Goal: Task Accomplishment & Management: Manage account settings

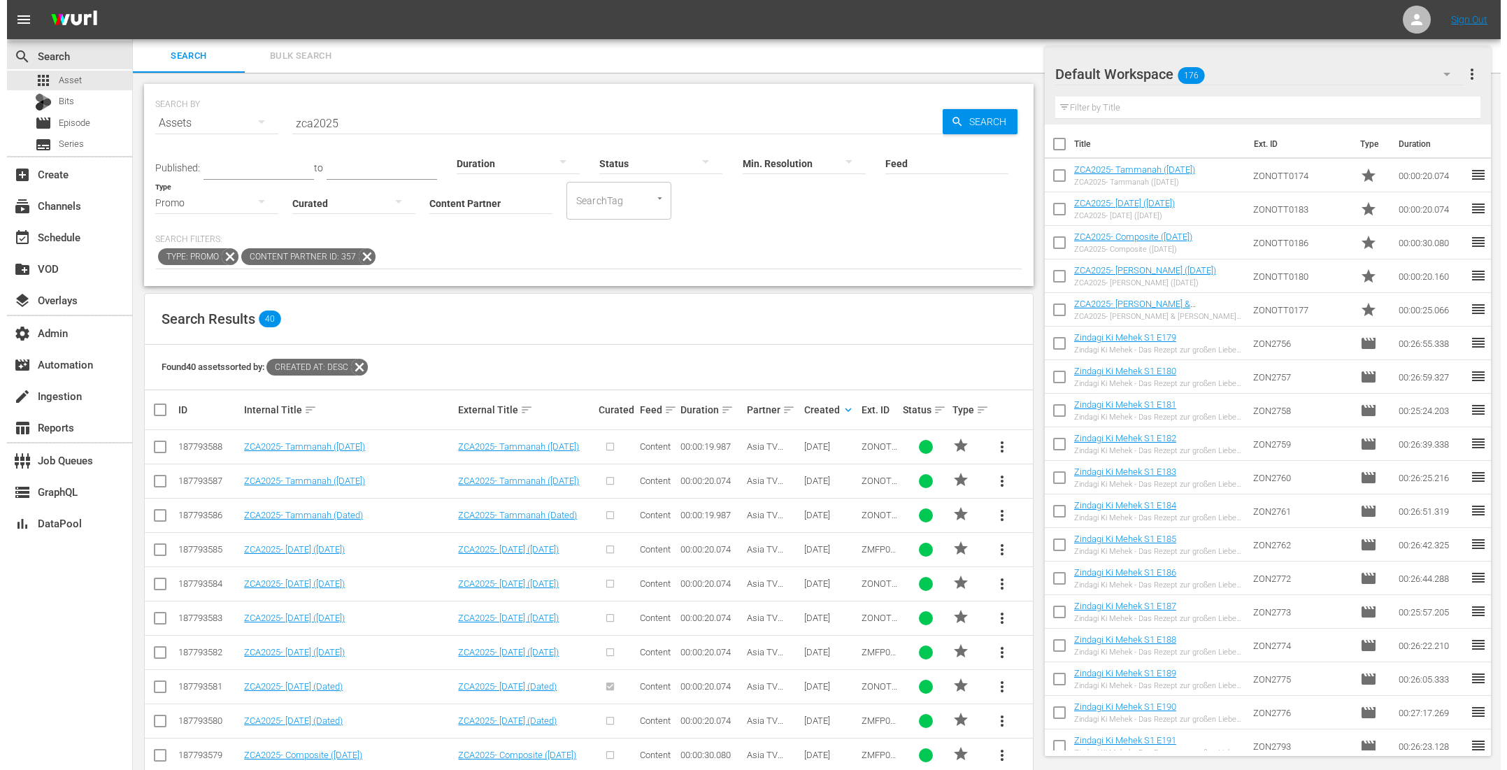
scroll to position [398, 0]
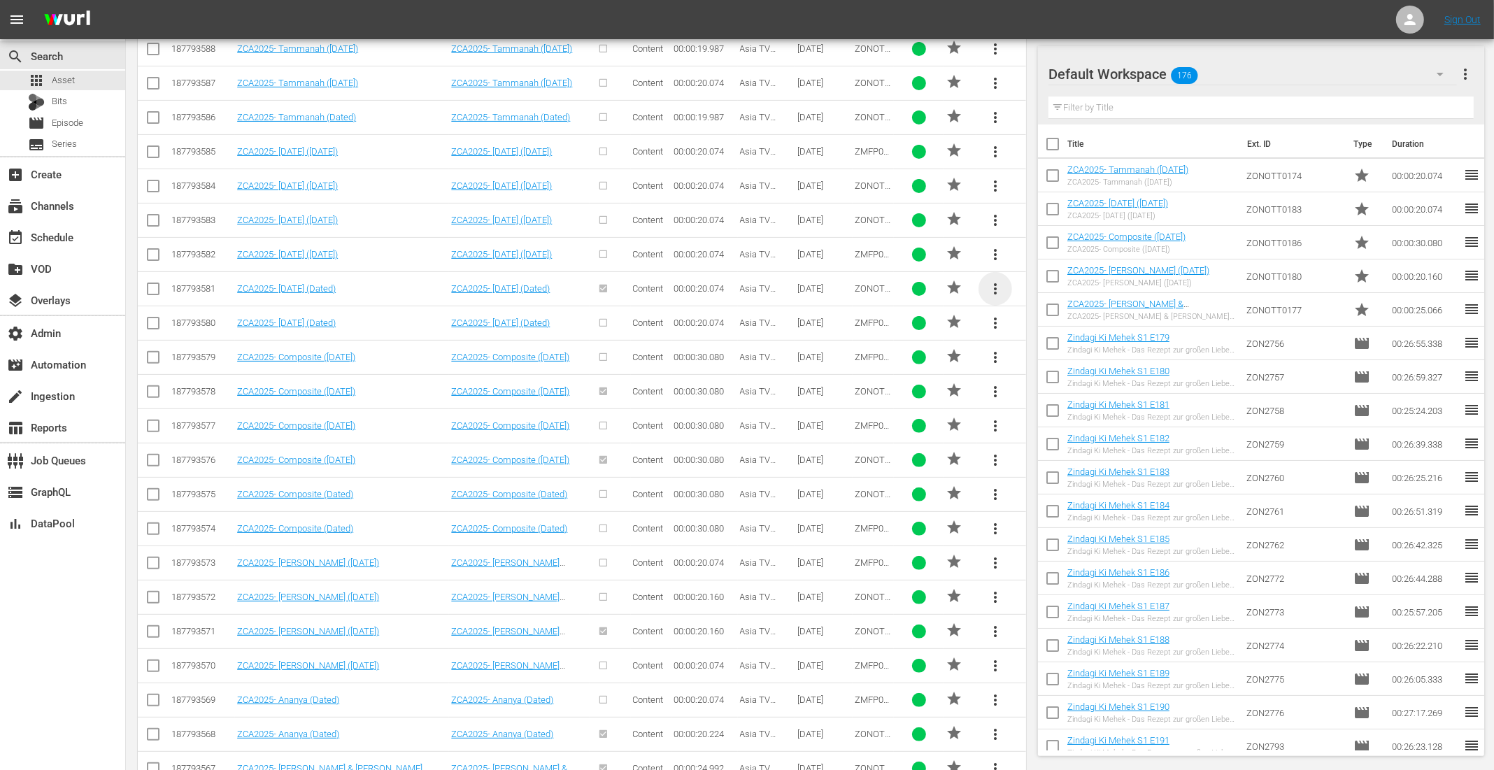
click at [1001, 288] on span "more_vert" at bounding box center [995, 288] width 17 height 17
click at [1073, 363] on div "Remove from all episodes" at bounding box center [1091, 360] width 134 height 34
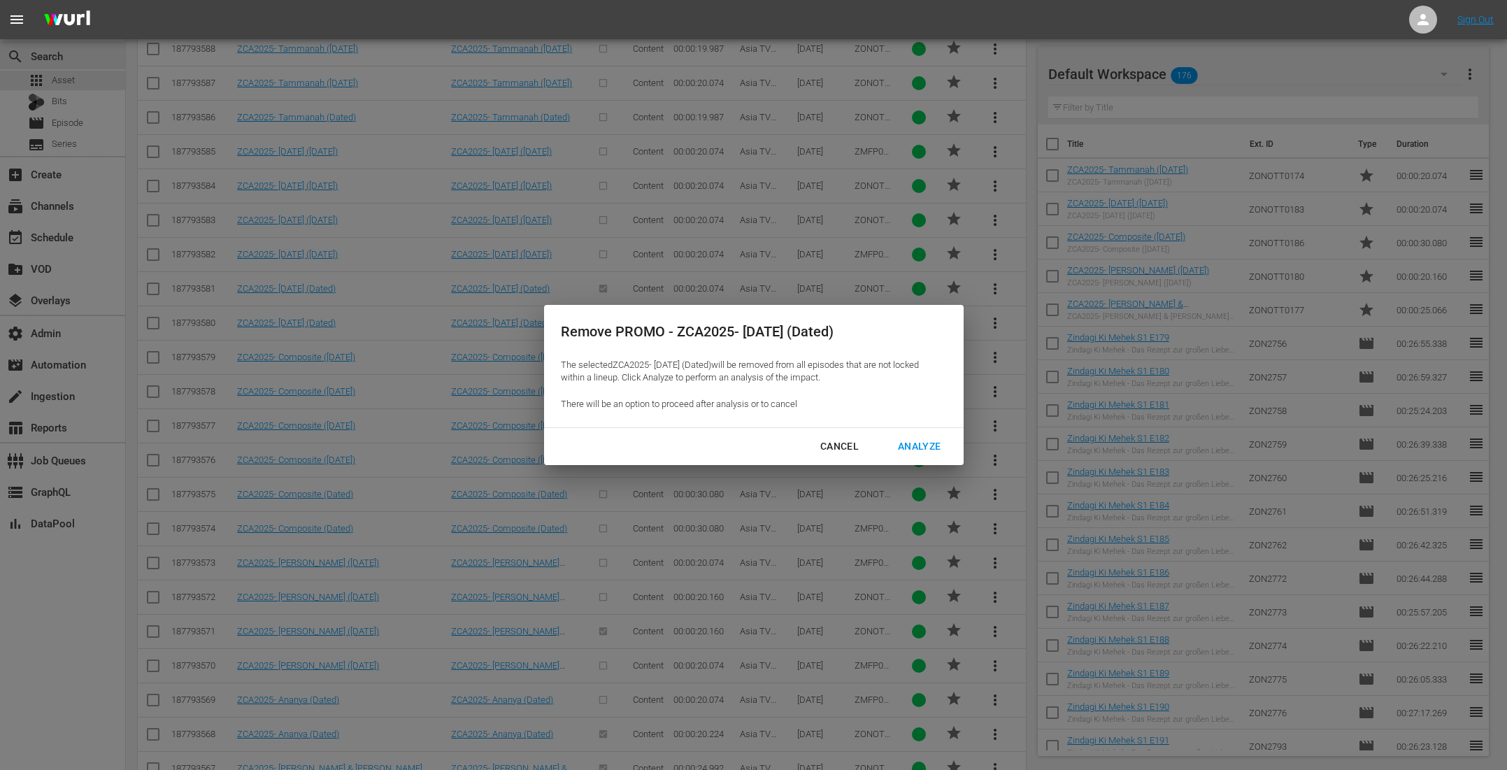
click at [924, 440] on div "Analyze" at bounding box center [919, 446] width 65 height 17
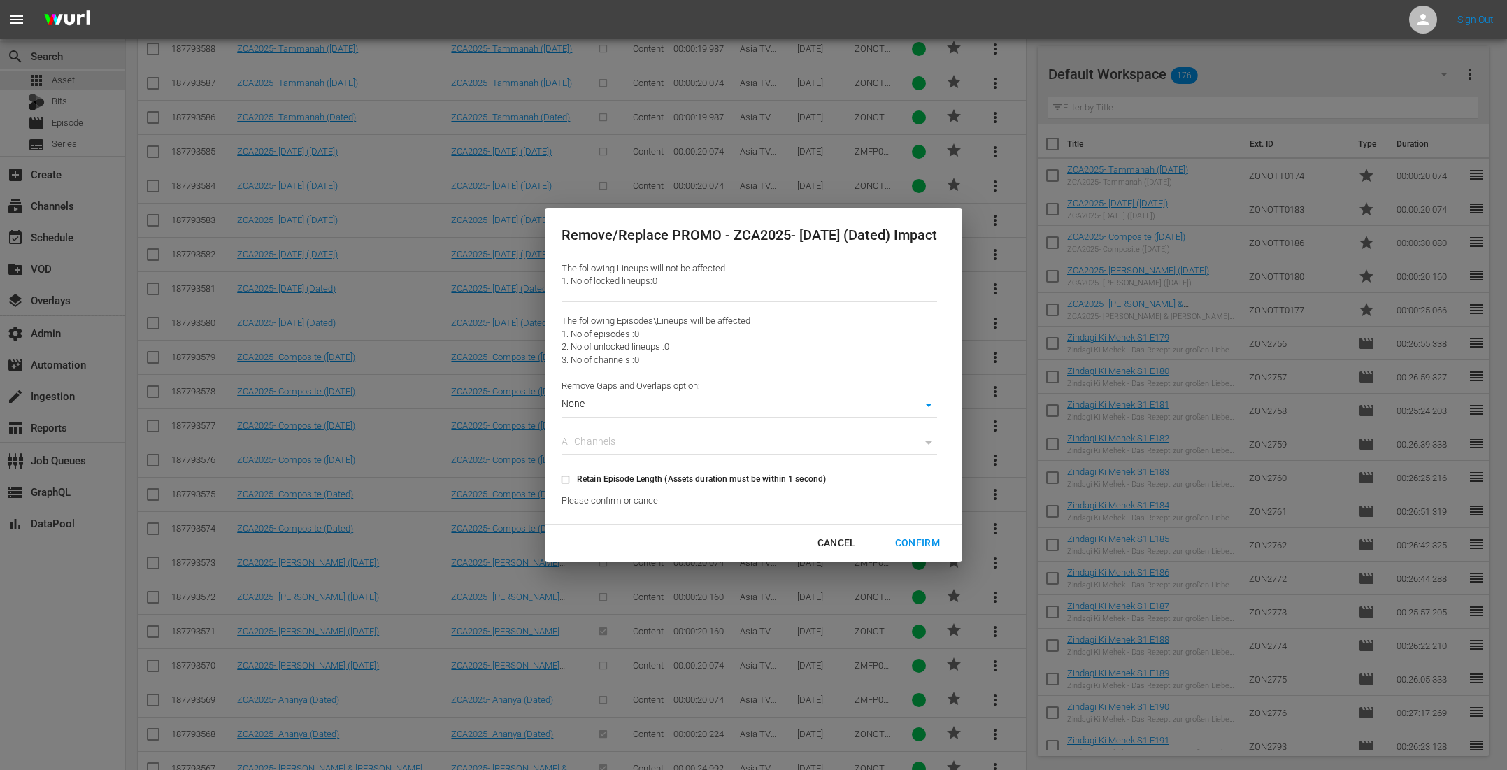
click at [920, 534] on div "Confirm" at bounding box center [917, 542] width 67 height 17
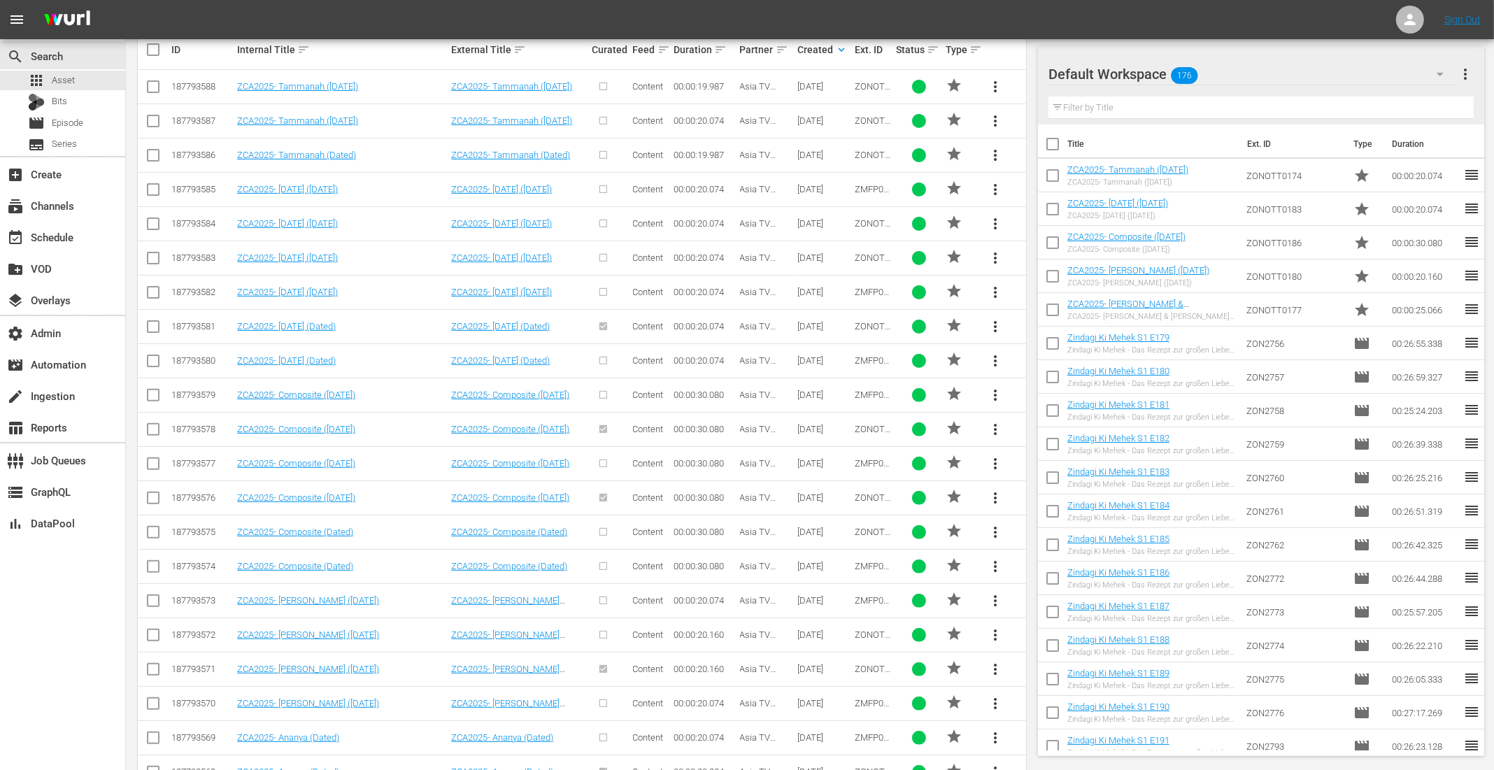
scroll to position [428, 0]
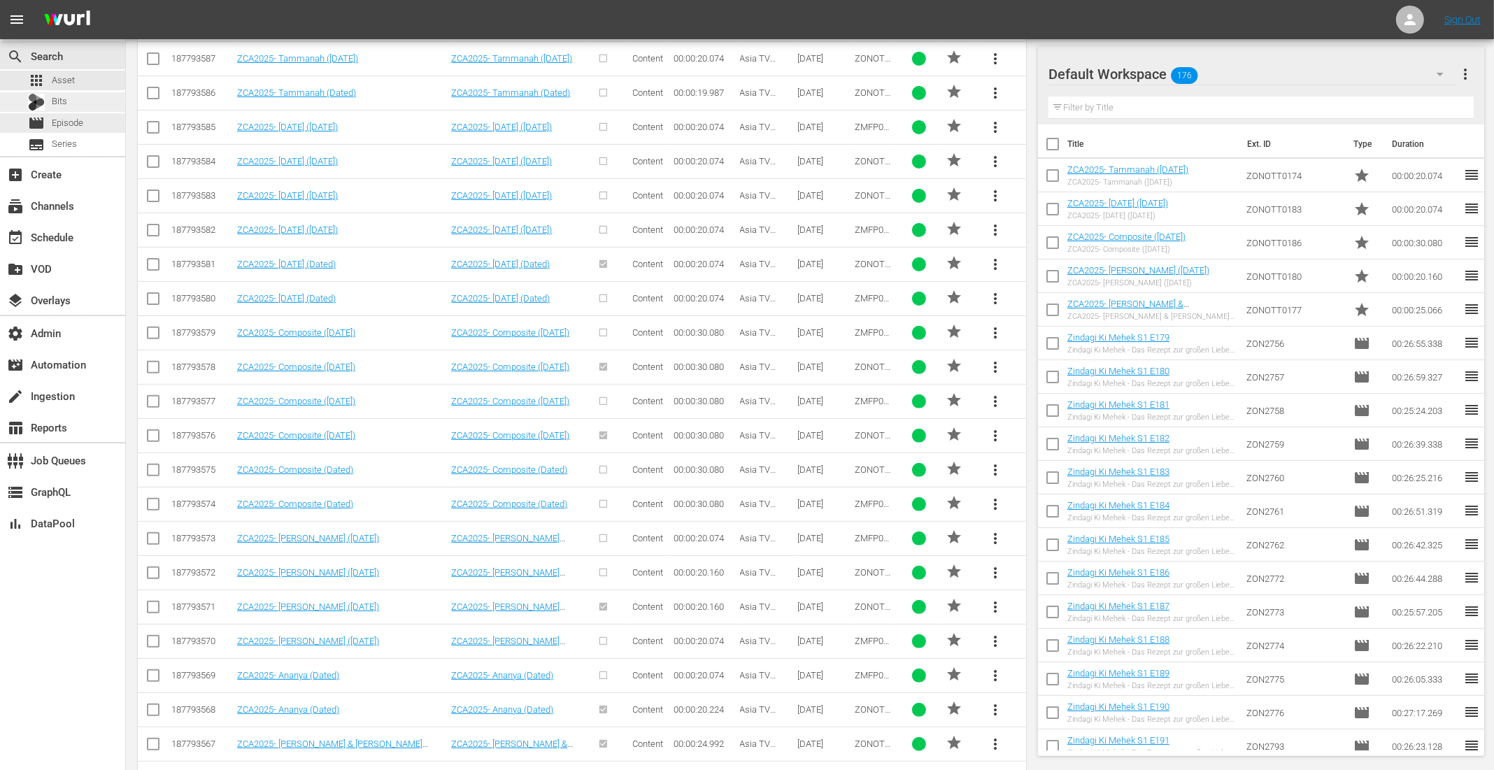
click at [73, 101] on div "Bits" at bounding box center [62, 102] width 125 height 20
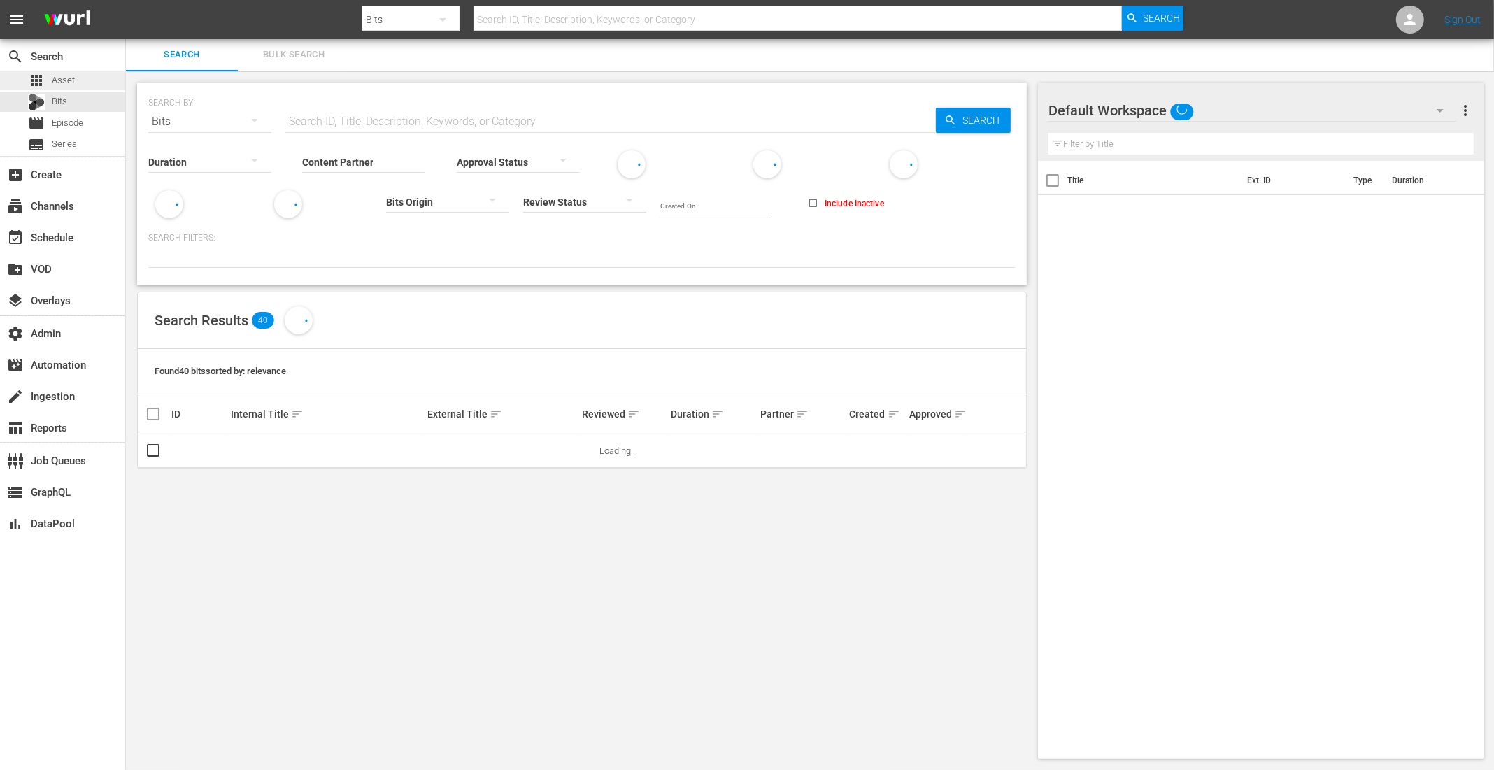
scroll to position [1, 0]
click at [79, 78] on div "apps Asset" at bounding box center [62, 81] width 125 height 20
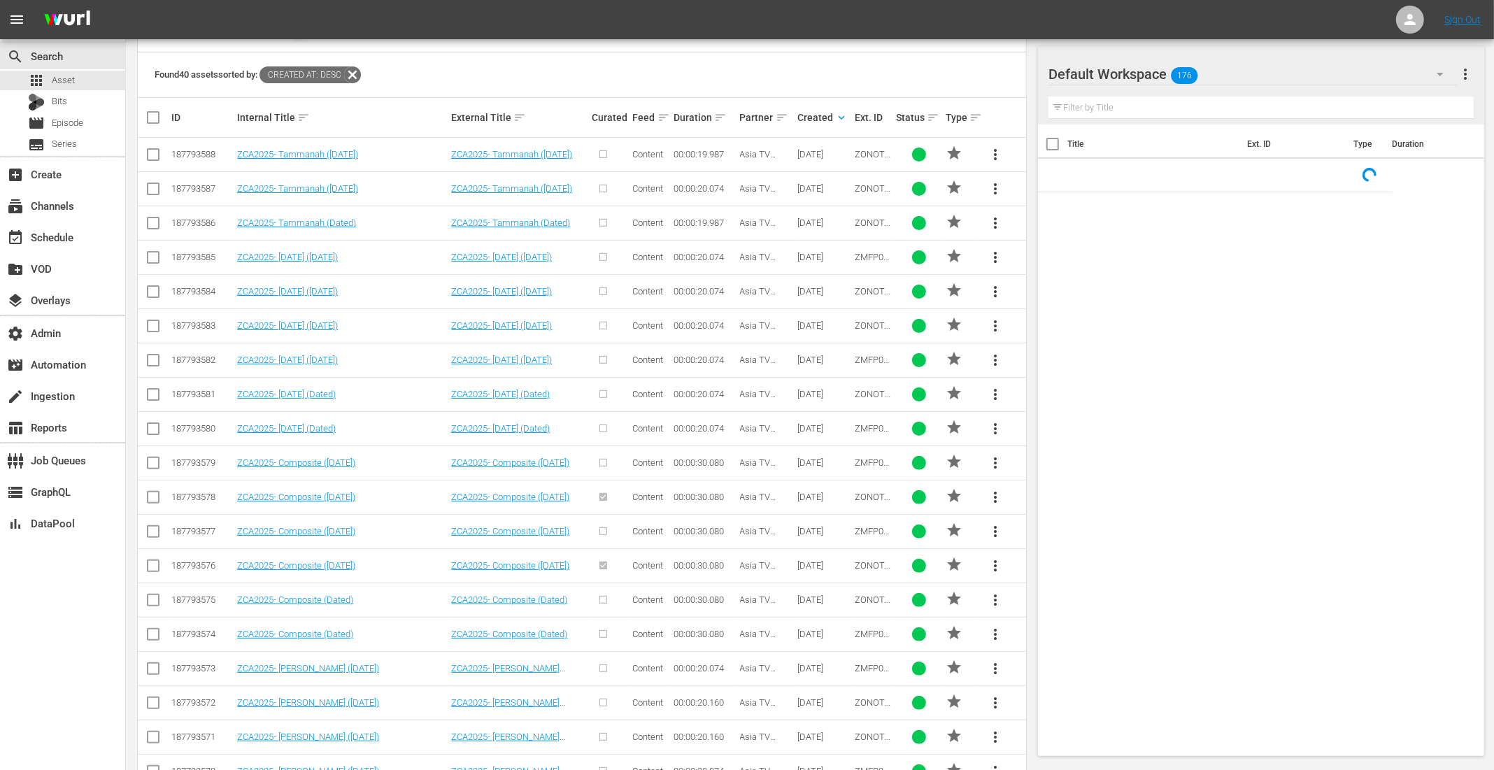
scroll to position [403, 0]
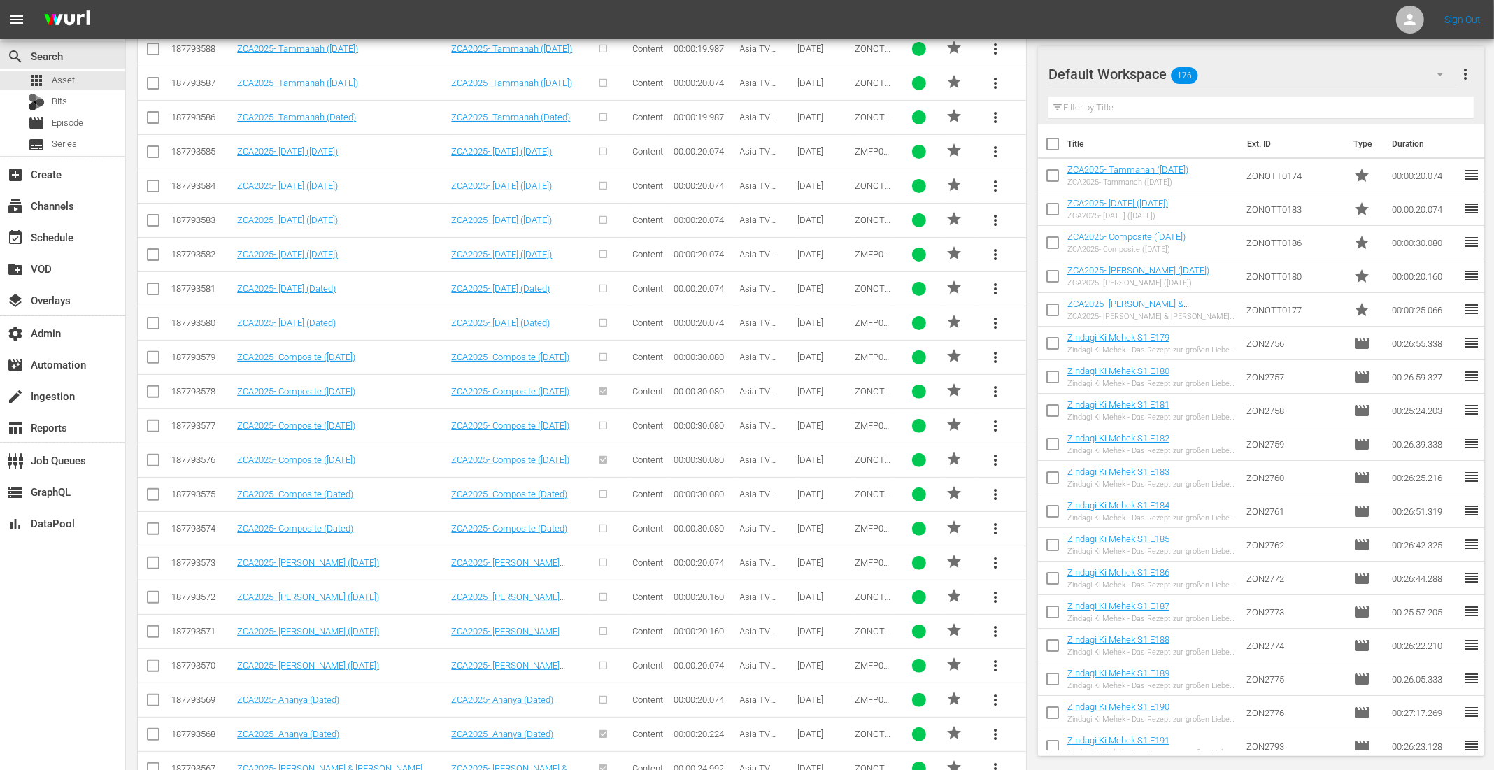
click at [992, 387] on span "more_vert" at bounding box center [995, 391] width 17 height 17
click at [1027, 337] on div "SEARCH BY Search By Assets Search ID, Title, Description, Keywords, or Category…" at bounding box center [582, 548] width 912 height 1759
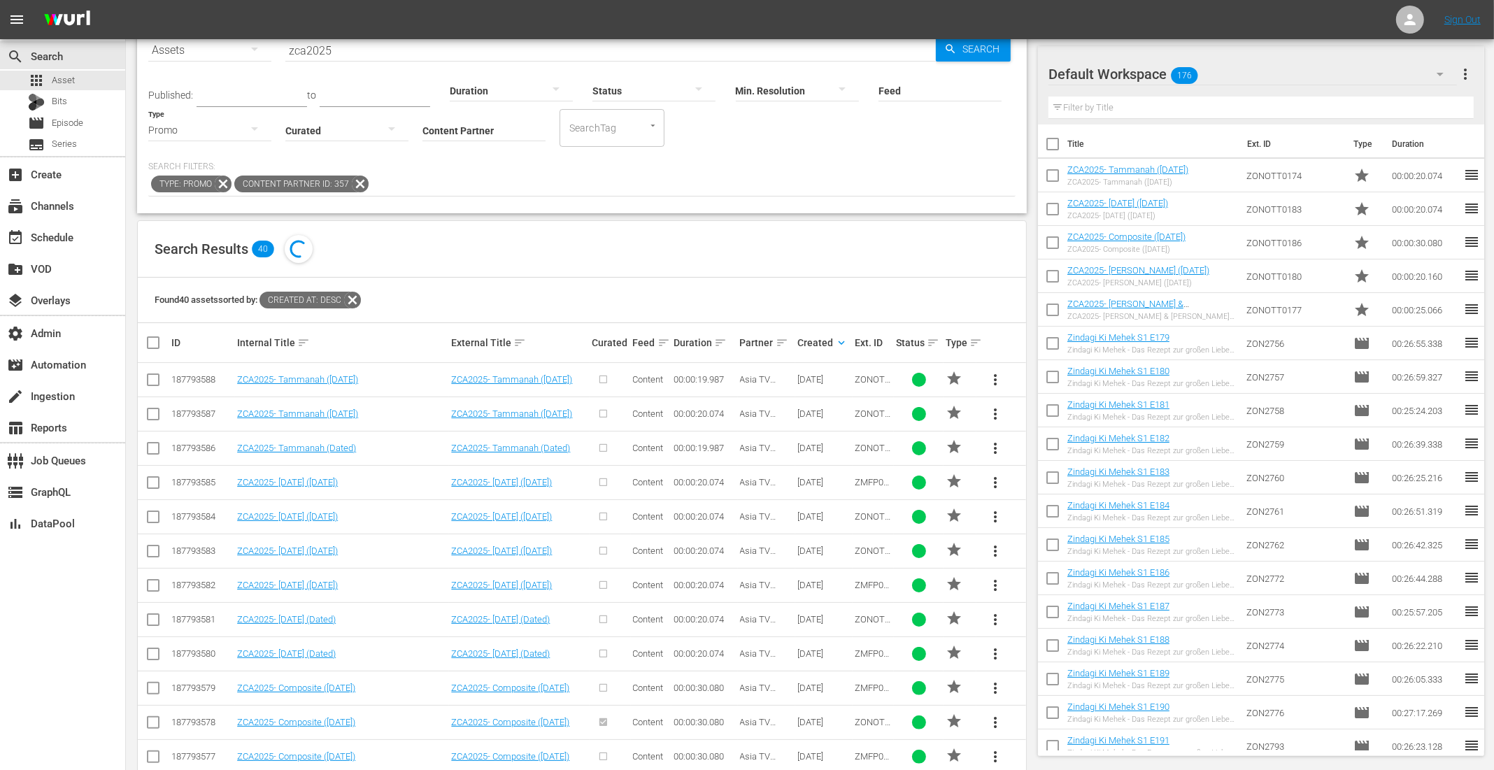
scroll to position [0, 0]
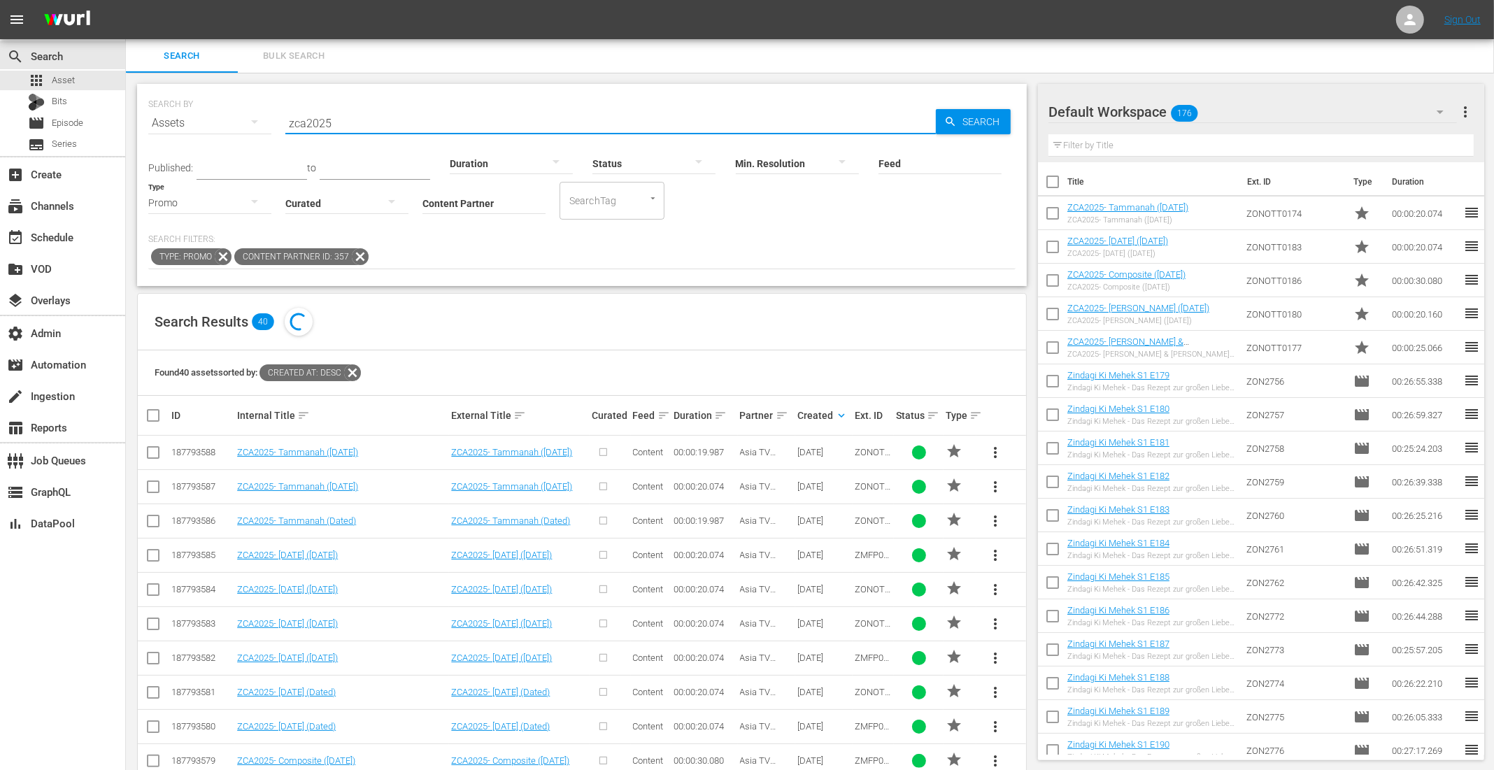
drag, startPoint x: 334, startPoint y: 123, endPoint x: 209, endPoint y: 111, distance: 125.0
click at [209, 111] on div "SEARCH BY Search By Assets Search ID, Title, Description, Keywords, or Category…" at bounding box center [581, 115] width 867 height 50
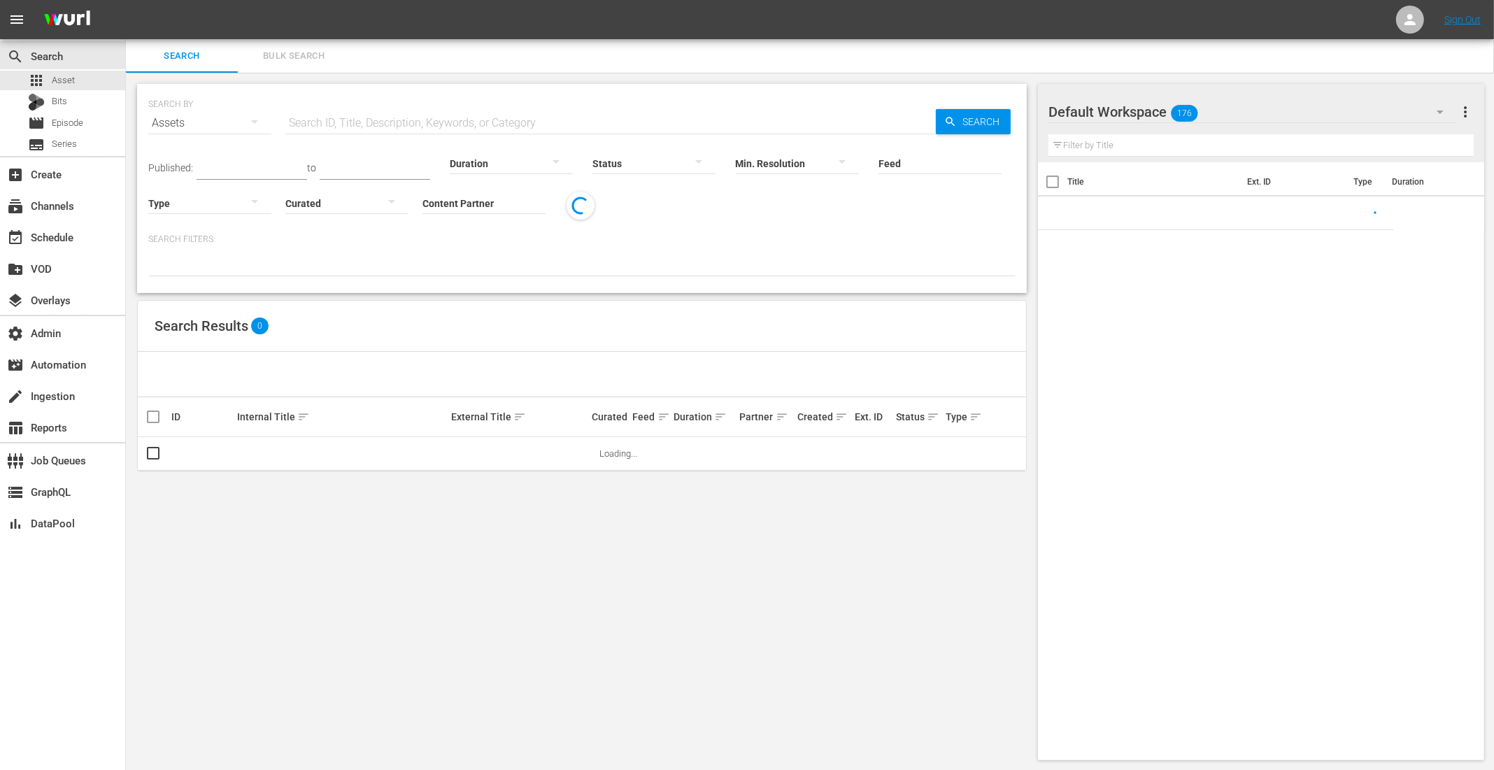
click at [325, 123] on input "text" at bounding box center [610, 123] width 650 height 34
paste input "zca2025"
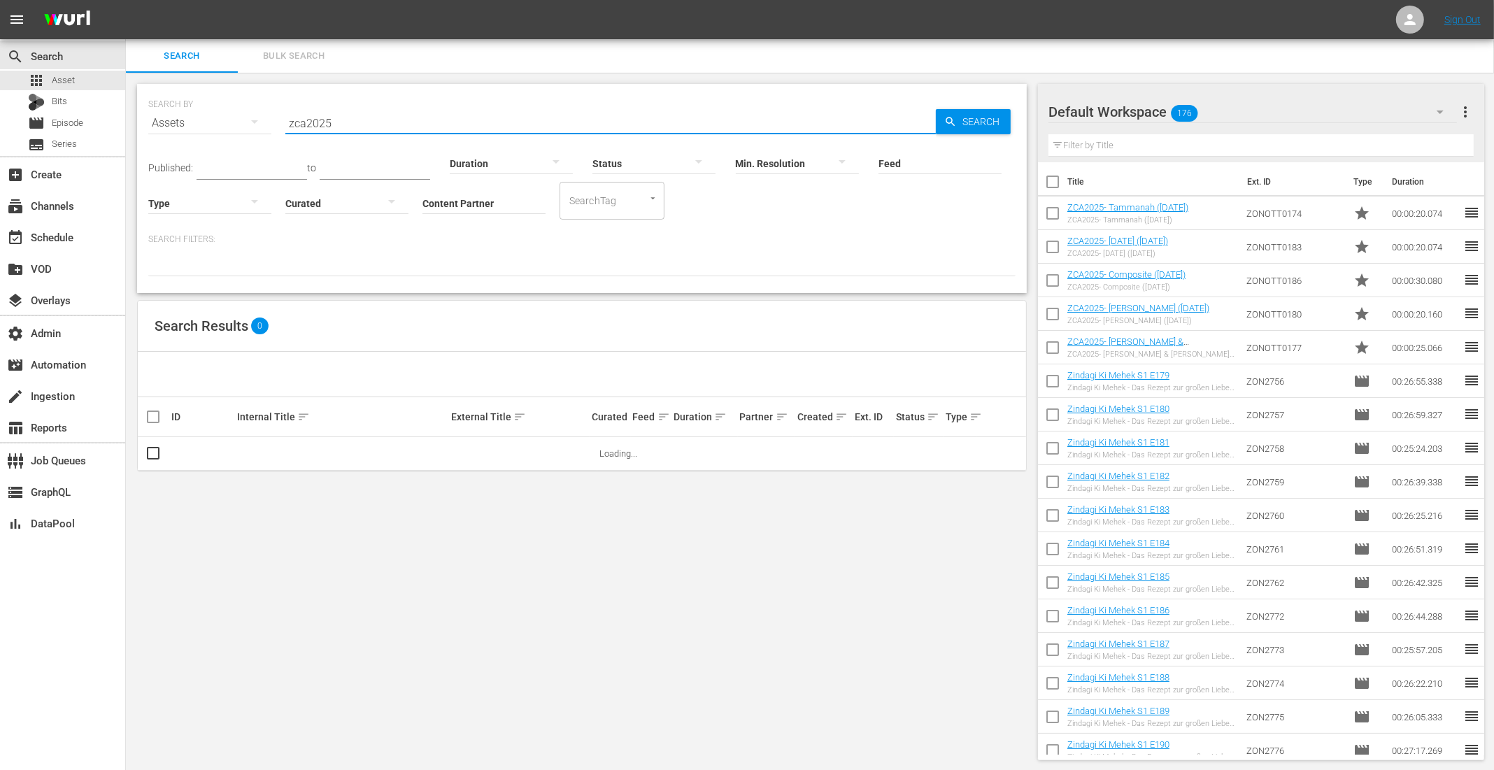
type input "zca2025"
click at [214, 206] on div at bounding box center [209, 202] width 123 height 39
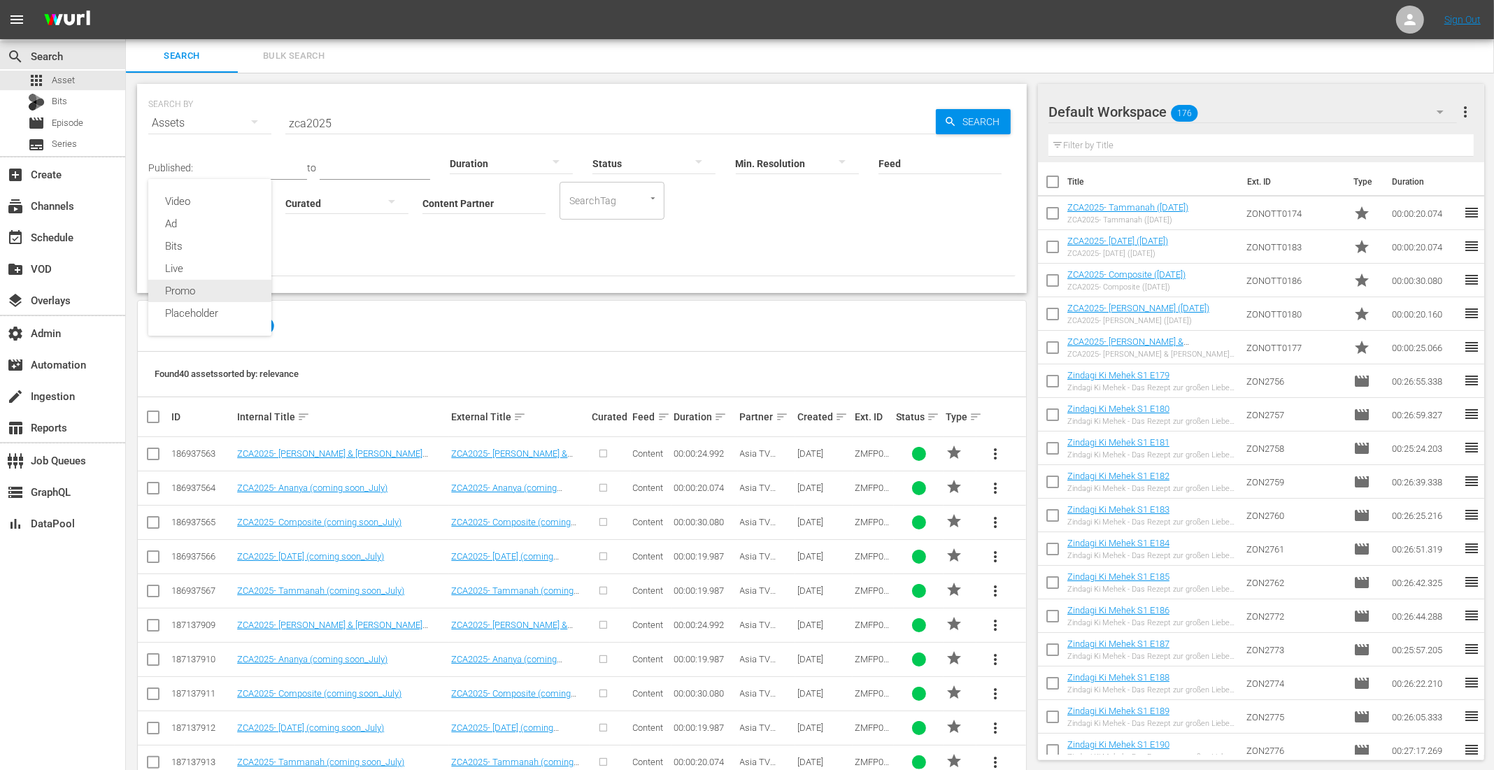
click at [213, 292] on div "Promo" at bounding box center [209, 291] width 123 height 22
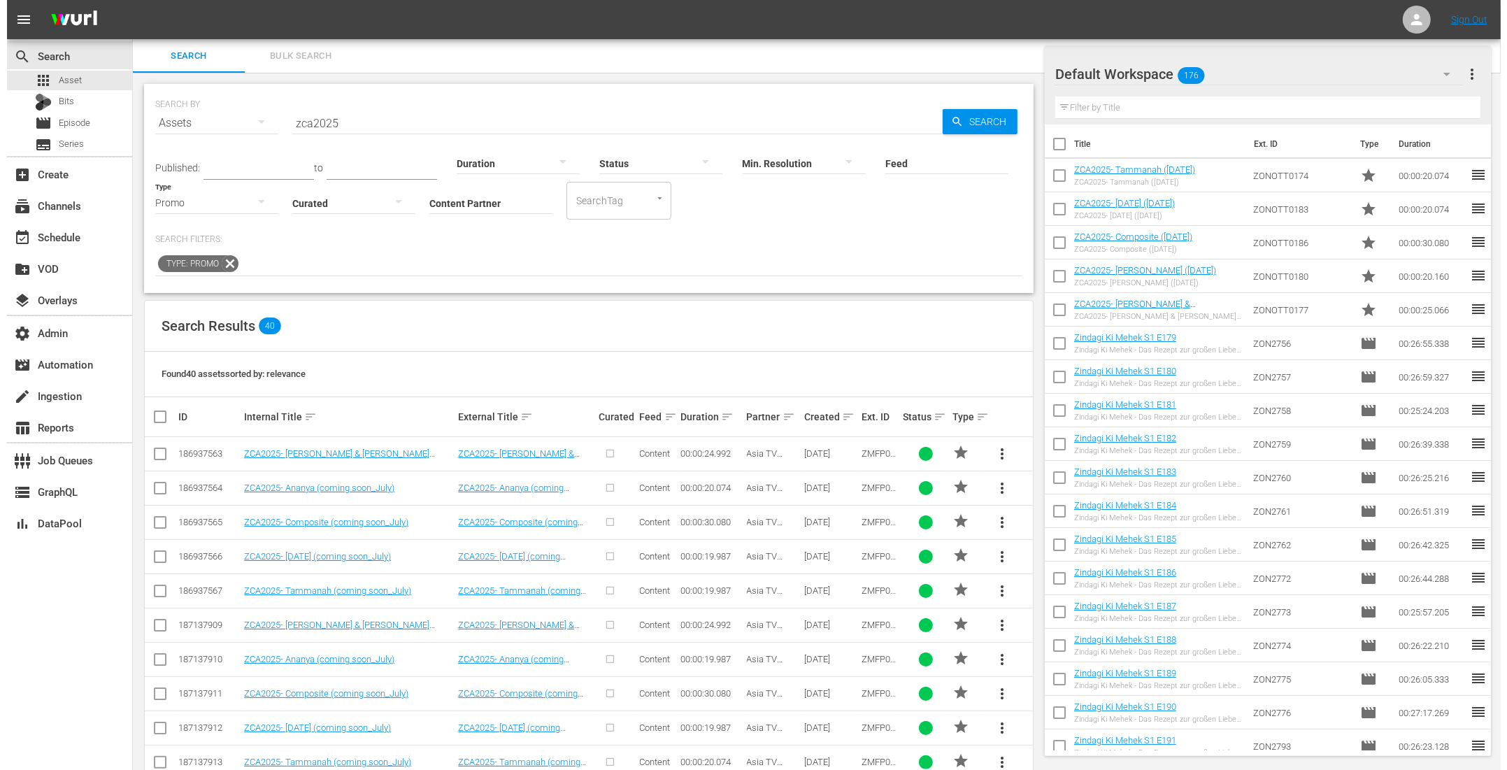
scroll to position [405, 0]
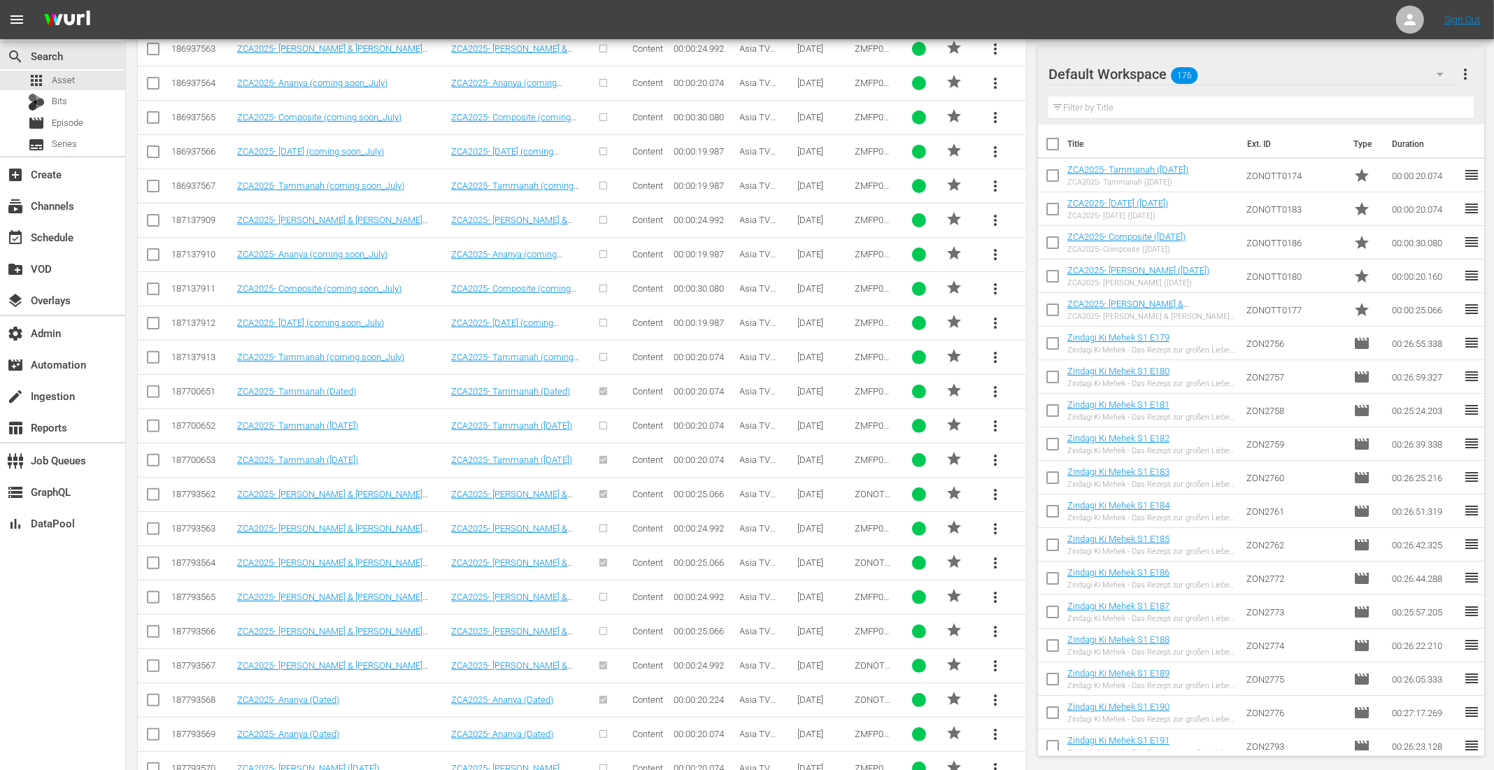
click at [1001, 383] on span "more_vert" at bounding box center [995, 391] width 17 height 17
click at [1065, 467] on div "Remove from all episodes" at bounding box center [1091, 462] width 134 height 34
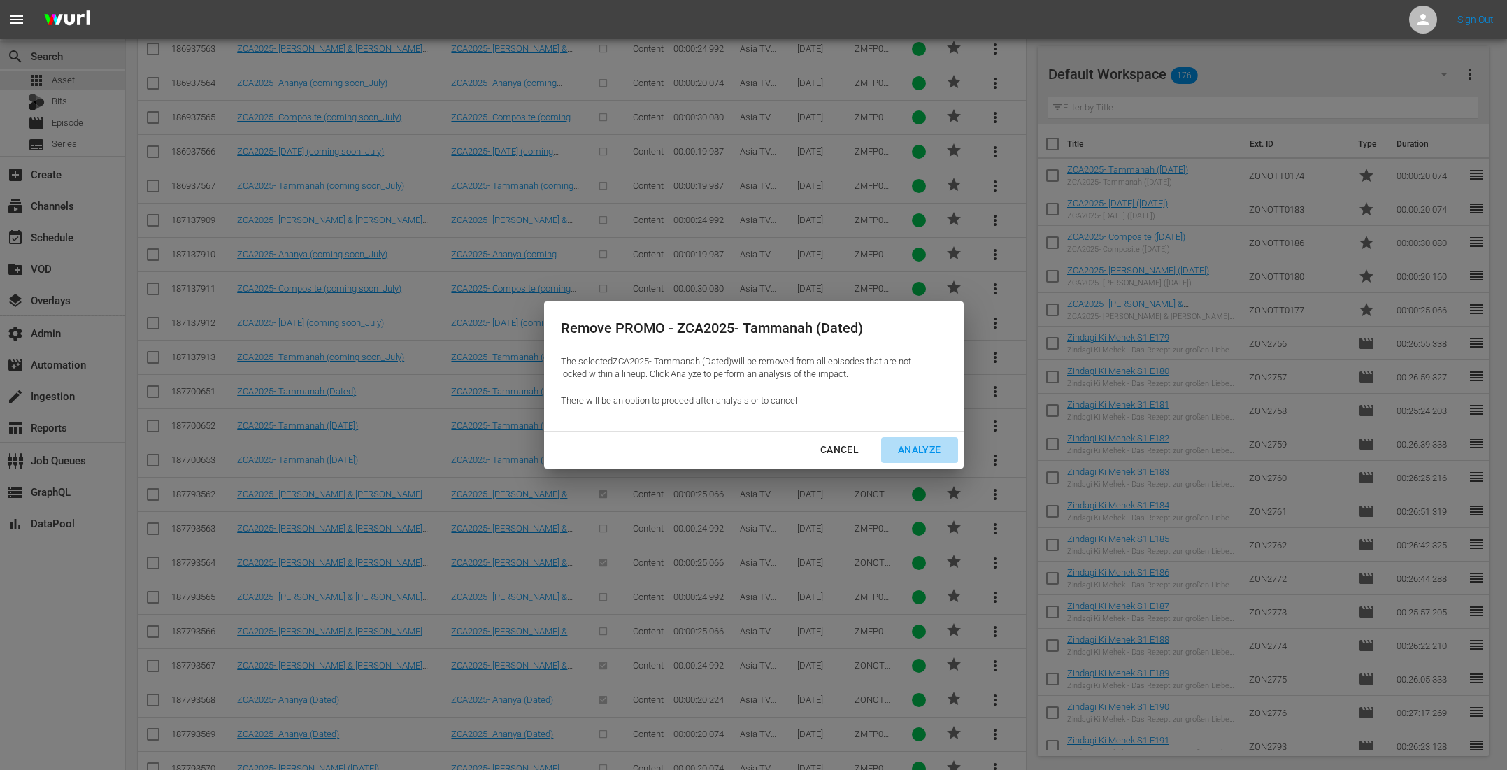
click at [920, 443] on div "Analyze" at bounding box center [919, 449] width 65 height 17
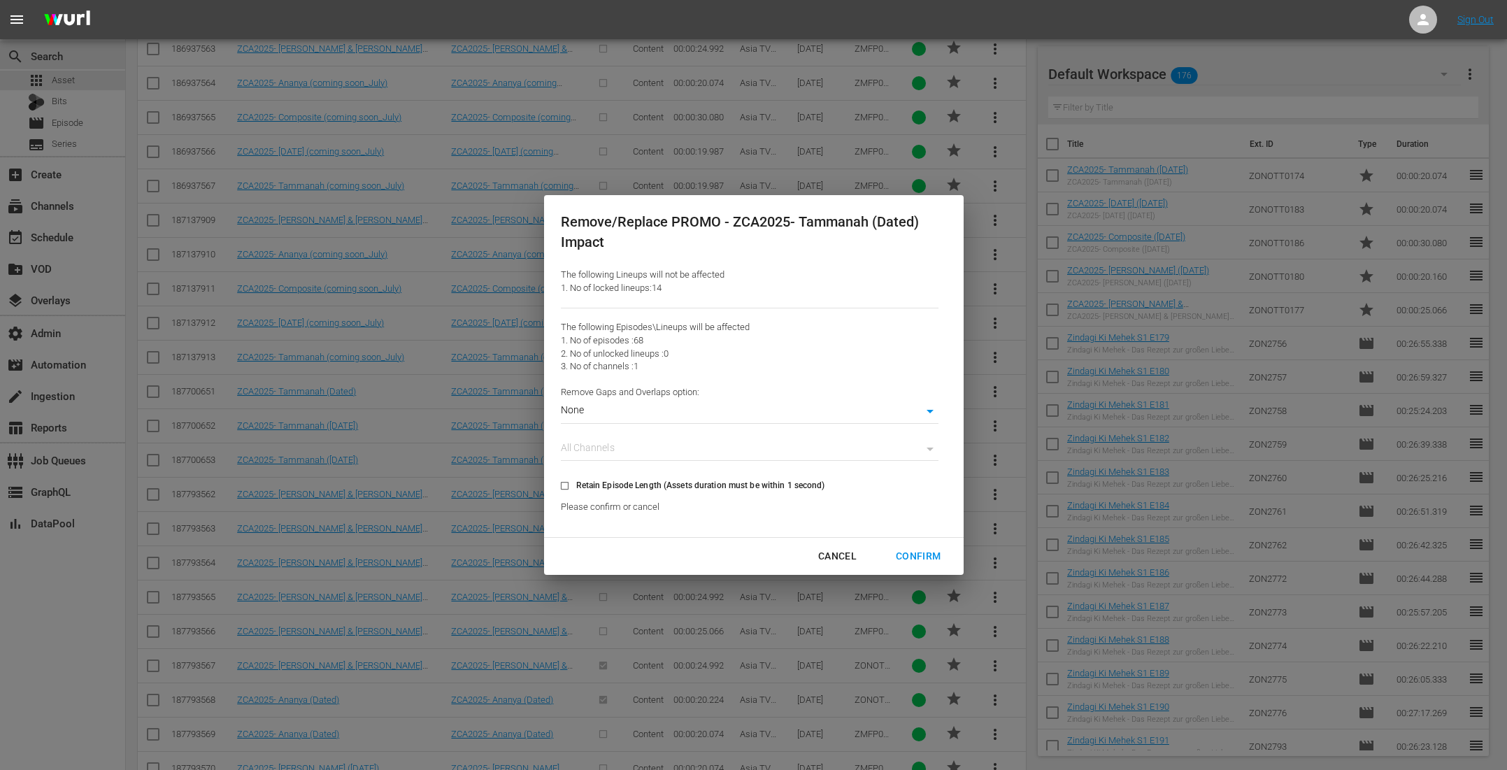
click at [914, 556] on div "Confirm" at bounding box center [918, 556] width 67 height 17
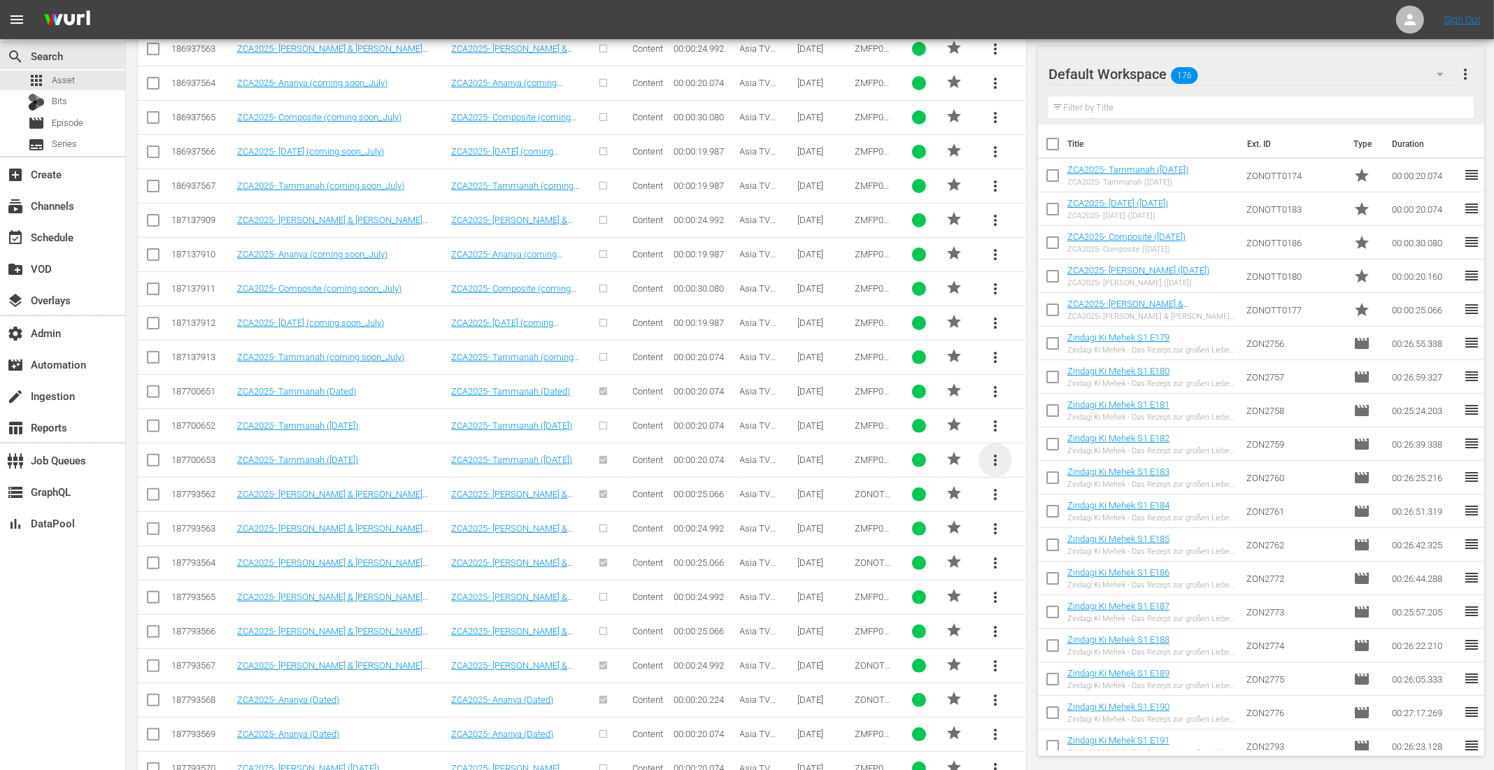
click at [992, 462] on span "more_vert" at bounding box center [995, 460] width 17 height 17
click at [1063, 536] on div "Remove from all episodes" at bounding box center [1091, 530] width 134 height 34
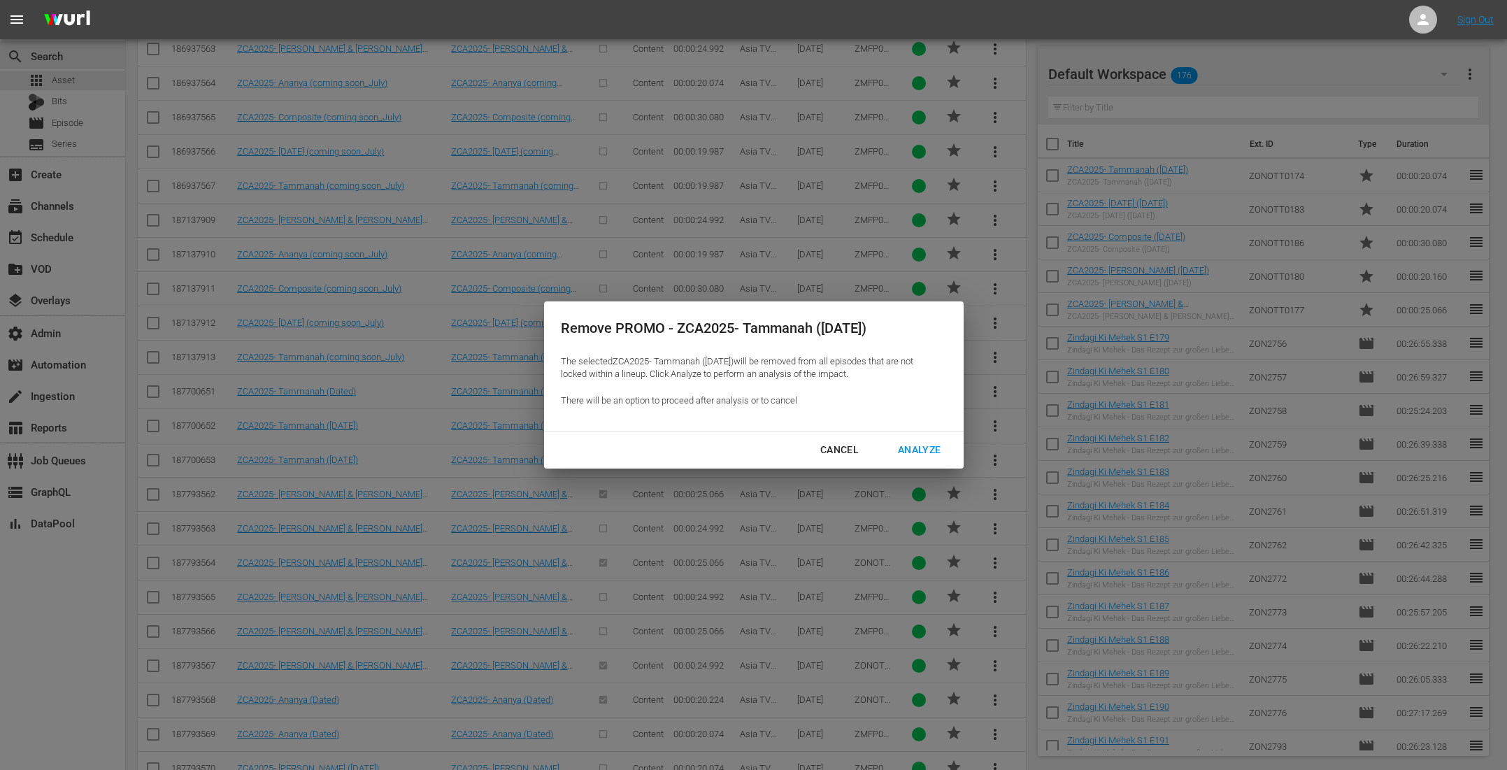
click at [913, 452] on div "Analyze" at bounding box center [919, 449] width 65 height 17
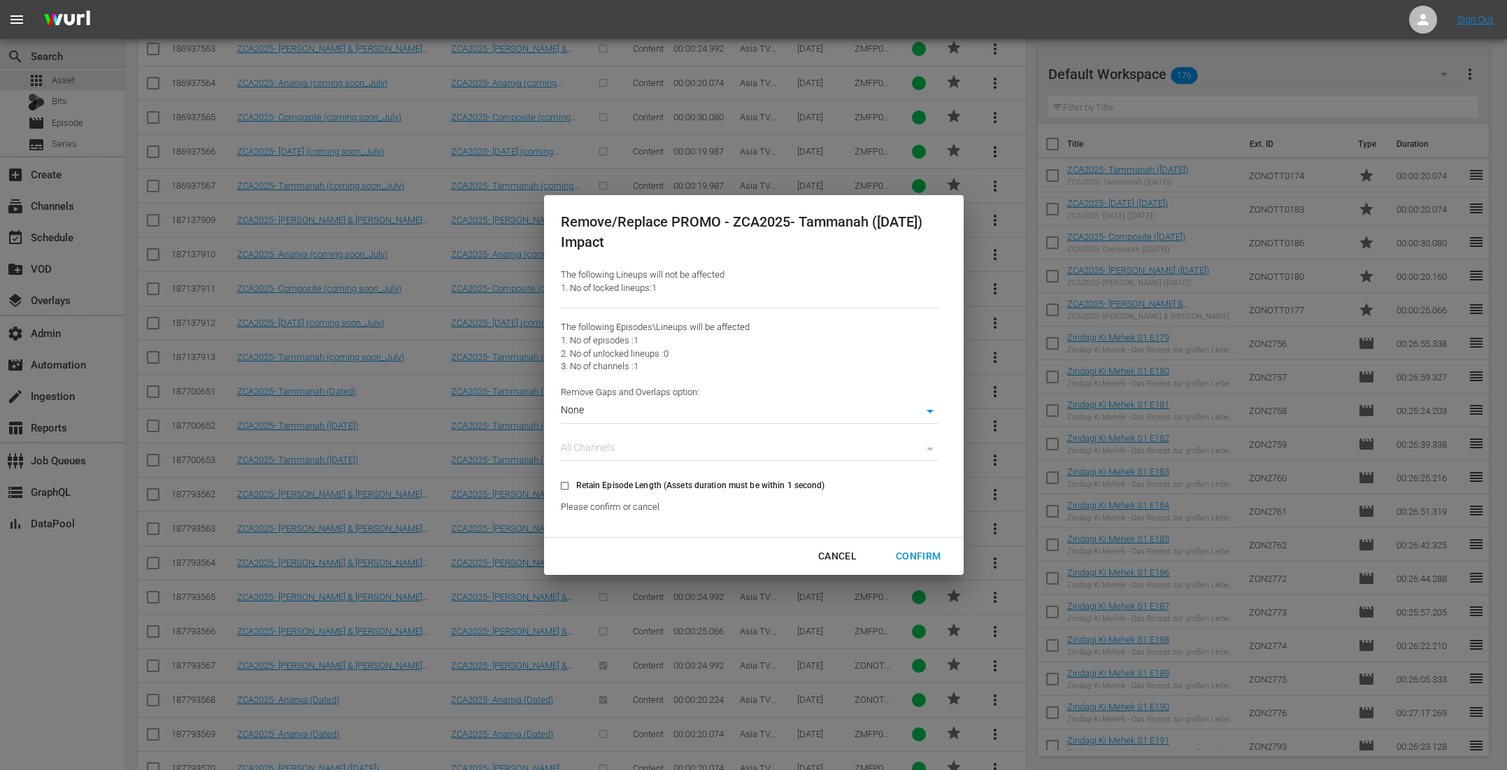
click at [932, 555] on div "Confirm" at bounding box center [918, 556] width 67 height 17
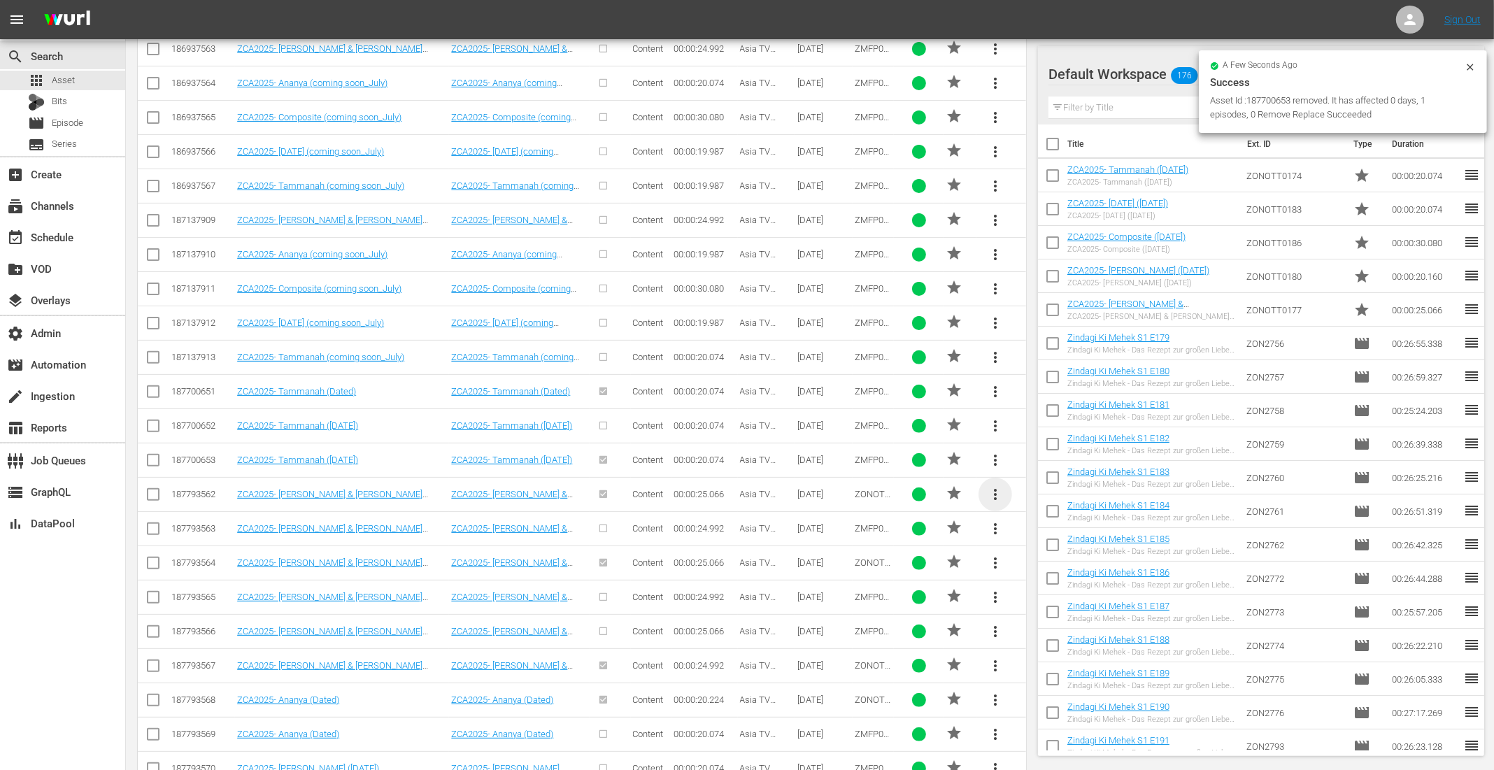
click at [996, 490] on span "more_vert" at bounding box center [995, 494] width 17 height 17
click at [1048, 565] on div "Remove from all episodes" at bounding box center [1091, 563] width 134 height 34
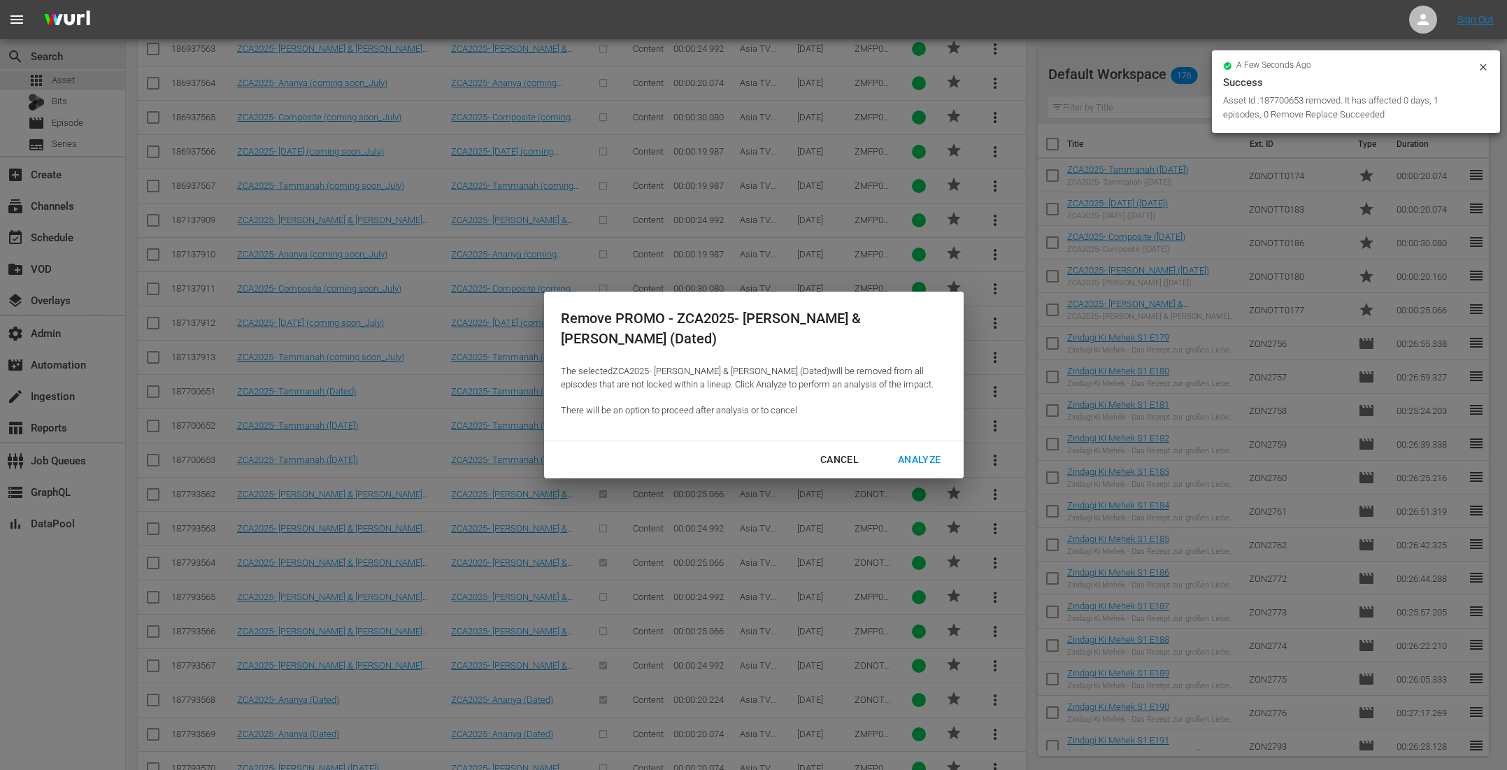
click at [931, 456] on div "Analyze" at bounding box center [919, 459] width 65 height 17
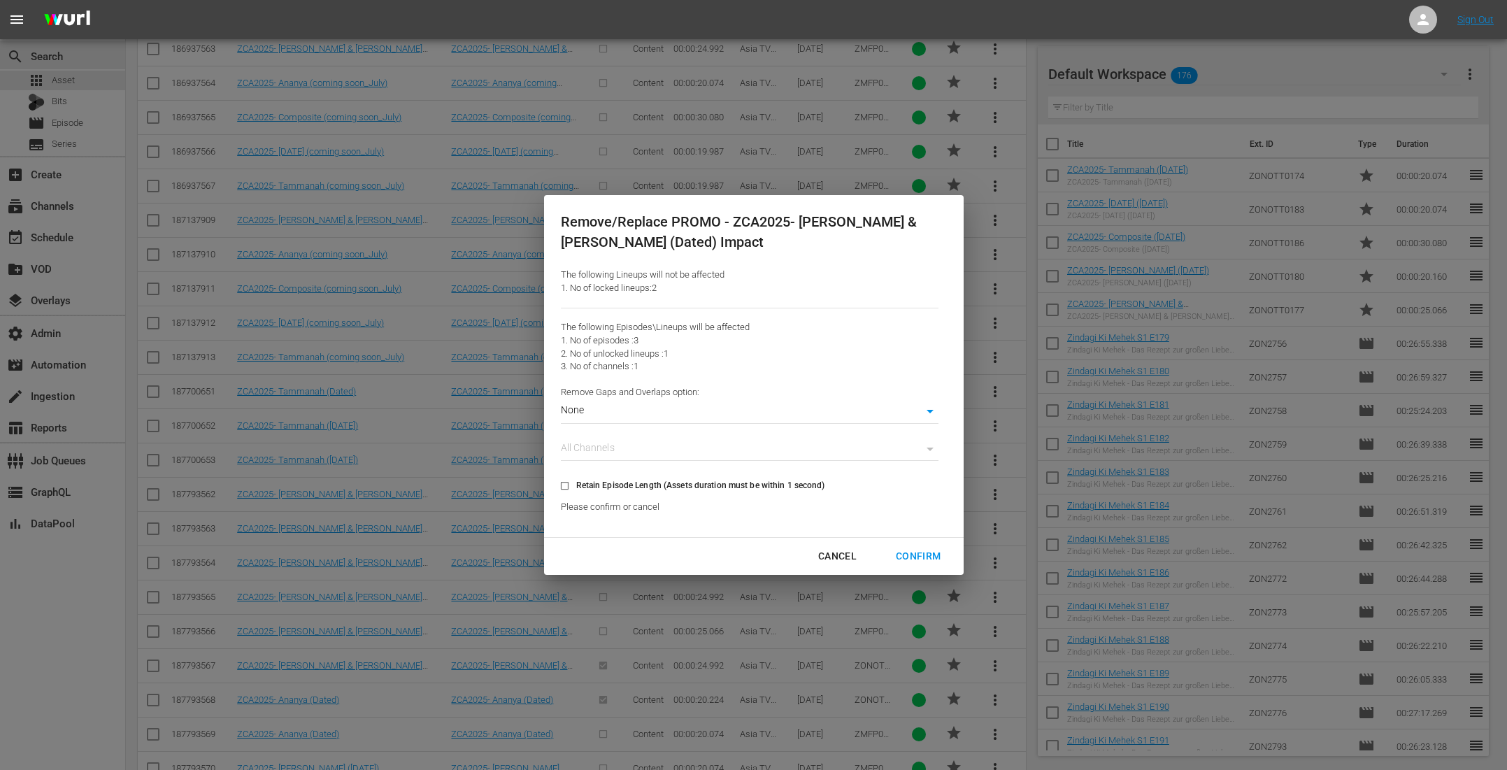
click at [933, 554] on div "Confirm" at bounding box center [918, 556] width 67 height 17
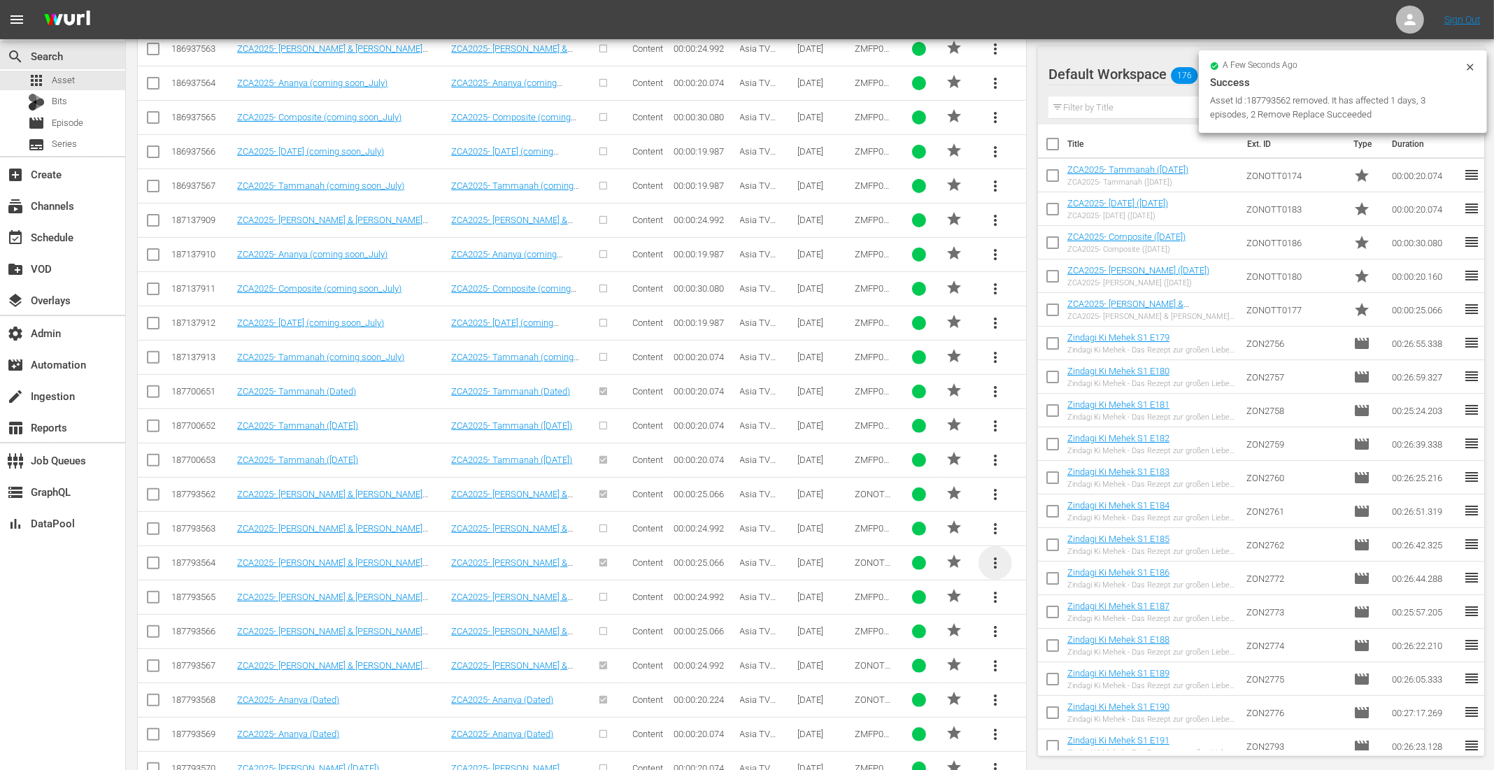
click at [994, 557] on span "more_vert" at bounding box center [995, 563] width 17 height 17
click at [1049, 629] on div "Remove from all episodes" at bounding box center [1091, 632] width 134 height 34
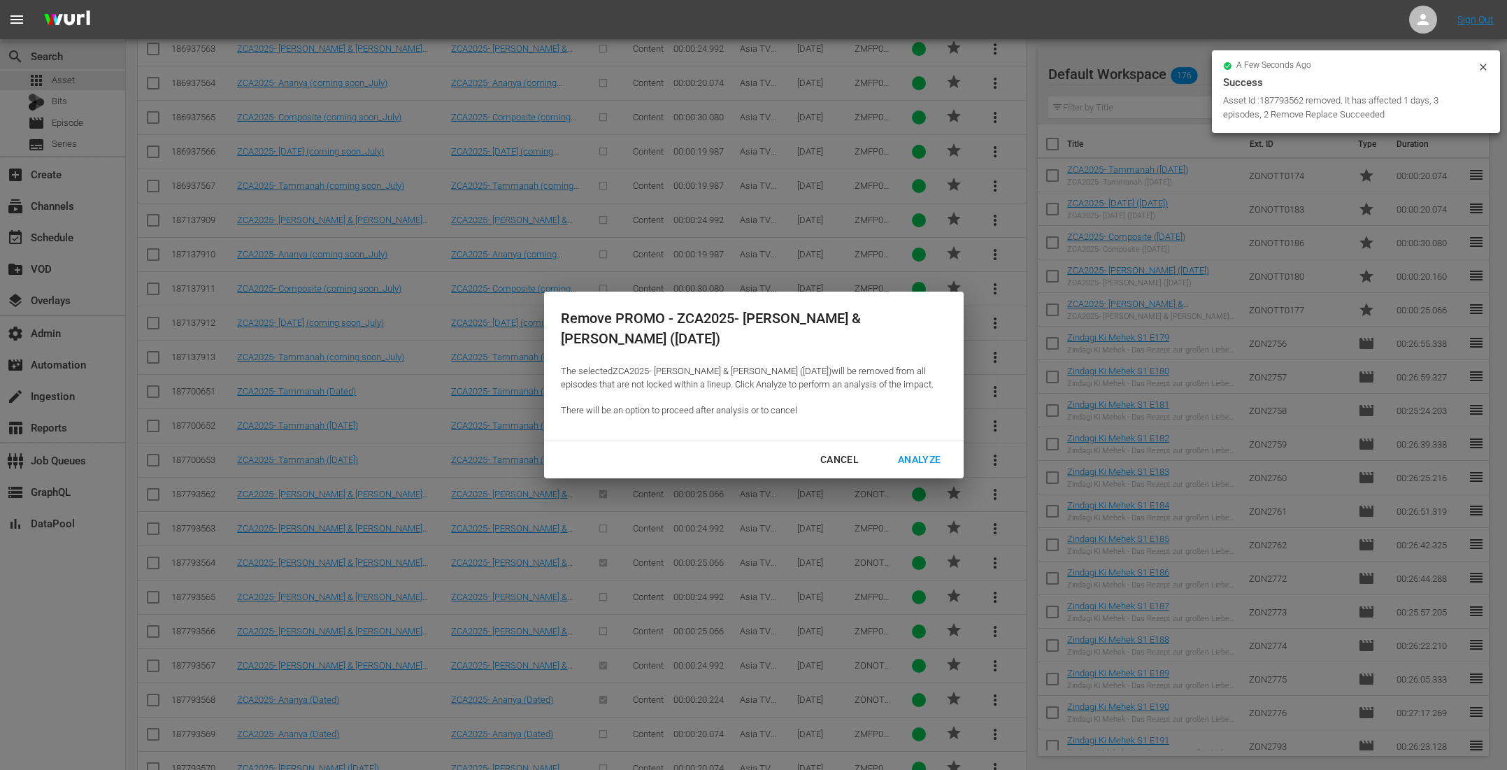
click at [936, 463] on div "Analyze" at bounding box center [919, 459] width 65 height 17
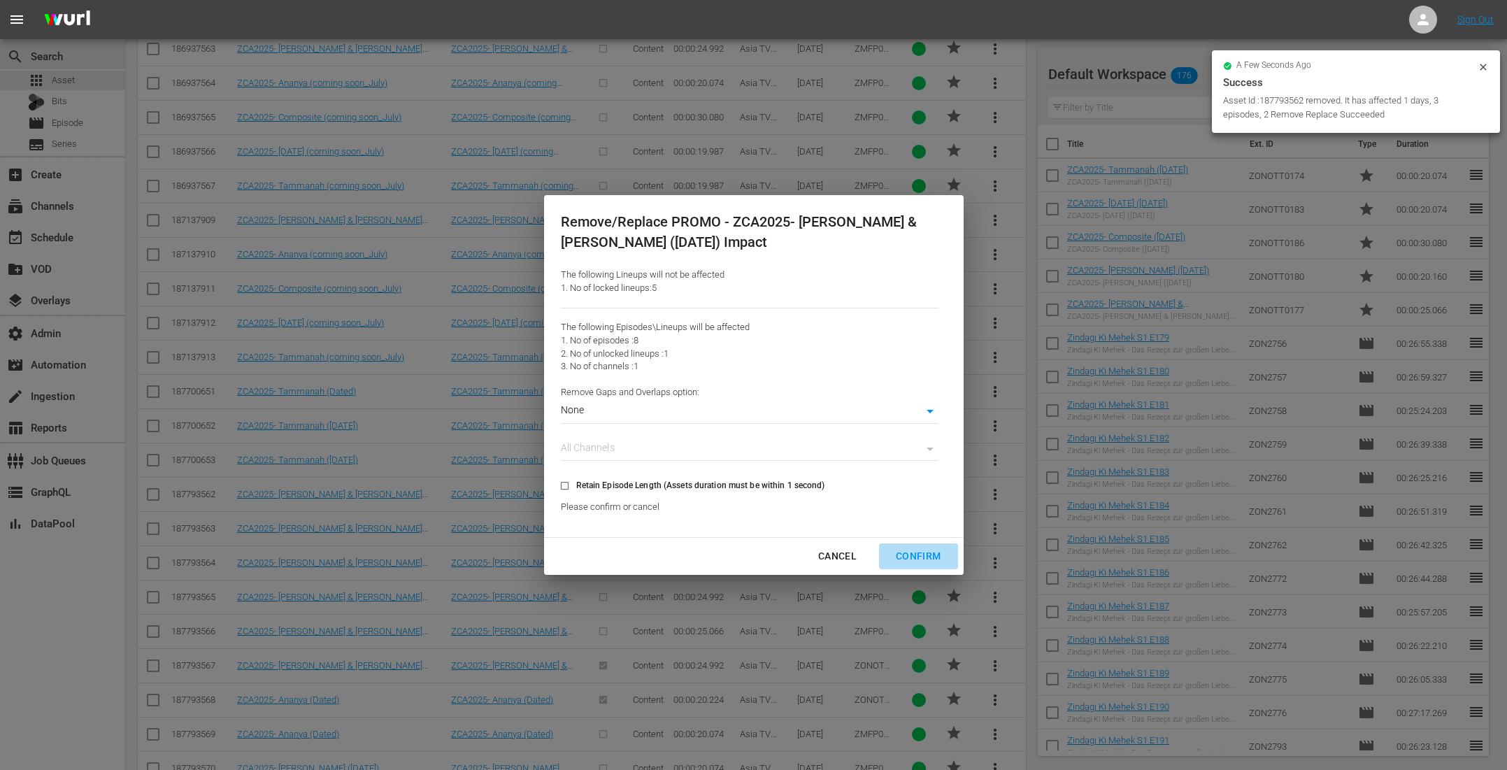
click at [922, 563] on div "Confirm" at bounding box center [918, 556] width 67 height 17
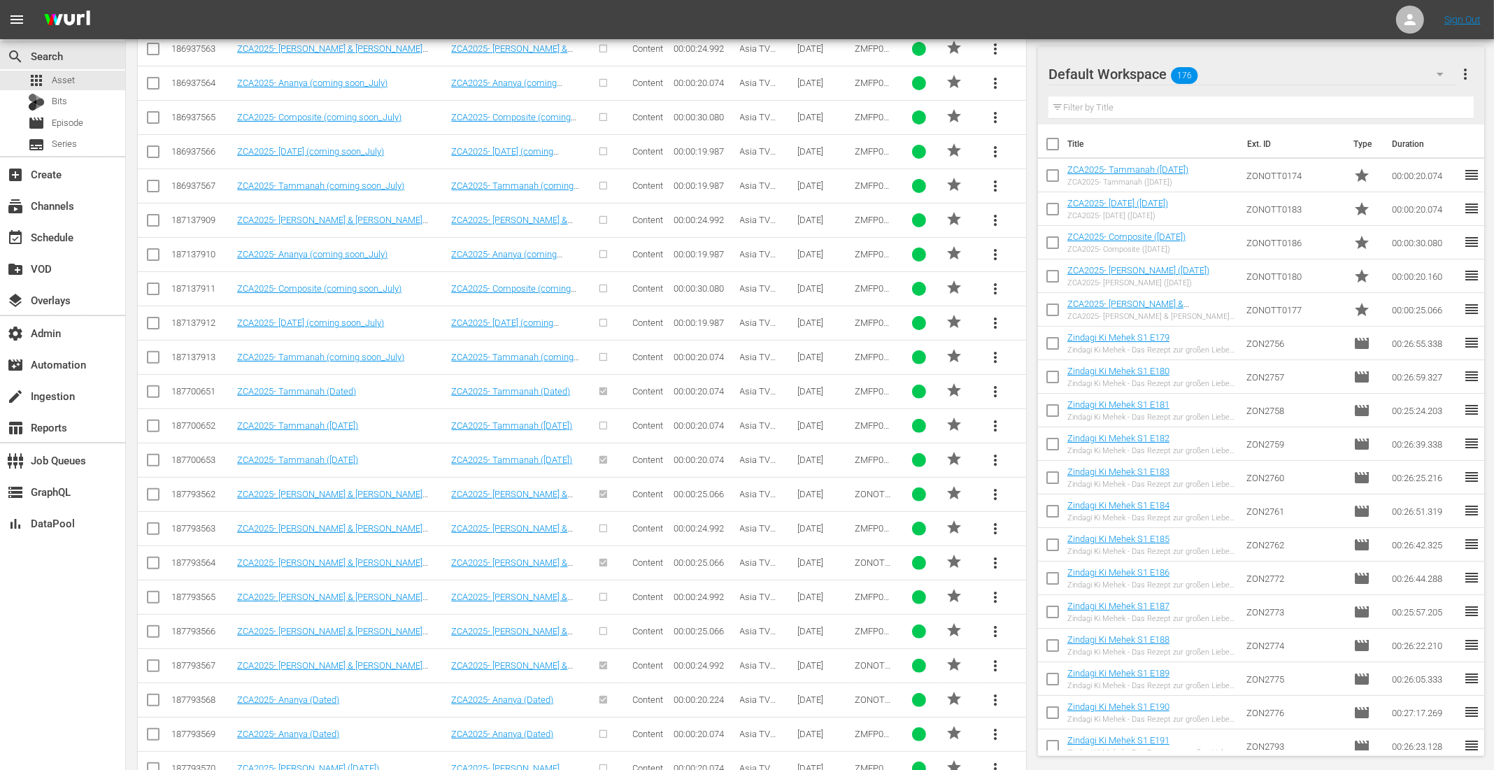
scroll to position [679, 0]
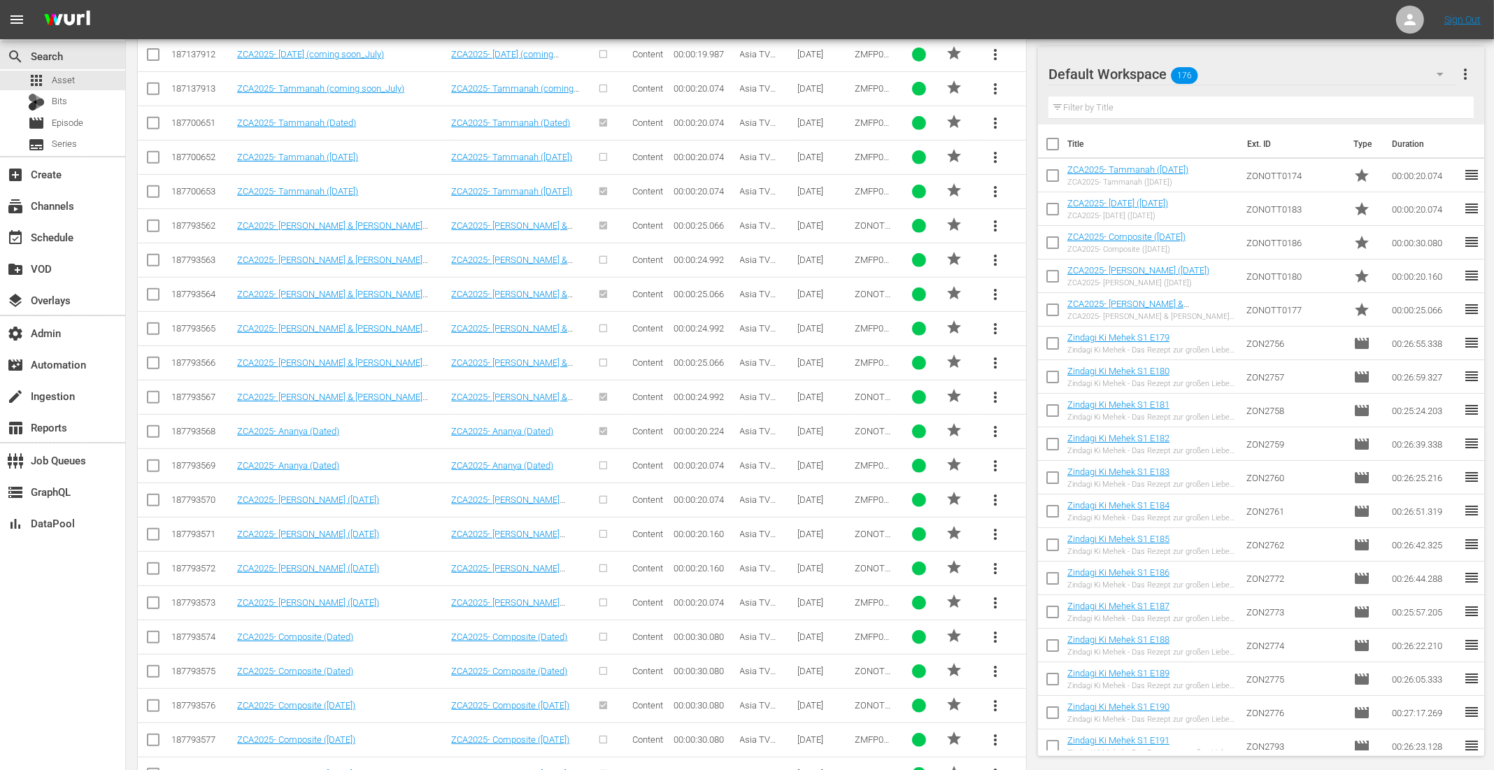
click at [994, 392] on span "more_vert" at bounding box center [995, 397] width 17 height 17
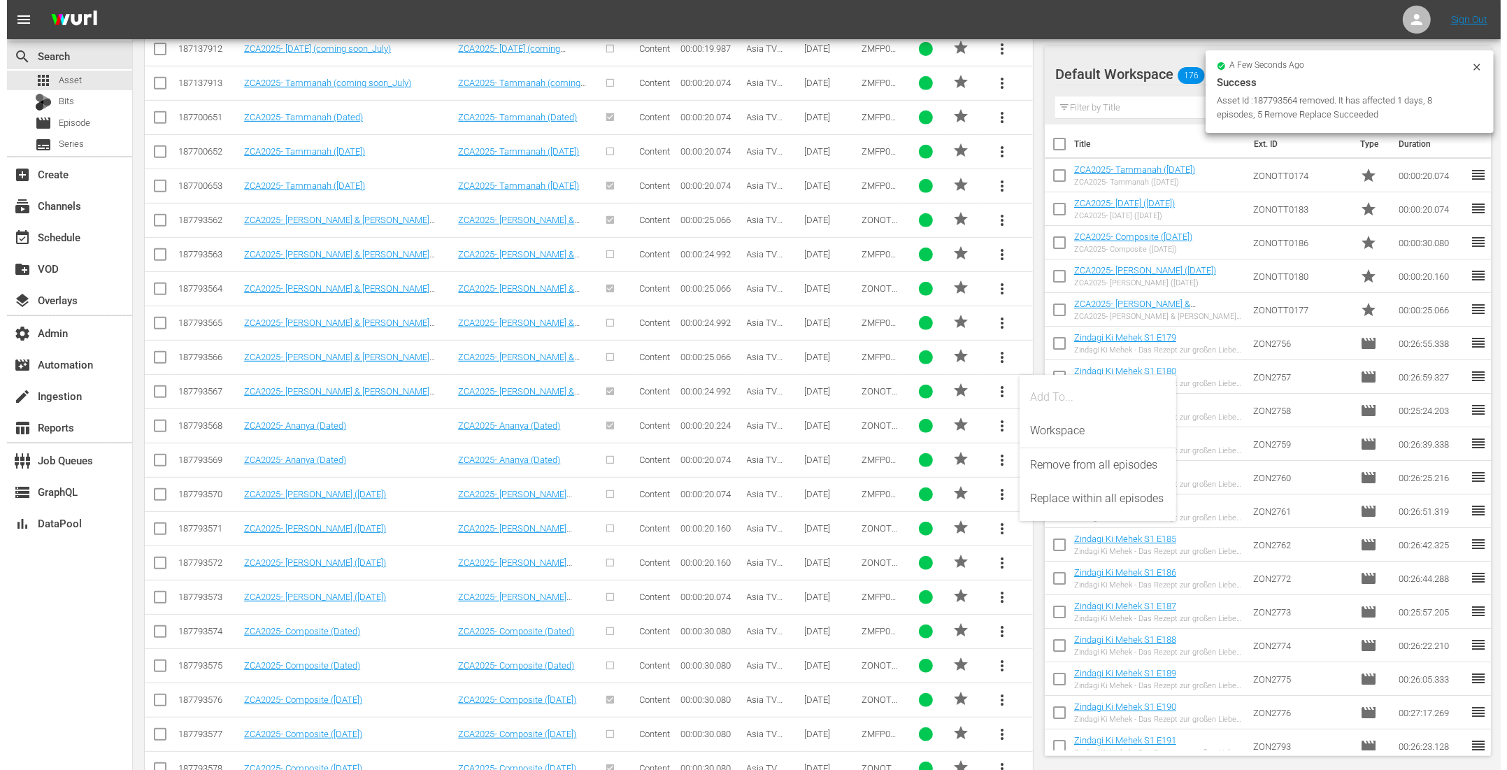
scroll to position [673, 0]
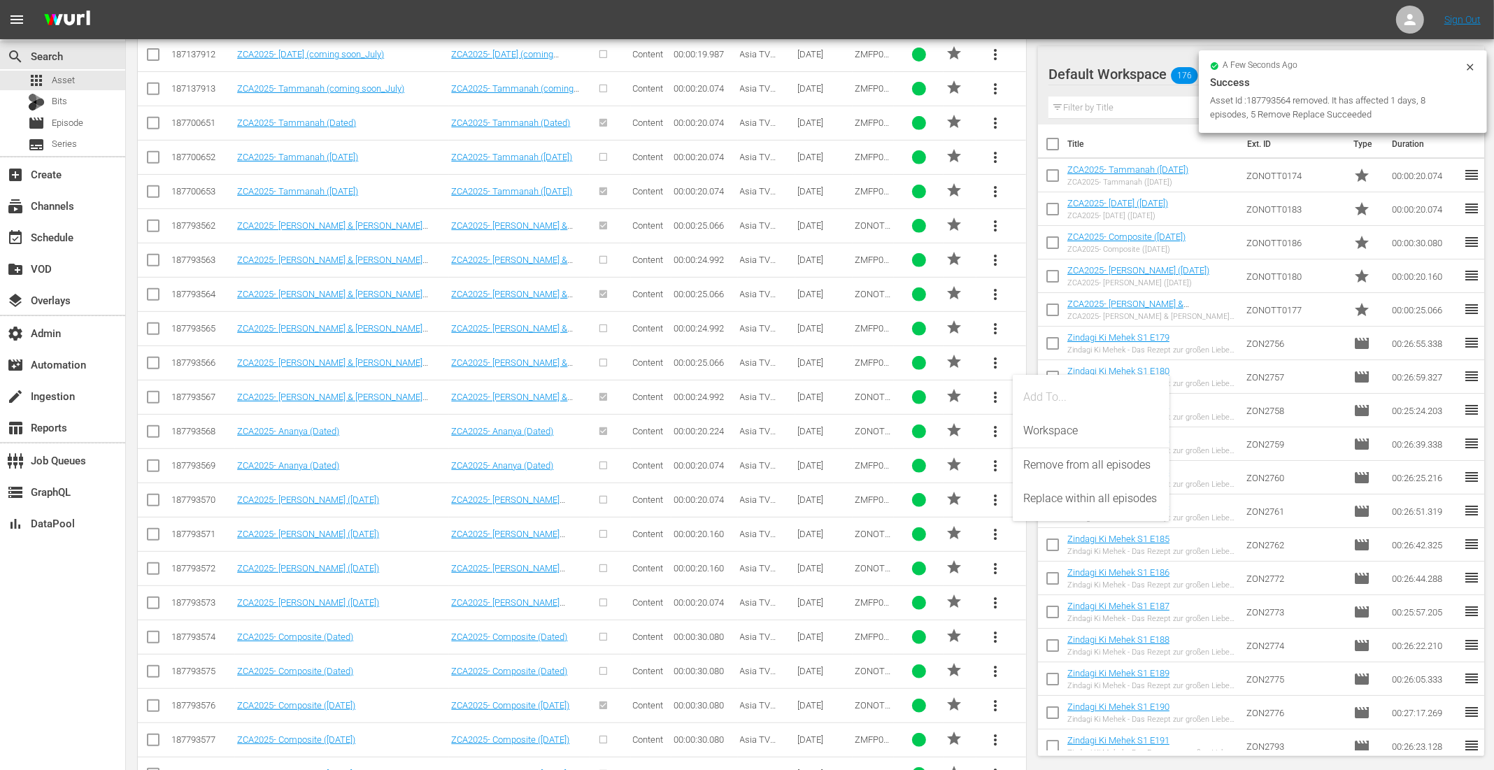
click at [1029, 348] on div "SEARCH BY Search By Assets Search ID, Title, Description, Keywords, or Category…" at bounding box center [582, 279] width 912 height 1761
click at [989, 395] on span "more_vert" at bounding box center [995, 397] width 17 height 17
click at [1051, 464] on div "Remove from all episodes" at bounding box center [1091, 465] width 134 height 34
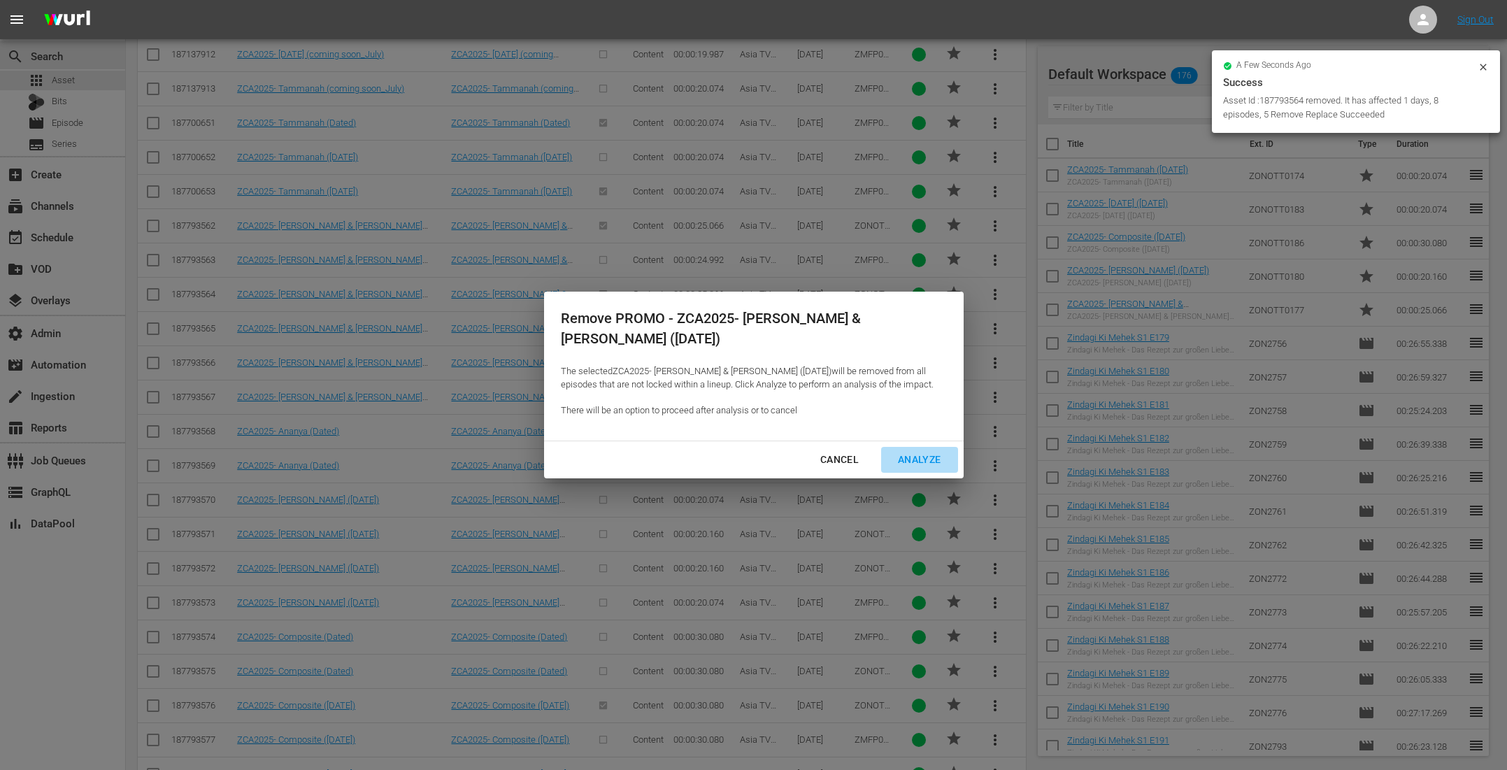
click at [933, 457] on div "Analyze" at bounding box center [919, 459] width 65 height 17
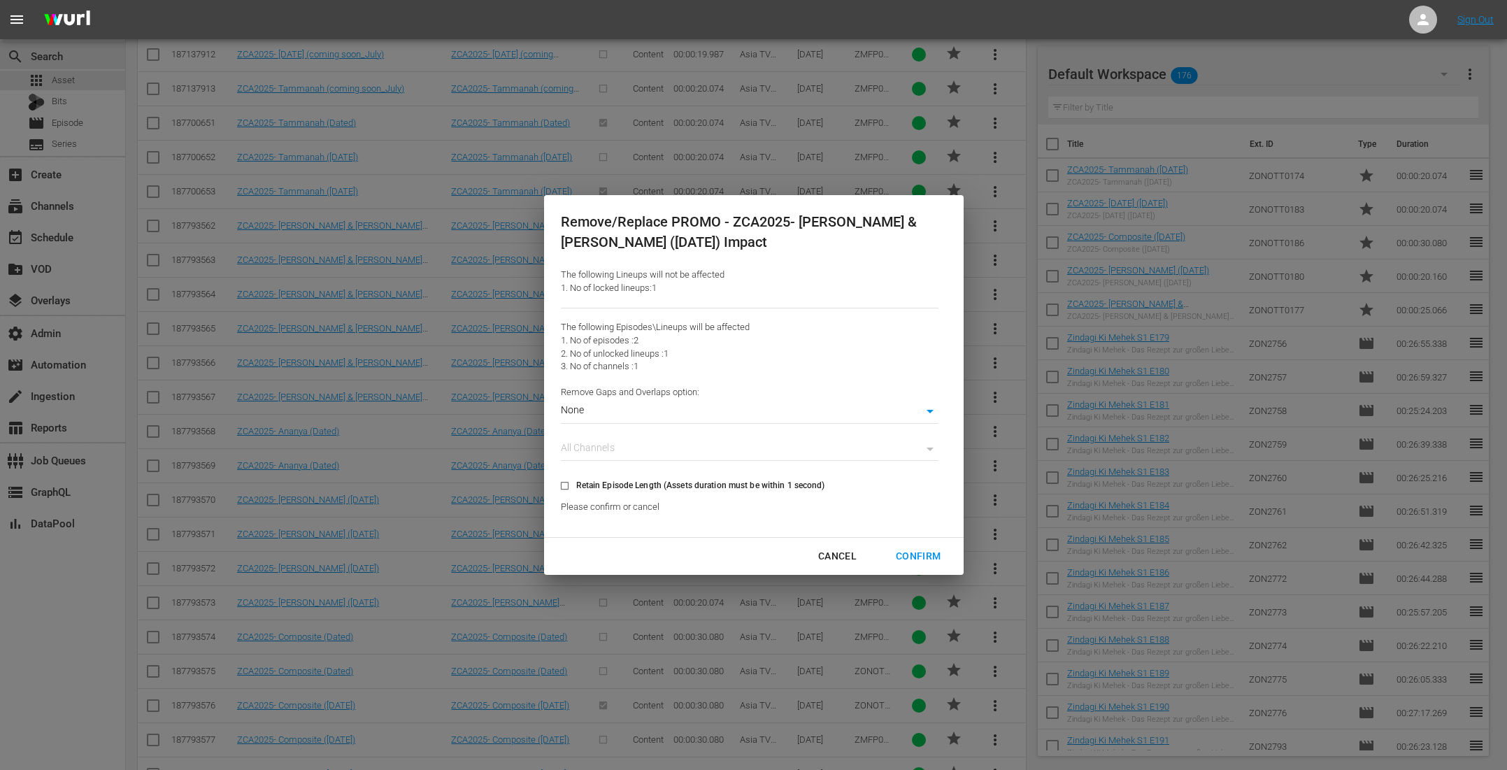
click at [932, 552] on div "Confirm" at bounding box center [918, 556] width 67 height 17
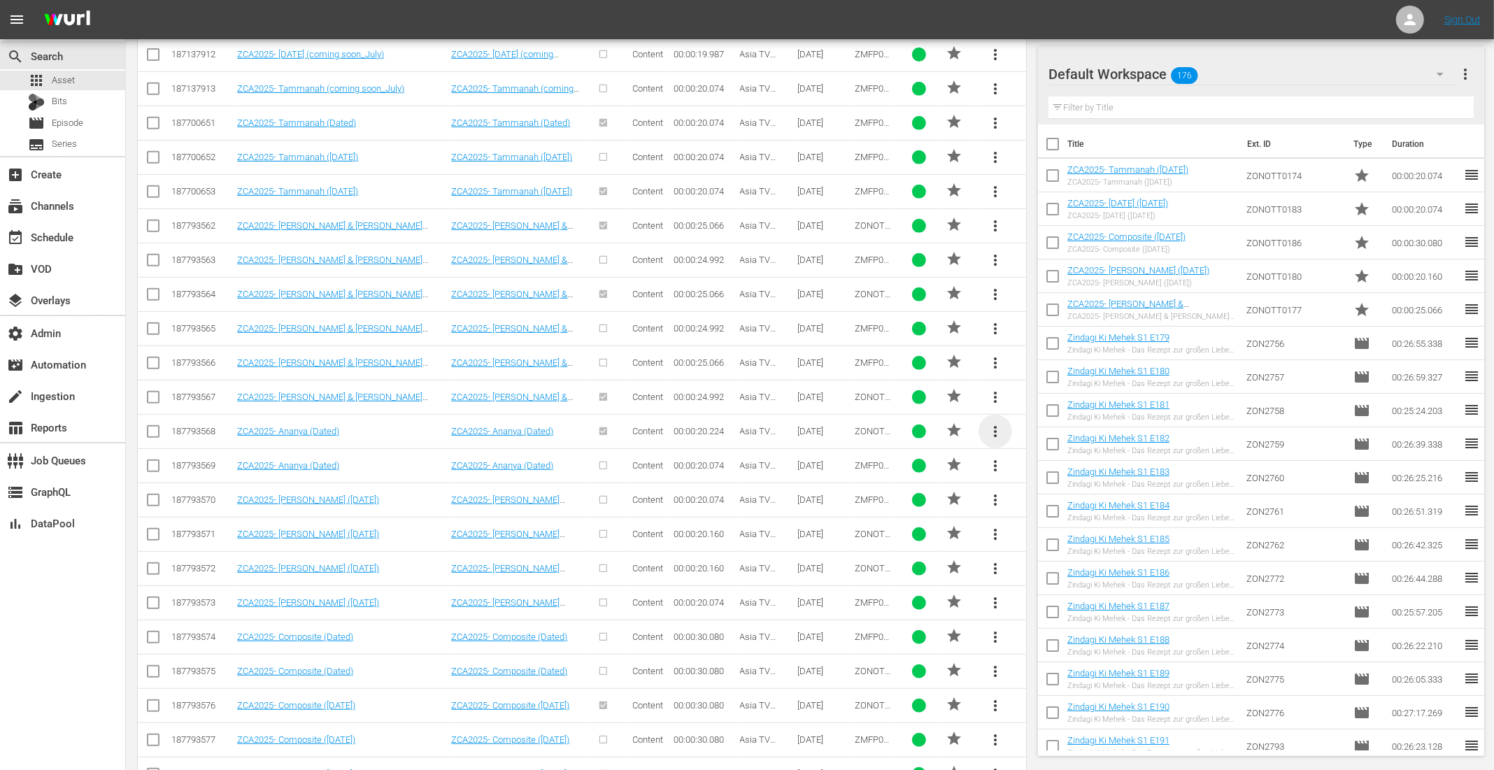
click at [999, 424] on span "more_vert" at bounding box center [995, 431] width 17 height 17
click at [1040, 498] on div "Remove from all episodes" at bounding box center [1091, 499] width 134 height 34
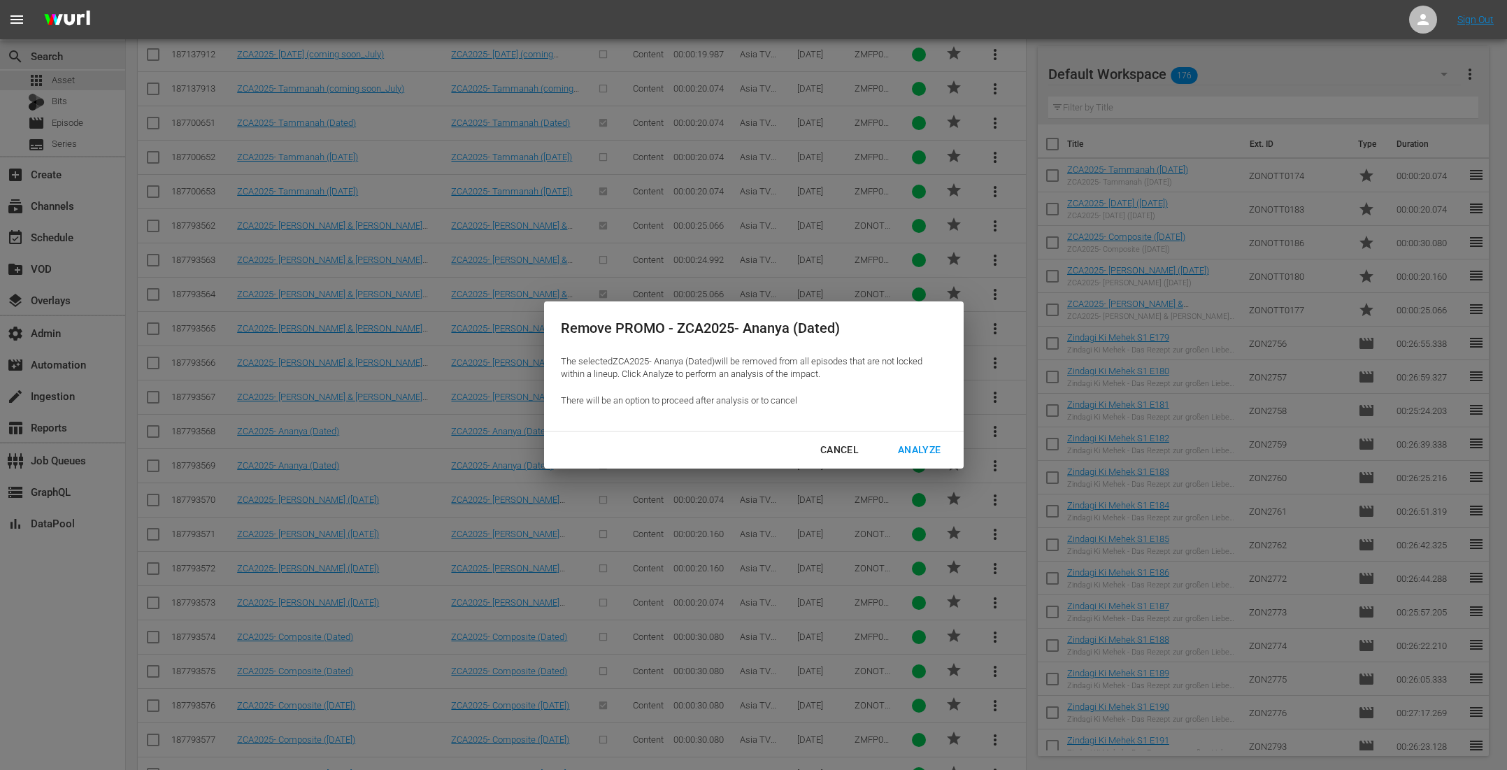
click at [917, 451] on div "Analyze" at bounding box center [919, 449] width 65 height 17
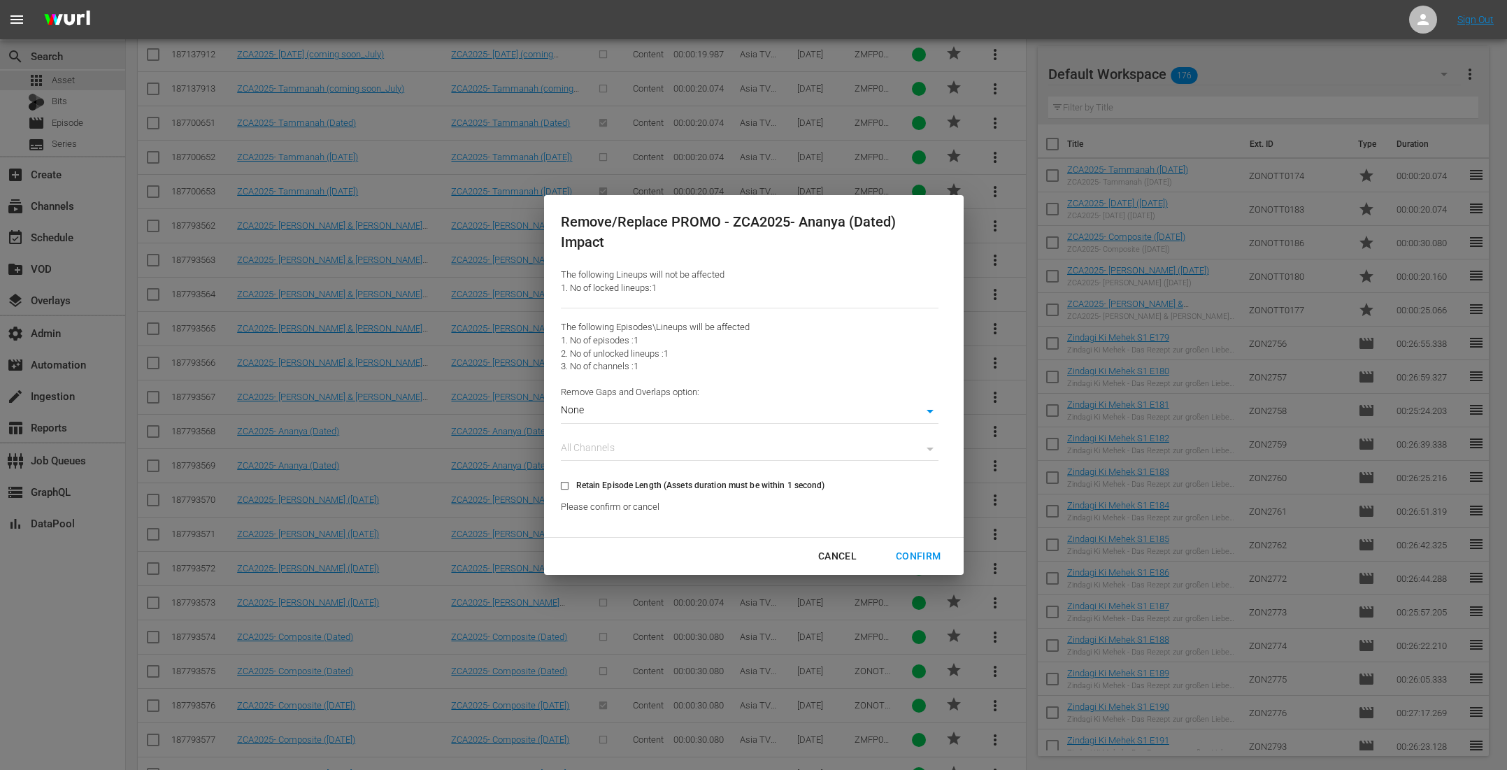
click at [921, 556] on div "Confirm" at bounding box center [918, 556] width 67 height 17
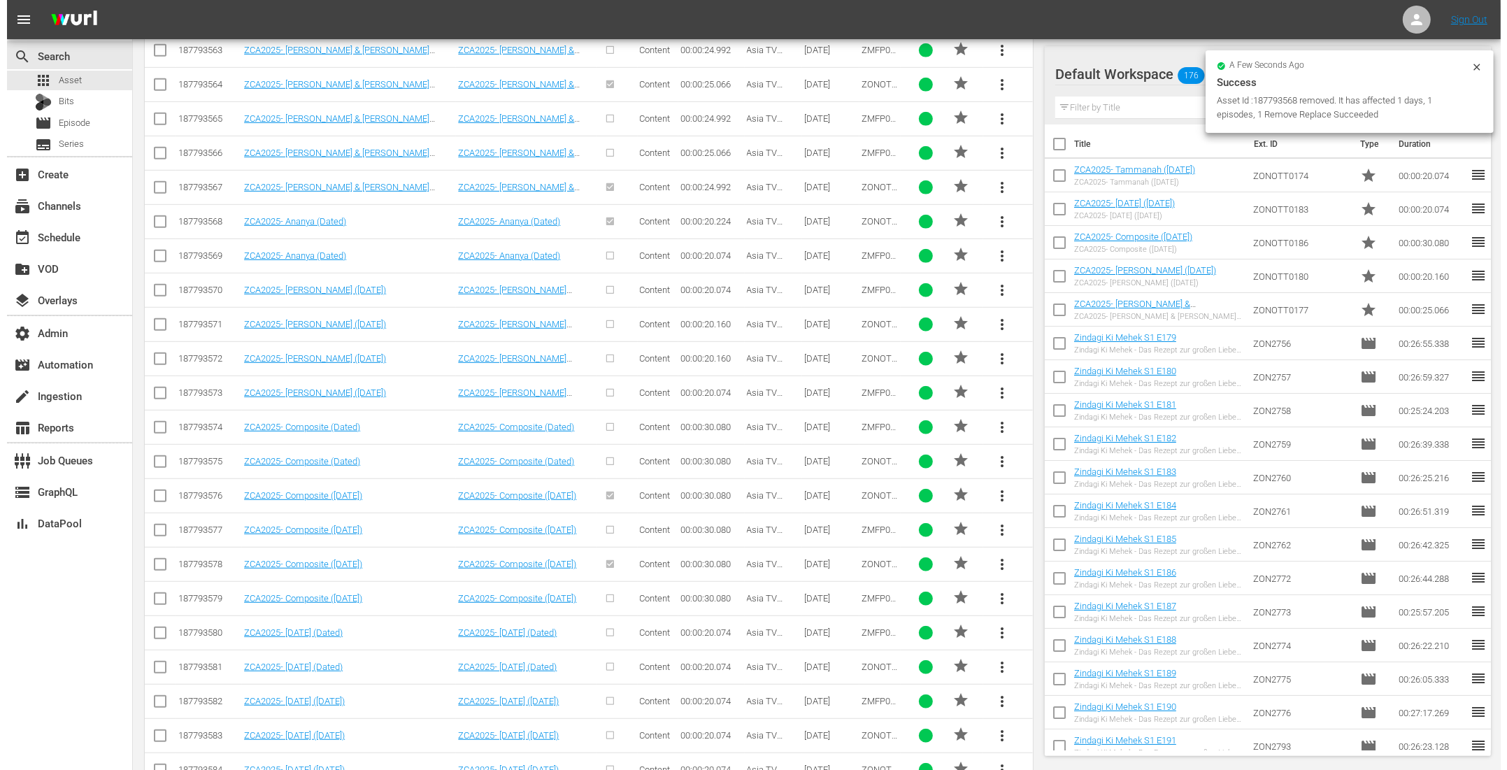
scroll to position [894, 0]
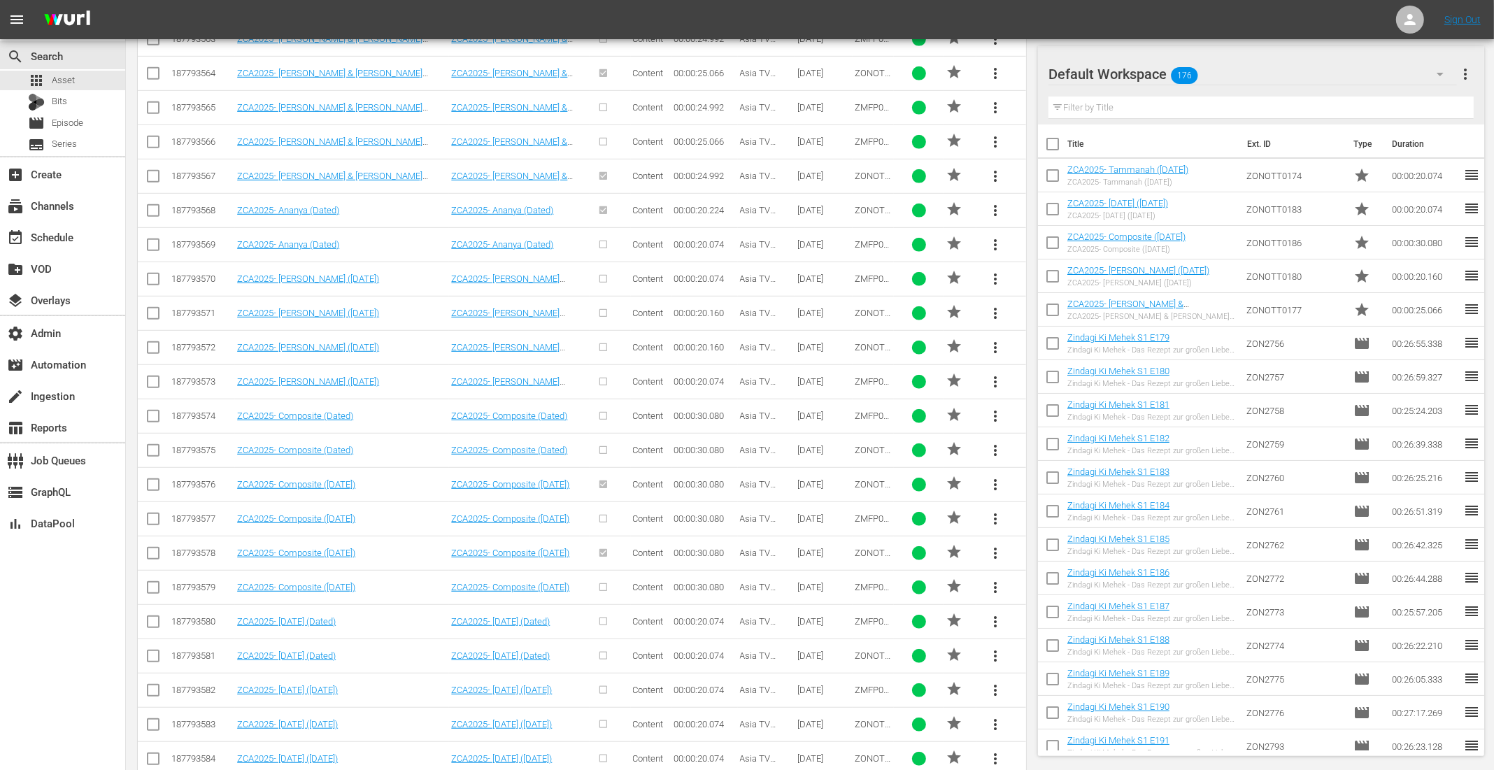
click at [998, 476] on span "more_vert" at bounding box center [995, 484] width 17 height 17
click at [1024, 541] on div "Remove from all episodes" at bounding box center [1091, 550] width 134 height 34
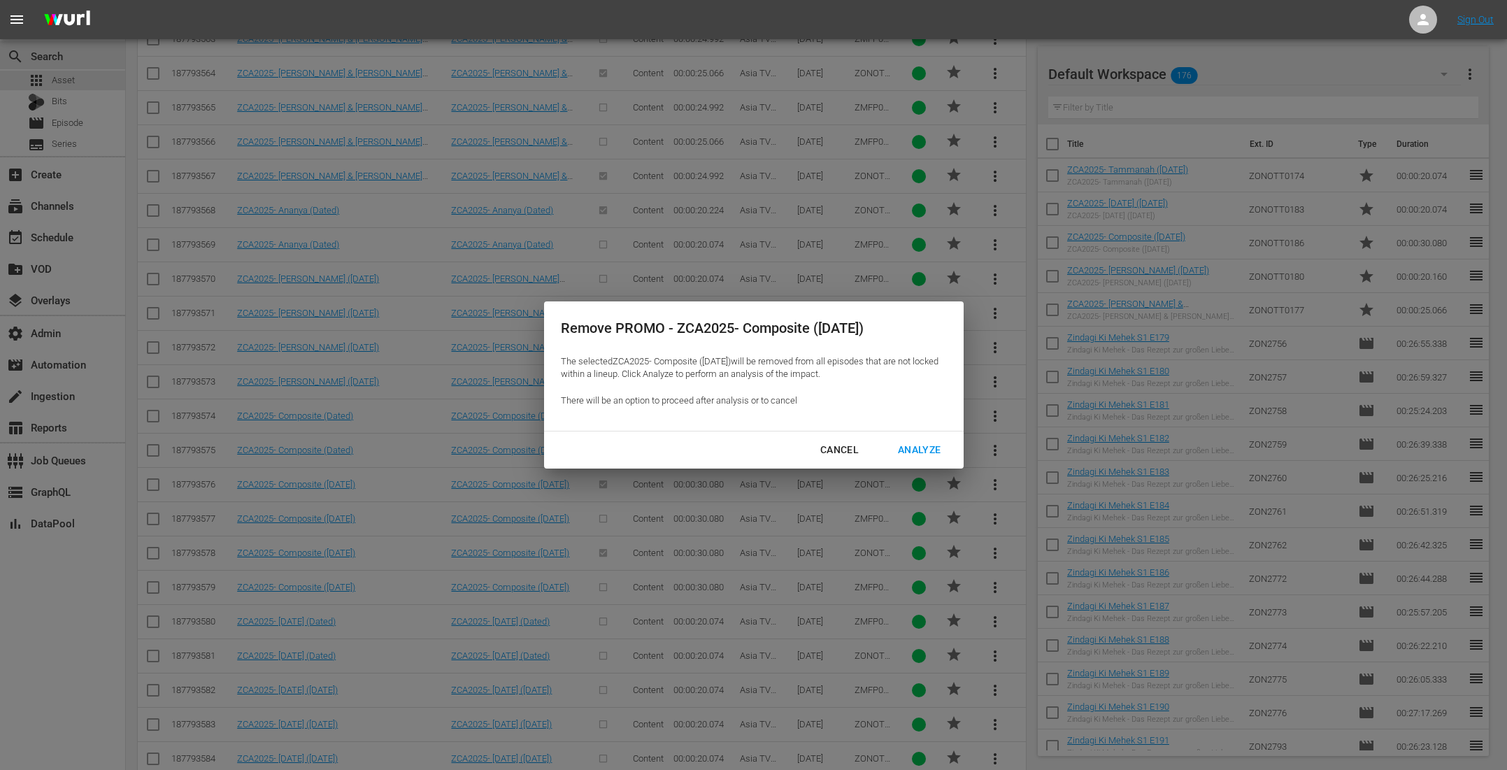
click at [903, 457] on div "Analyze" at bounding box center [919, 449] width 65 height 17
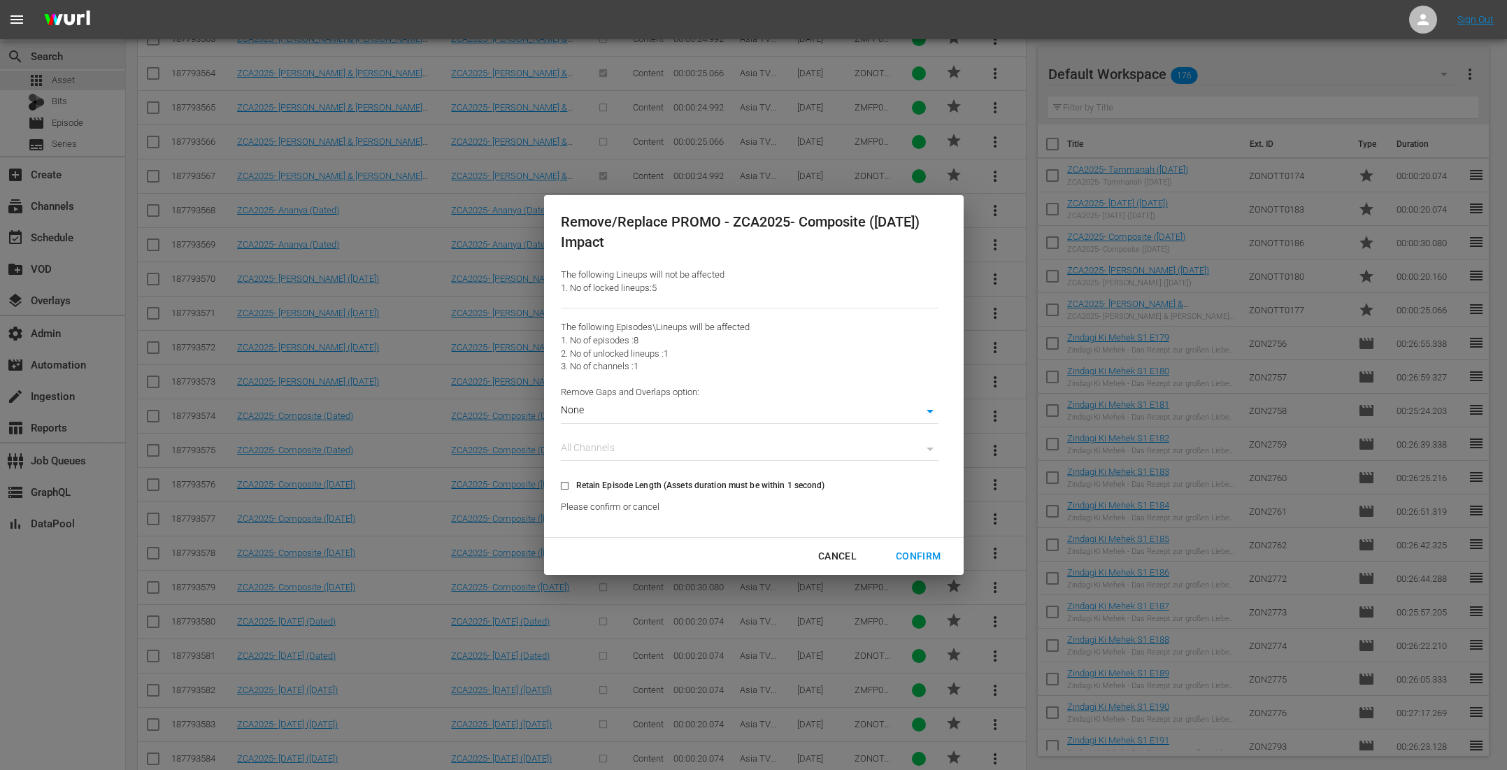
click at [922, 550] on div "Confirm" at bounding box center [918, 556] width 67 height 17
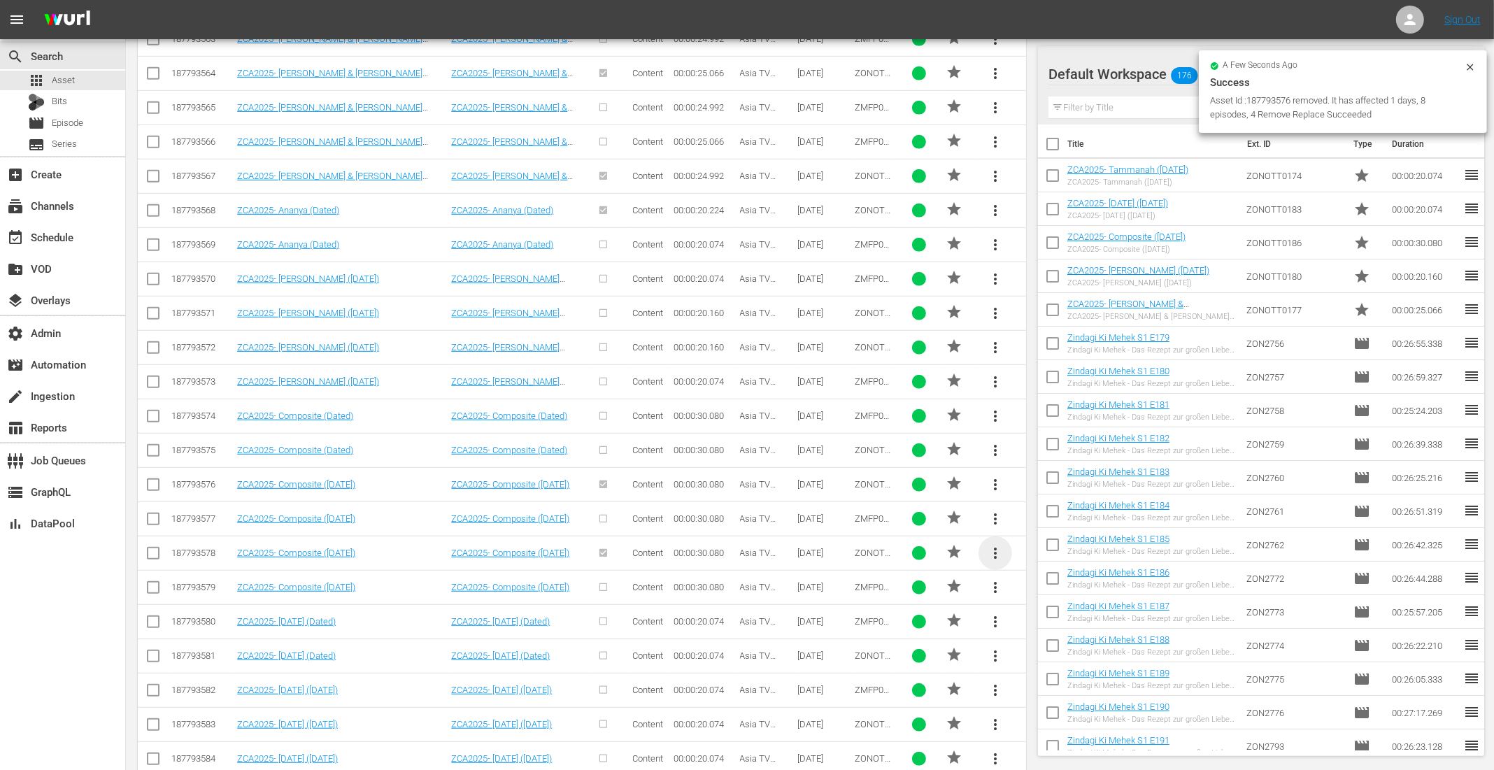
click at [995, 545] on span "more_vert" at bounding box center [995, 553] width 17 height 17
click at [1044, 608] on div "Remove from all episodes" at bounding box center [1091, 618] width 134 height 34
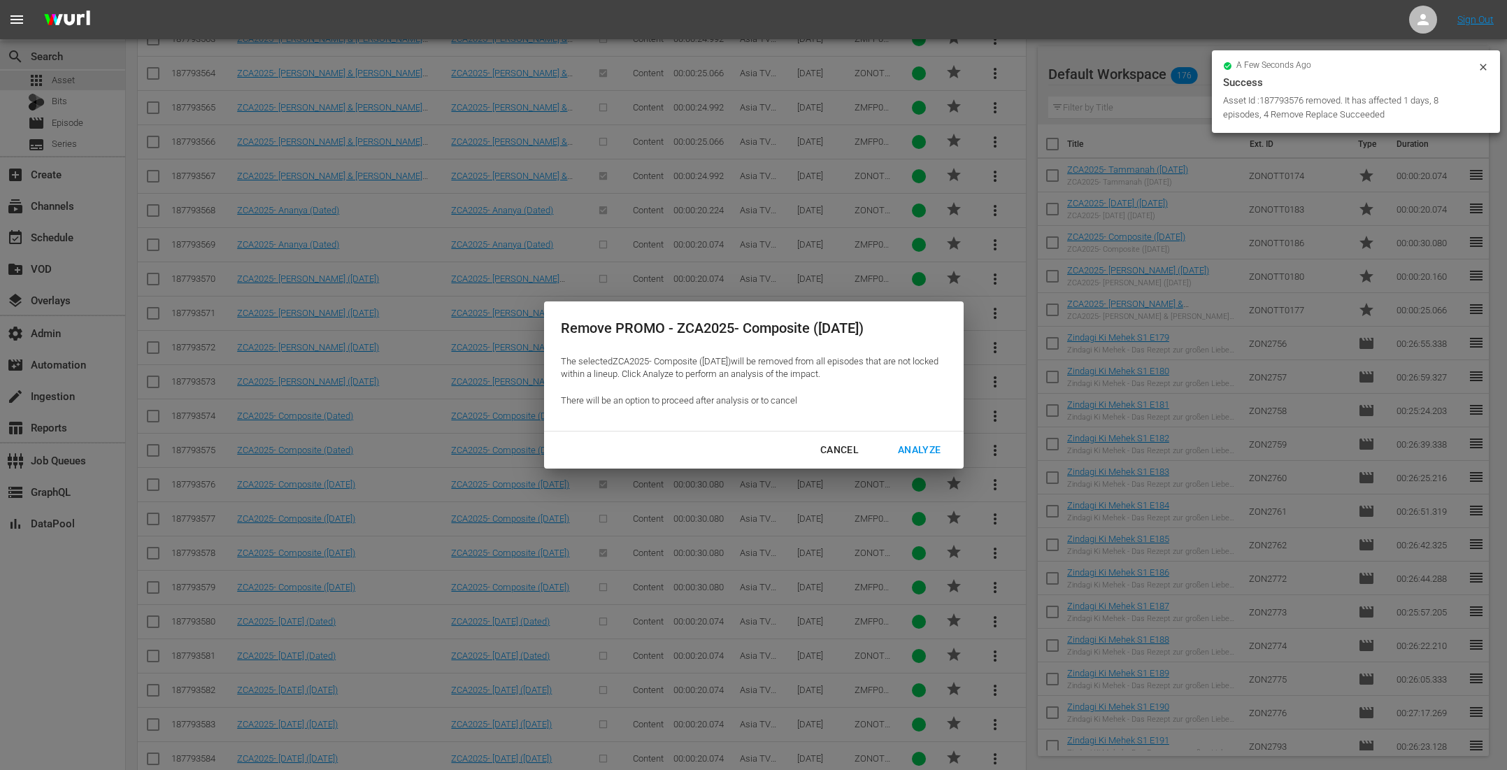
click at [931, 461] on button "Analyze" at bounding box center [919, 450] width 76 height 26
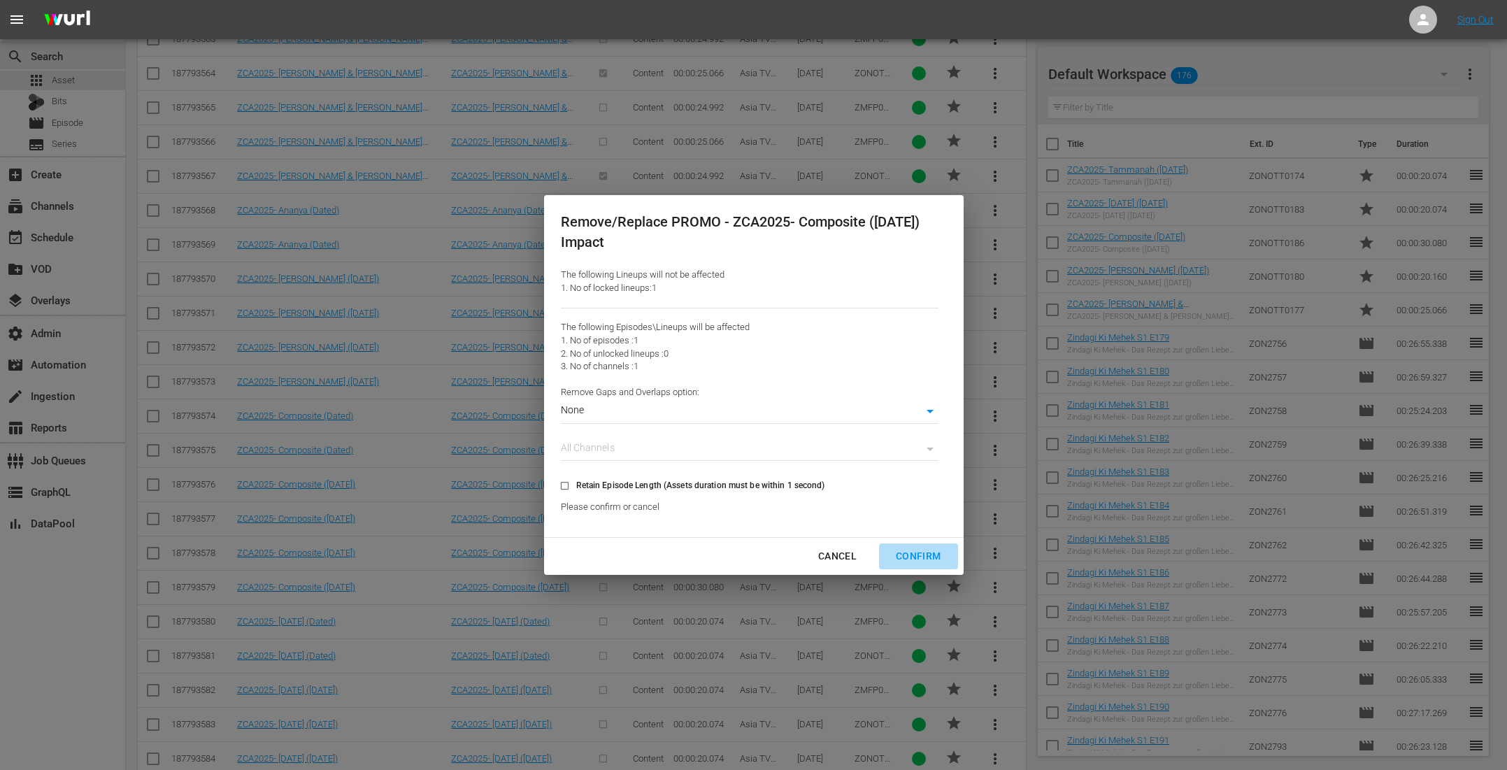
drag, startPoint x: 922, startPoint y: 561, endPoint x: 915, endPoint y: 556, distance: 9.1
click at [922, 561] on div "Confirm" at bounding box center [918, 556] width 67 height 17
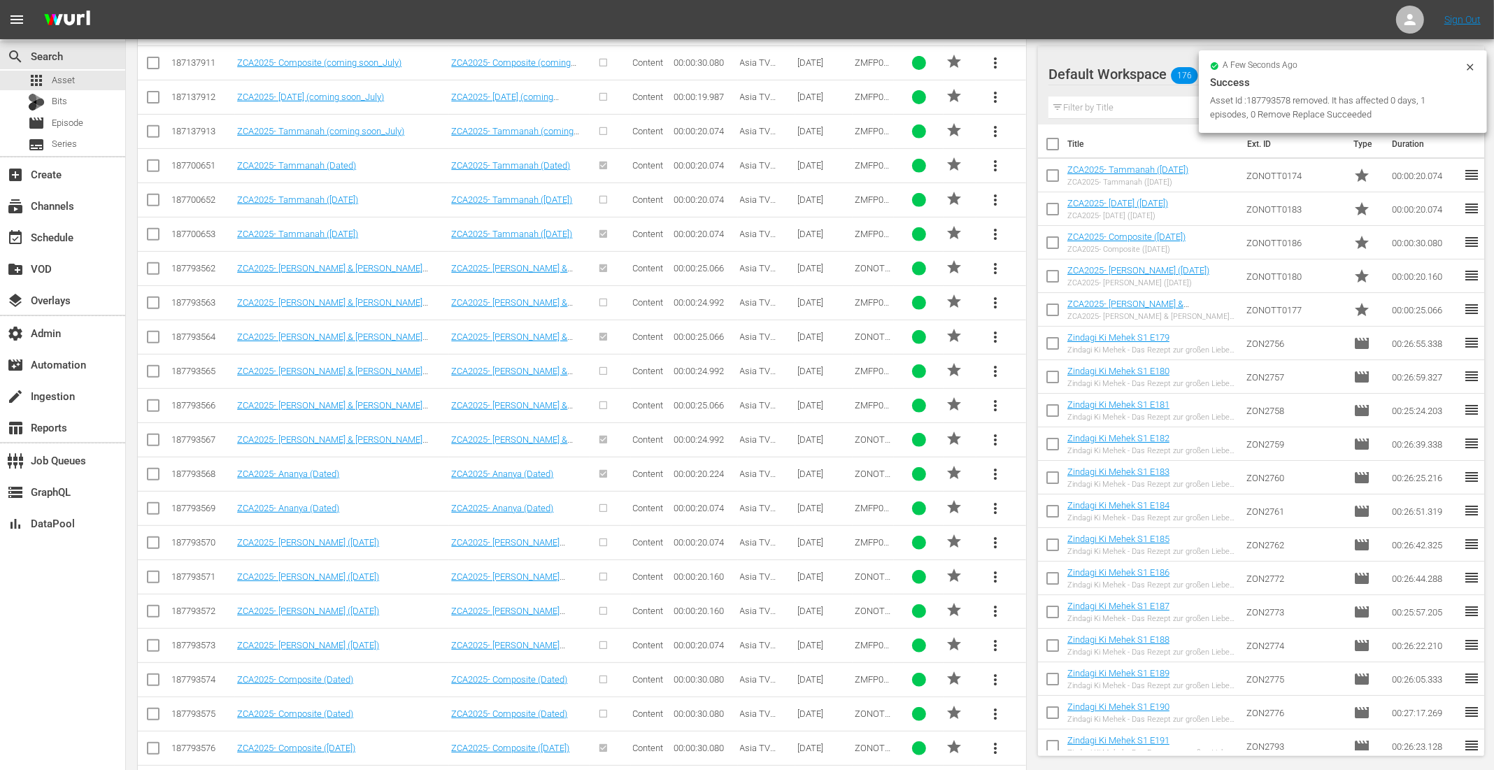
scroll to position [534, 0]
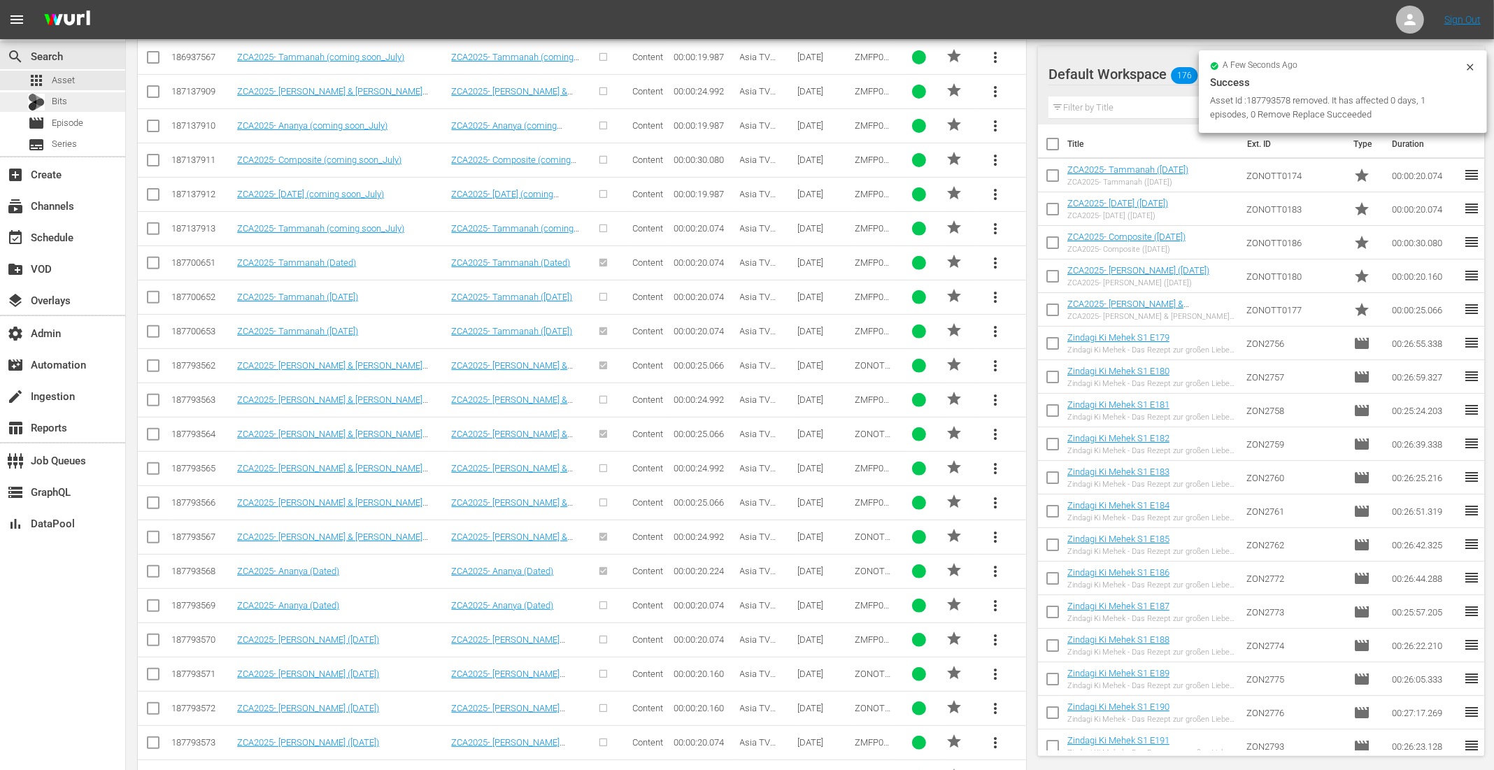
click at [83, 97] on div "Bits" at bounding box center [62, 102] width 125 height 20
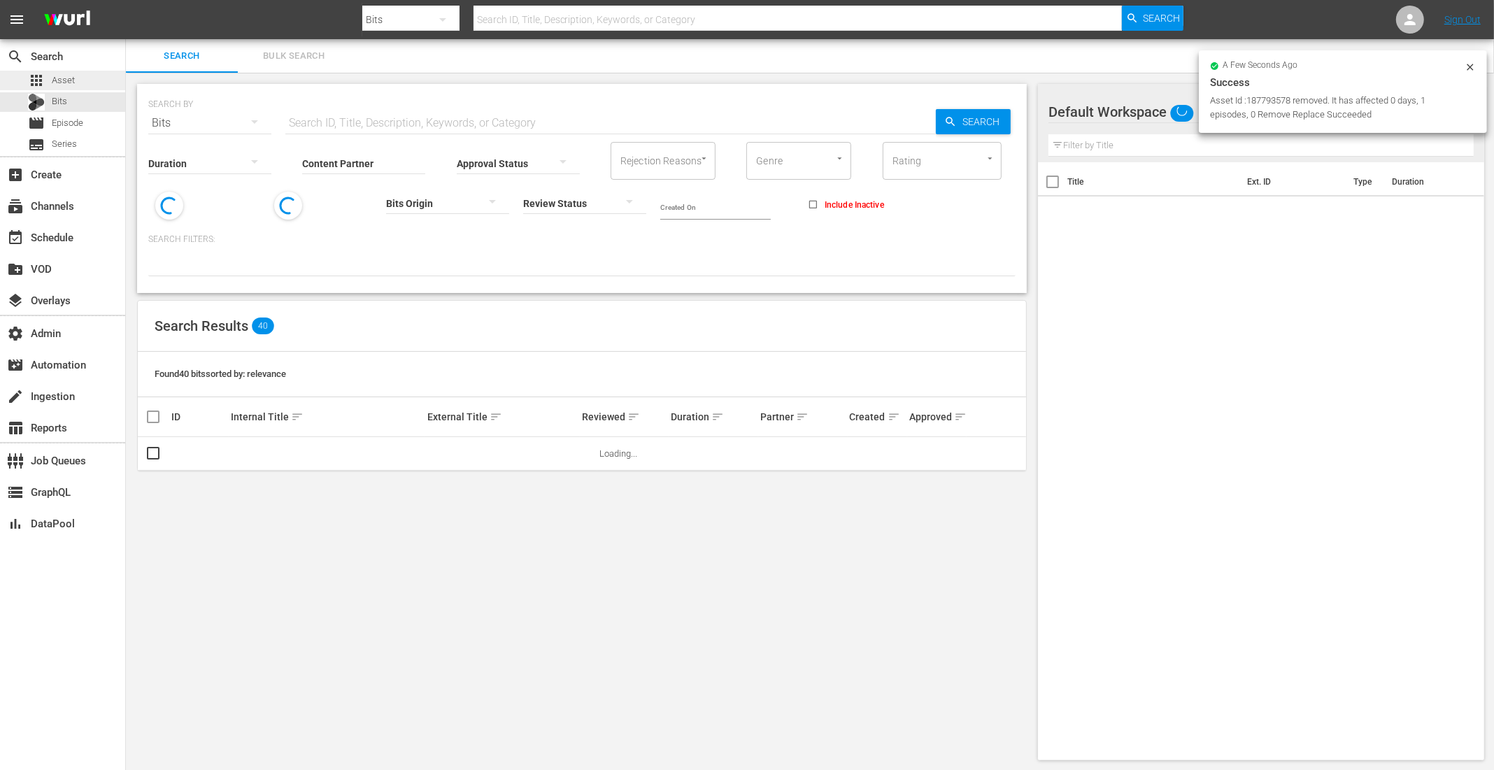
click at [90, 76] on div "apps Asset" at bounding box center [62, 81] width 125 height 20
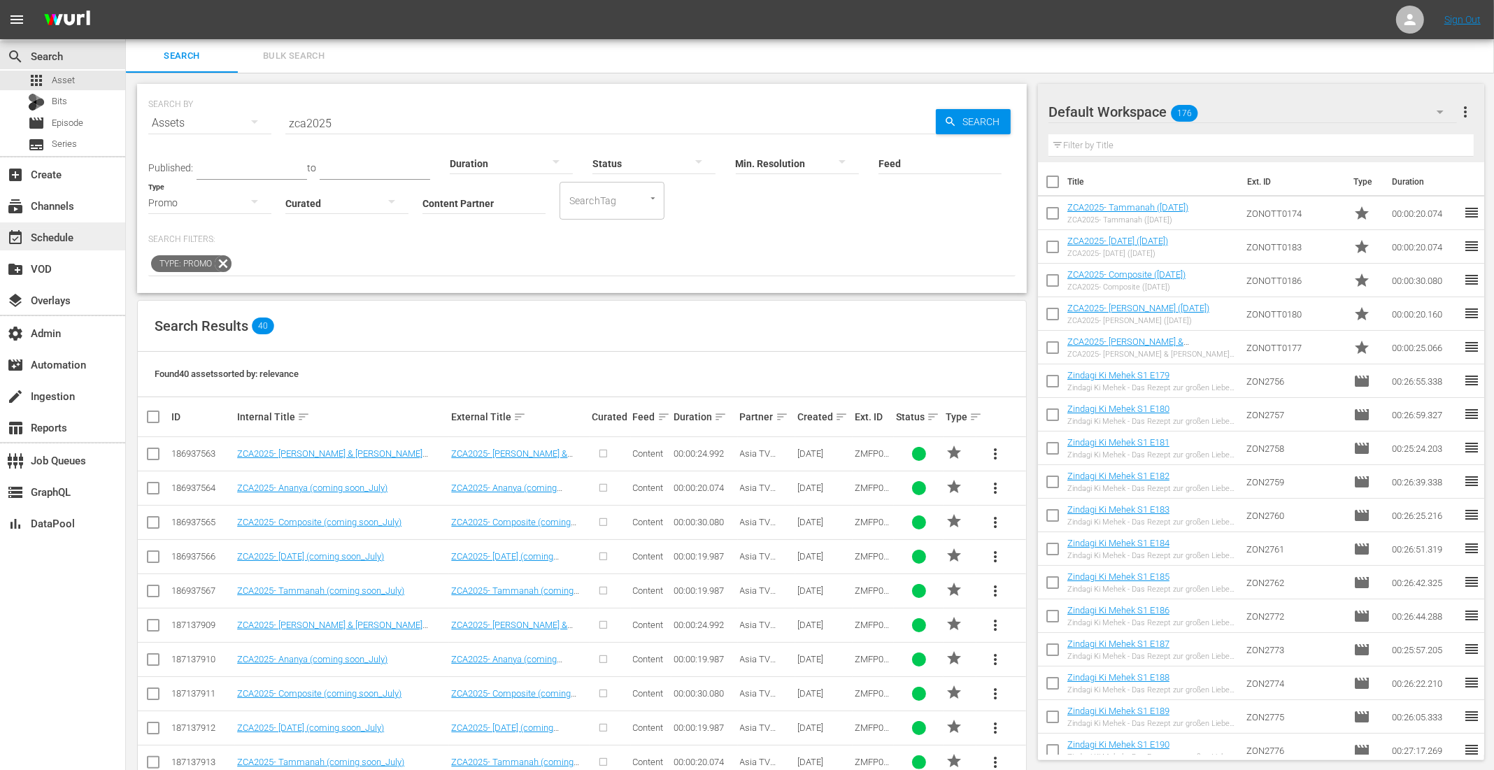
click at [61, 237] on div "event_available Schedule" at bounding box center [39, 235] width 78 height 13
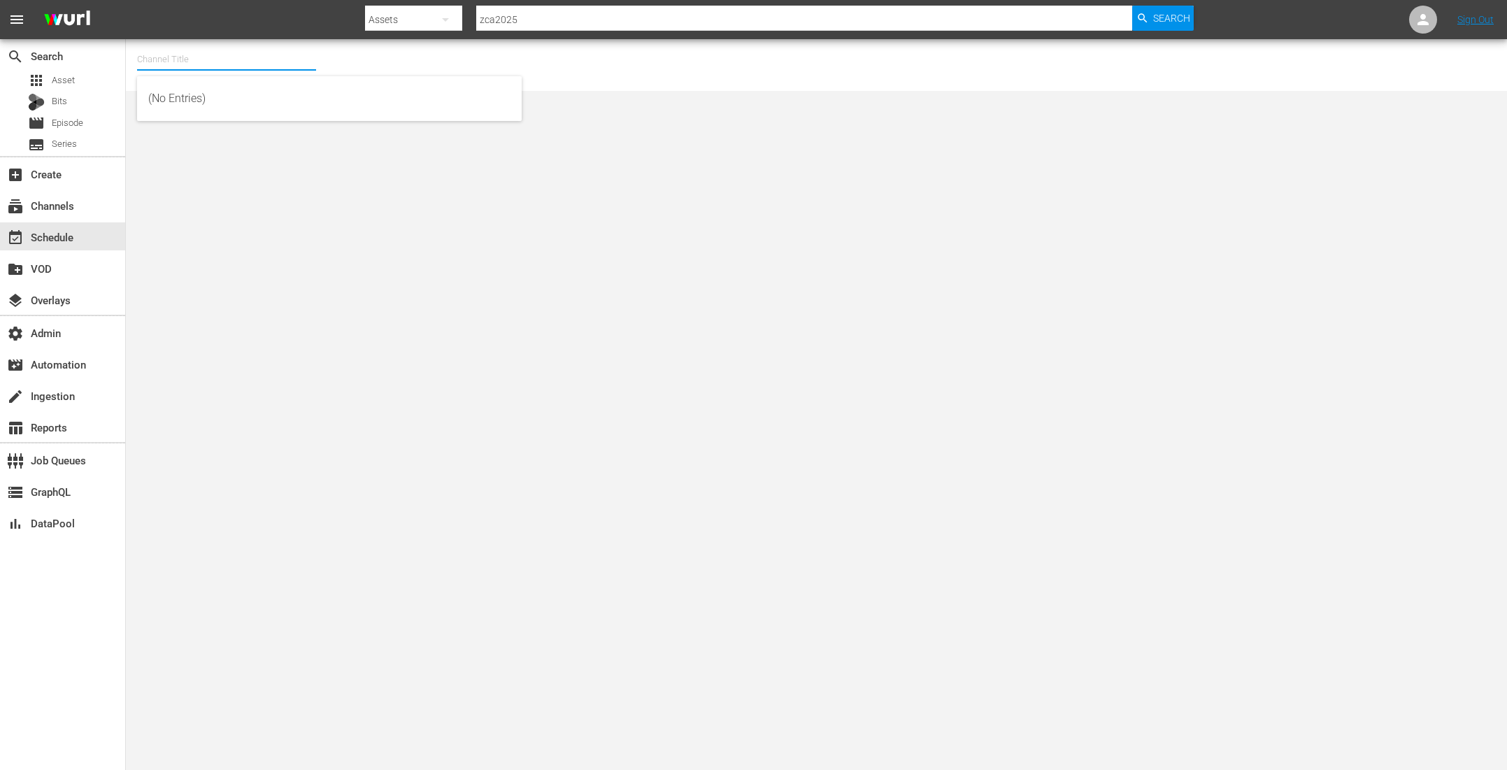
click at [173, 50] on input "text" at bounding box center [226, 60] width 179 height 34
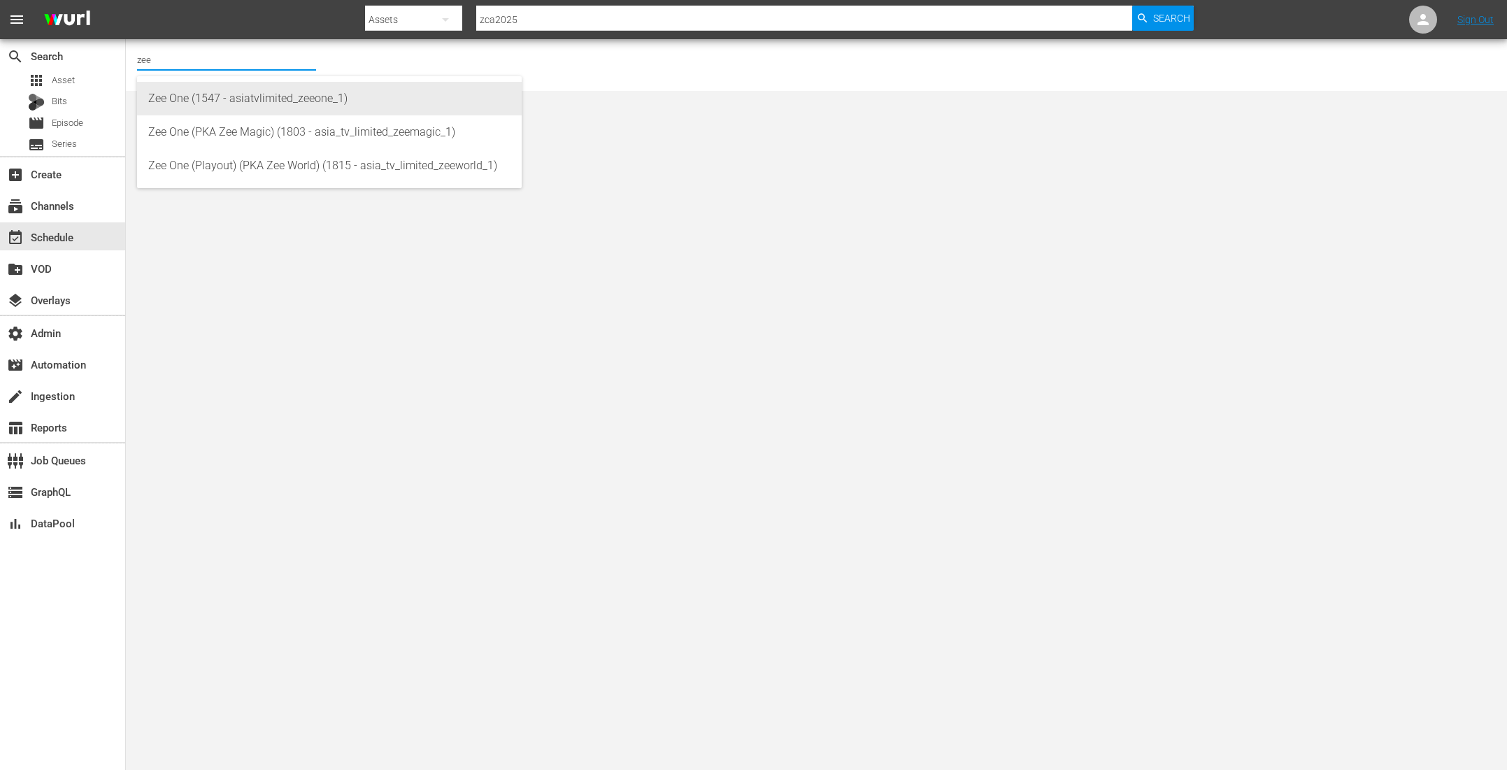
click at [209, 110] on div "Zee One (1547 - asiatvlimited_zeeone_1)" at bounding box center [329, 99] width 362 height 34
type input "Zee One (1547 - asiatvlimited_zeeone_1)"
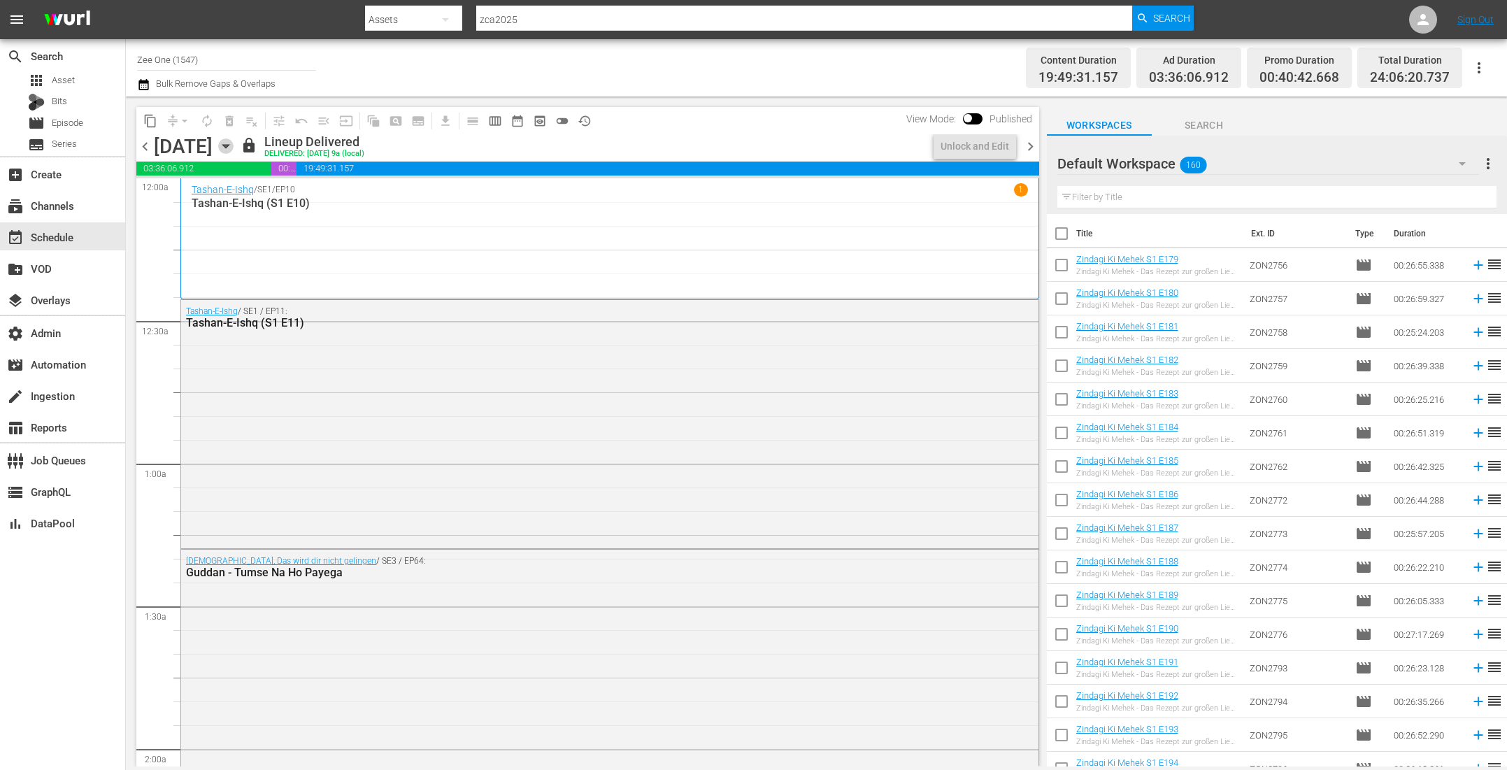
click at [234, 141] on icon "button" at bounding box center [225, 145] width 15 height 15
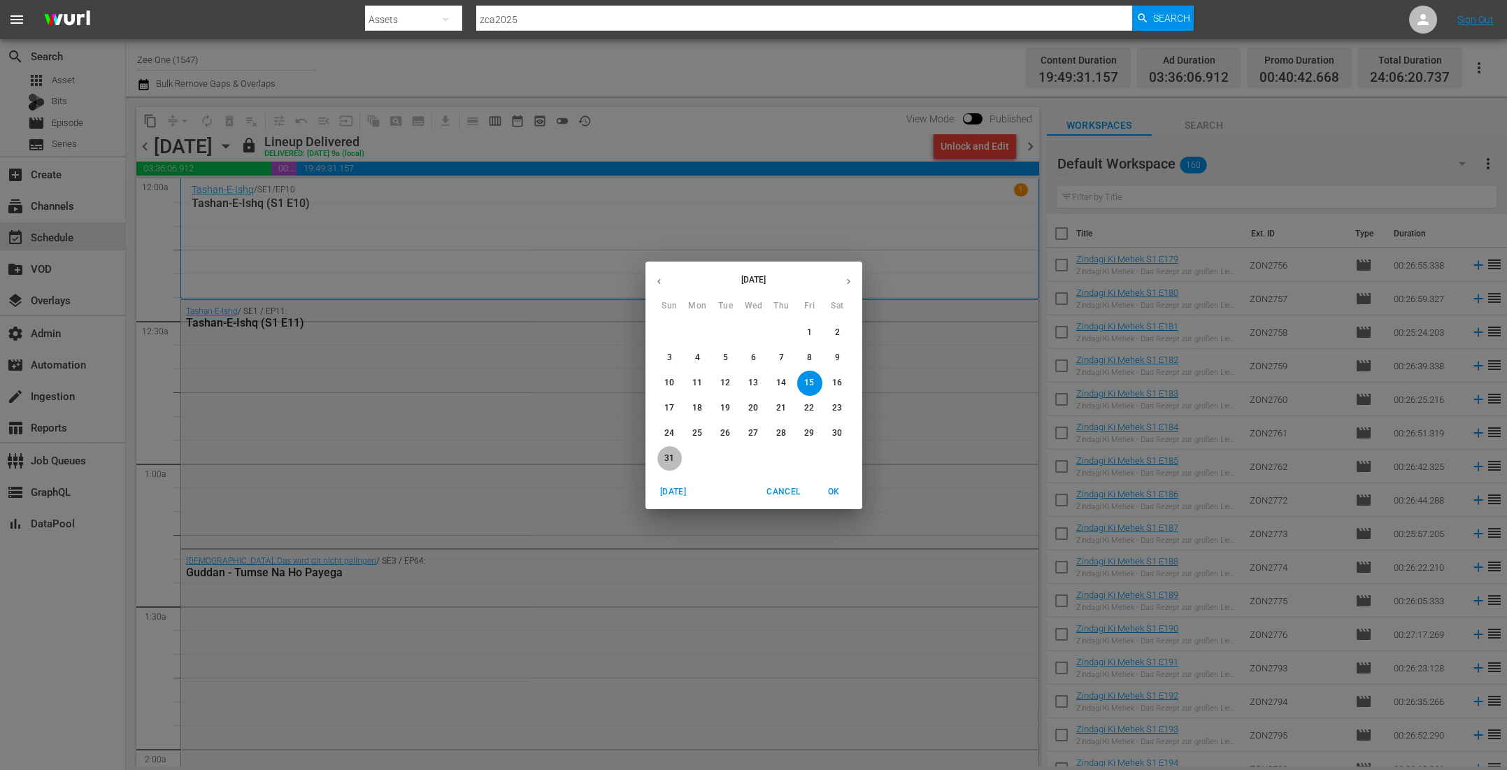
click at [672, 457] on p "31" at bounding box center [669, 458] width 10 height 12
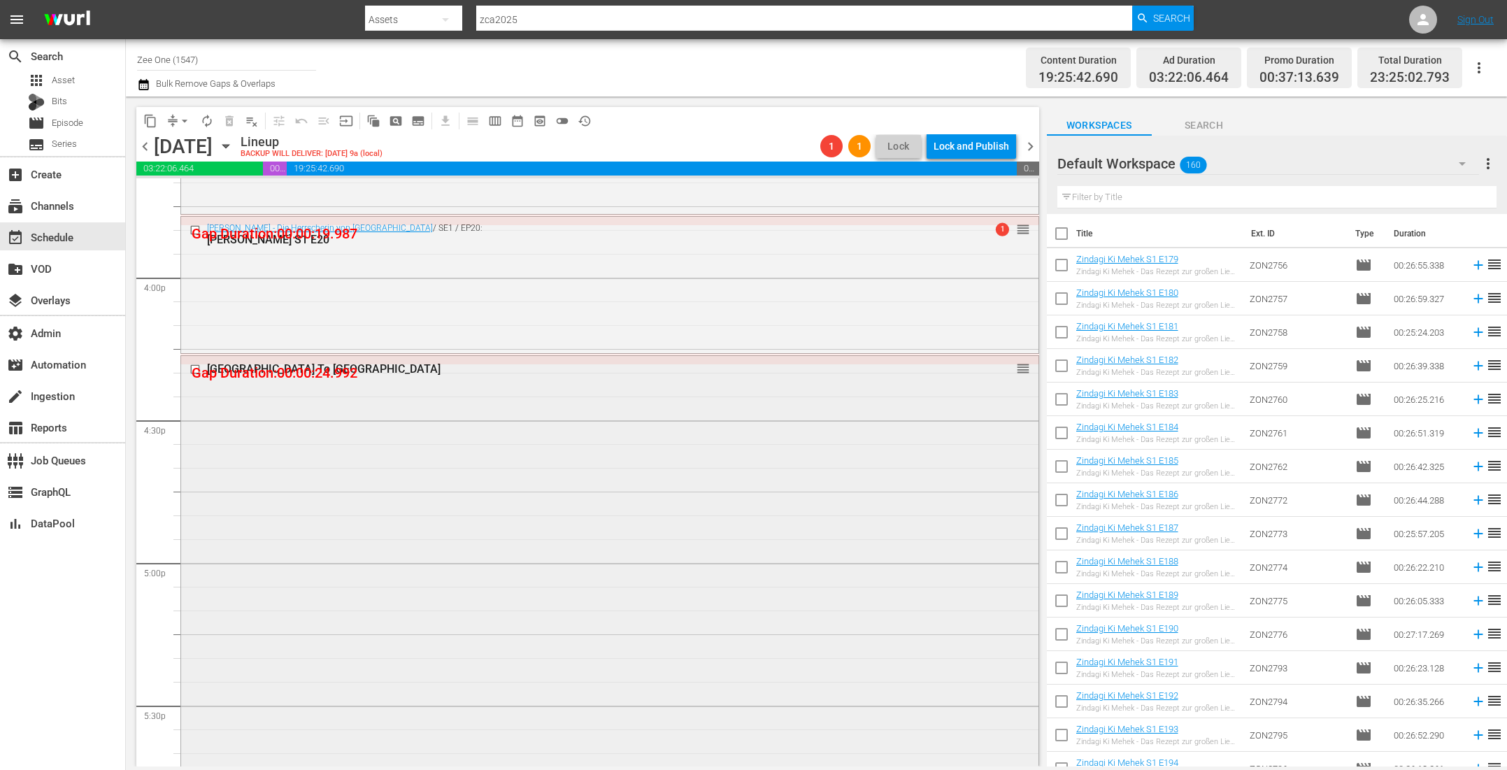
scroll to position [4368, 0]
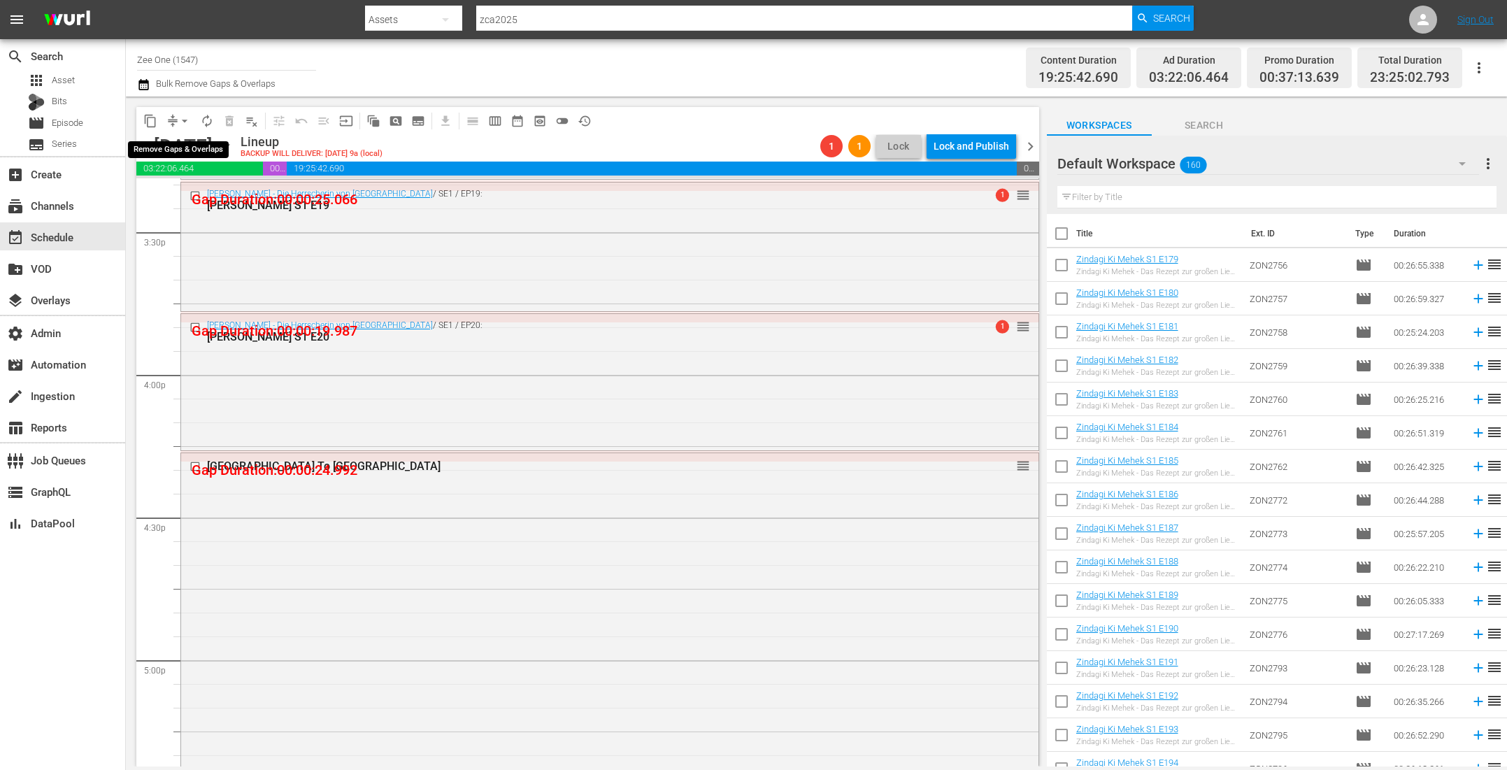
click at [179, 122] on span "arrow_drop_down" at bounding box center [185, 121] width 14 height 14
click at [187, 197] on li "Align to End of Previous Day" at bounding box center [185, 194] width 147 height 23
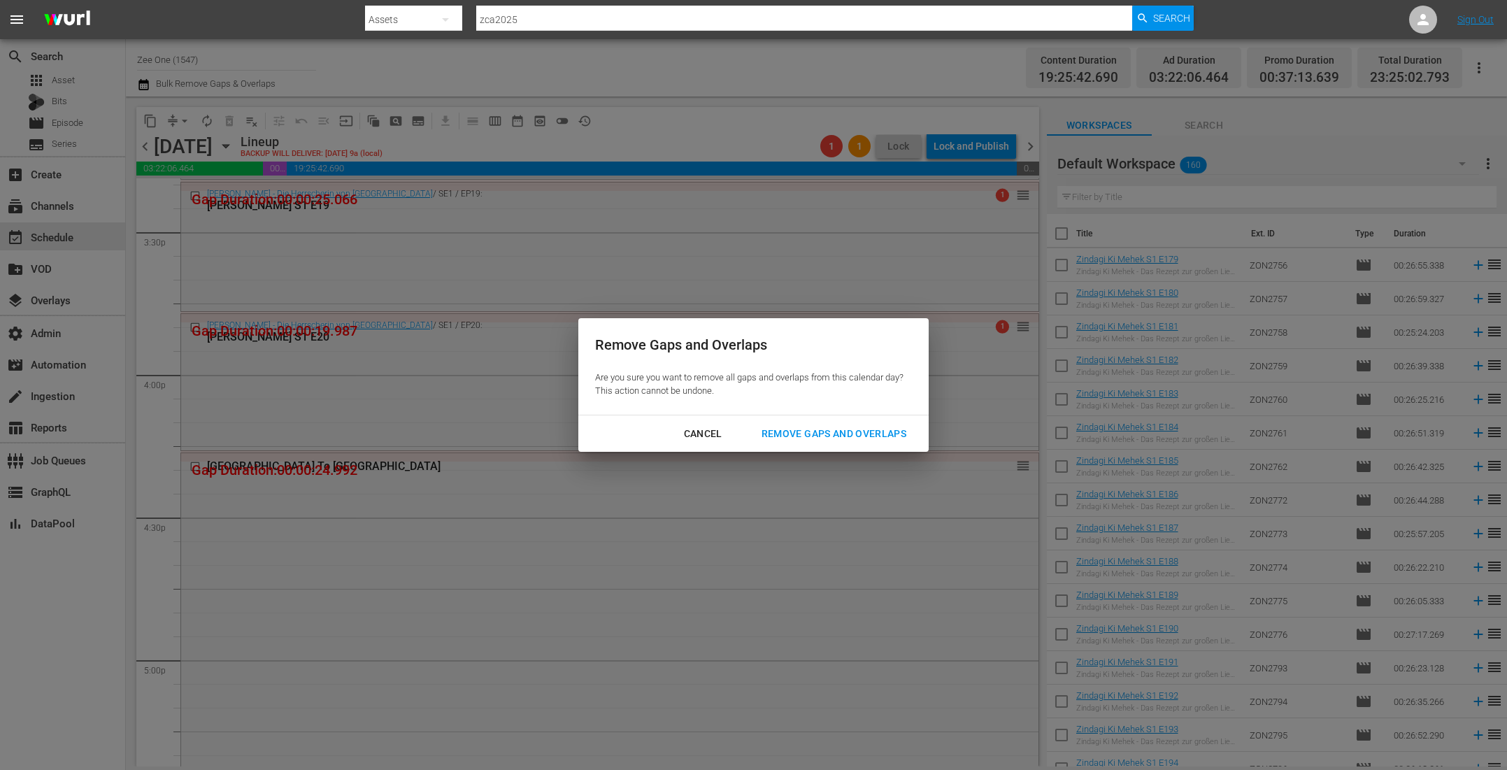
click at [831, 436] on div "Remove Gaps and Overlaps" at bounding box center [833, 433] width 167 height 17
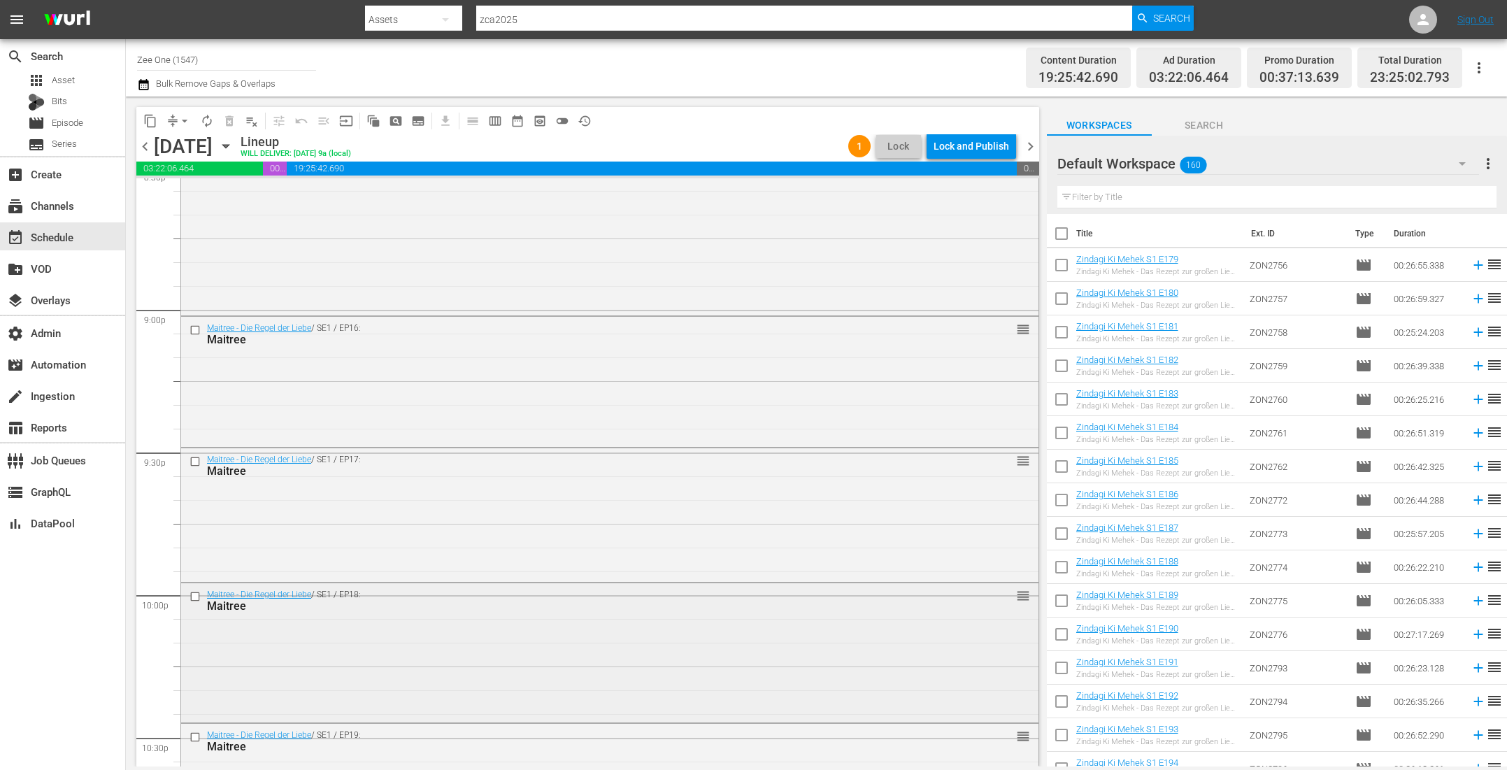
scroll to position [5685, 0]
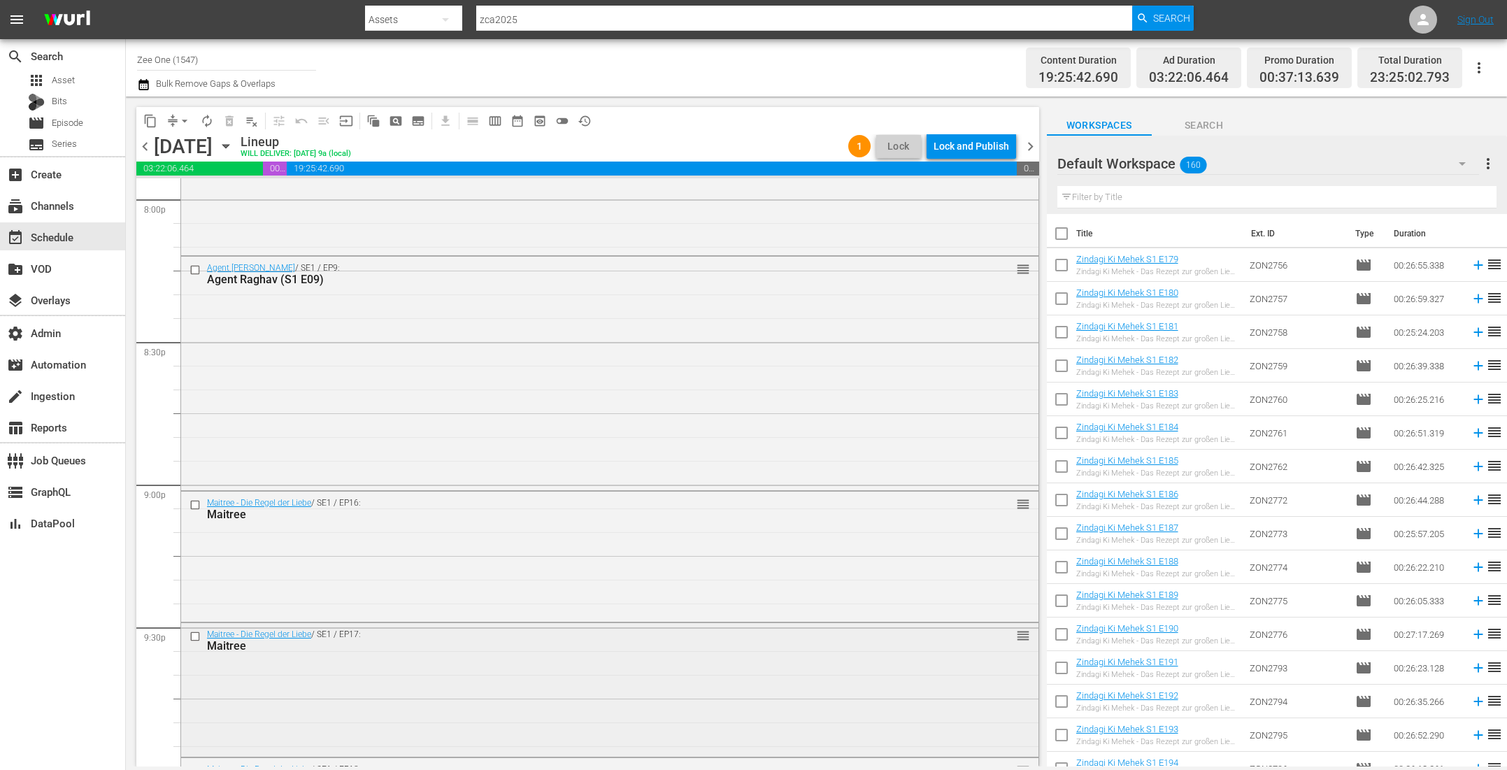
click at [449, 654] on div "Maitree - Die Regel der Liebe / SE1 / EP17: Maitree reorder" at bounding box center [609, 640] width 857 height 34
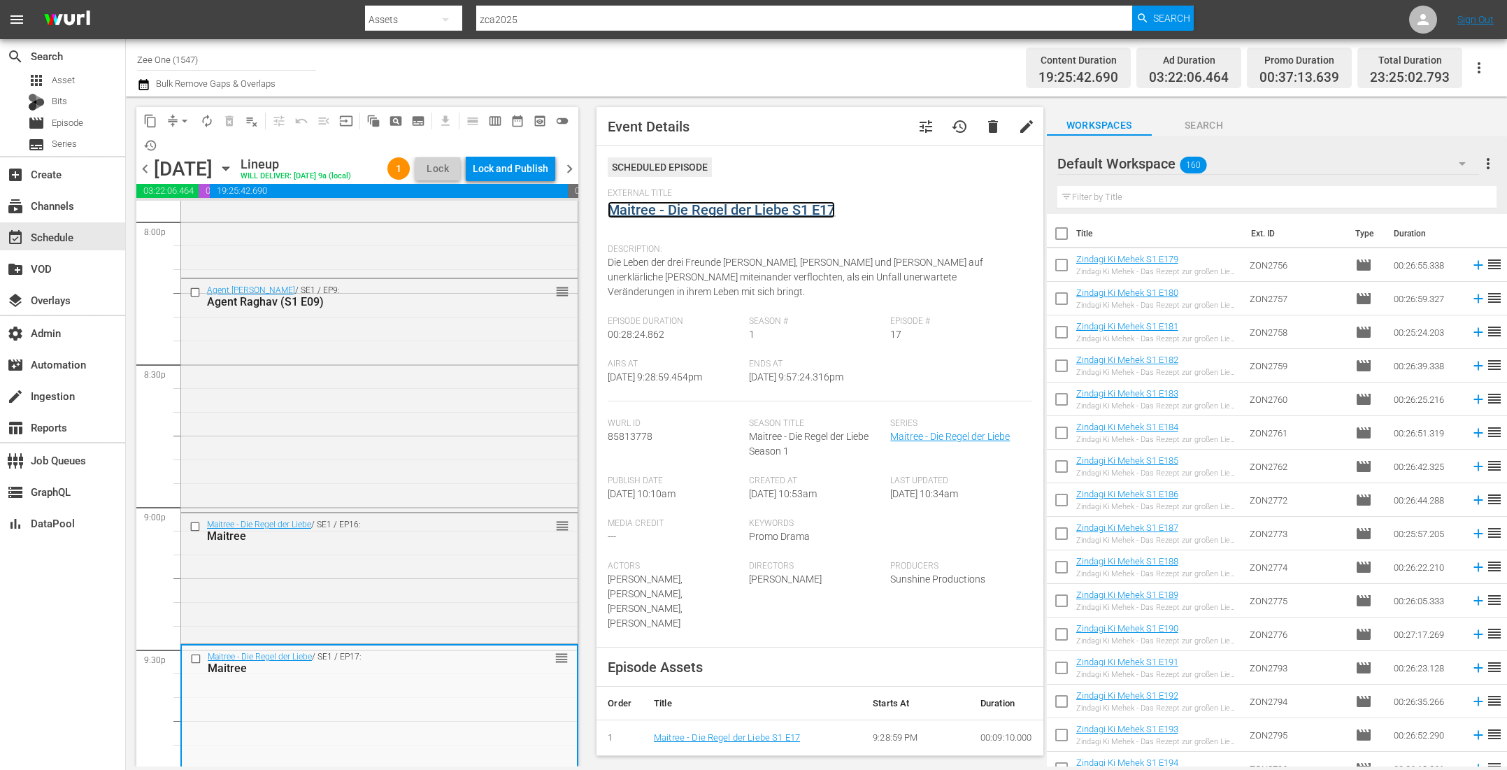
click at [686, 210] on link "Maitree - Die Regel der Liebe S1 E17" at bounding box center [721, 209] width 227 height 17
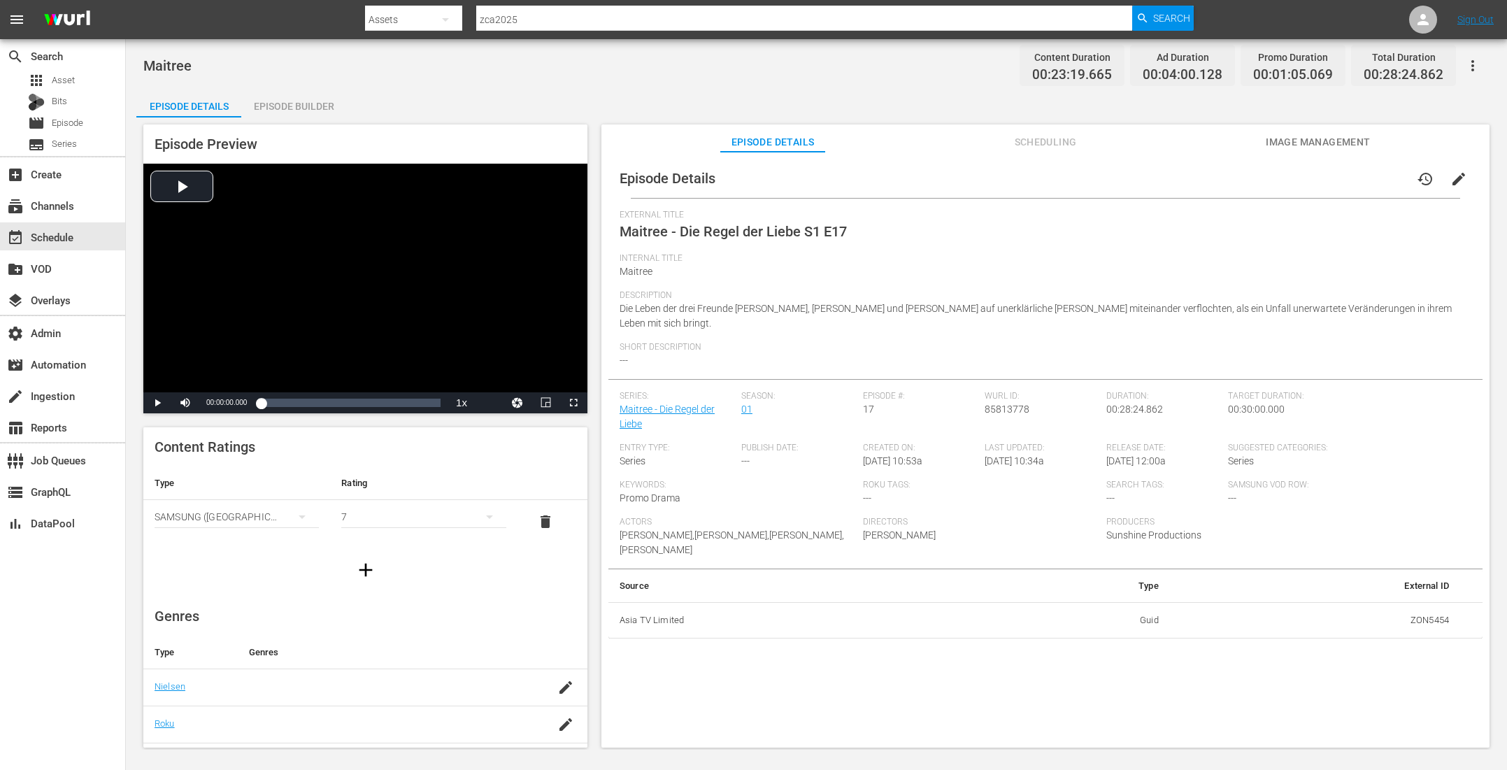
click at [1473, 59] on icon "button" at bounding box center [1472, 65] width 17 height 17
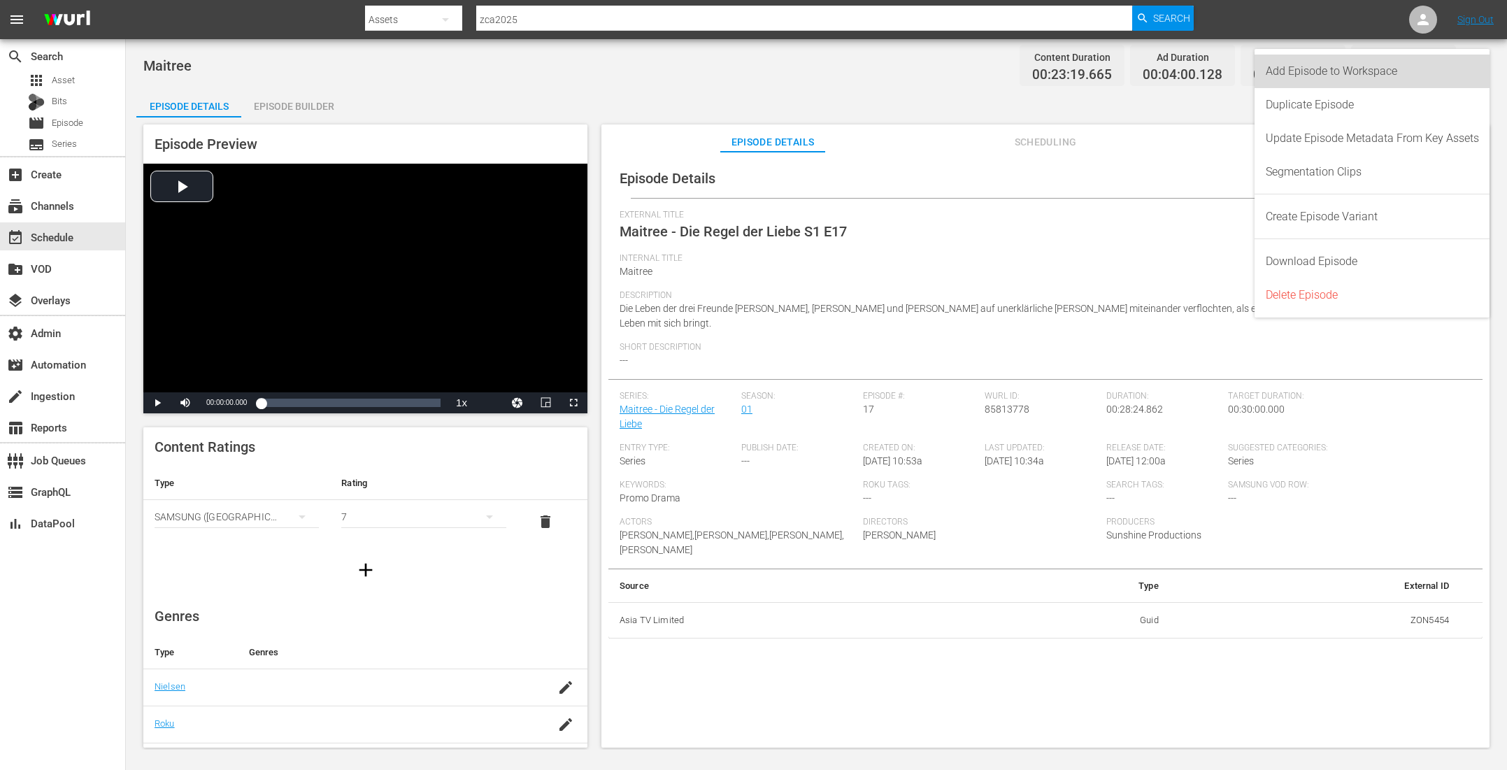
click at [1456, 68] on div "Add Episode to Workspace" at bounding box center [1372, 72] width 213 height 34
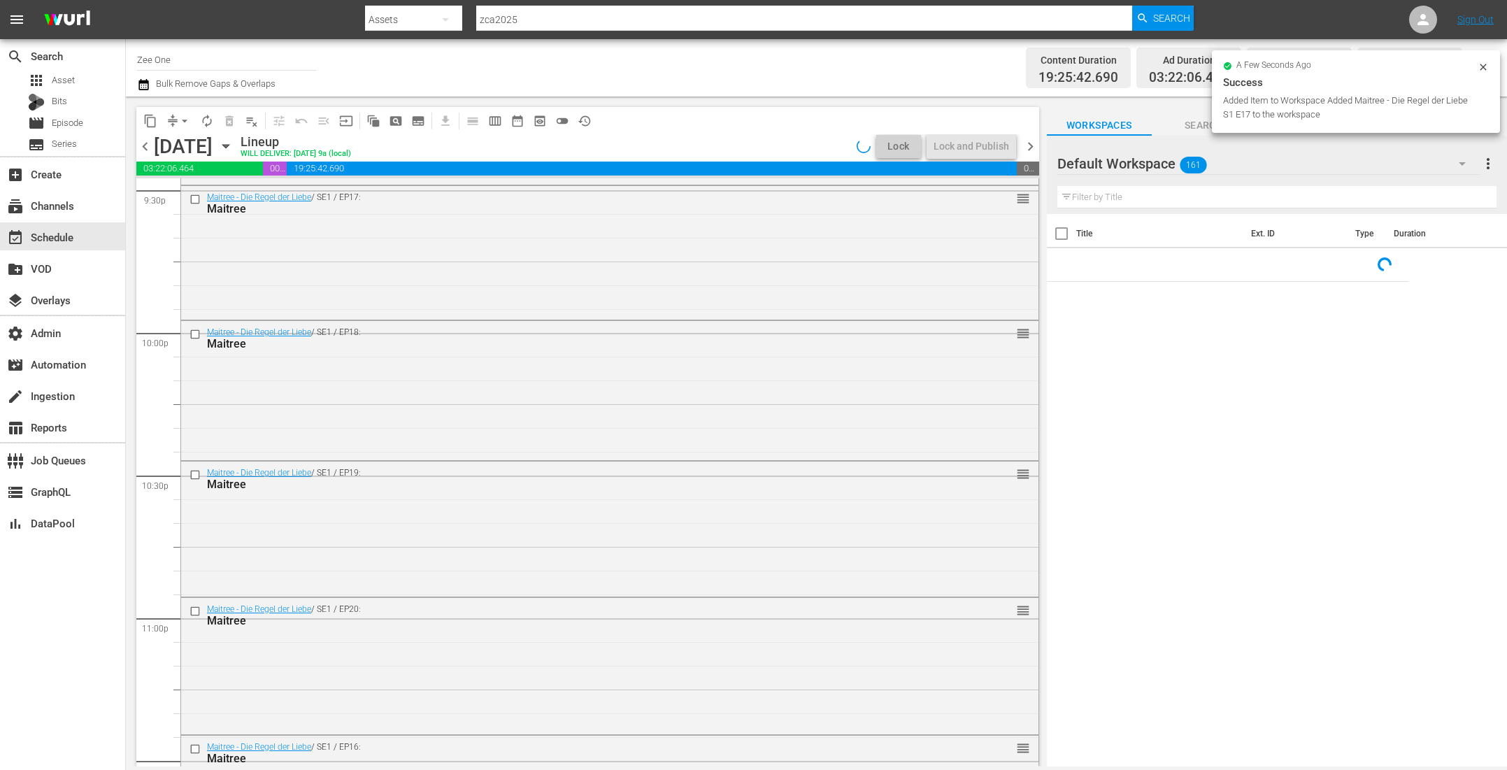
scroll to position [6259, 0]
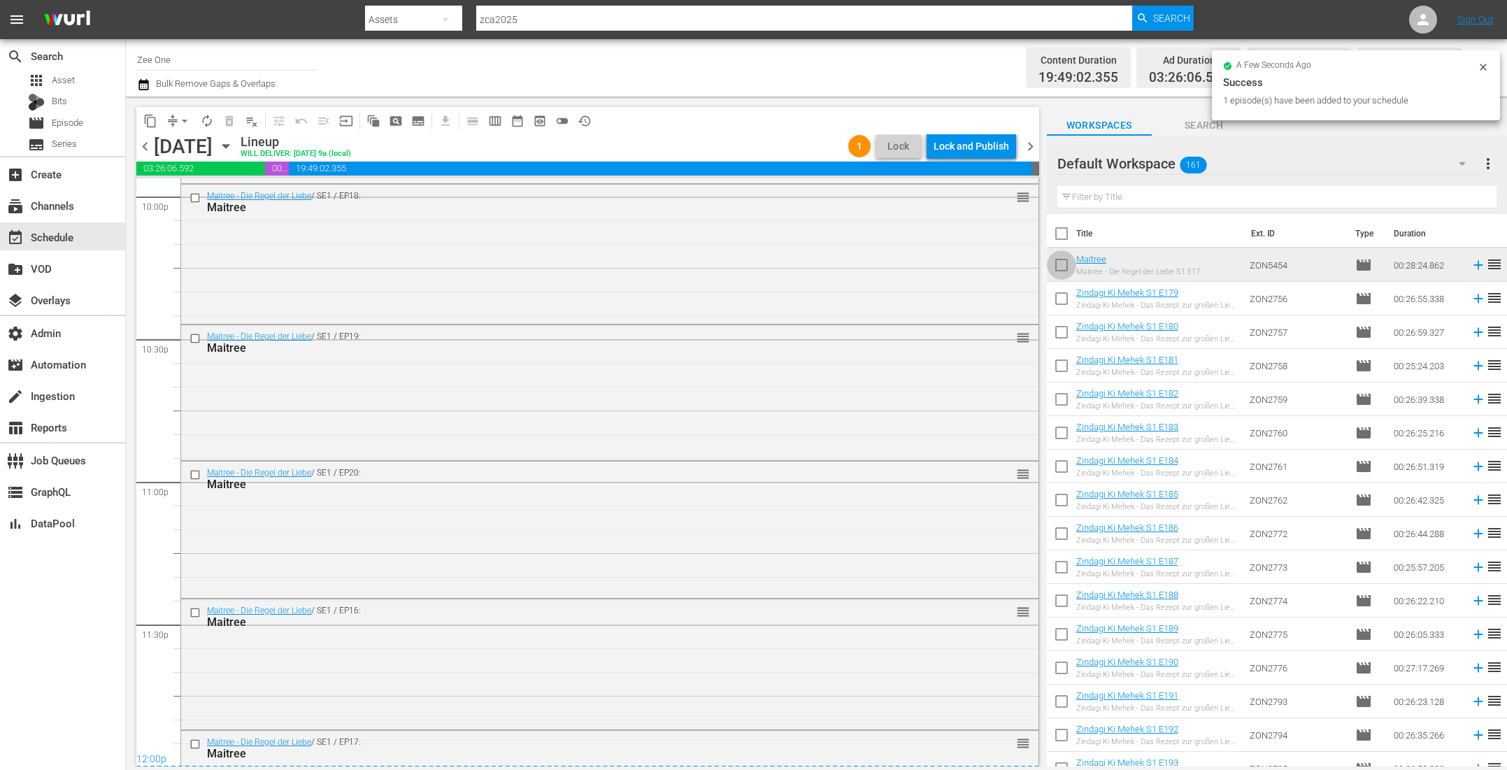
click at [1062, 263] on input "checkbox" at bounding box center [1061, 267] width 29 height 29
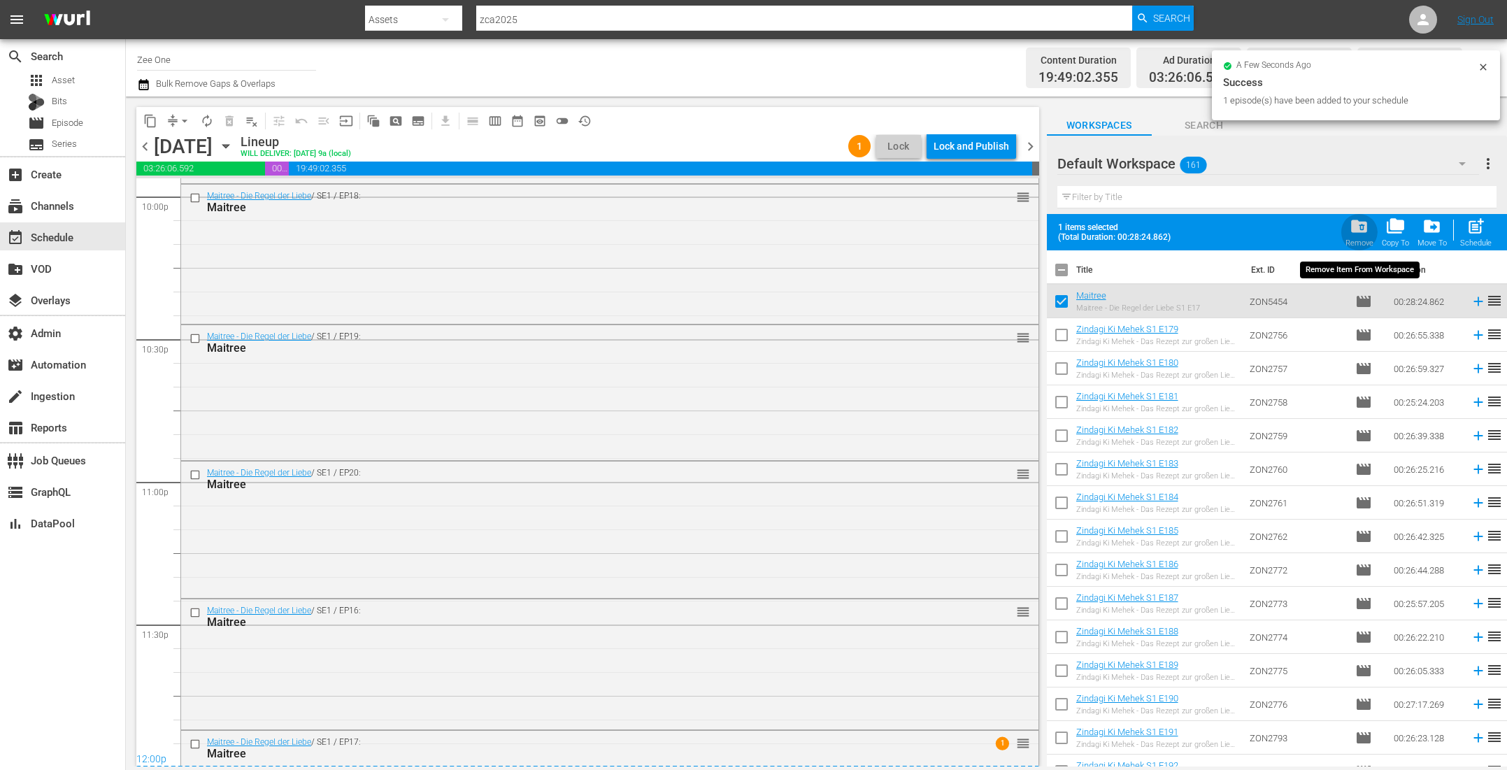
click at [1355, 222] on span "folder_delete" at bounding box center [1359, 226] width 19 height 19
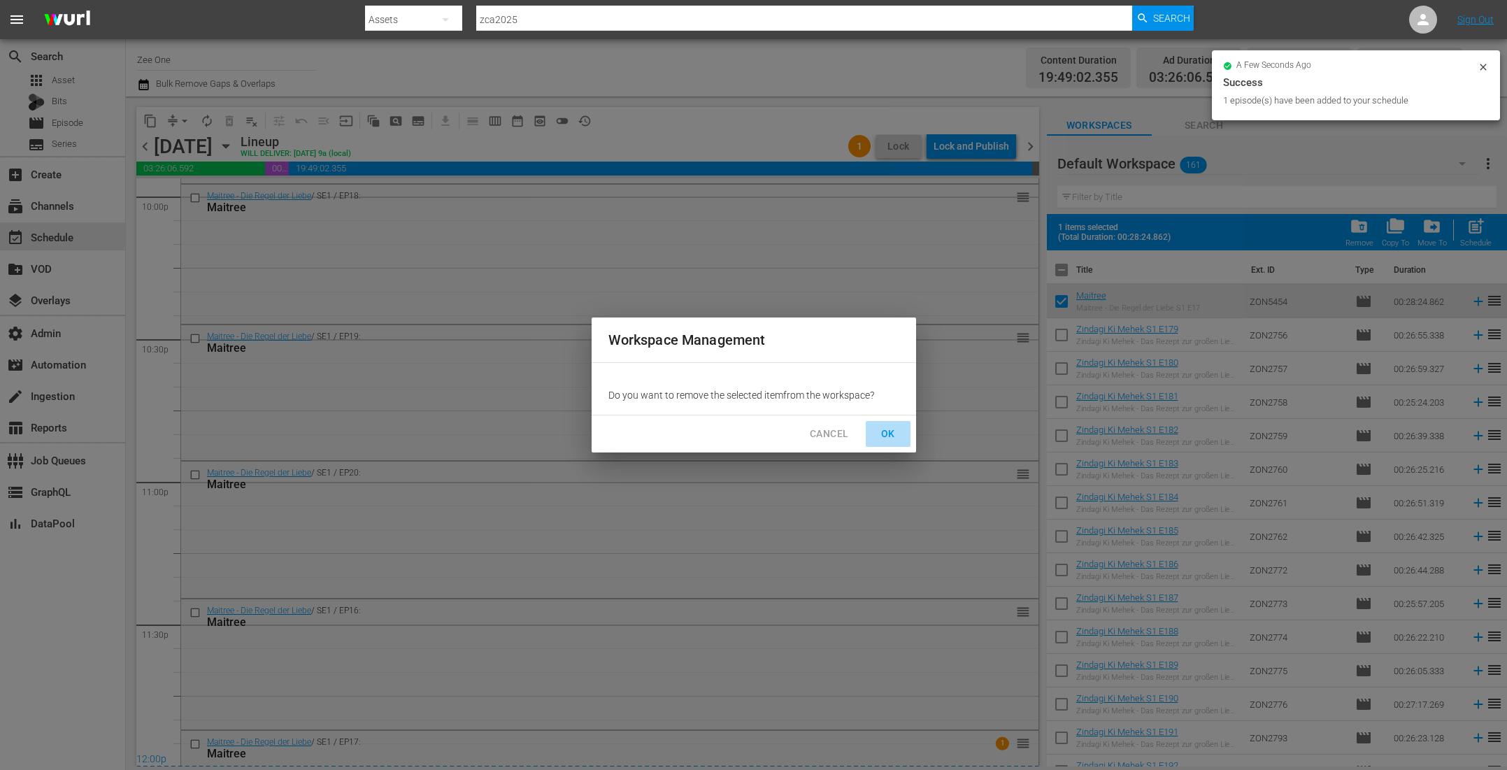
click at [897, 436] on span "OK" at bounding box center [888, 433] width 22 height 17
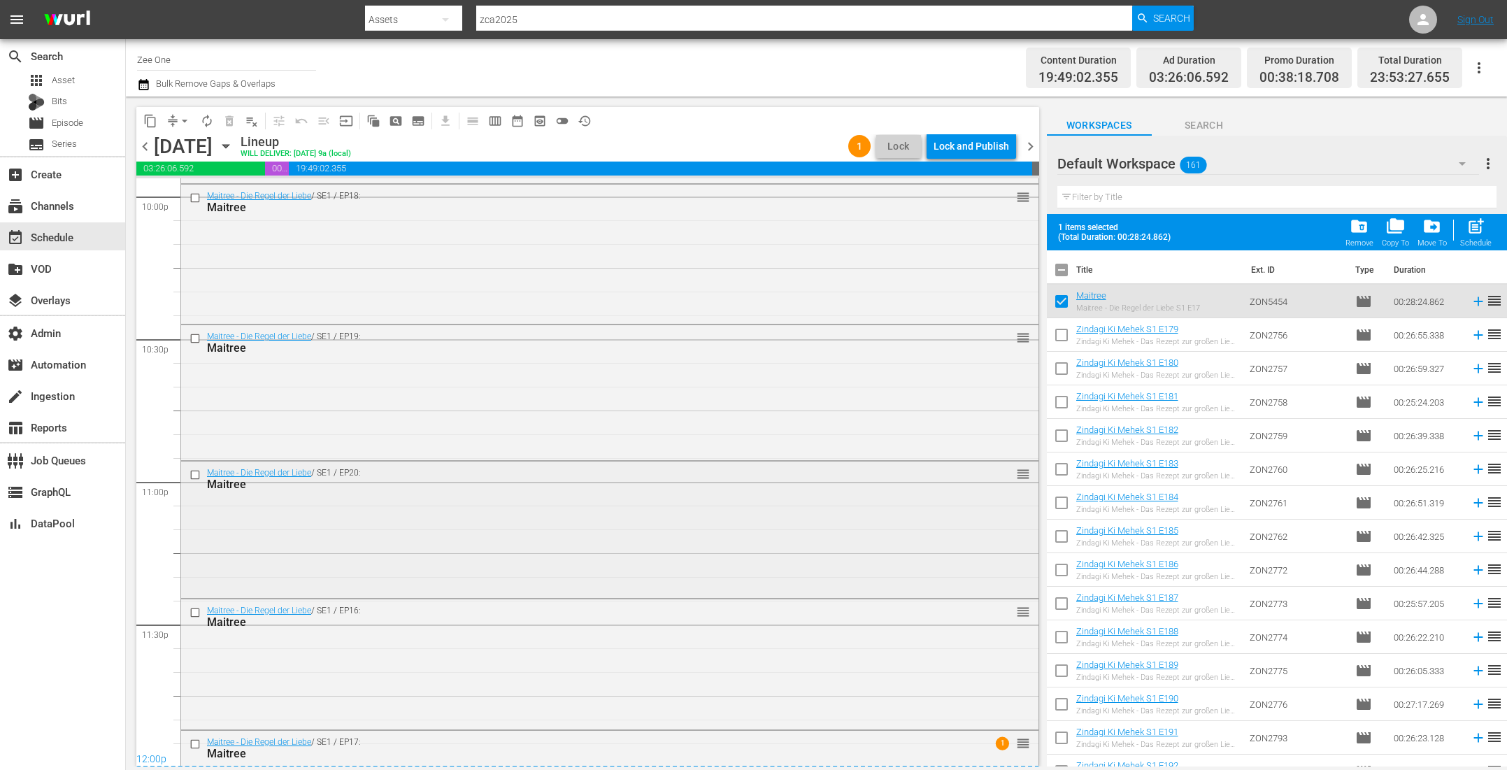
checkbox input "false"
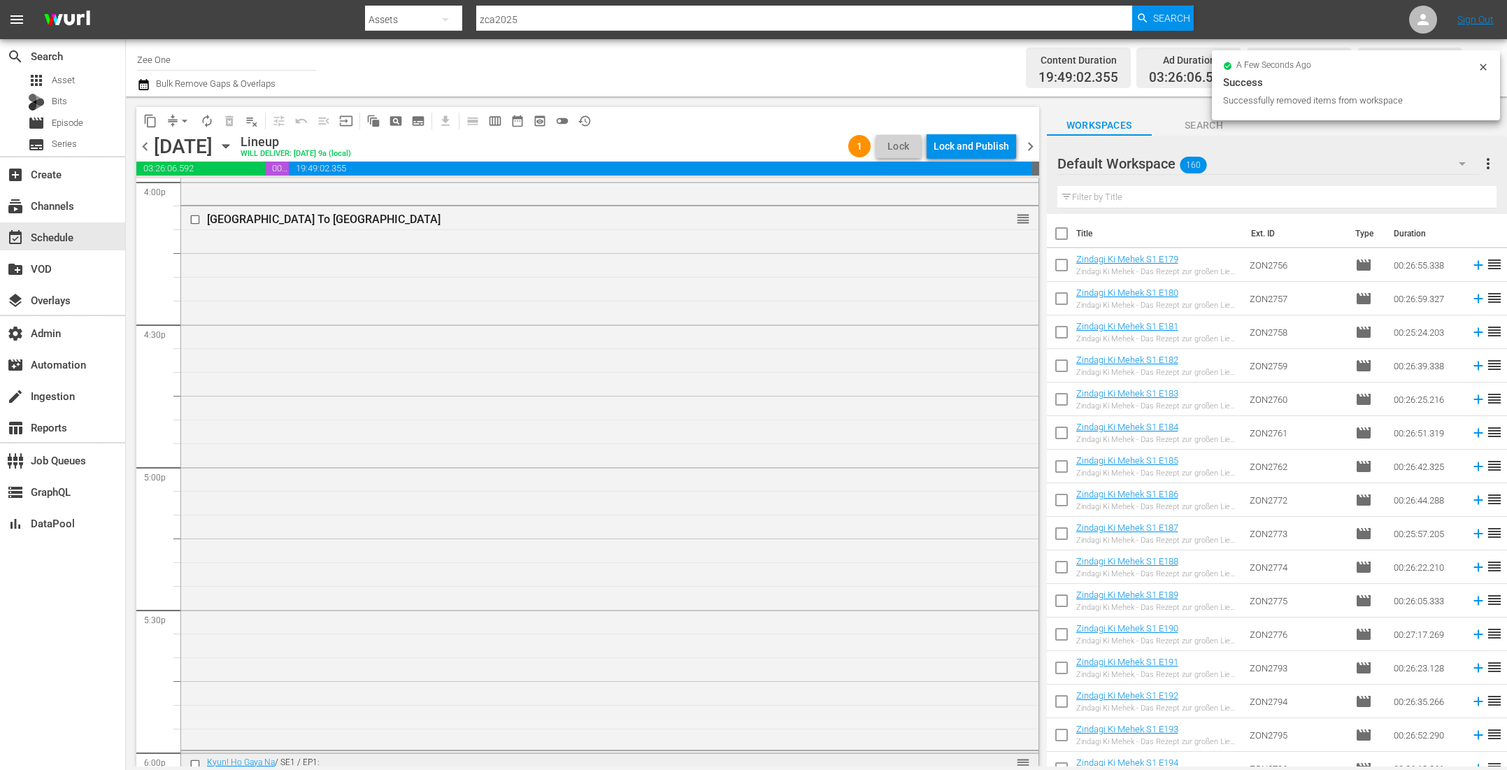
scroll to position [4465, 0]
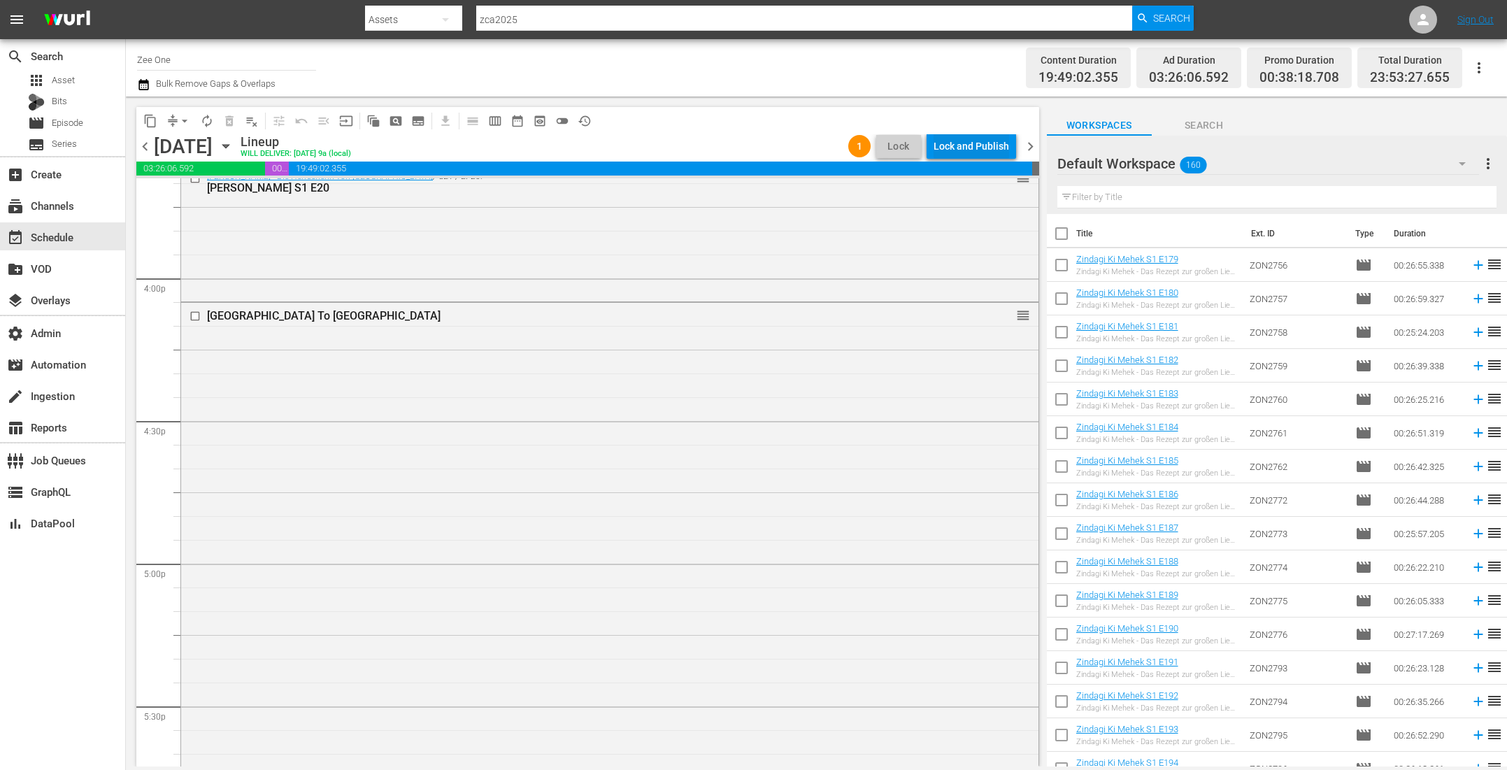
click at [968, 146] on div "Lock and Publish" at bounding box center [972, 146] width 76 height 25
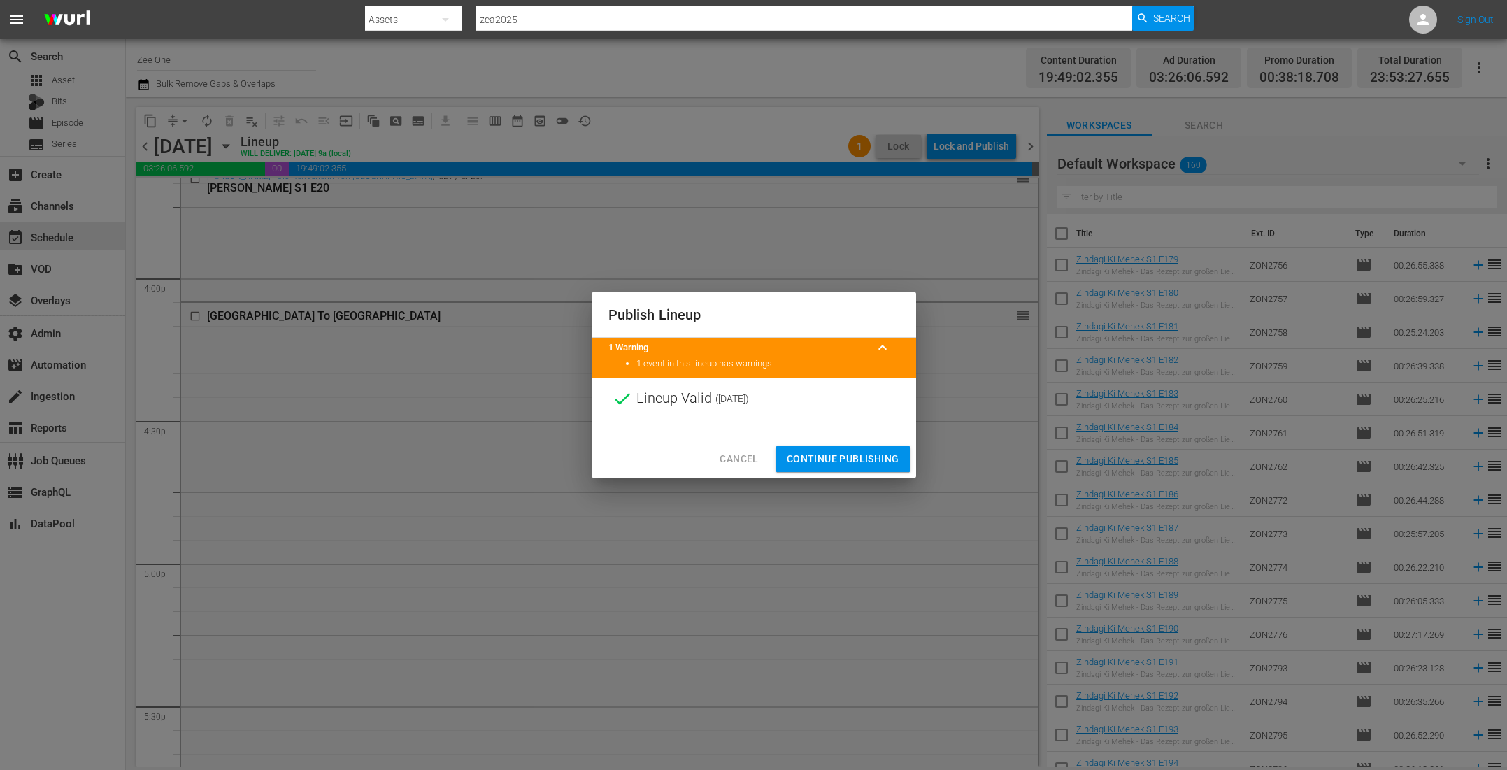
click at [850, 462] on span "Continue Publishing" at bounding box center [843, 458] width 113 height 17
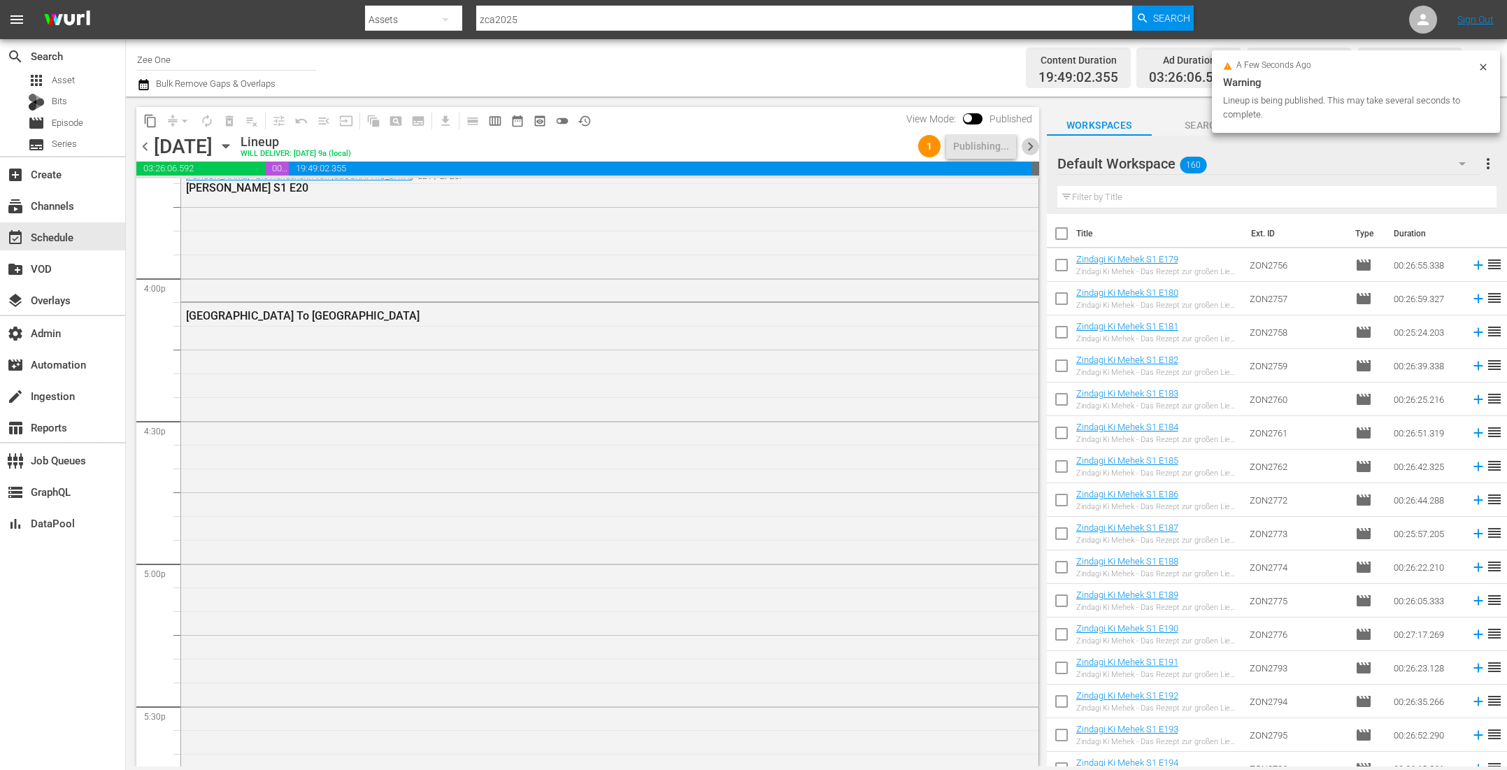
click at [1030, 144] on span "chevron_right" at bounding box center [1030, 146] width 17 height 17
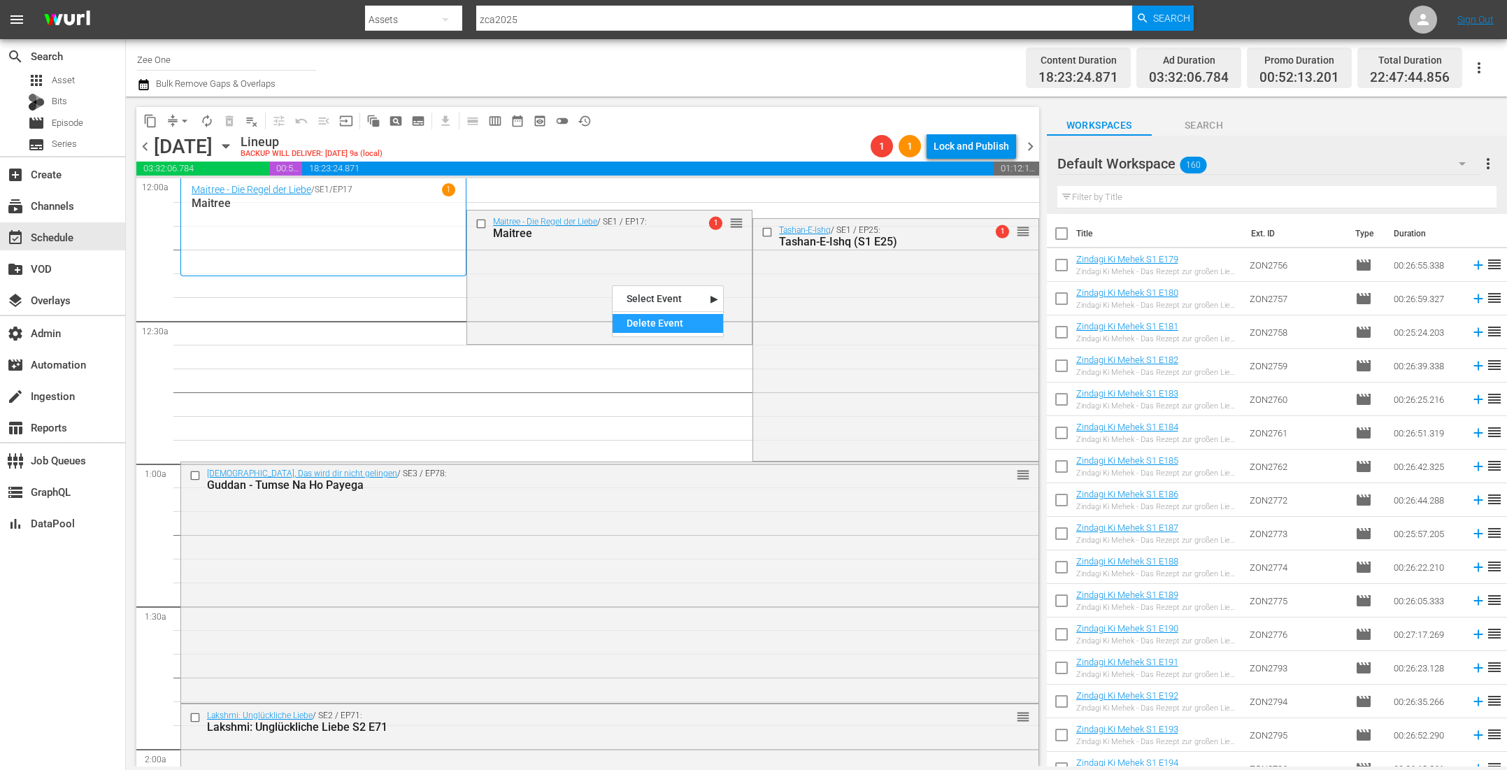
click at [673, 329] on div "Delete Event" at bounding box center [668, 323] width 110 height 19
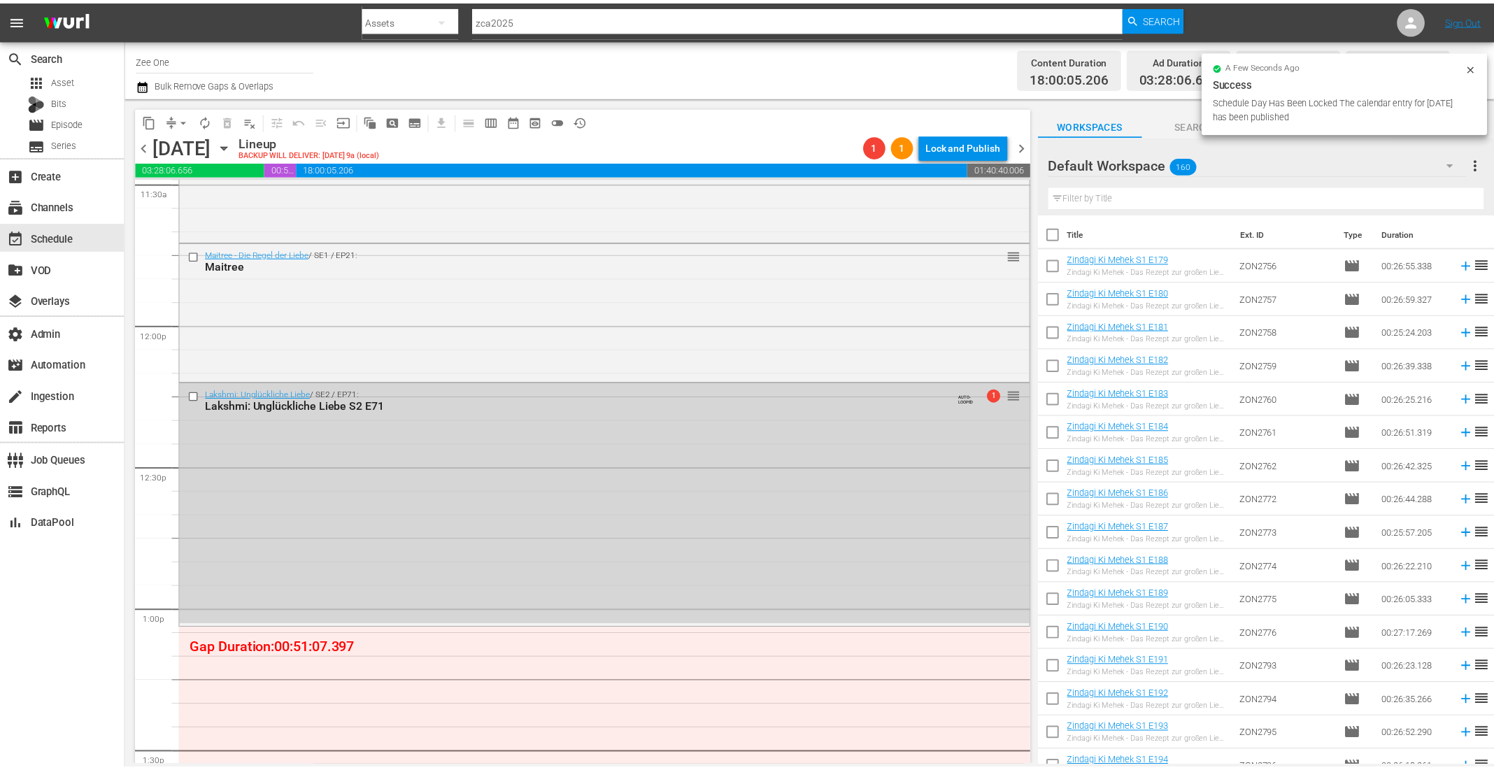
scroll to position [3487, 0]
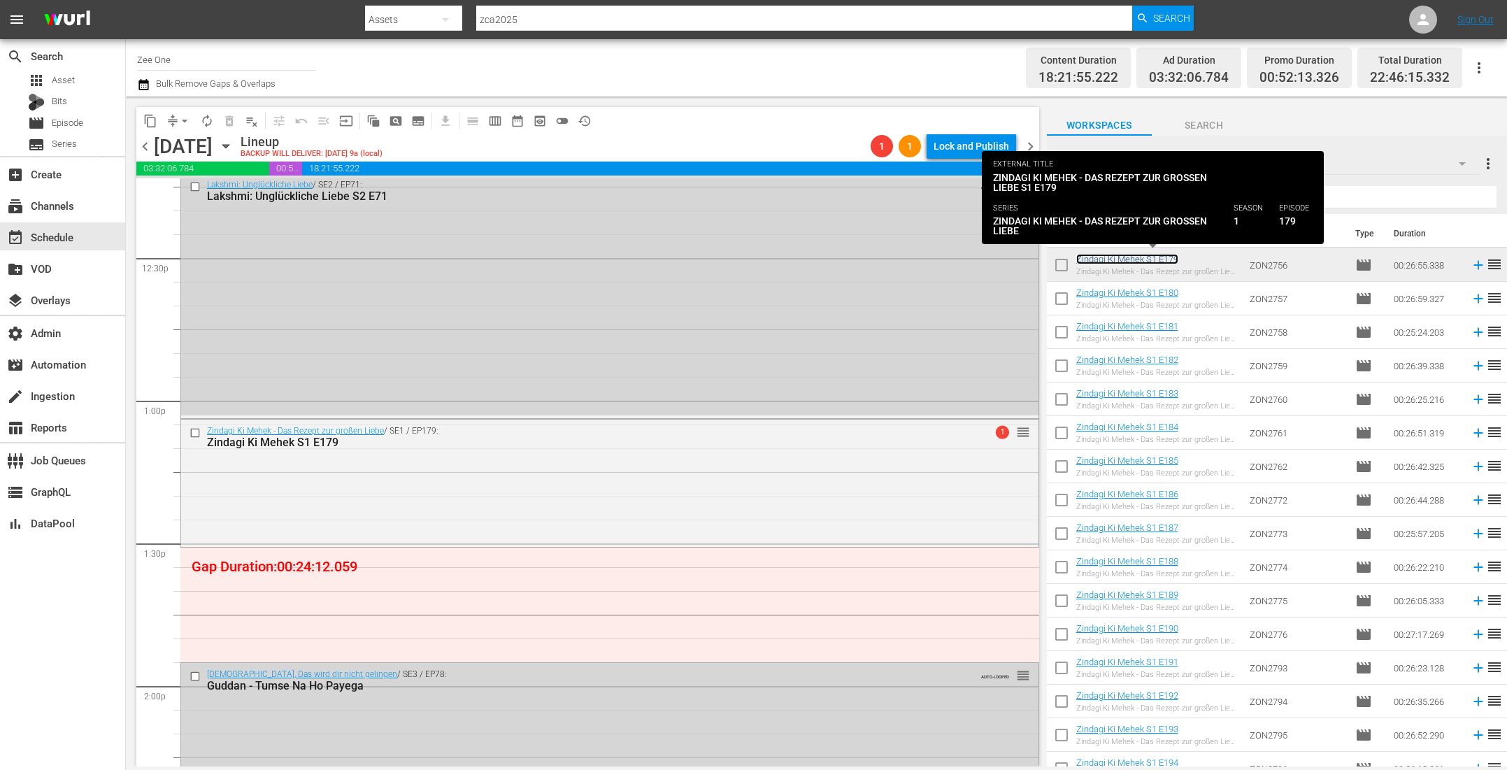
click at [1116, 257] on link "Zindagi Ki Mehek S1 E179" at bounding box center [1127, 259] width 102 height 10
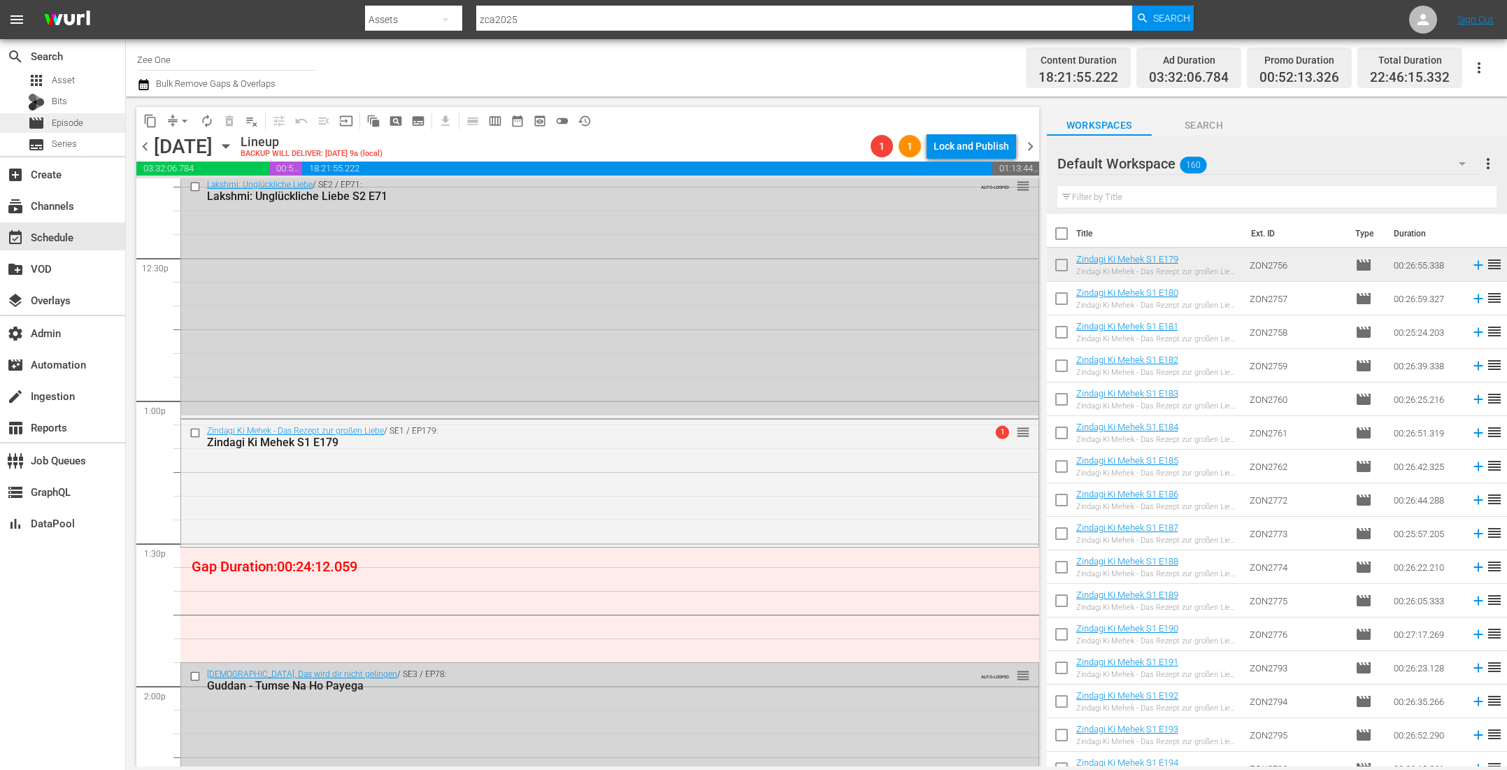
click at [73, 124] on span "Episode" at bounding box center [67, 123] width 31 height 14
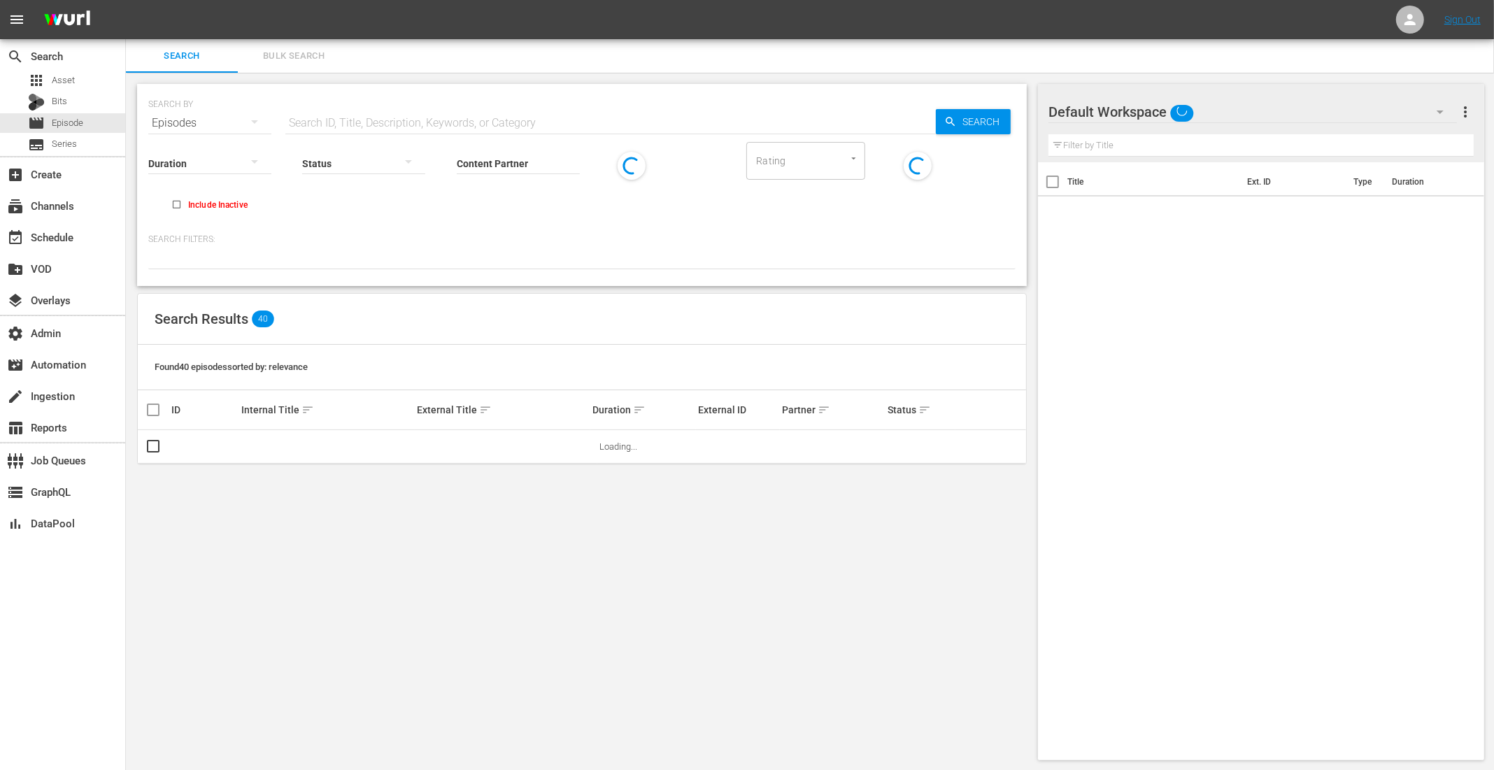
click at [316, 52] on span "Bulk Search" at bounding box center [293, 56] width 95 height 16
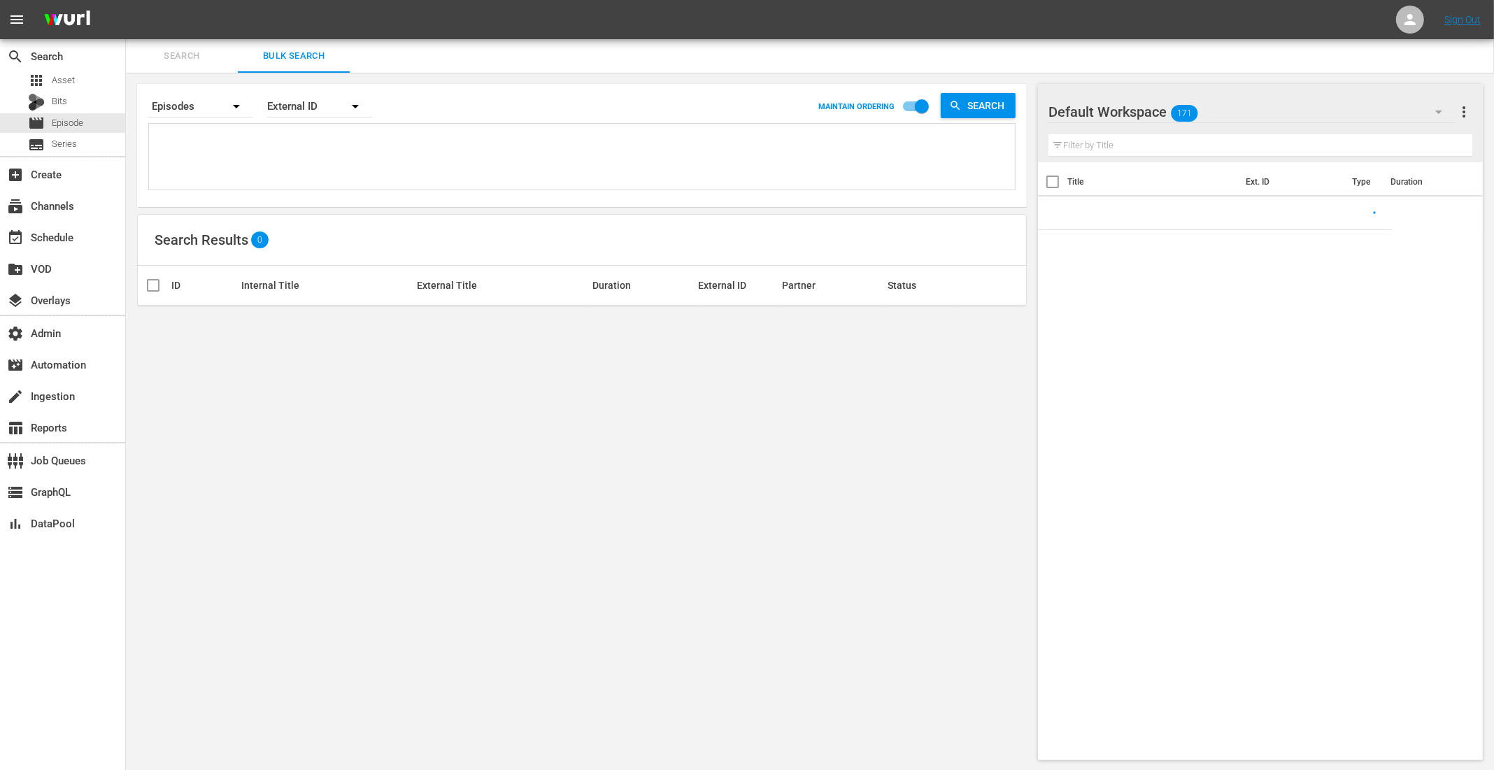
click at [222, 160] on textarea at bounding box center [583, 159] width 862 height 64
paste textarea "Razia Sultan - Die Herrscherin von Delhi S1 E21 Razia Sultan - Die Herrscherin …"
type textarea "Razia Sultan - Die Herrscherin von Delhi S1 E21 Razia Sultan - Die Herrscherin …"
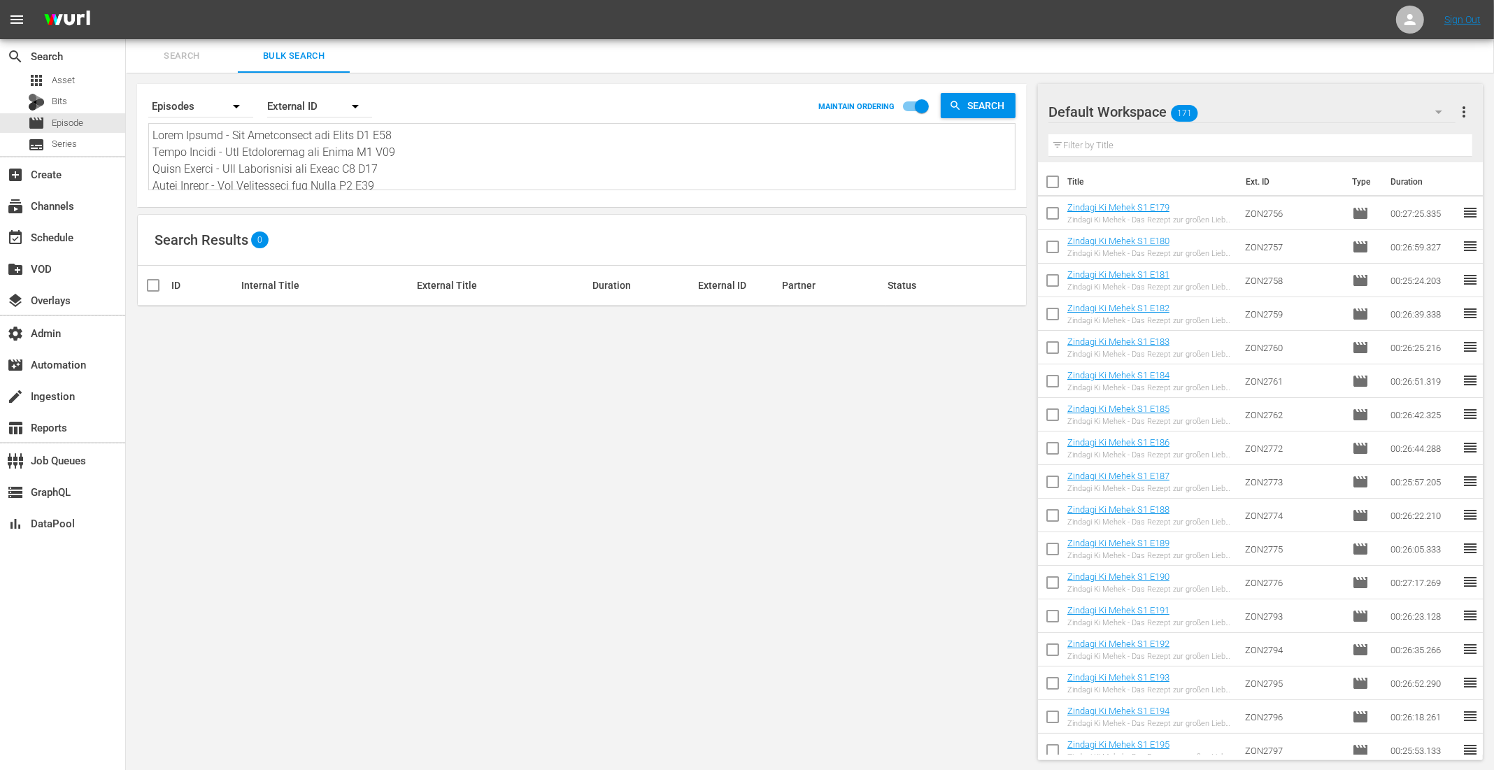
scroll to position [1, 0]
type textarea "Razia Sultan - Die Herrscherin von Delhi S1 E21 Razia Sultan - Die Herrscherin …"
drag, startPoint x: 392, startPoint y: 181, endPoint x: 210, endPoint y: 15, distance: 246.5
click at [211, 15] on div "menu Sign Out search Search apps Asset Bits movie Episode subtitles Series add_…" at bounding box center [747, 385] width 1494 height 771
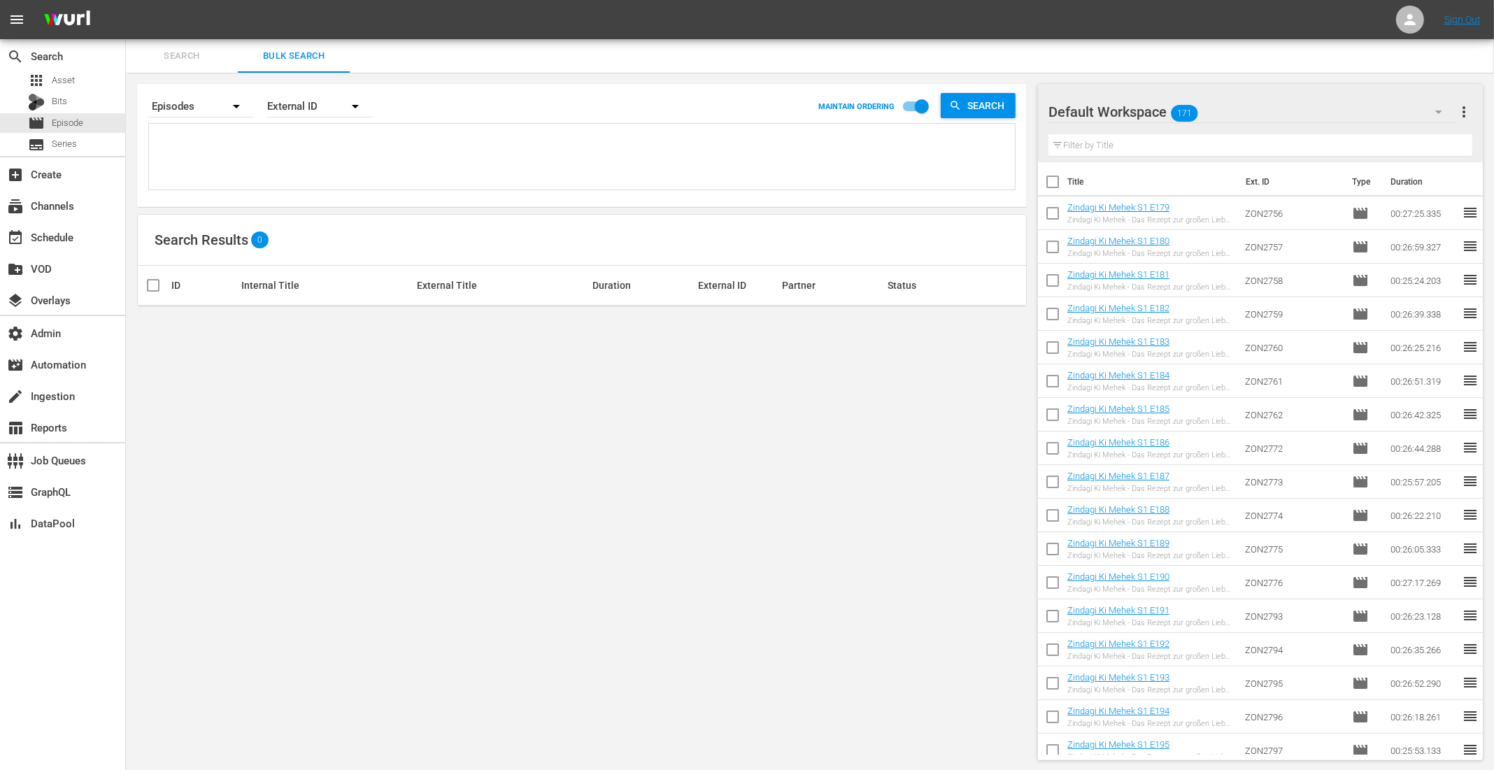
paste textarea "ZON1667 ZON1668 ZON1669 ZON1670 ZON1676 ZON1808 ZON1809 ZON1810 ZON1811 ZON1812…"
type textarea "ZON1667 ZON1668 ZON1669 ZON1670 ZON1676 ZON1808 ZON1809 ZON1810 ZON1811 ZON1812…"
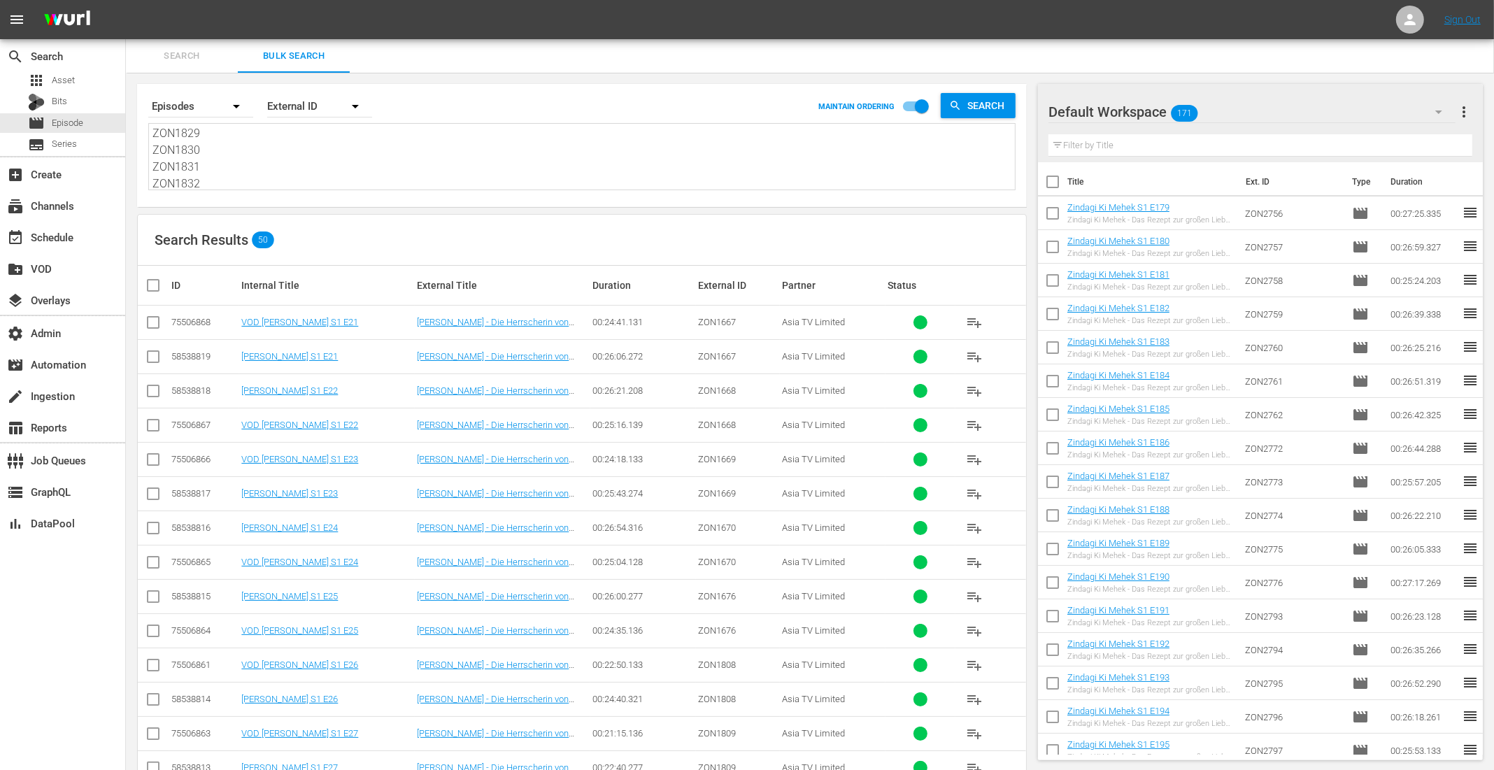
type textarea "ZON1667 ZON1668 ZON1669 ZON1670 ZON1676 ZON1808 ZON1809 ZON1810 ZON1811 ZON1812…"
click at [149, 280] on input "checkbox" at bounding box center [159, 285] width 28 height 17
checkbox input "true"
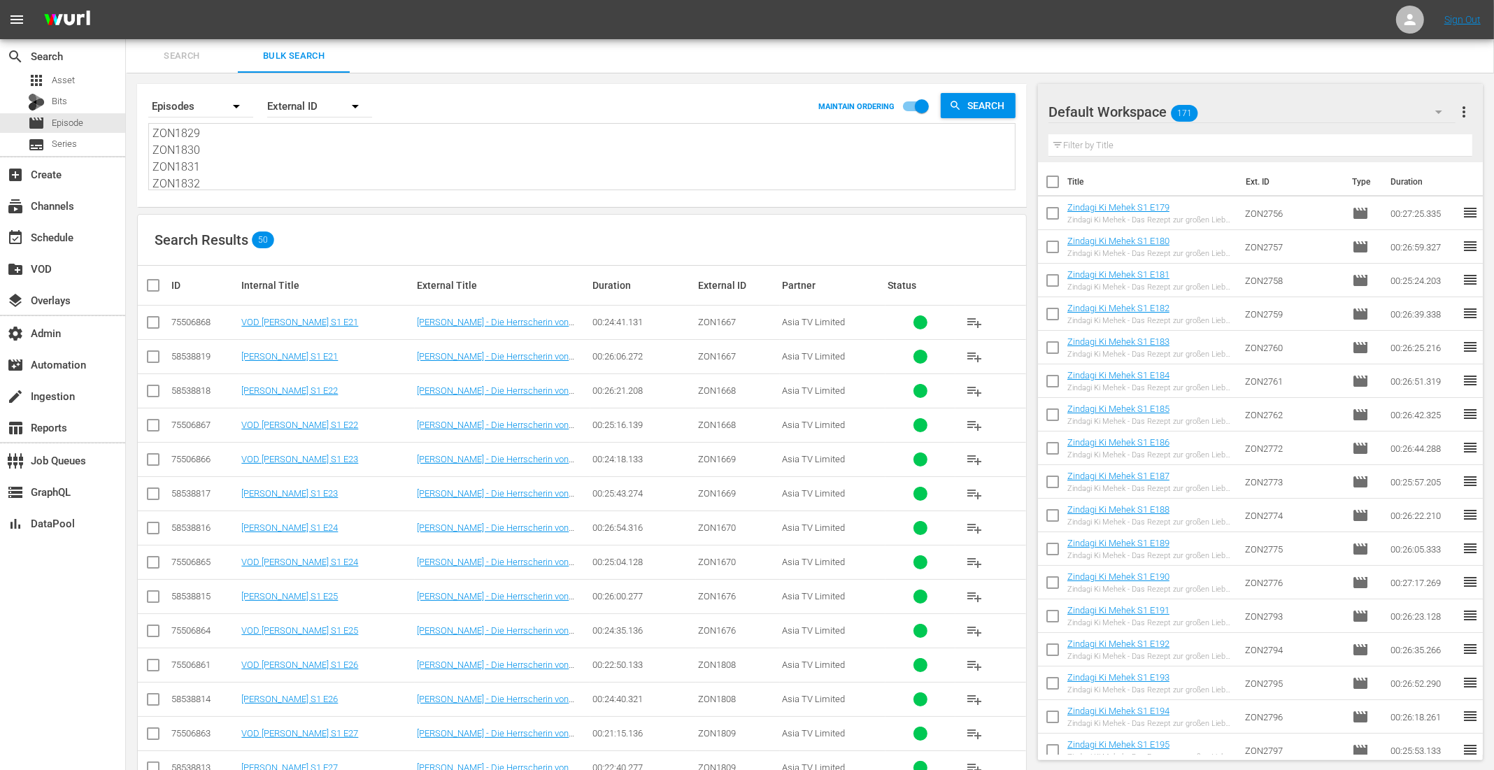
checkbox input "true"
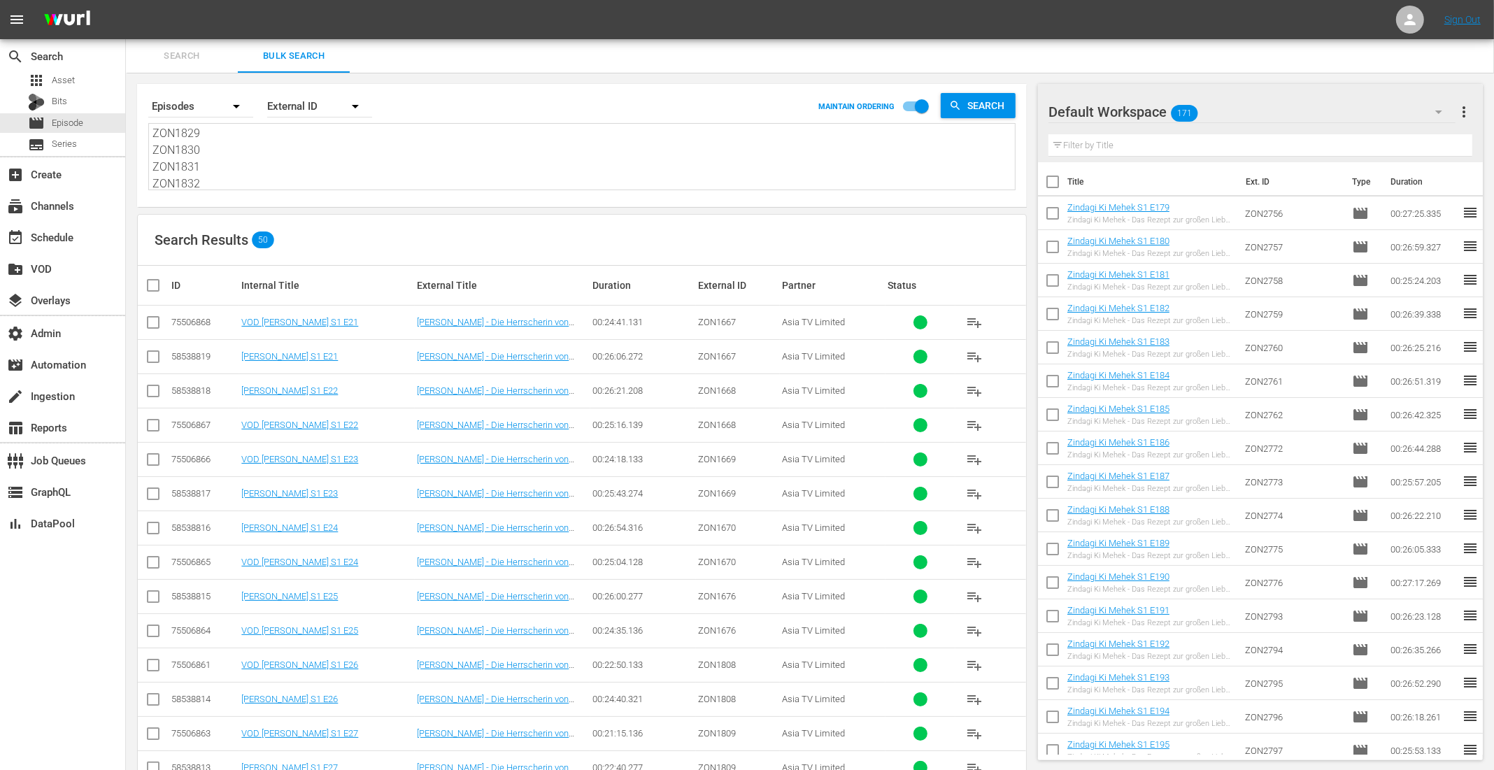
checkbox input "true"
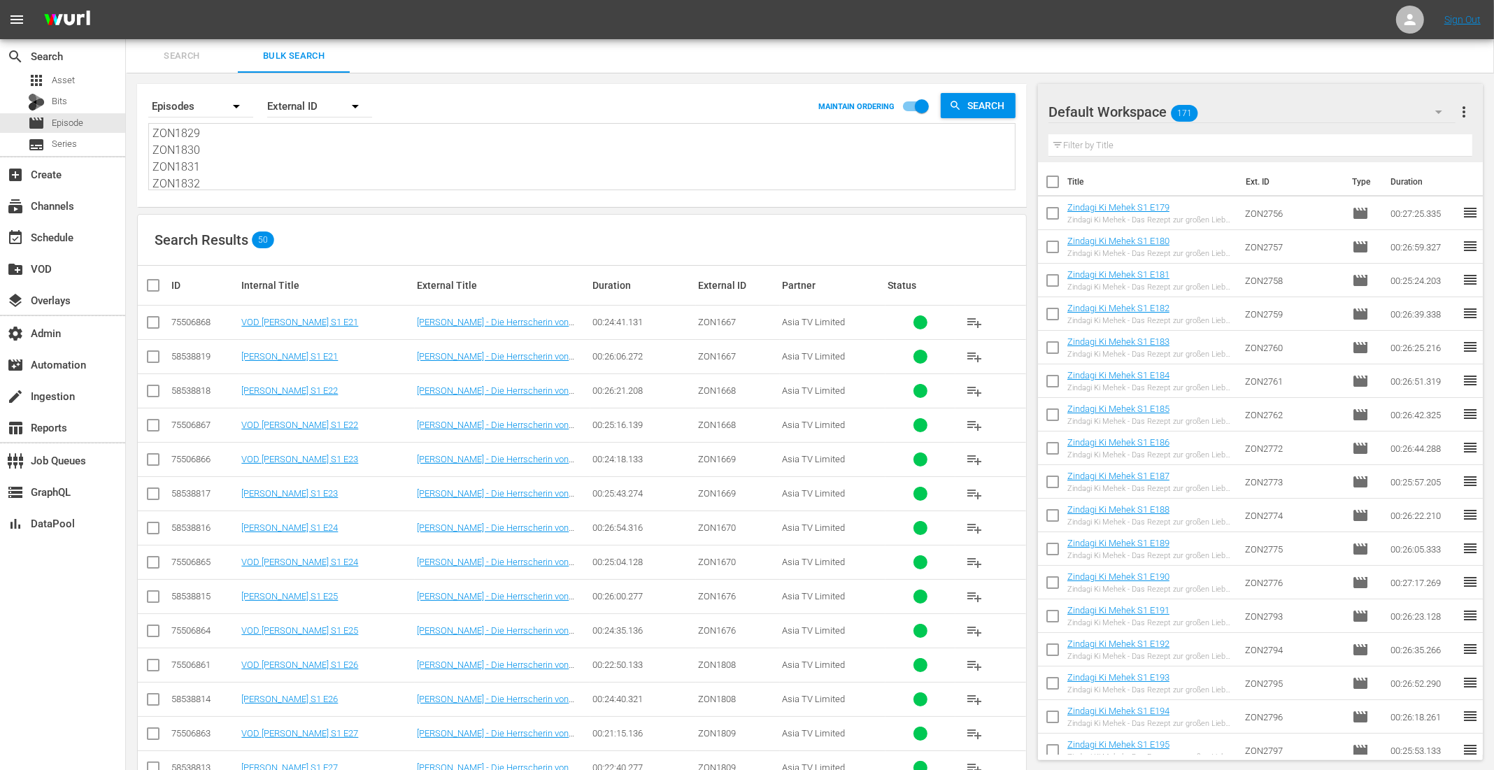
checkbox input "true"
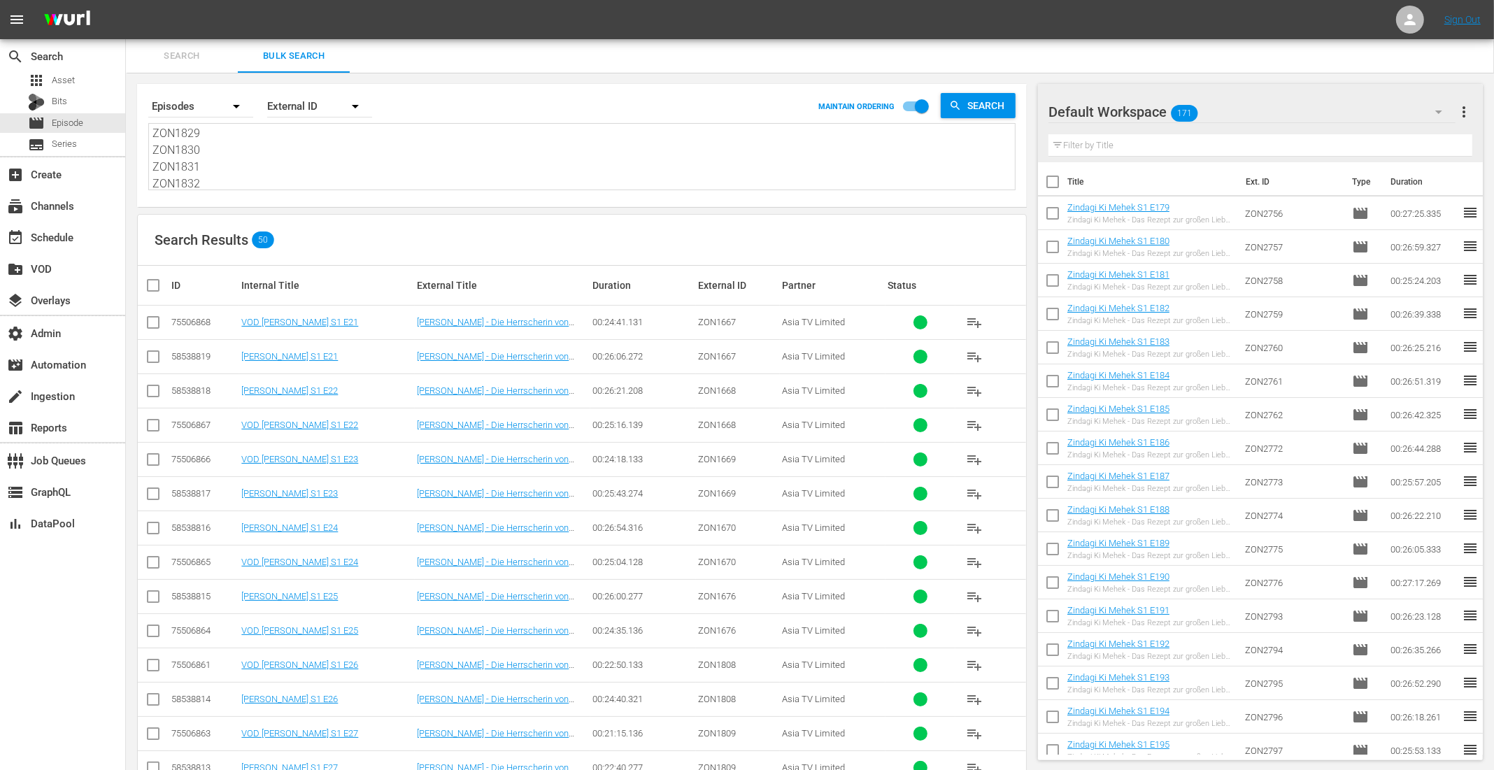
checkbox input "true"
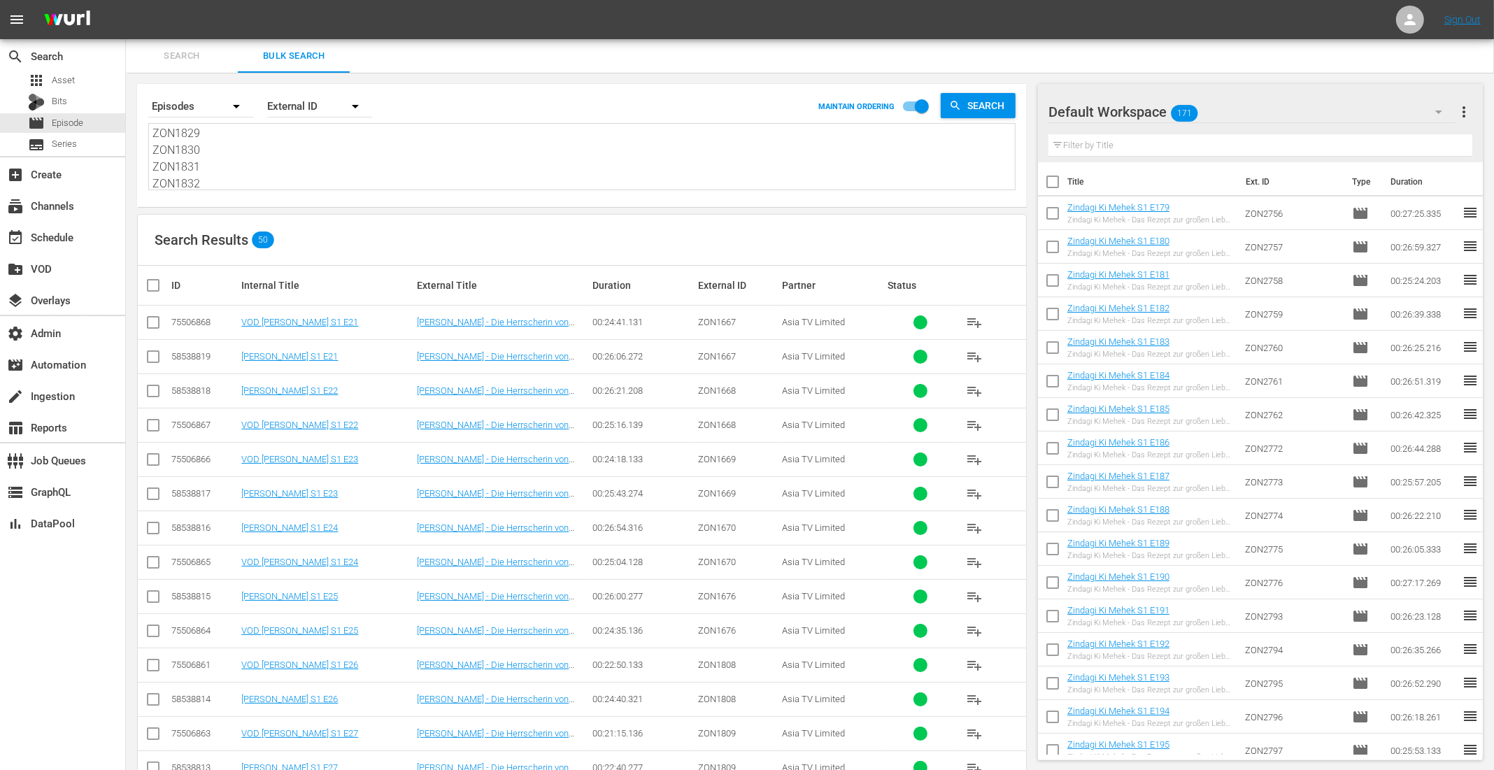
checkbox input "true"
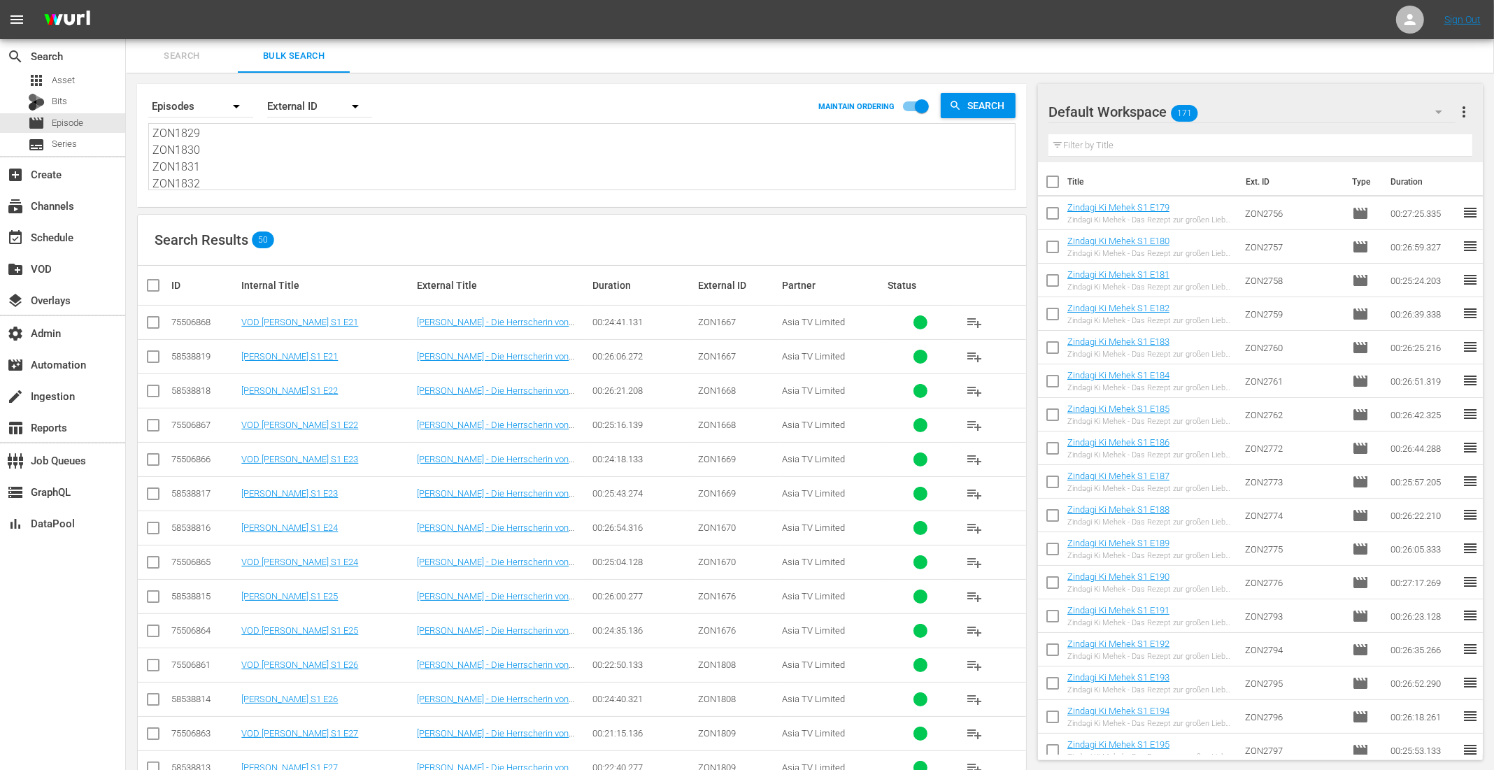
checkbox input "true"
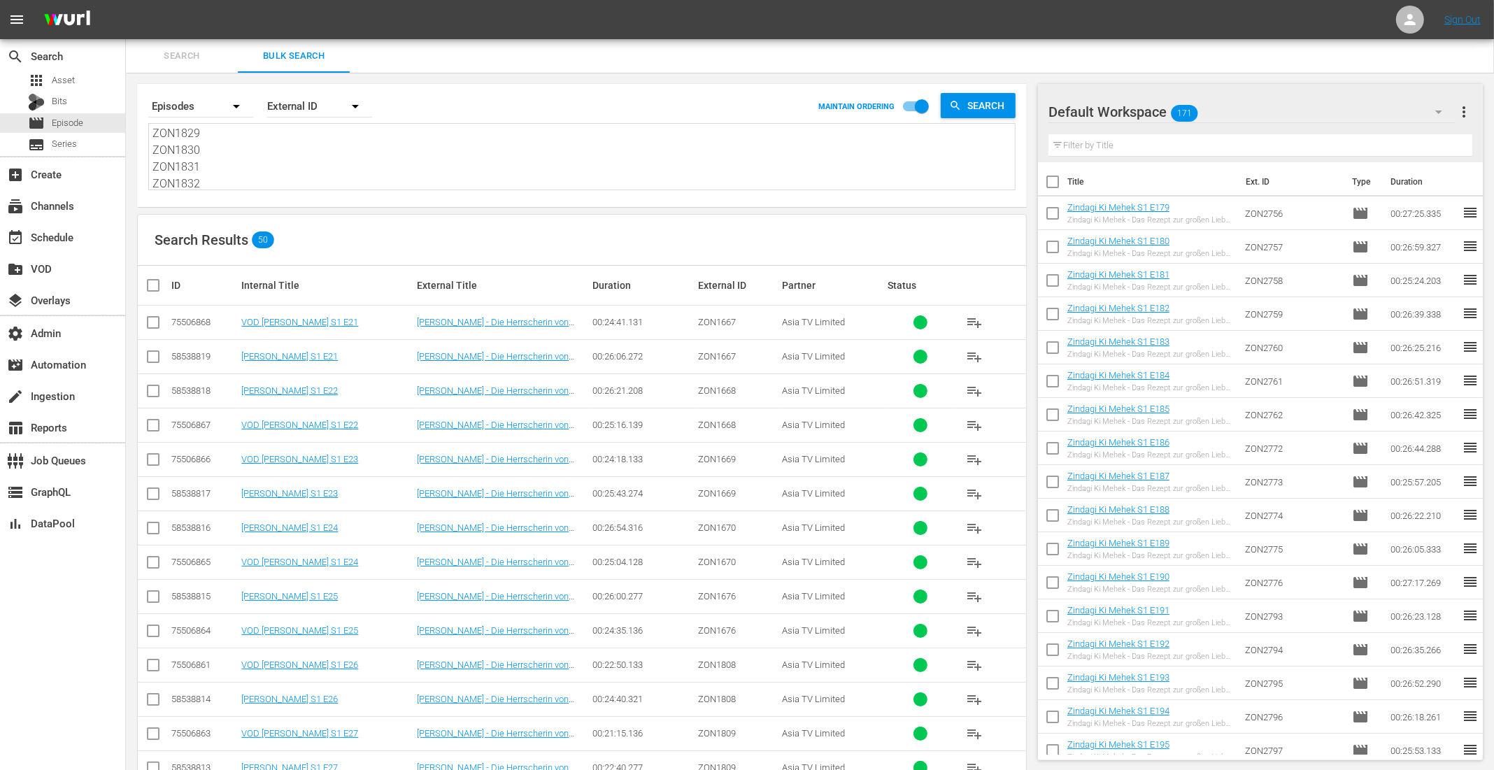
checkbox input "true"
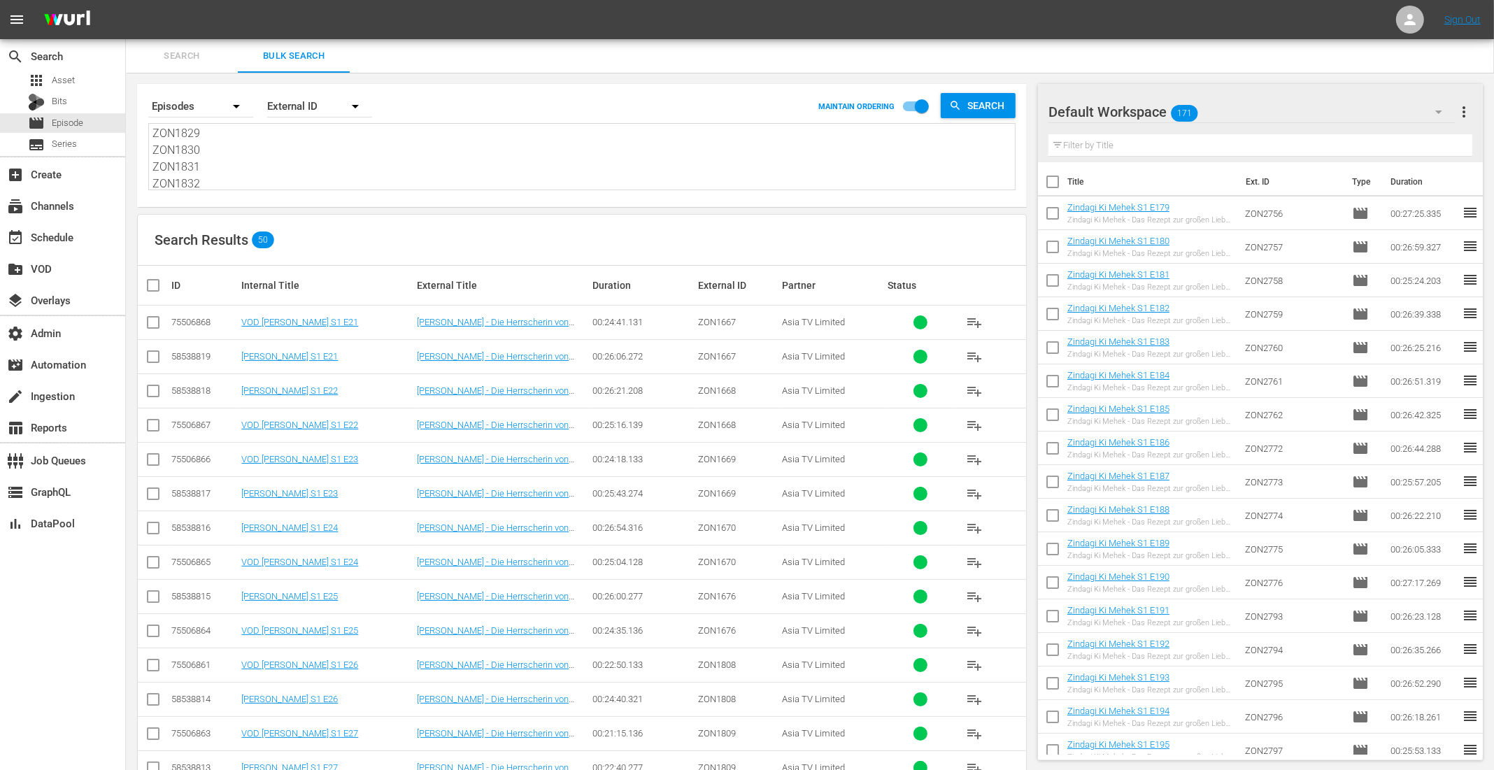
checkbox input "true"
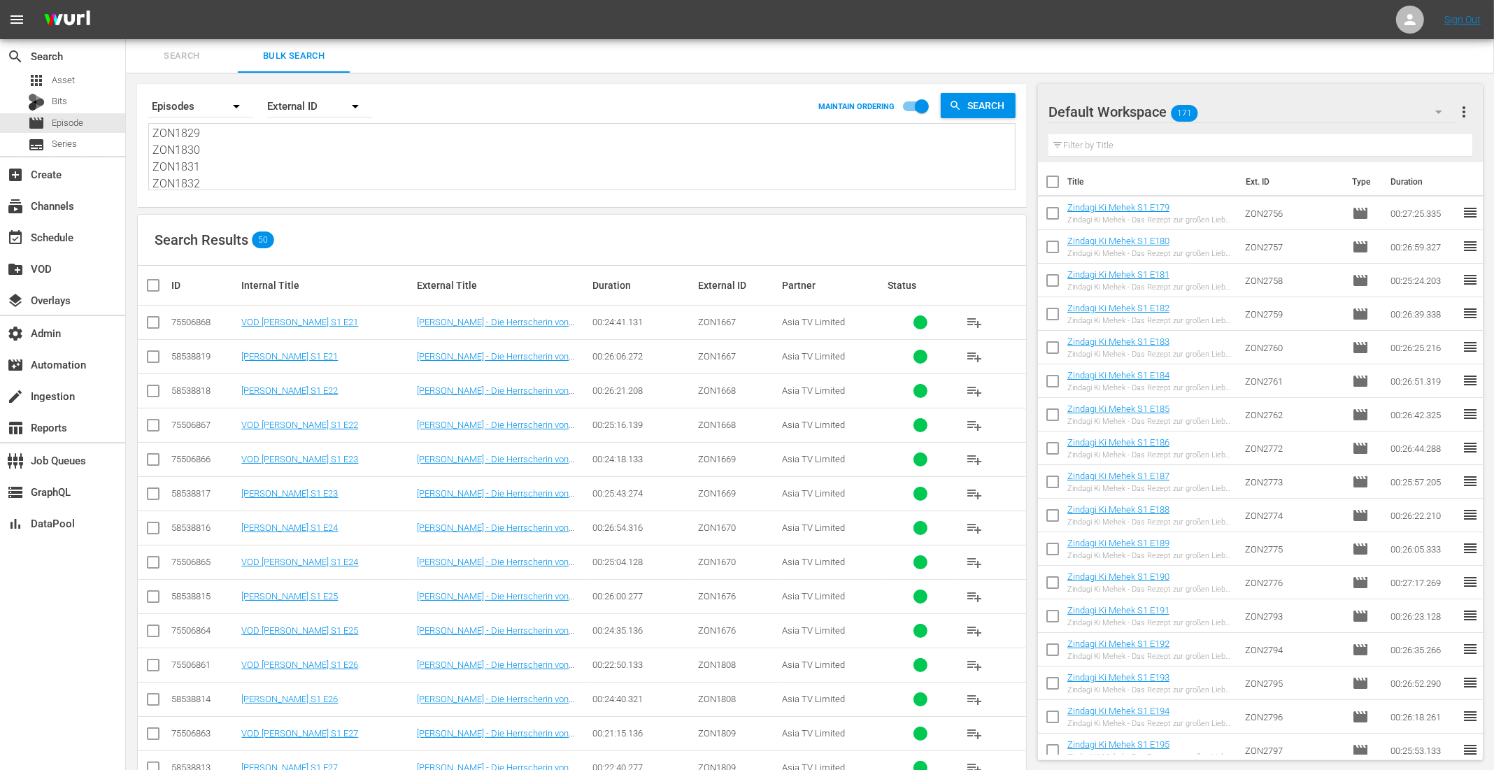
checkbox input "true"
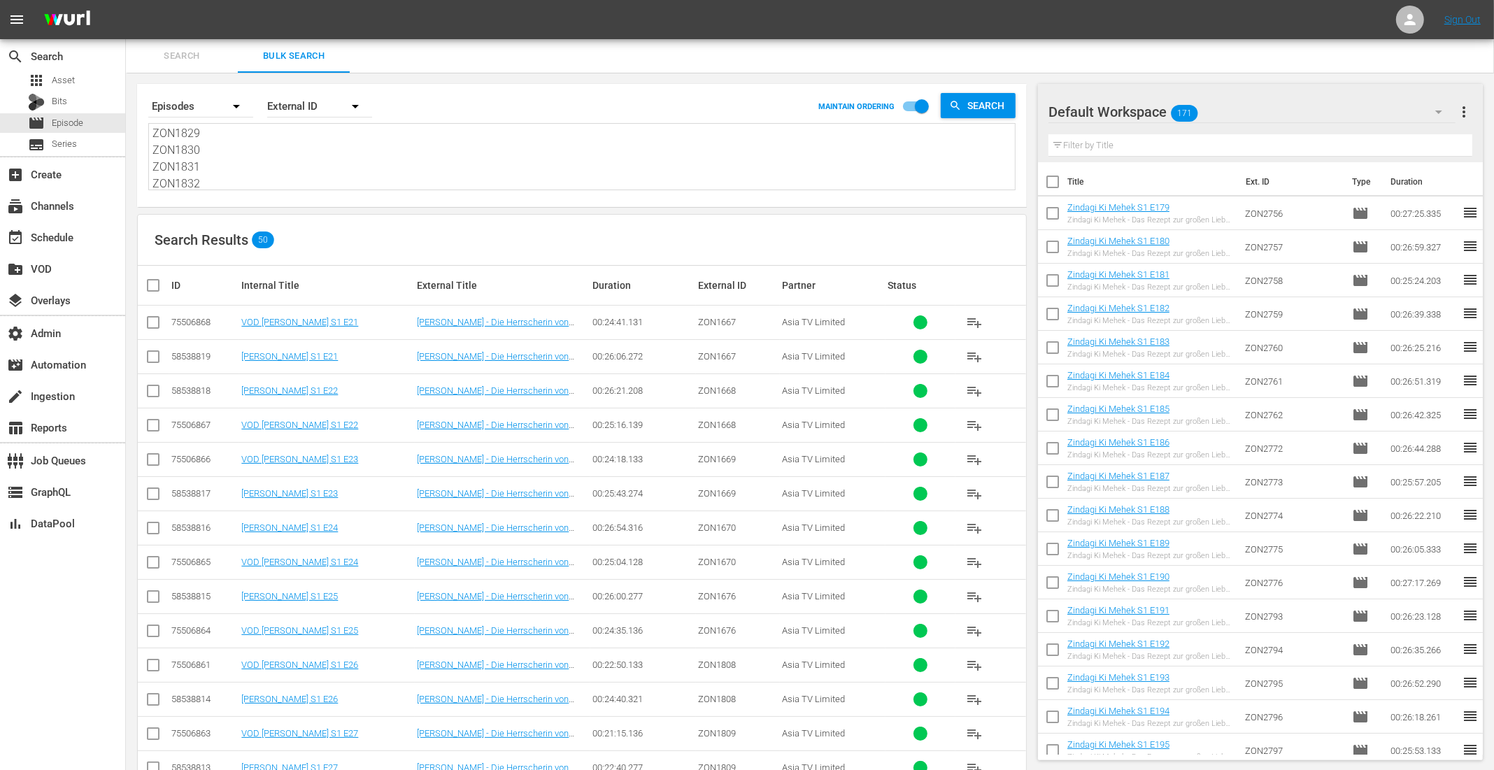
checkbox input "true"
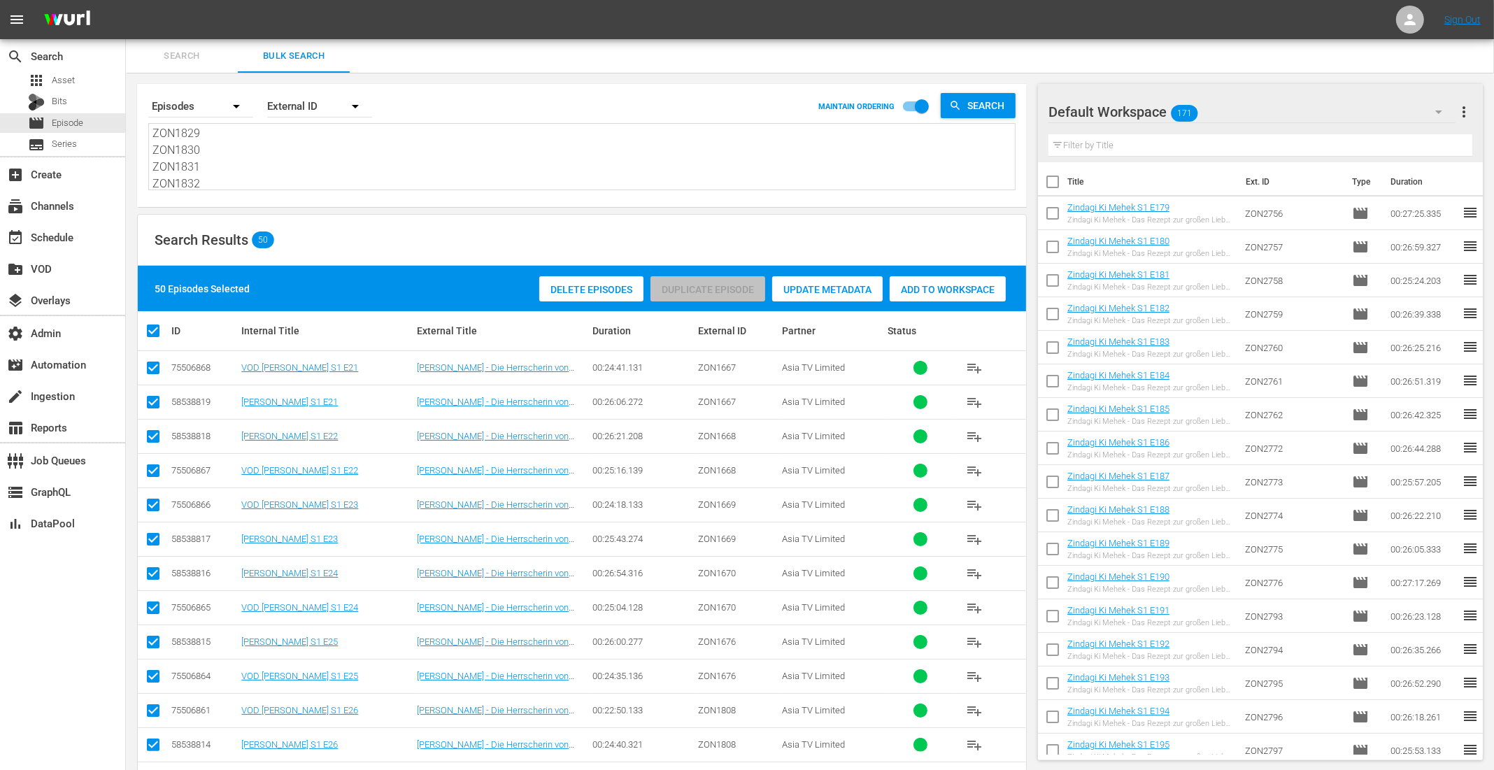
scroll to position [11, 0]
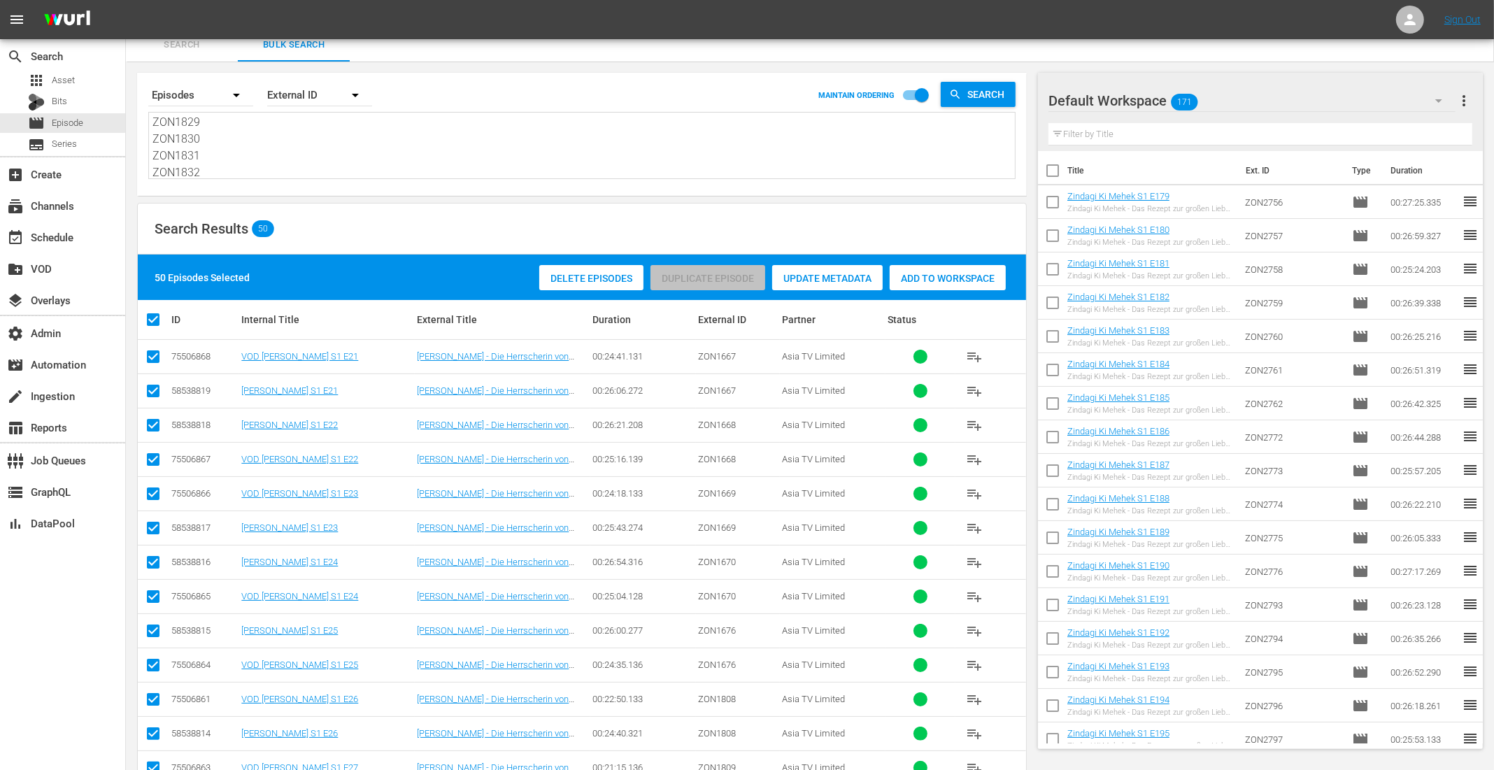
click at [152, 358] on input "checkbox" at bounding box center [153, 359] width 17 height 17
checkbox input "false"
click at [152, 455] on input "checkbox" at bounding box center [153, 462] width 17 height 17
checkbox input "false"
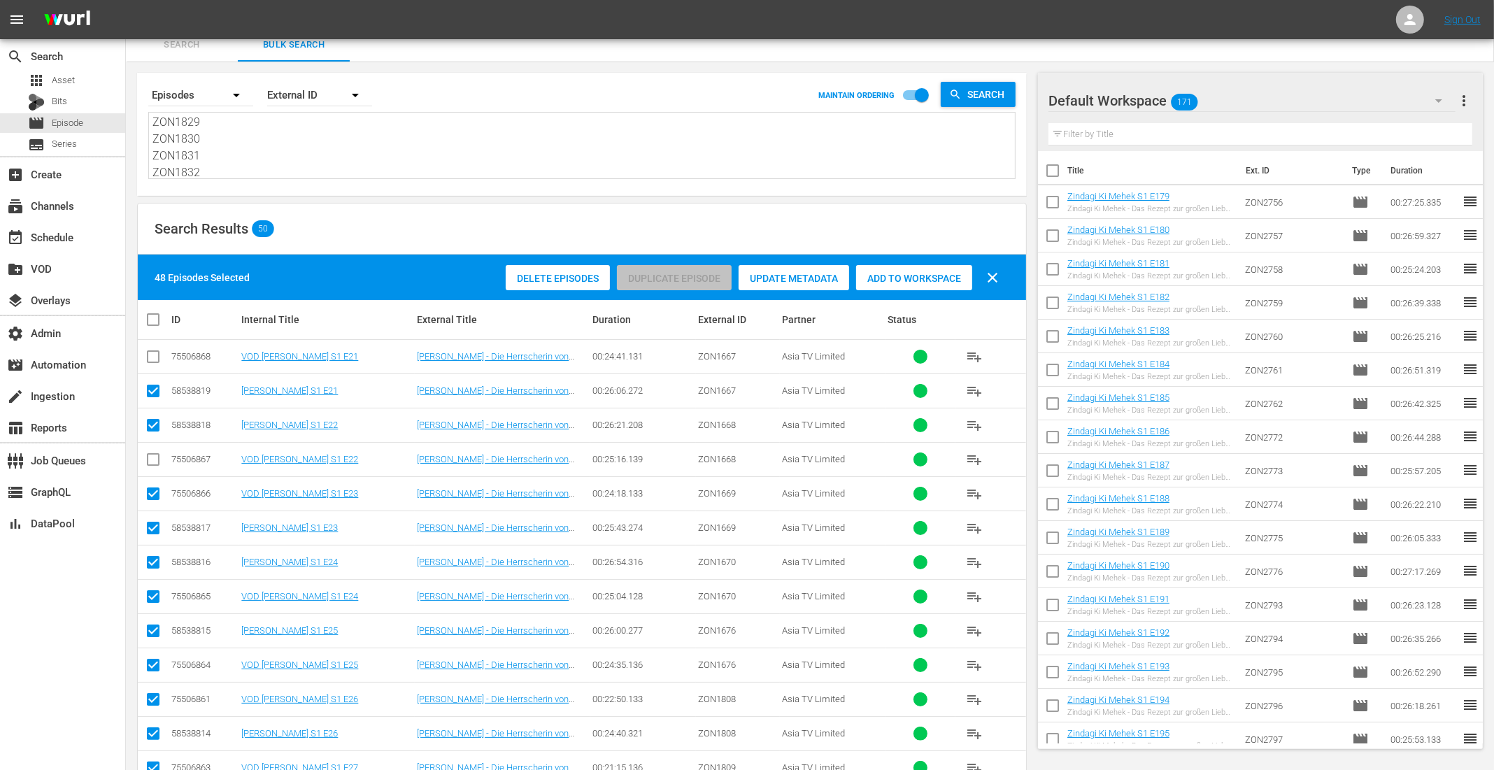
click at [154, 492] on input "checkbox" at bounding box center [153, 496] width 17 height 17
checkbox input "false"
click at [157, 595] on input "checkbox" at bounding box center [153, 599] width 17 height 17
checkbox input "false"
click at [156, 664] on input "checkbox" at bounding box center [153, 667] width 17 height 17
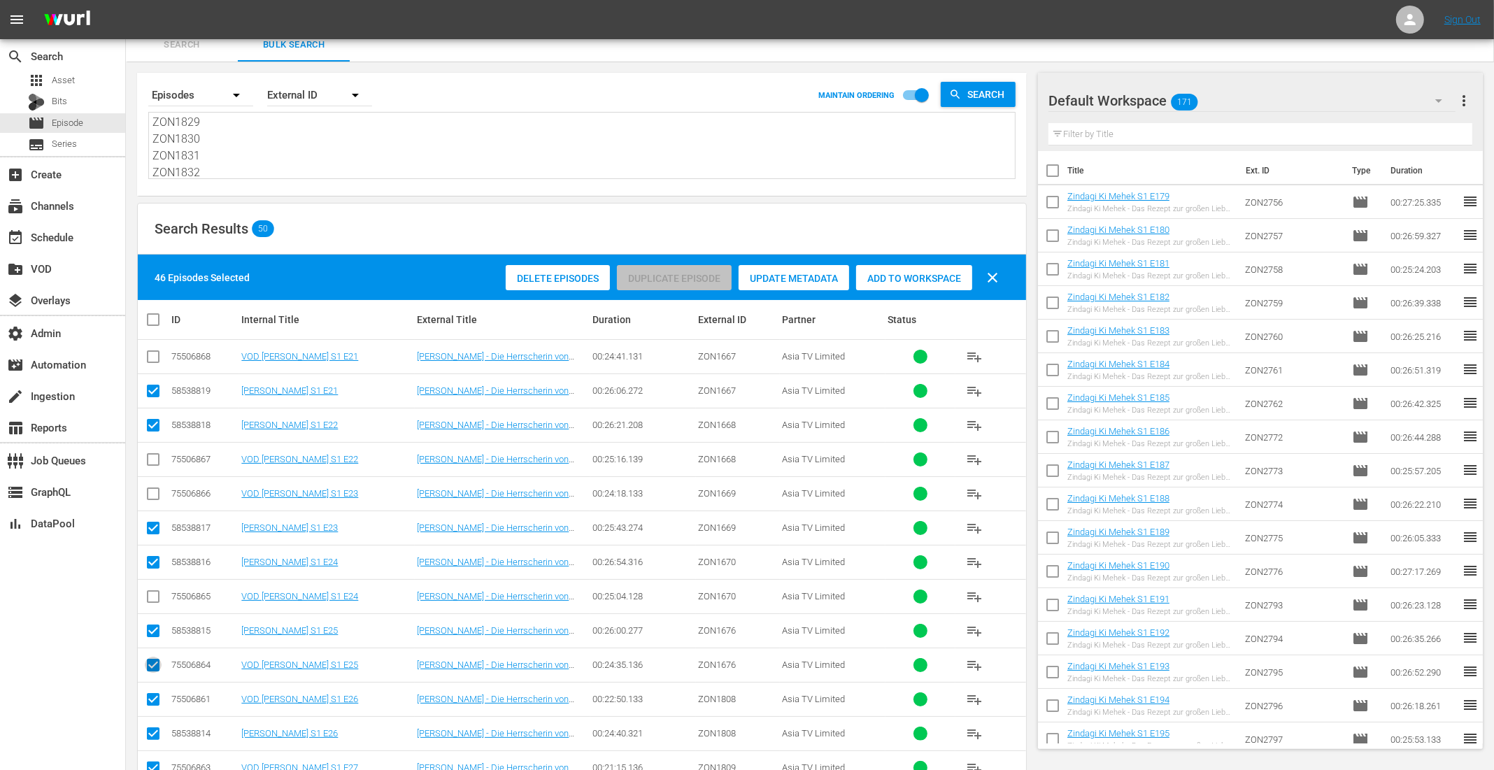
checkbox input "false"
click at [151, 701] on input "checkbox" at bounding box center [153, 702] width 17 height 17
checkbox input "false"
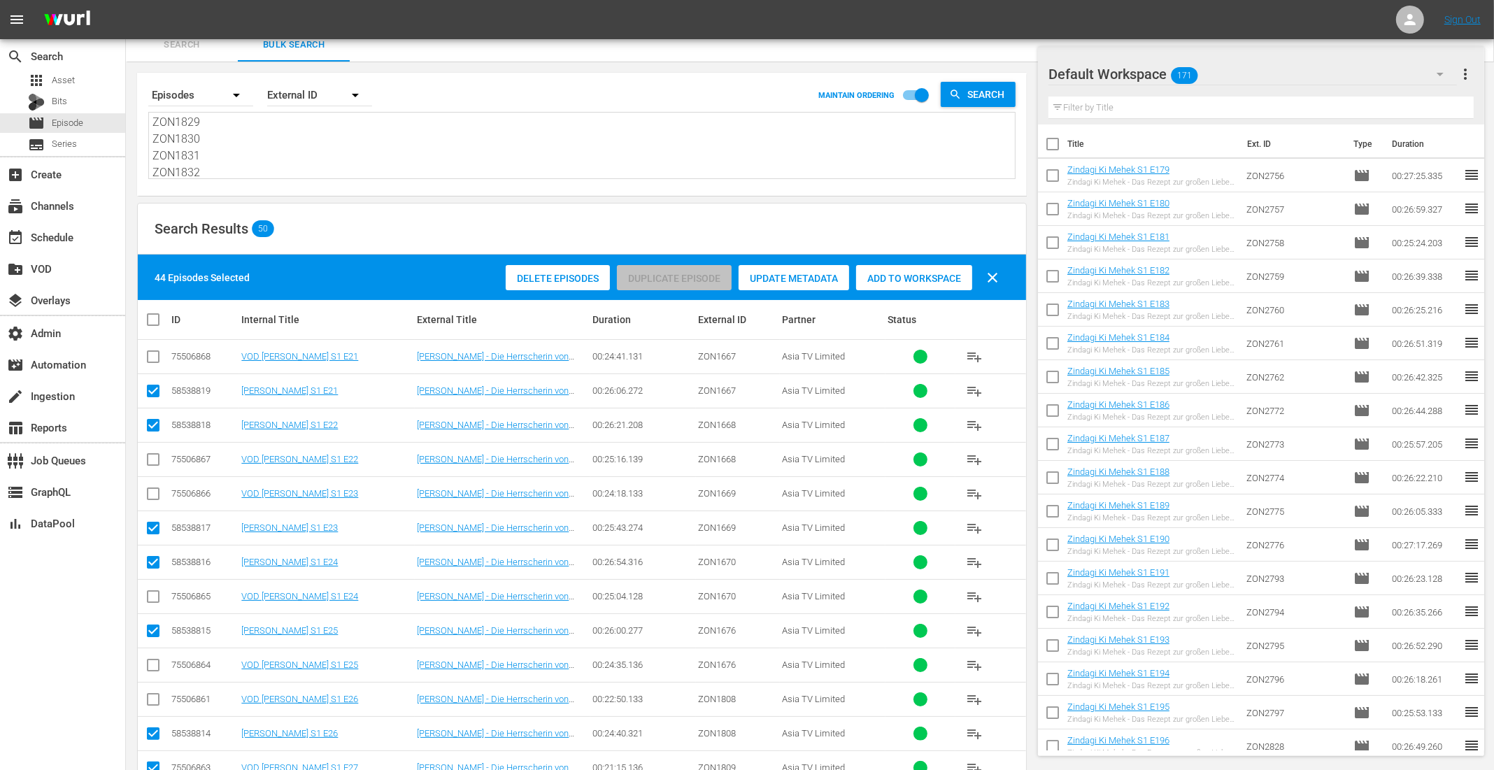
scroll to position [432, 0]
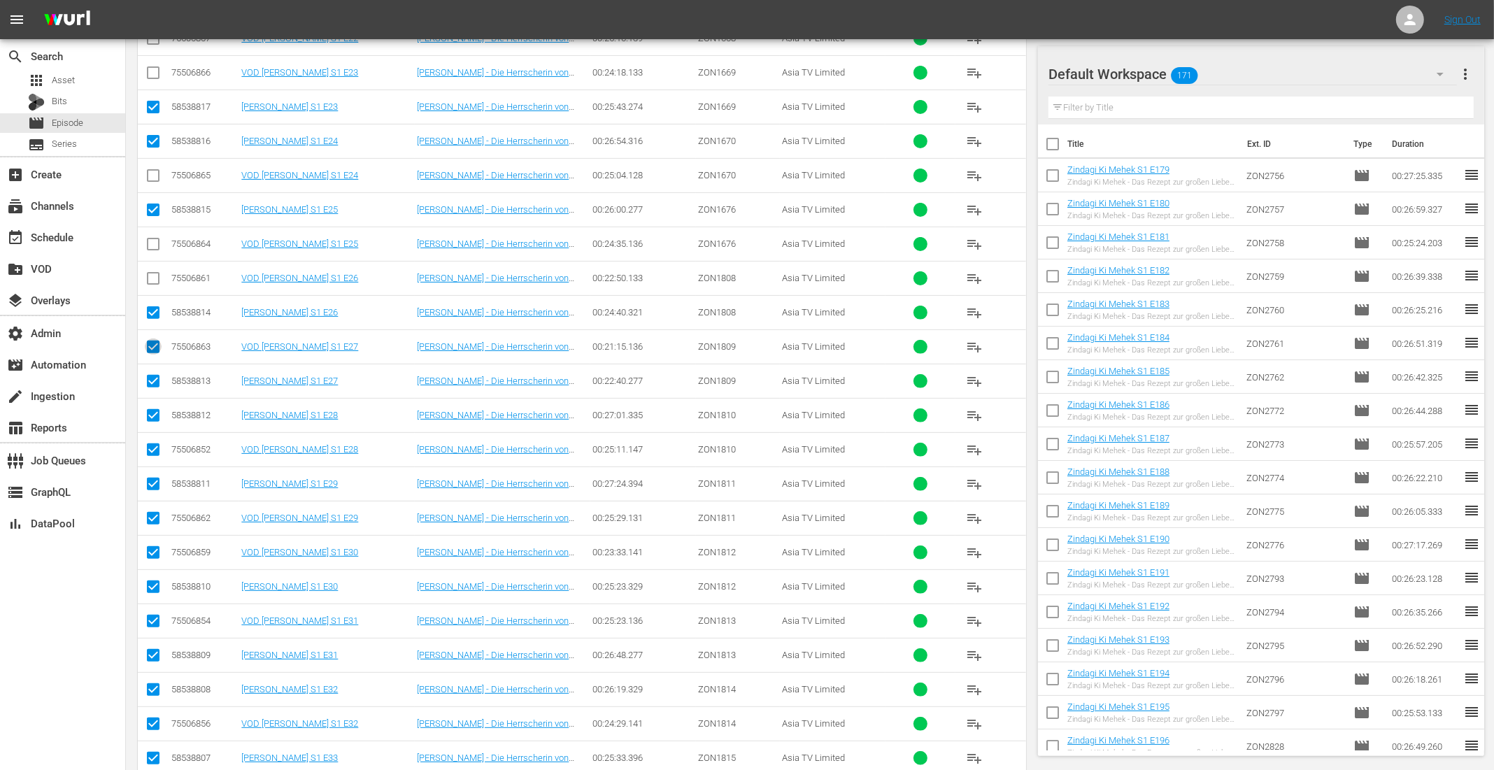
click at [150, 343] on input "checkbox" at bounding box center [153, 349] width 17 height 17
checkbox input "false"
click at [155, 448] on input "checkbox" at bounding box center [153, 452] width 17 height 17
checkbox input "false"
click at [151, 513] on input "checkbox" at bounding box center [153, 521] width 17 height 17
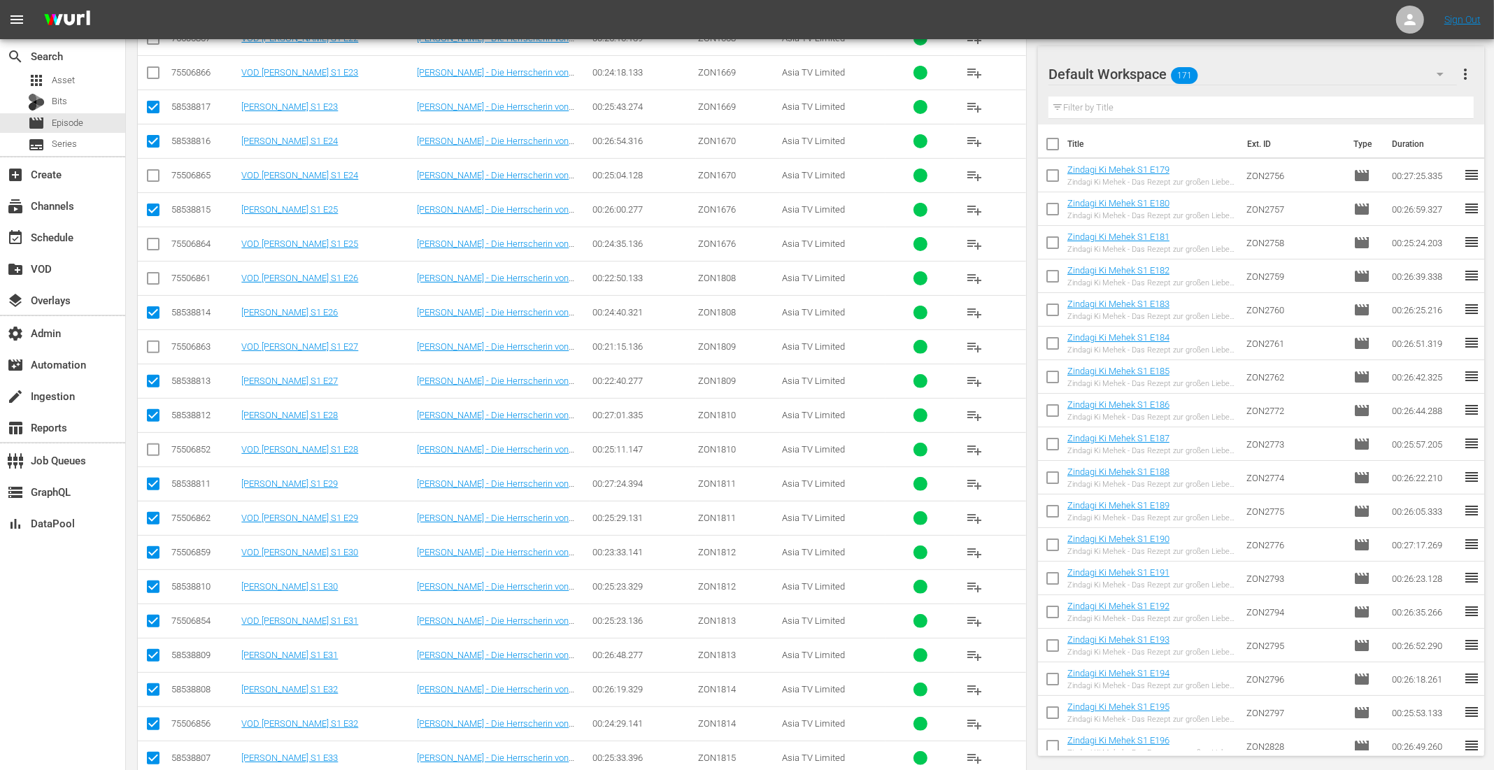
checkbox input "false"
click at [157, 548] on input "checkbox" at bounding box center [153, 555] width 17 height 17
checkbox input "false"
click at [153, 617] on input "checkbox" at bounding box center [153, 623] width 17 height 17
checkbox input "false"
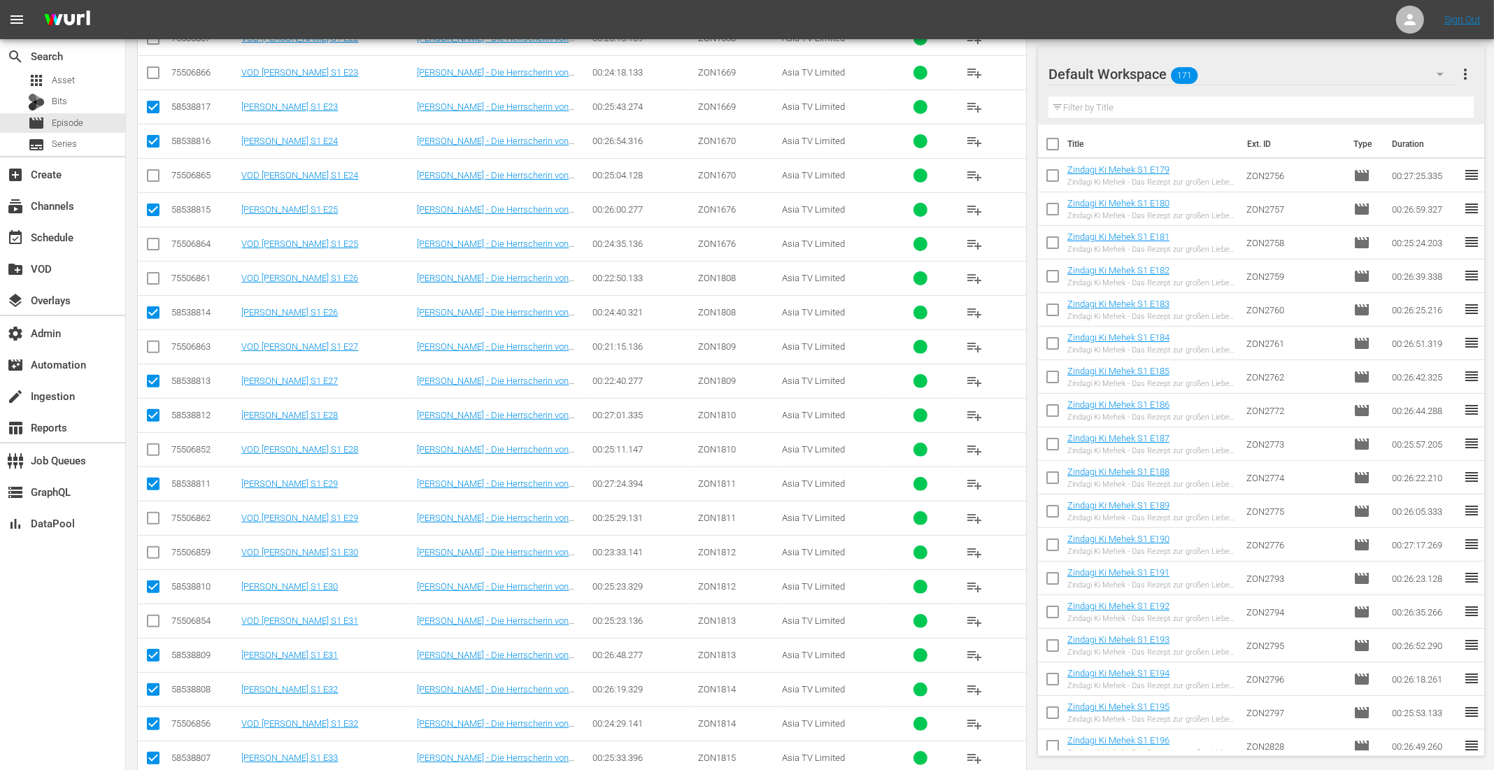
click at [156, 722] on input "checkbox" at bounding box center [153, 726] width 17 height 17
checkbox input "false"
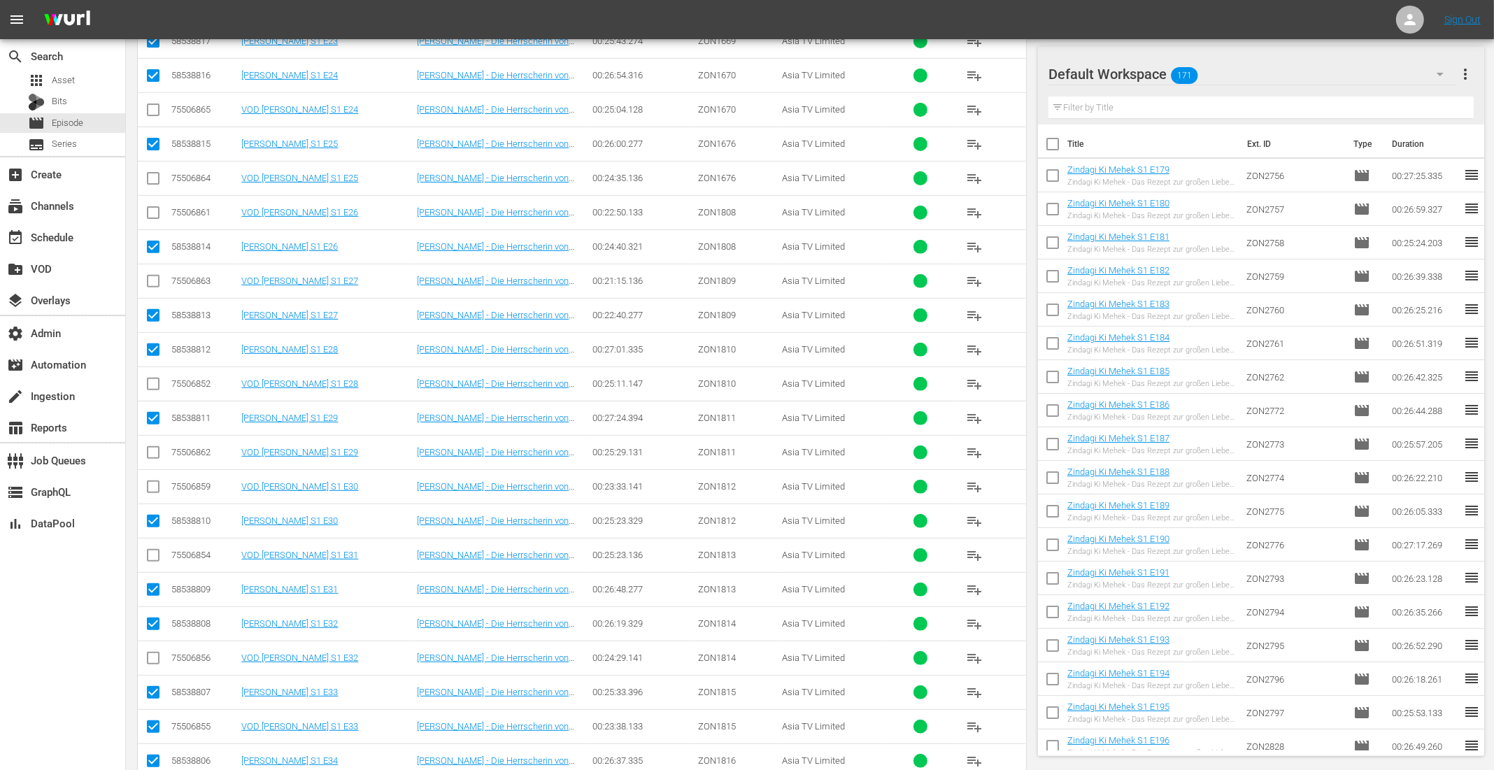
scroll to position [778, 0]
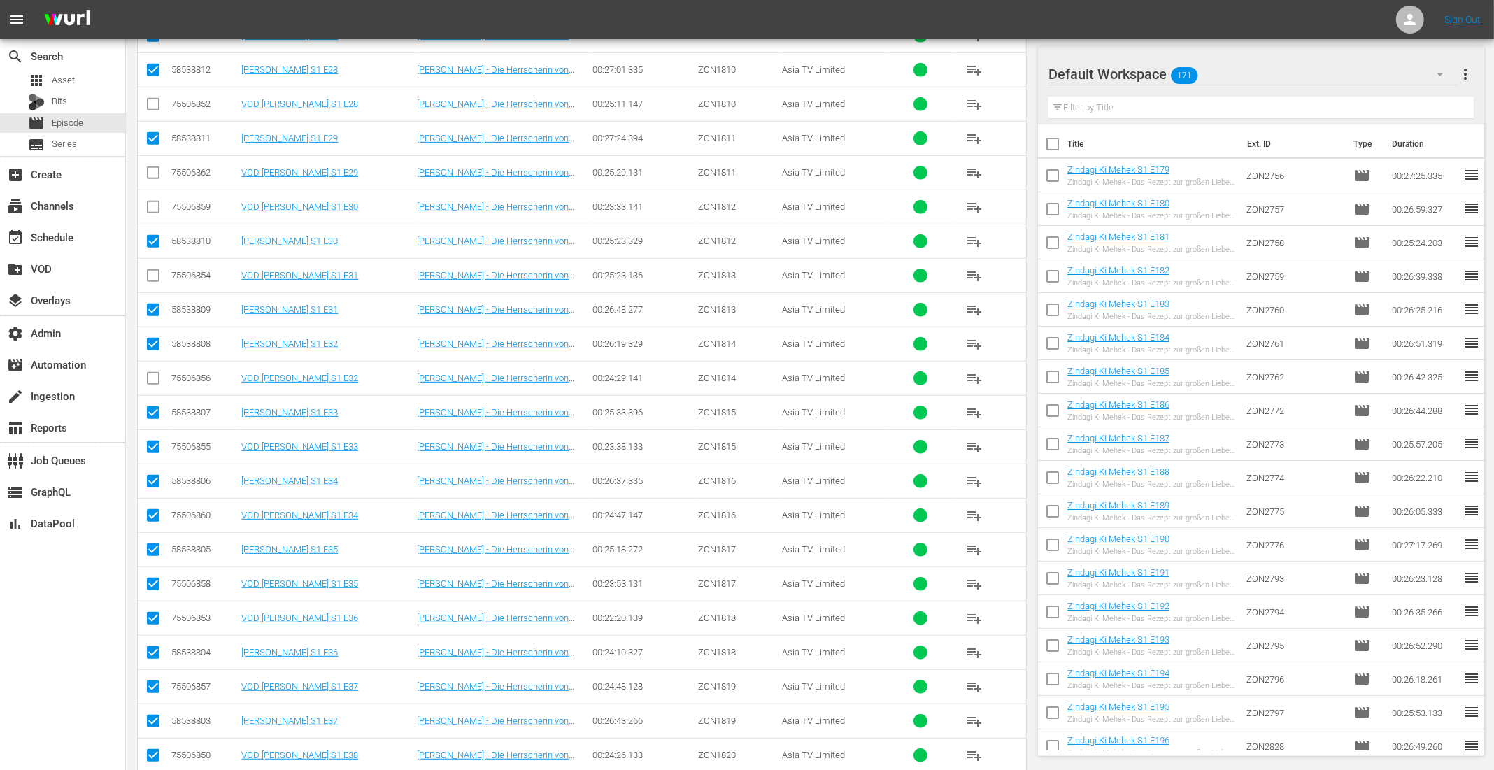
click at [155, 441] on input "checkbox" at bounding box center [153, 449] width 17 height 17
checkbox input "false"
click at [151, 510] on input "checkbox" at bounding box center [153, 518] width 17 height 17
checkbox input "false"
click at [154, 578] on input "checkbox" at bounding box center [153, 586] width 17 height 17
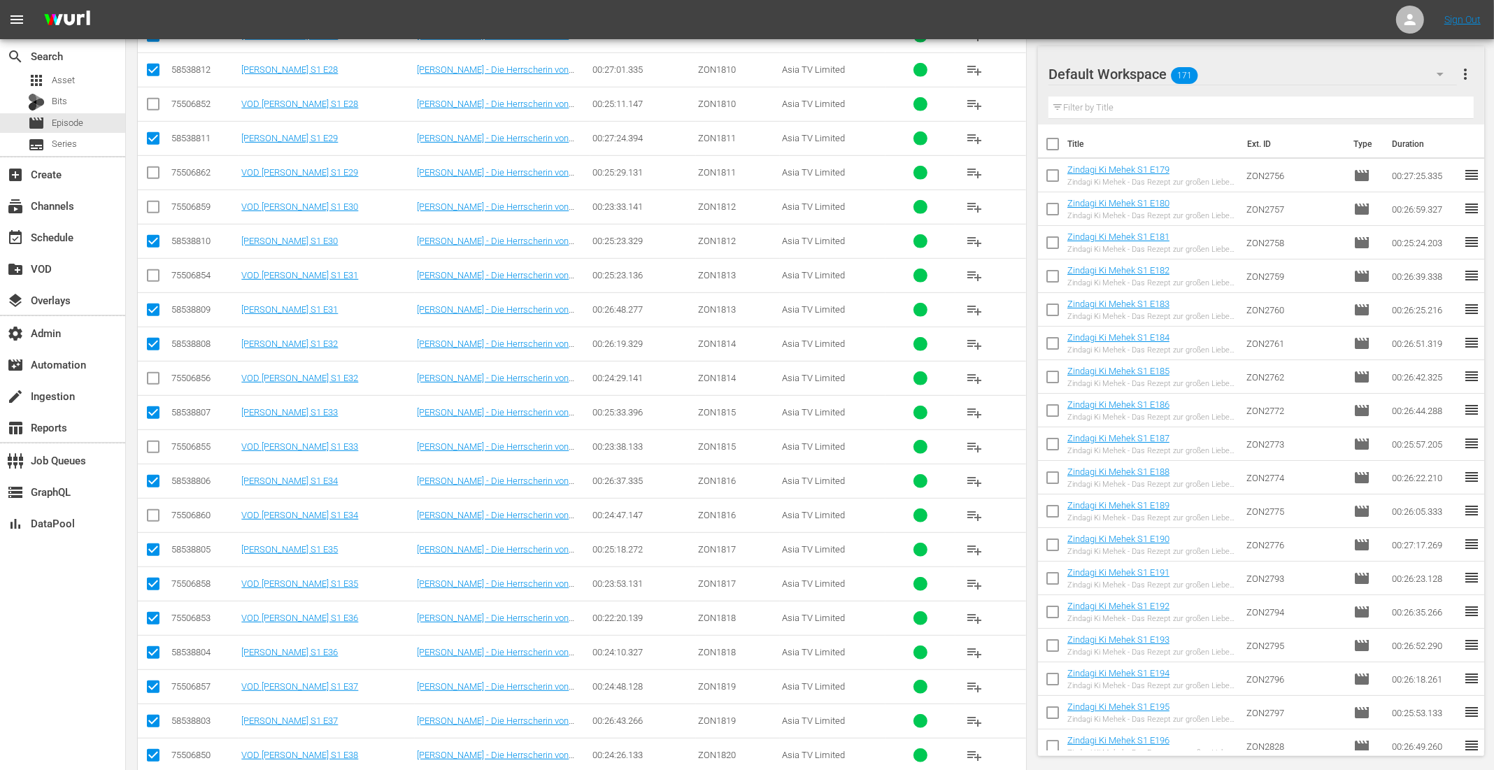
checkbox input "false"
click at [152, 613] on input "checkbox" at bounding box center [153, 621] width 17 height 17
checkbox input "false"
click at [157, 681] on input "checkbox" at bounding box center [153, 689] width 17 height 17
checkbox input "false"
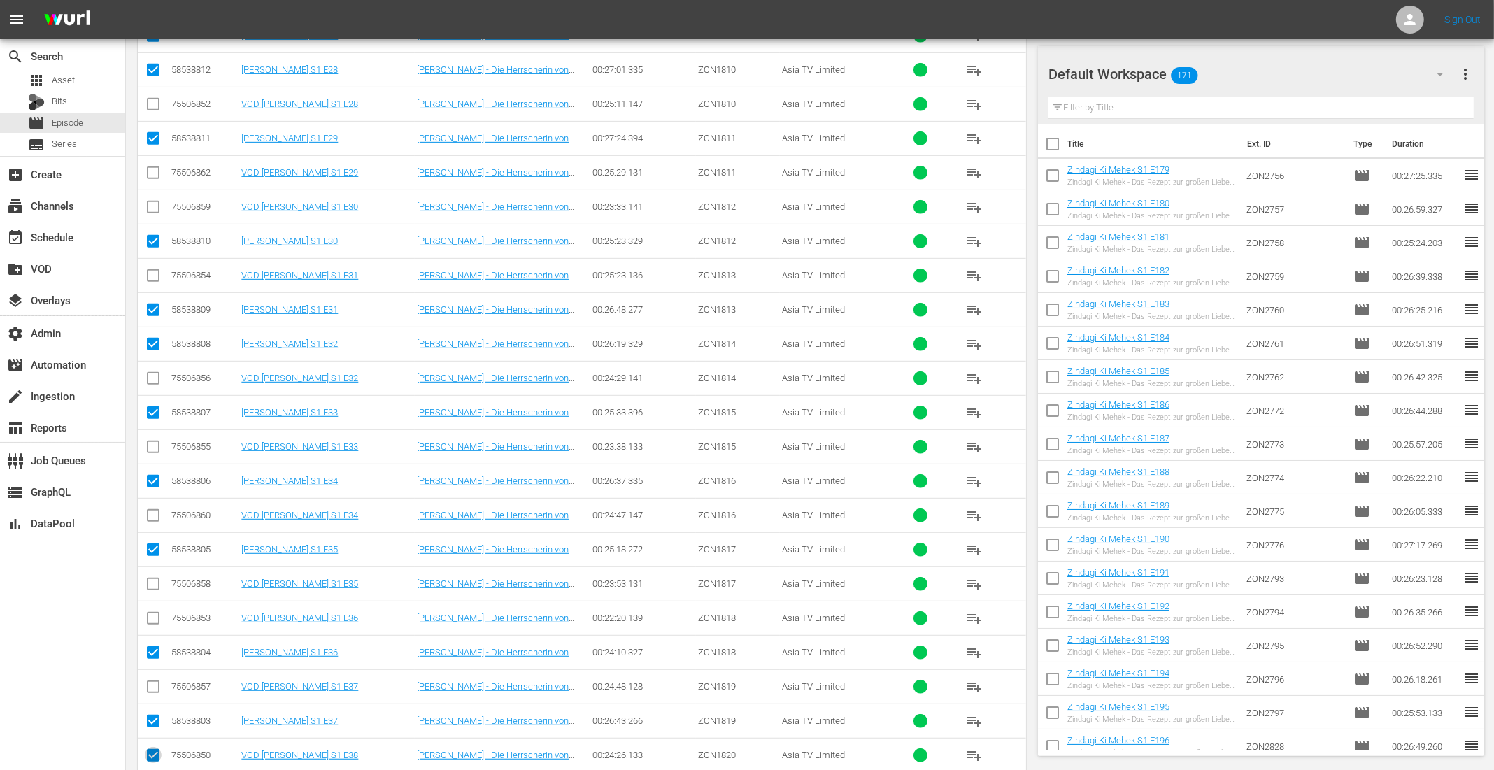
click at [152, 750] on input "checkbox" at bounding box center [153, 758] width 17 height 17
checkbox input "false"
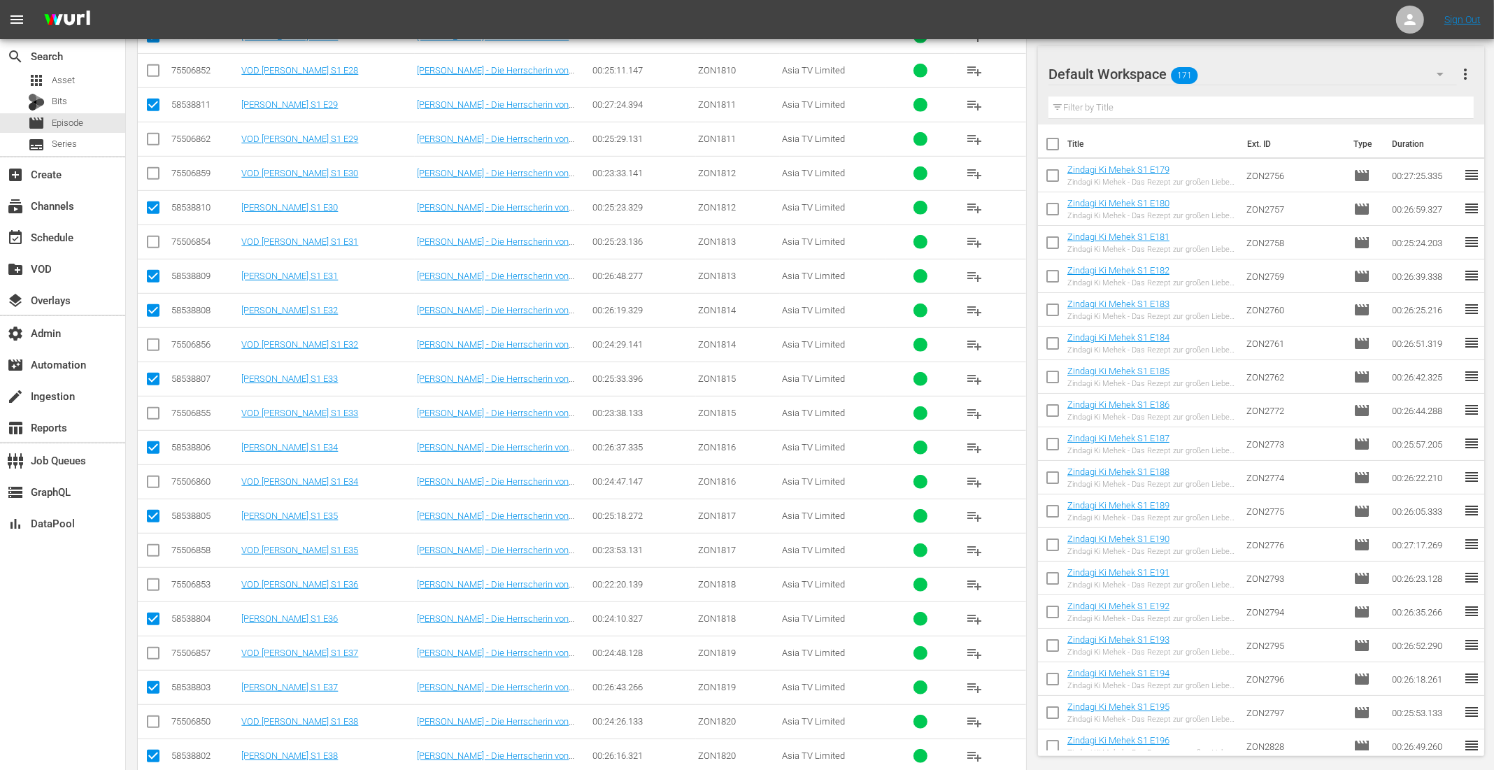
scroll to position [1102, 0]
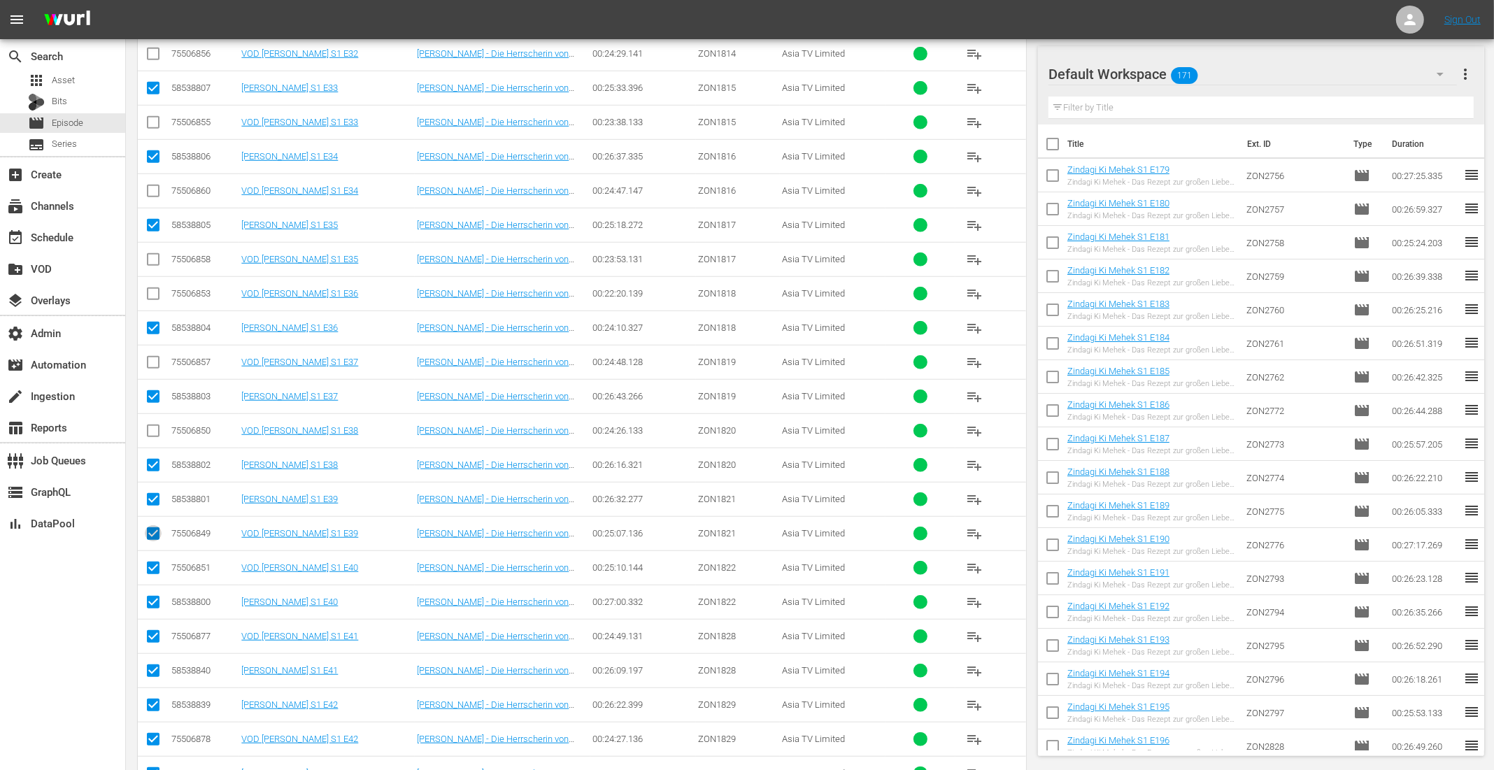
click at [150, 528] on input "checkbox" at bounding box center [153, 536] width 17 height 17
checkbox input "false"
click at [152, 562] on input "checkbox" at bounding box center [153, 570] width 17 height 17
checkbox input "false"
click at [157, 631] on input "checkbox" at bounding box center [153, 639] width 17 height 17
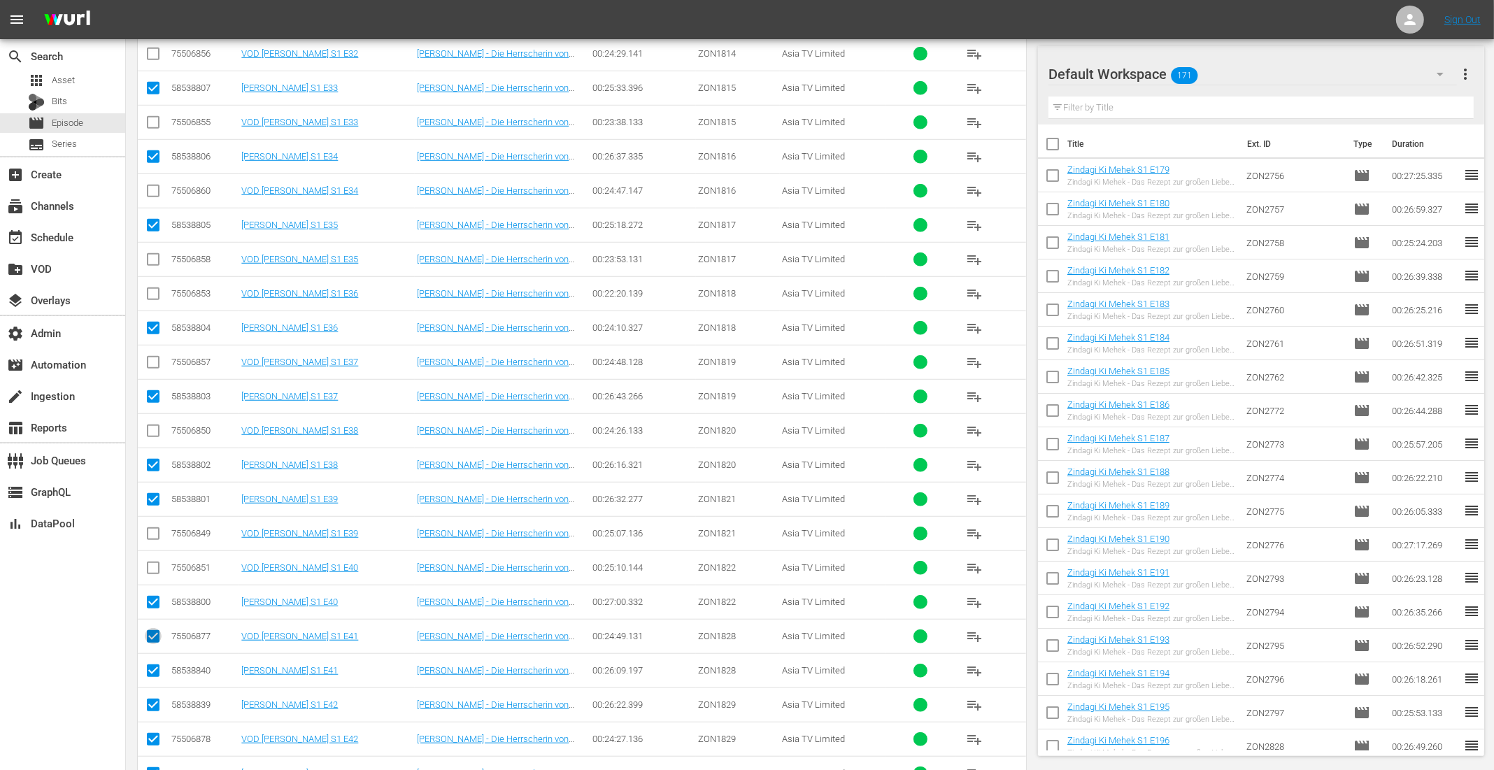
checkbox input "false"
click at [153, 734] on input "checkbox" at bounding box center [153, 742] width 17 height 17
checkbox input "false"
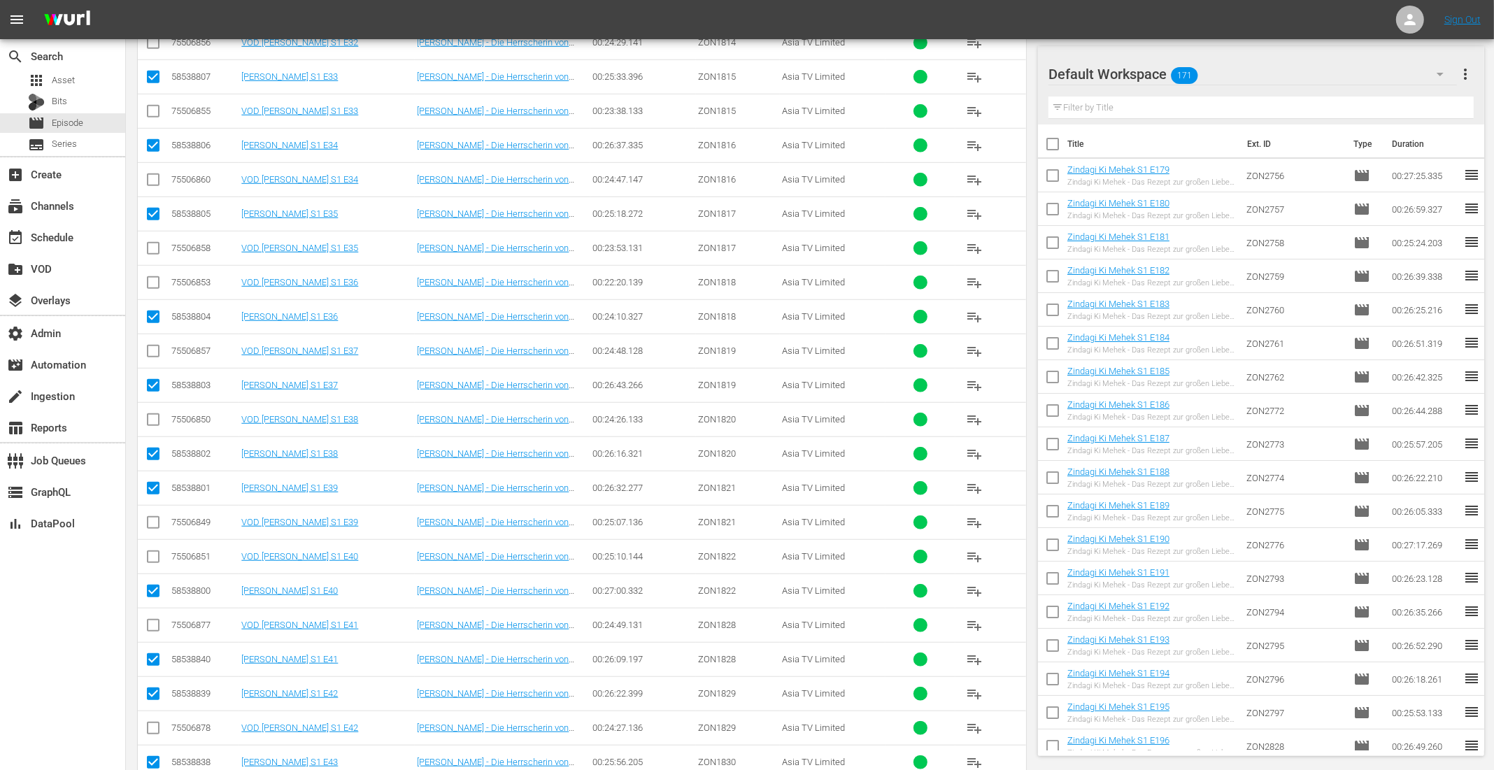
scroll to position [1305, 0]
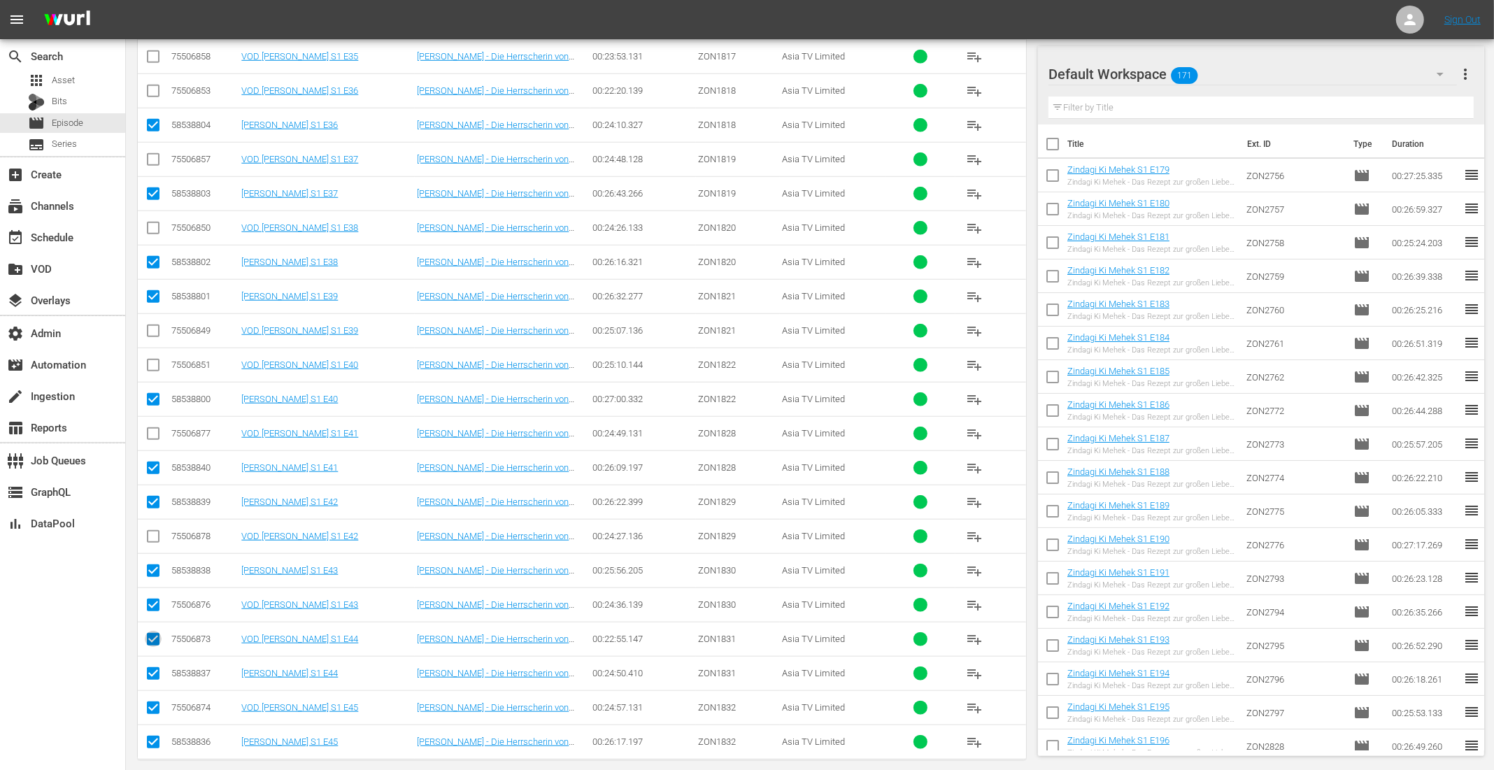
click at [148, 634] on input "checkbox" at bounding box center [153, 642] width 17 height 17
checkbox input "false"
click at [155, 702] on input "checkbox" at bounding box center [153, 710] width 17 height 17
checkbox input "false"
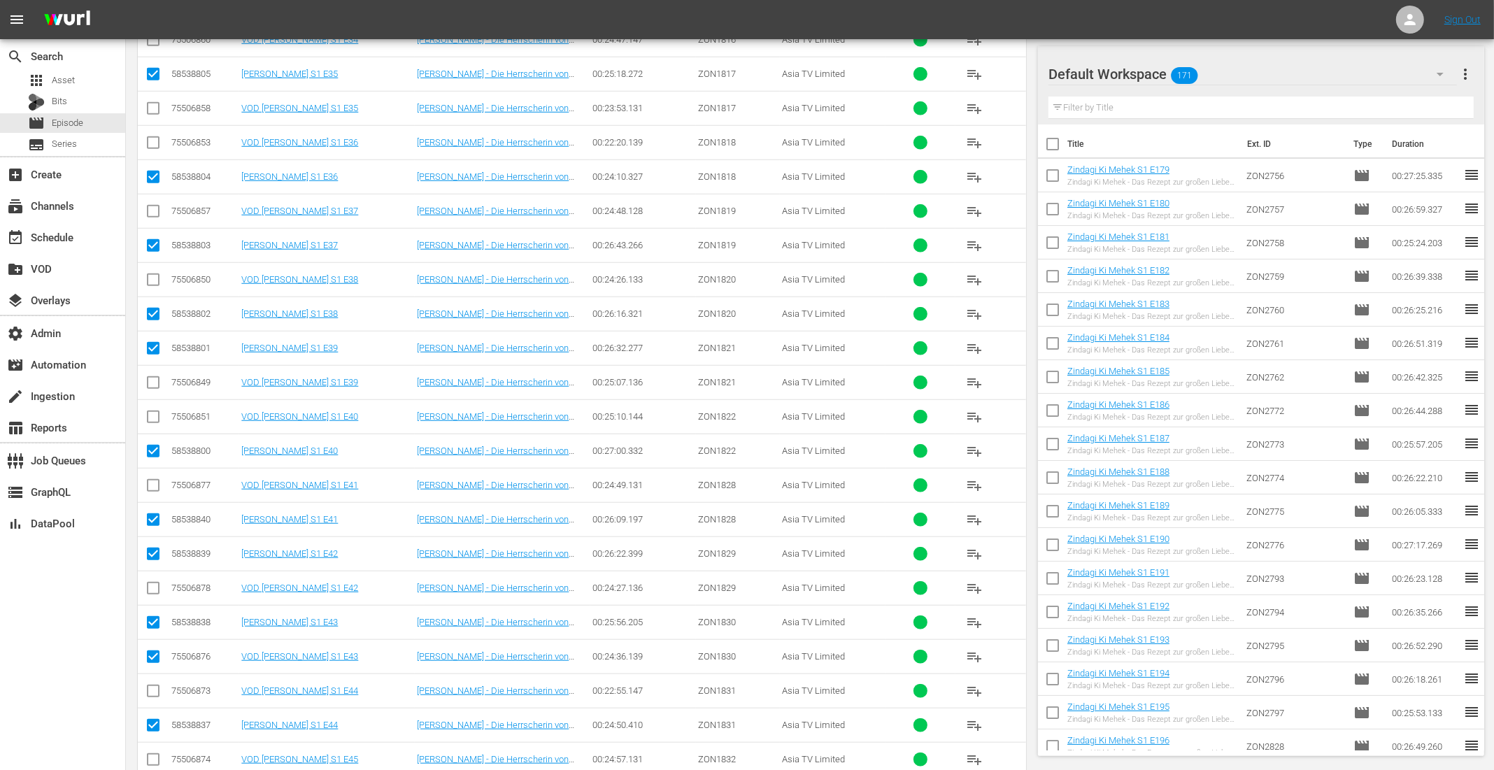
scroll to position [1264, 0]
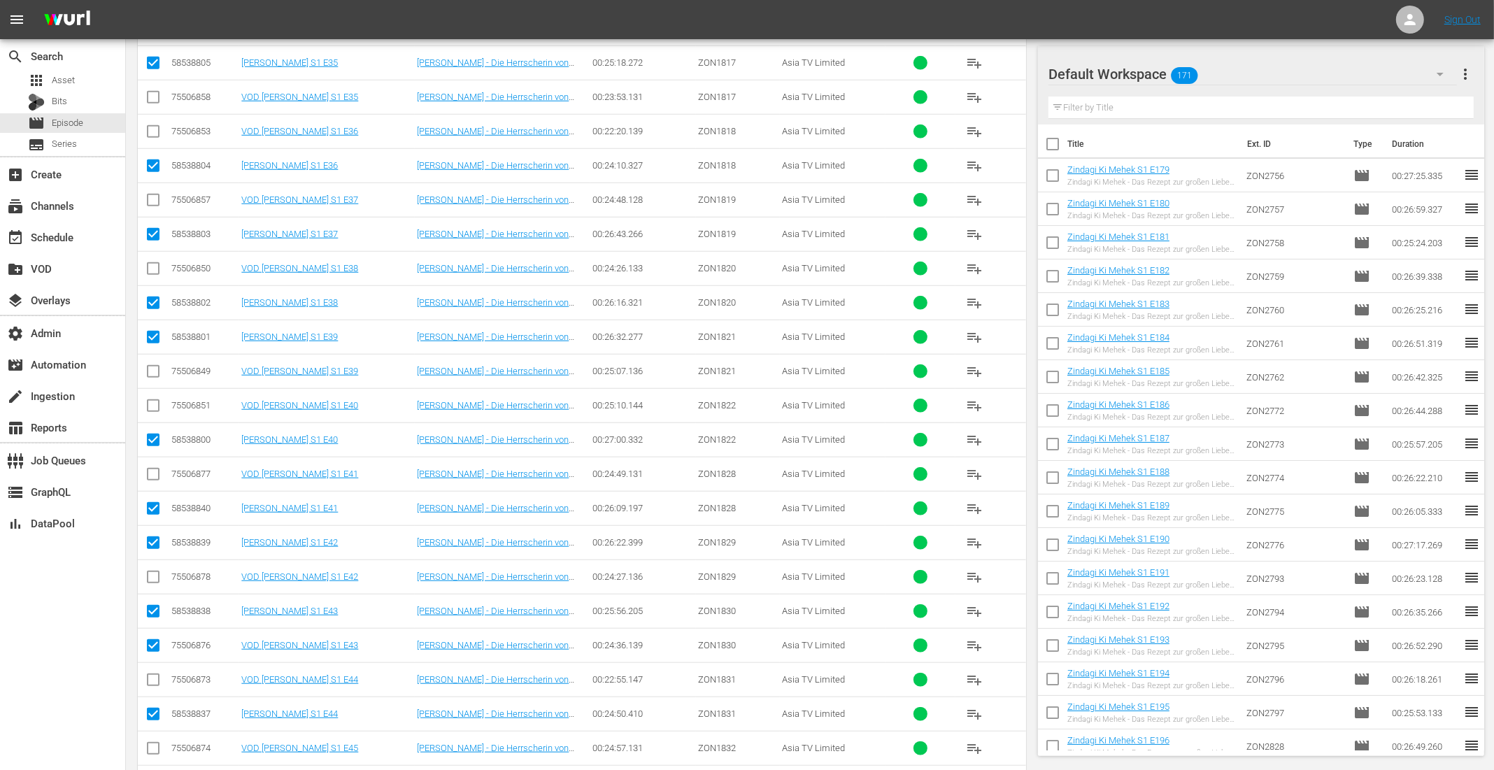
click at [152, 640] on input "checkbox" at bounding box center [153, 648] width 17 height 17
checkbox input "false"
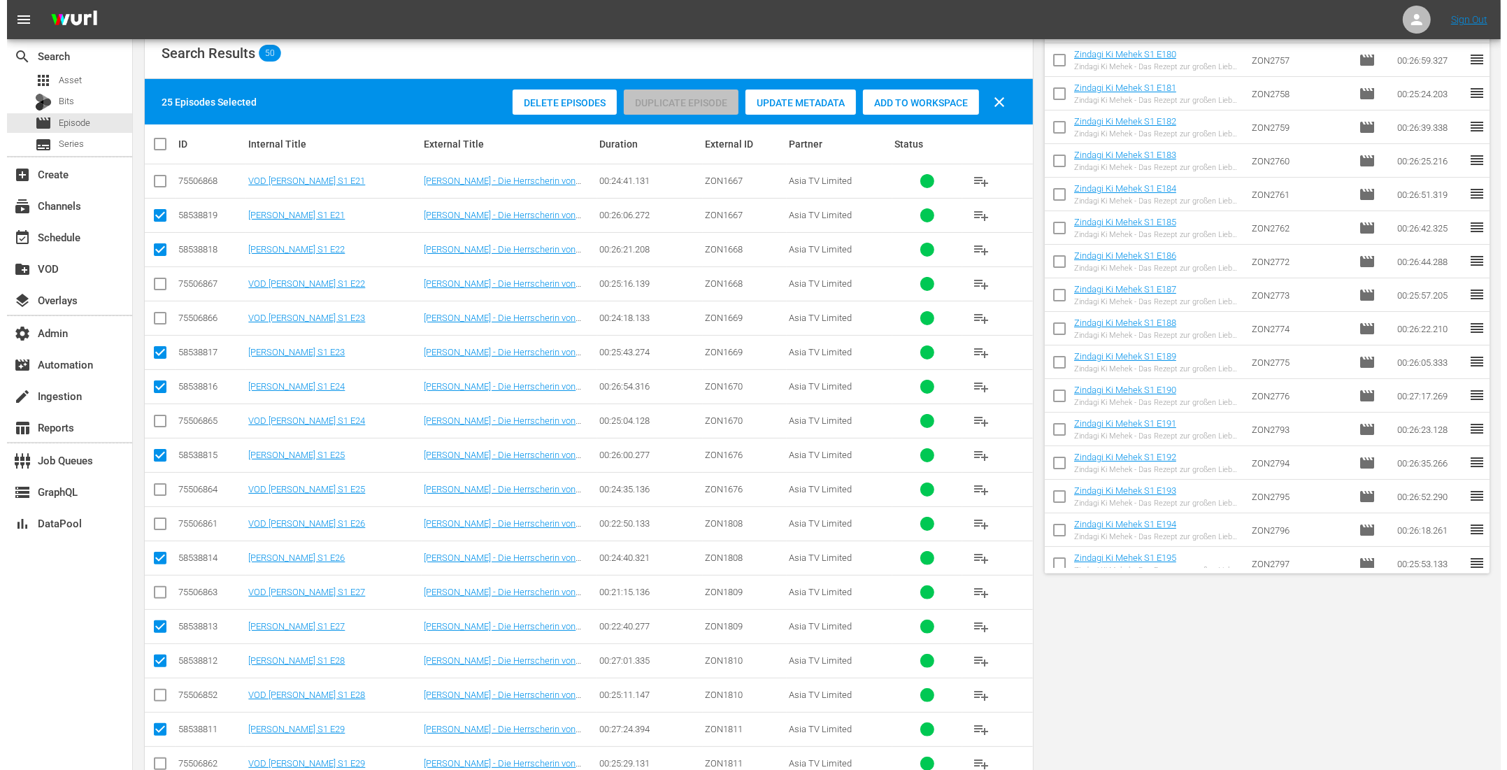
scroll to position [0, 0]
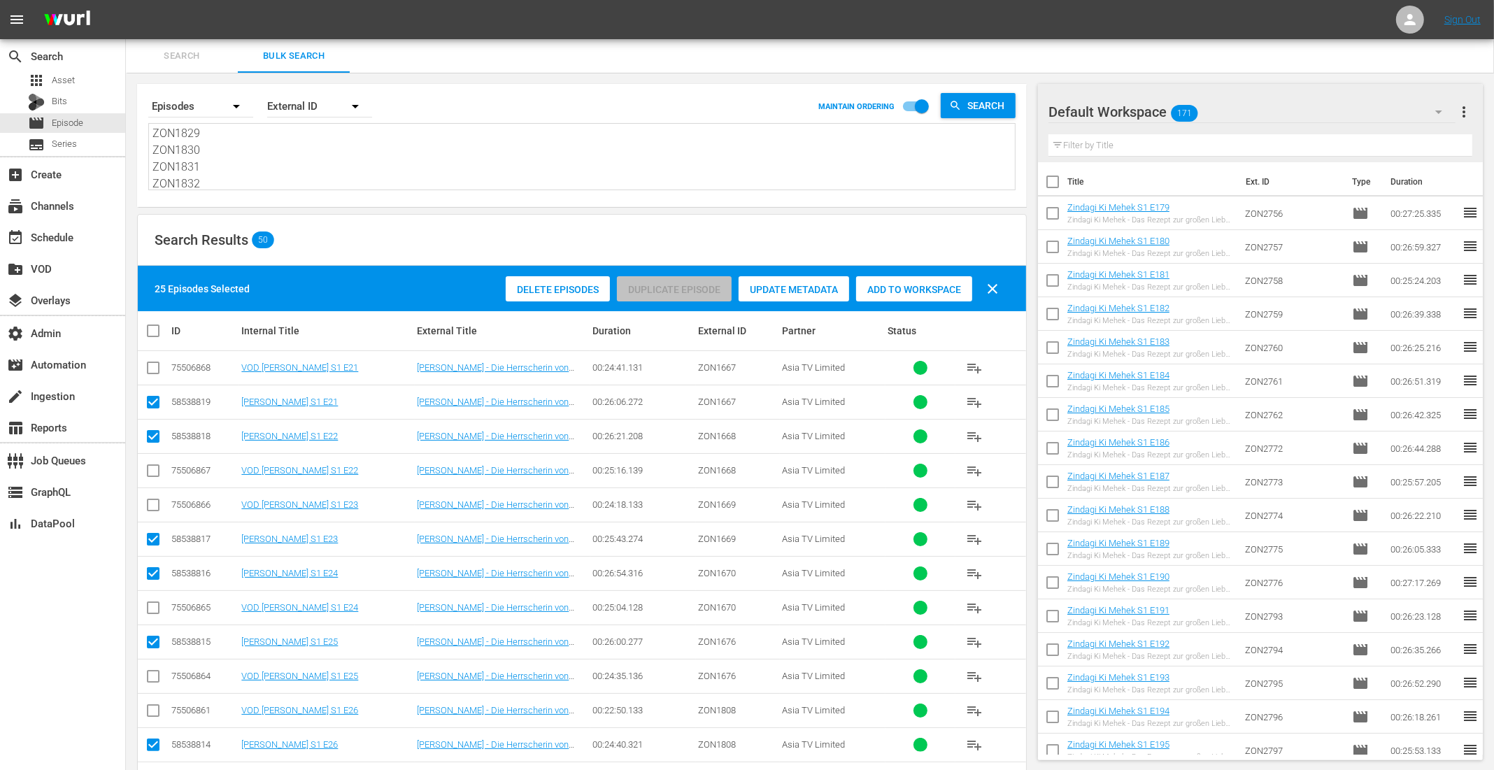
click at [915, 294] on div "Add to Workspace" at bounding box center [914, 289] width 116 height 27
click at [41, 231] on div "event_available Schedule" at bounding box center [39, 235] width 78 height 13
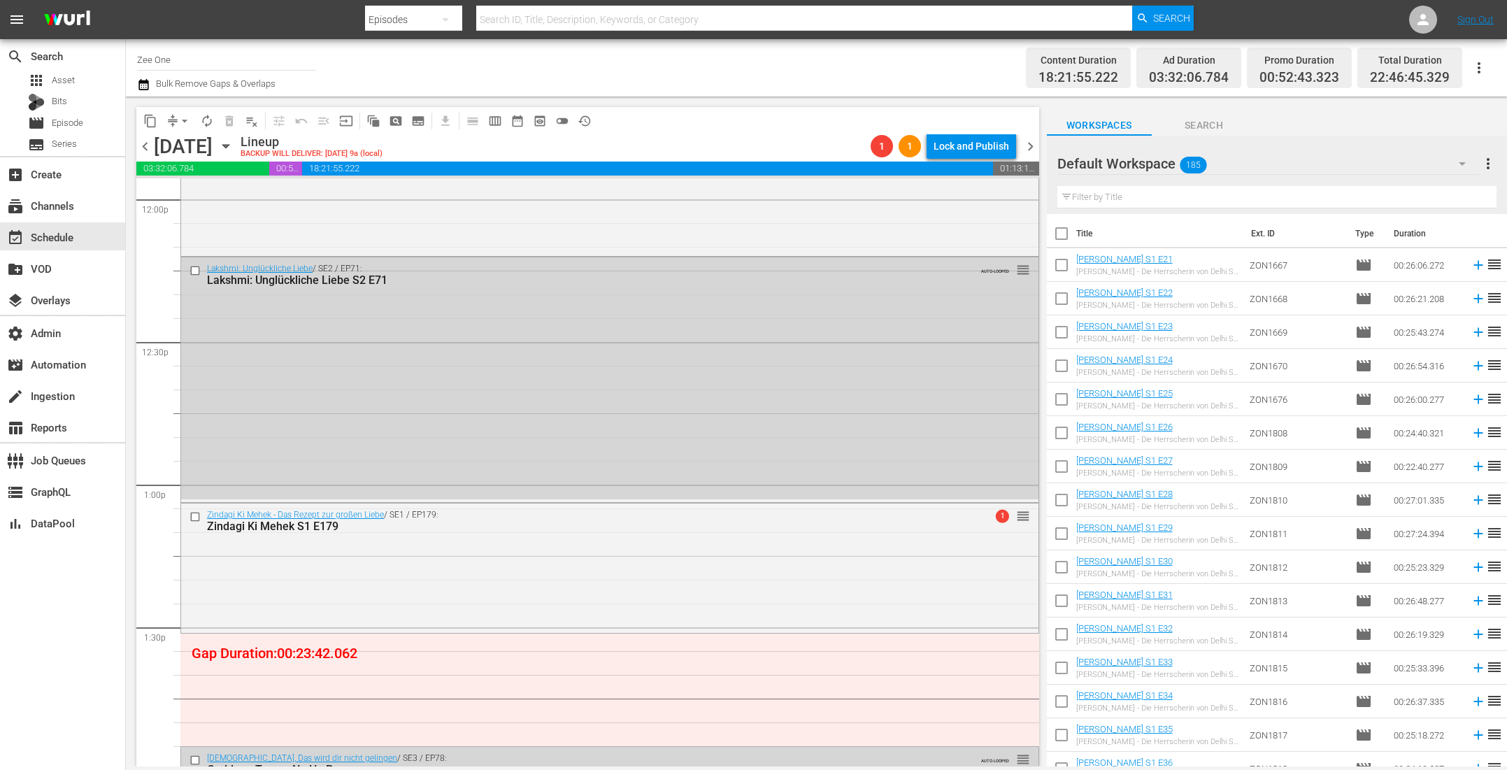
scroll to position [3414, 0]
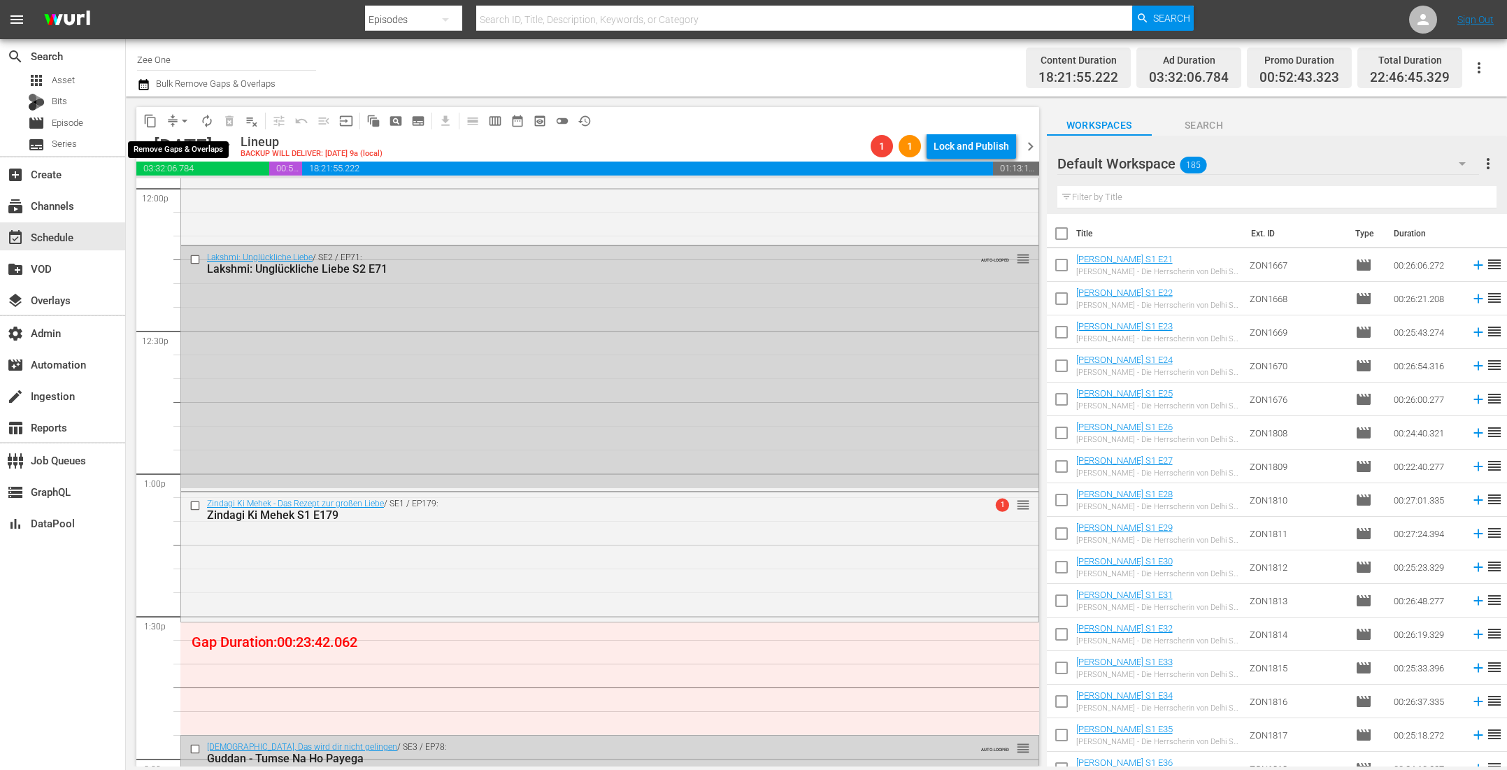
click at [185, 120] on span "arrow_drop_down" at bounding box center [185, 121] width 14 height 14
click at [362, 201] on div "Maitree - Die Regel der Liebe / SE1 / EP21: Maitree reorder" at bounding box center [609, 174] width 857 height 136
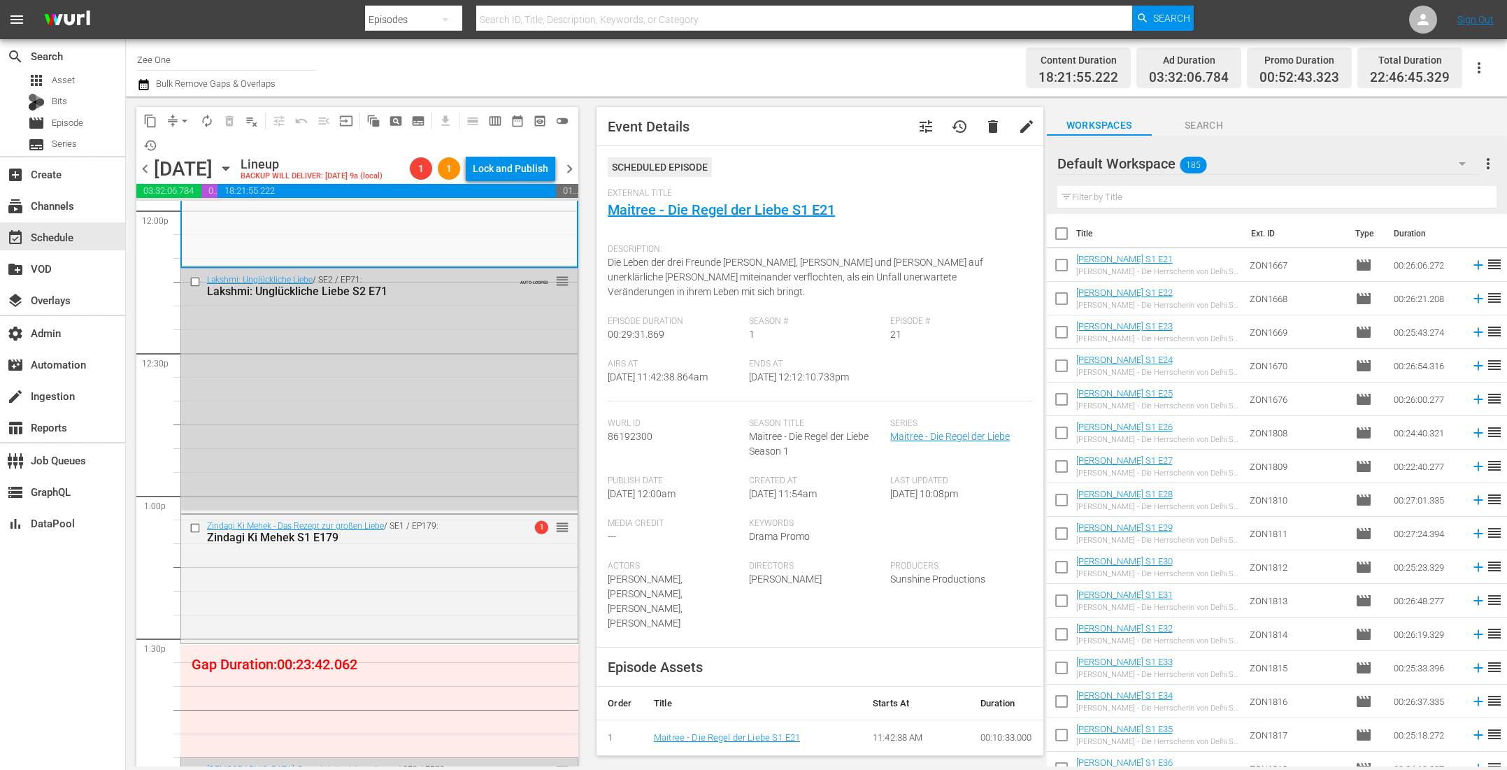
click at [144, 169] on span "chevron_left" at bounding box center [144, 168] width 17 height 17
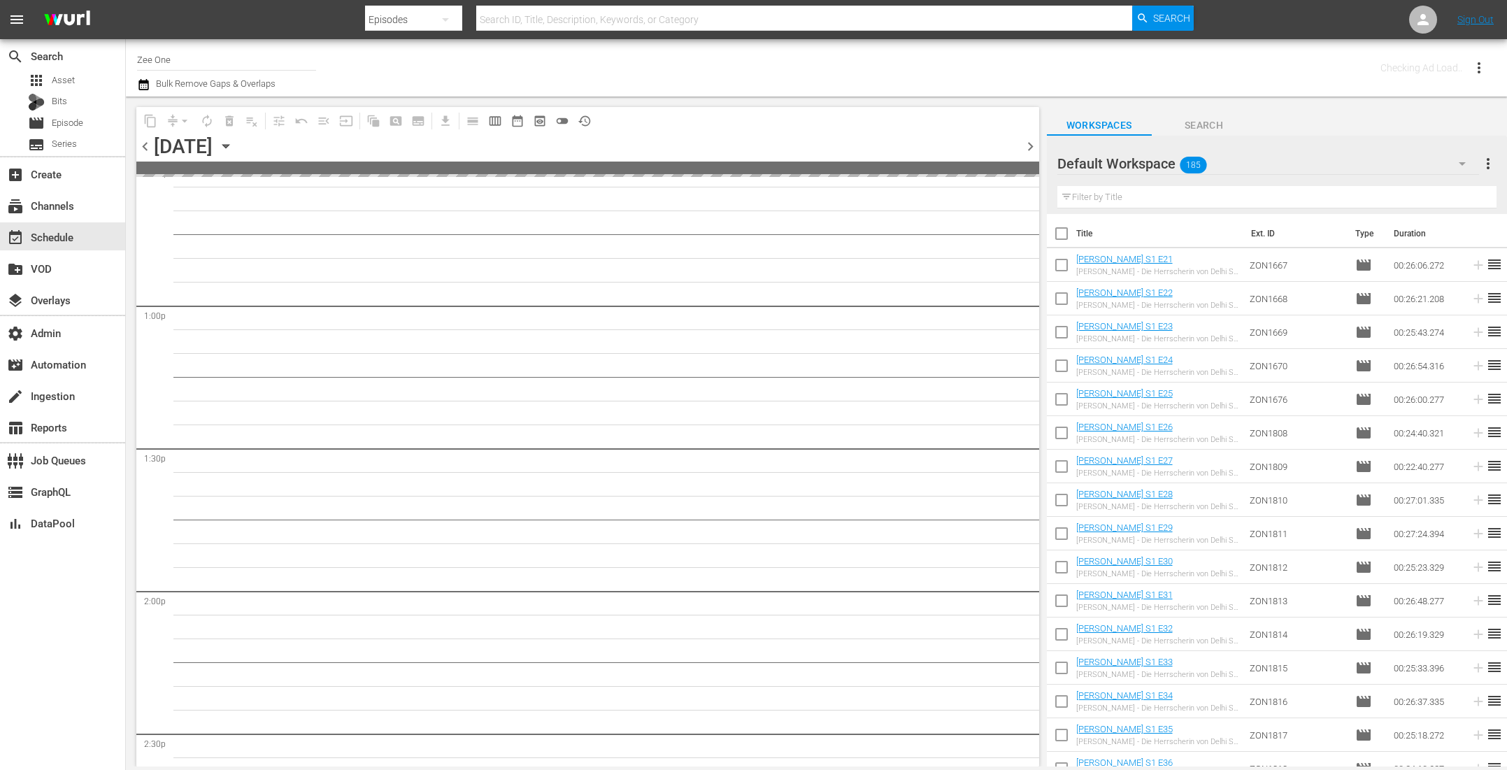
click at [144, 169] on span at bounding box center [587, 168] width 903 height 13
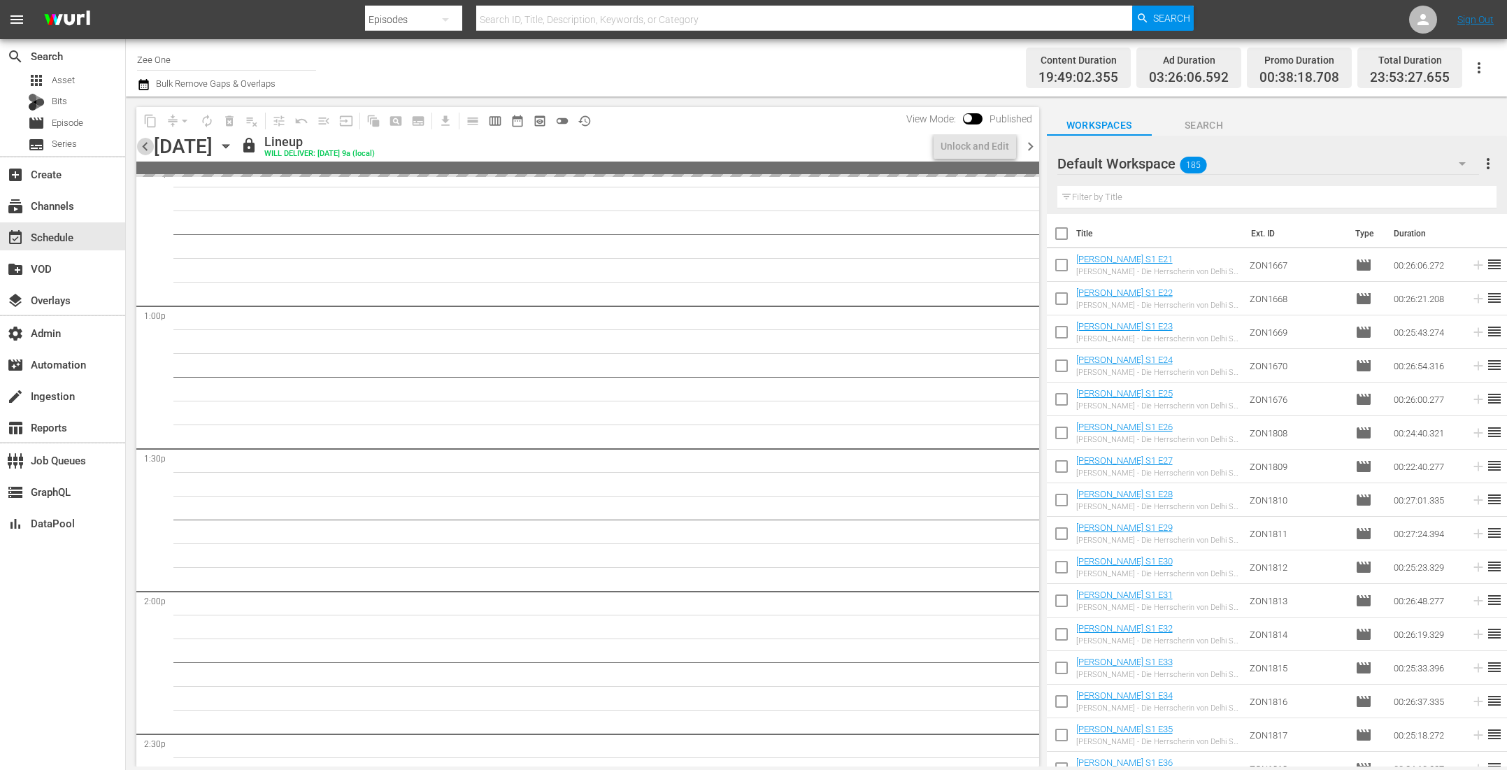
click at [148, 152] on span "chevron_left" at bounding box center [144, 146] width 17 height 17
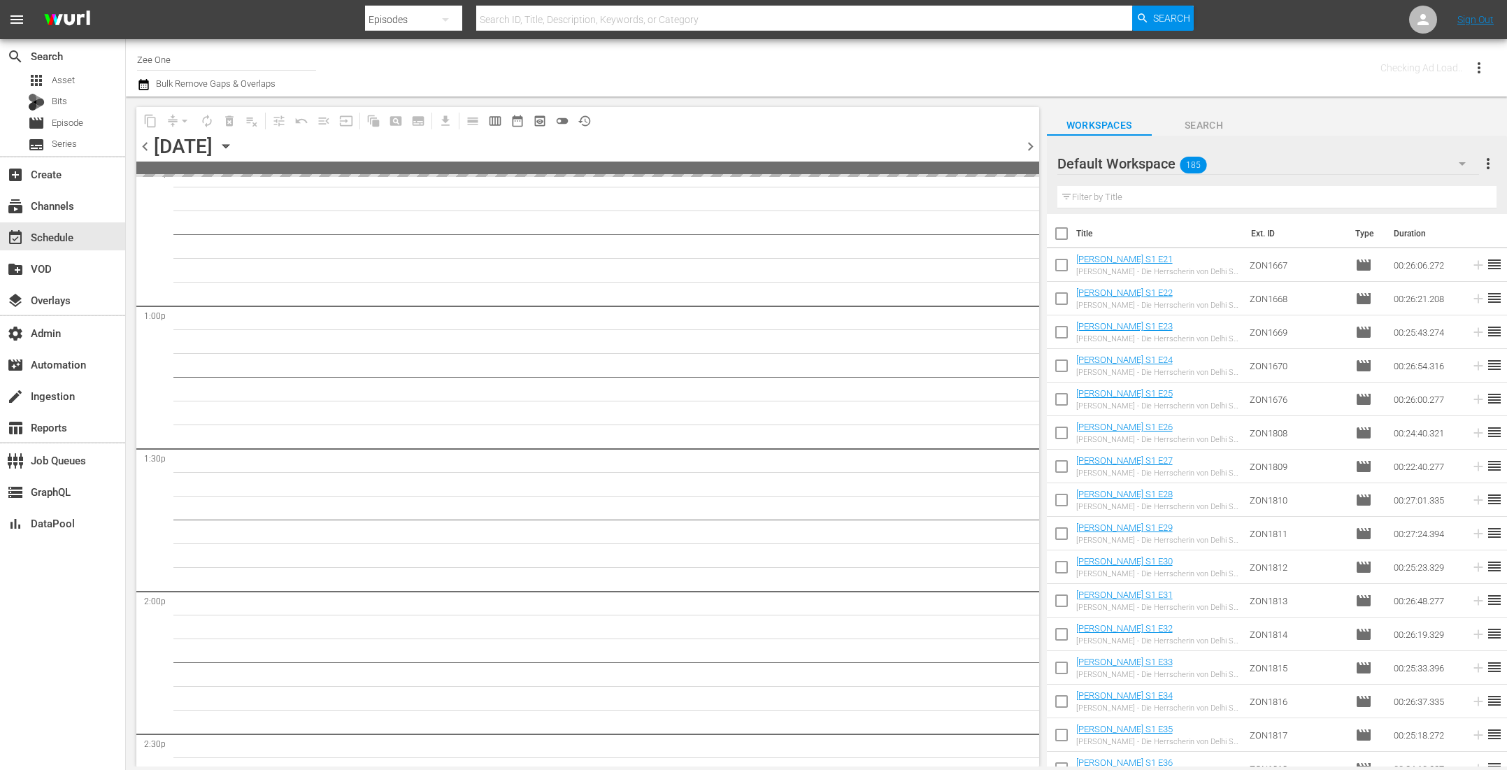
scroll to position [3580, 0]
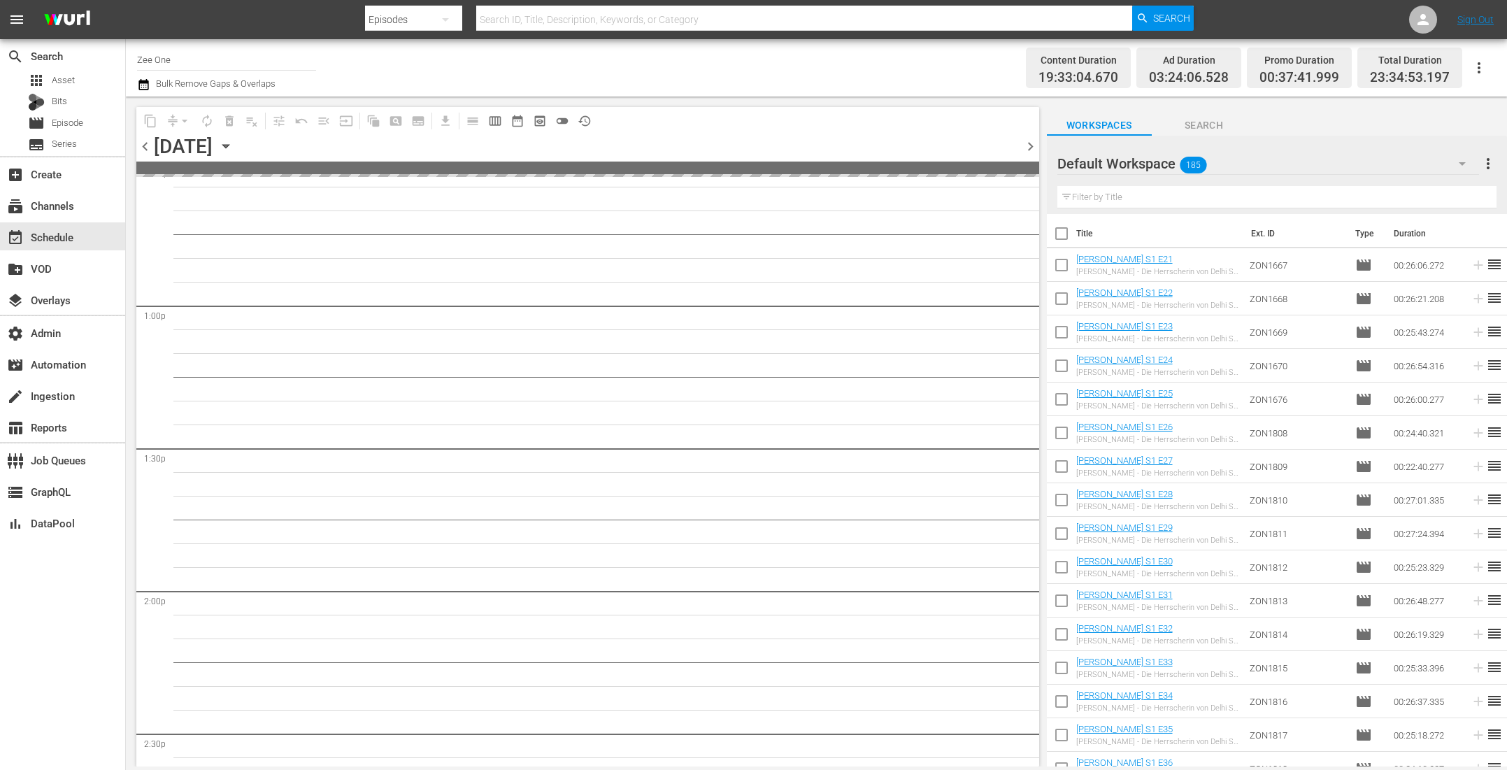
click at [148, 152] on span "chevron_left" at bounding box center [144, 146] width 17 height 17
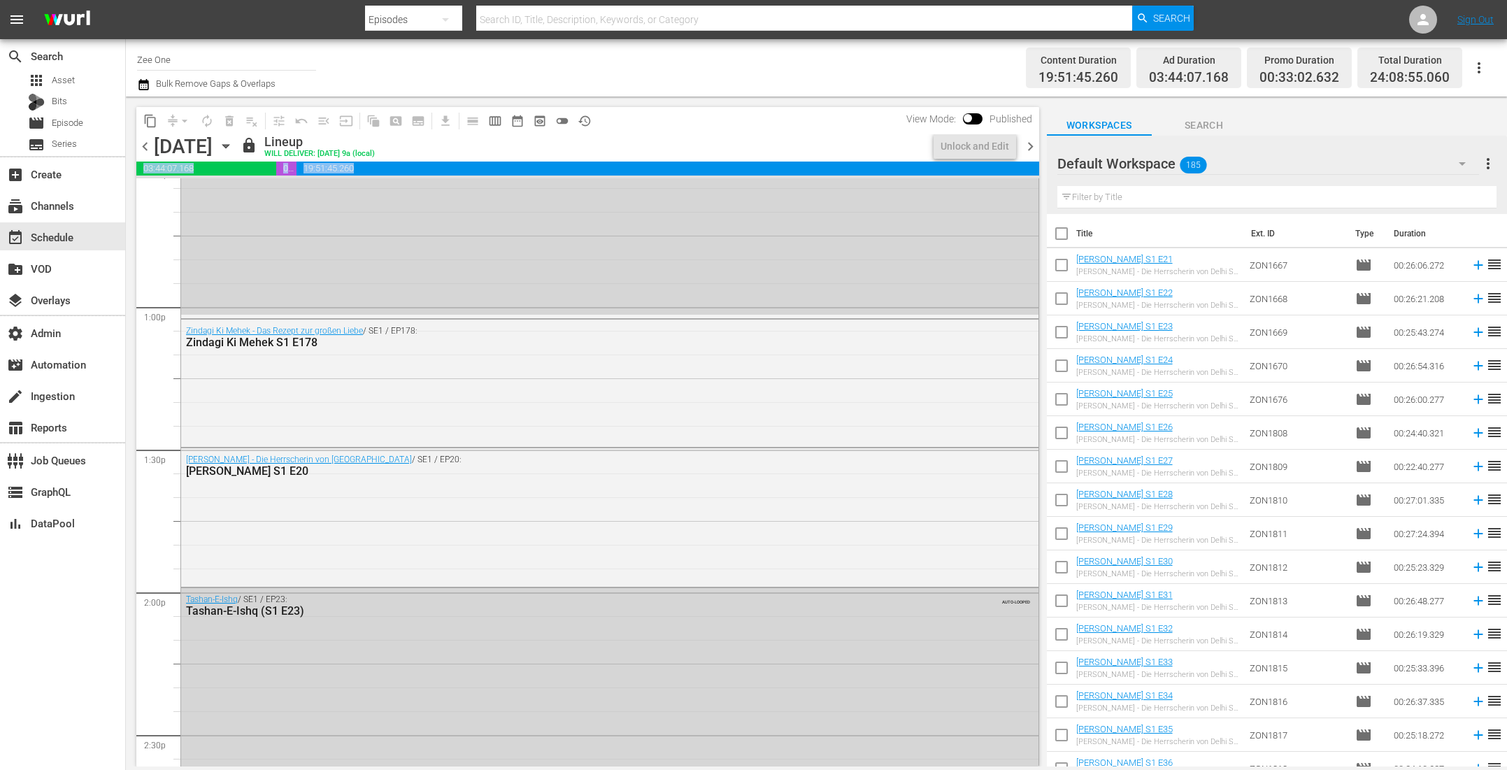
scroll to position [3366, 0]
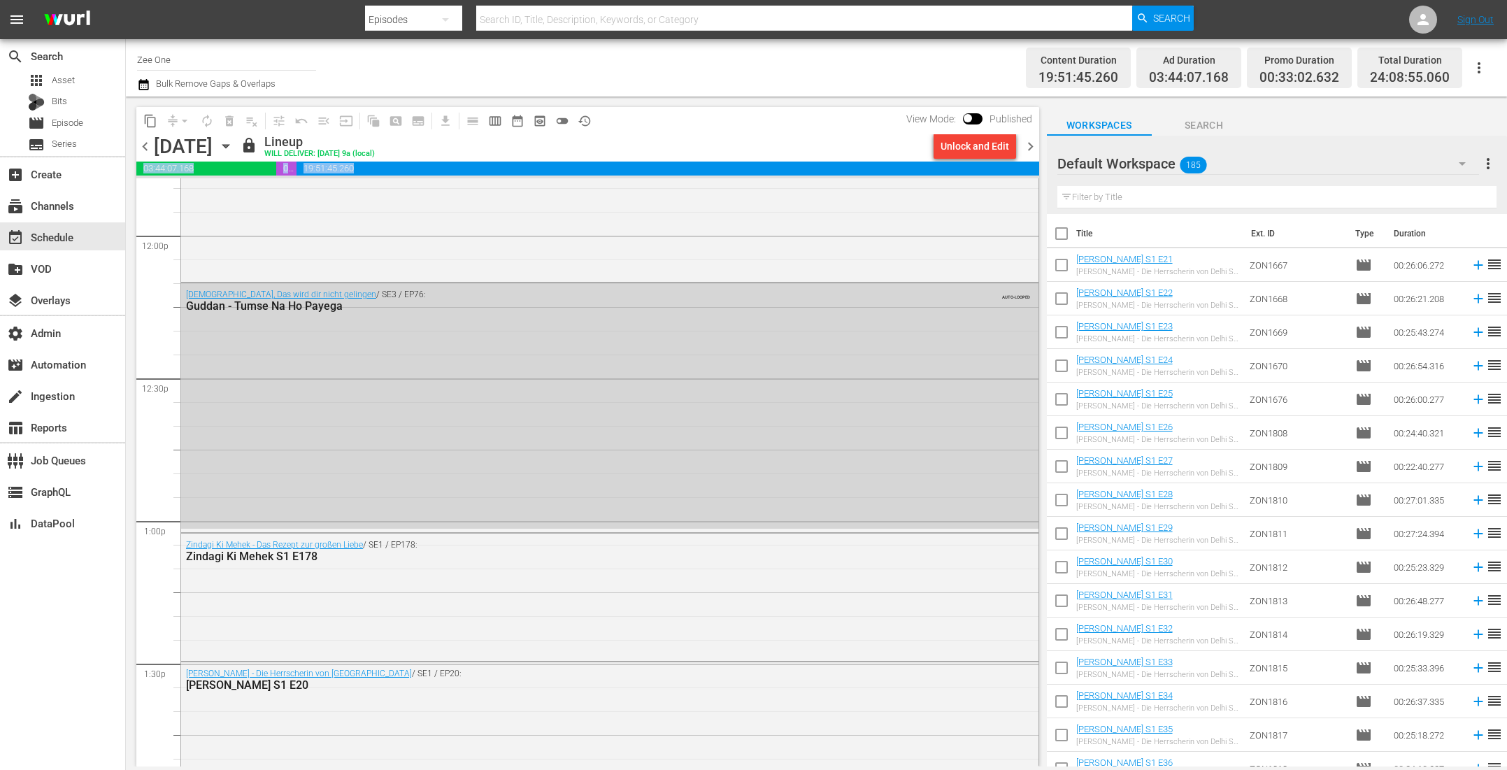
click at [1029, 149] on span "chevron_right" at bounding box center [1030, 146] width 17 height 17
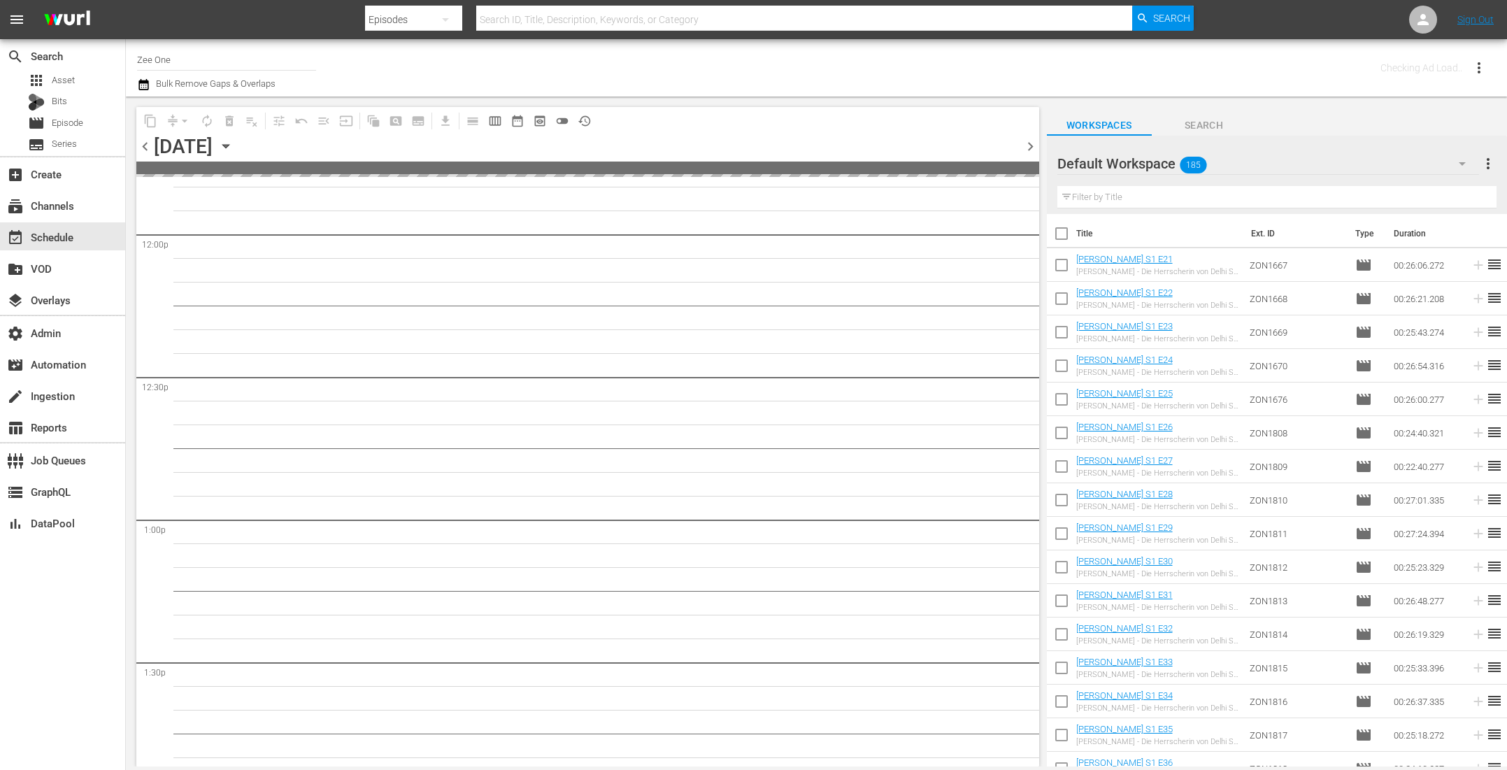
scroll to position [3580, 0]
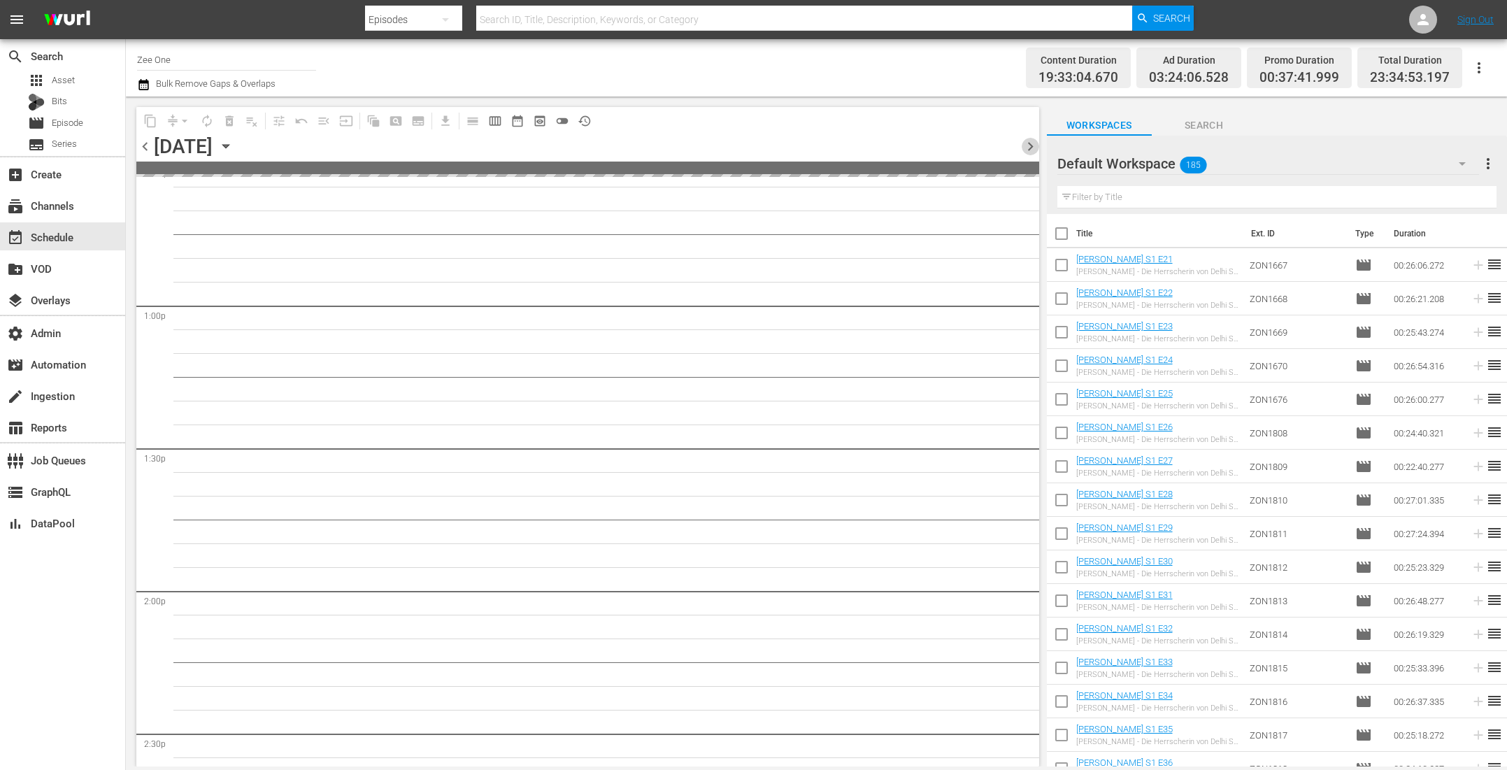
click at [1029, 149] on span "chevron_right" at bounding box center [1030, 146] width 17 height 17
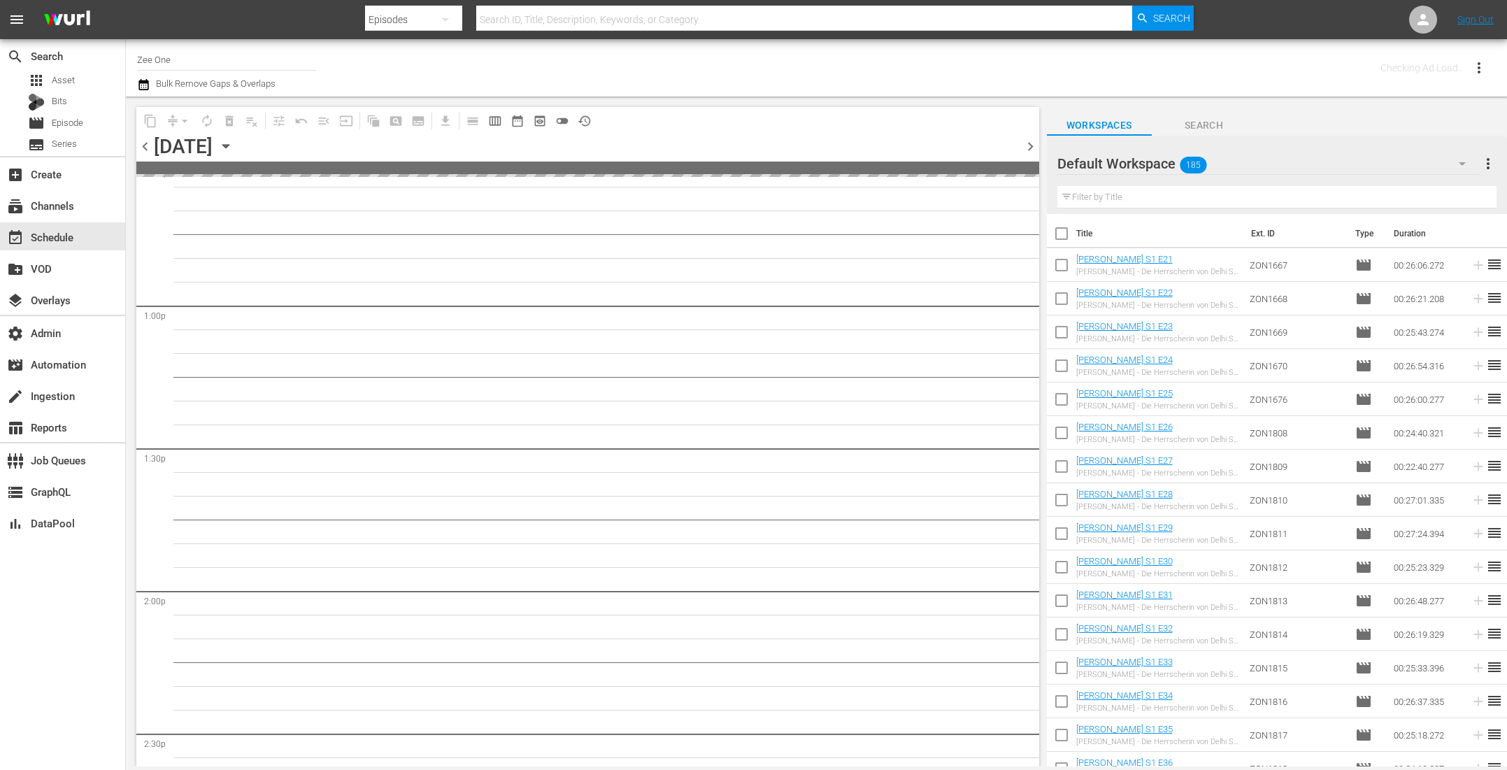
click at [1029, 149] on span "chevron_right" at bounding box center [1030, 146] width 17 height 17
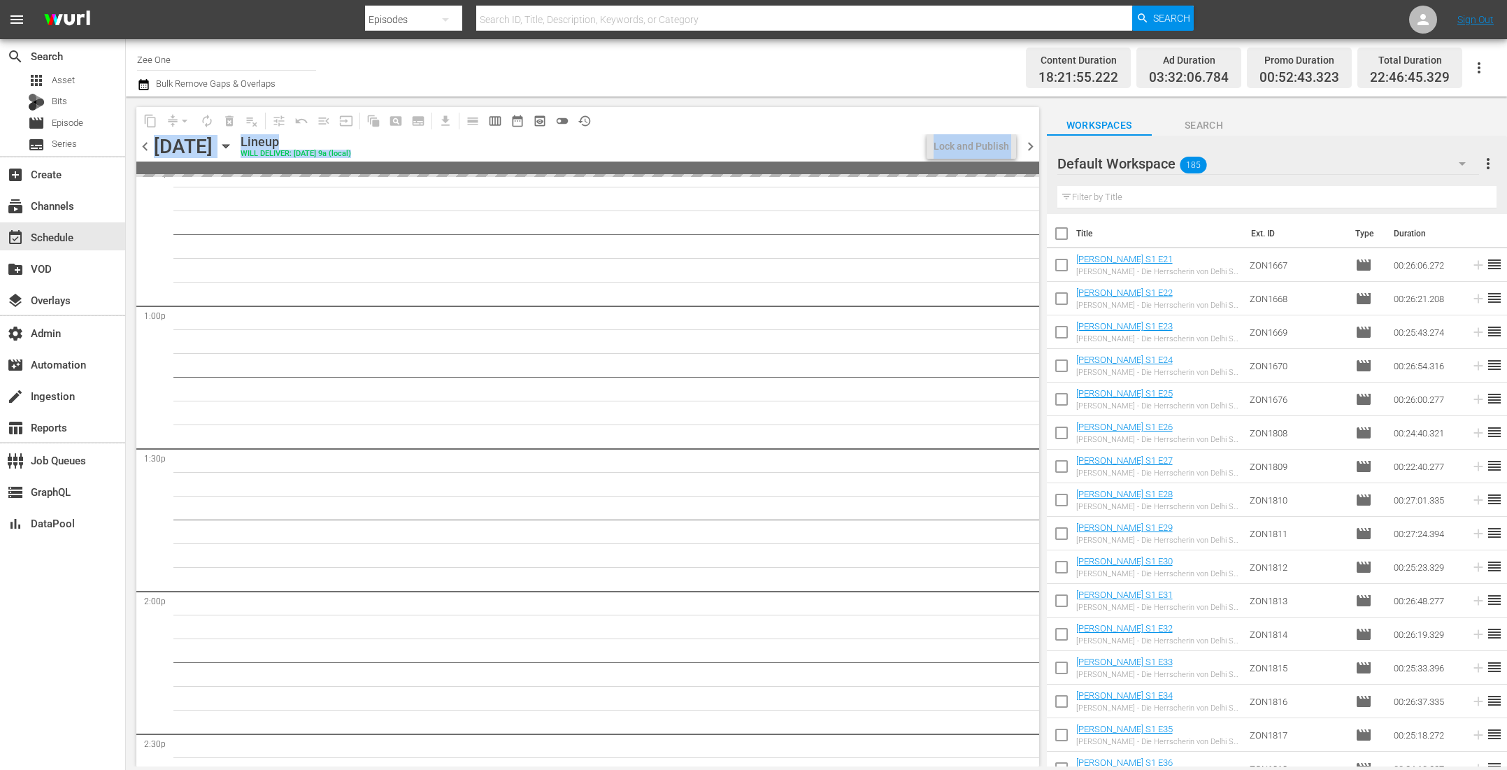
scroll to position [3414, 0]
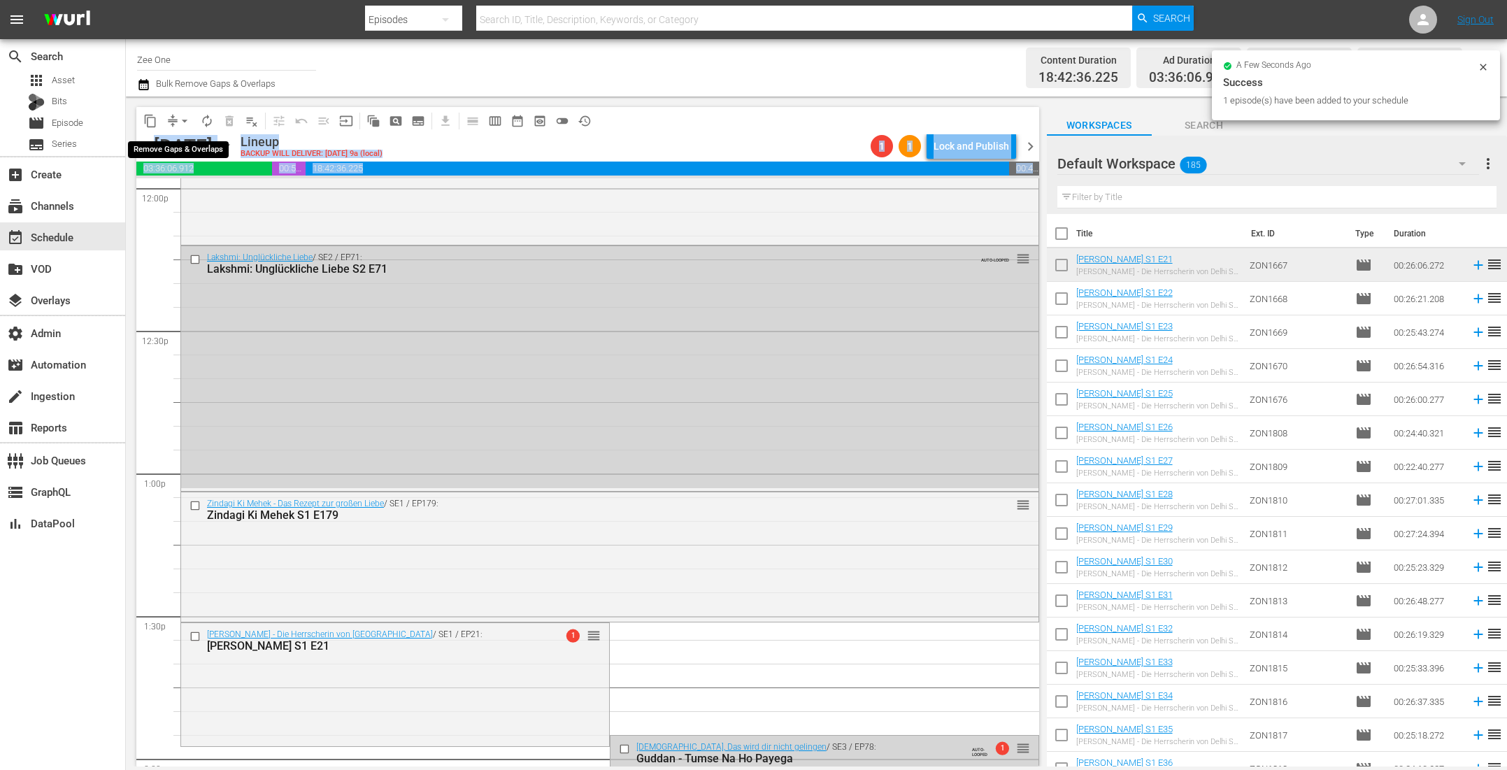
drag, startPoint x: 178, startPoint y: 118, endPoint x: 178, endPoint y: 126, distance: 7.7
click at [178, 118] on span "arrow_drop_down" at bounding box center [185, 121] width 14 height 14
click at [170, 197] on li "Align to End of Previous Day" at bounding box center [185, 194] width 147 height 23
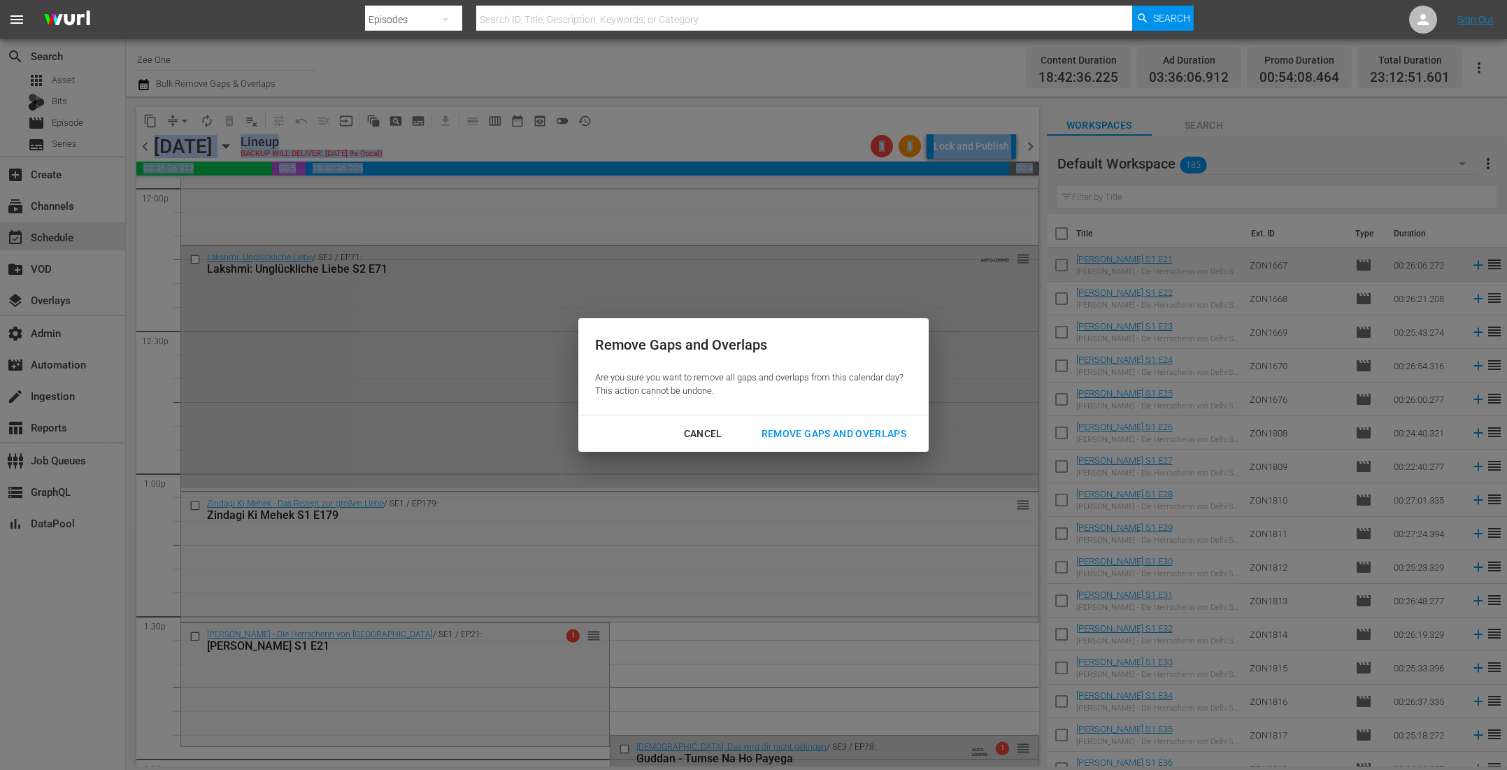
click at [859, 427] on div "Remove Gaps and Overlaps" at bounding box center [833, 433] width 167 height 17
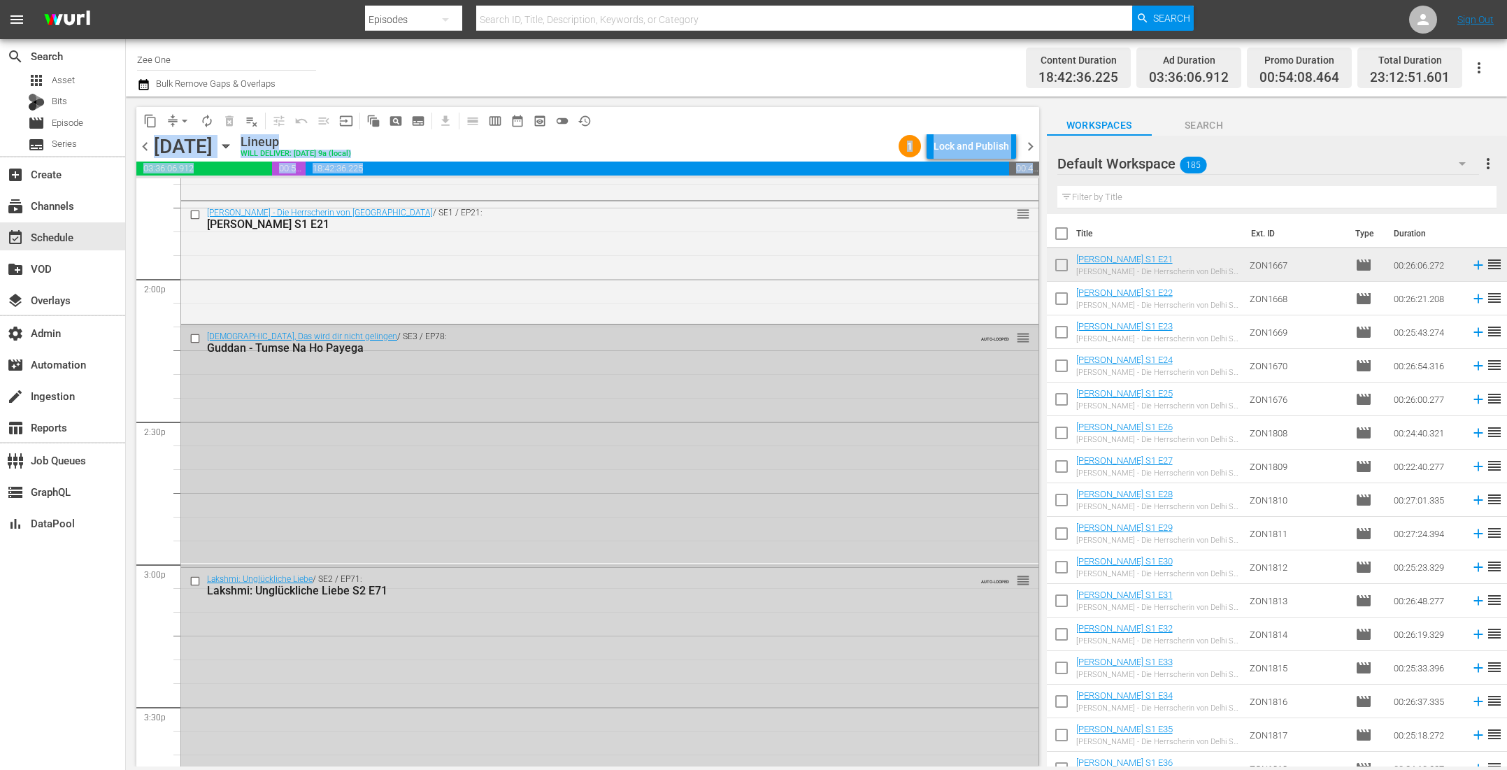
scroll to position [4042, 0]
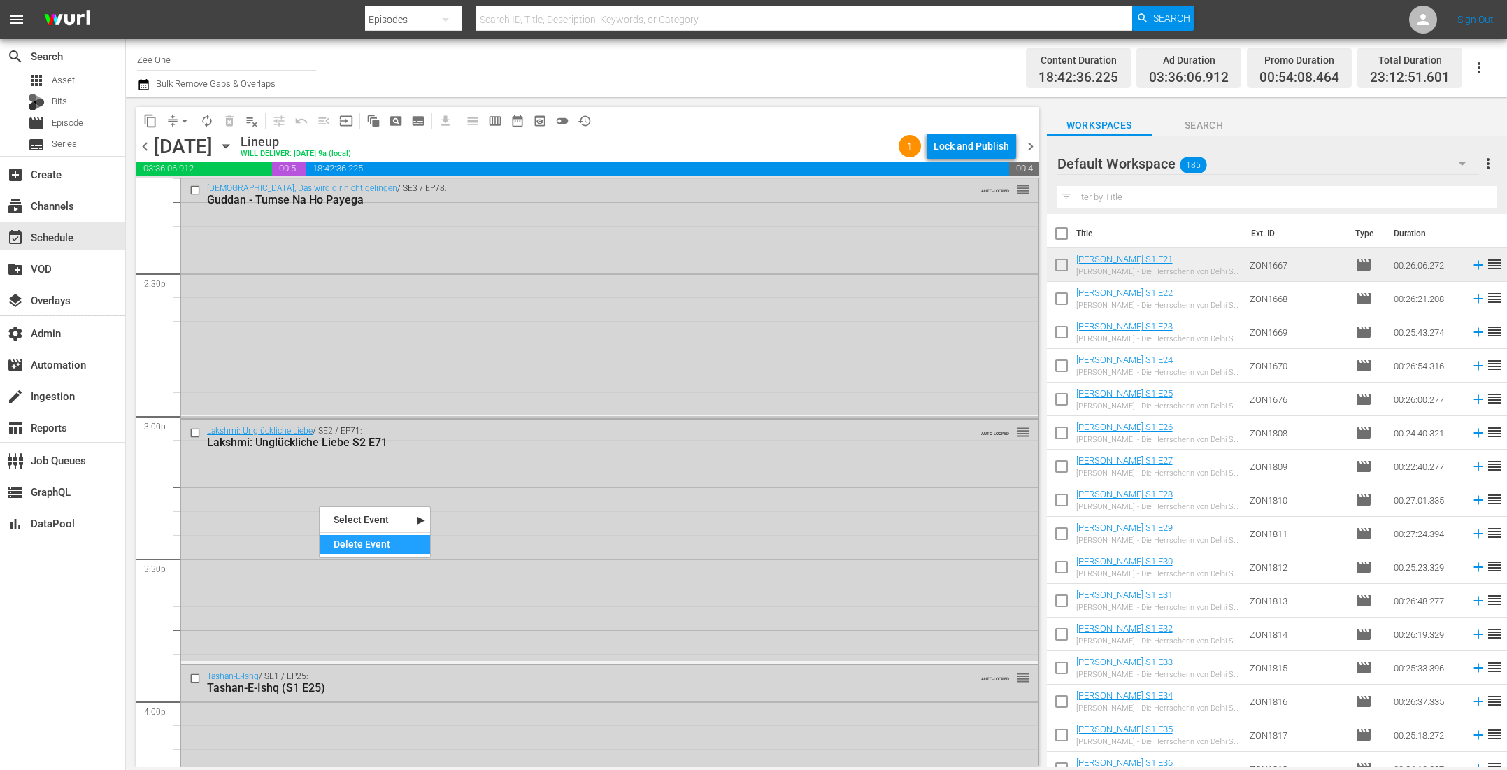
click at [348, 543] on div "Delete Event" at bounding box center [375, 544] width 110 height 19
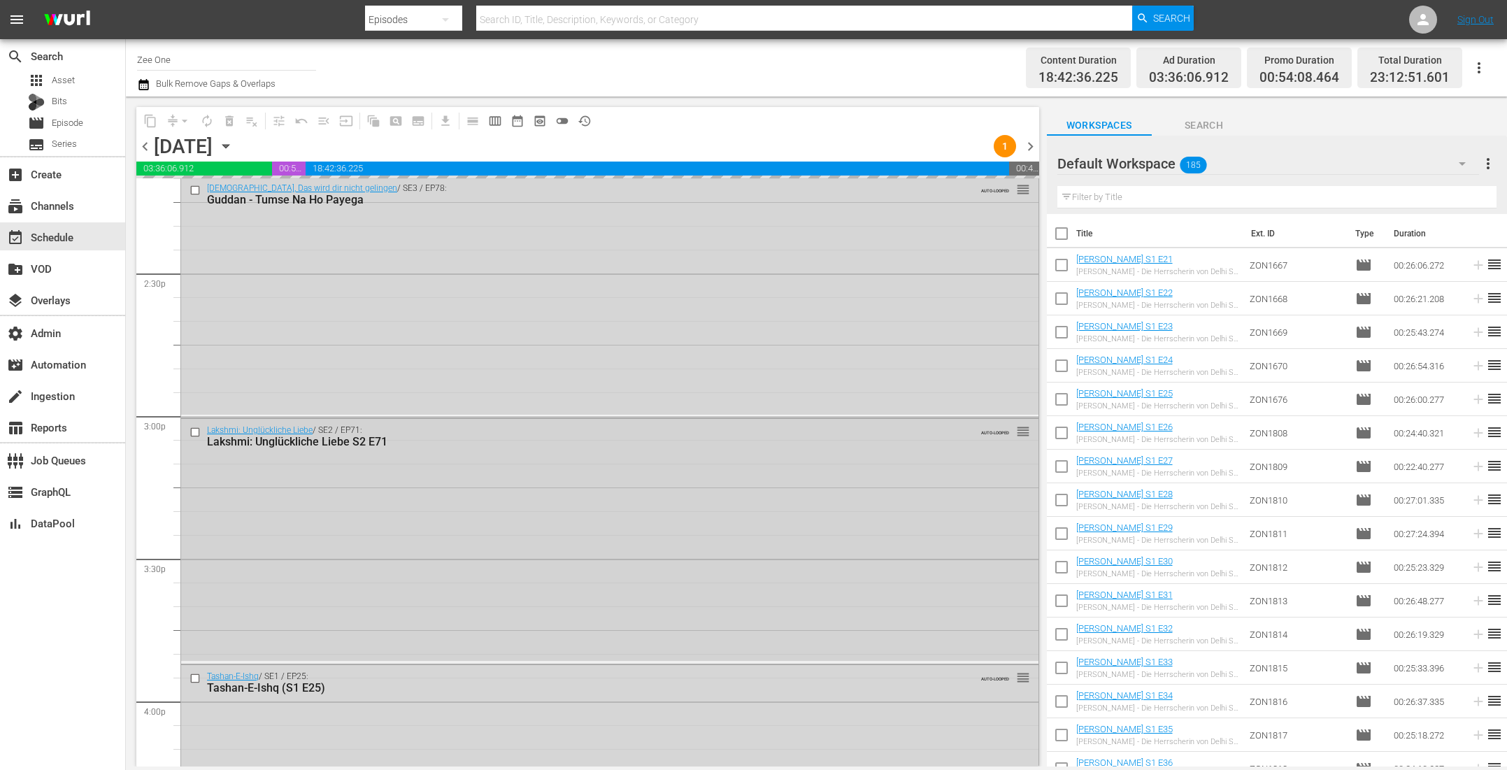
scroll to position [4242, 0]
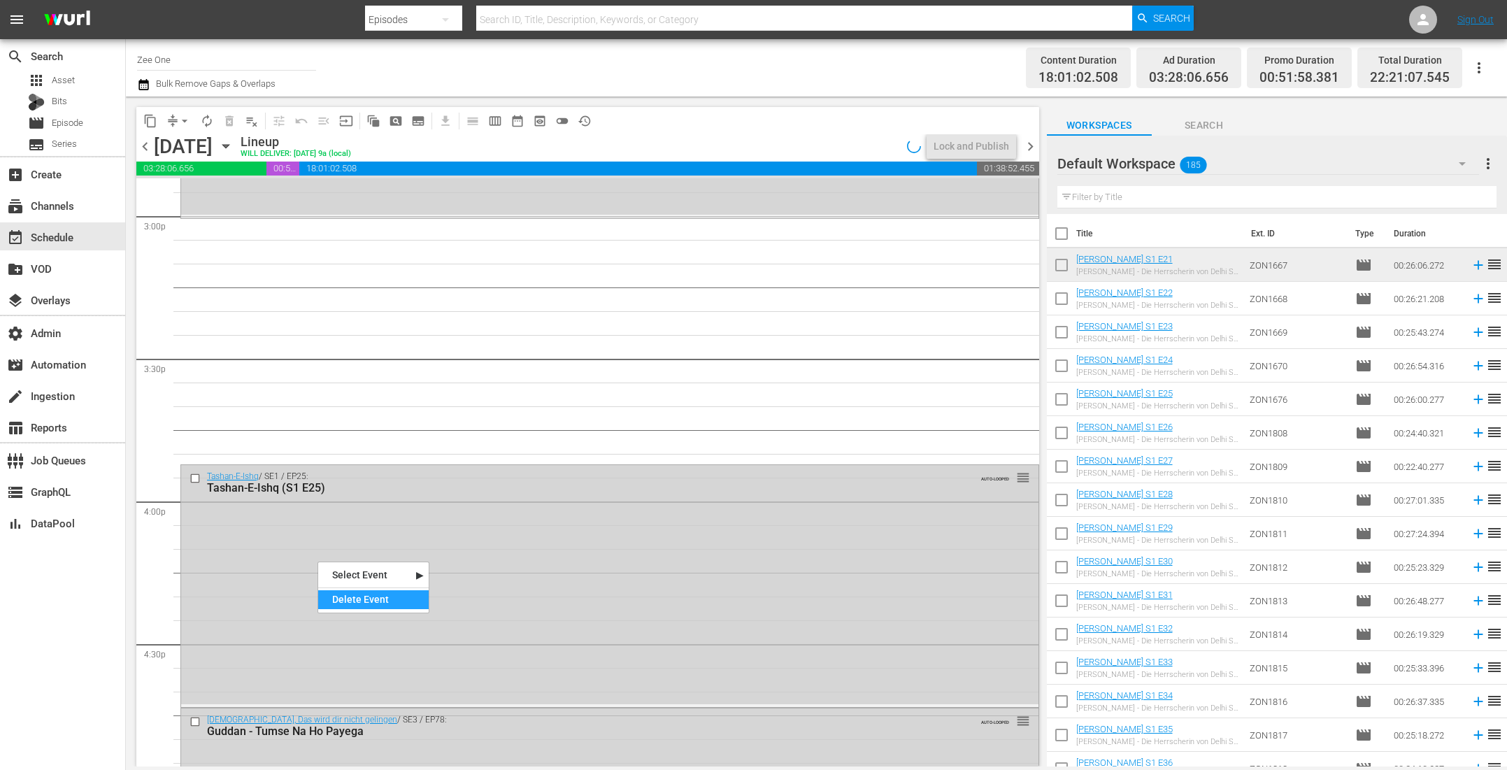
click at [369, 605] on div "Delete Event" at bounding box center [373, 599] width 110 height 19
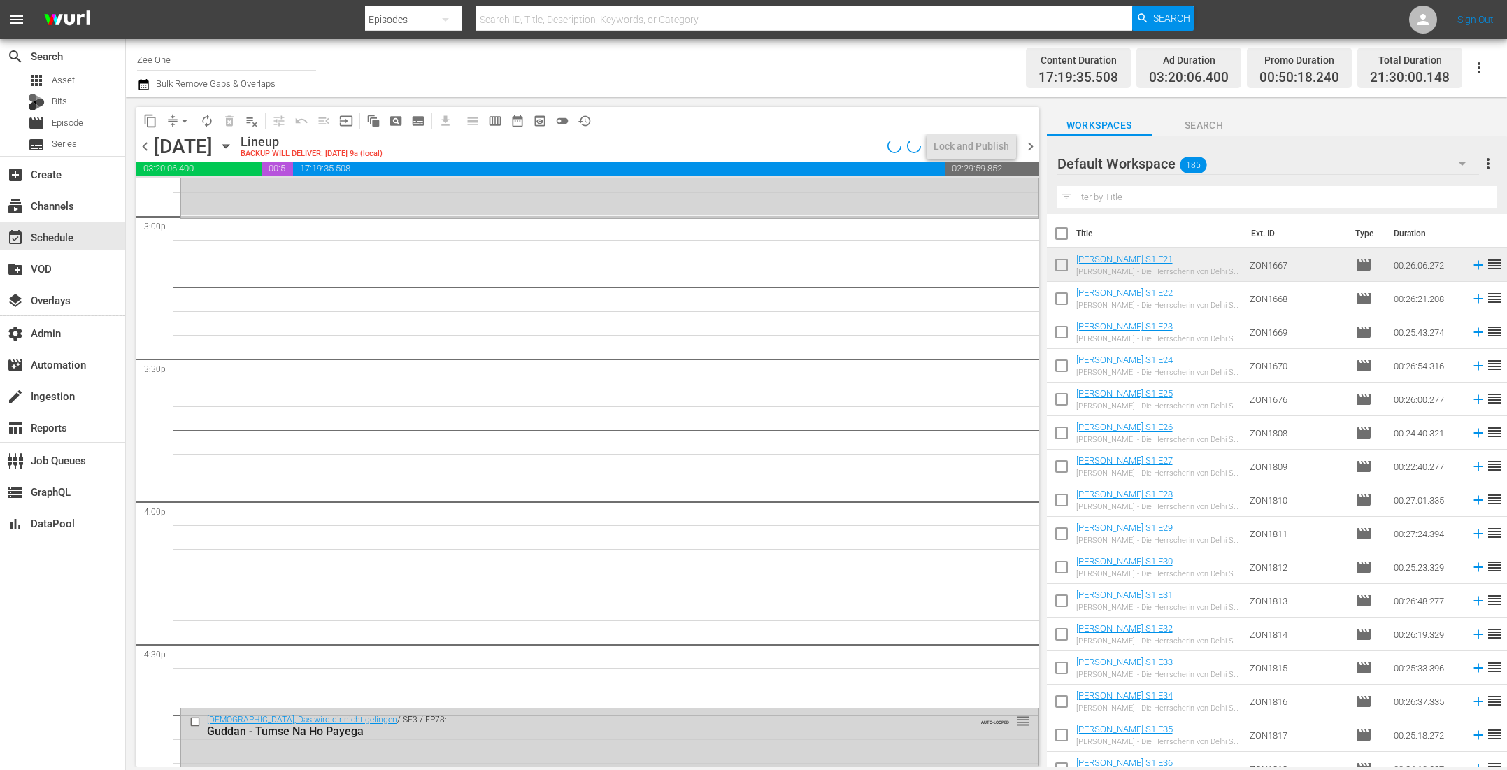
click at [1089, 197] on input "text" at bounding box center [1276, 197] width 439 height 22
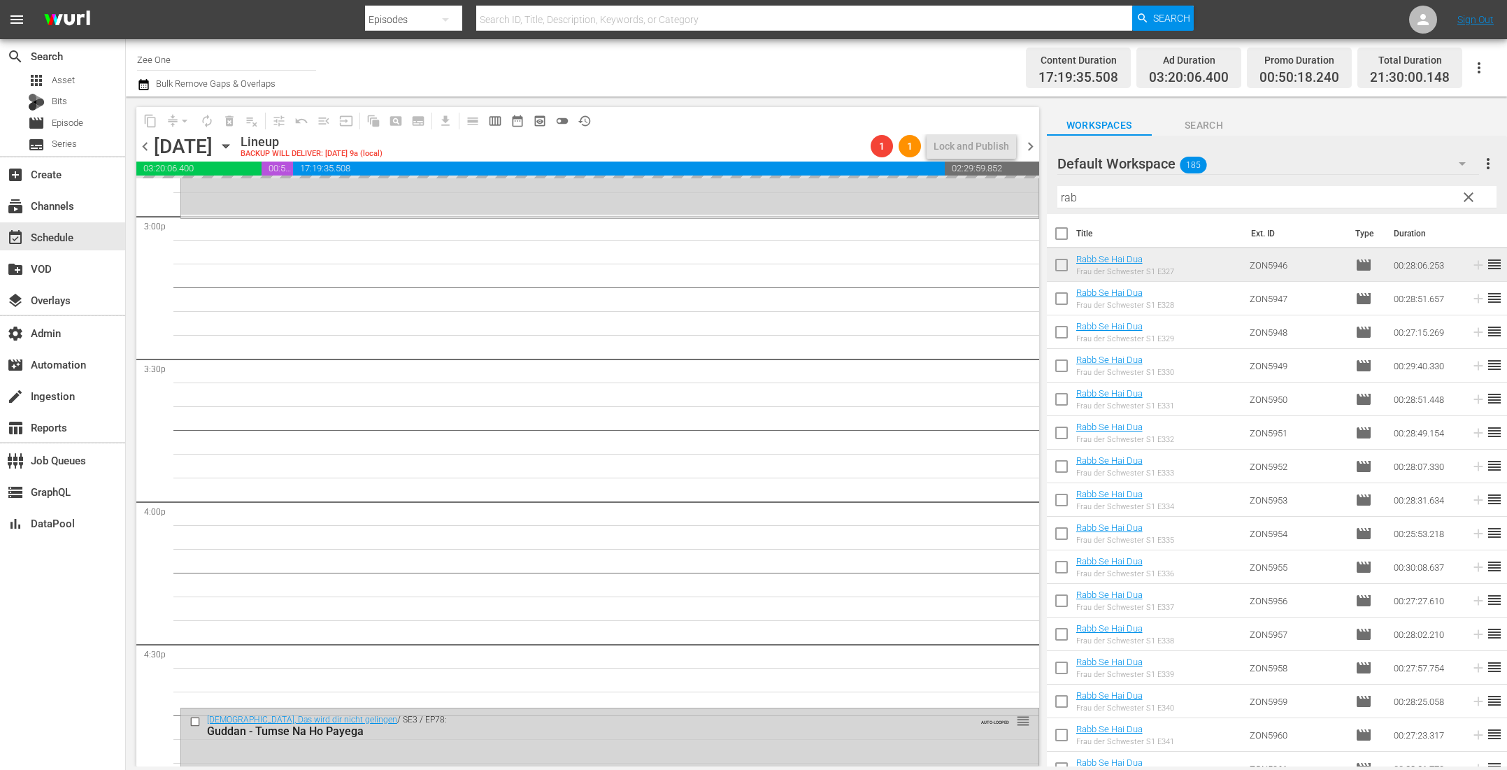
drag, startPoint x: 1078, startPoint y: 262, endPoint x: 645, endPoint y: 29, distance: 490.9
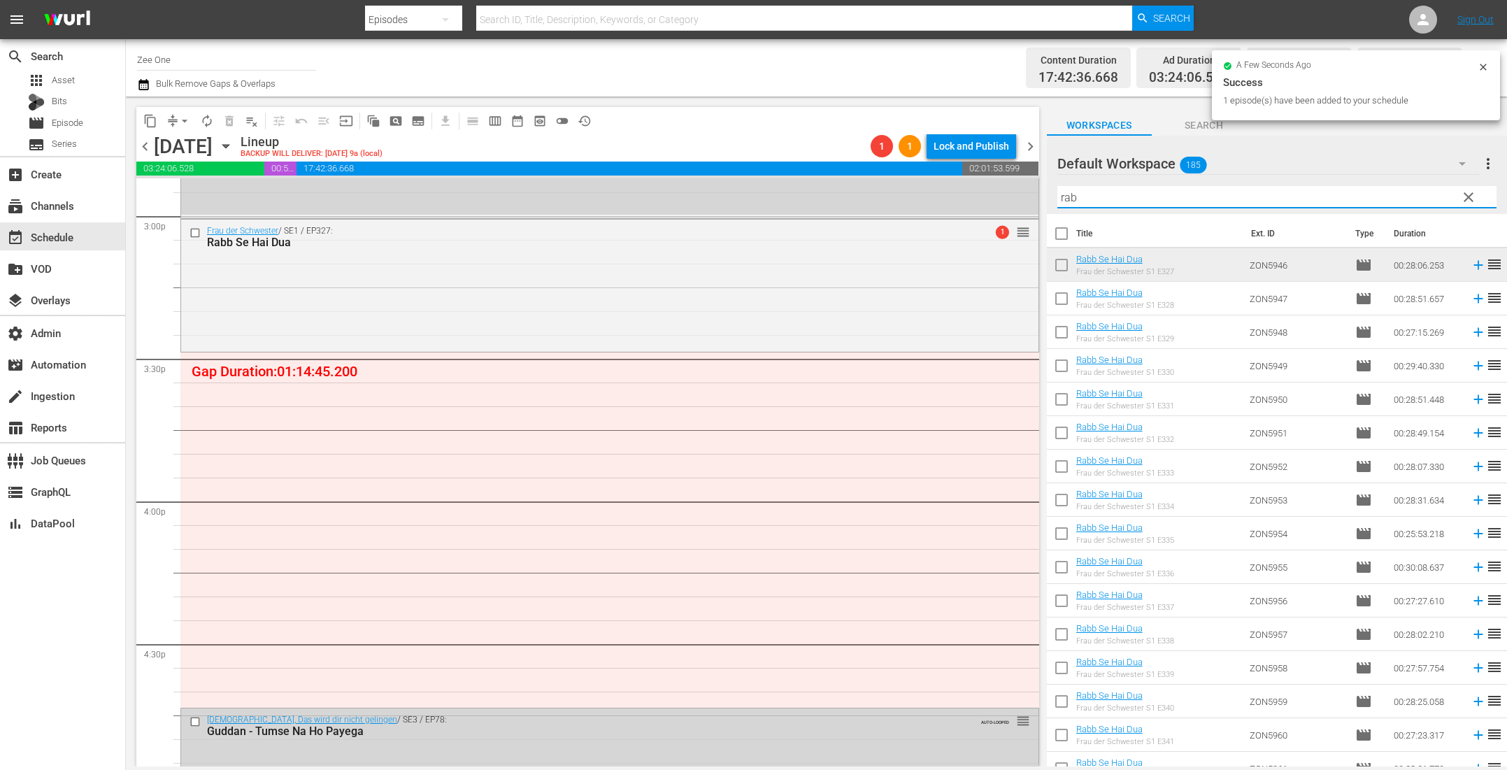
drag, startPoint x: 1067, startPoint y: 194, endPoint x: 919, endPoint y: 171, distance: 149.9
click at [922, 171] on div "content_copy compress arrow_drop_down autorenew_outlined delete_forever_outline…" at bounding box center [816, 432] width 1381 height 670
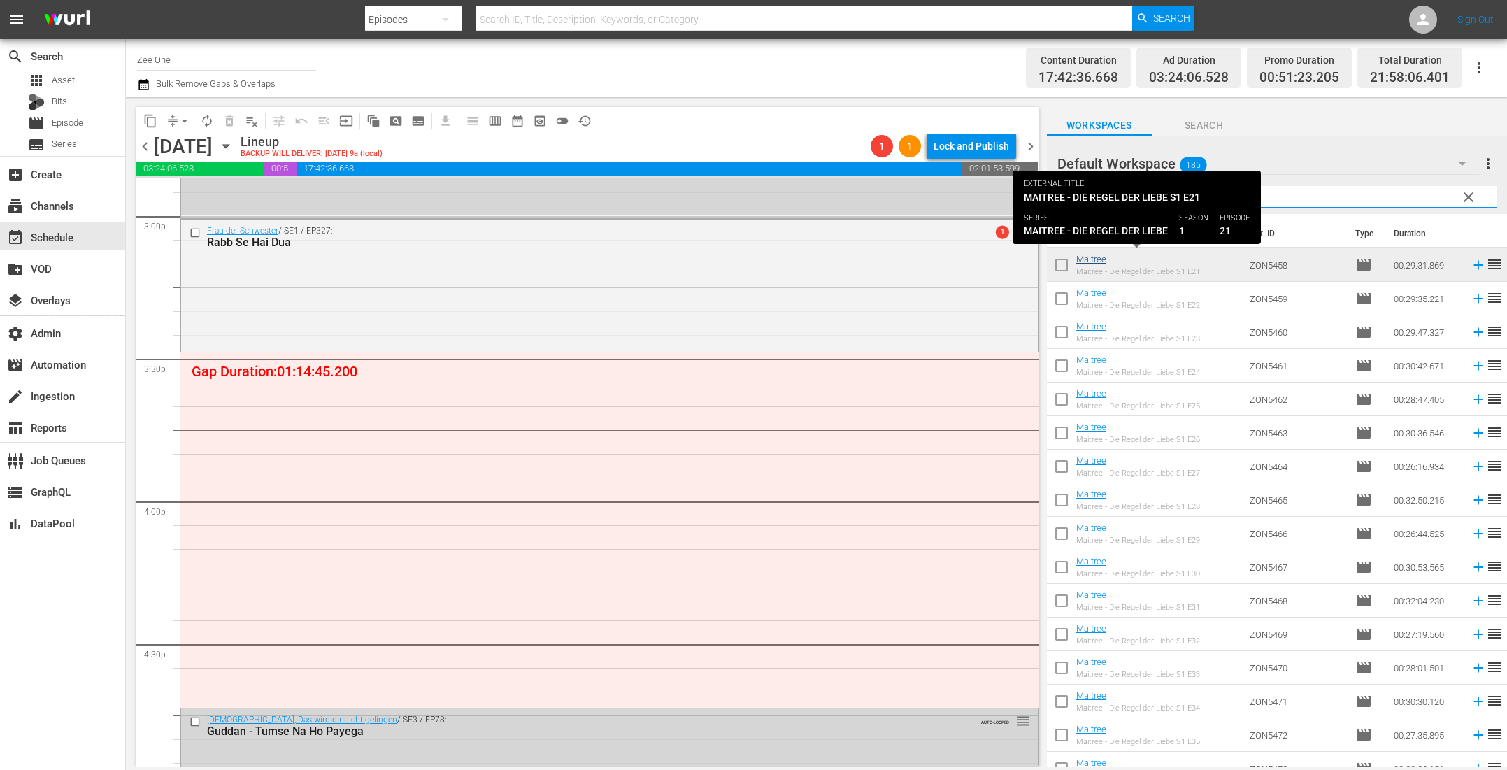
type input "mai"
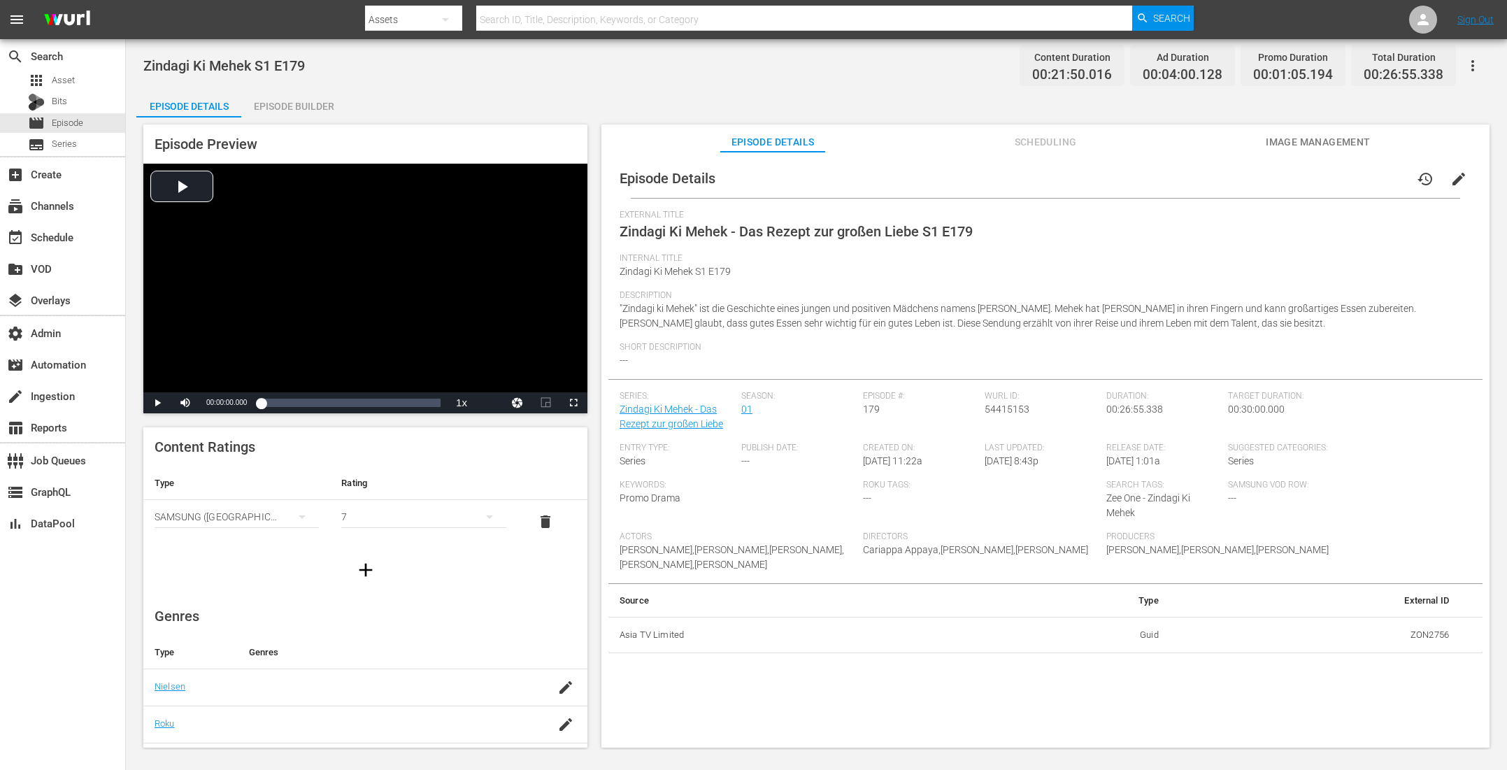
click at [313, 106] on div "Episode Builder" at bounding box center [293, 107] width 105 height 34
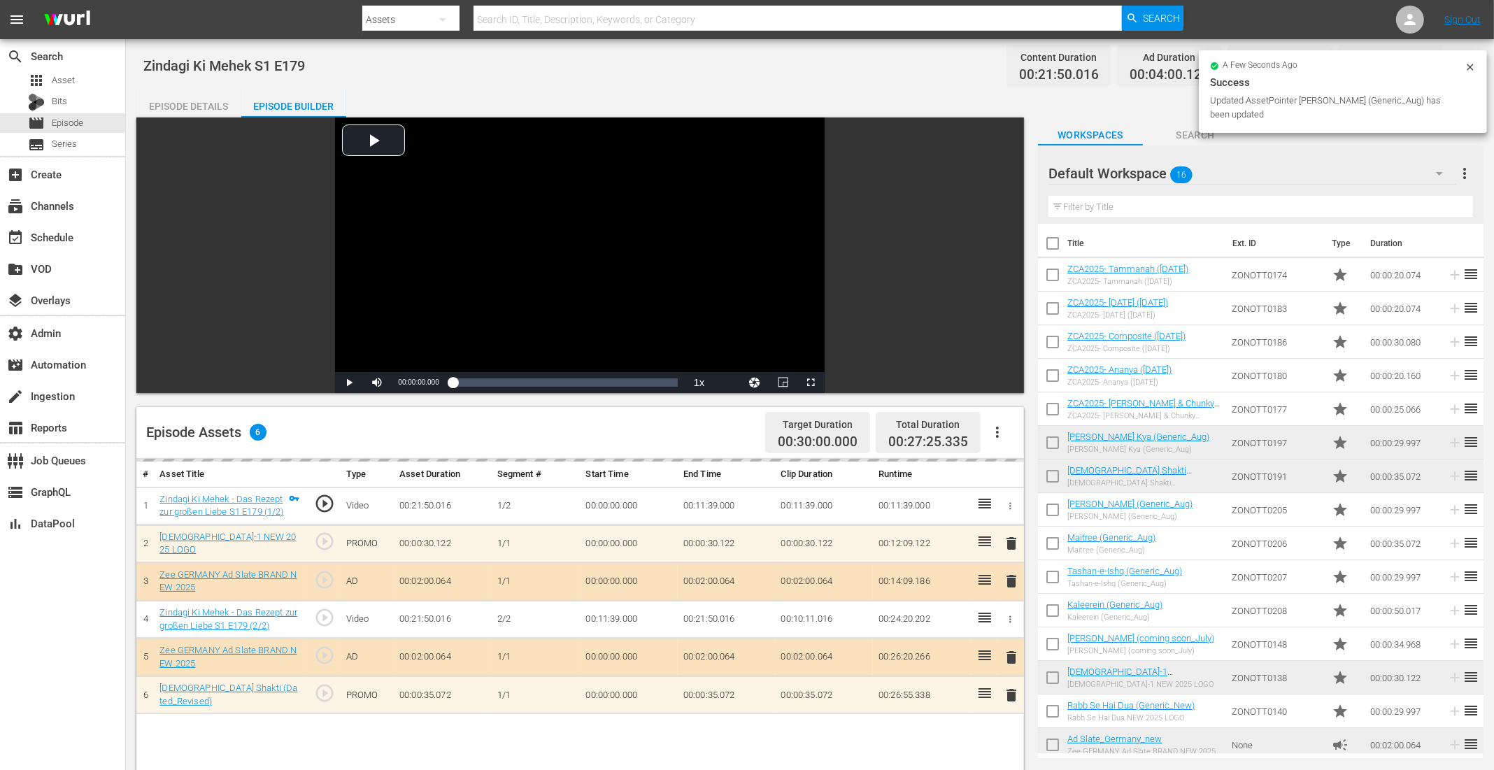
click at [1049, 401] on input "checkbox" at bounding box center [1052, 411] width 29 height 29
checkbox input "true"
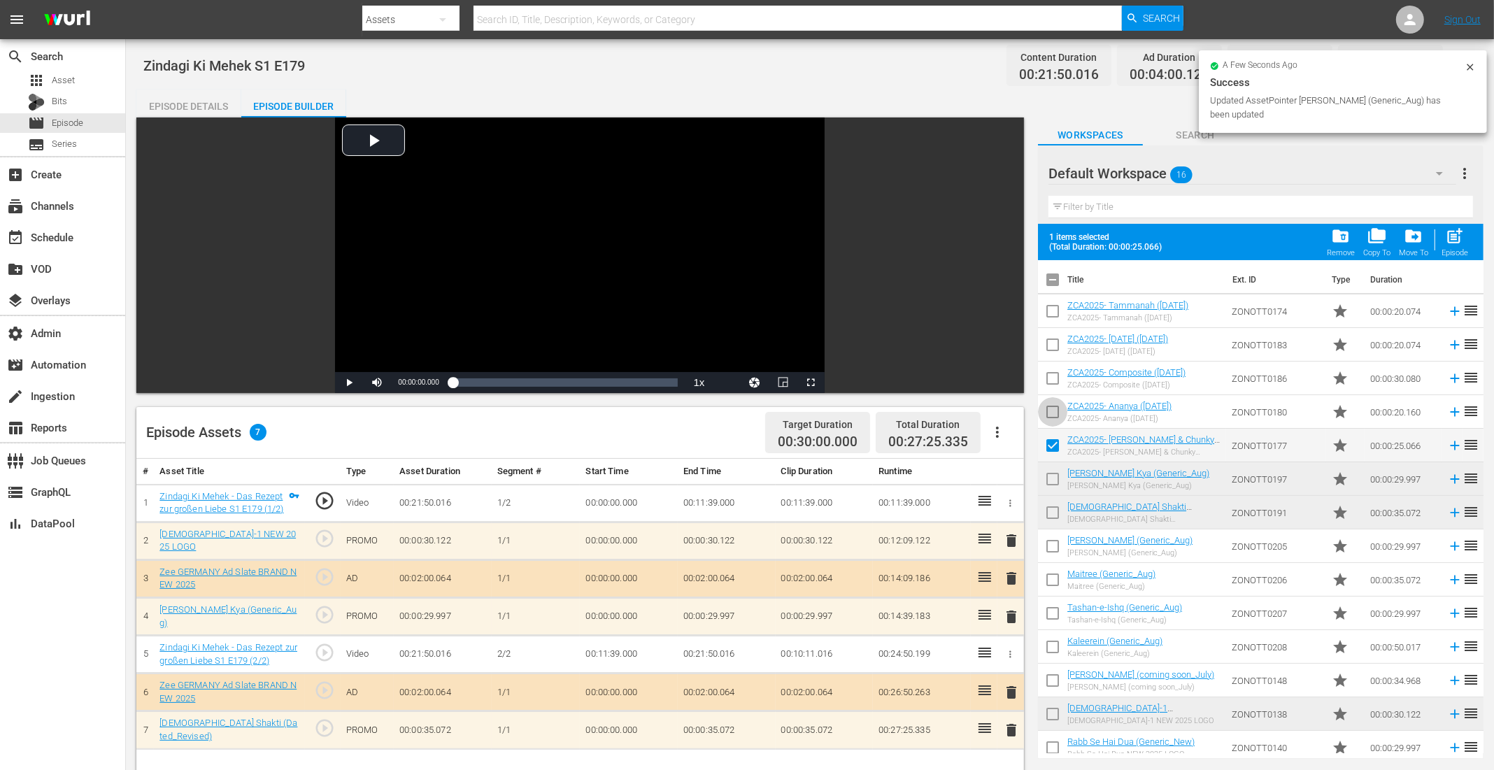
click at [1048, 422] on input "checkbox" at bounding box center [1052, 414] width 29 height 29
checkbox input "true"
click at [1053, 368] on input "checkbox" at bounding box center [1052, 380] width 29 height 29
checkbox input "true"
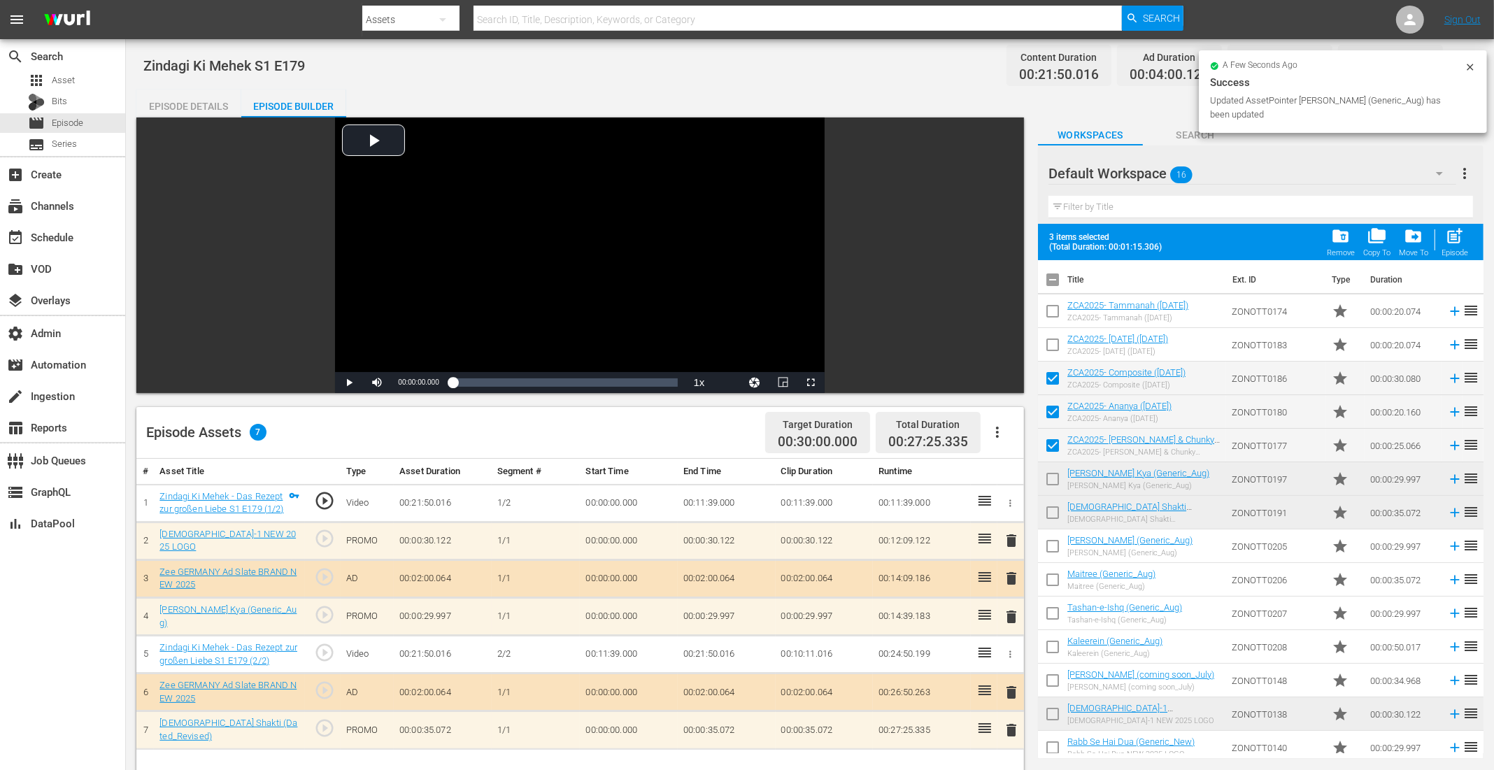
click at [1050, 345] on input "checkbox" at bounding box center [1052, 347] width 29 height 29
checkbox input "true"
click at [1054, 308] on input "checkbox" at bounding box center [1052, 313] width 29 height 29
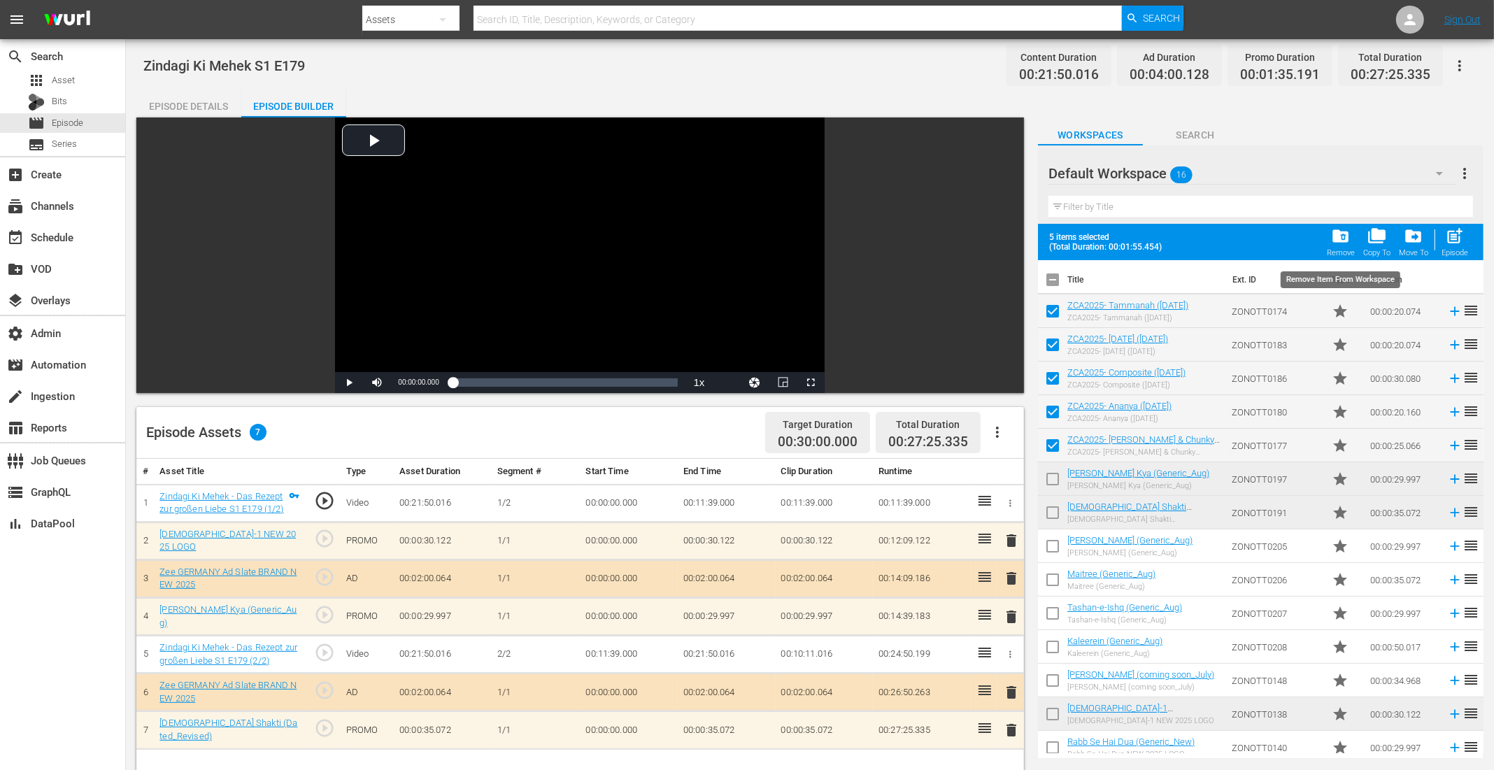
click at [1345, 239] on span "folder_delete" at bounding box center [1340, 236] width 19 height 19
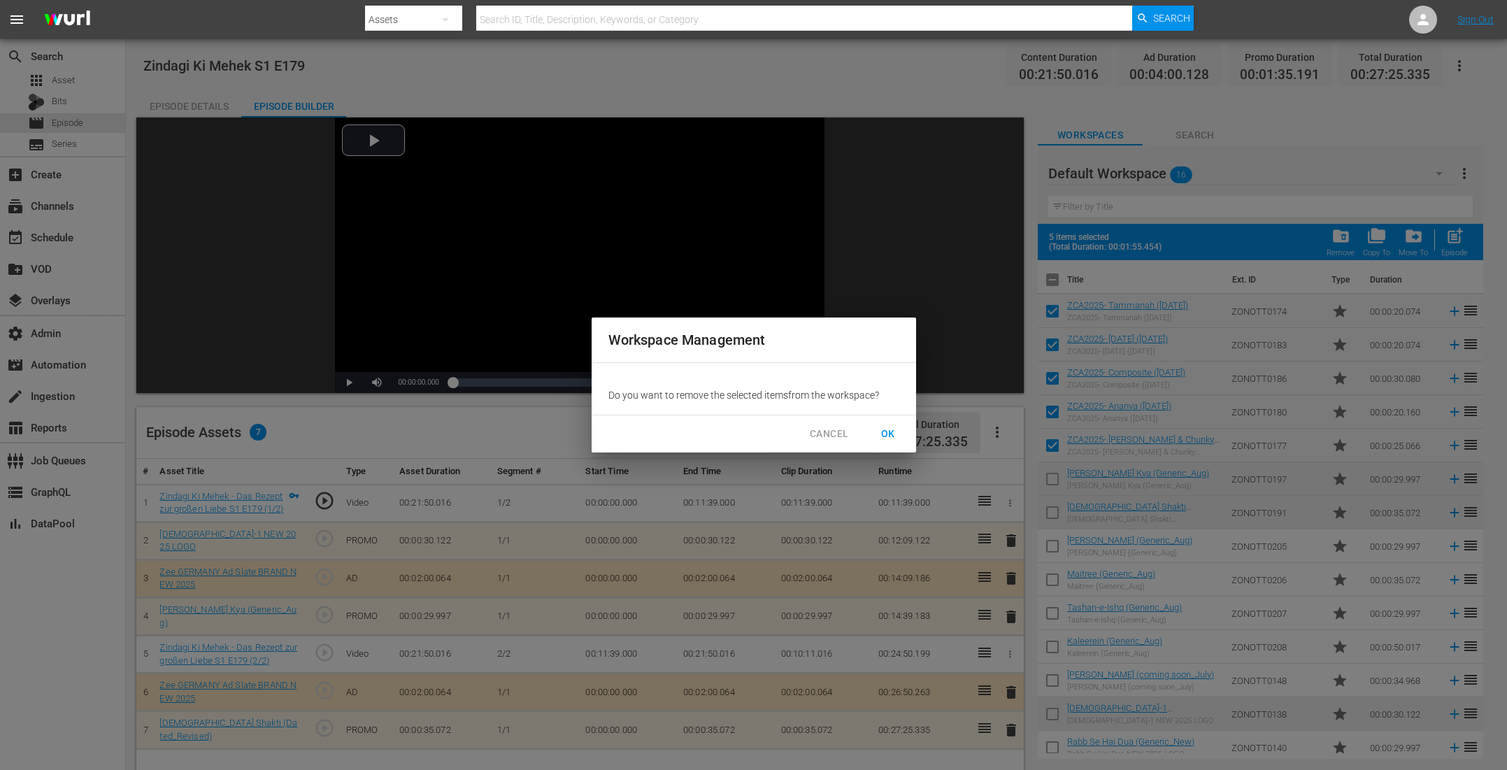
click at [889, 431] on span "OK" at bounding box center [888, 433] width 22 height 17
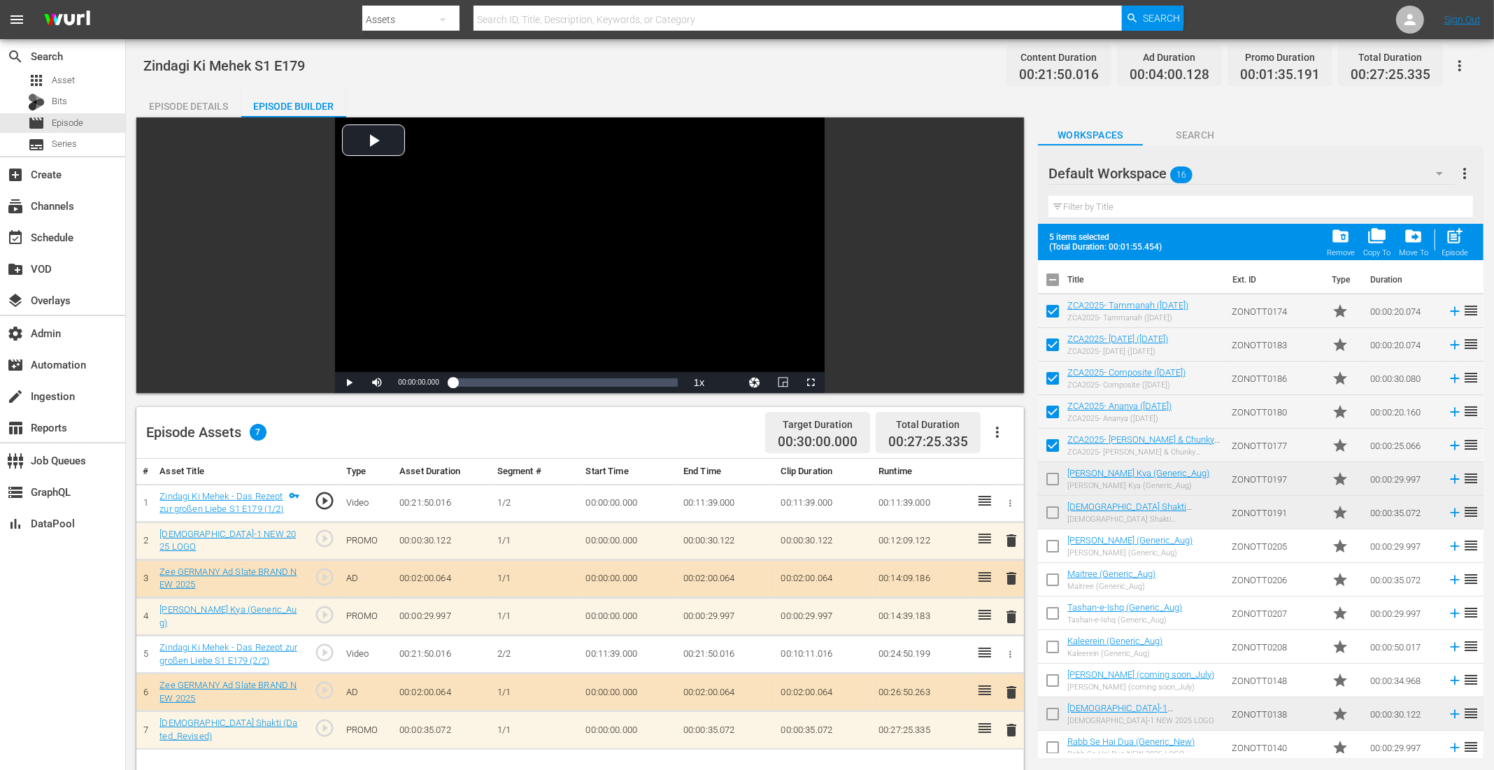
checkbox input "false"
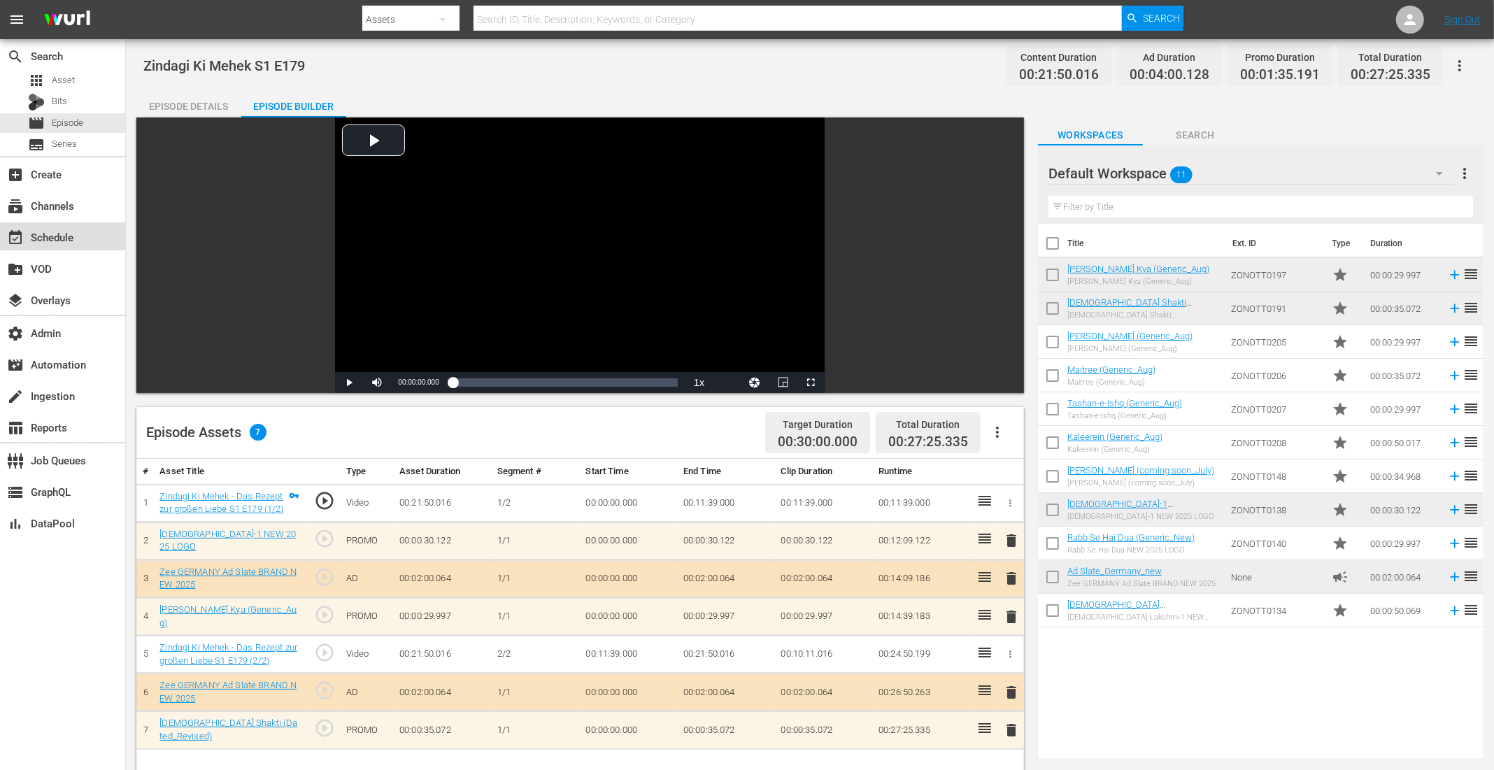
click at [76, 232] on div "event_available Schedule" at bounding box center [39, 235] width 78 height 13
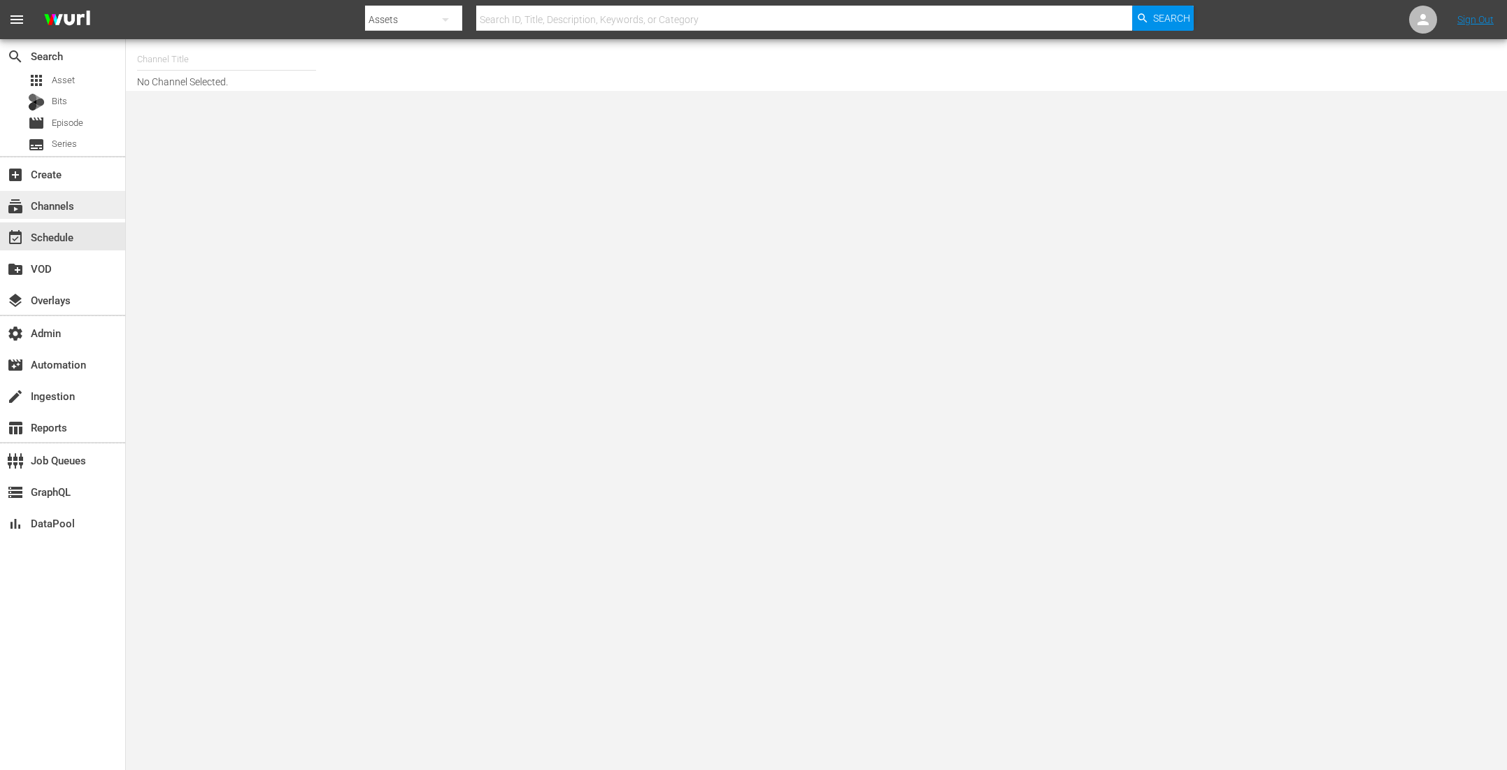
click at [51, 201] on div "subscriptions Channels" at bounding box center [39, 203] width 78 height 13
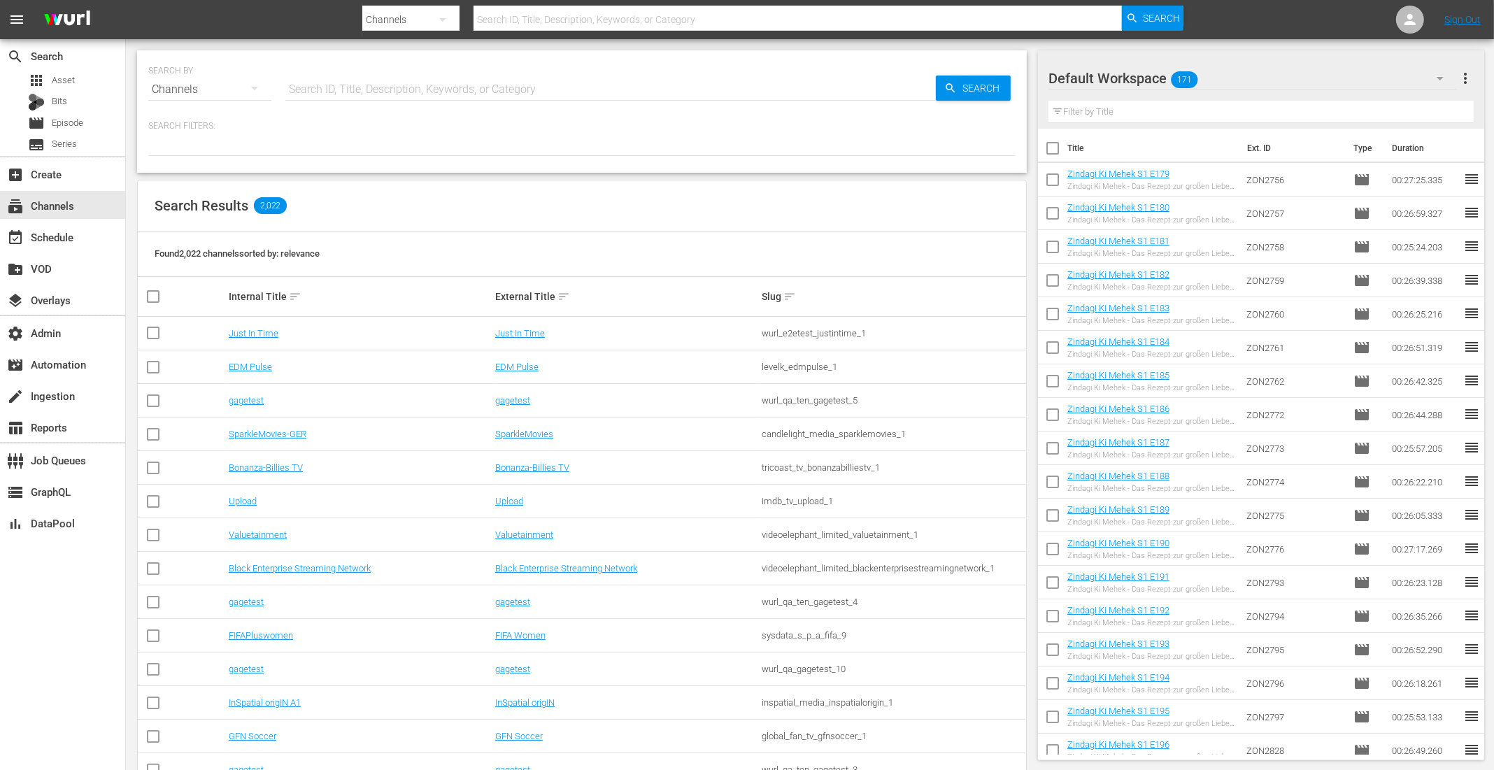
click at [59, 250] on div "event_available Schedule" at bounding box center [62, 235] width 125 height 31
click at [69, 241] on div "event_available Schedule" at bounding box center [39, 235] width 78 height 13
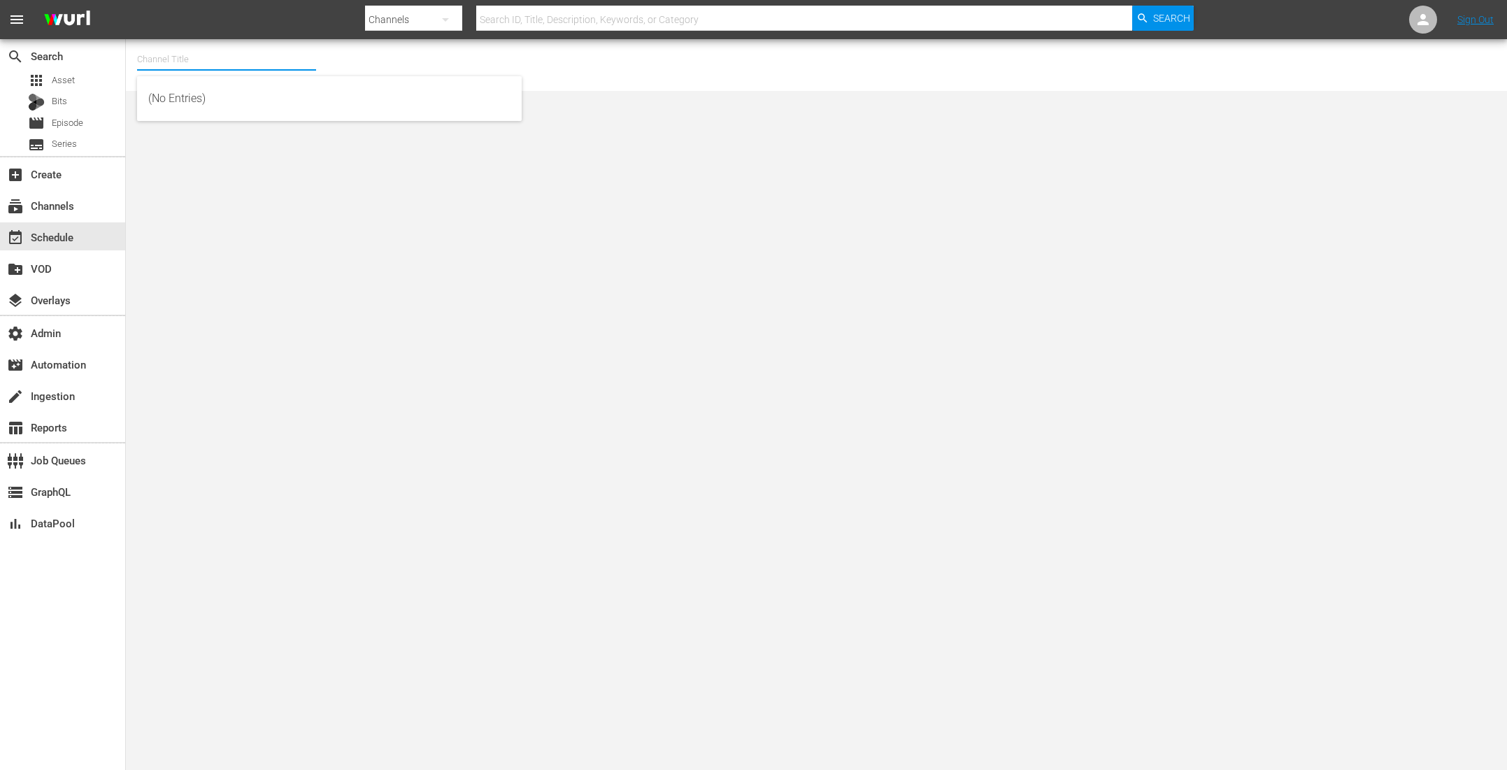
click at [250, 57] on input "text" at bounding box center [226, 60] width 179 height 34
type input "x"
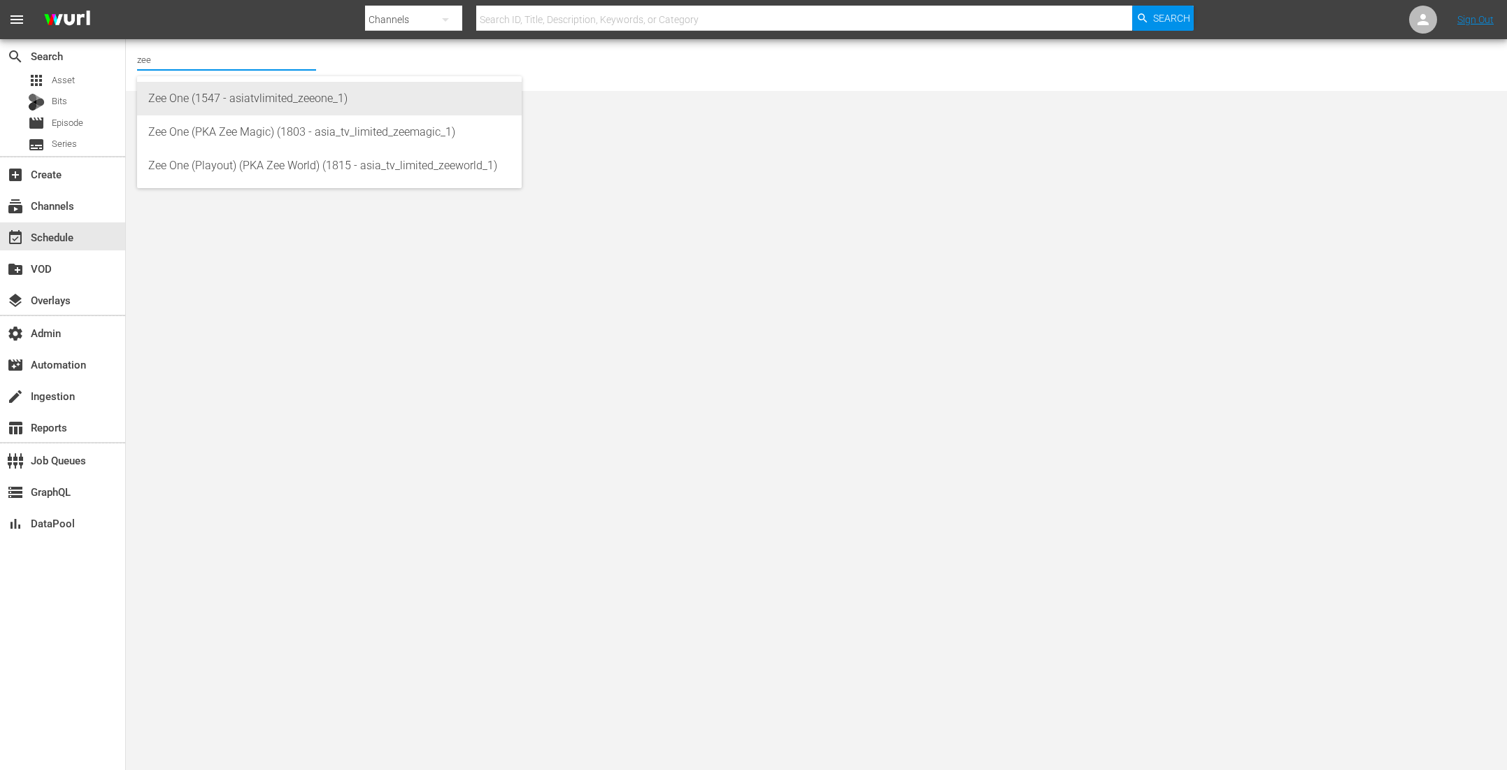
click at [236, 95] on div "Zee One (1547 - asiatvlimited_zeeone_1)" at bounding box center [329, 99] width 362 height 34
type input "Zee One (1547 - asiatvlimited_zeeone_1)"
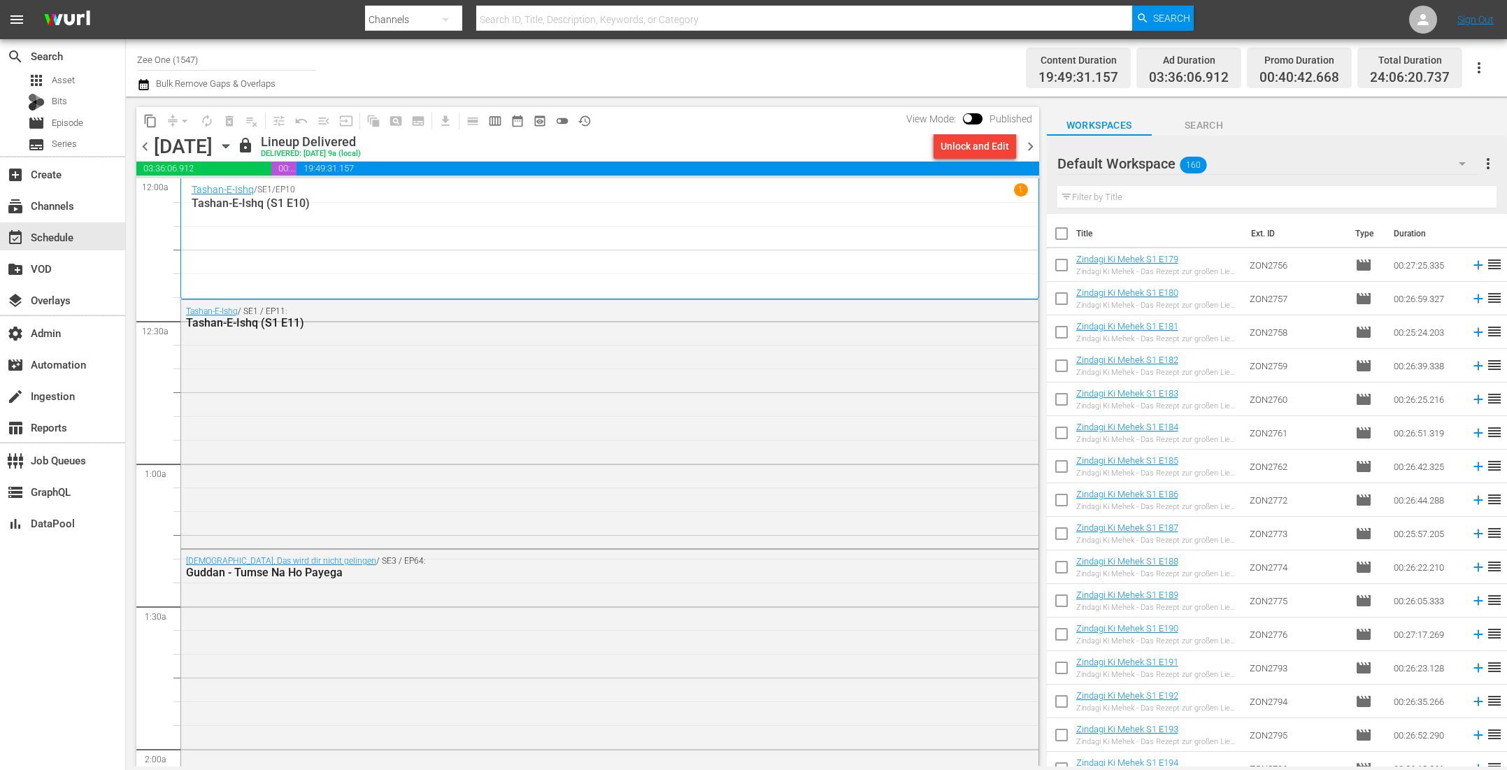
click at [229, 145] on icon "button" at bounding box center [225, 146] width 6 height 3
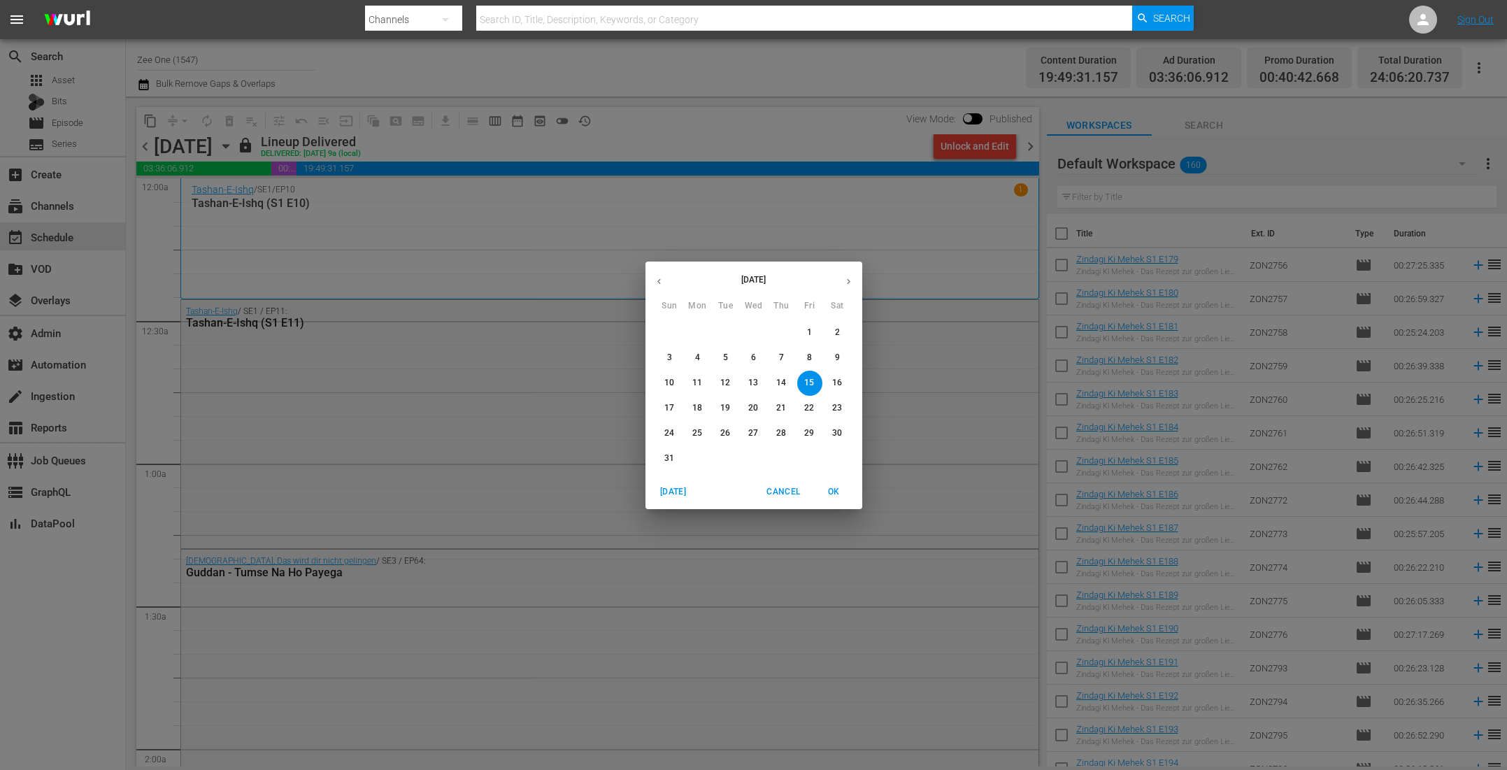
click at [846, 271] on button "button" at bounding box center [848, 281] width 27 height 27
click at [692, 328] on span "1" at bounding box center [697, 333] width 25 height 12
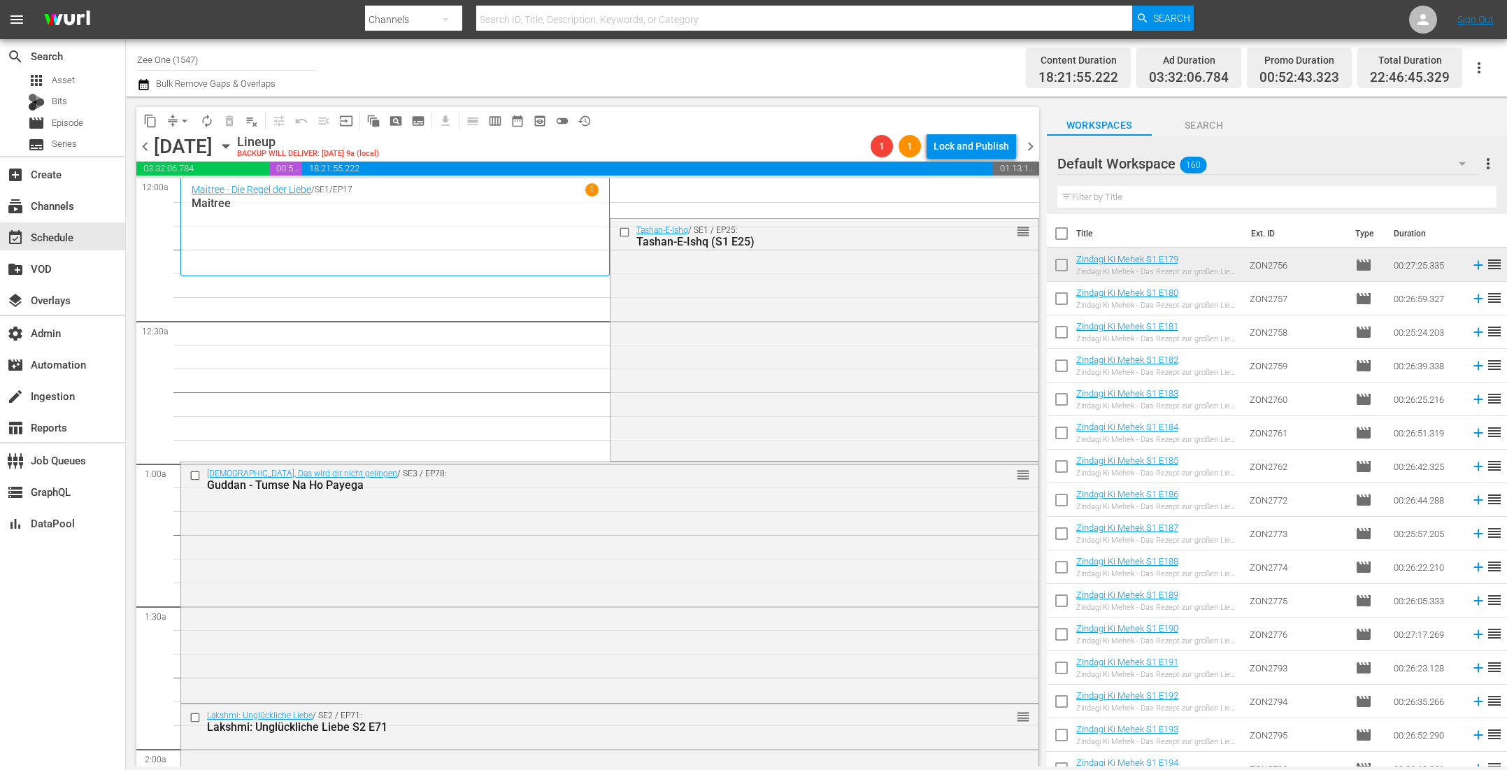
click at [145, 83] on icon "button" at bounding box center [143, 84] width 13 height 17
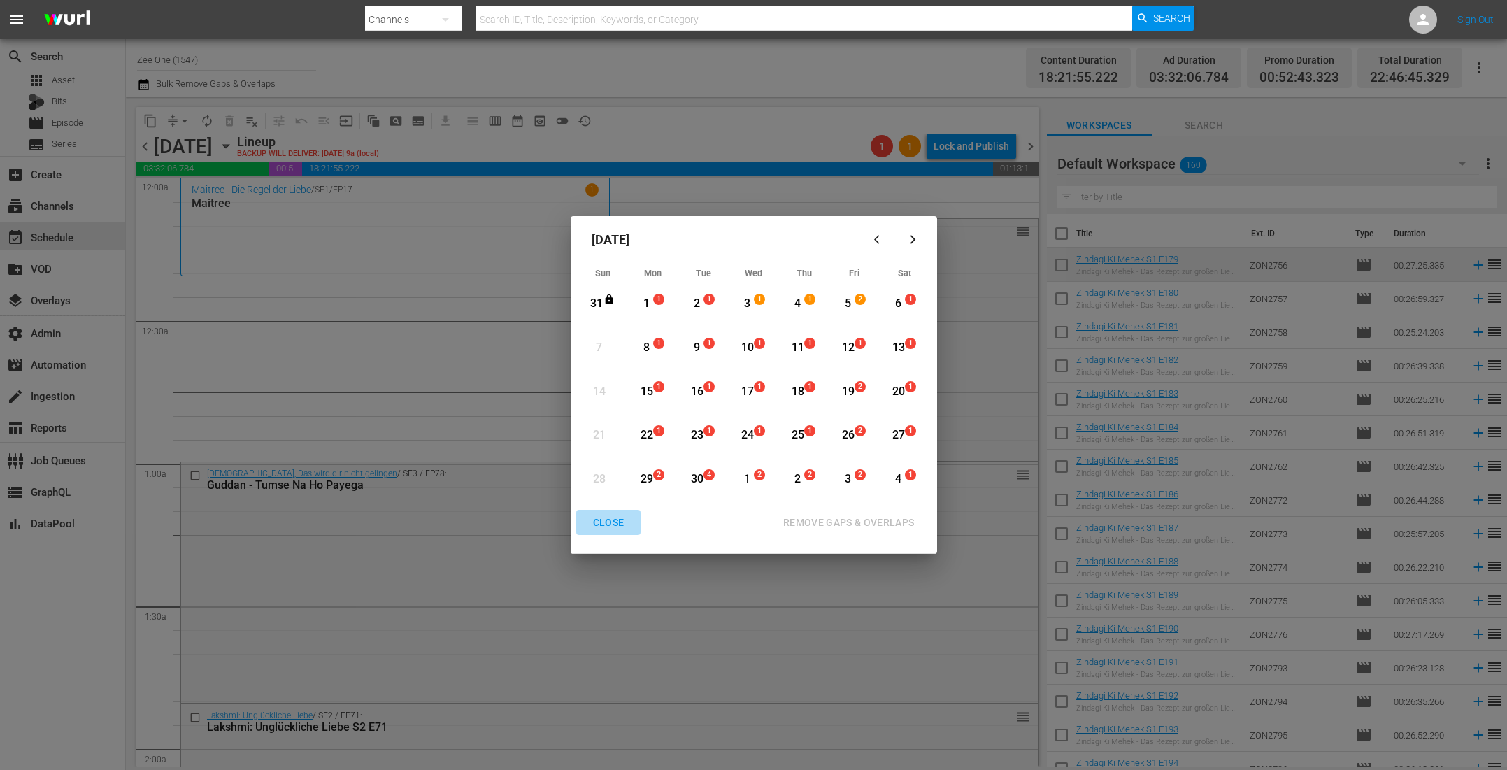
click at [608, 521] on div "CLOSE" at bounding box center [609, 522] width 54 height 17
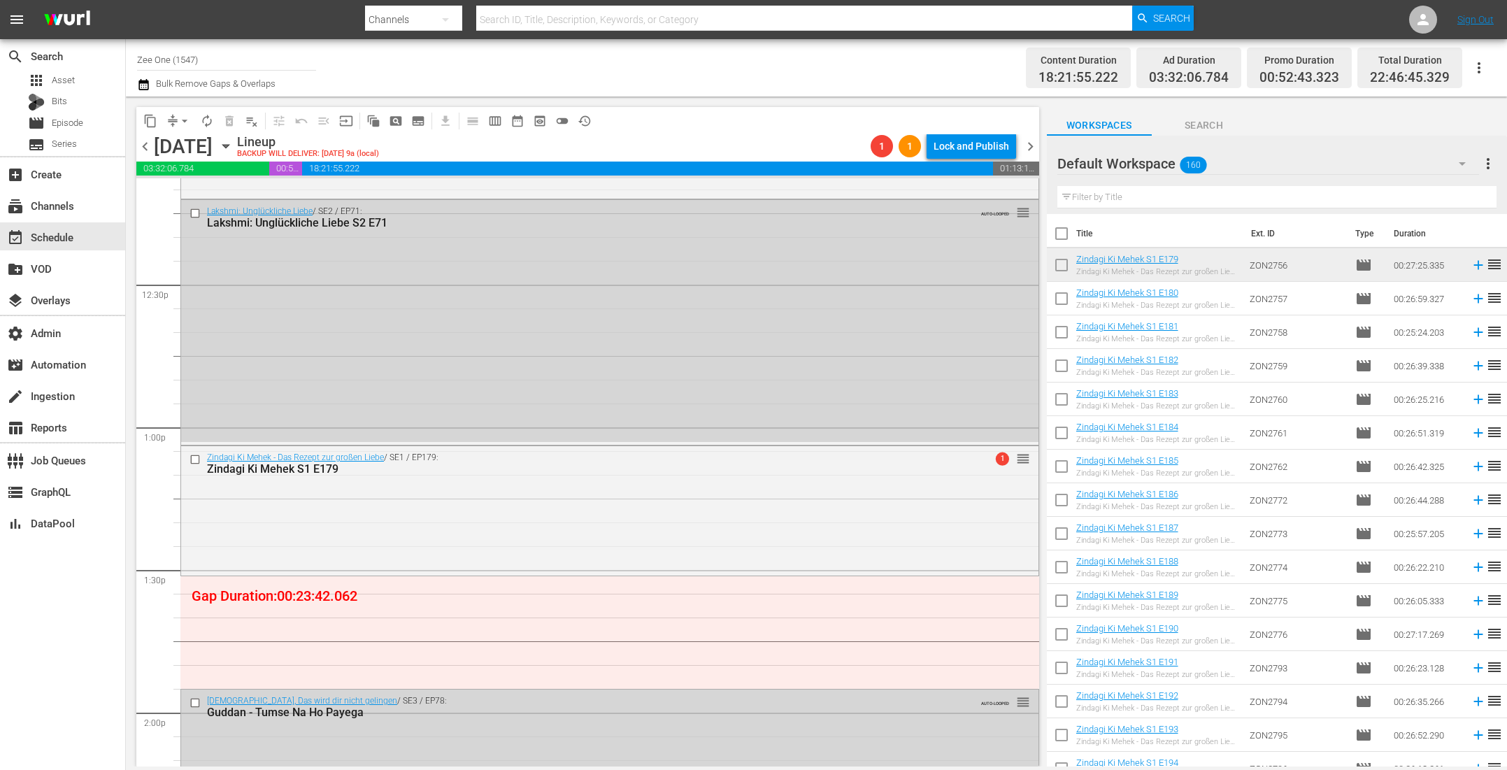
scroll to position [3501, 0]
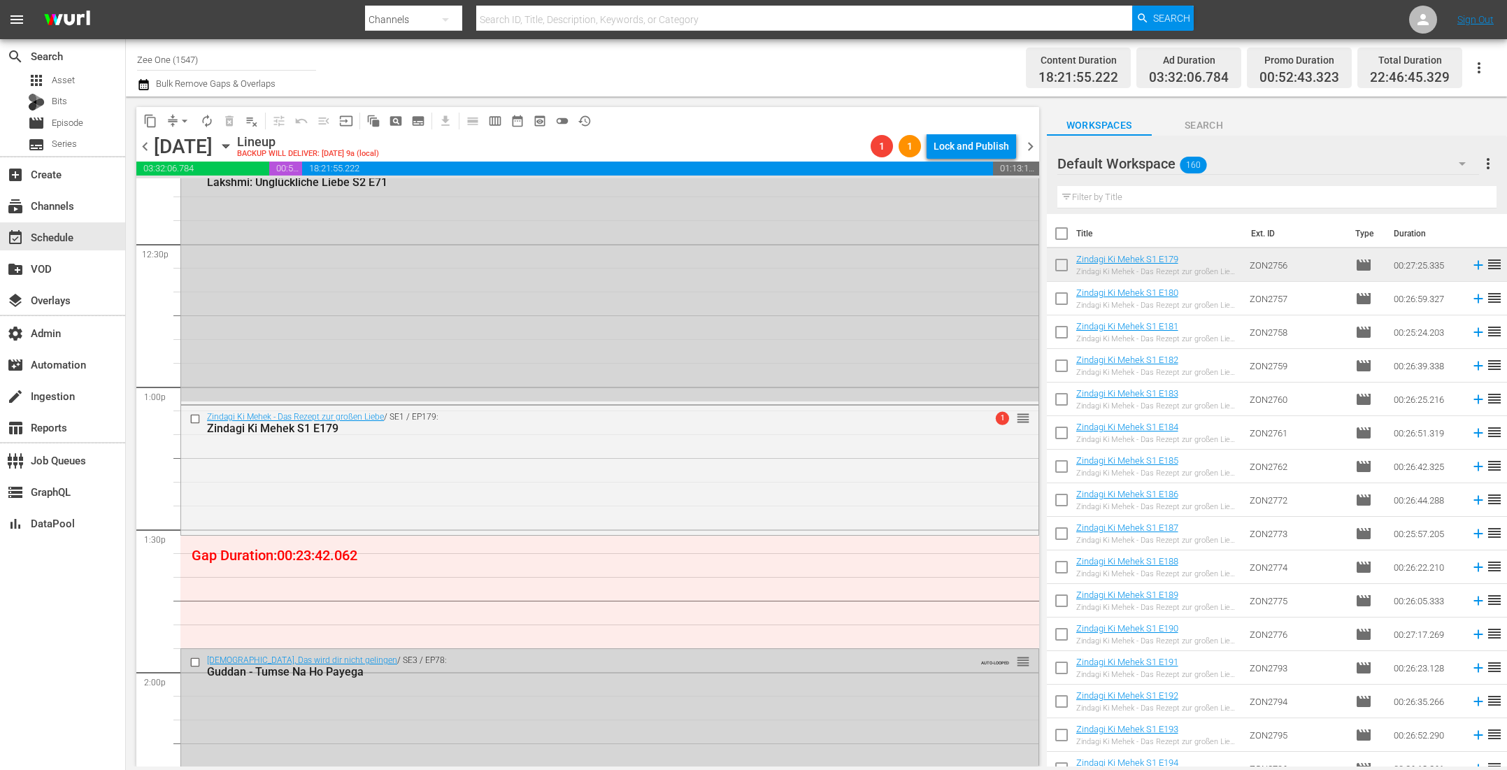
click at [1106, 196] on input "text" at bounding box center [1276, 197] width 439 height 22
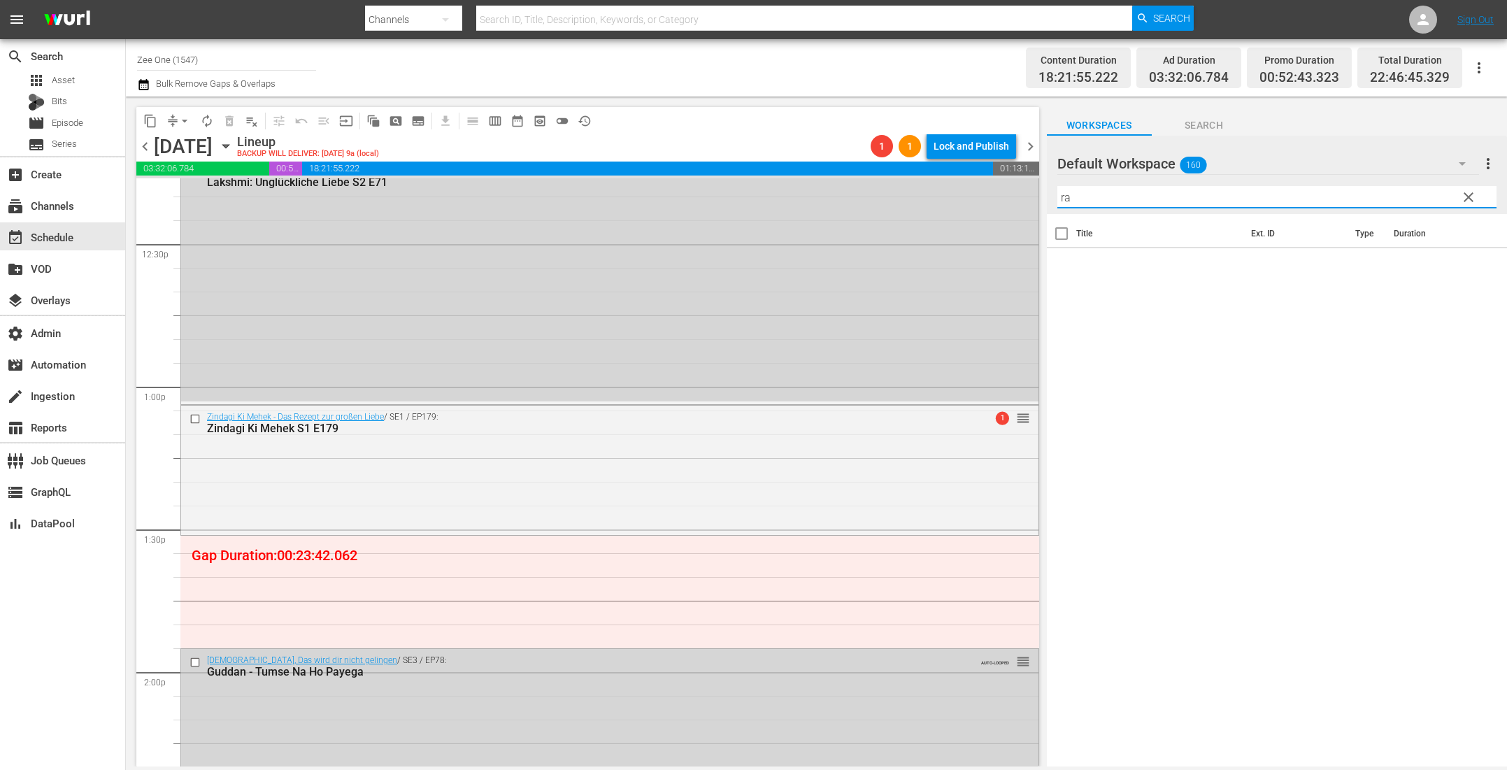
type input "r"
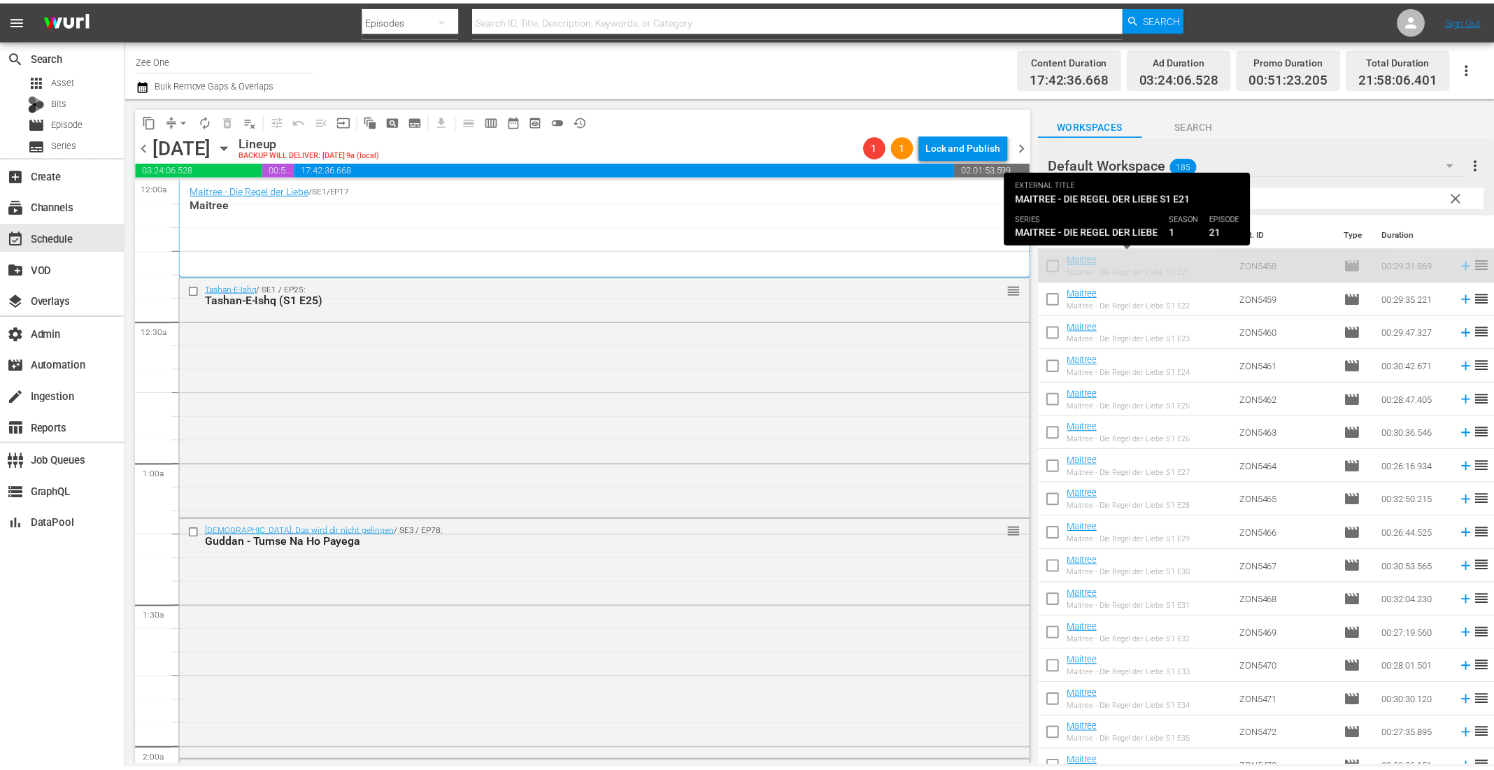
scroll to position [4242, 0]
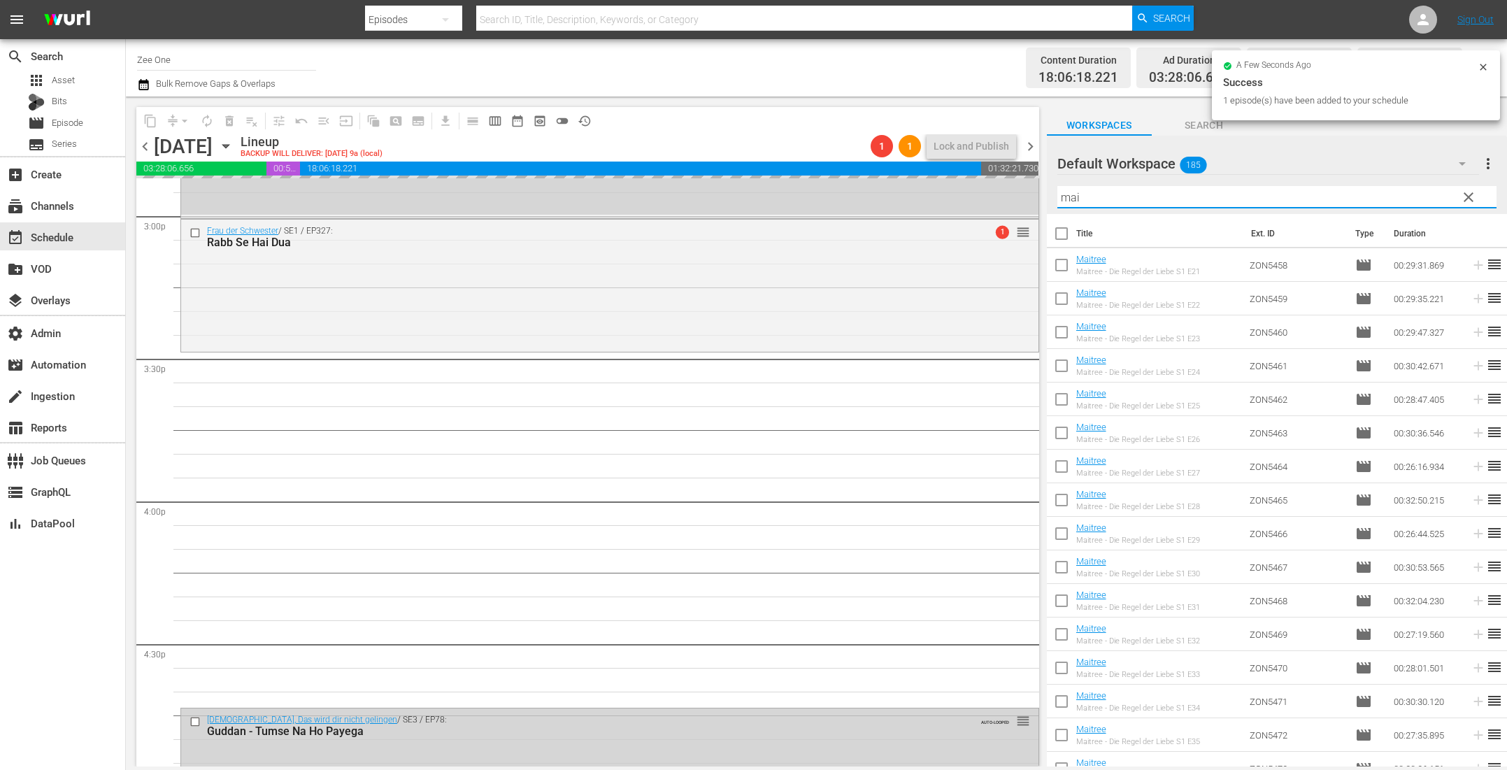
click at [931, 157] on div "content_copy compress arrow_drop_down autorenew_outlined delete_forever_outline…" at bounding box center [816, 432] width 1381 height 670
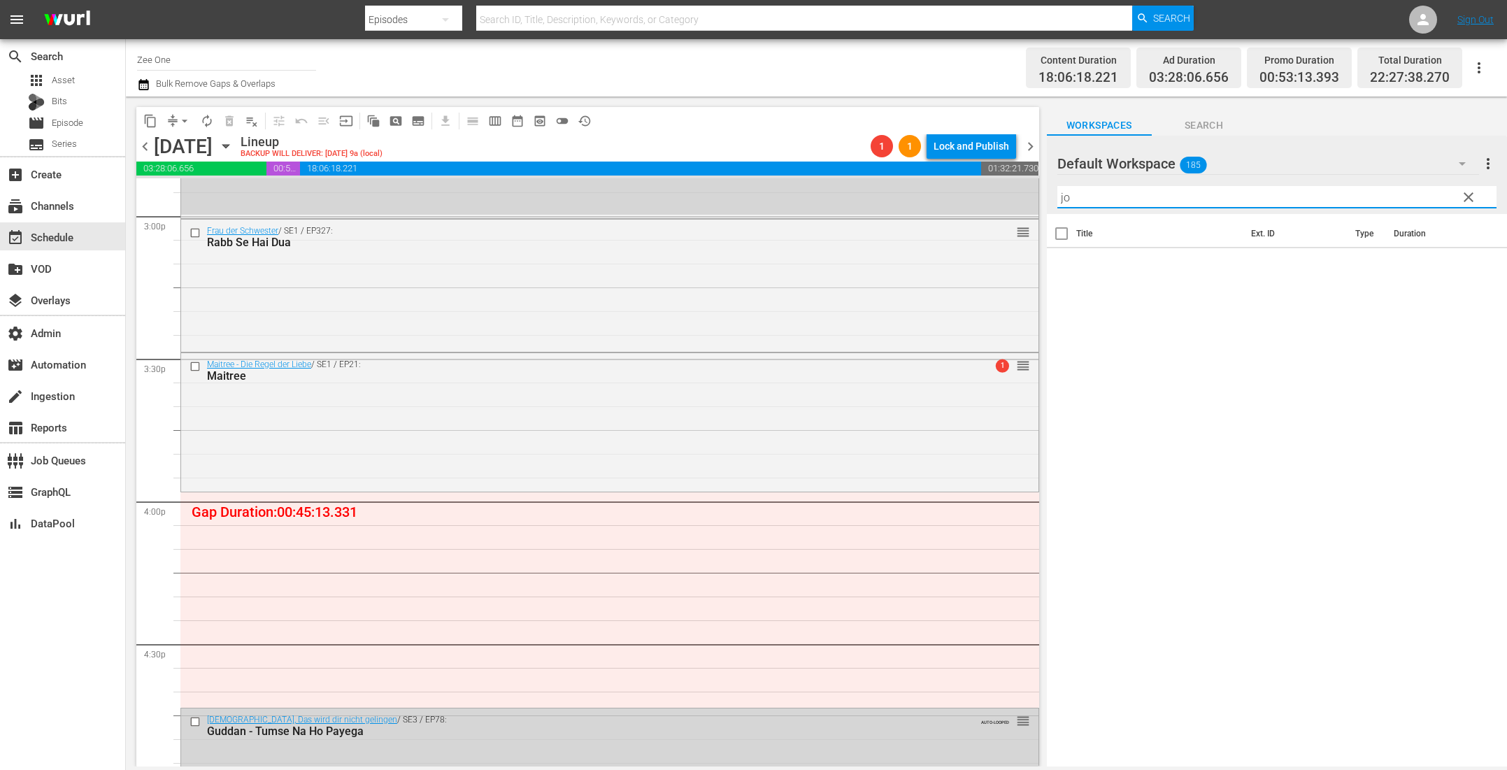
type input "j"
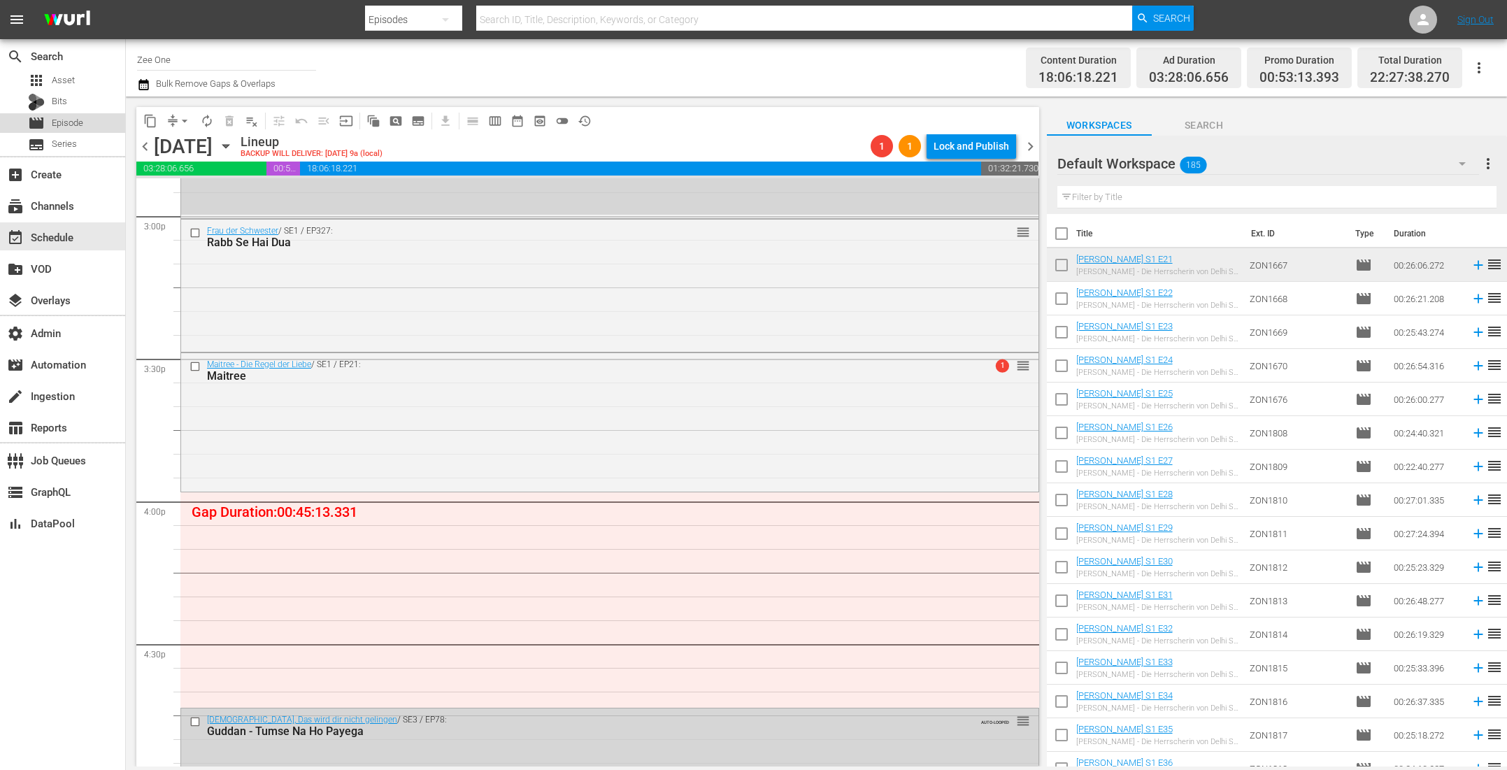
click at [112, 124] on div "movie Episode" at bounding box center [62, 123] width 125 height 20
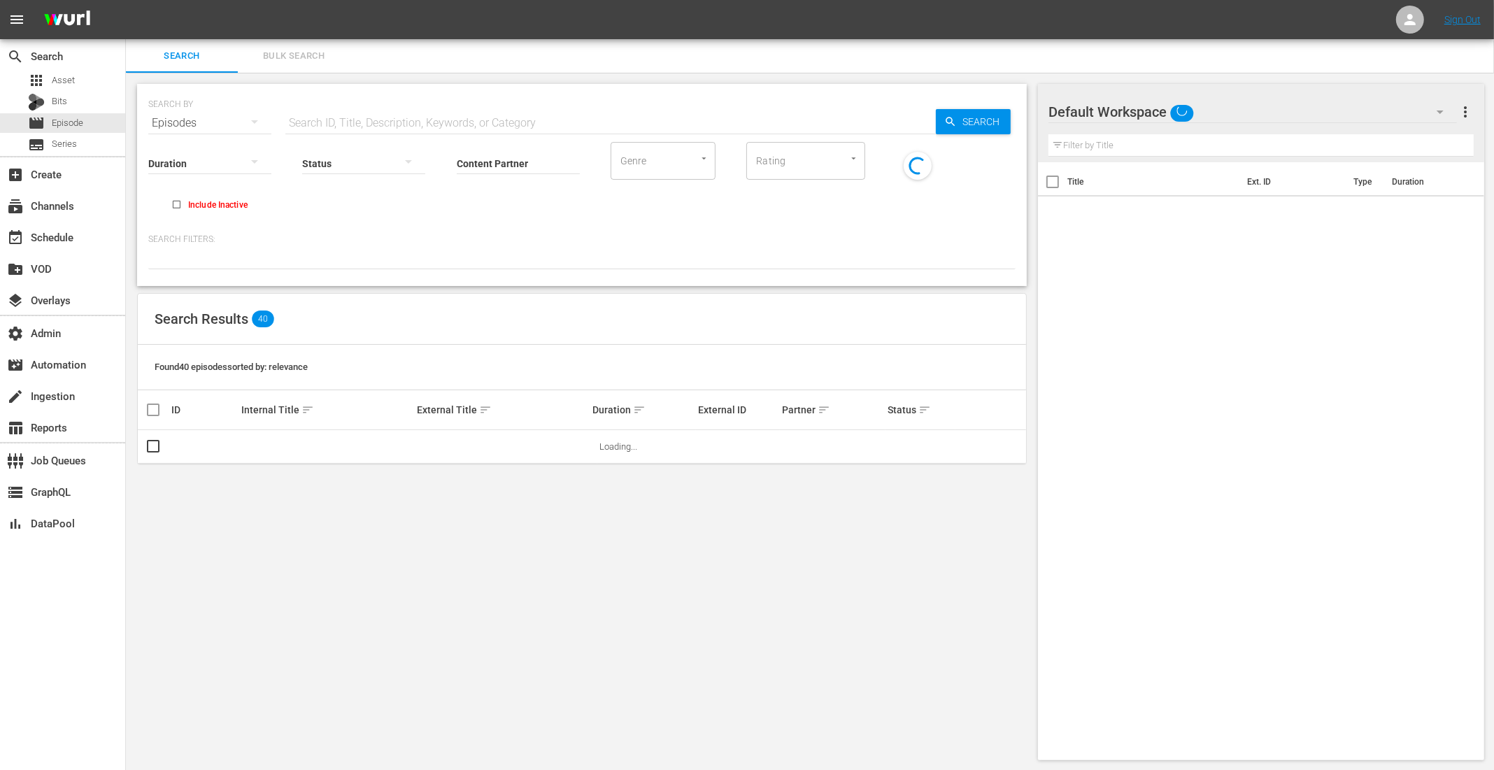
click at [280, 50] on span "Bulk Search" at bounding box center [293, 56] width 95 height 16
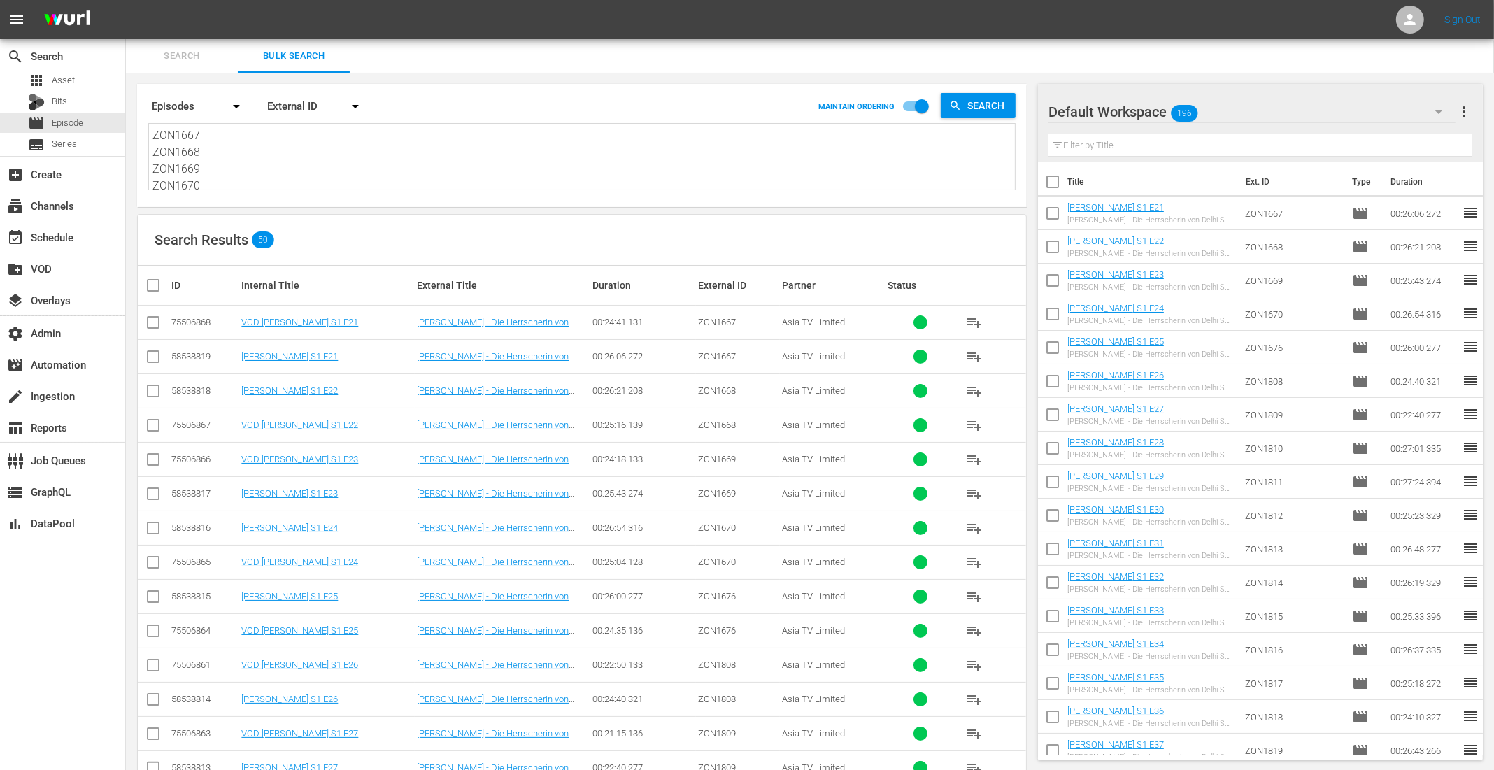
scroll to position [355, 0]
drag, startPoint x: 154, startPoint y: 134, endPoint x: 713, endPoint y: 316, distance: 587.6
paste textarea "ZON0511 ZON0515 ZON0523 ZON0531 ZON0548 ZON0553 ZON0554 ZON0555 ZON0556 ZON0557…"
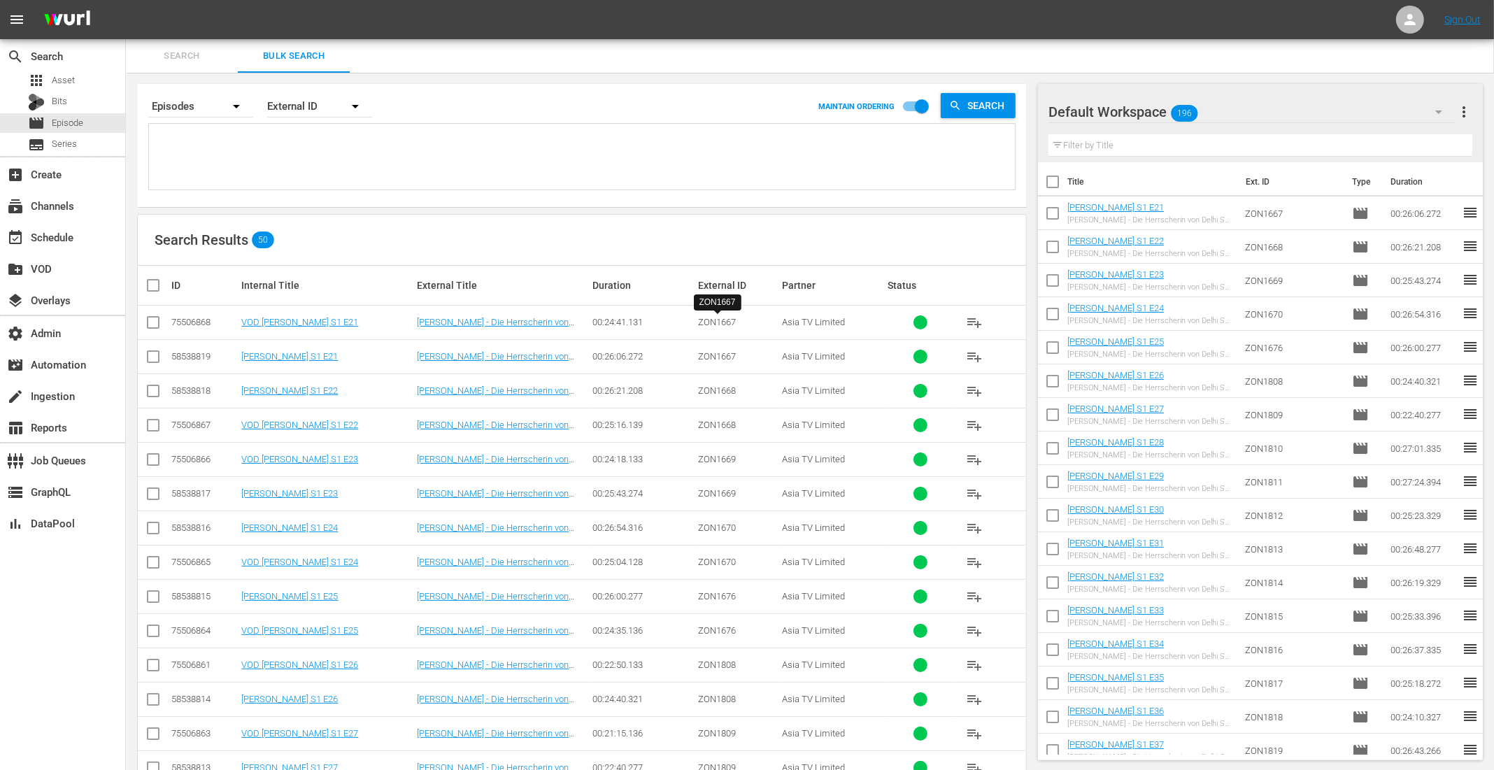
type textarea "ZON0511 ZON0515 ZON0523 ZON0531 ZON0548 ZON0553 ZON0554 ZON0555 ZON0556 ZON0557…"
click at [154, 283] on input "checkbox" at bounding box center [159, 285] width 28 height 17
checkbox input "true"
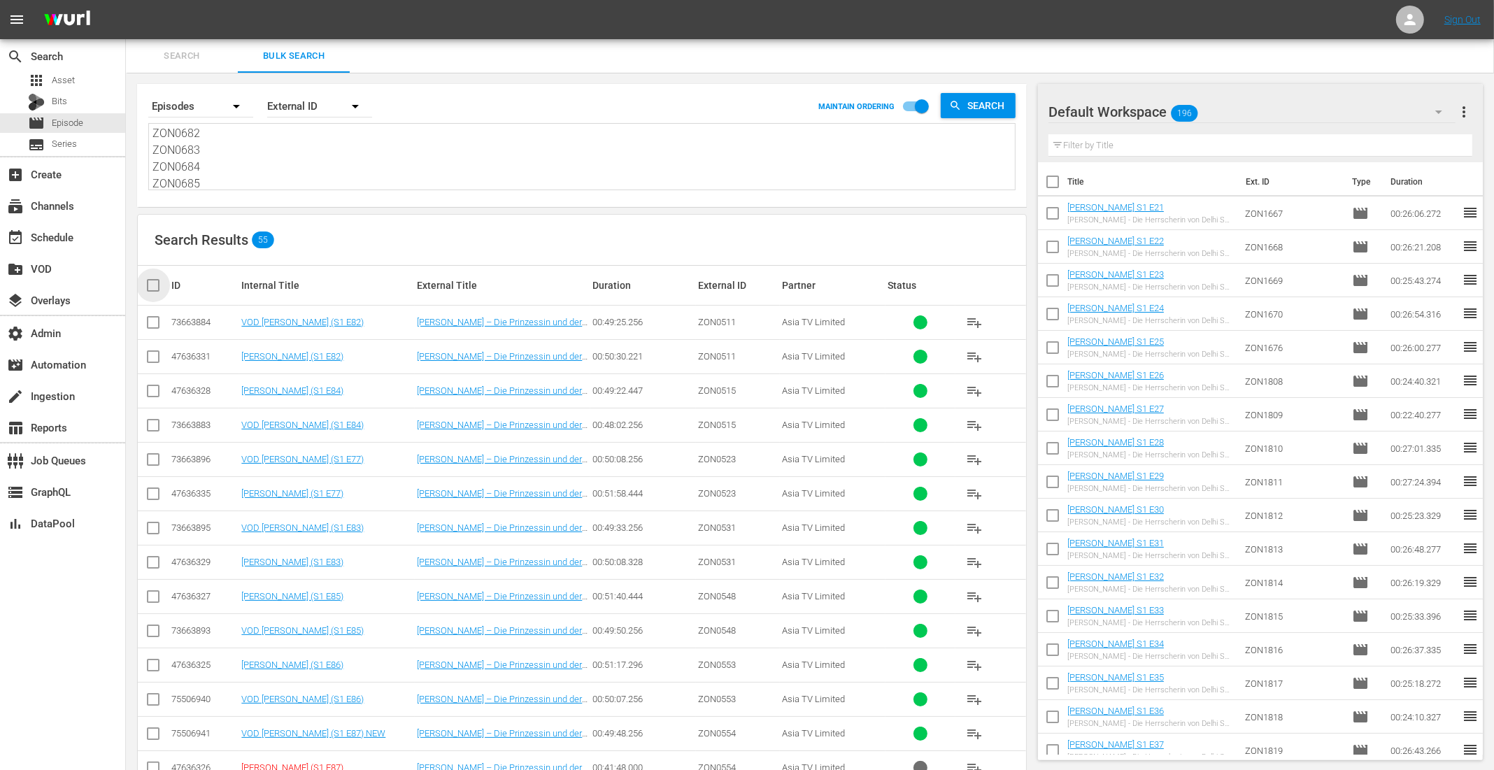
checkbox input "true"
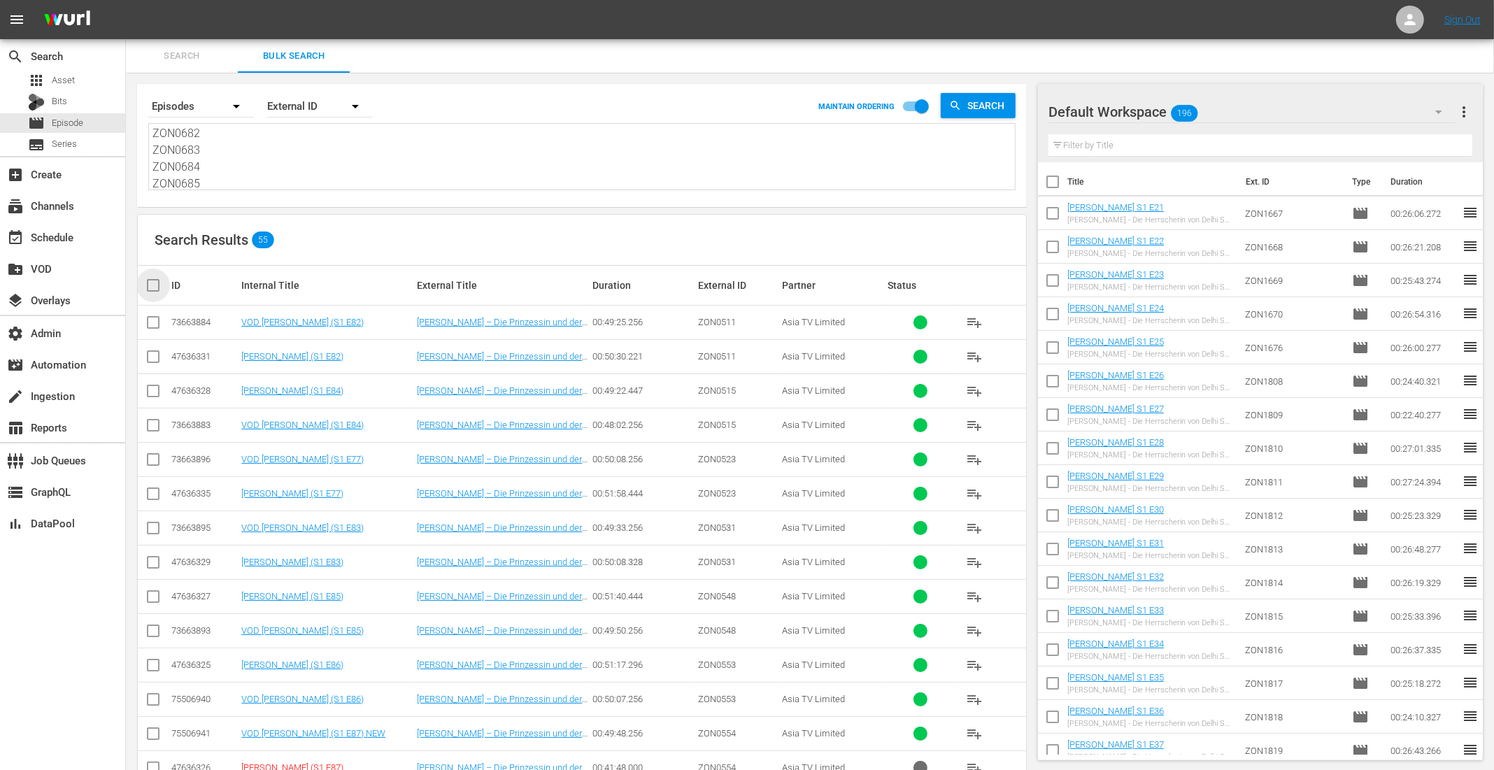
checkbox input "true"
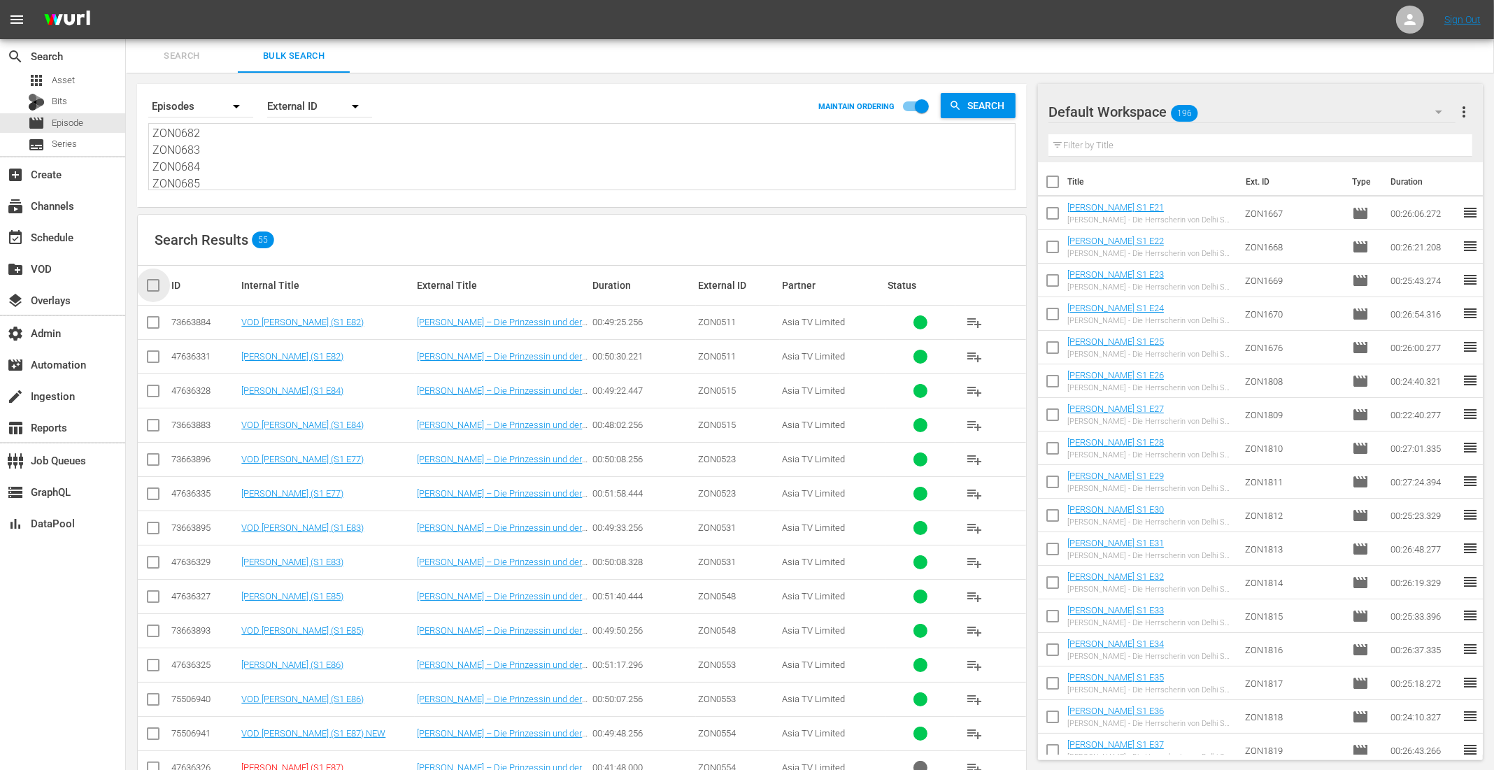
checkbox input "true"
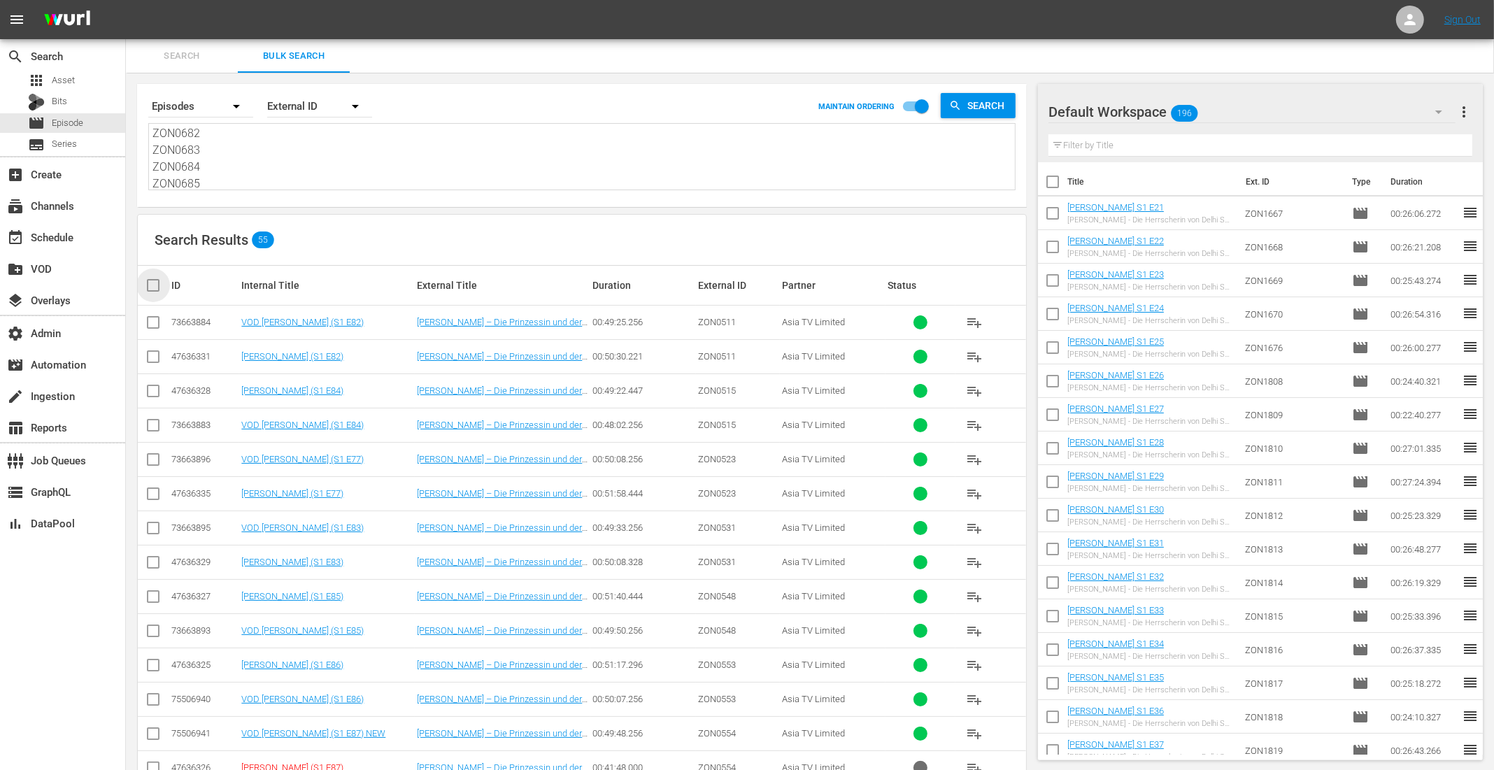
checkbox input "true"
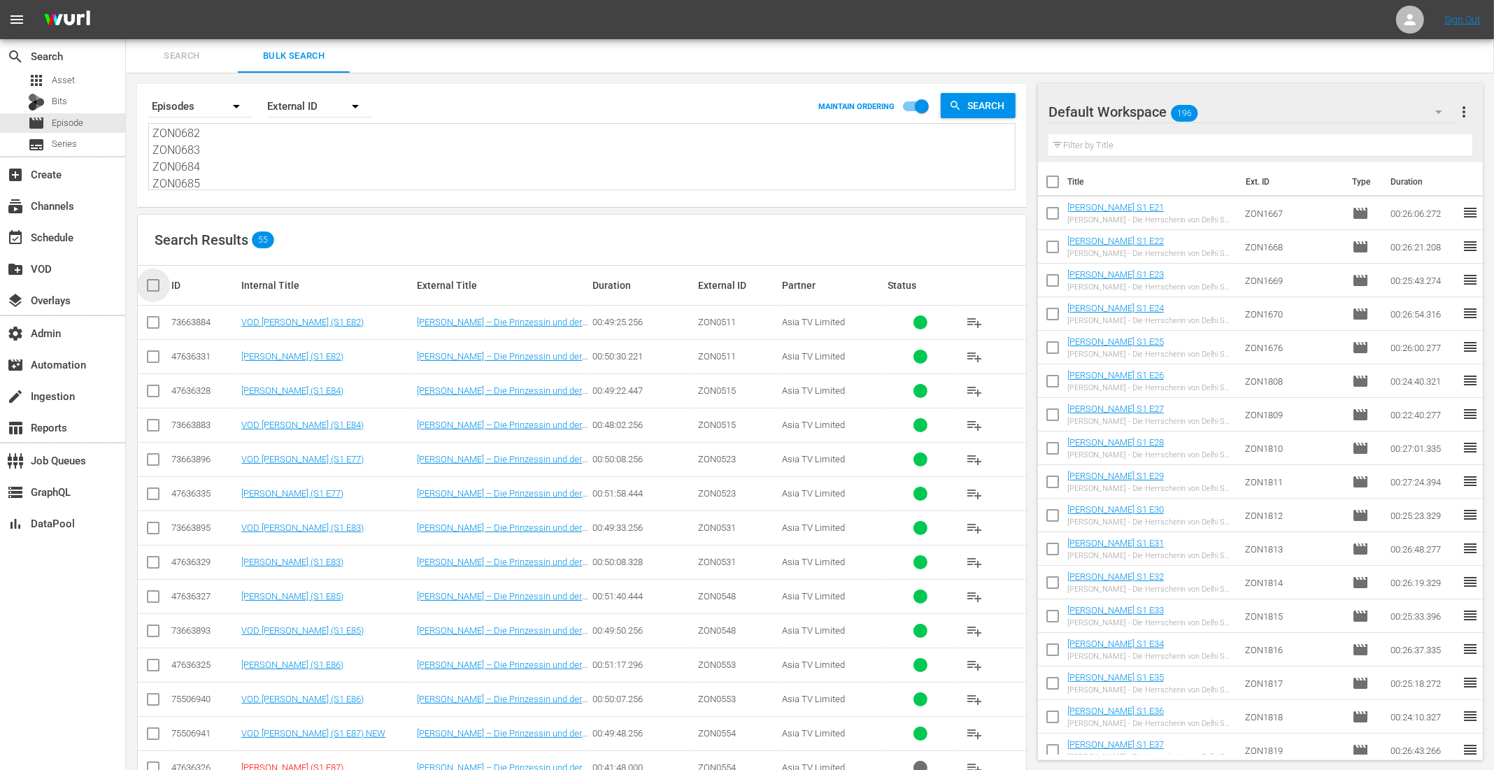
checkbox input "true"
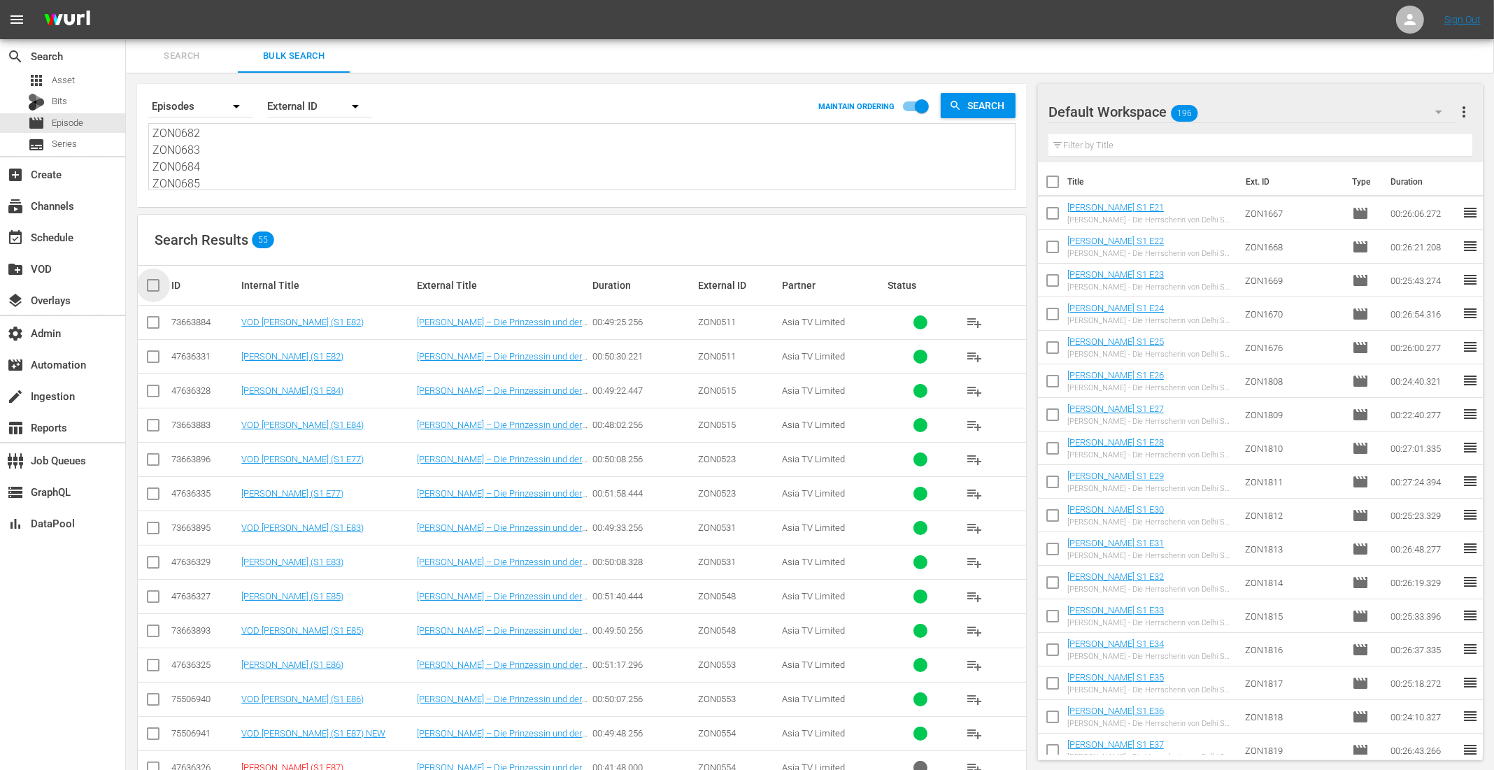
checkbox input "true"
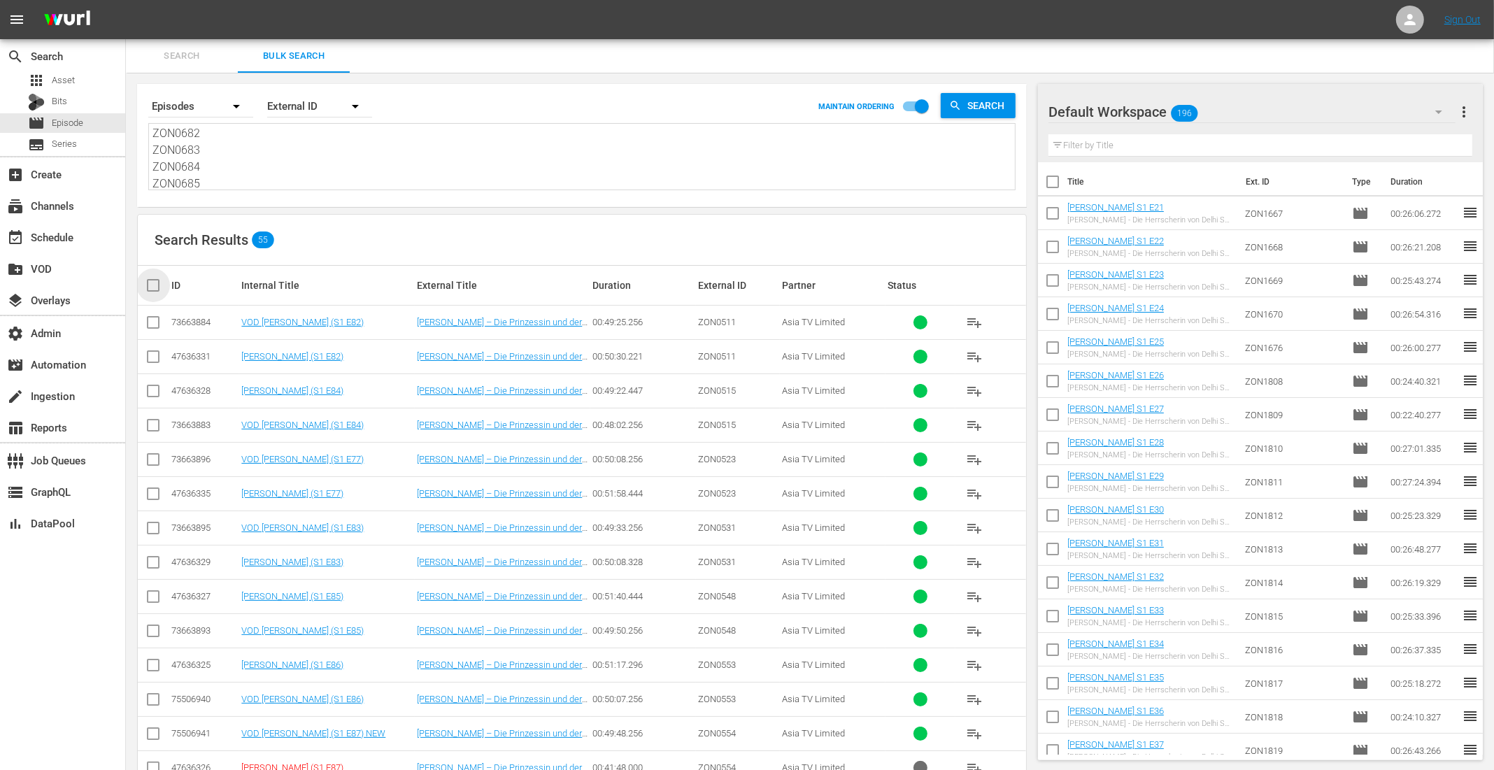
checkbox input "true"
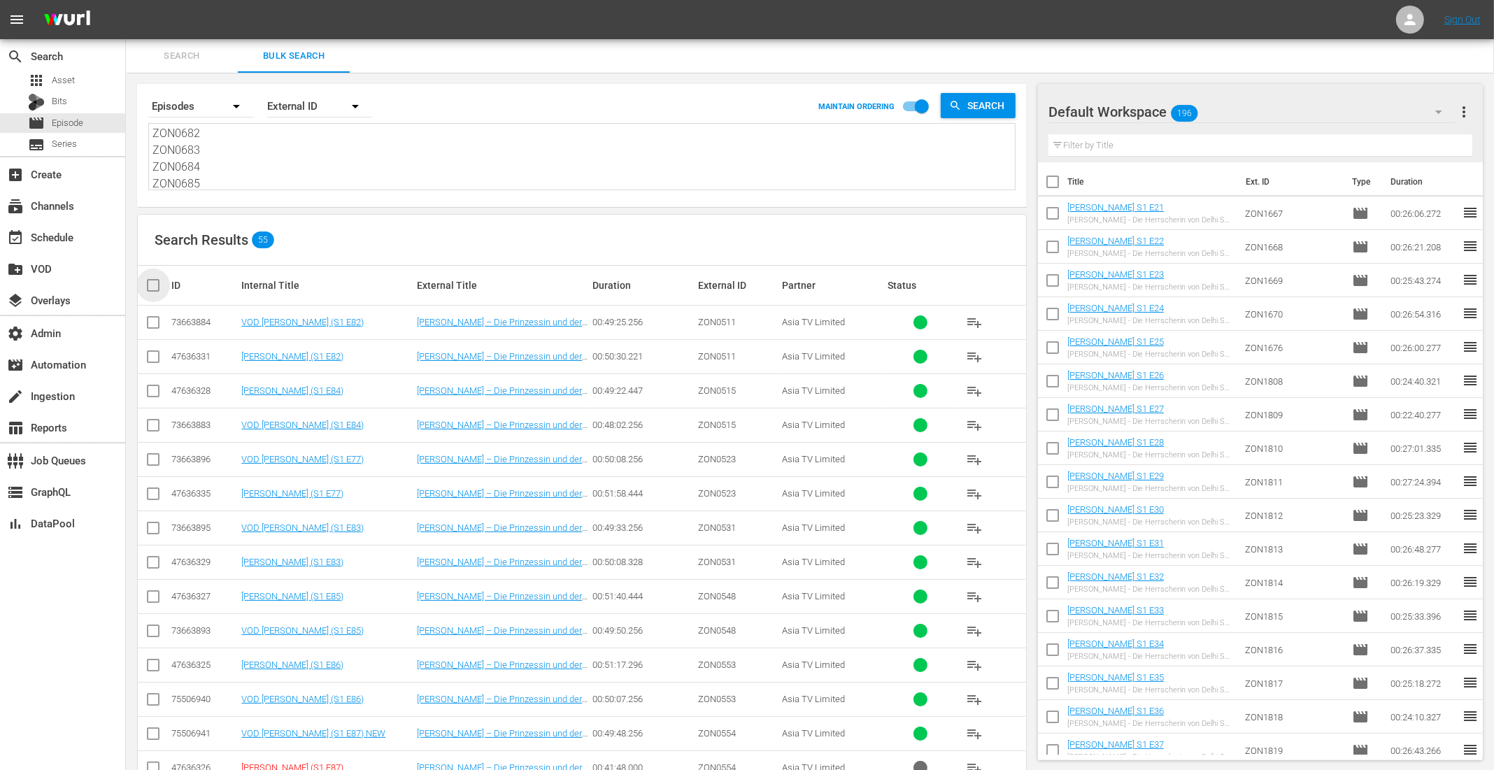
checkbox input "true"
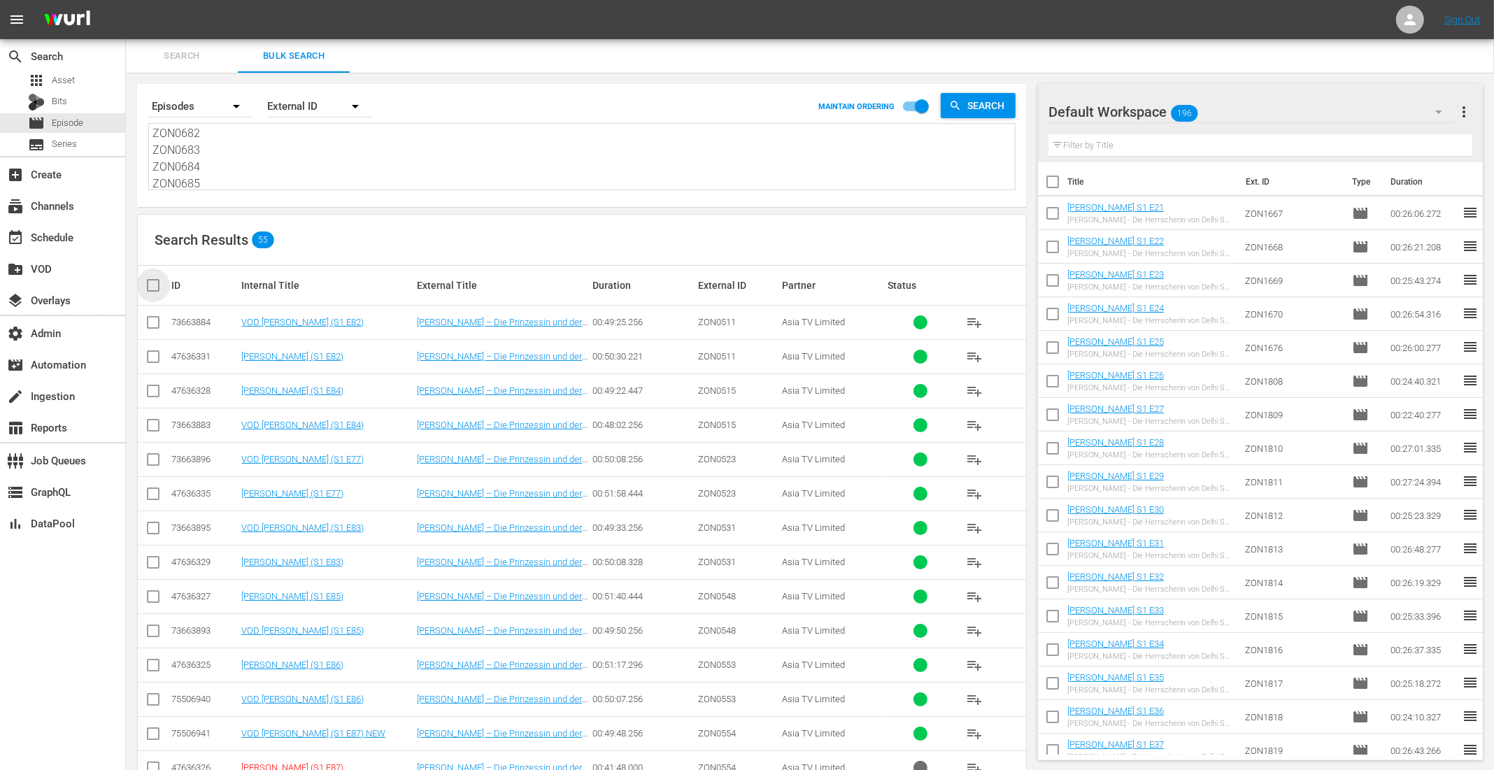
checkbox input "true"
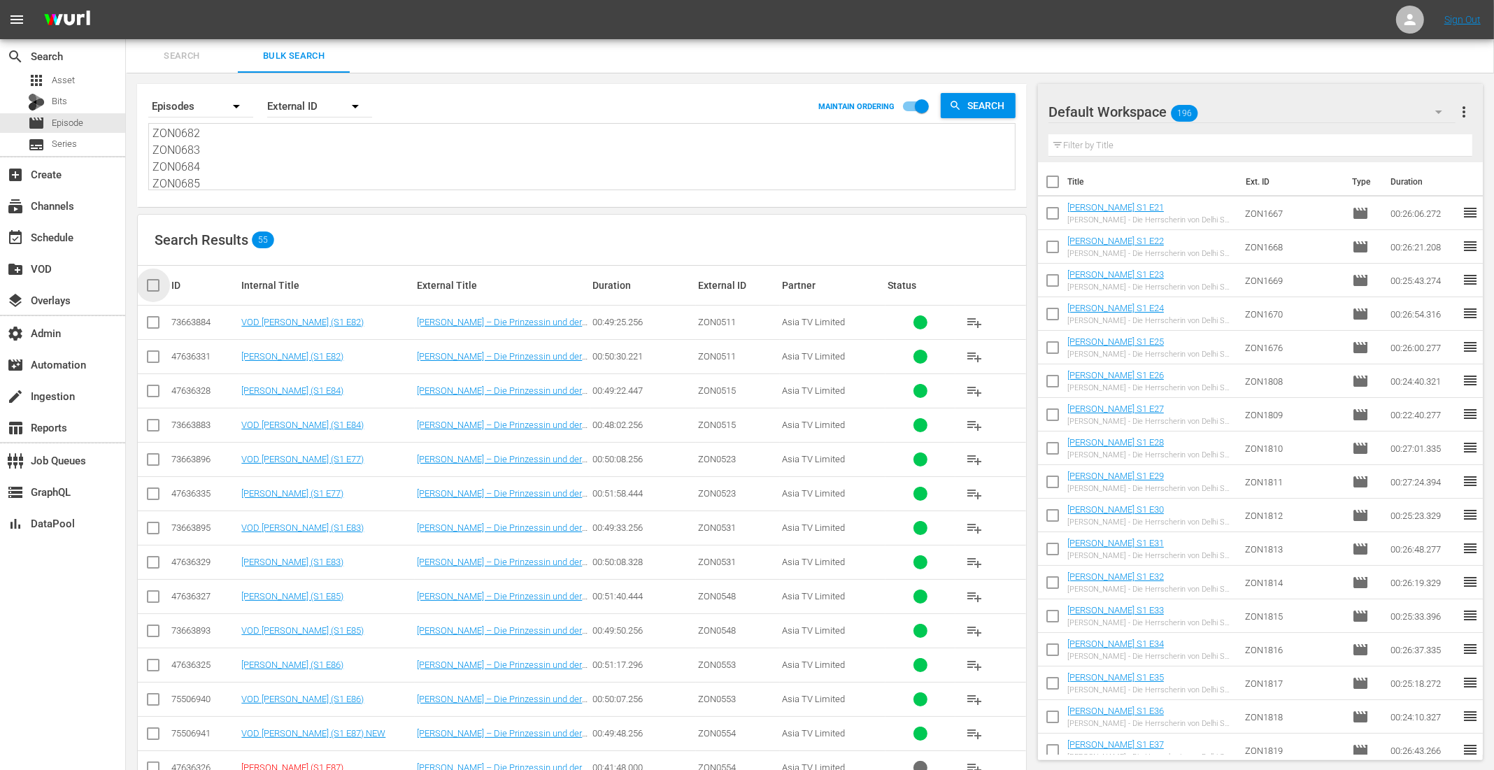
checkbox input "true"
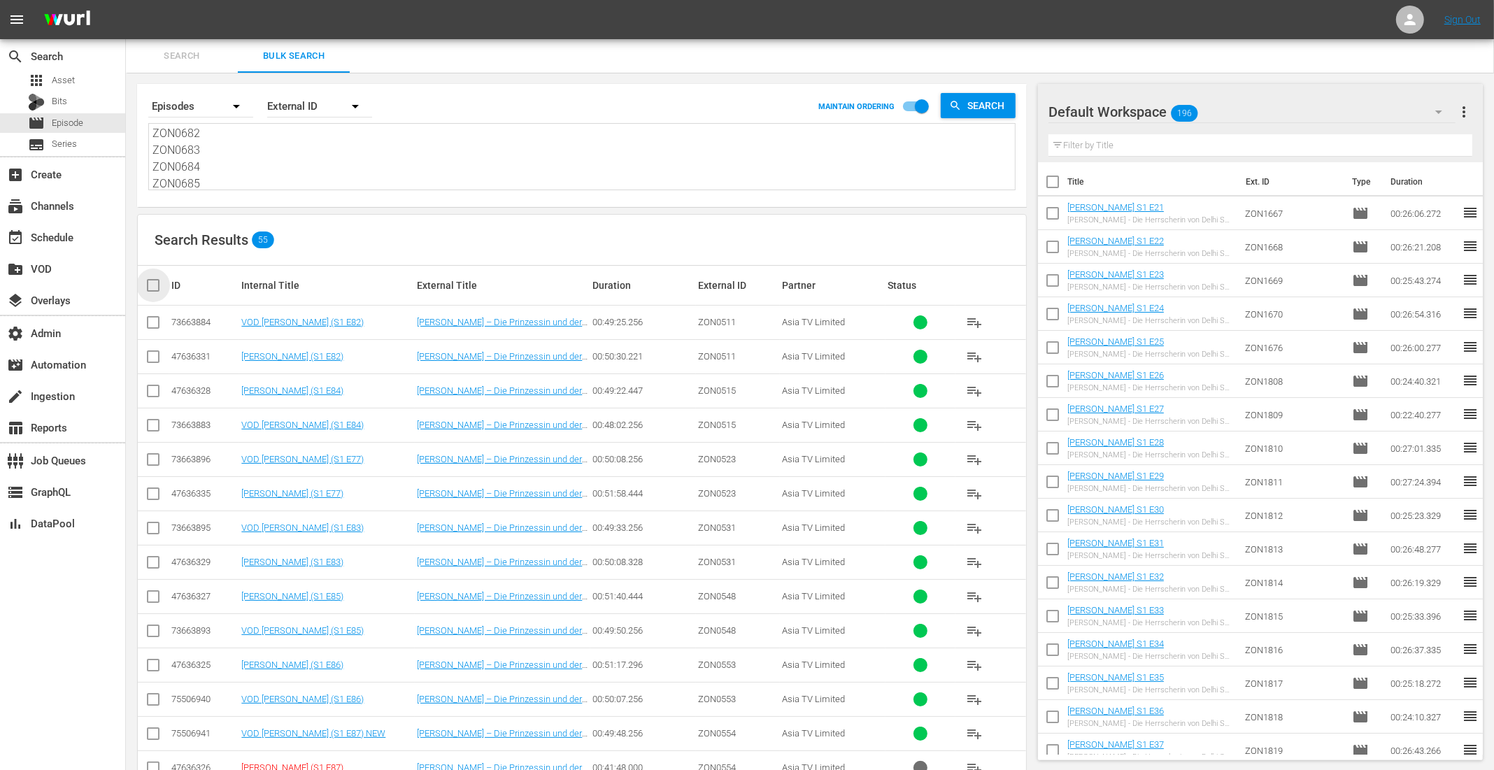
checkbox input "true"
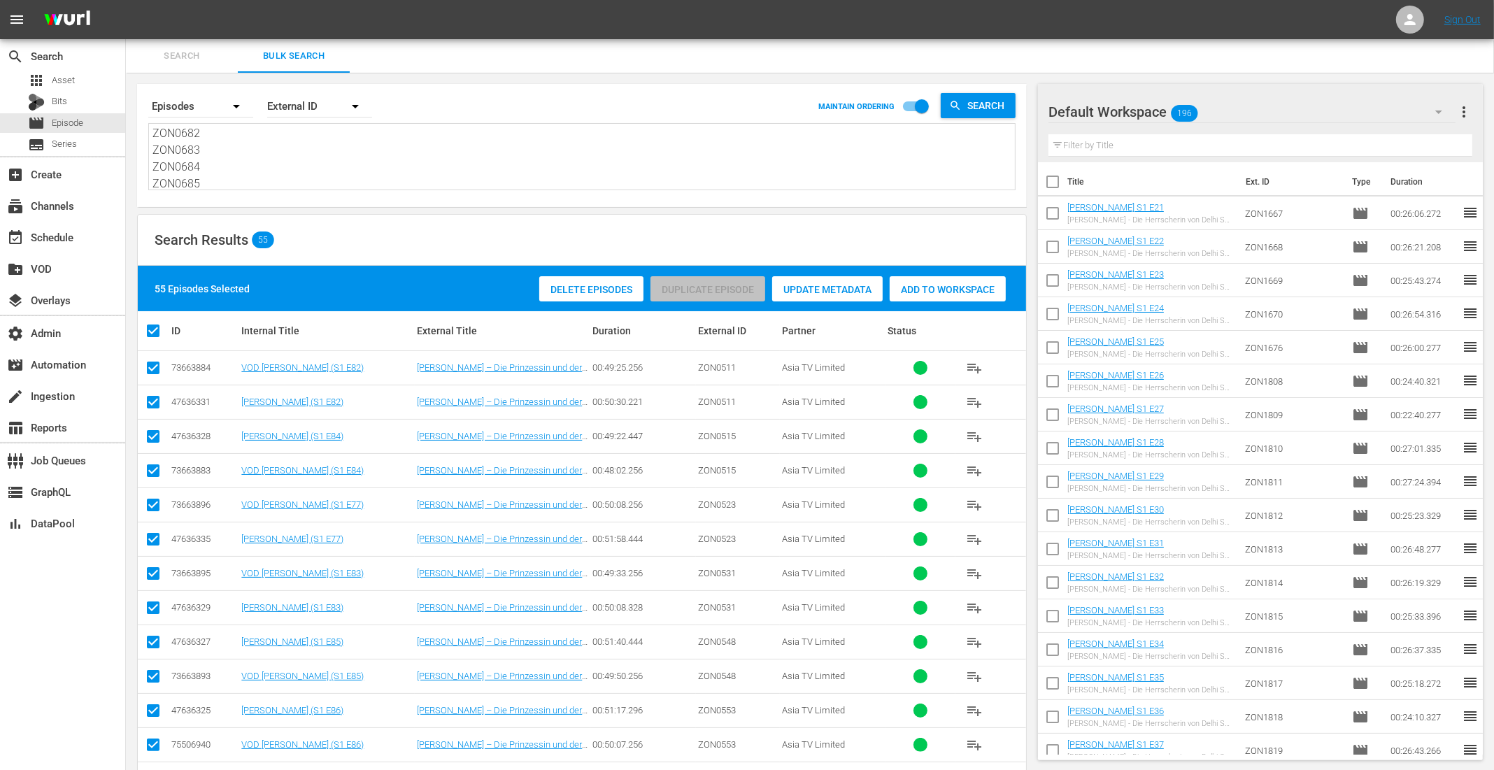
click at [150, 362] on input "checkbox" at bounding box center [153, 370] width 17 height 17
checkbox input "false"
click at [152, 471] on input "checkbox" at bounding box center [153, 473] width 17 height 17
checkbox input "false"
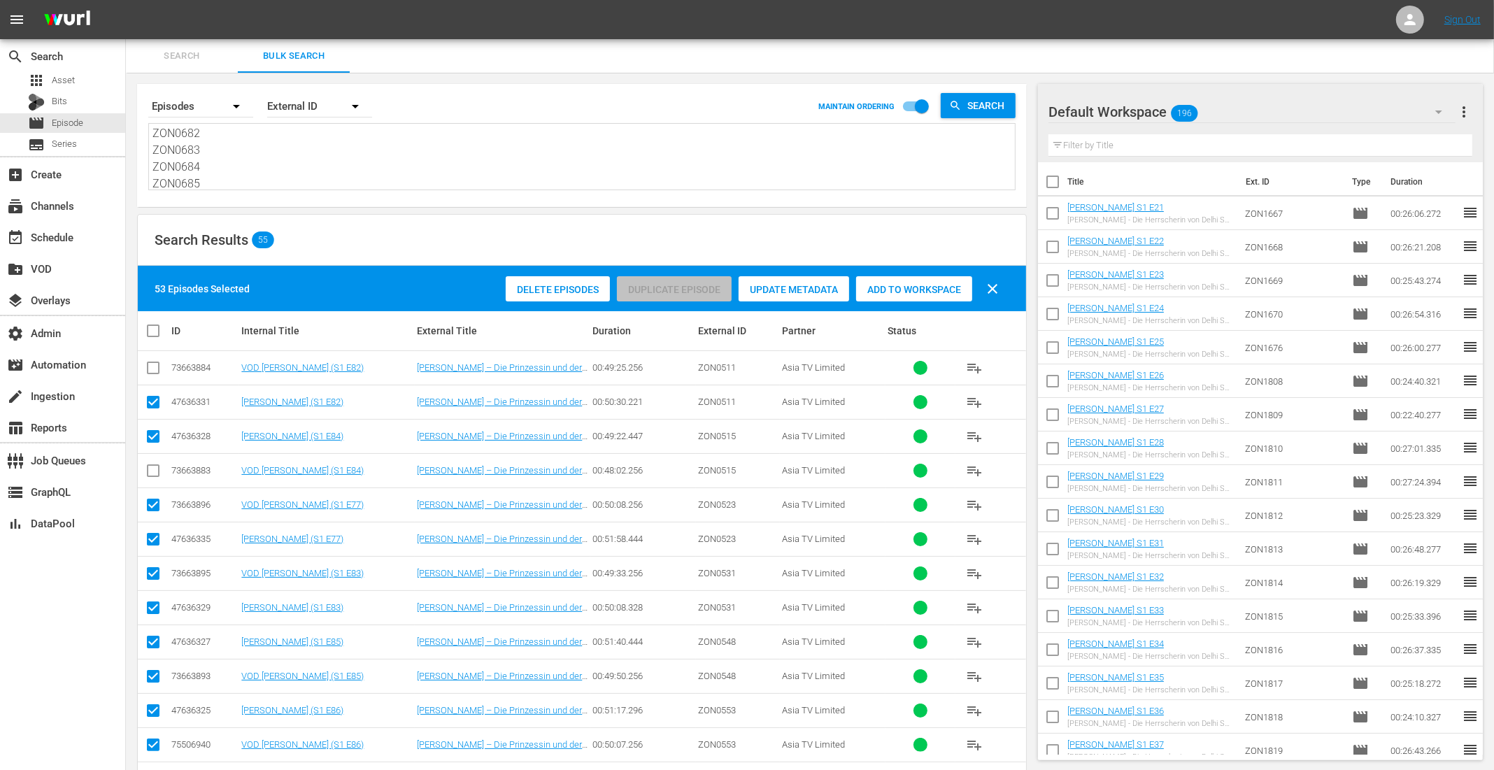
click at [155, 503] on input "checkbox" at bounding box center [153, 507] width 17 height 17
checkbox input "false"
click at [152, 573] on input "checkbox" at bounding box center [153, 576] width 17 height 17
checkbox input "false"
click at [155, 671] on input "checkbox" at bounding box center [153, 679] width 17 height 17
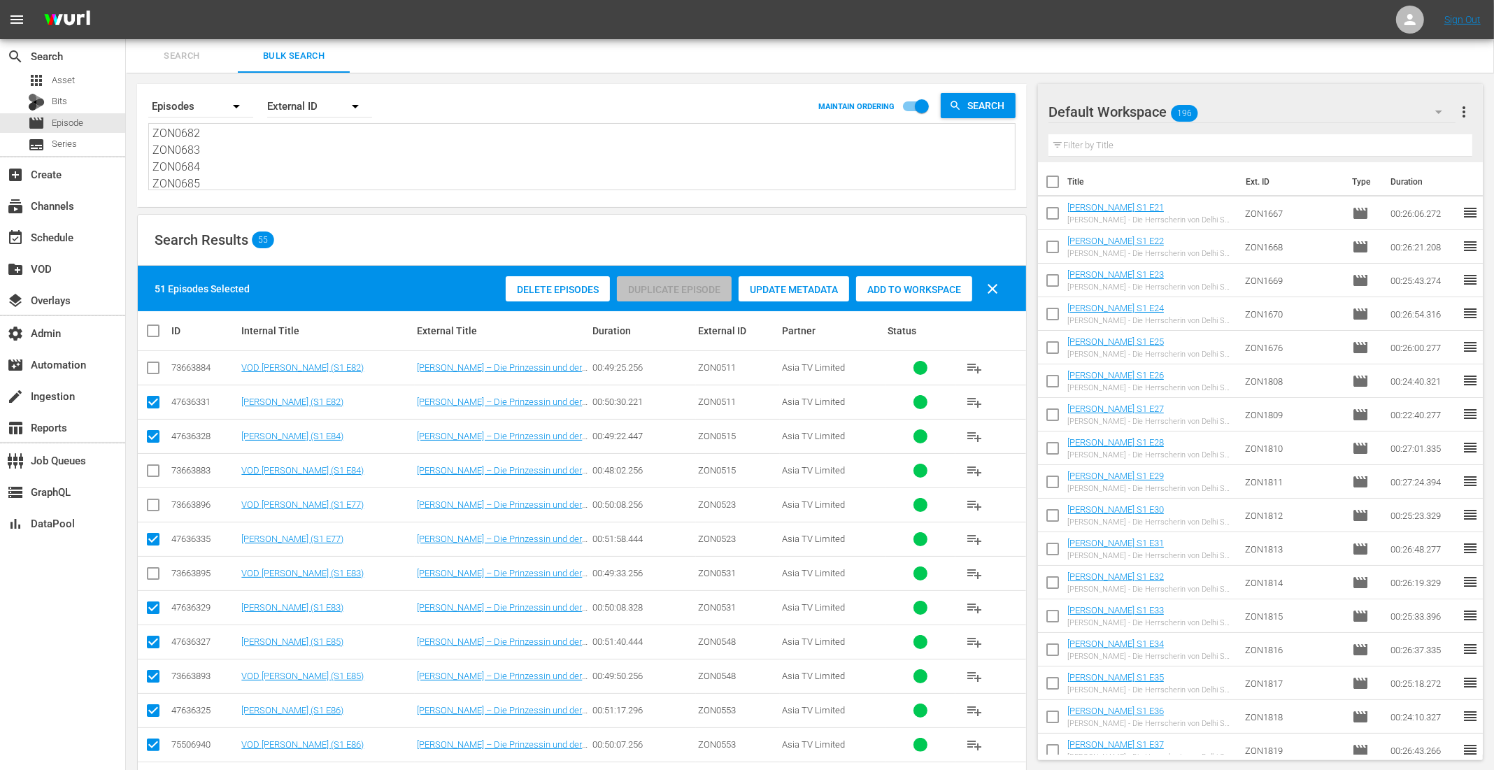
checkbox input "false"
click at [156, 743] on input "checkbox" at bounding box center [153, 747] width 17 height 17
checkbox input "false"
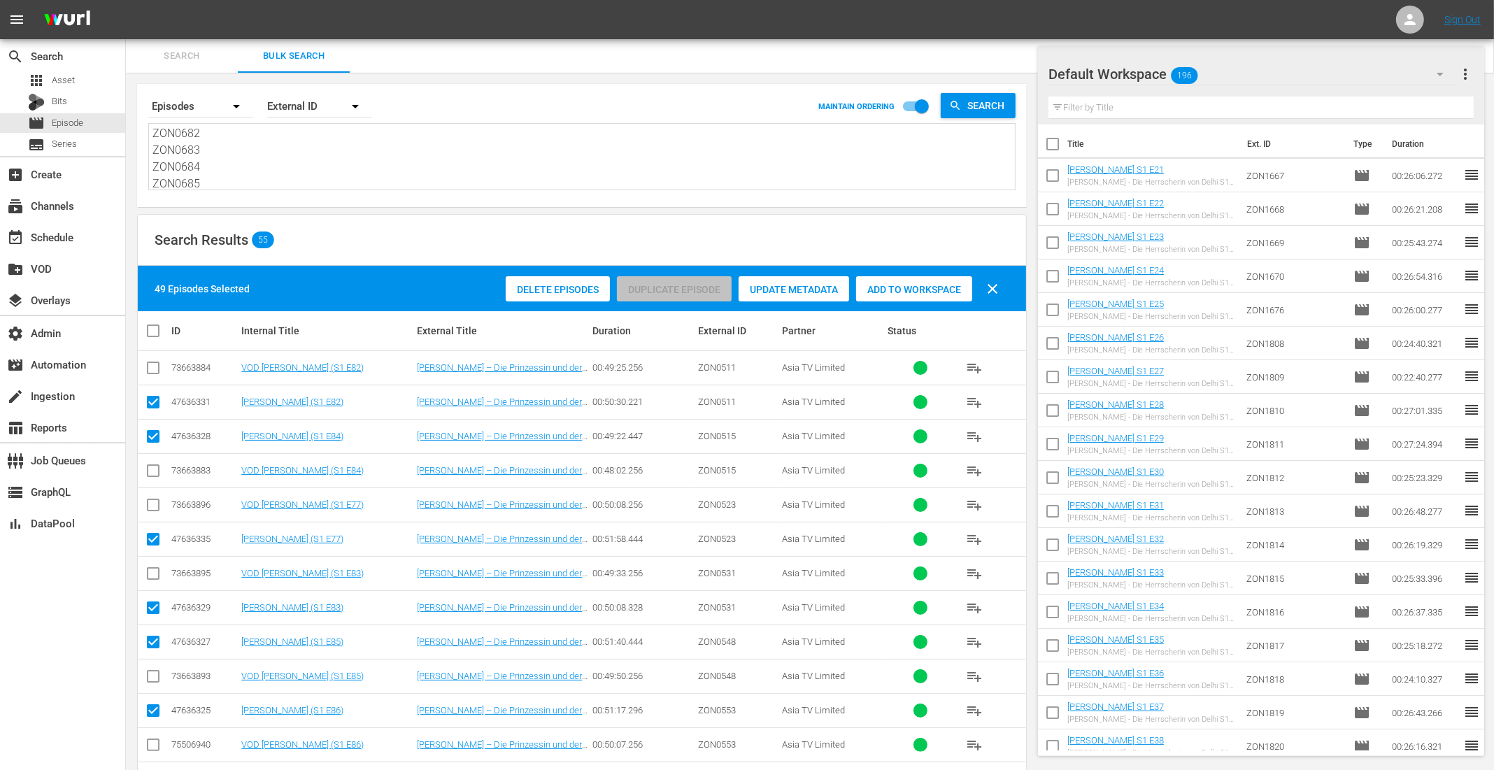
scroll to position [362, 0]
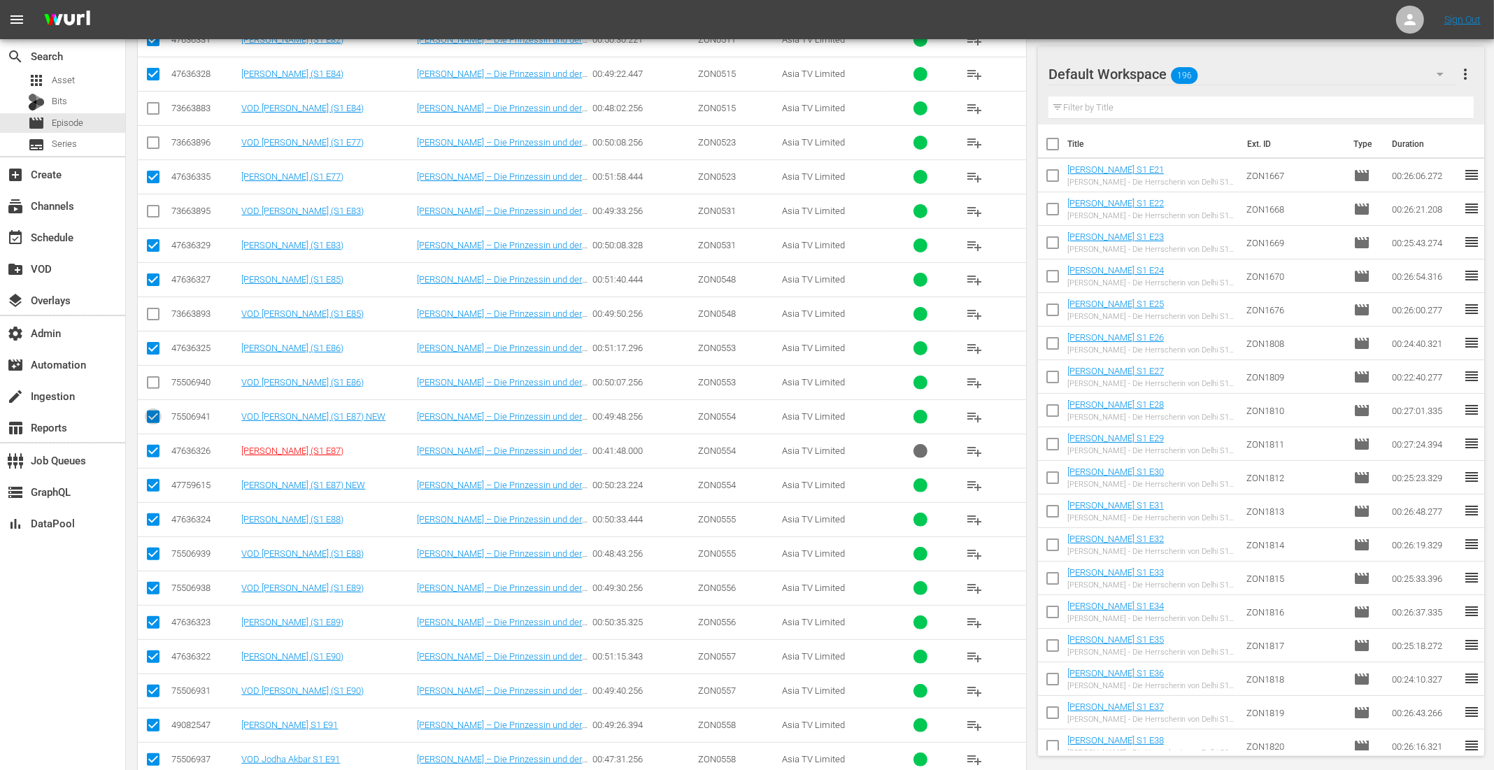
click at [157, 420] on input "checkbox" at bounding box center [153, 419] width 17 height 17
checkbox input "false"
click at [154, 445] on input "checkbox" at bounding box center [153, 453] width 17 height 17
checkbox input "false"
click at [154, 549] on input "checkbox" at bounding box center [153, 556] width 17 height 17
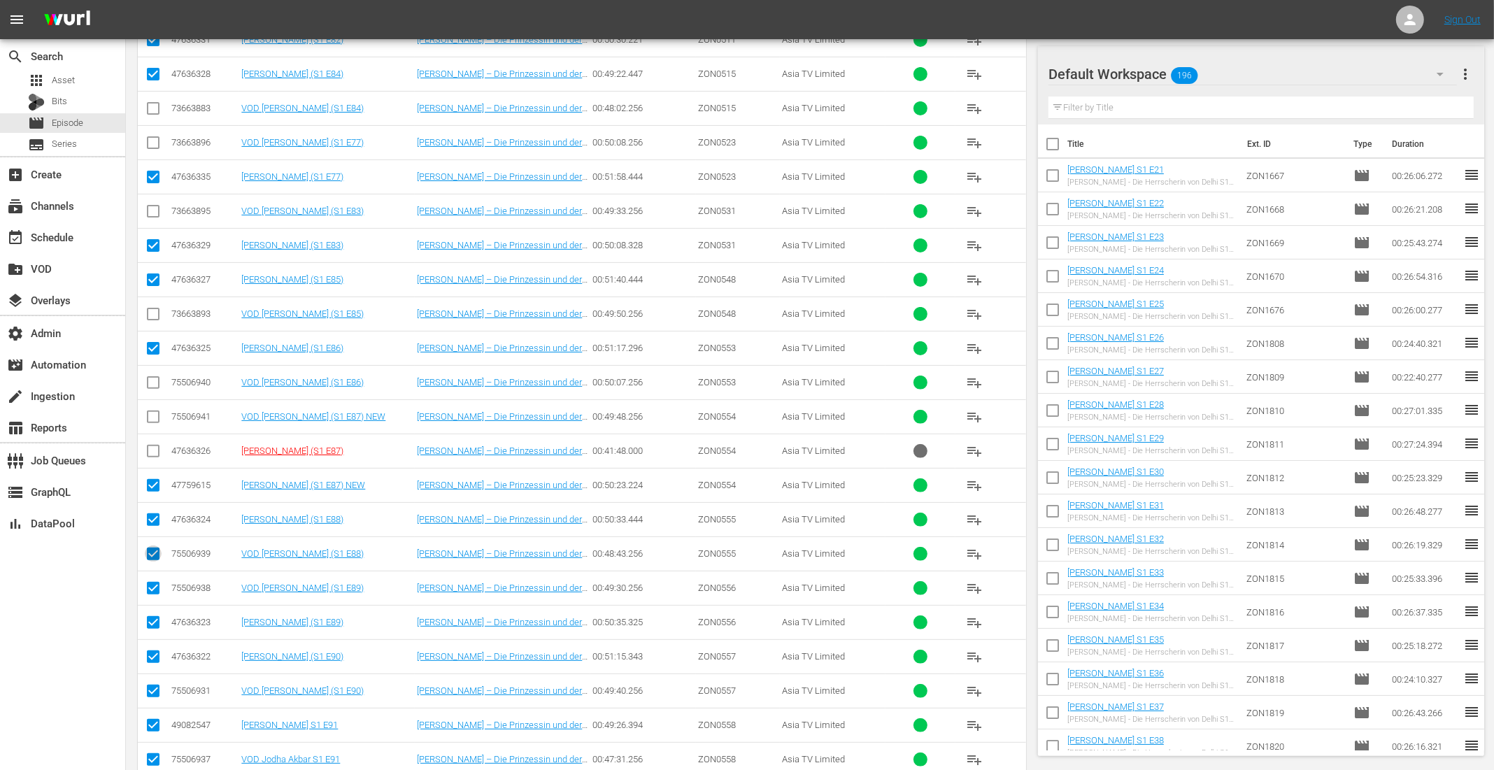
checkbox input "false"
click at [154, 587] on input "checkbox" at bounding box center [153, 591] width 17 height 17
checkbox input "false"
click at [150, 685] on input "checkbox" at bounding box center [153, 693] width 17 height 17
checkbox input "false"
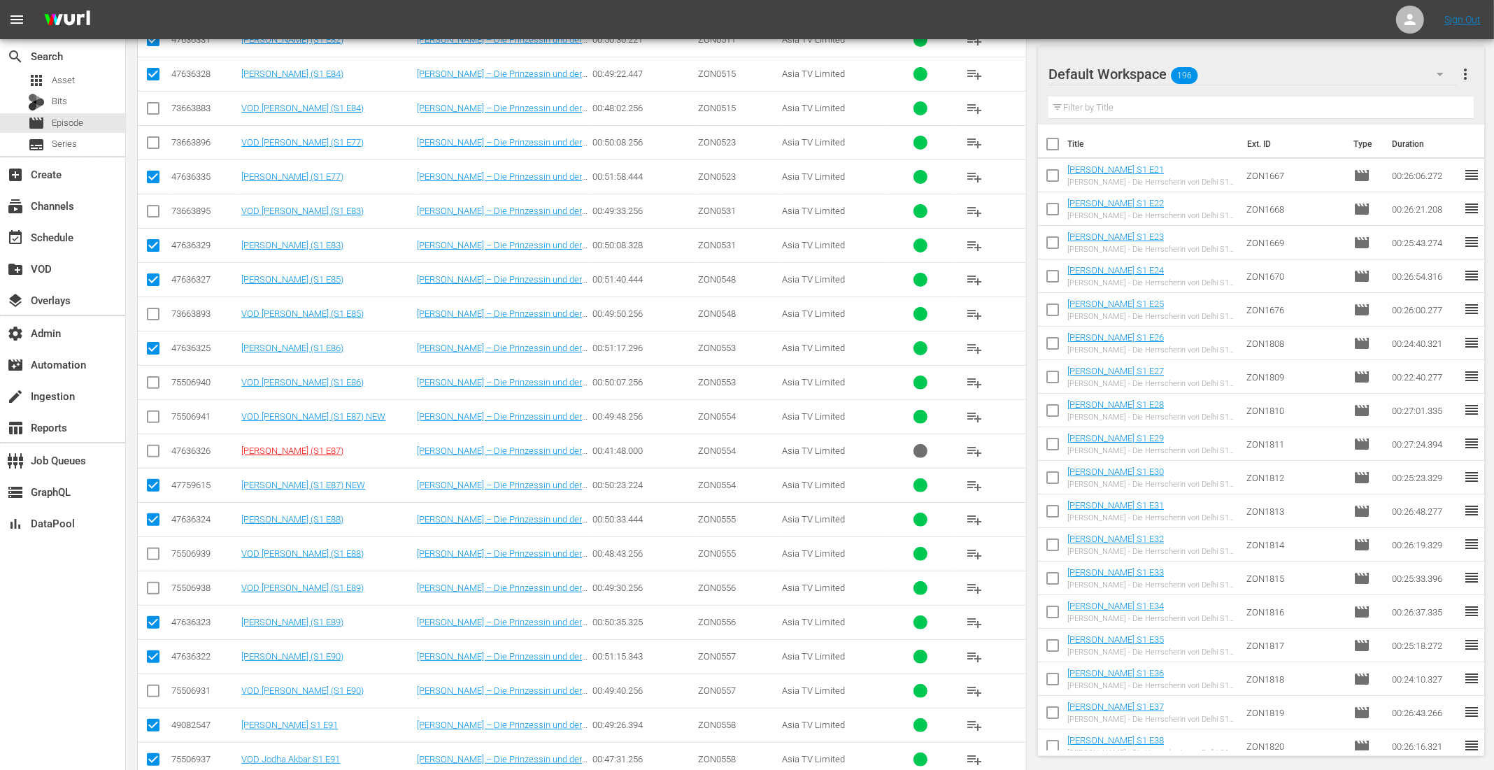
click at [148, 754] on input "checkbox" at bounding box center [153, 762] width 17 height 17
checkbox input "false"
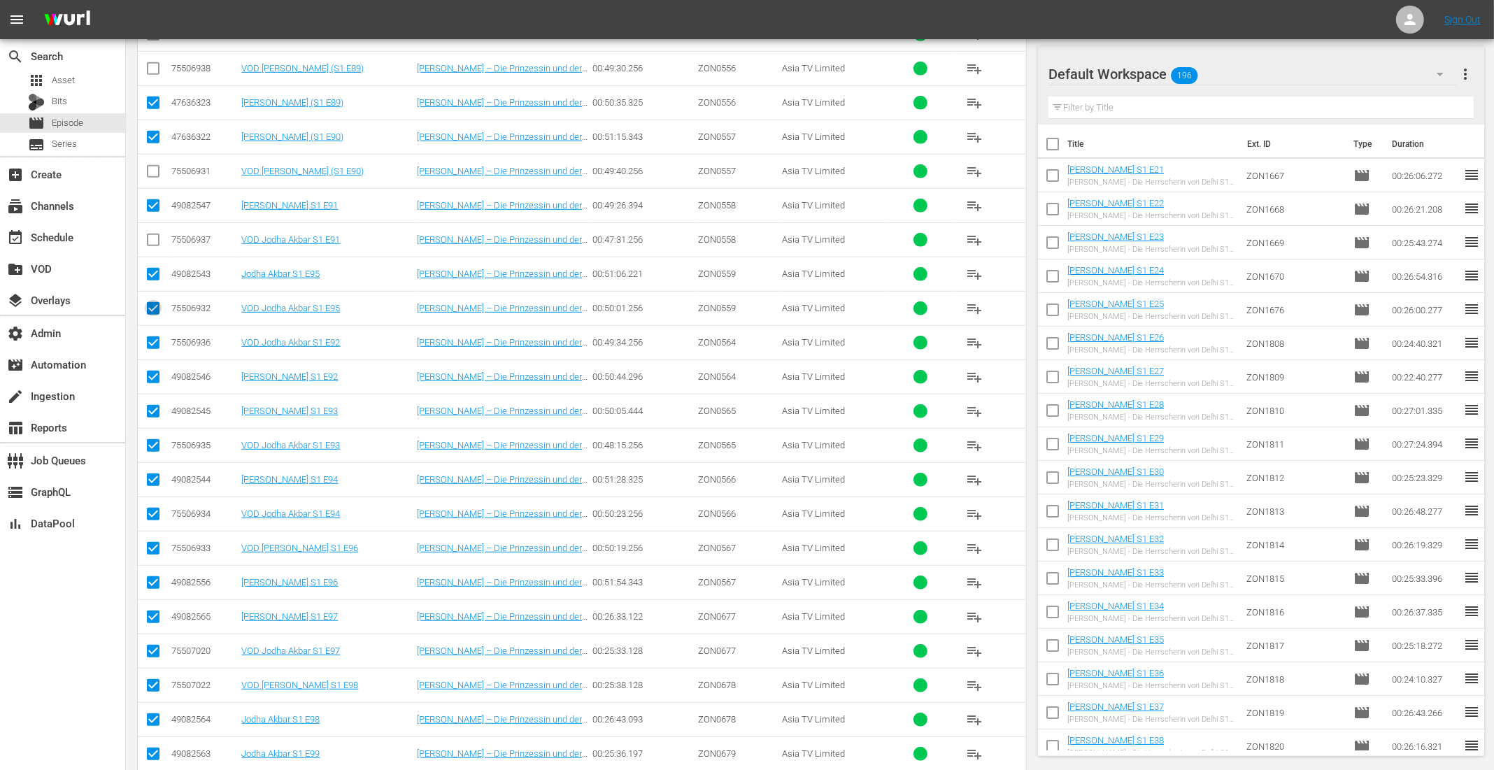
click at [150, 303] on input "checkbox" at bounding box center [153, 311] width 17 height 17
checkbox input "false"
click at [151, 338] on input "checkbox" at bounding box center [153, 345] width 17 height 17
checkbox input "false"
click at [152, 440] on input "checkbox" at bounding box center [153, 448] width 17 height 17
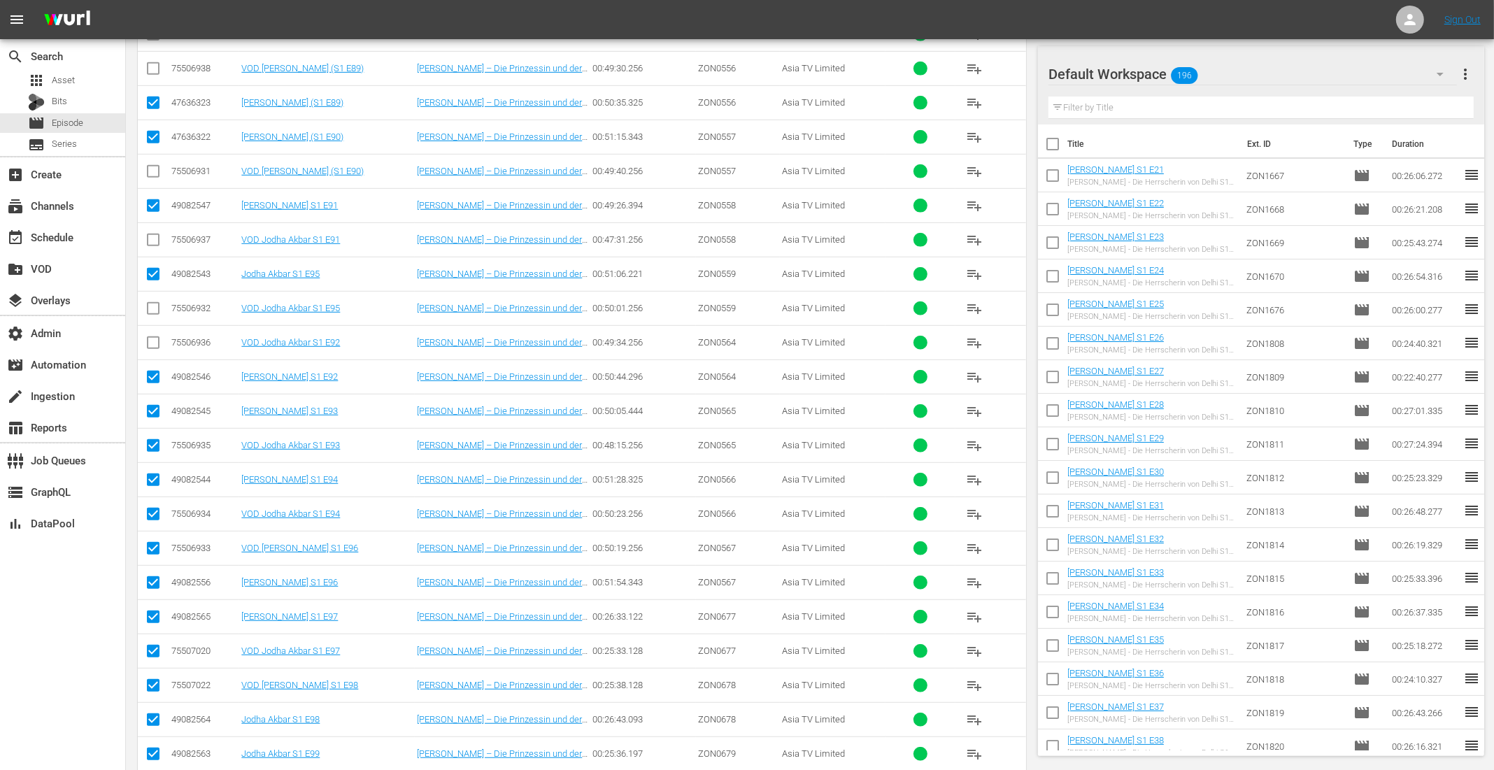
checkbox input "false"
click at [152, 508] on input "checkbox" at bounding box center [153, 516] width 17 height 17
checkbox input "false"
click at [153, 543] on input "checkbox" at bounding box center [153, 551] width 17 height 17
checkbox input "false"
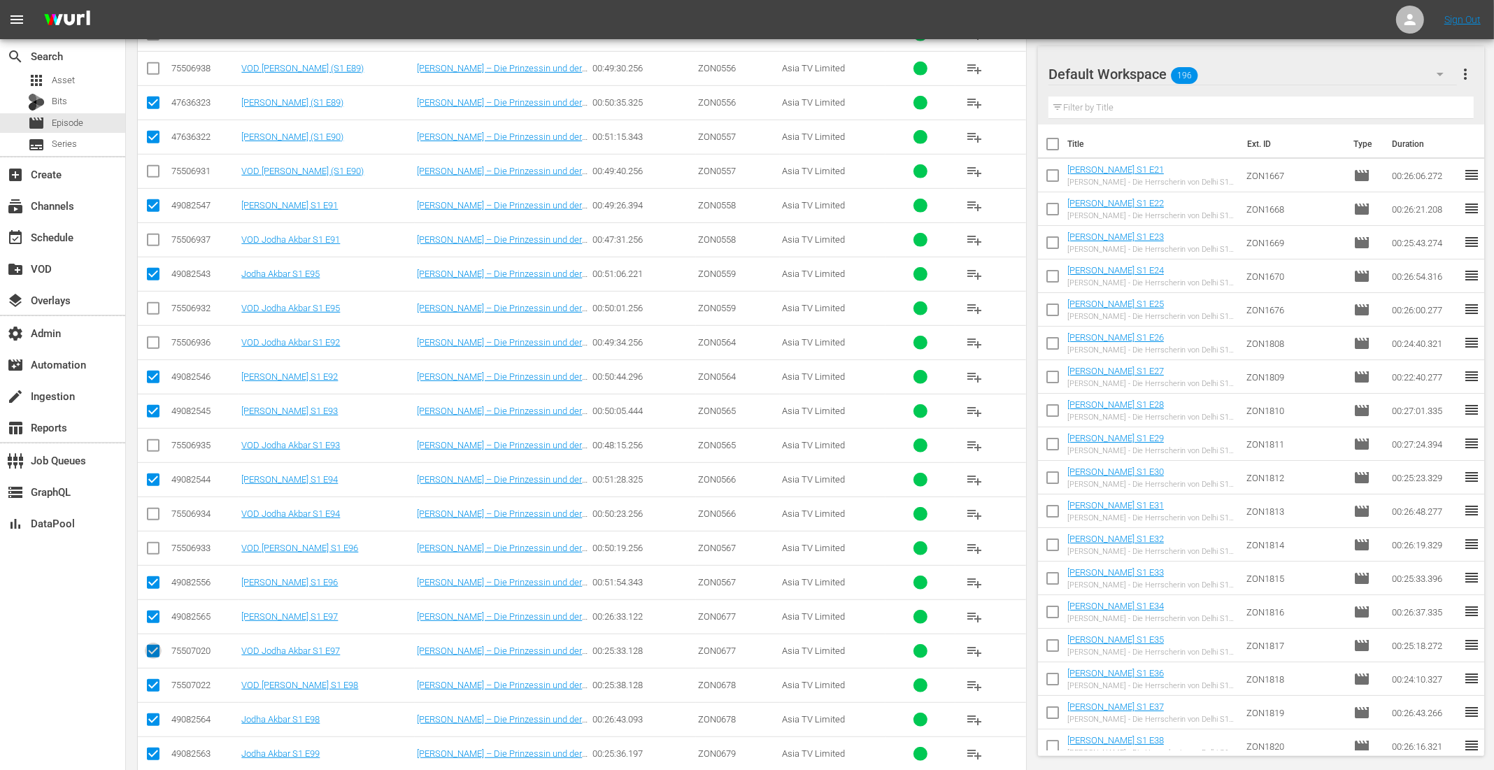
click at [157, 645] on input "checkbox" at bounding box center [153, 653] width 17 height 17
checkbox input "false"
click at [147, 680] on input "checkbox" at bounding box center [153, 688] width 17 height 17
checkbox input "false"
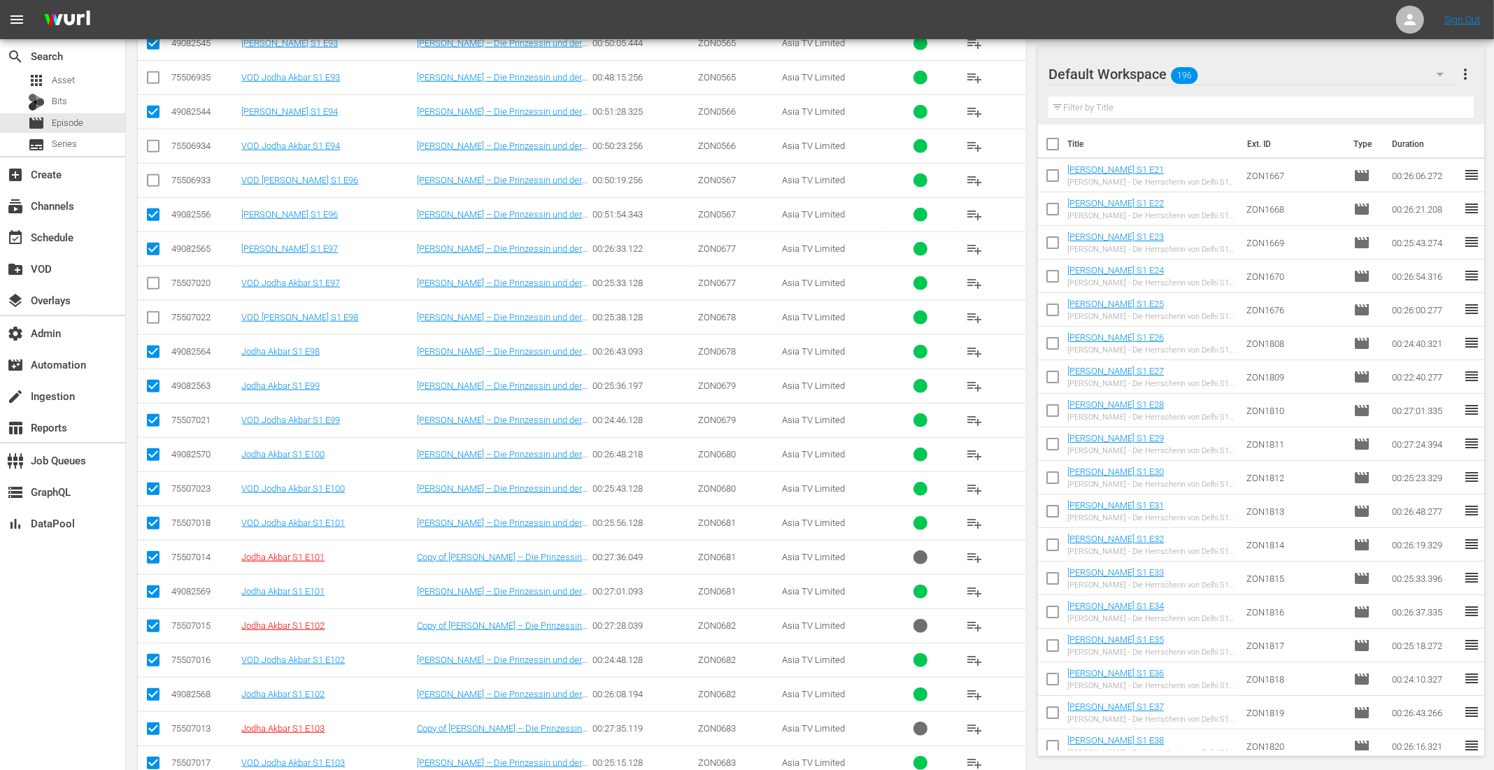
scroll to position [1347, 0]
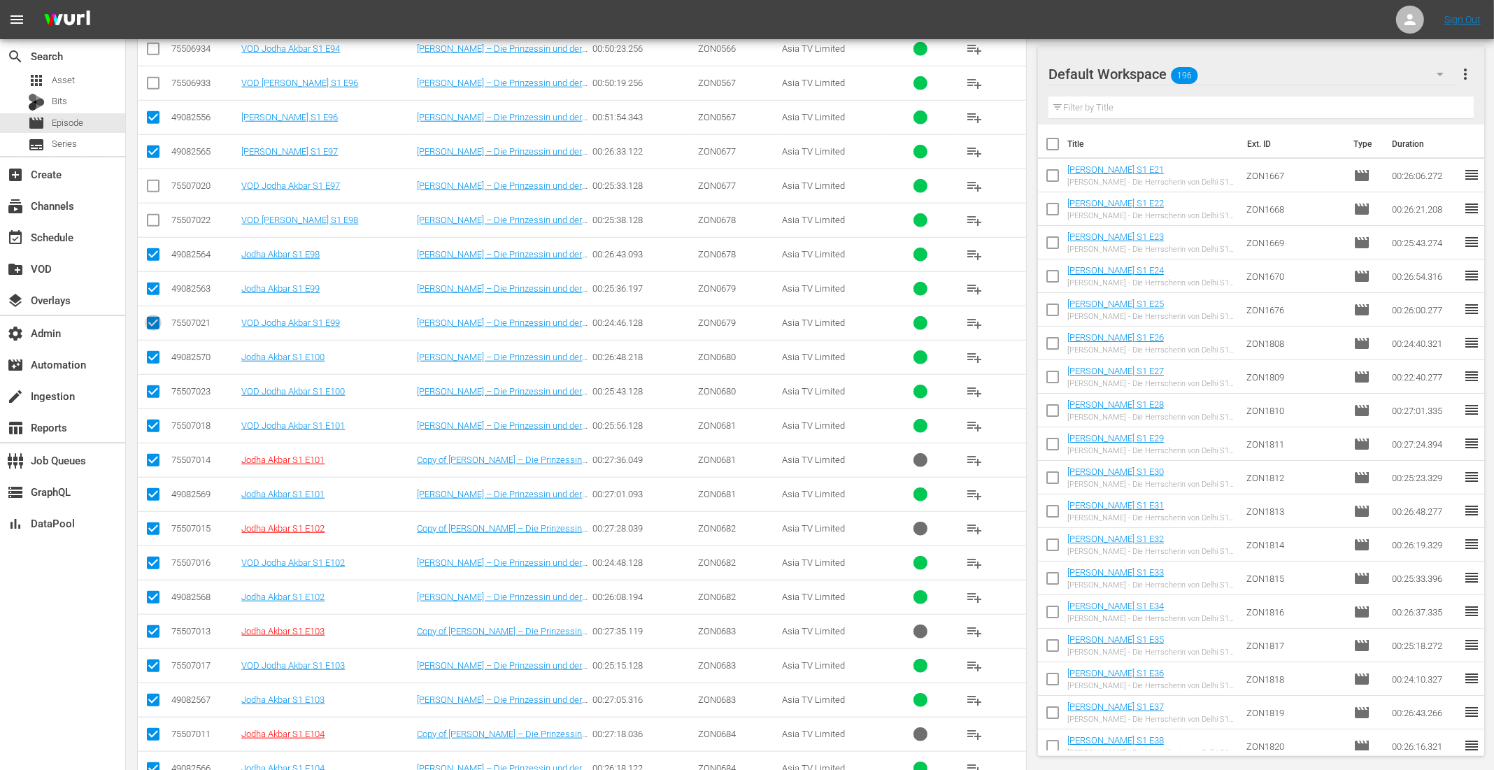
click at [158, 317] on input "checkbox" at bounding box center [153, 325] width 17 height 17
checkbox input "false"
click at [151, 386] on input "checkbox" at bounding box center [153, 394] width 17 height 17
checkbox input "false"
click at [153, 420] on input "checkbox" at bounding box center [153, 428] width 17 height 17
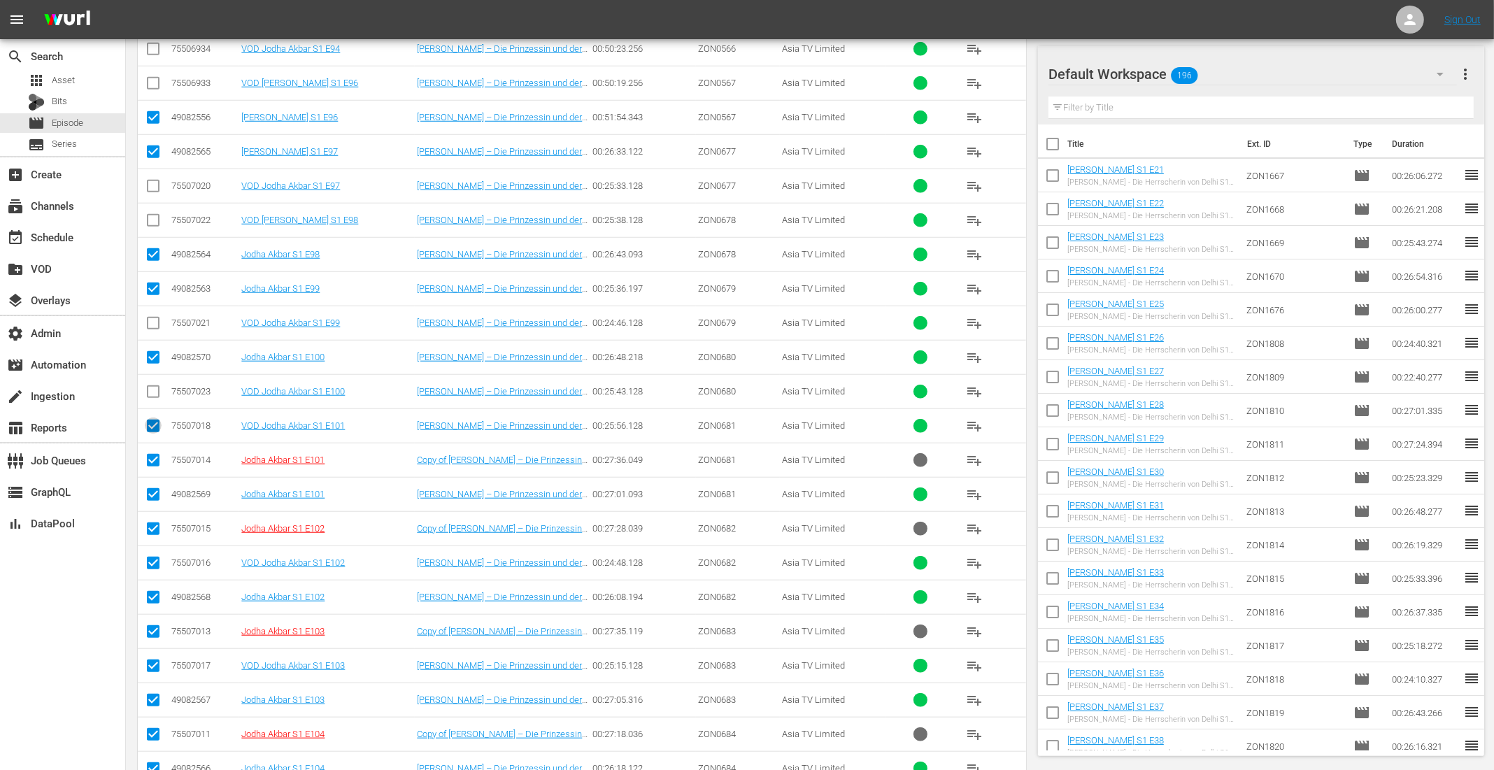
checkbox input "false"
click at [157, 455] on input "checkbox" at bounding box center [153, 463] width 17 height 17
checkbox input "false"
click at [158, 523] on input "checkbox" at bounding box center [153, 531] width 17 height 17
checkbox input "false"
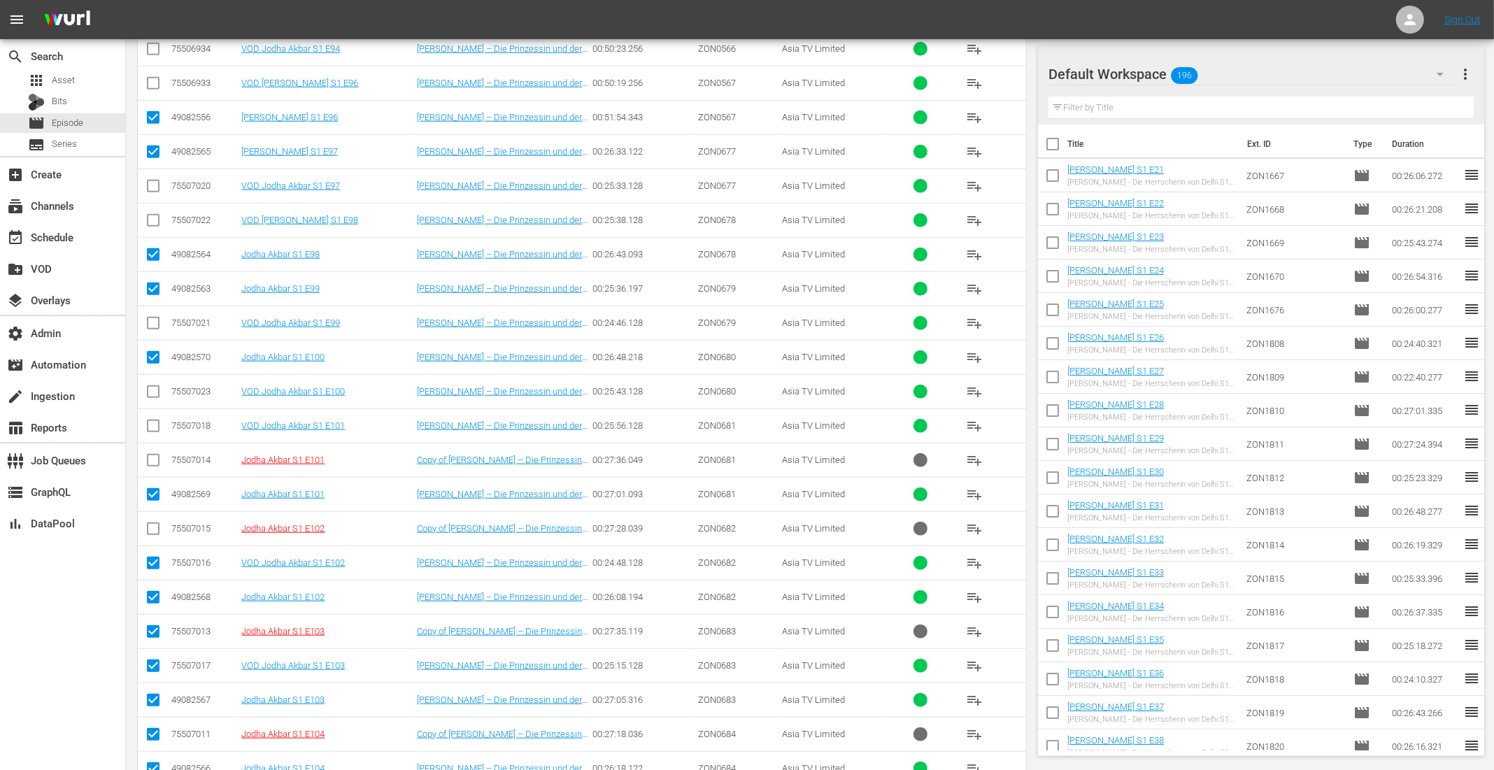
click at [155, 557] on input "checkbox" at bounding box center [153, 565] width 17 height 17
checkbox input "false"
click at [155, 626] on input "checkbox" at bounding box center [153, 634] width 17 height 17
checkbox input "false"
click at [148, 729] on input "checkbox" at bounding box center [153, 737] width 17 height 17
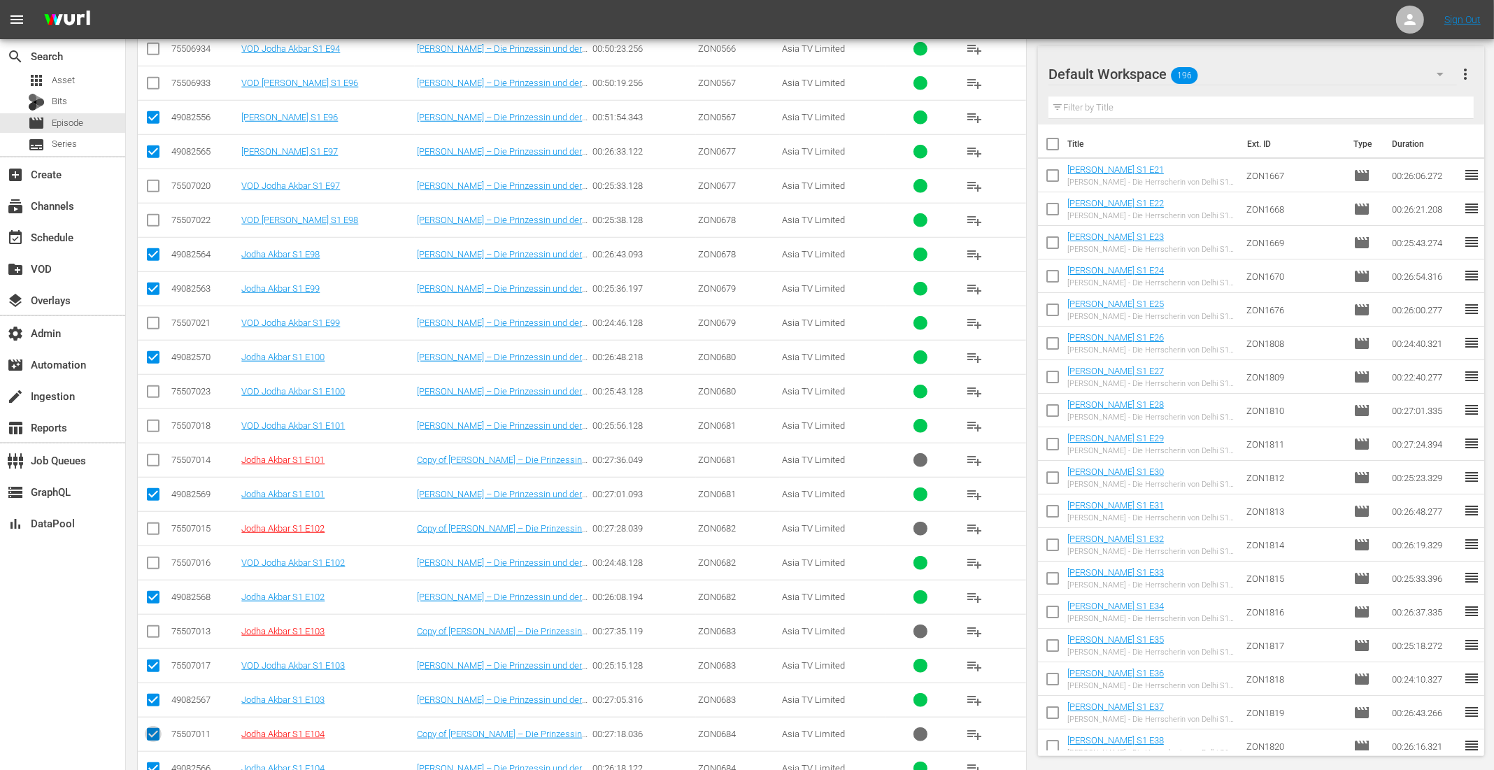
checkbox input "false"
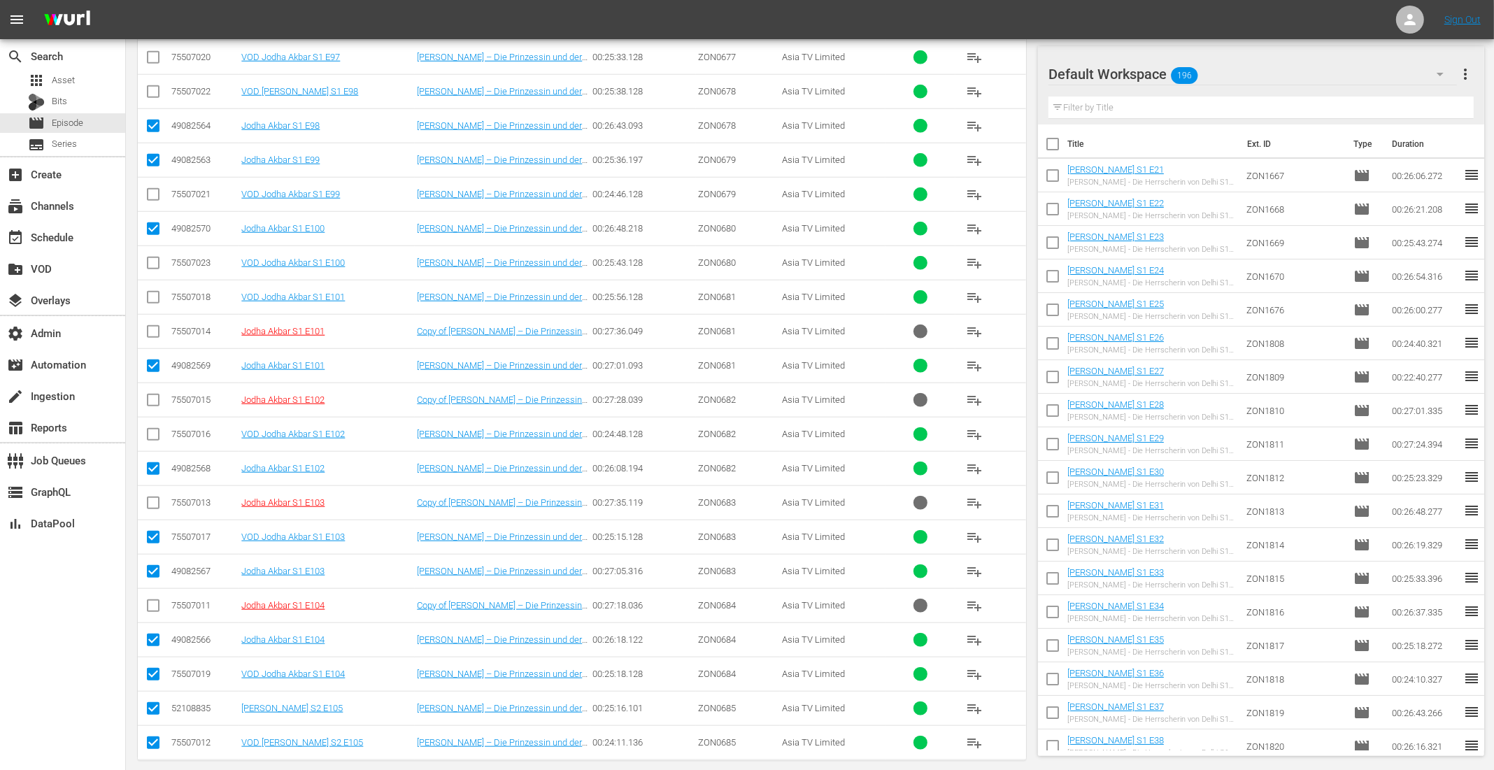
click at [152, 531] on input "checkbox" at bounding box center [153, 539] width 17 height 17
checkbox input "false"
click at [156, 669] on input "checkbox" at bounding box center [153, 677] width 17 height 17
checkbox input "false"
click at [150, 737] on input "checkbox" at bounding box center [153, 745] width 17 height 17
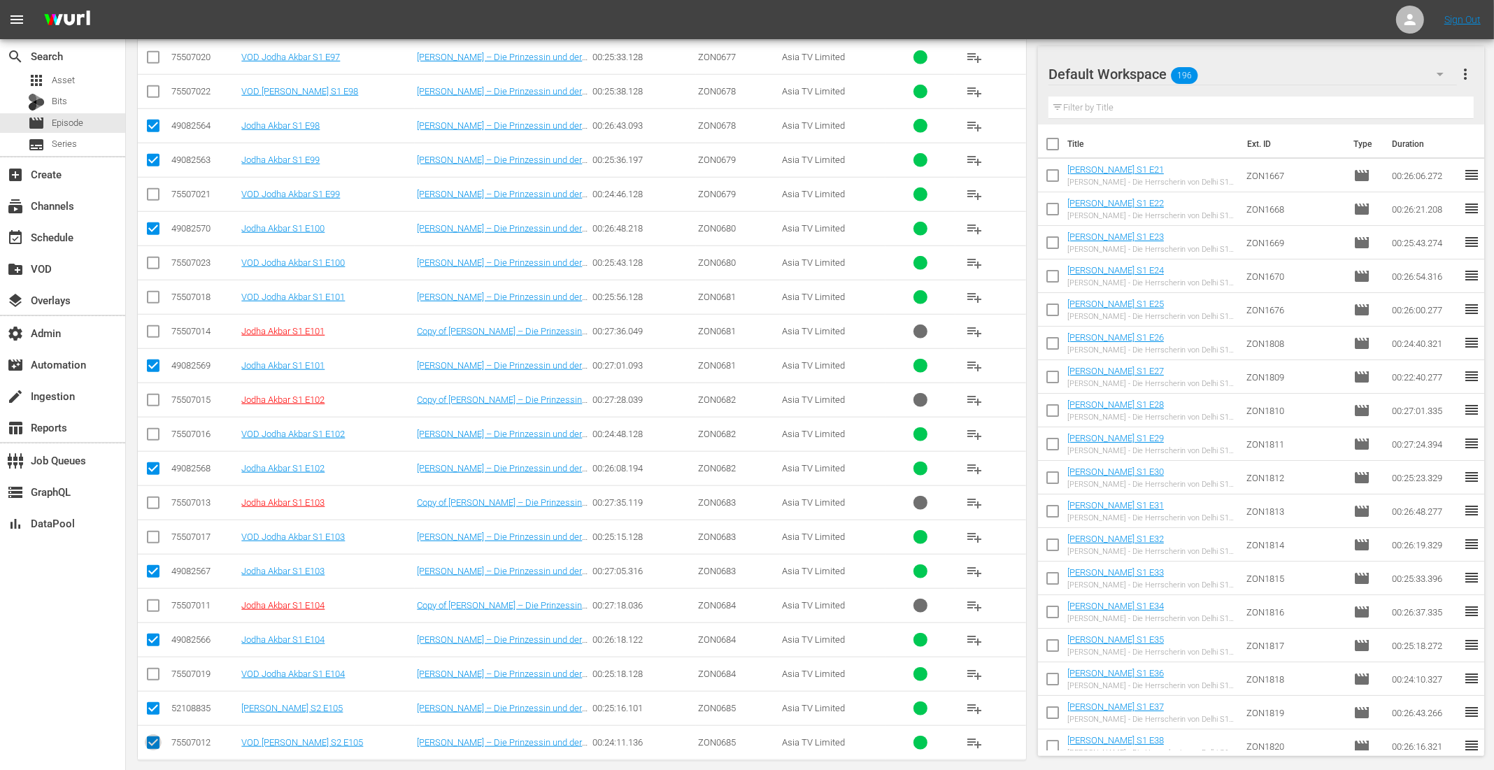
checkbox input "false"
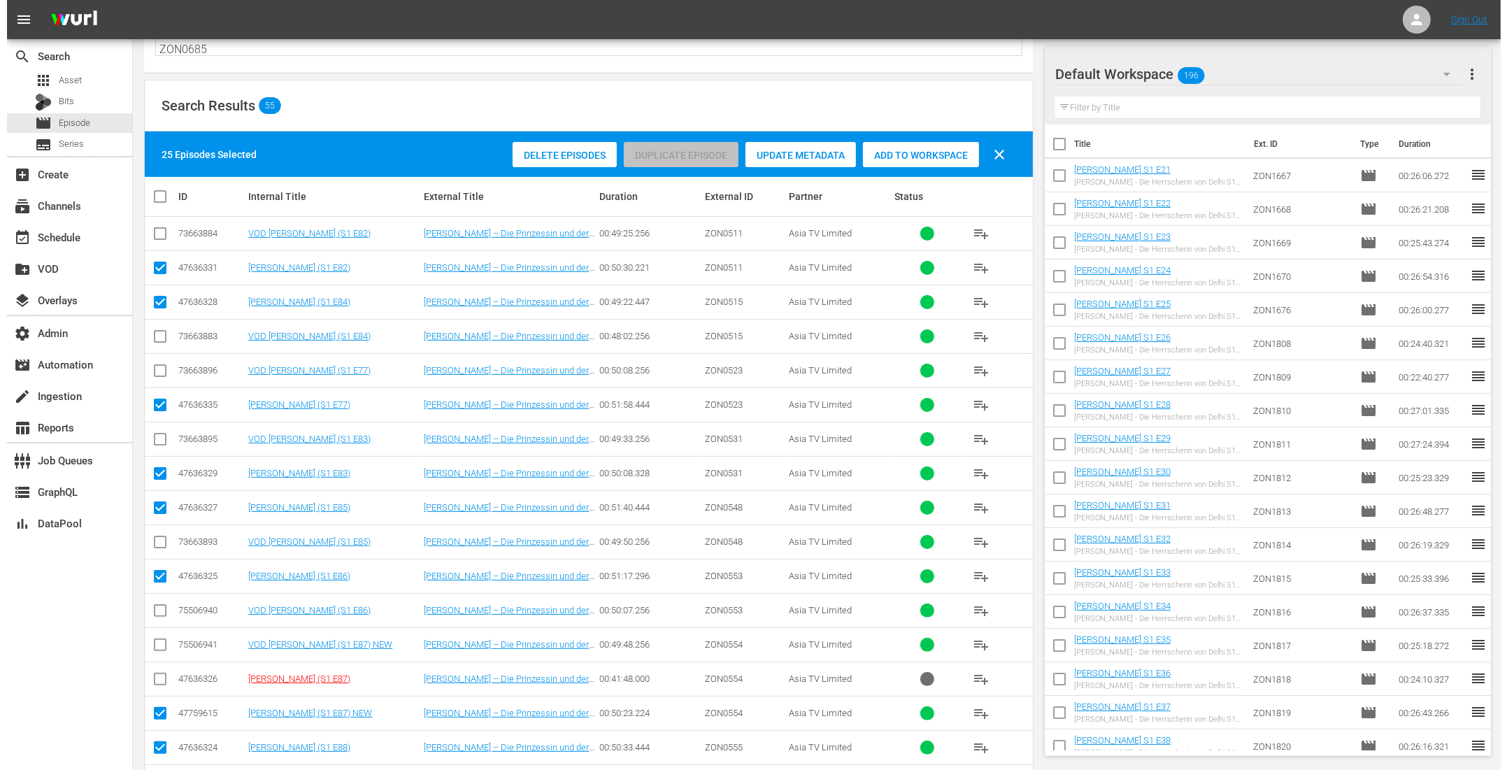
scroll to position [0, 0]
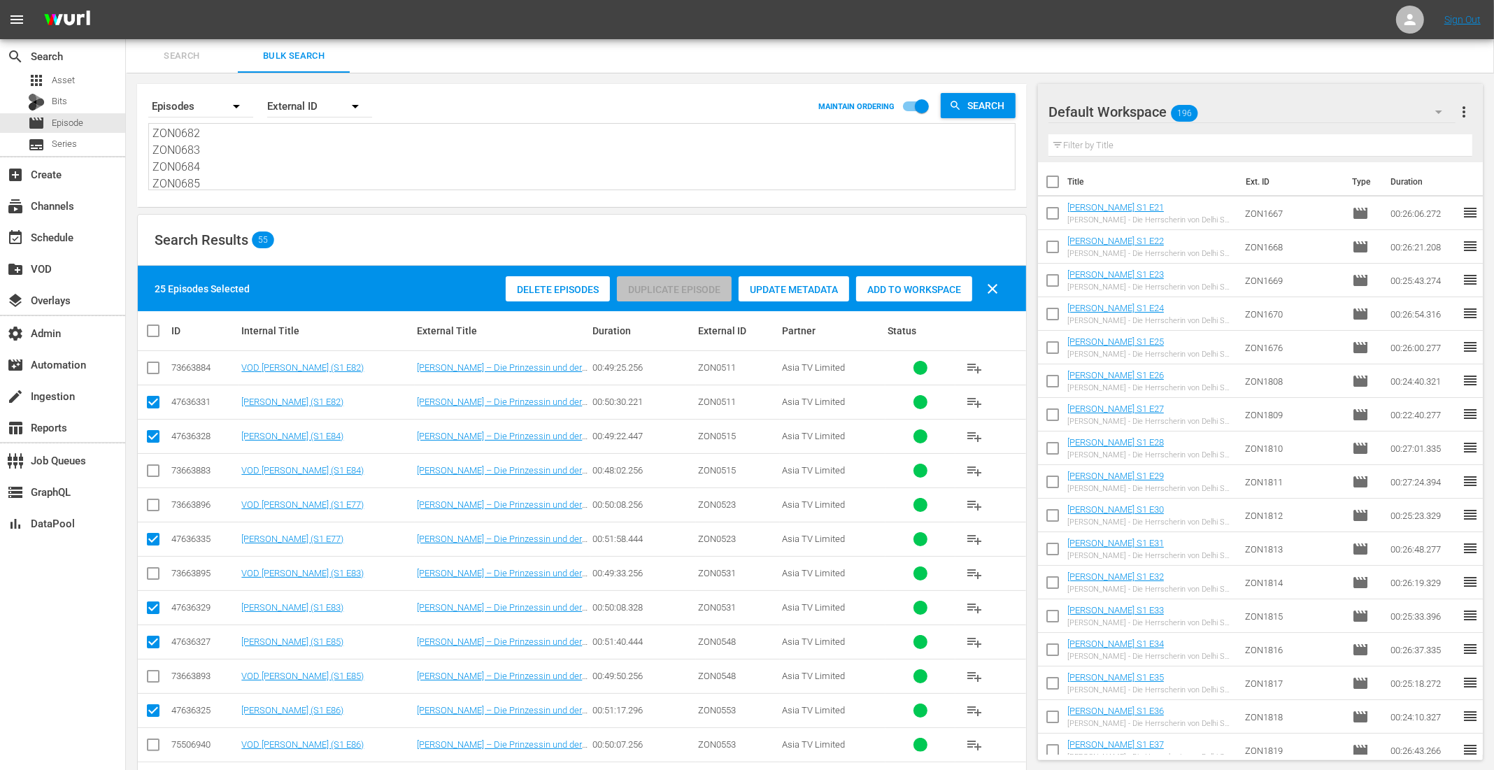
click at [948, 284] on span "Add to Workspace" at bounding box center [914, 289] width 116 height 11
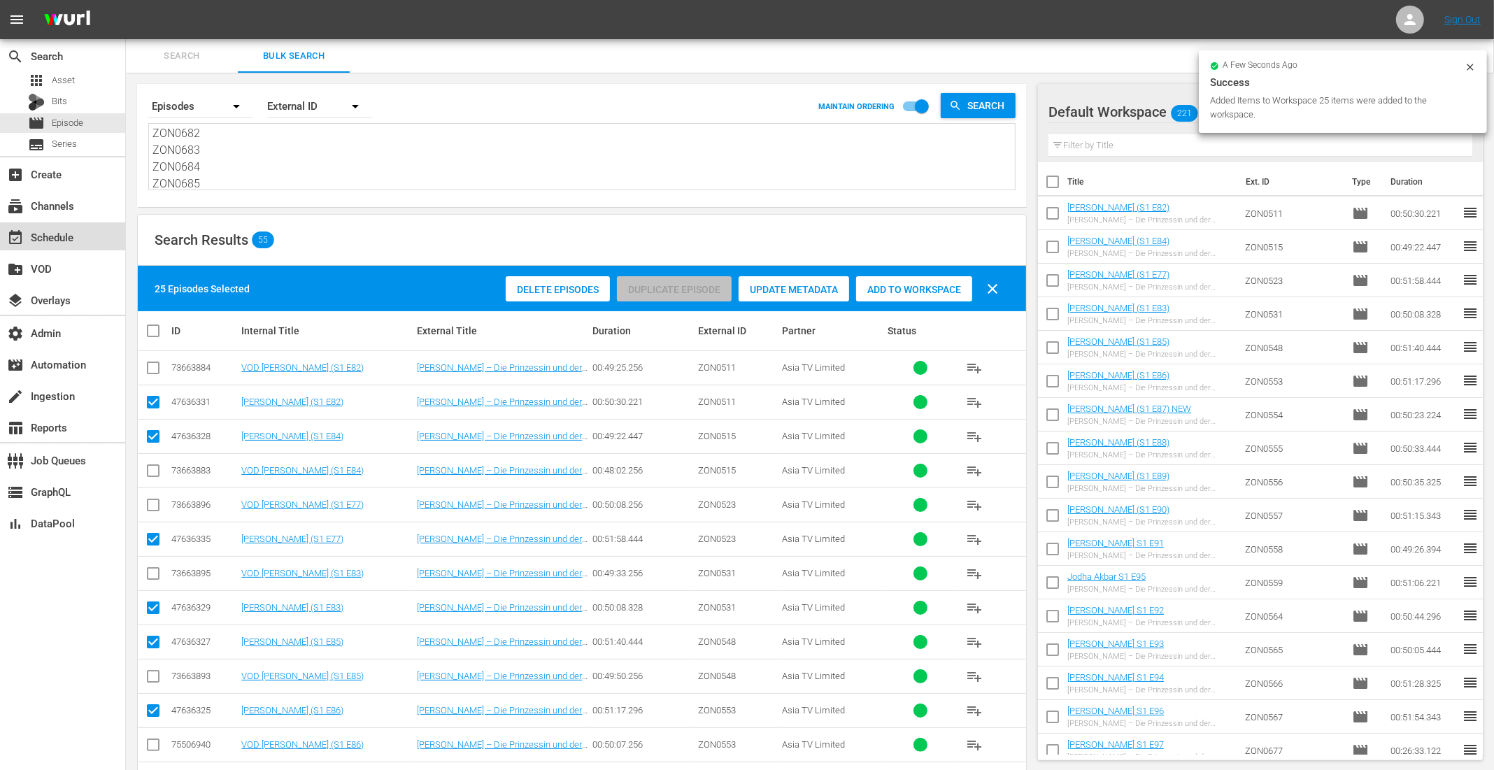
click at [70, 238] on div "event_available Schedule" at bounding box center [39, 235] width 78 height 13
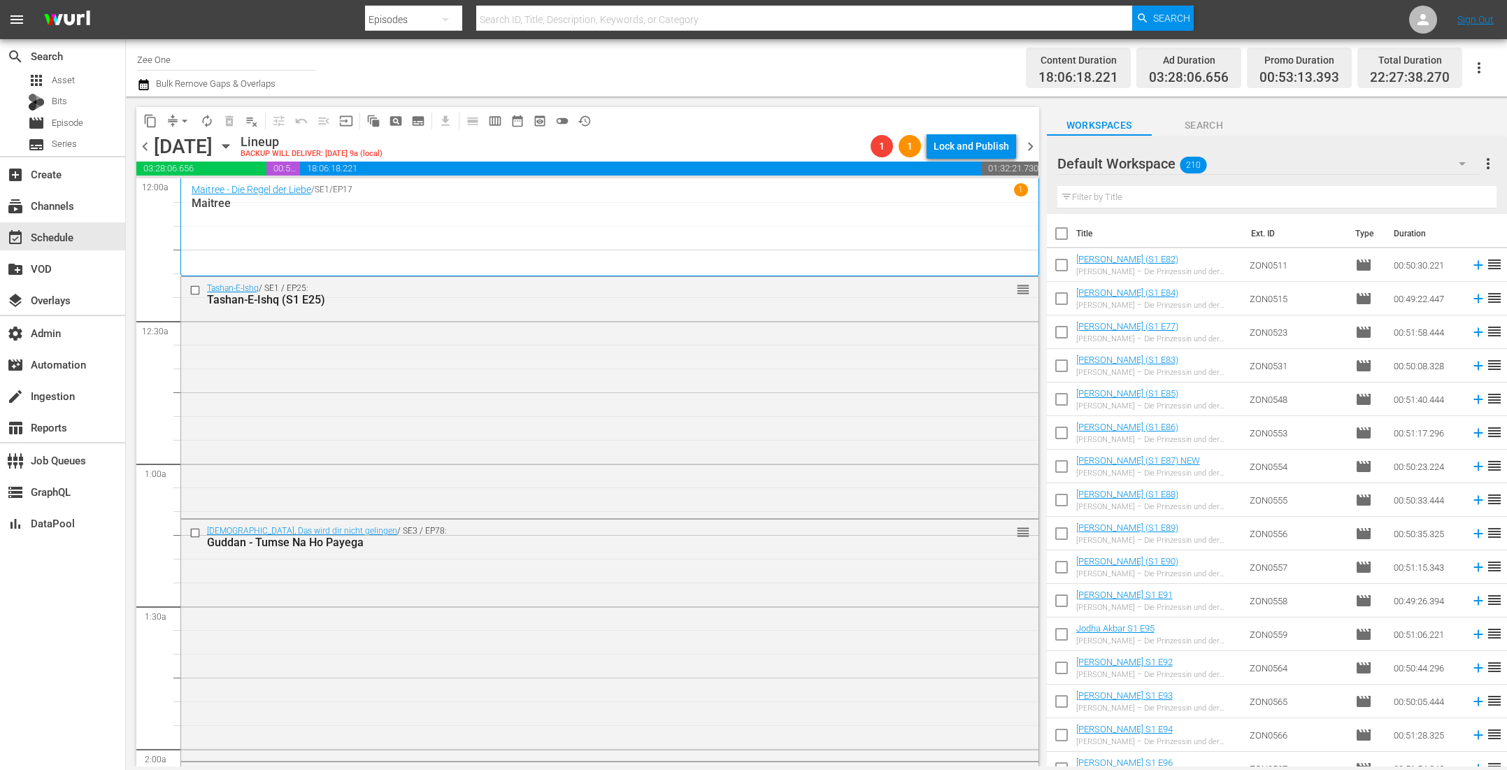
click at [143, 147] on span "chevron_left" at bounding box center [144, 146] width 17 height 17
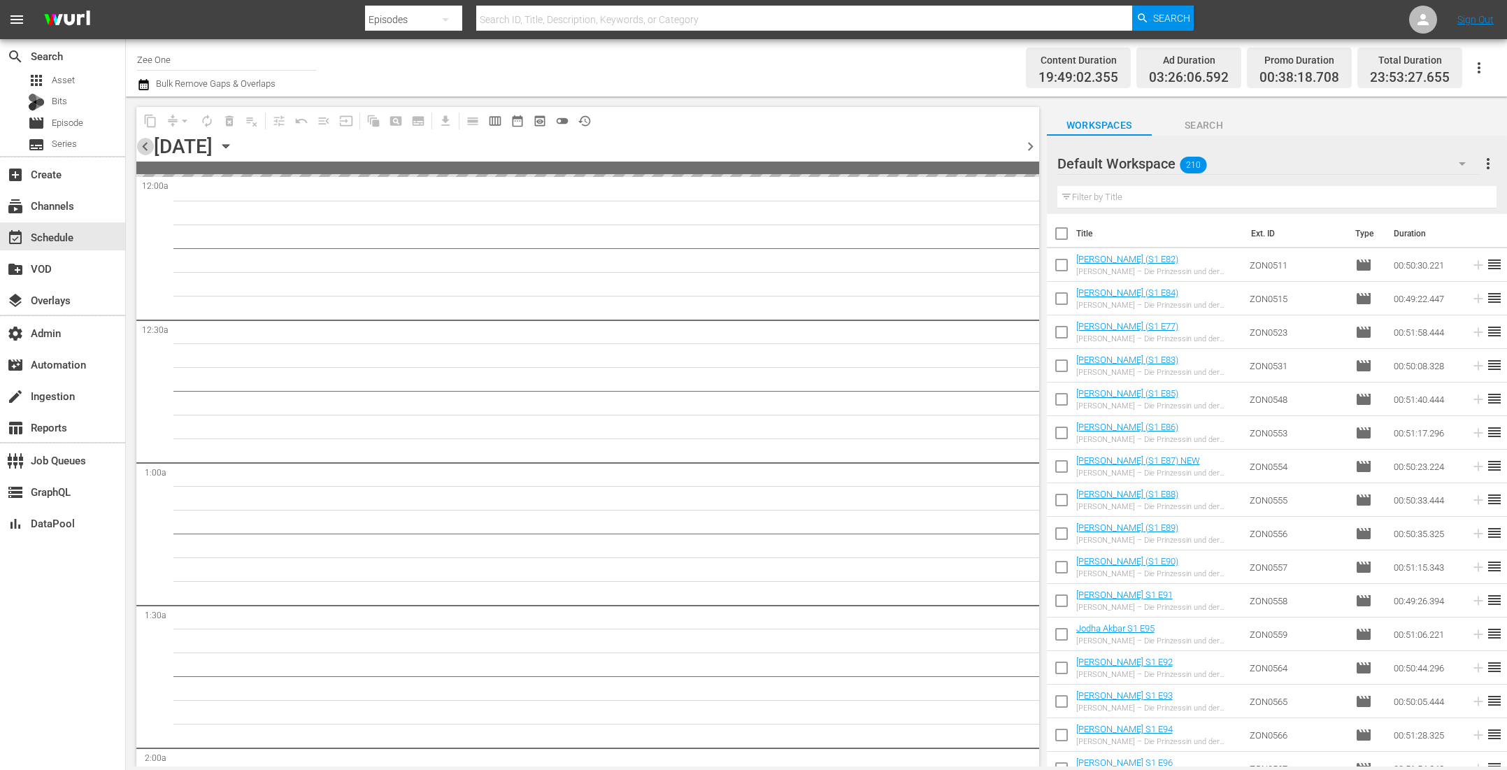
click at [143, 147] on span "chevron_left" at bounding box center [144, 146] width 17 height 17
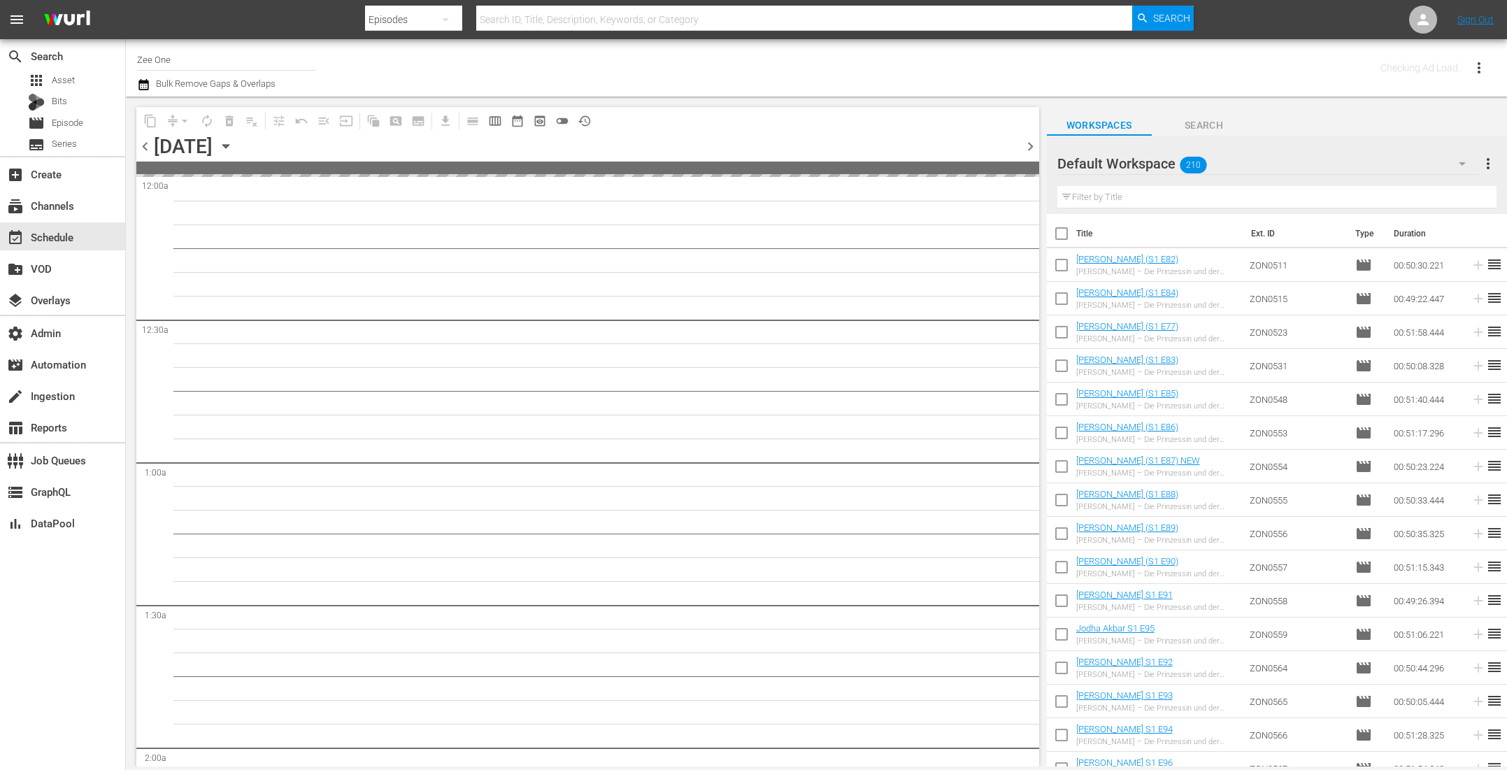
click at [143, 147] on span "chevron_left" at bounding box center [144, 146] width 17 height 17
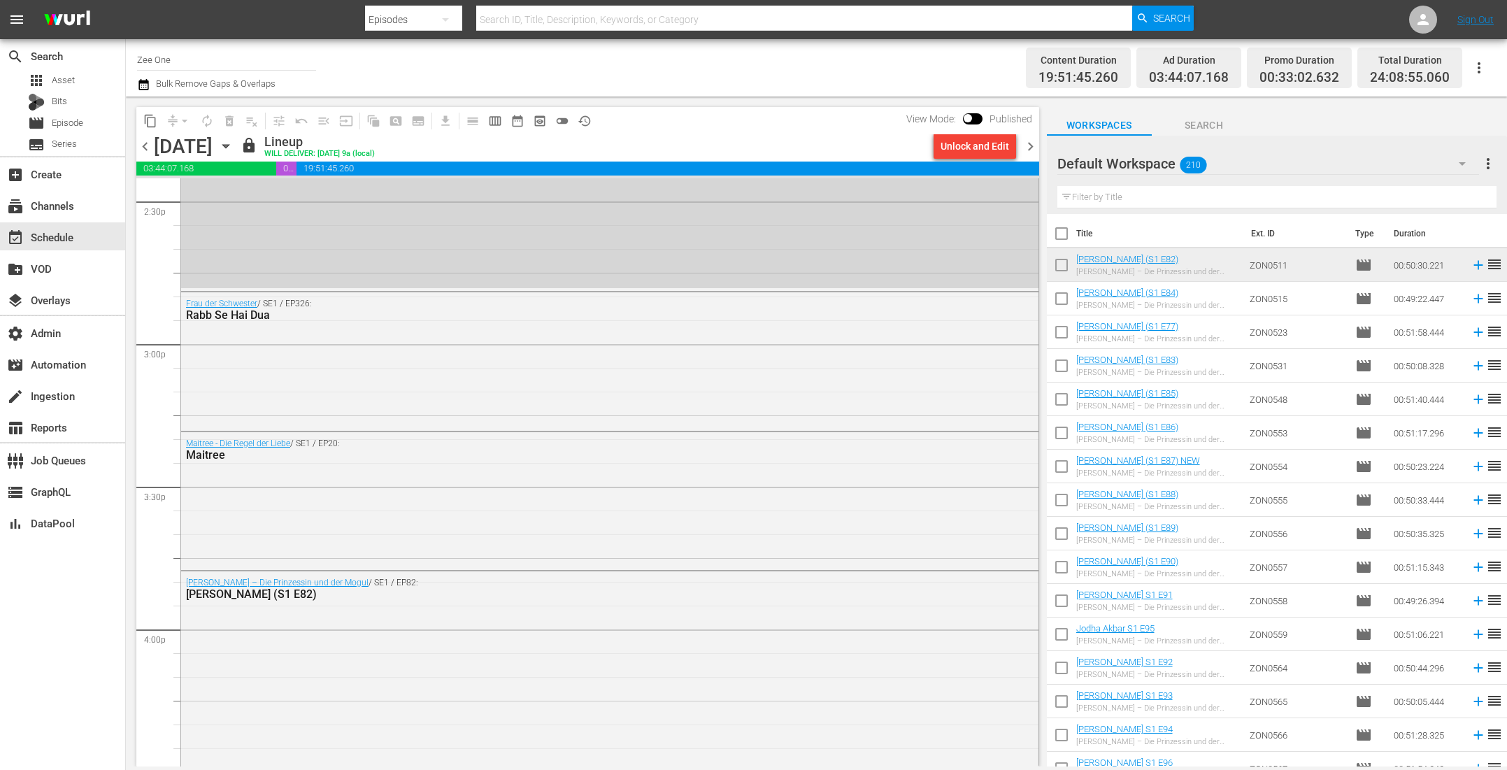
scroll to position [4438, 0]
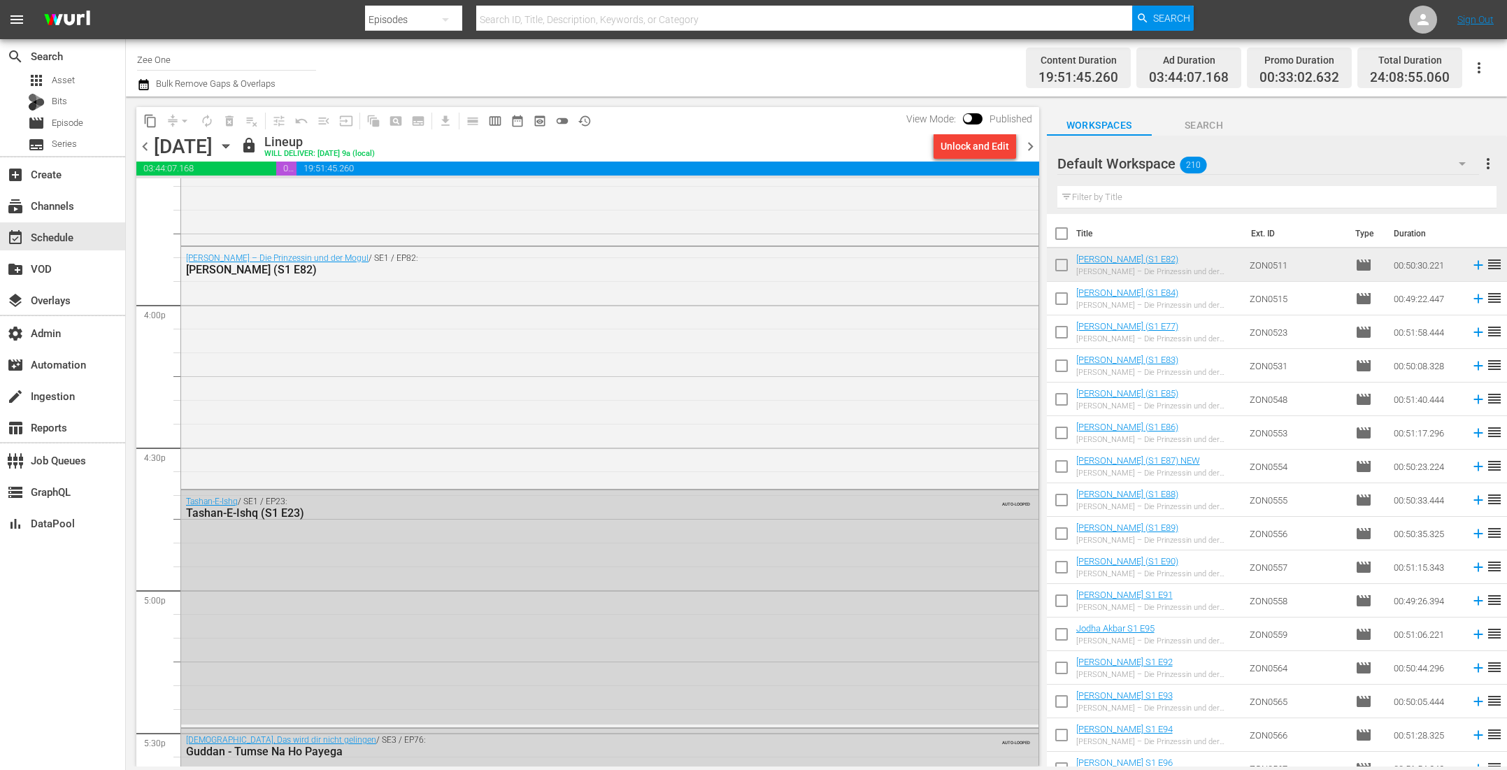
click at [234, 143] on icon "button" at bounding box center [225, 145] width 15 height 15
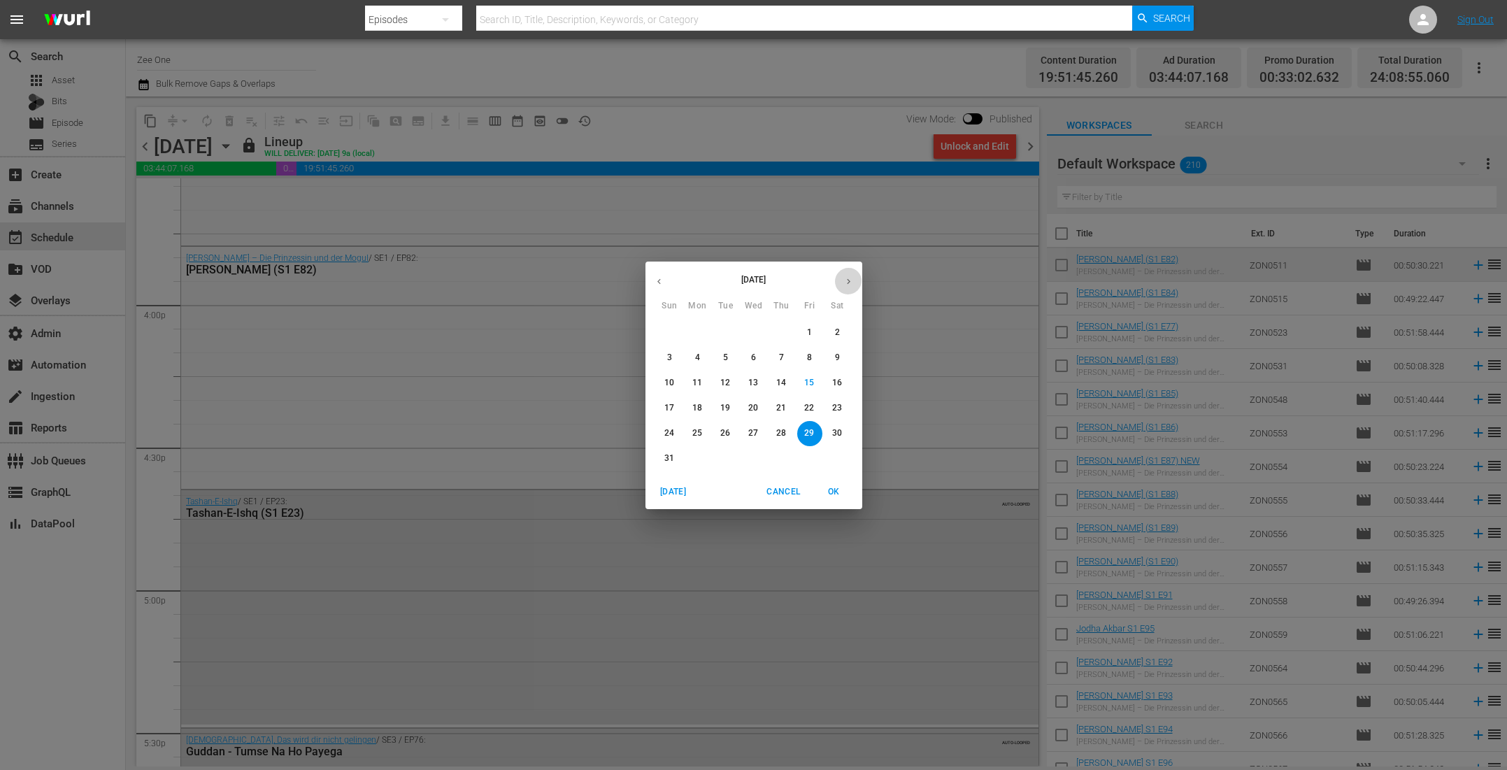
drag, startPoint x: 852, startPoint y: 269, endPoint x: 850, endPoint y: 277, distance: 8.0
click at [851, 271] on button "button" at bounding box center [848, 281] width 27 height 27
click at [693, 332] on span "1" at bounding box center [697, 333] width 25 height 12
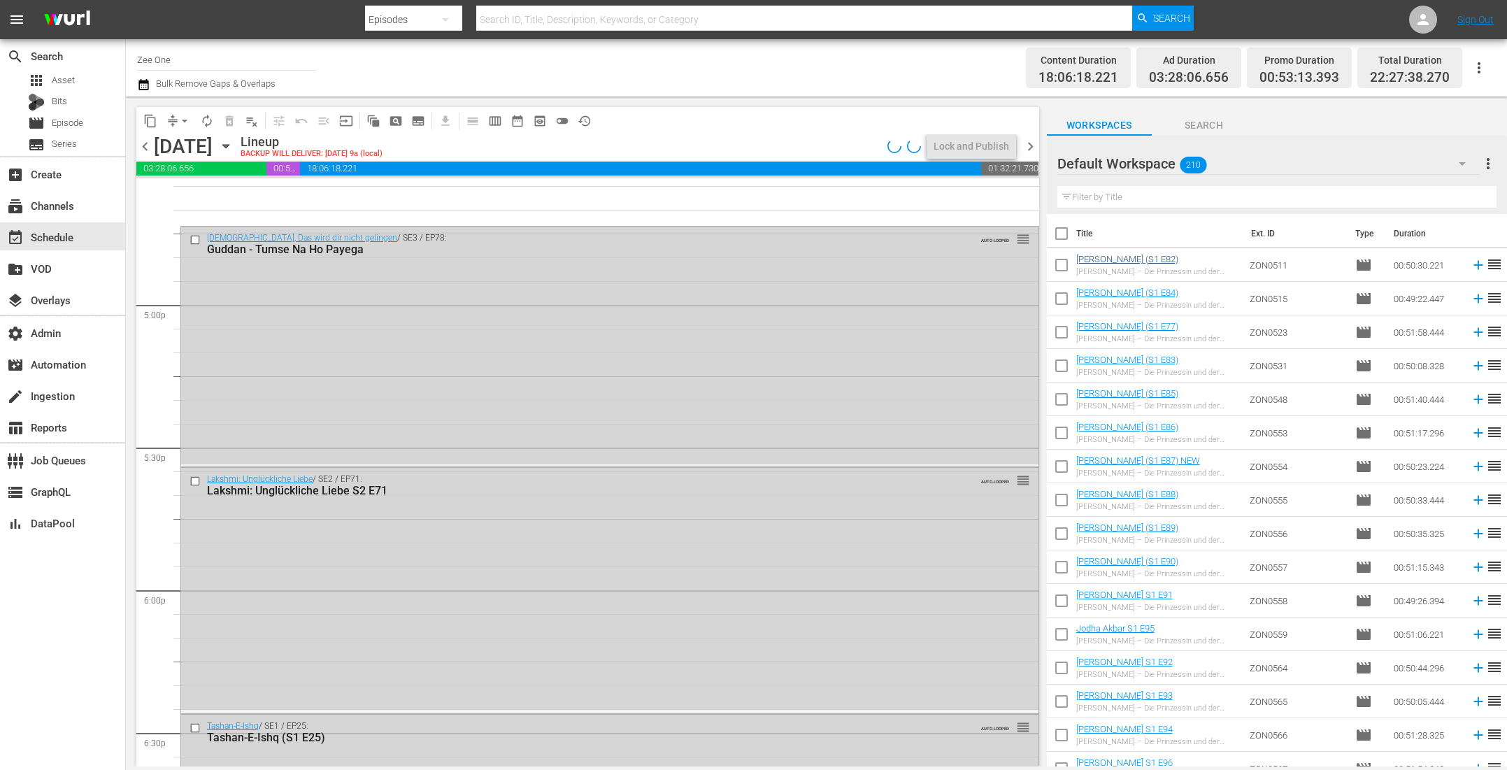
scroll to position [4462, 0]
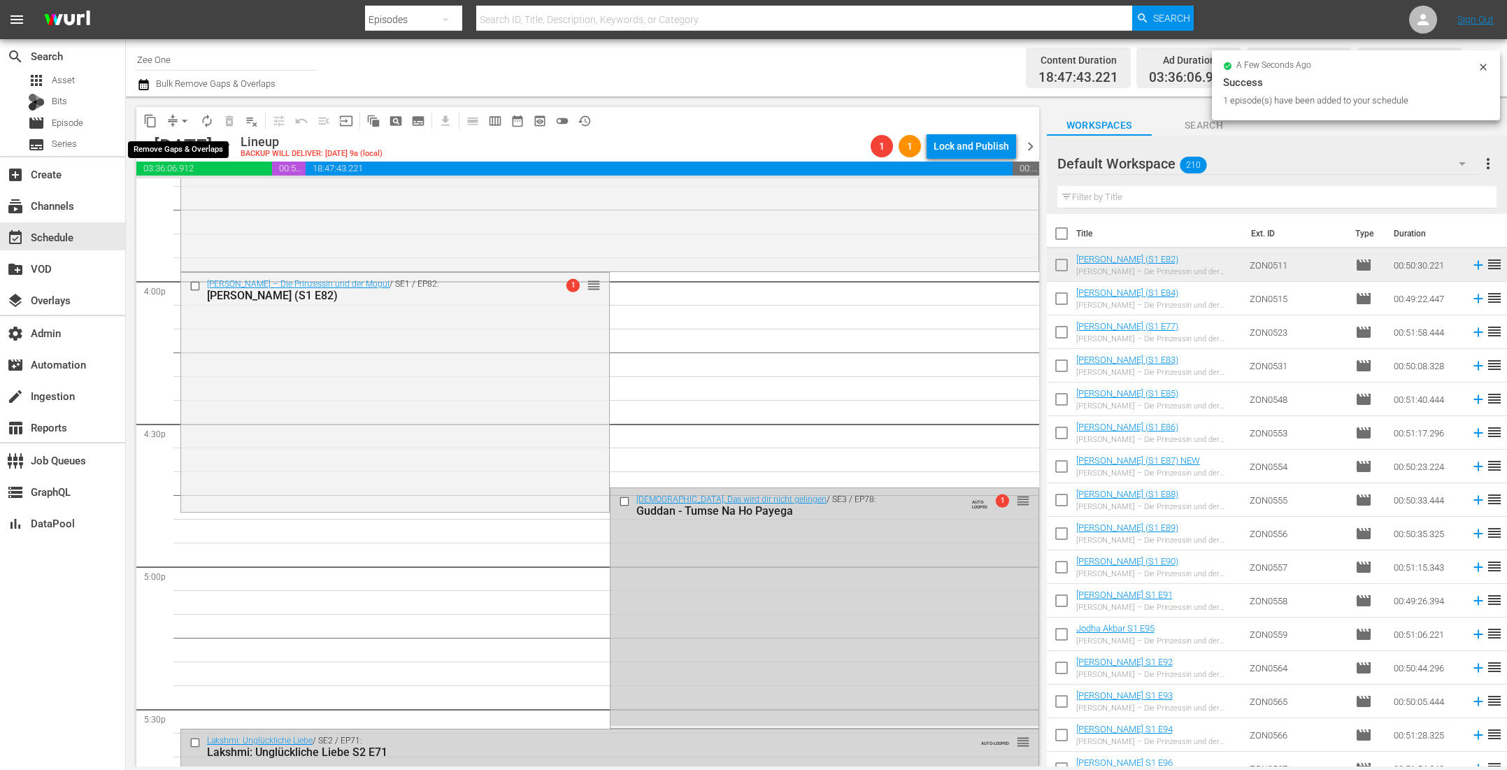
click at [185, 114] on span "arrow_drop_down" at bounding box center [185, 121] width 14 height 14
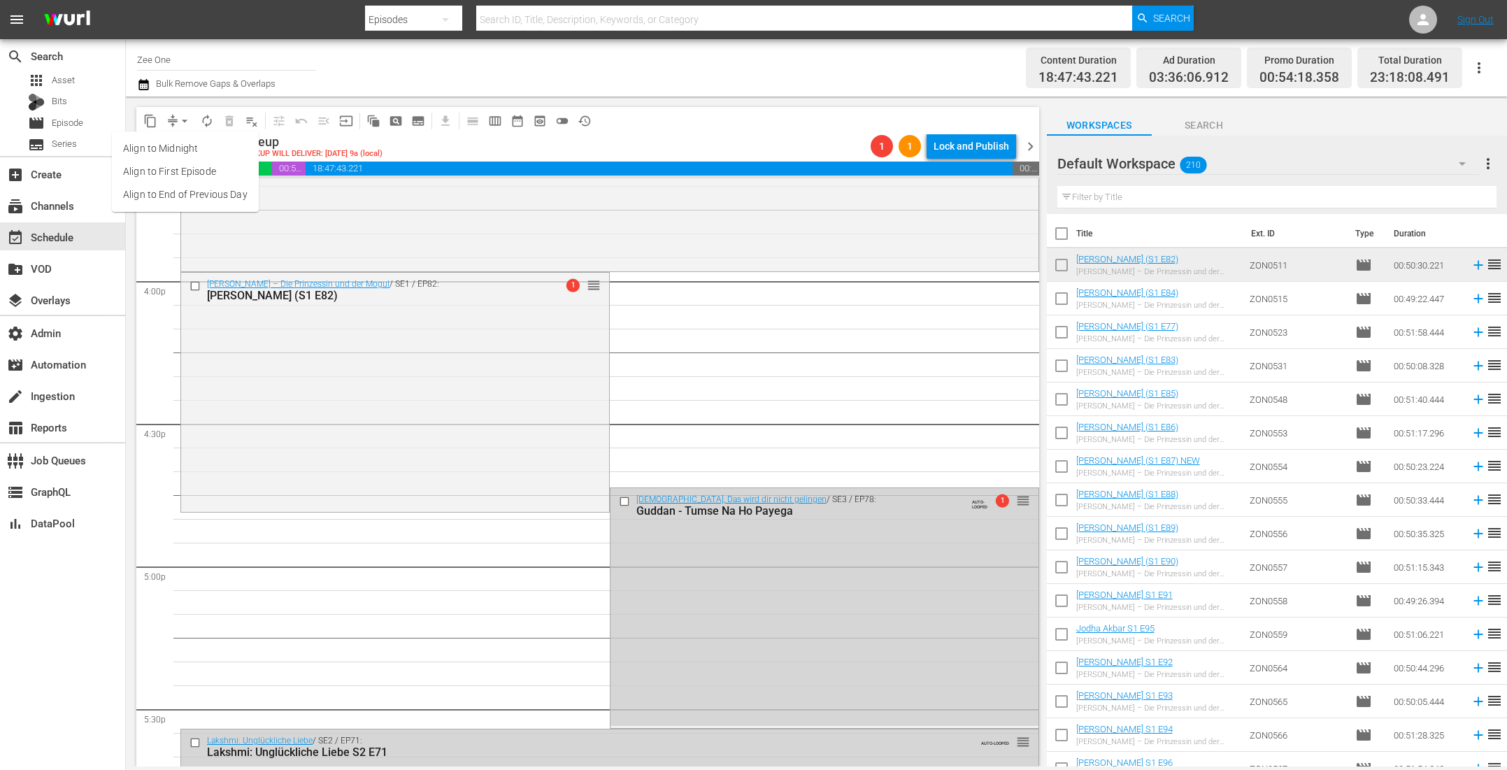
click at [192, 208] on ul "Align to Midnight Align to First Episode Align to End of Previous Day" at bounding box center [185, 171] width 147 height 80
click at [208, 189] on li "Align to End of Previous Day" at bounding box center [185, 194] width 147 height 23
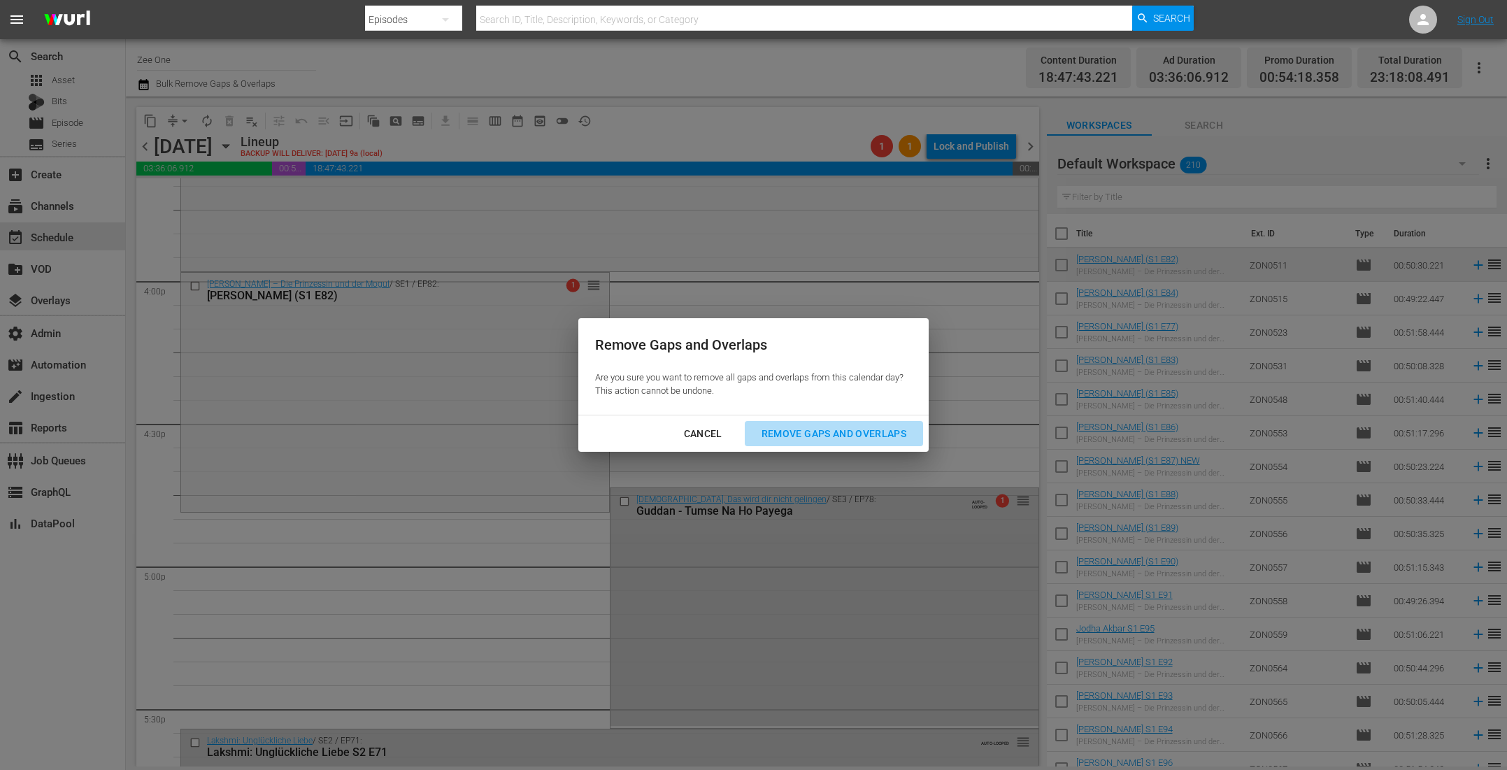
click at [829, 427] on div "Remove Gaps and Overlaps" at bounding box center [833, 433] width 167 height 17
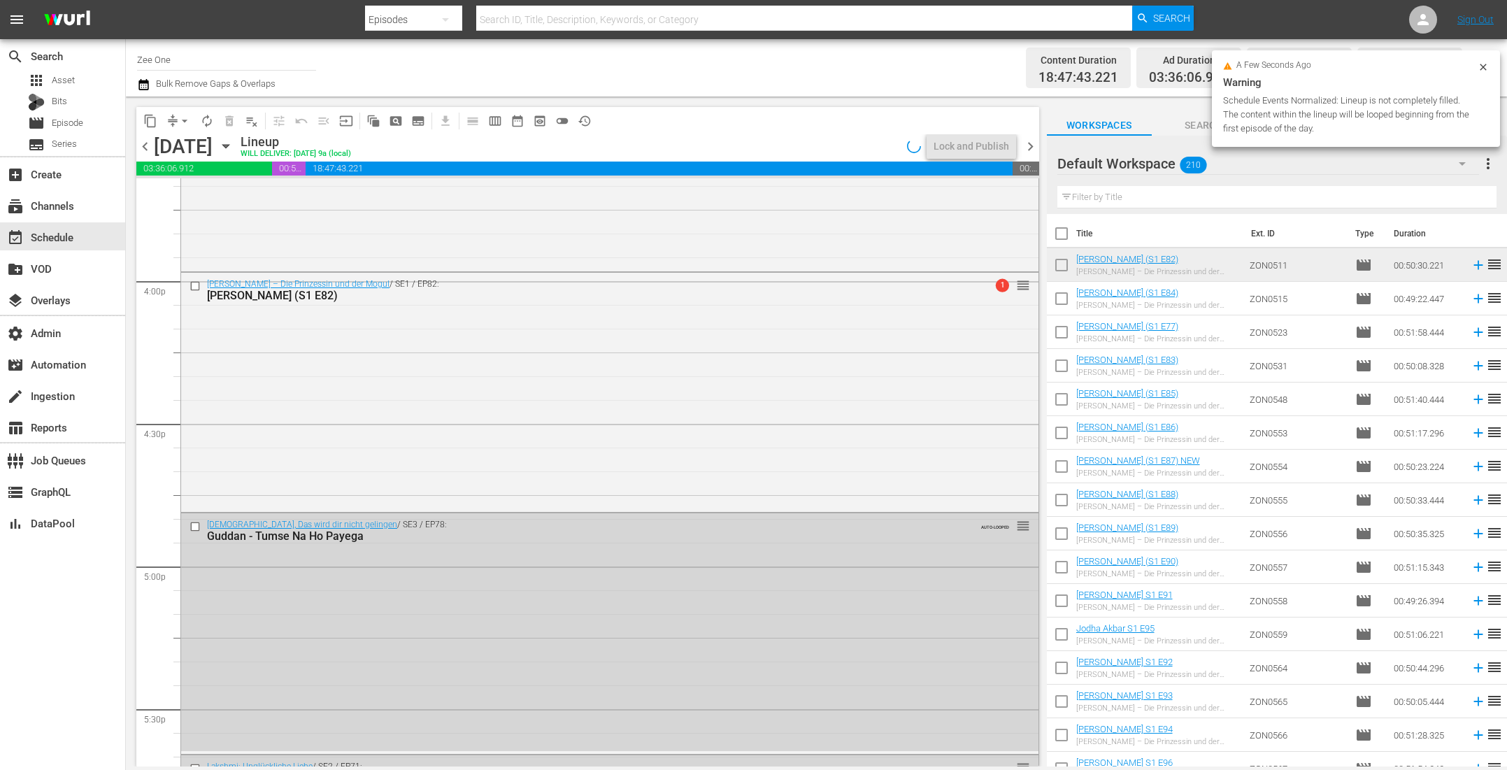
click at [514, 445] on div "Jodha Akbar – Die Prinzessin und der Mogul / SE1 / EP82: Jodha Akbar (S1 E82) 1…" at bounding box center [609, 391] width 857 height 236
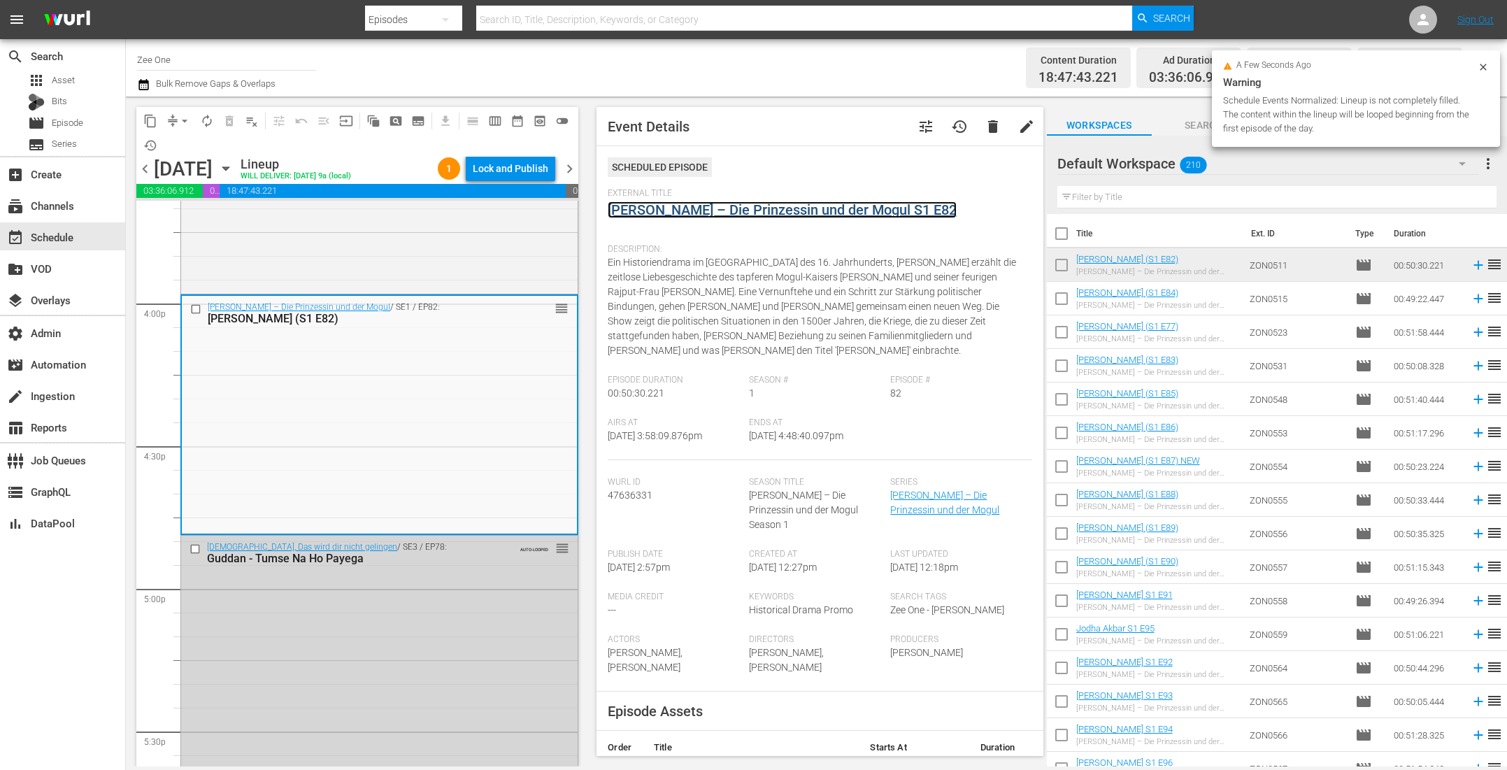
click at [653, 210] on link "Jodha Akbar – Die Prinzessin und der Mogul S1 E82" at bounding box center [782, 209] width 349 height 17
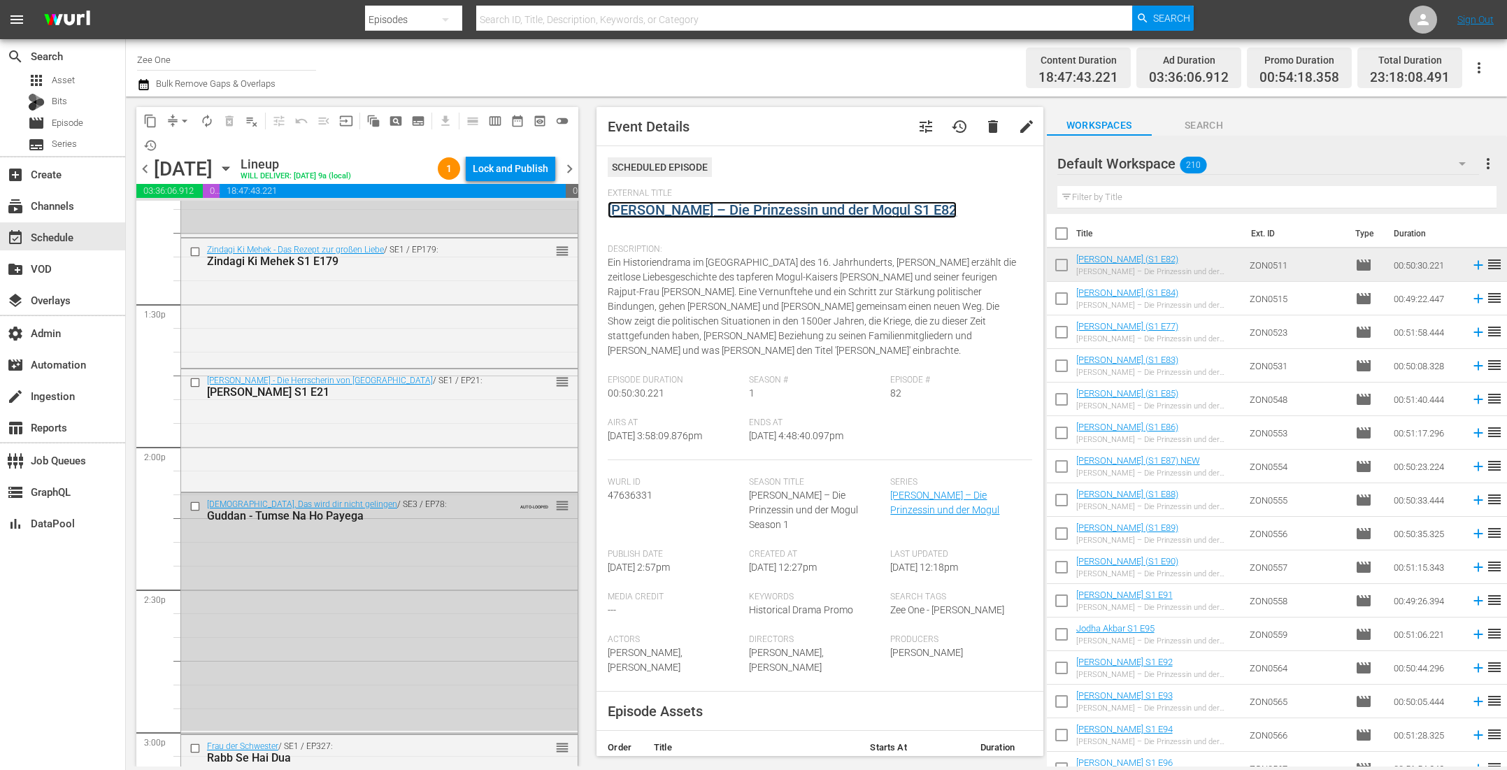
scroll to position [3725, 0]
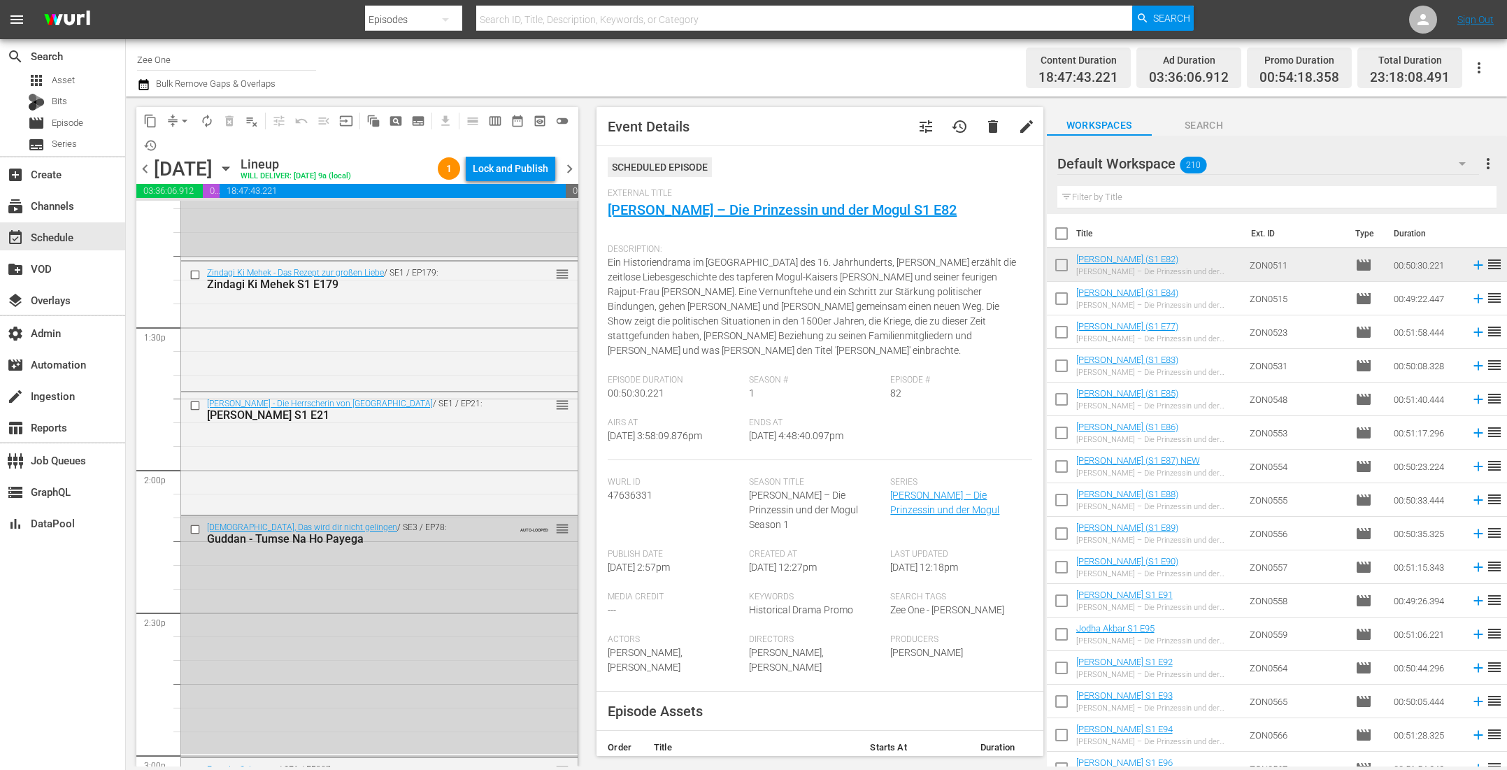
click at [466, 448] on div "Razia Sultan - Die Herrscherin von Delhi / SE1 / EP21: Razia Sultan S1 E21 reor…" at bounding box center [379, 452] width 396 height 120
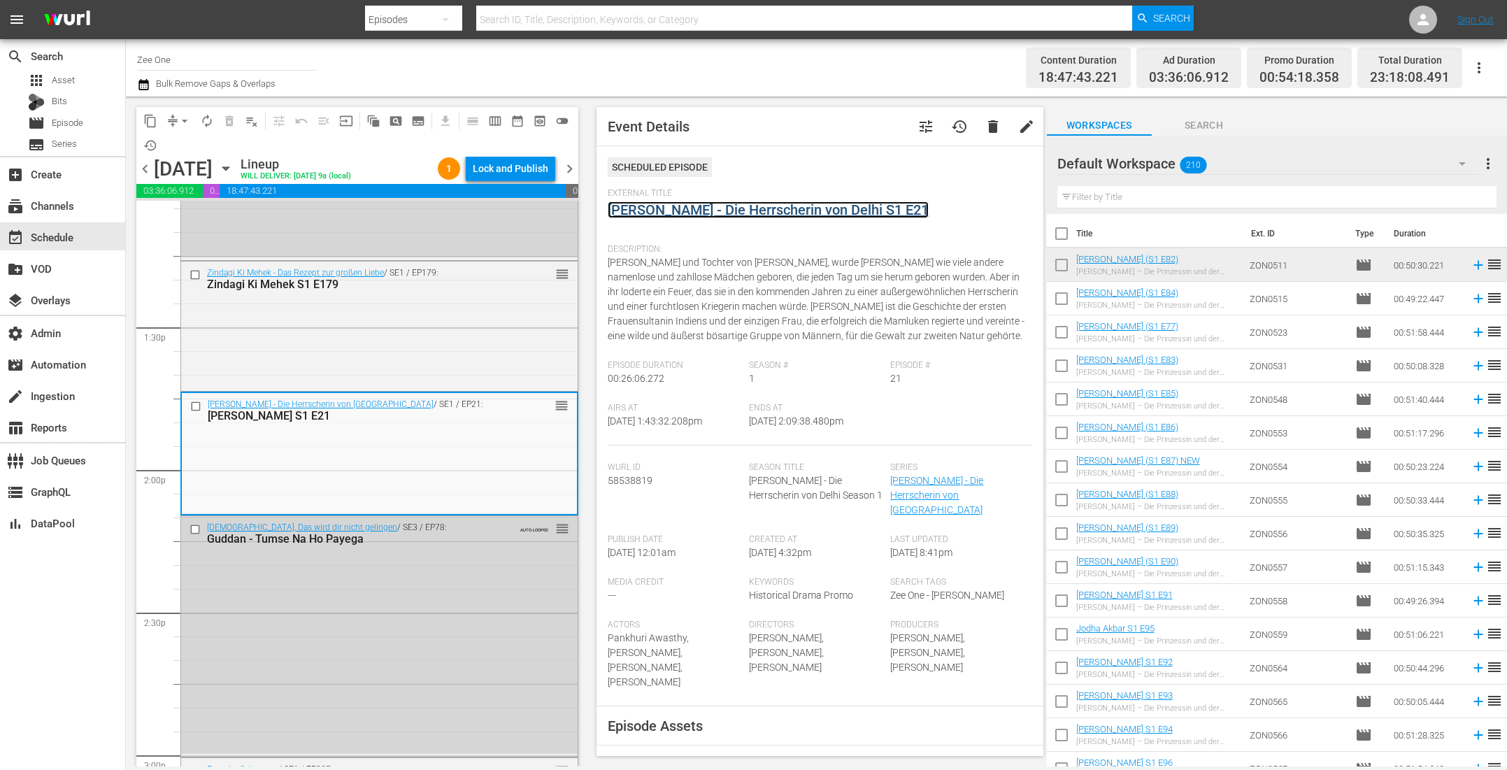
click at [647, 210] on link "Razia Sultan - Die Herrscherin von Delhi S1 E21" at bounding box center [768, 209] width 321 height 17
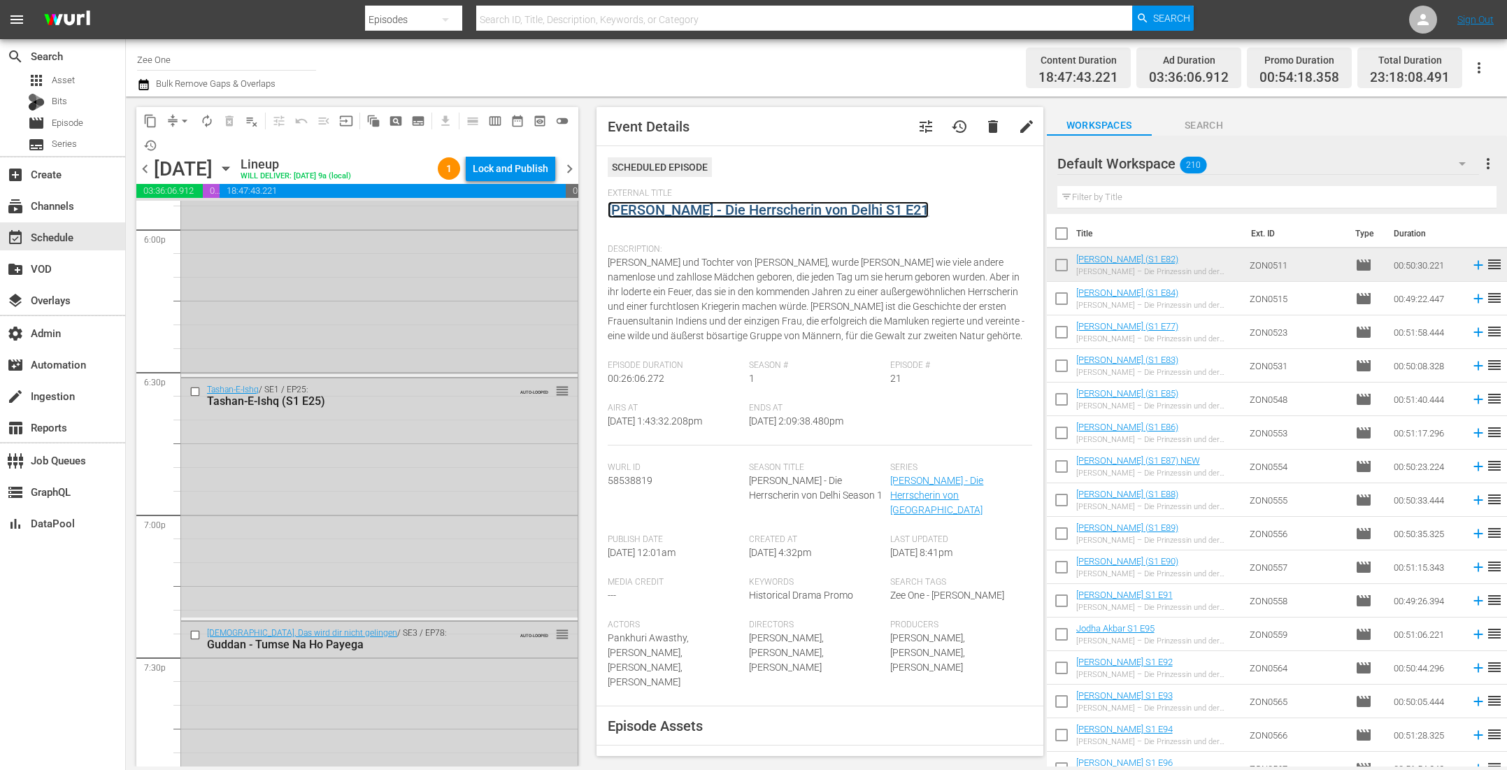
scroll to position [4983, 0]
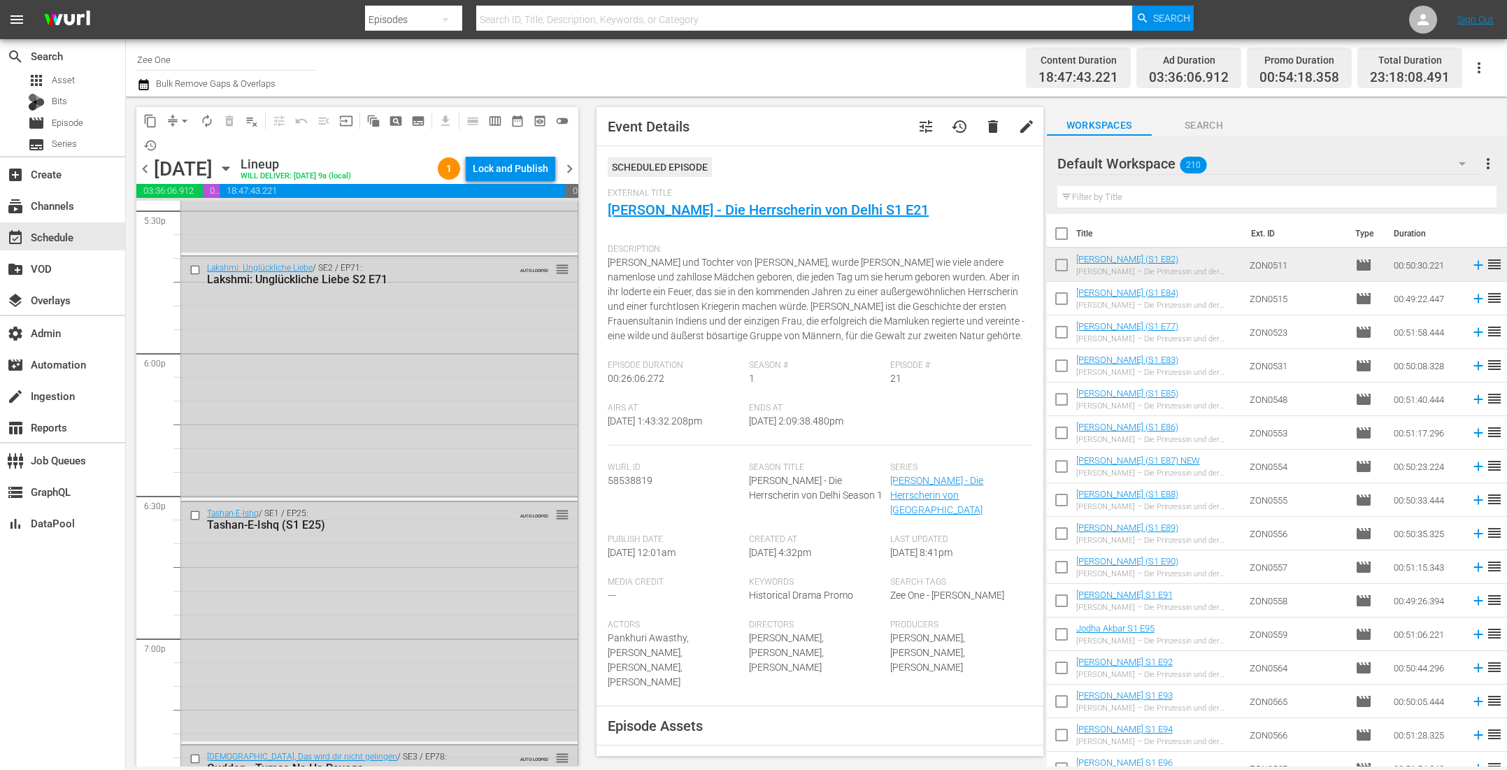
click at [181, 118] on span "arrow_drop_down" at bounding box center [185, 121] width 14 height 14
click at [183, 199] on li "Align to End of Previous Day" at bounding box center [185, 194] width 147 height 23
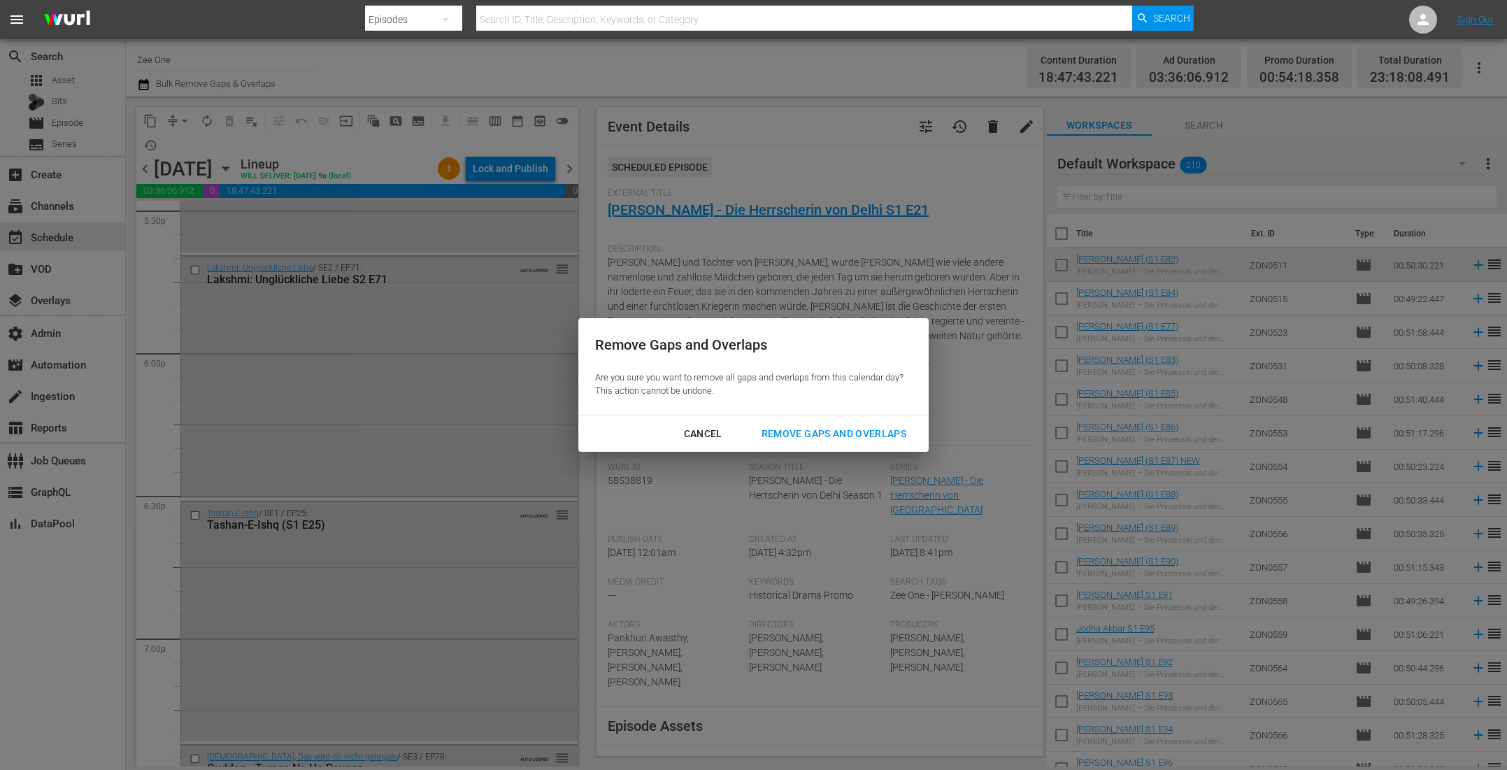
click at [814, 425] on div "Remove Gaps and Overlaps" at bounding box center [833, 433] width 167 height 17
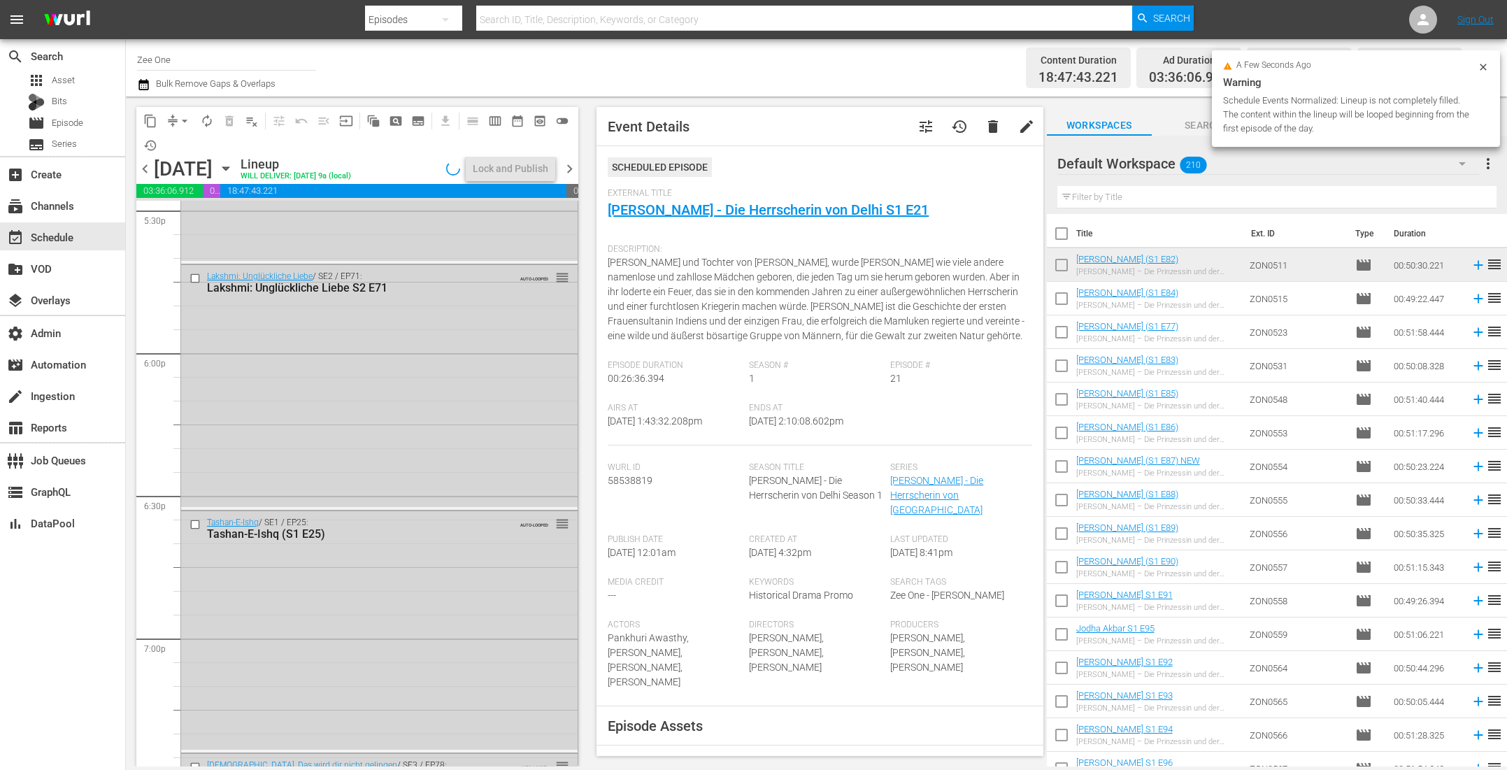
scroll to position [5007, 0]
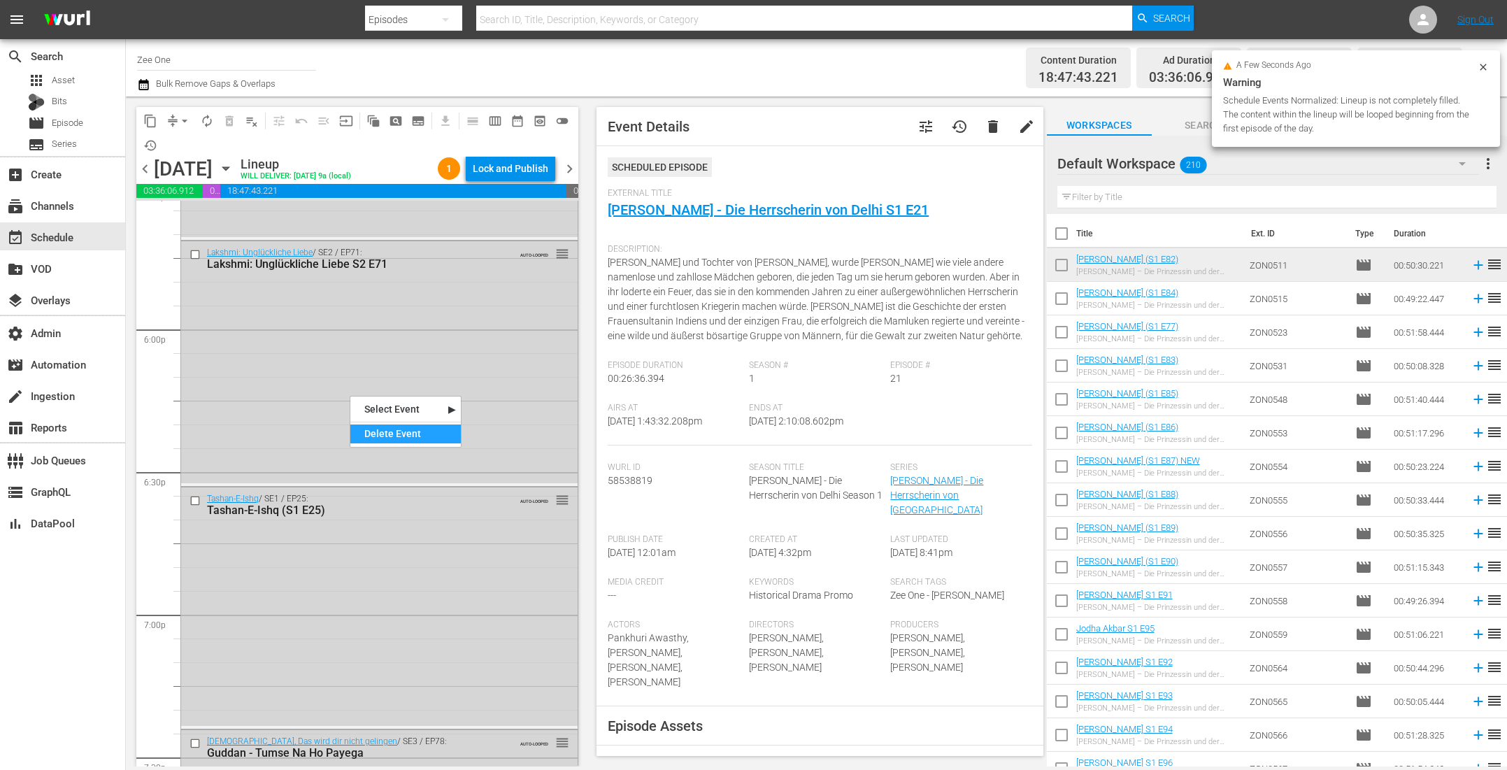
click at [388, 441] on div "Delete Event" at bounding box center [405, 433] width 110 height 19
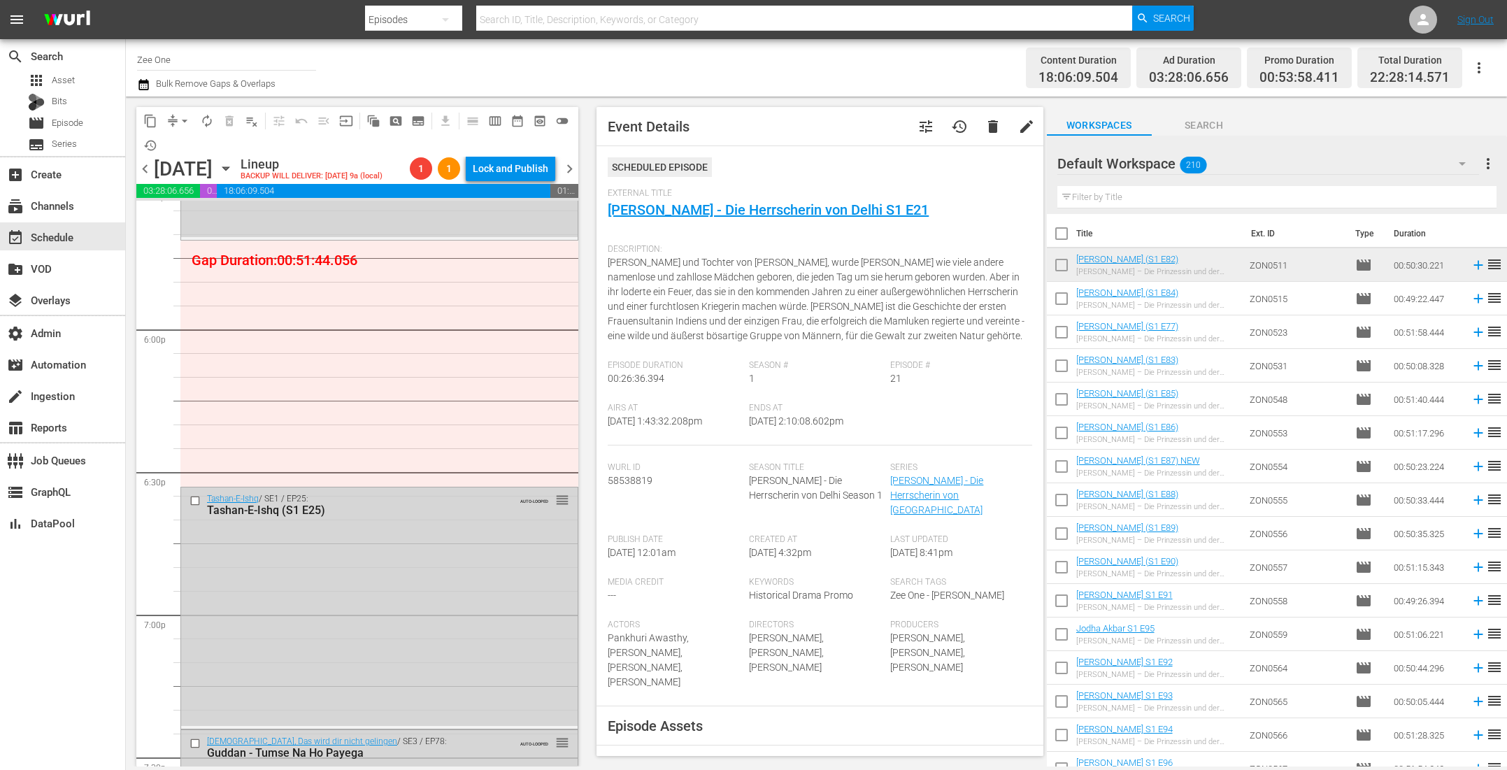
click at [1080, 198] on input "text" at bounding box center [1276, 197] width 439 height 22
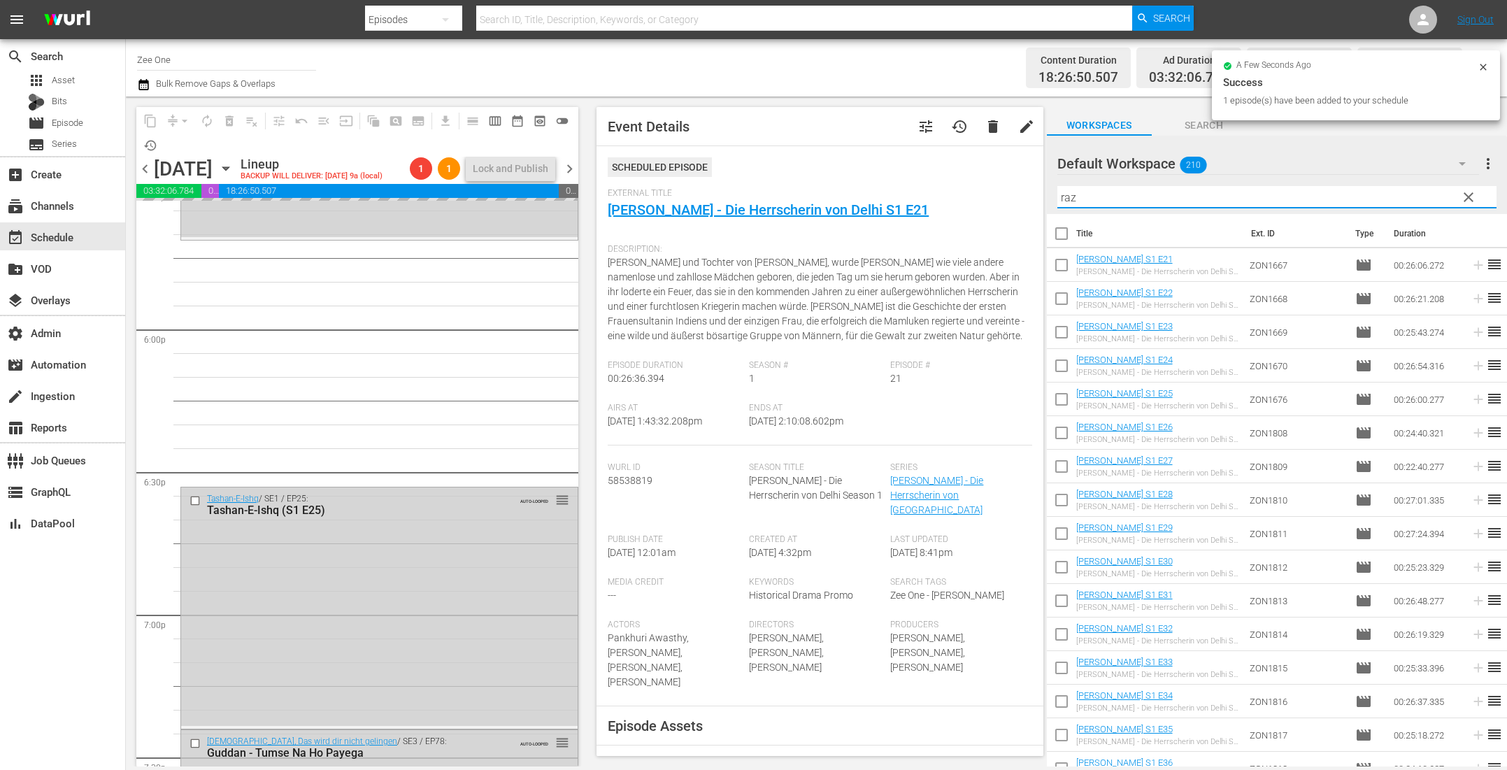
drag, startPoint x: 1083, startPoint y: 194, endPoint x: 955, endPoint y: 182, distance: 129.3
click at [955, 182] on div "content_copy compress arrow_drop_down autorenew_outlined delete_forever_outline…" at bounding box center [816, 432] width 1381 height 670
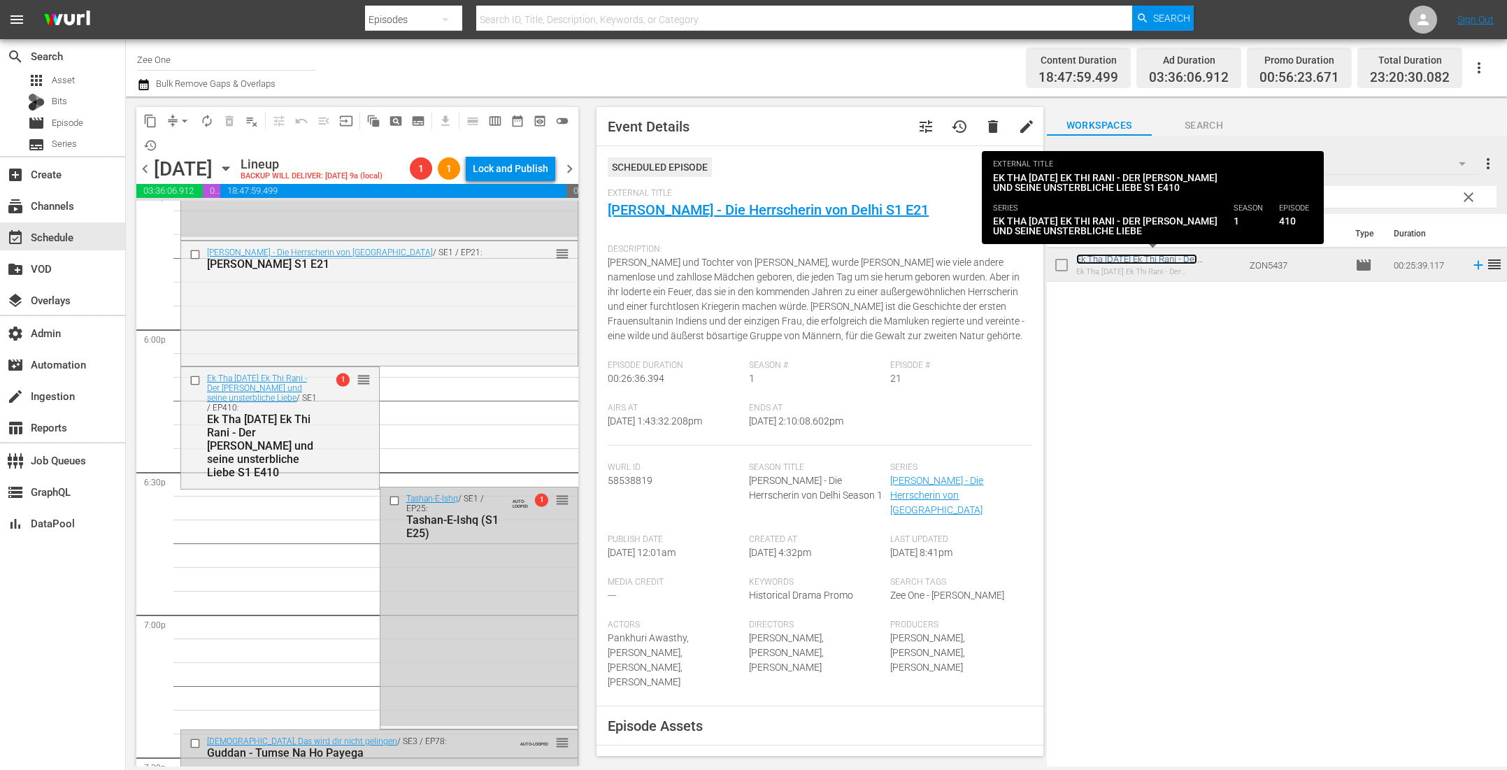
click at [1127, 262] on link "Ek Tha Raja Ek Thi Rani - Der König und seine unsterbliche Liebe S1 E410" at bounding box center [1155, 269] width 159 height 31
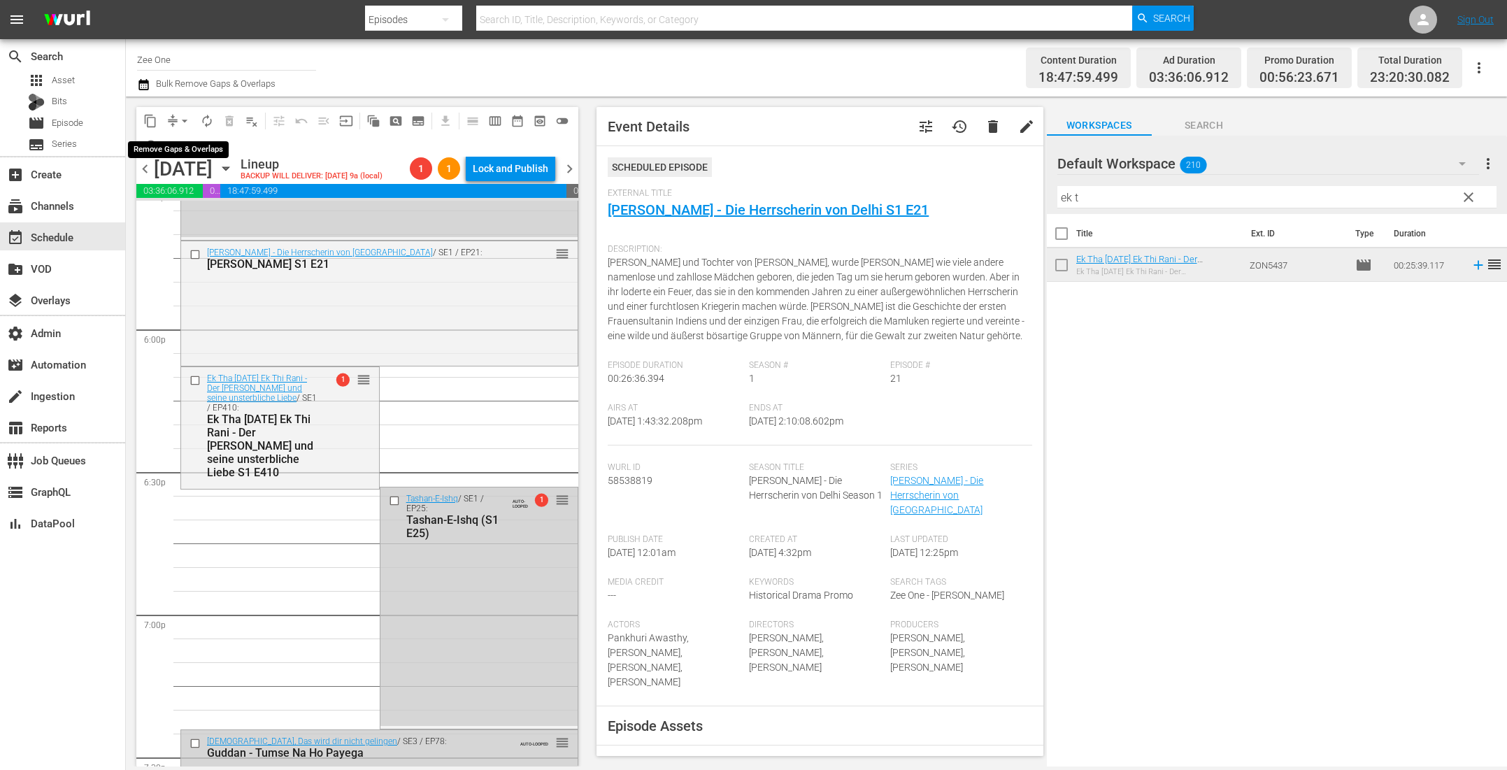
click at [178, 119] on span "arrow_drop_down" at bounding box center [185, 121] width 14 height 14
click at [183, 196] on li "Align to End of Previous Day" at bounding box center [185, 194] width 147 height 23
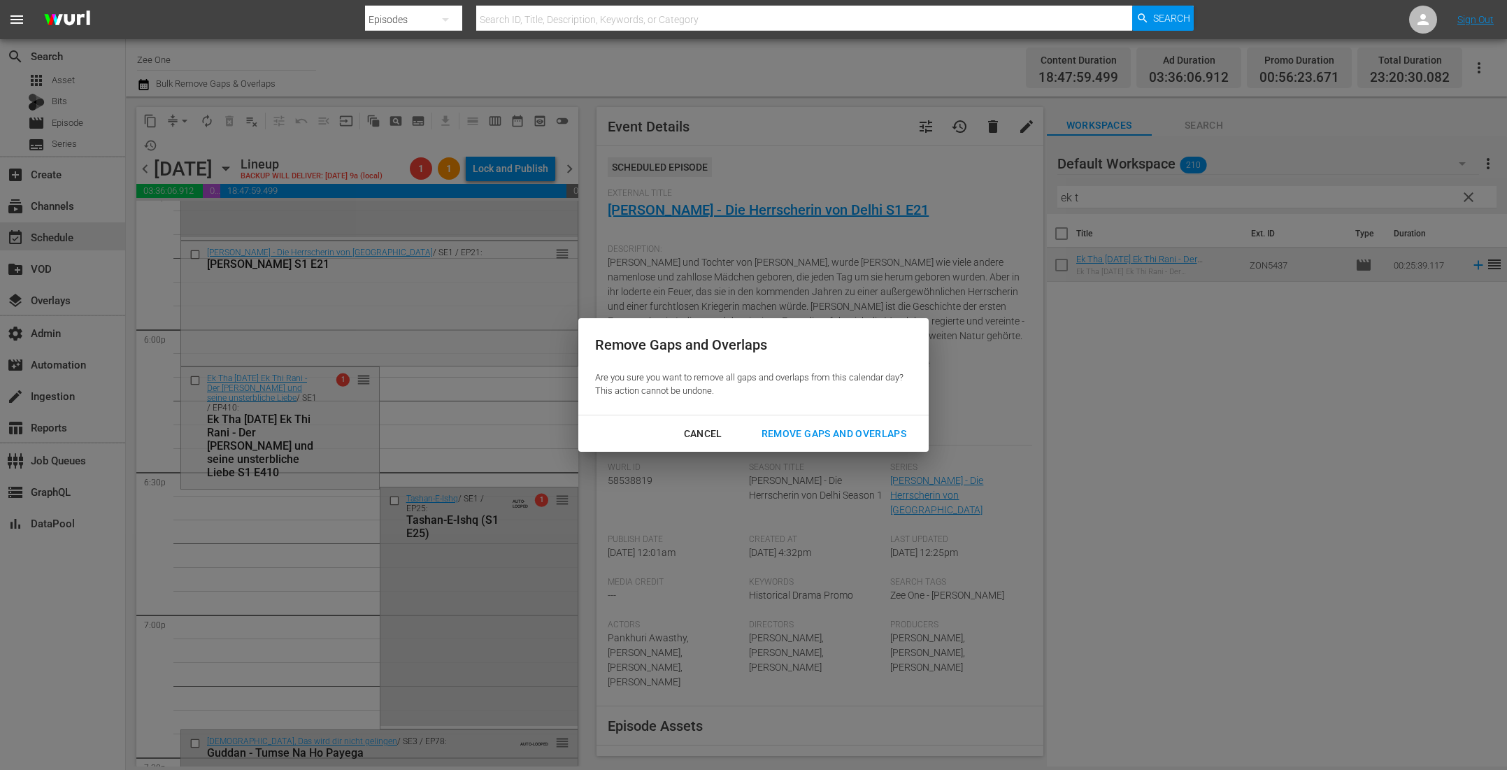
click at [785, 425] on div "Remove Gaps and Overlaps" at bounding box center [833, 433] width 167 height 17
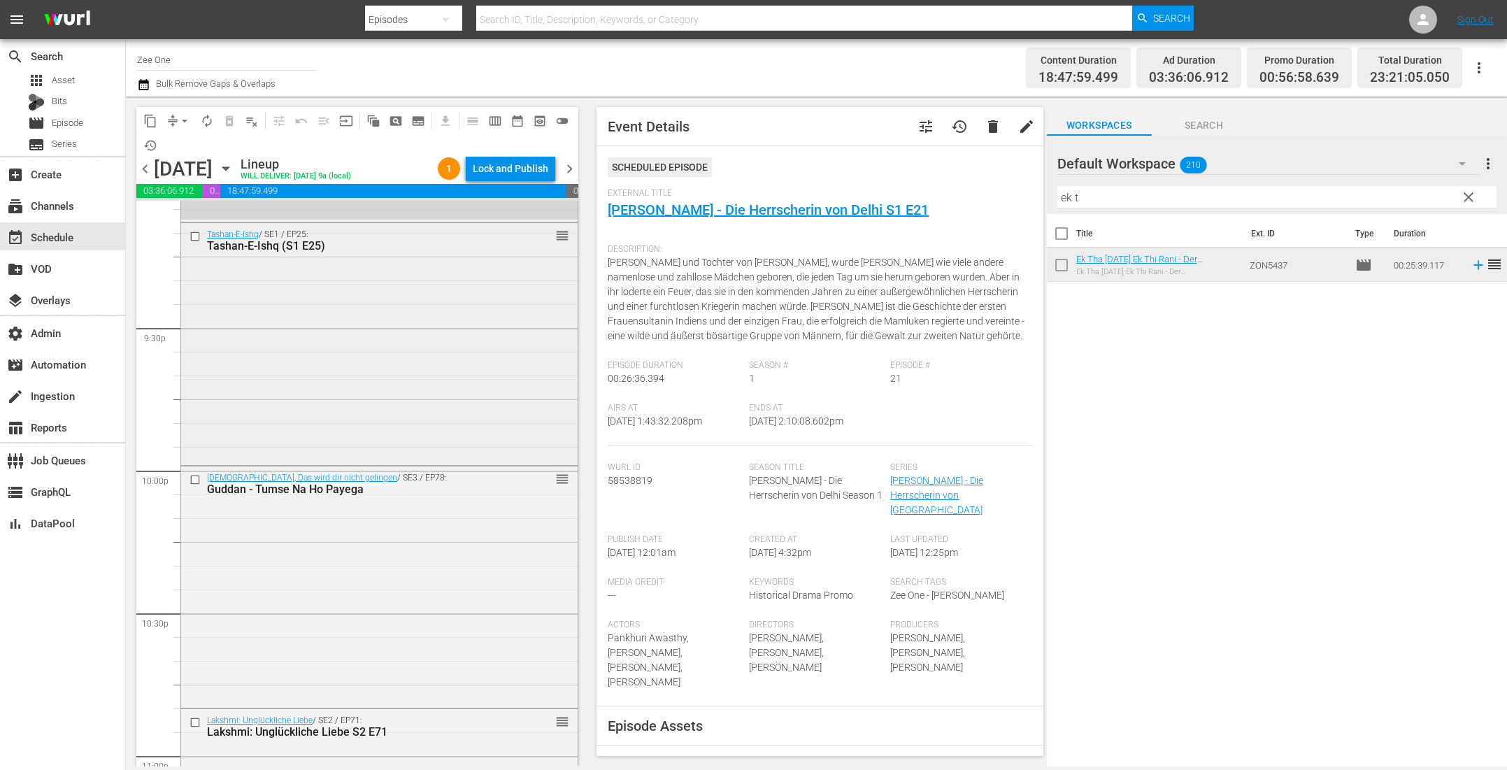
scroll to position [6060, 0]
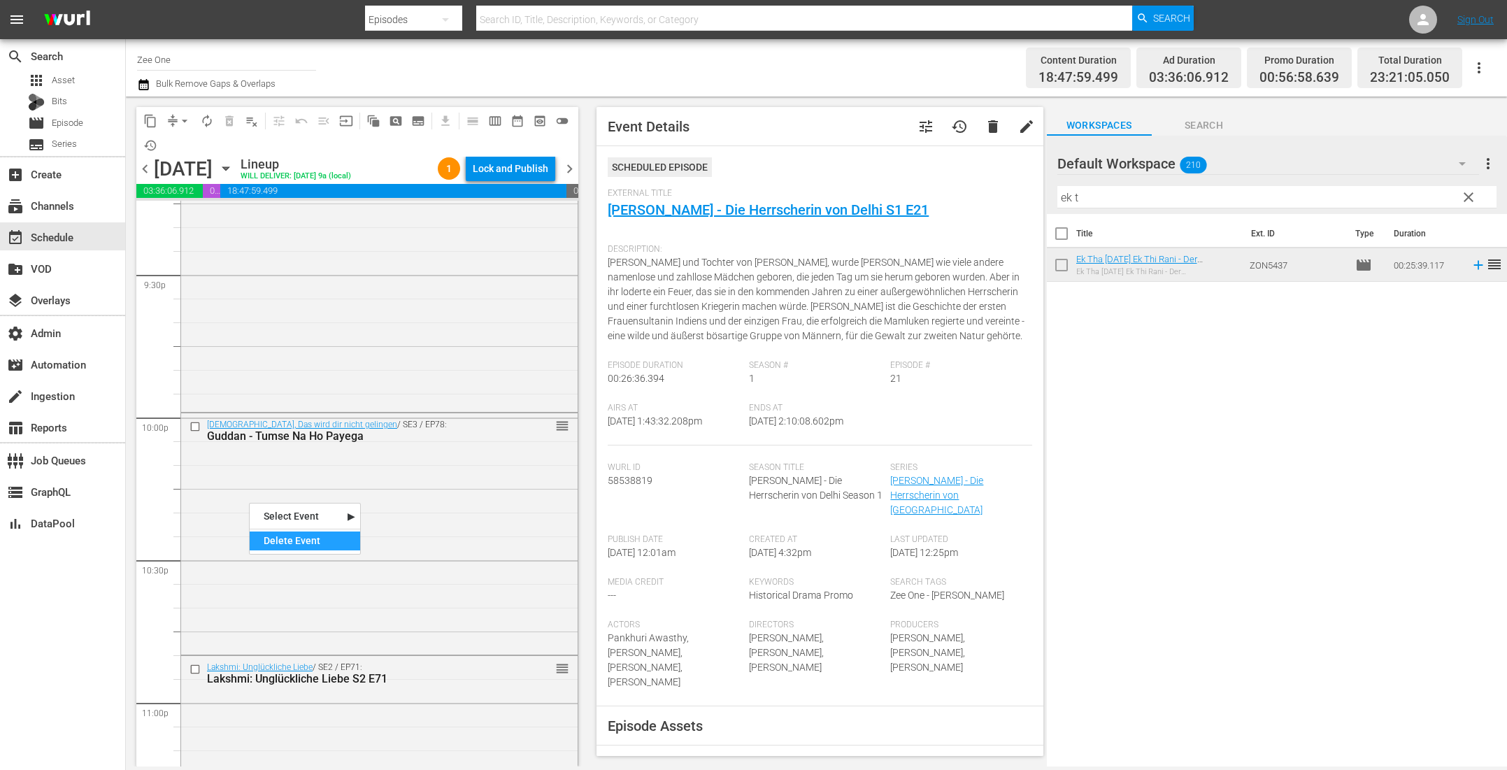
click at [283, 548] on div "Delete Event" at bounding box center [305, 540] width 110 height 19
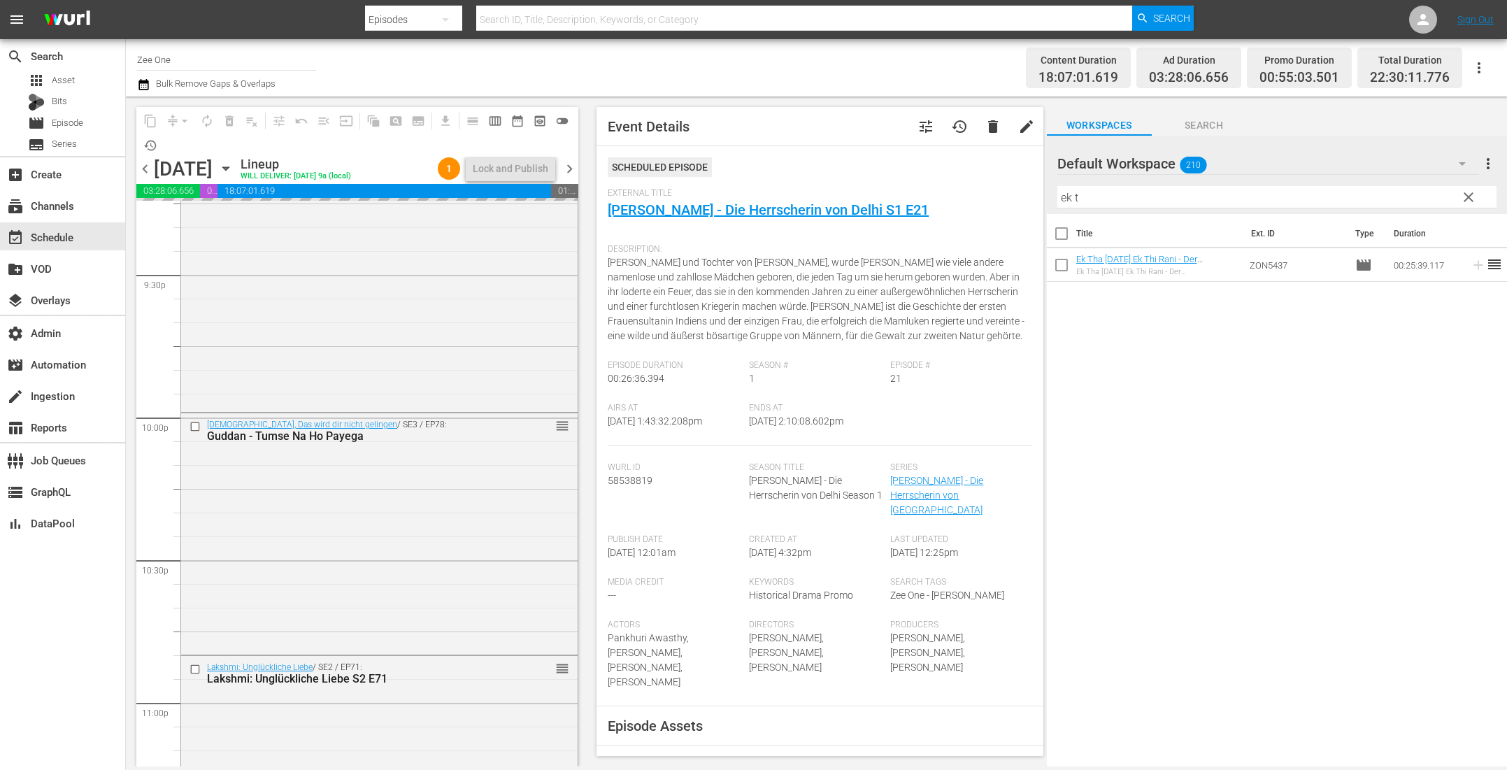
drag, startPoint x: 1099, startPoint y: 201, endPoint x: 890, endPoint y: 177, distance: 210.5
click at [896, 177] on div "content_copy compress arrow_drop_down autorenew_outlined delete_forever_outline…" at bounding box center [816, 432] width 1381 height 670
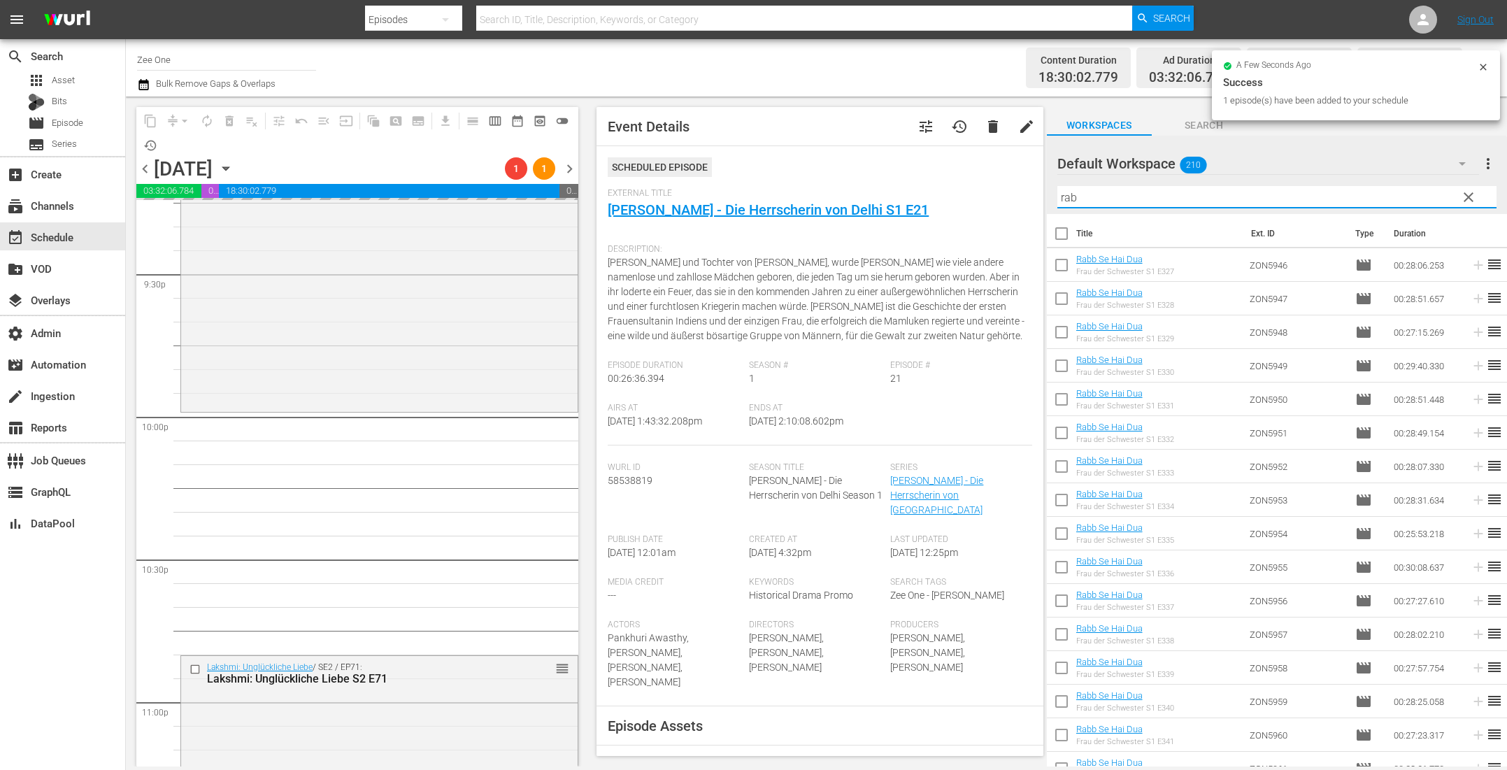
drag, startPoint x: 1114, startPoint y: 201, endPoint x: 1003, endPoint y: 196, distance: 111.3
click at [1005, 196] on div "content_copy compress arrow_drop_down autorenew_outlined delete_forever_outline…" at bounding box center [816, 432] width 1381 height 670
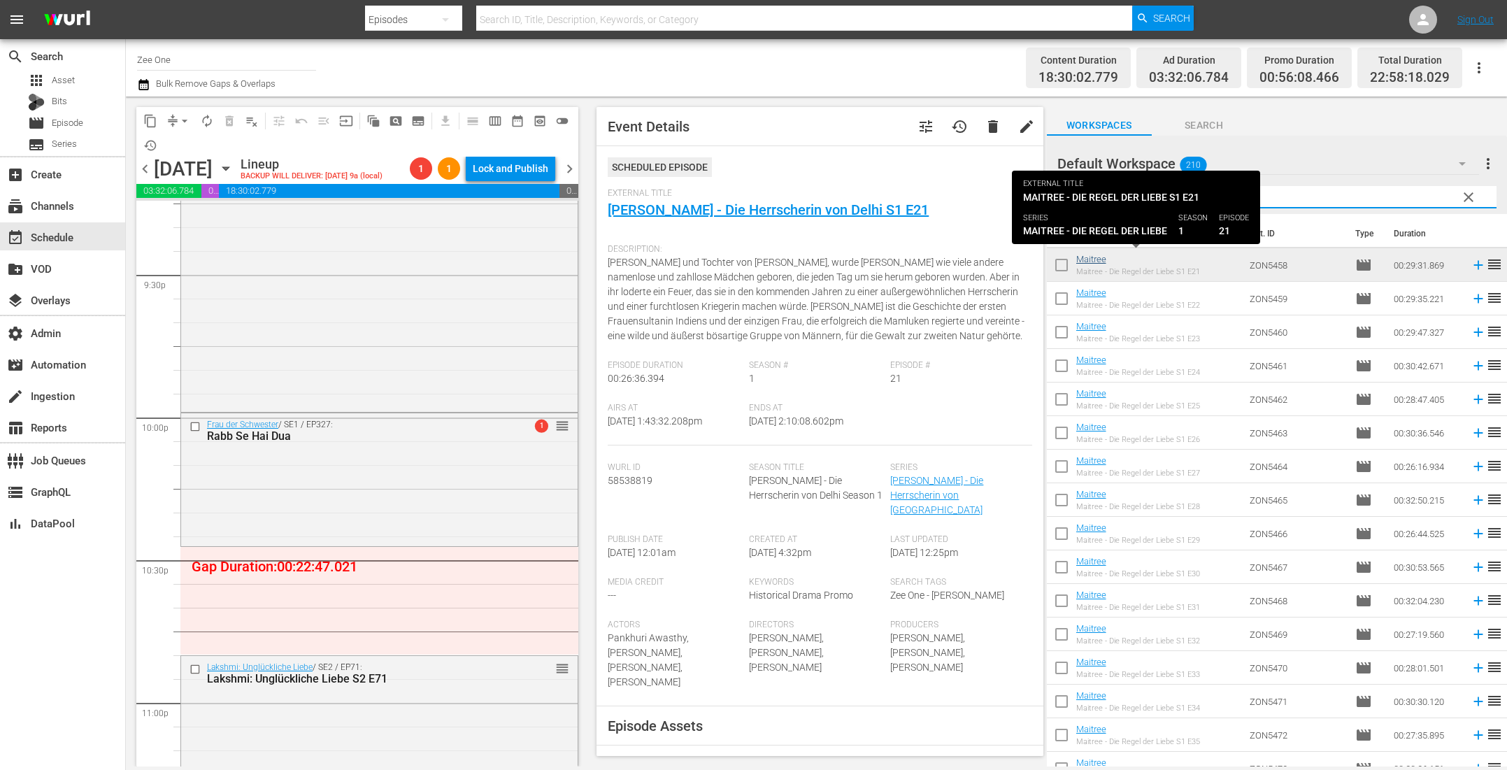
type input "ma"
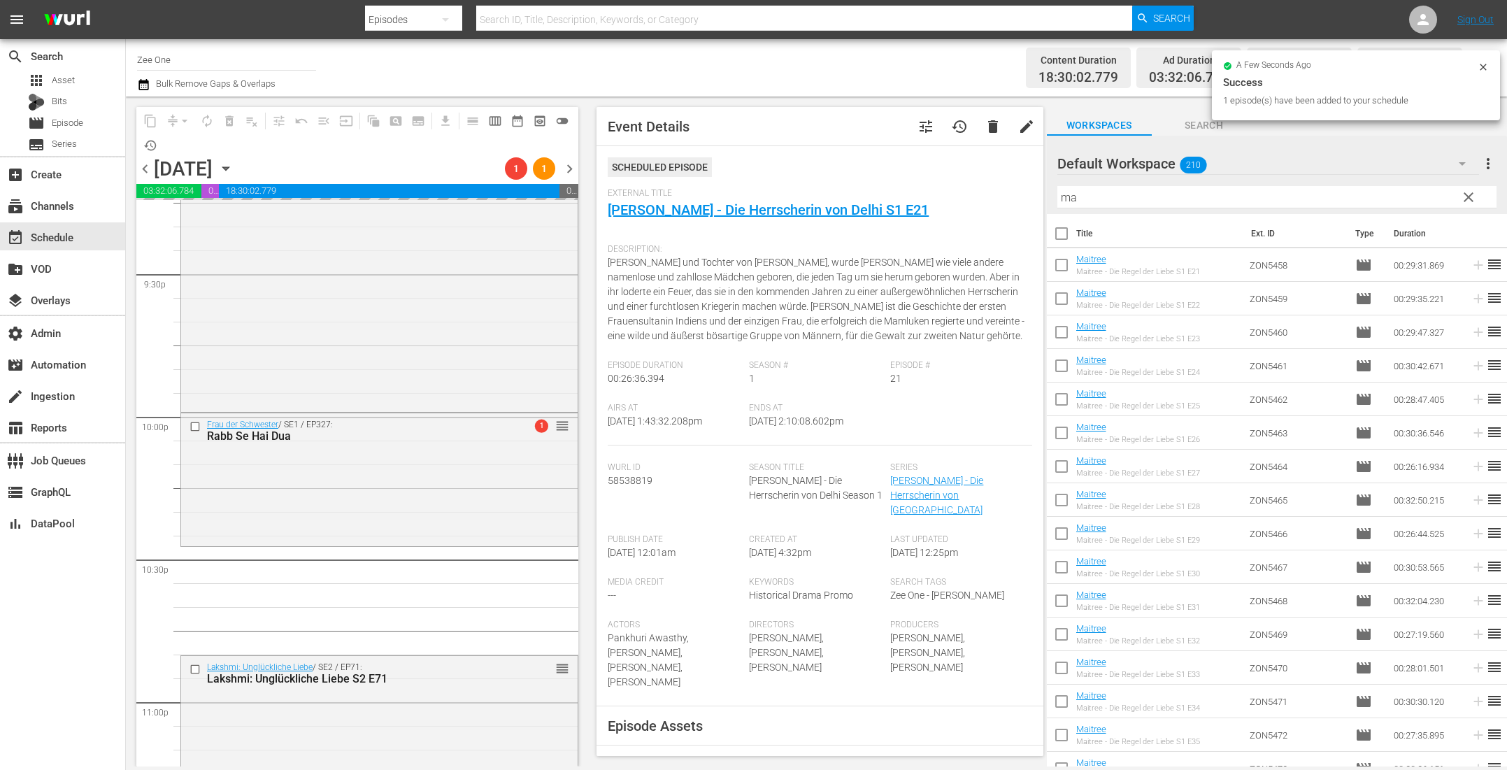
drag, startPoint x: 1096, startPoint y: 261, endPoint x: 522, endPoint y: 1, distance: 630.6
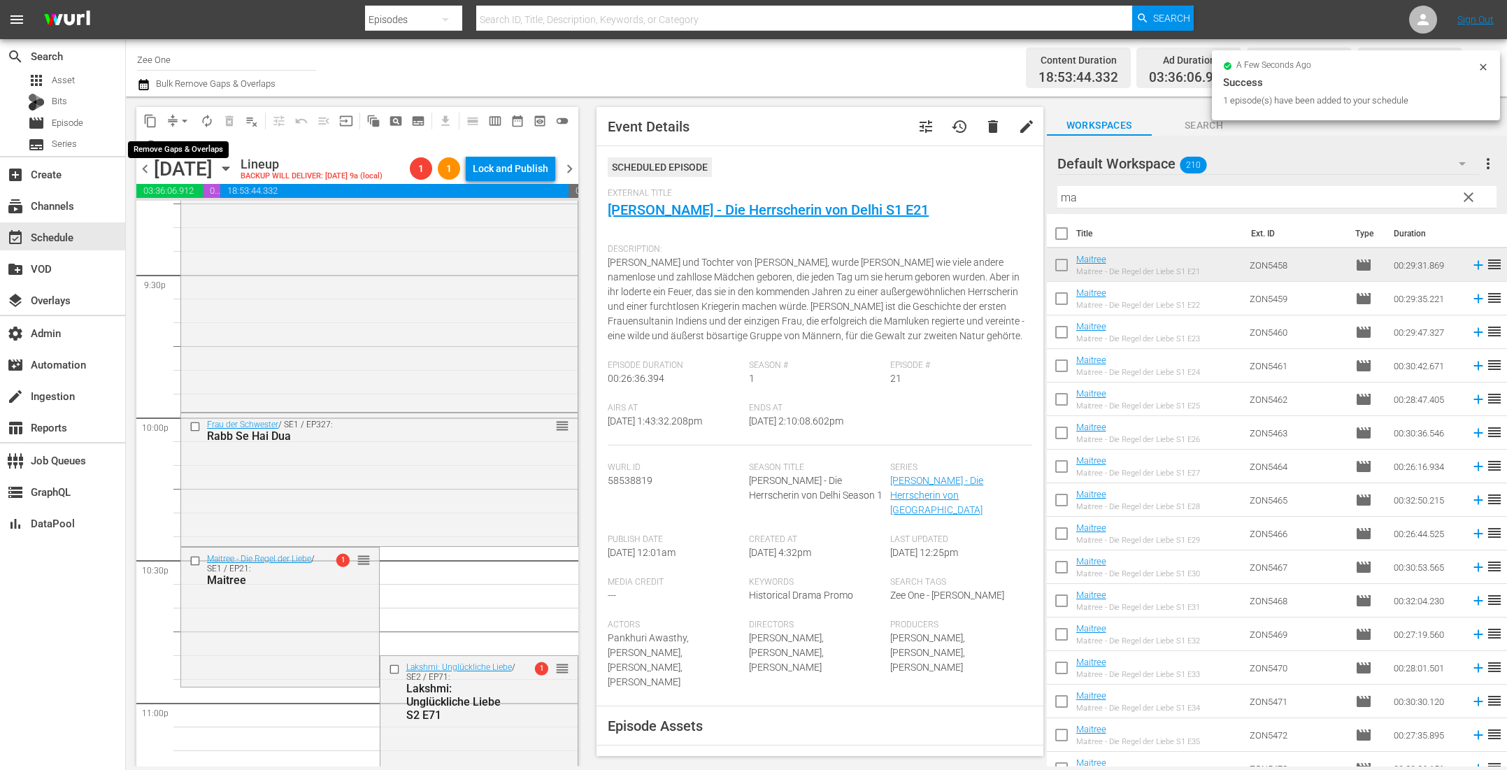
click at [184, 120] on span "arrow_drop_down" at bounding box center [185, 121] width 14 height 14
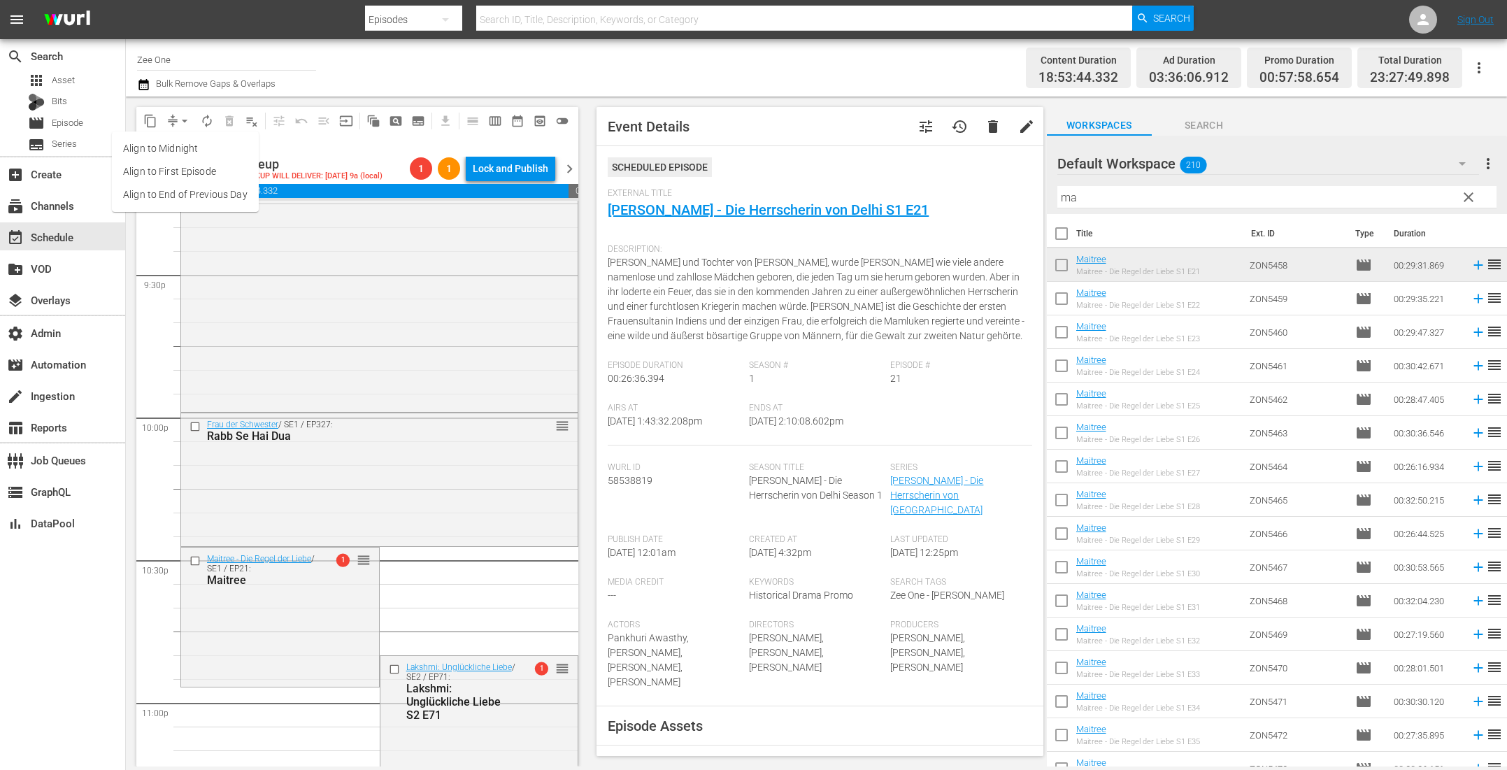
click at [181, 196] on li "Align to End of Previous Day" at bounding box center [185, 194] width 147 height 23
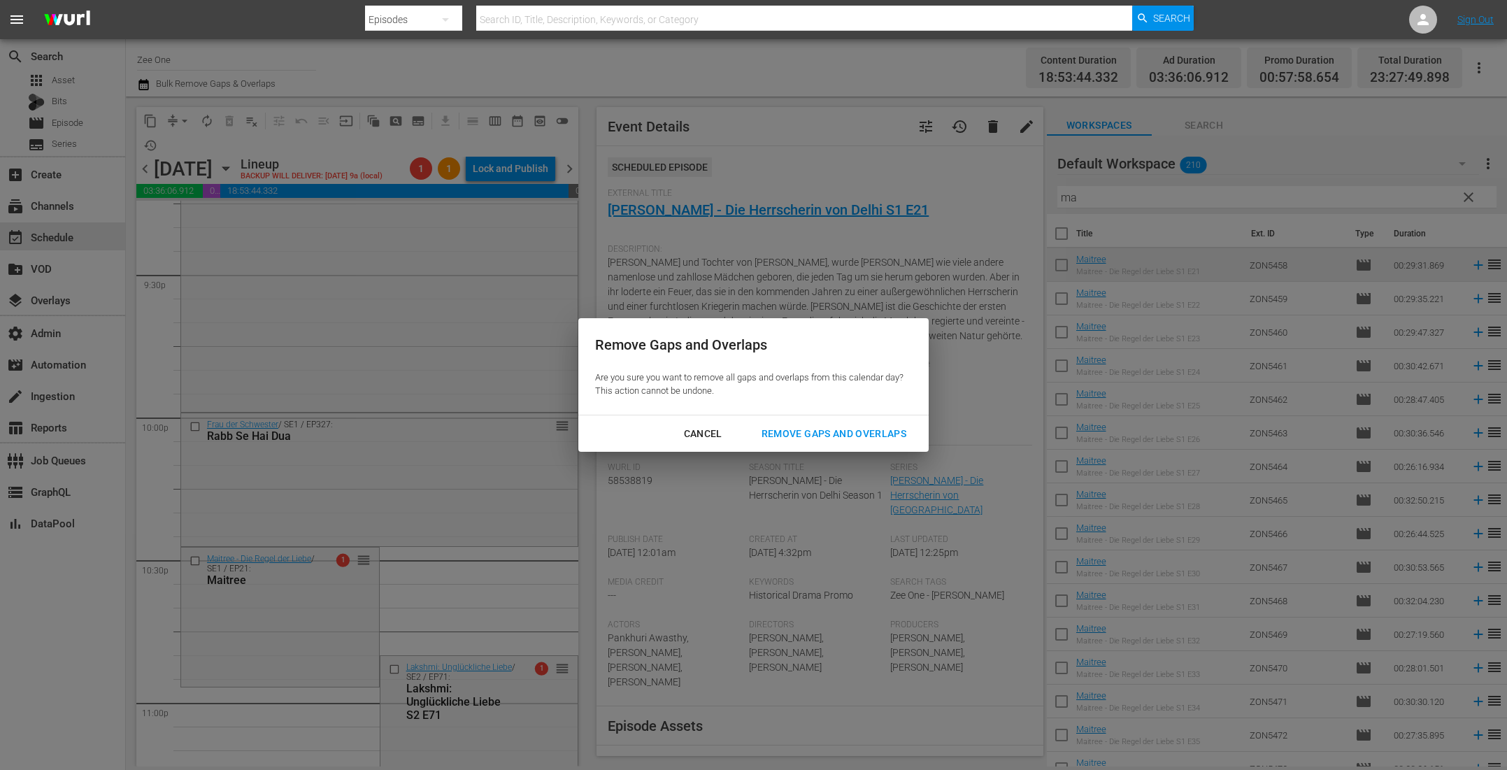
click at [778, 429] on div "Remove Gaps and Overlaps" at bounding box center [833, 433] width 167 height 17
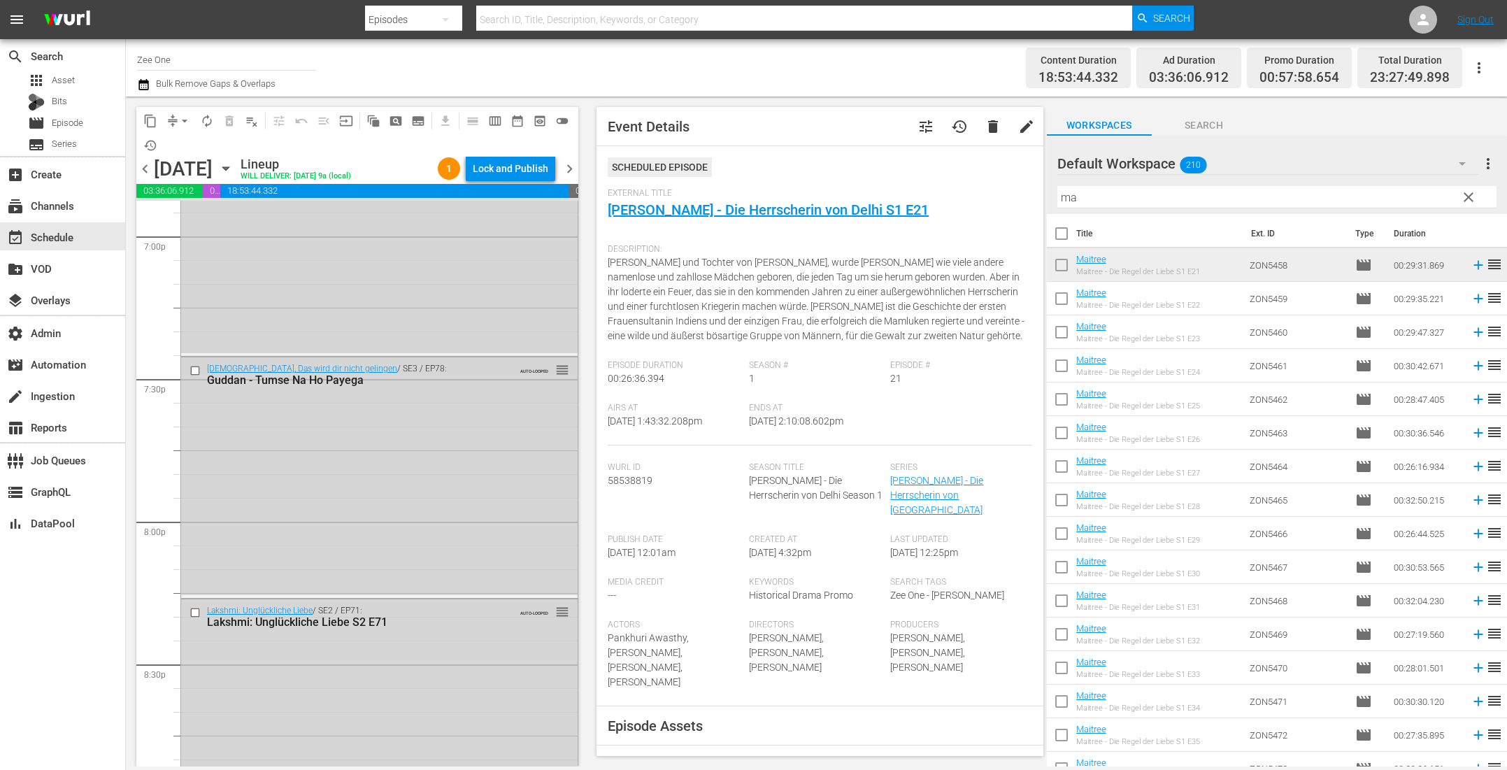
scroll to position [5261, 0]
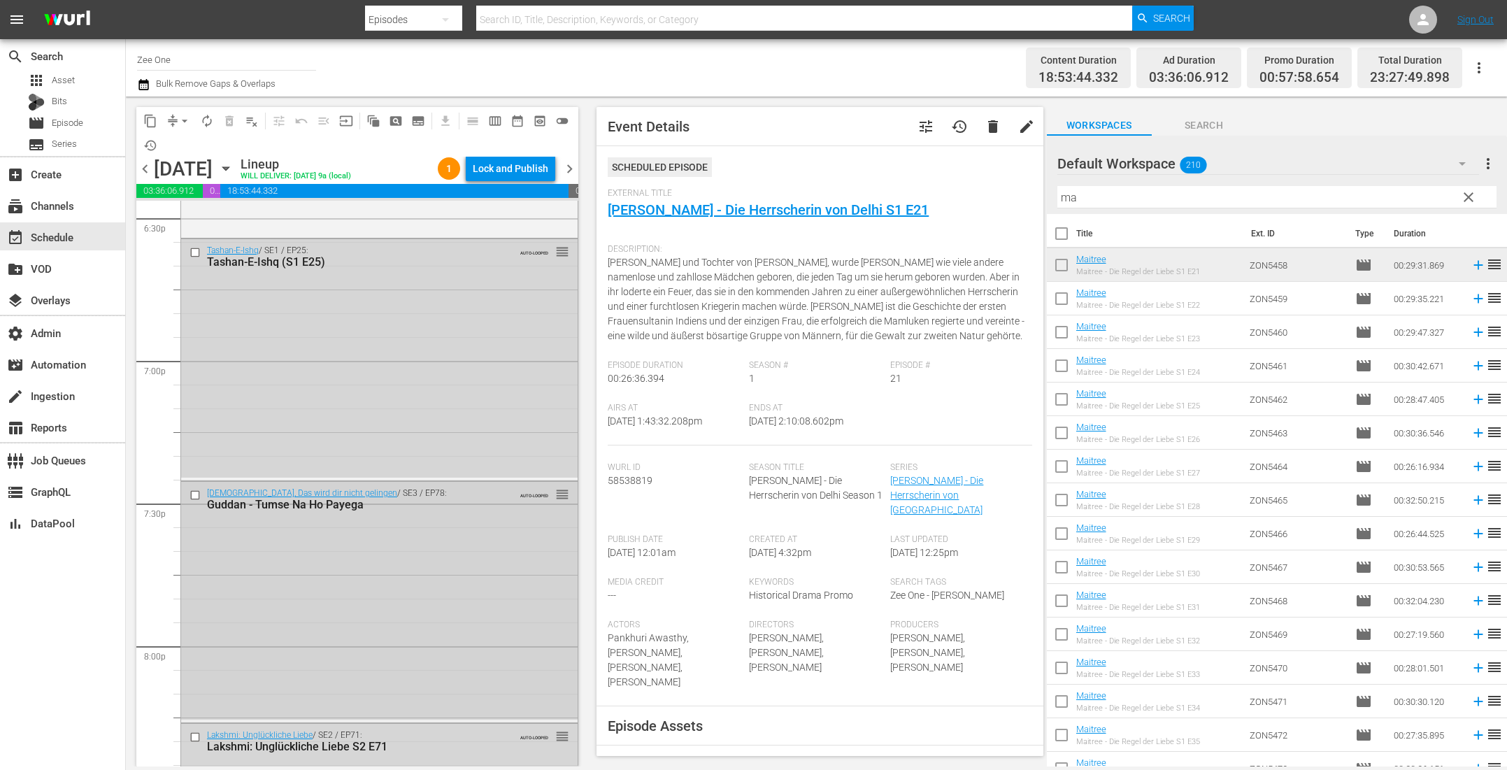
click at [346, 538] on div "Guddan, Das wird dir nicht gelingen / SE3 / EP78: Guddan - Tumse Na Ho Payega A…" at bounding box center [379, 601] width 396 height 238
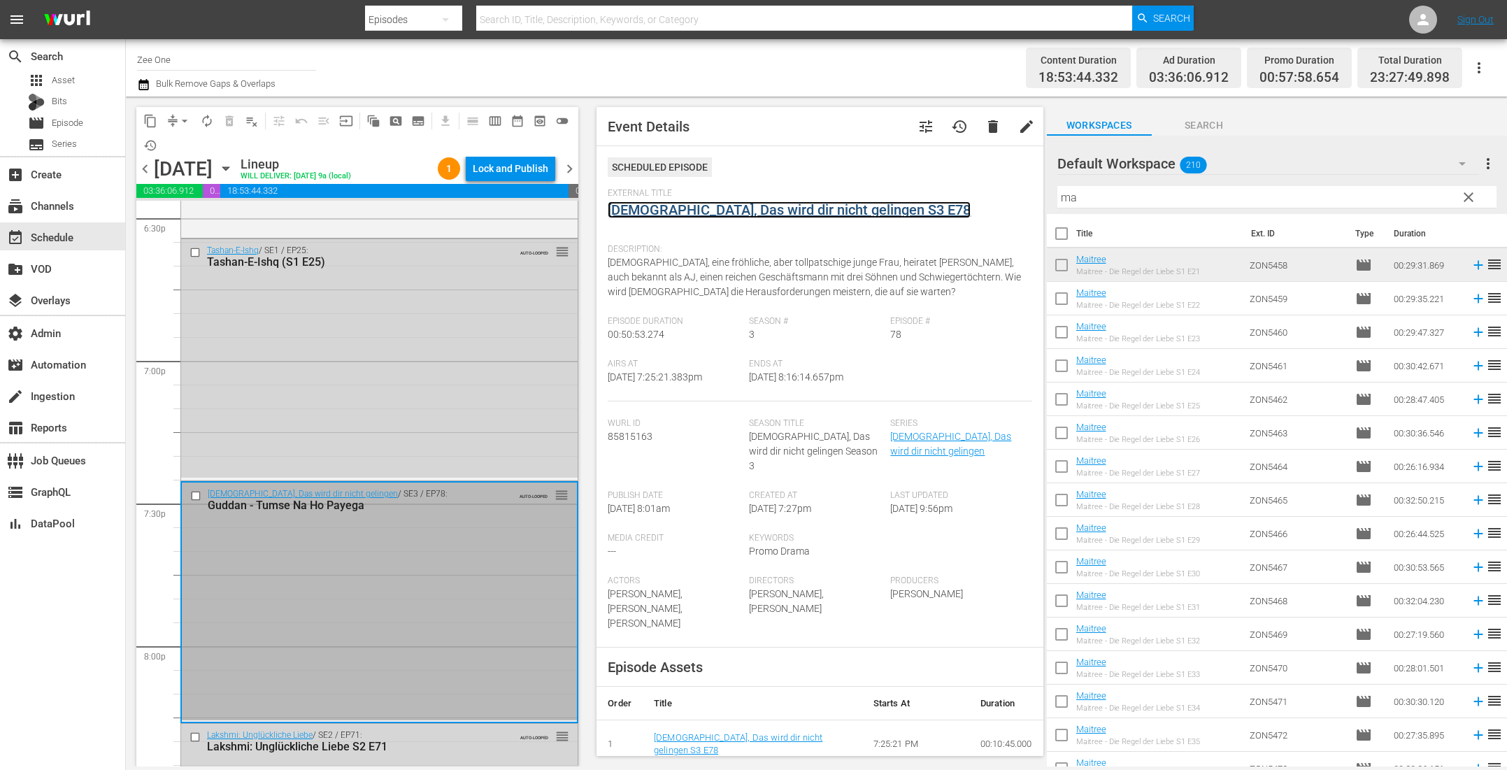
click at [642, 211] on link "Guddan, Das wird dir nicht gelingen S3 E78" at bounding box center [789, 209] width 363 height 17
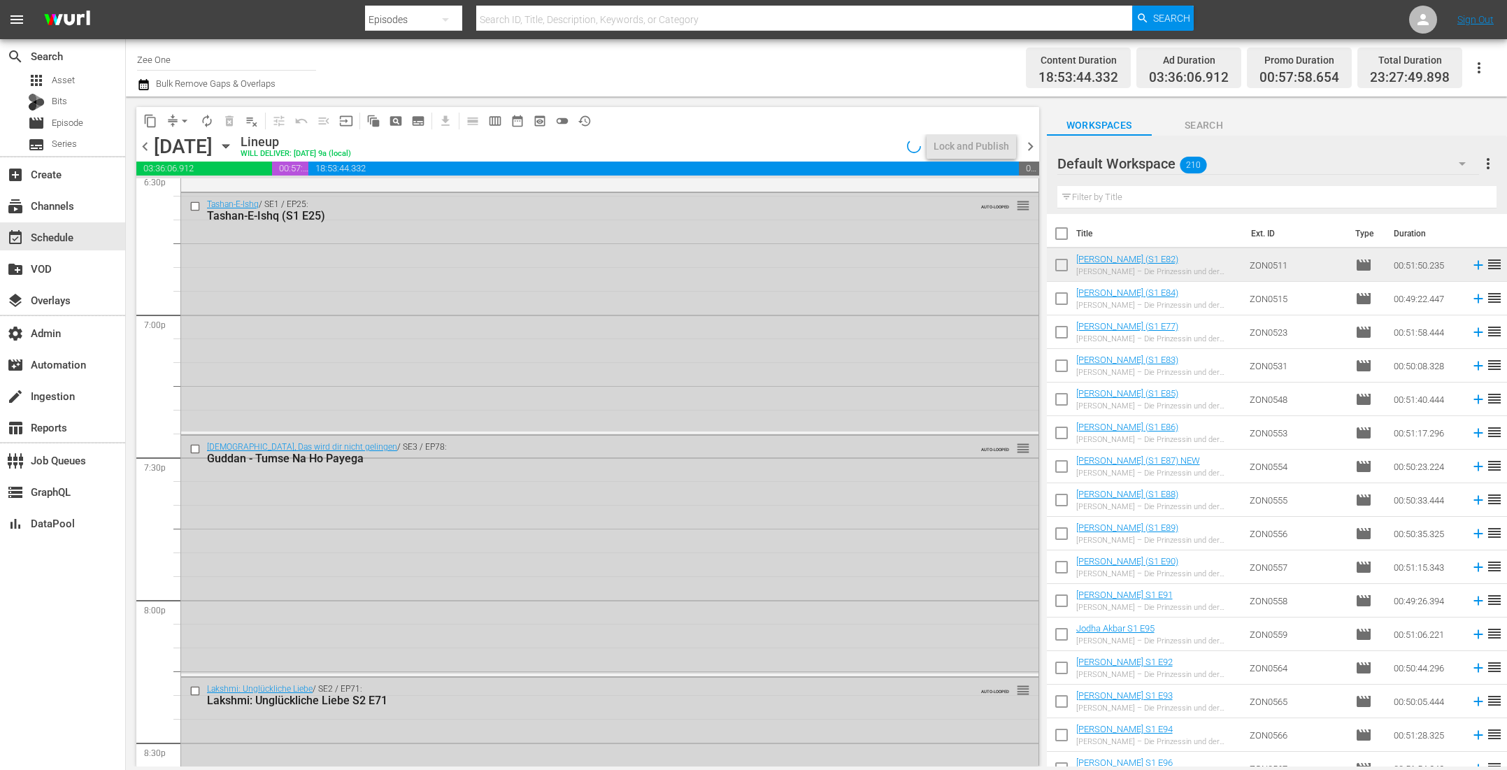
scroll to position [6259, 0]
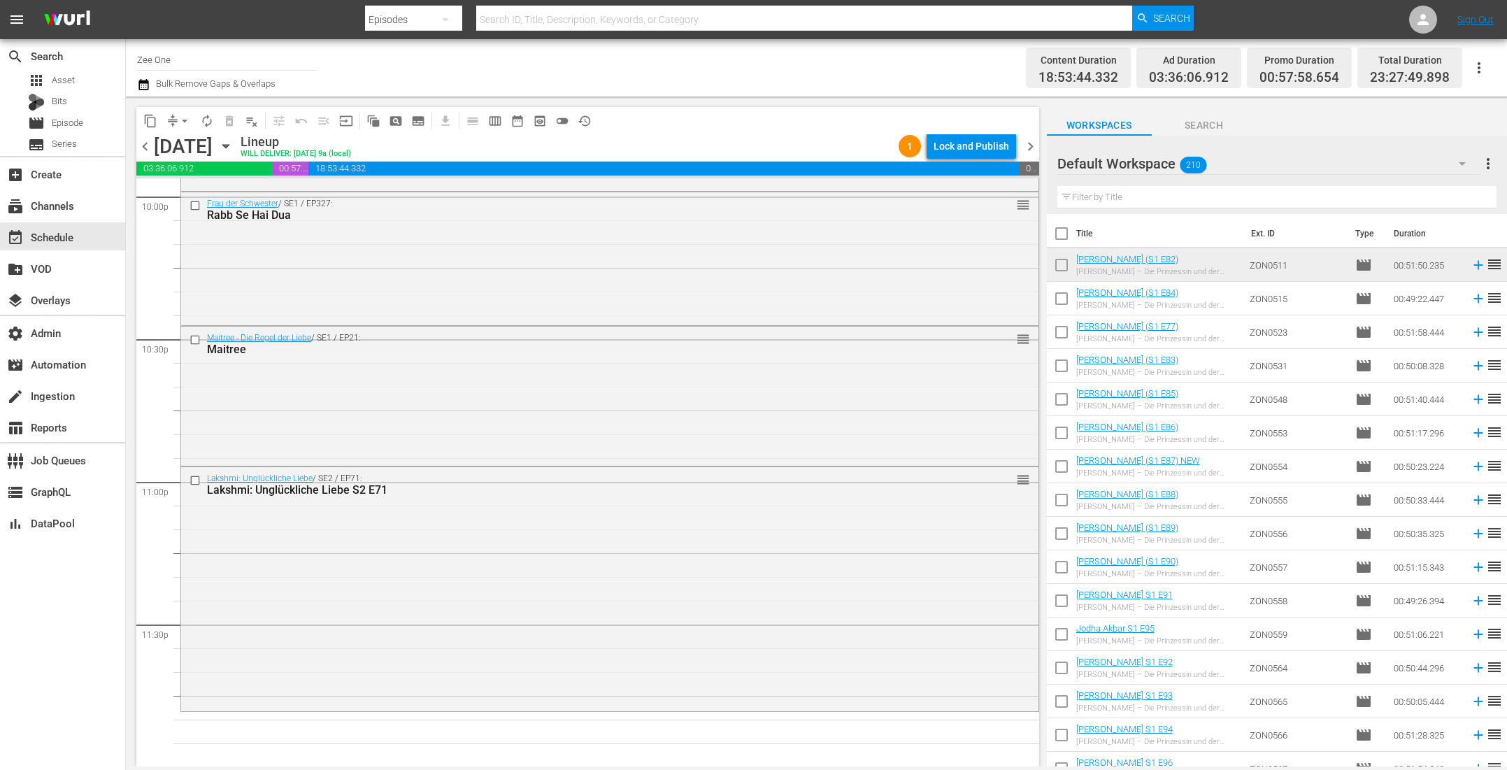
click at [1128, 206] on input "text" at bounding box center [1276, 197] width 439 height 22
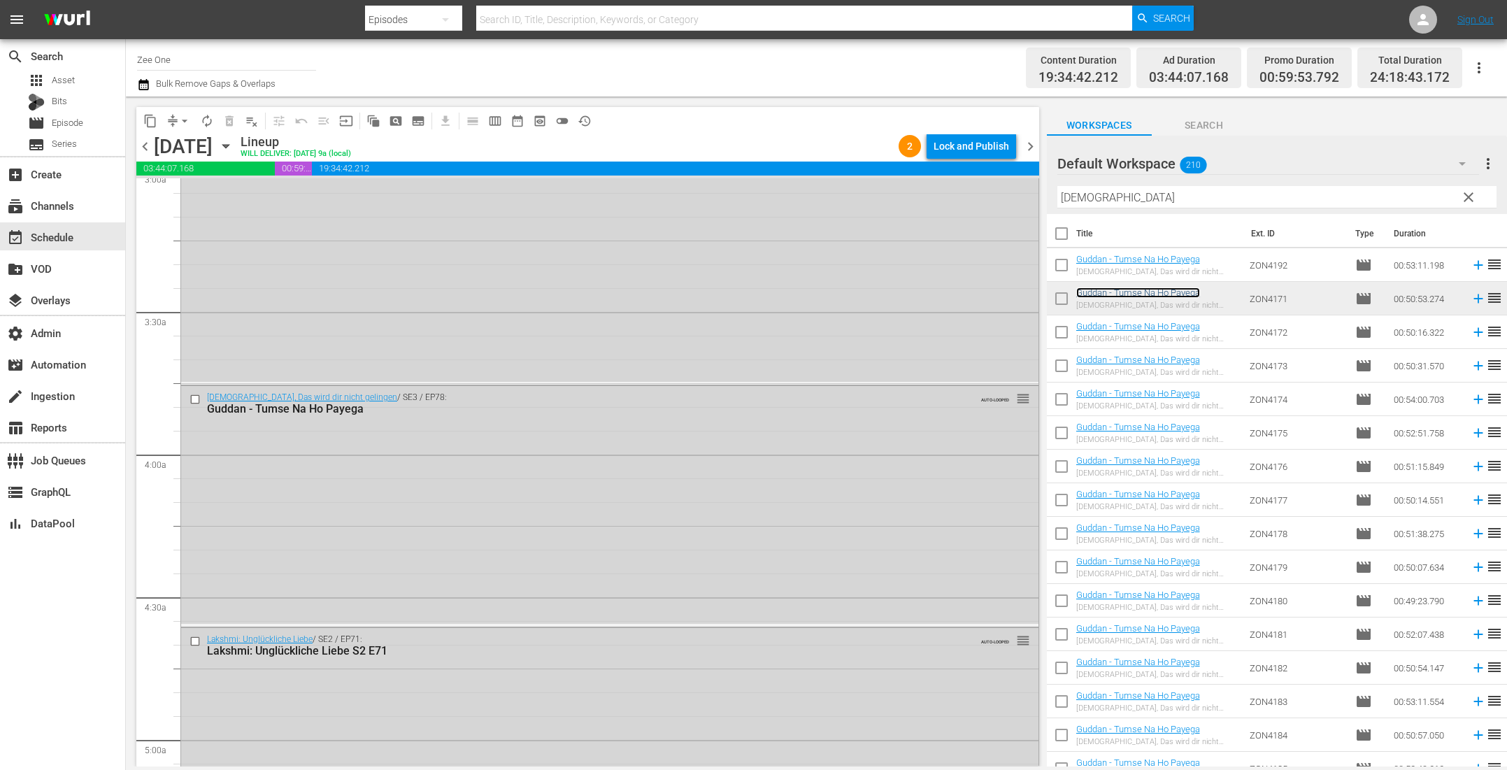
scroll to position [0, 0]
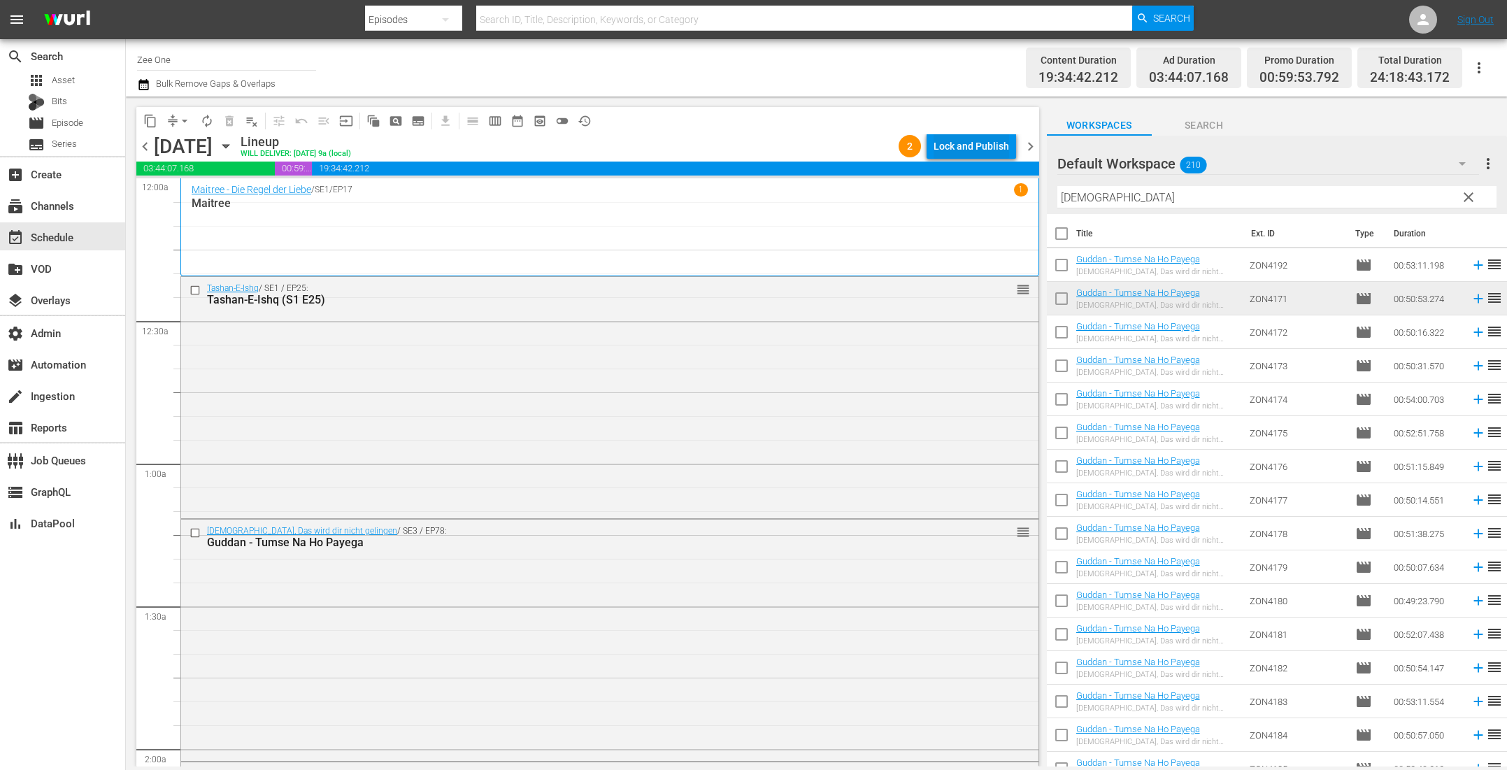
click at [996, 150] on div "Lock and Publish" at bounding box center [972, 146] width 76 height 25
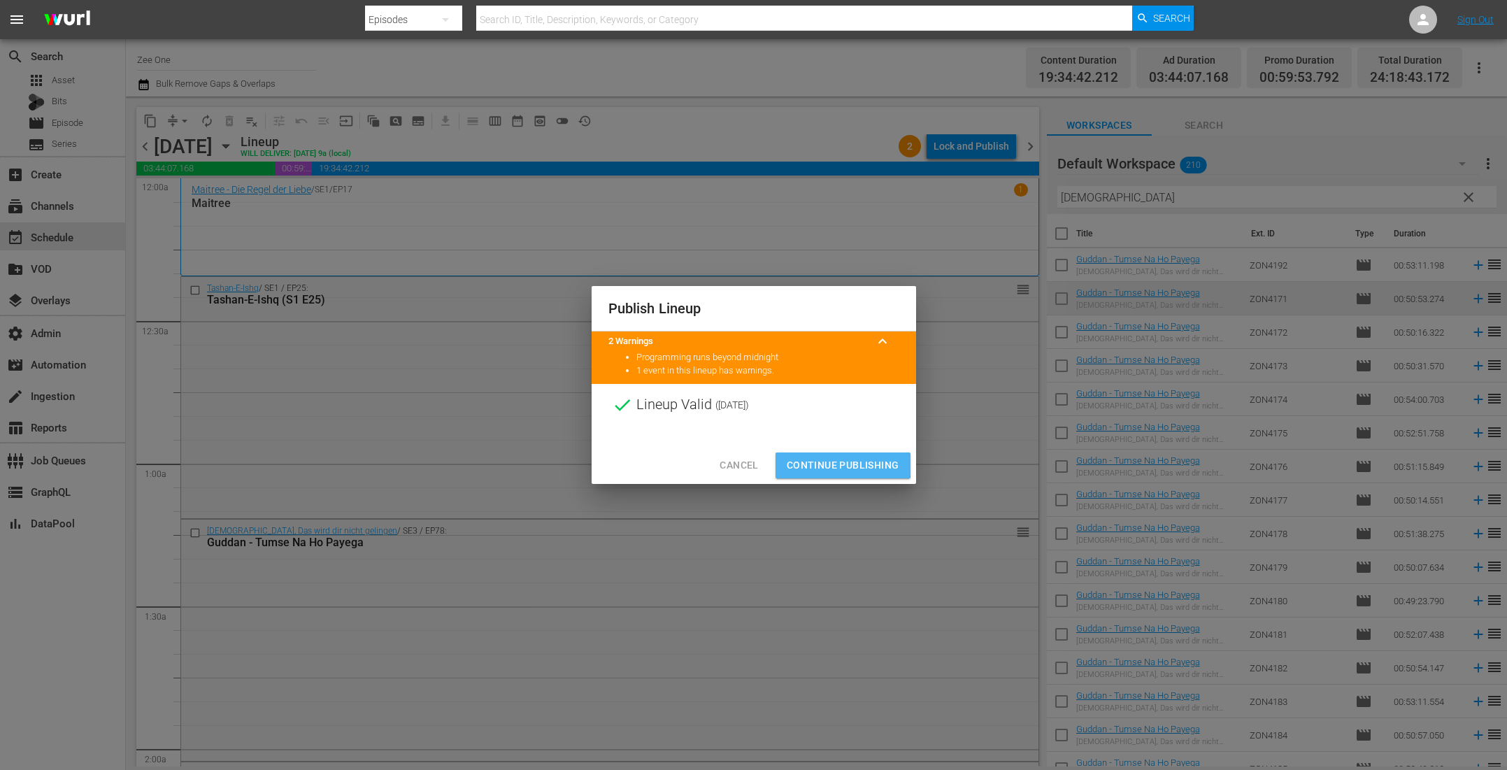
click at [831, 464] on span "Continue Publishing" at bounding box center [843, 465] width 113 height 17
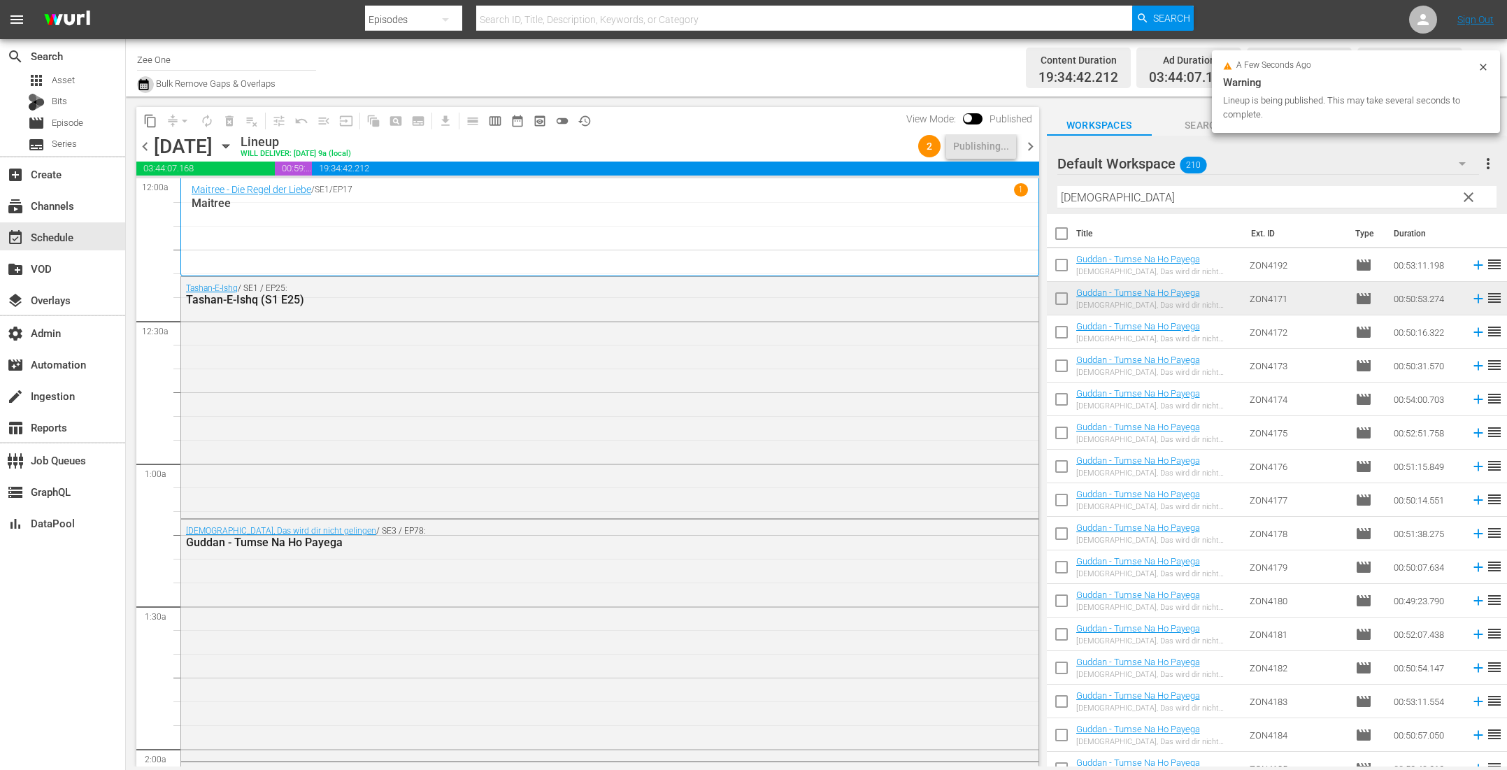
click at [139, 84] on icon "button" at bounding box center [143, 84] width 10 height 11
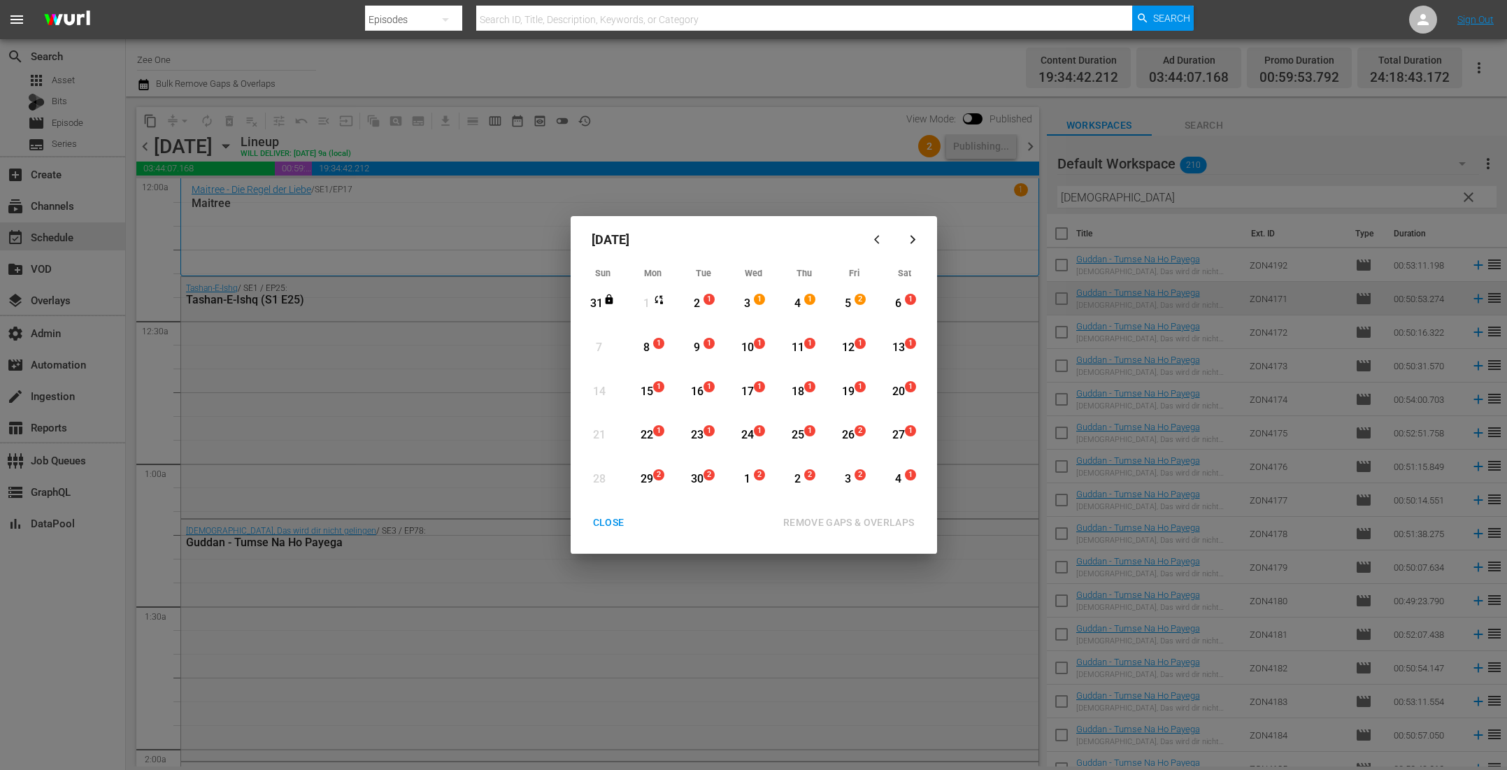
click at [881, 235] on icon "button" at bounding box center [879, 239] width 10 height 10
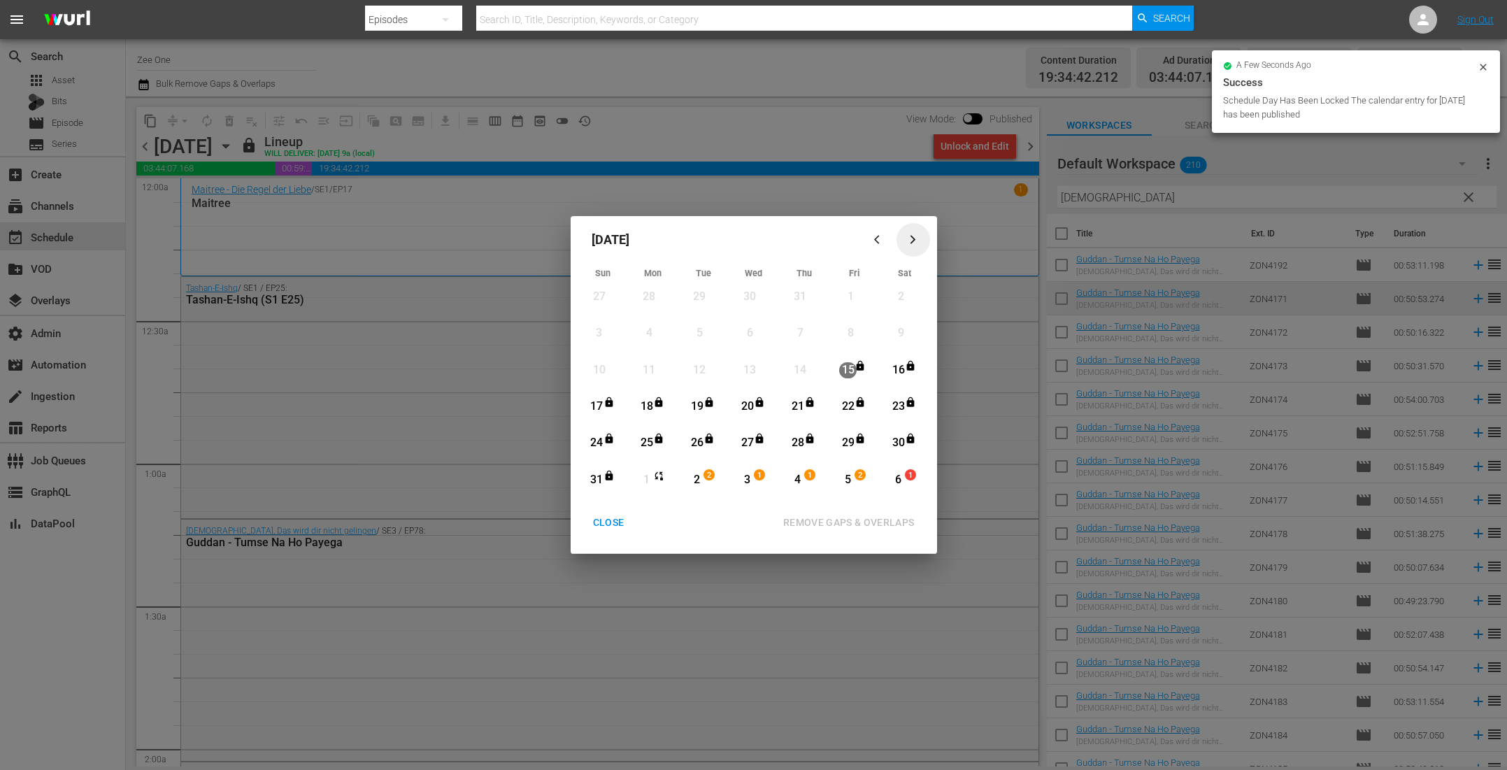
click at [915, 243] on icon "button" at bounding box center [913, 239] width 10 height 10
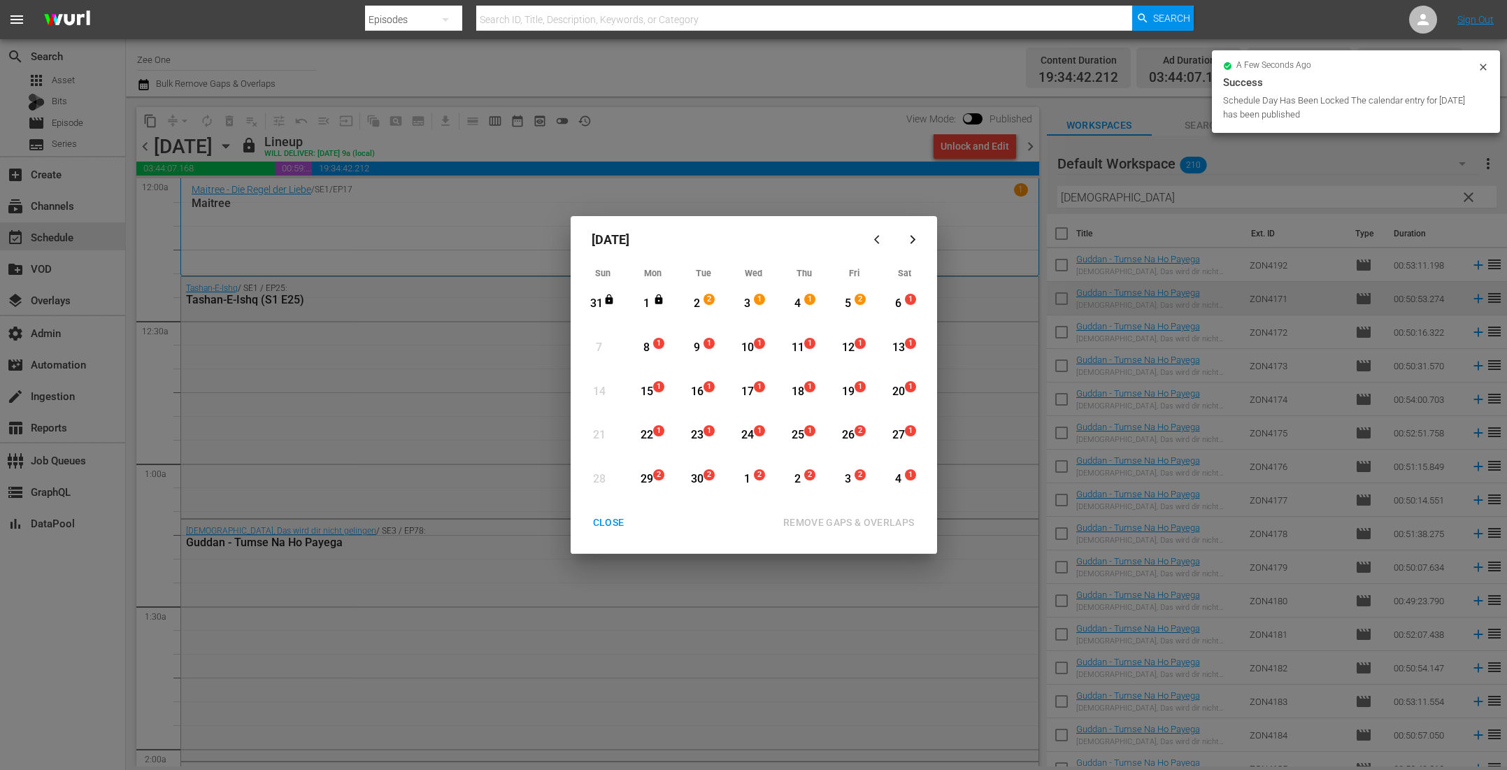
drag, startPoint x: 593, startPoint y: 518, endPoint x: 587, endPoint y: 507, distance: 12.5
click at [594, 518] on div "CLOSE" at bounding box center [609, 522] width 54 height 17
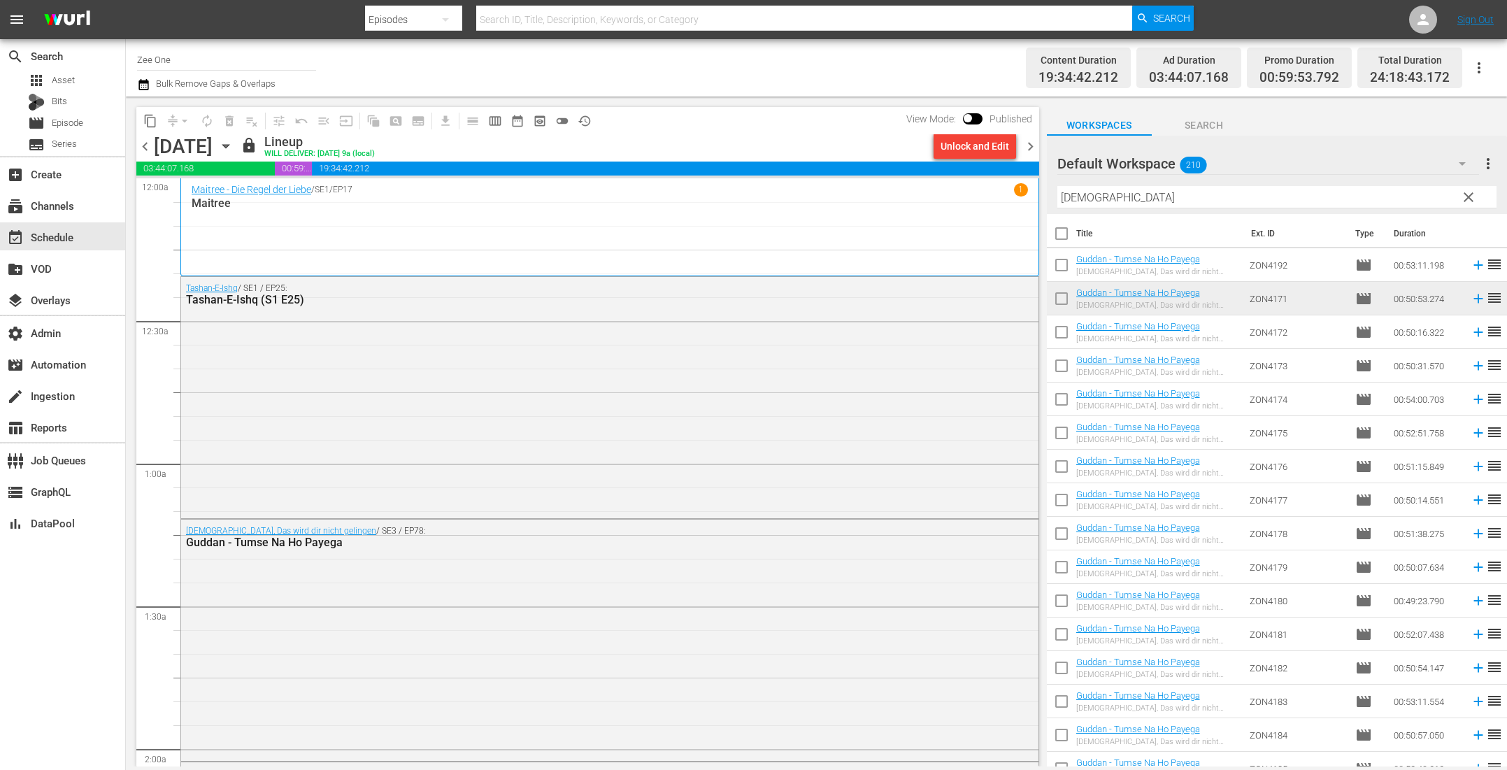
click at [1030, 148] on span "chevron_right" at bounding box center [1030, 146] width 17 height 17
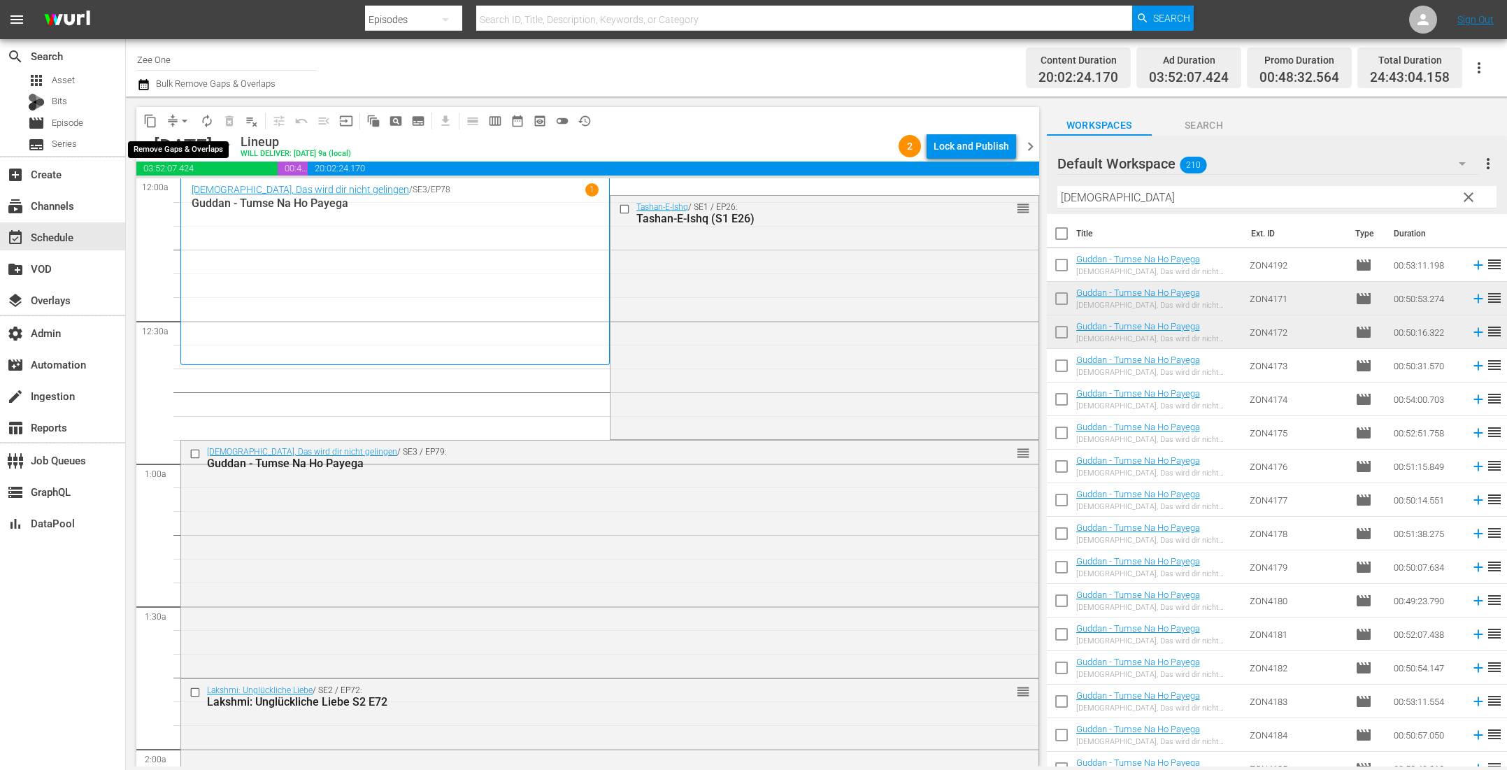
click at [183, 118] on span "arrow_drop_down" at bounding box center [185, 121] width 14 height 14
click at [188, 199] on li "Align to End of Previous Day" at bounding box center [185, 194] width 147 height 23
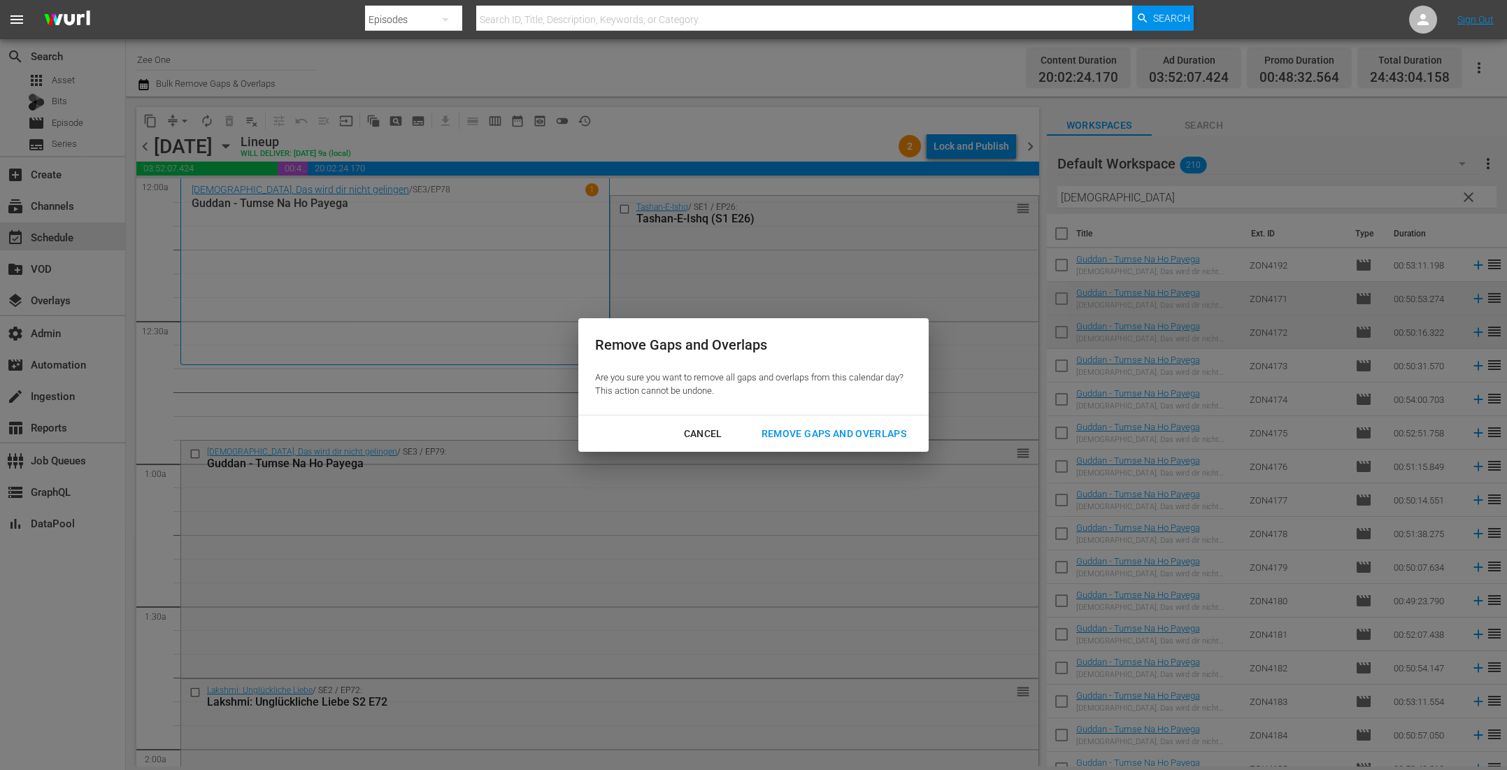
click at [882, 433] on div "Remove Gaps and Overlaps" at bounding box center [833, 433] width 167 height 17
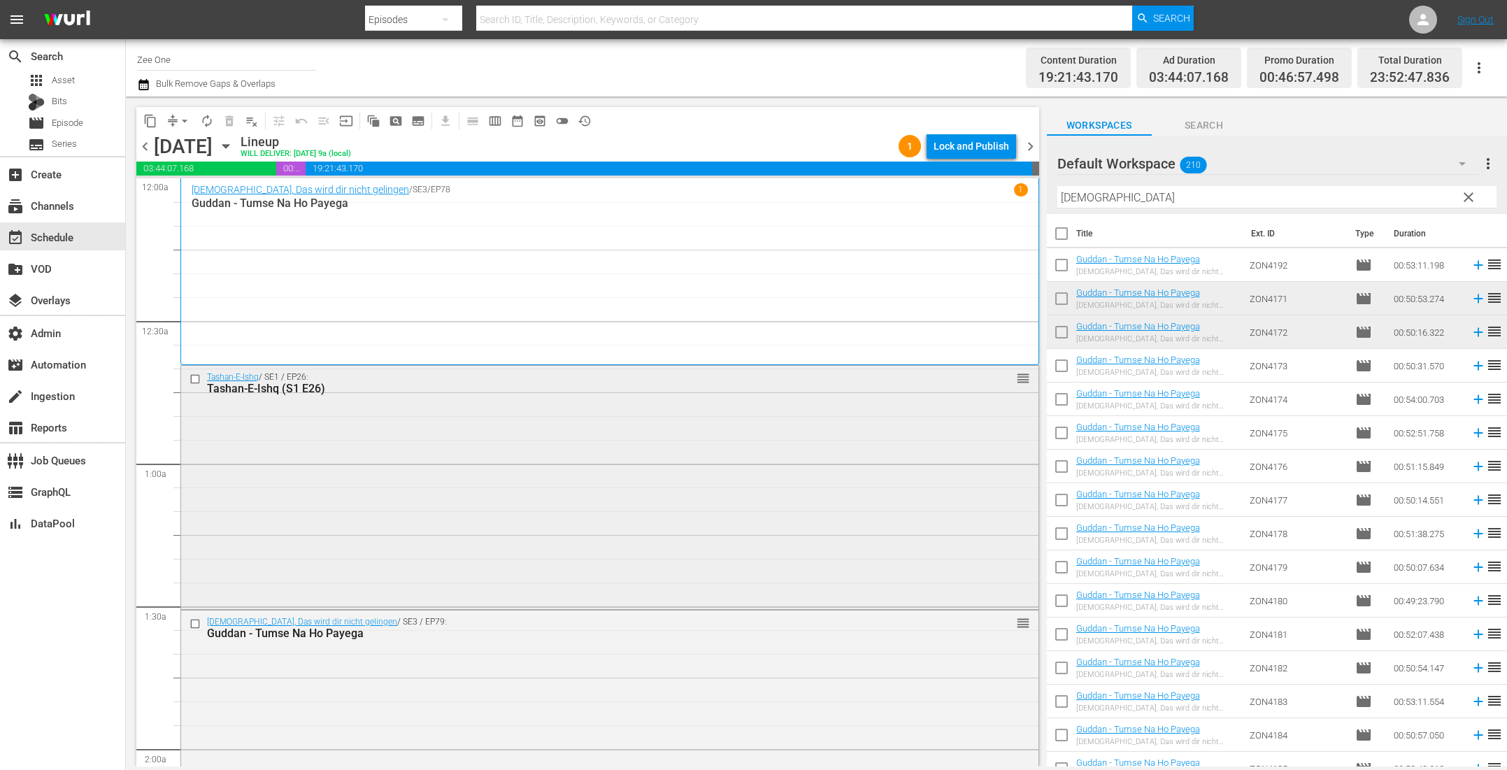
click at [410, 504] on div "Tashan-E-Ishq / SE1 / EP26: Tashan-E-Ishq (S1 E26) reorder" at bounding box center [609, 486] width 857 height 241
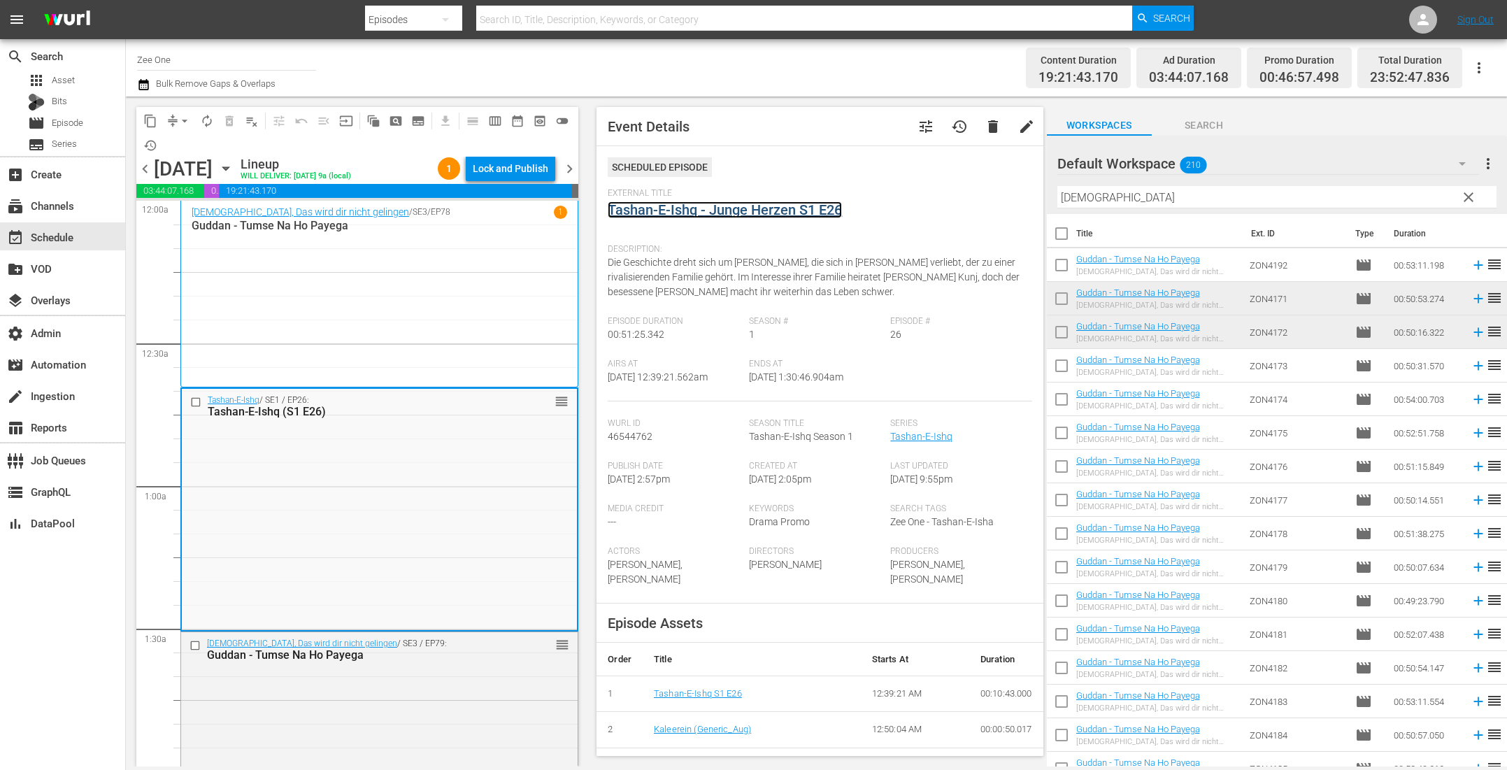
click at [641, 211] on link "Tashan-E-Ishq - Junge Herzen S1 E26" at bounding box center [725, 209] width 234 height 17
click at [458, 707] on div "Guddan, Das wird dir nicht gelingen / SE3 / EP79: Guddan - Tumse Na Ho Payega r…" at bounding box center [379, 749] width 396 height 235
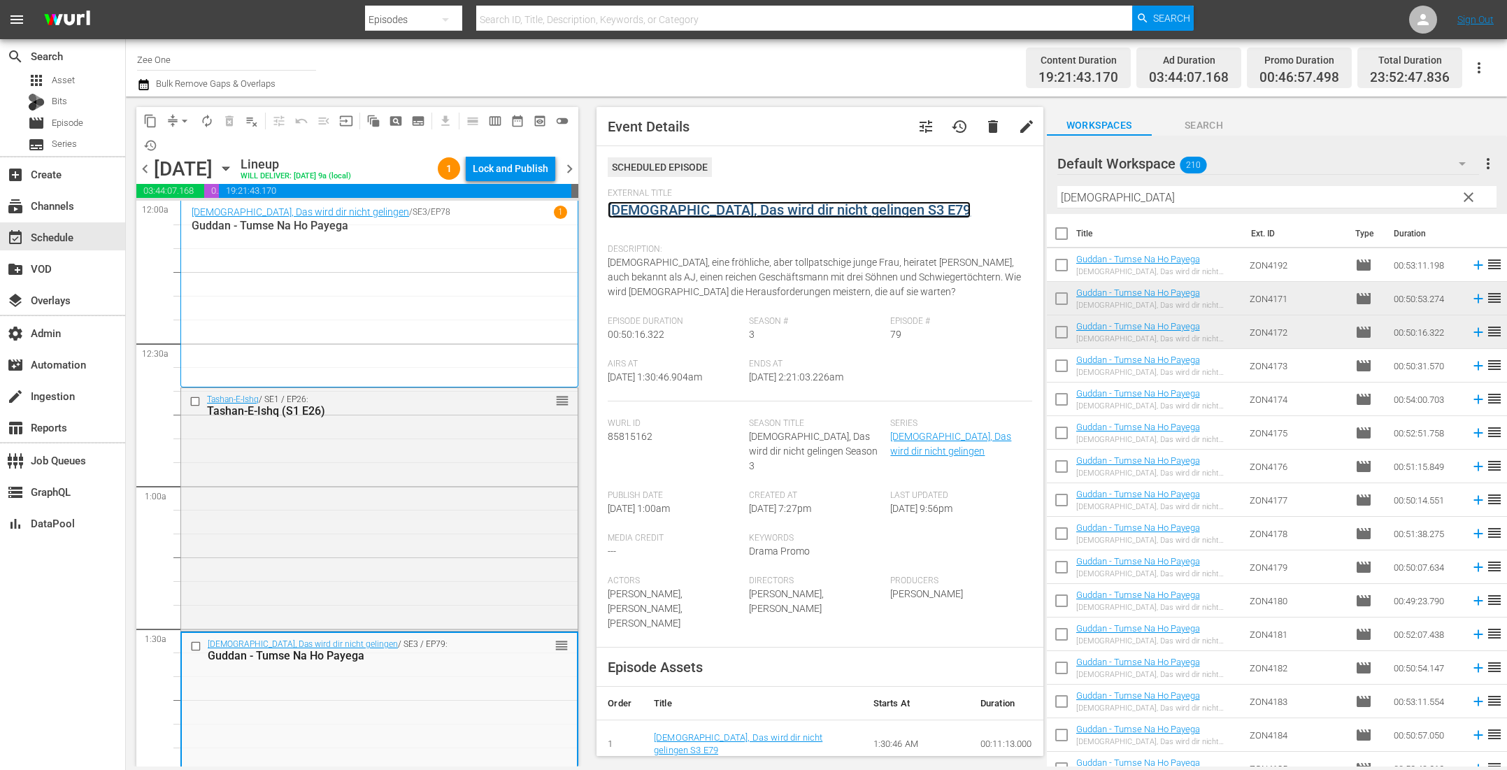
click at [677, 206] on link "Guddan, Das wird dir nicht gelingen S3 E79" at bounding box center [789, 209] width 363 height 17
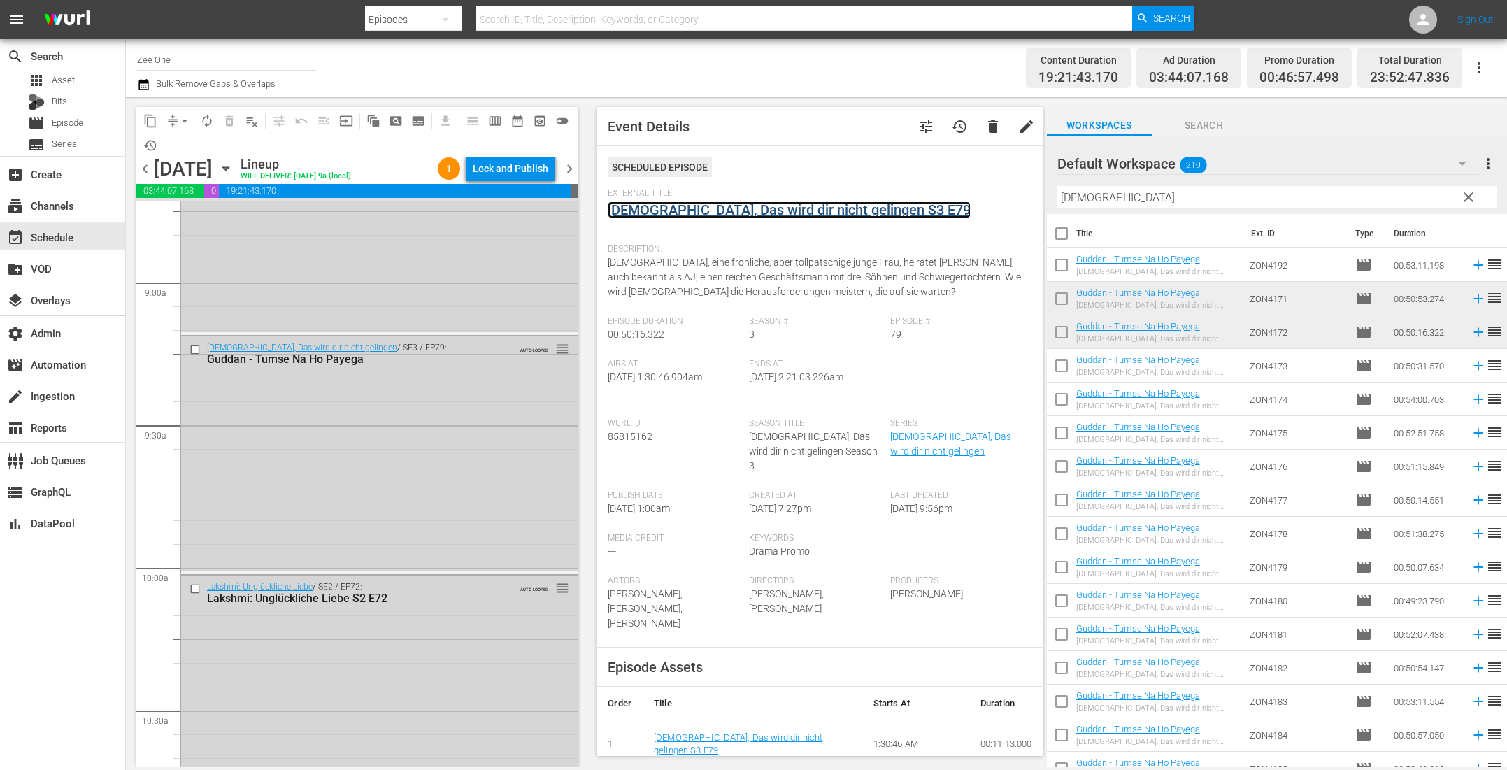
scroll to position [2684, 0]
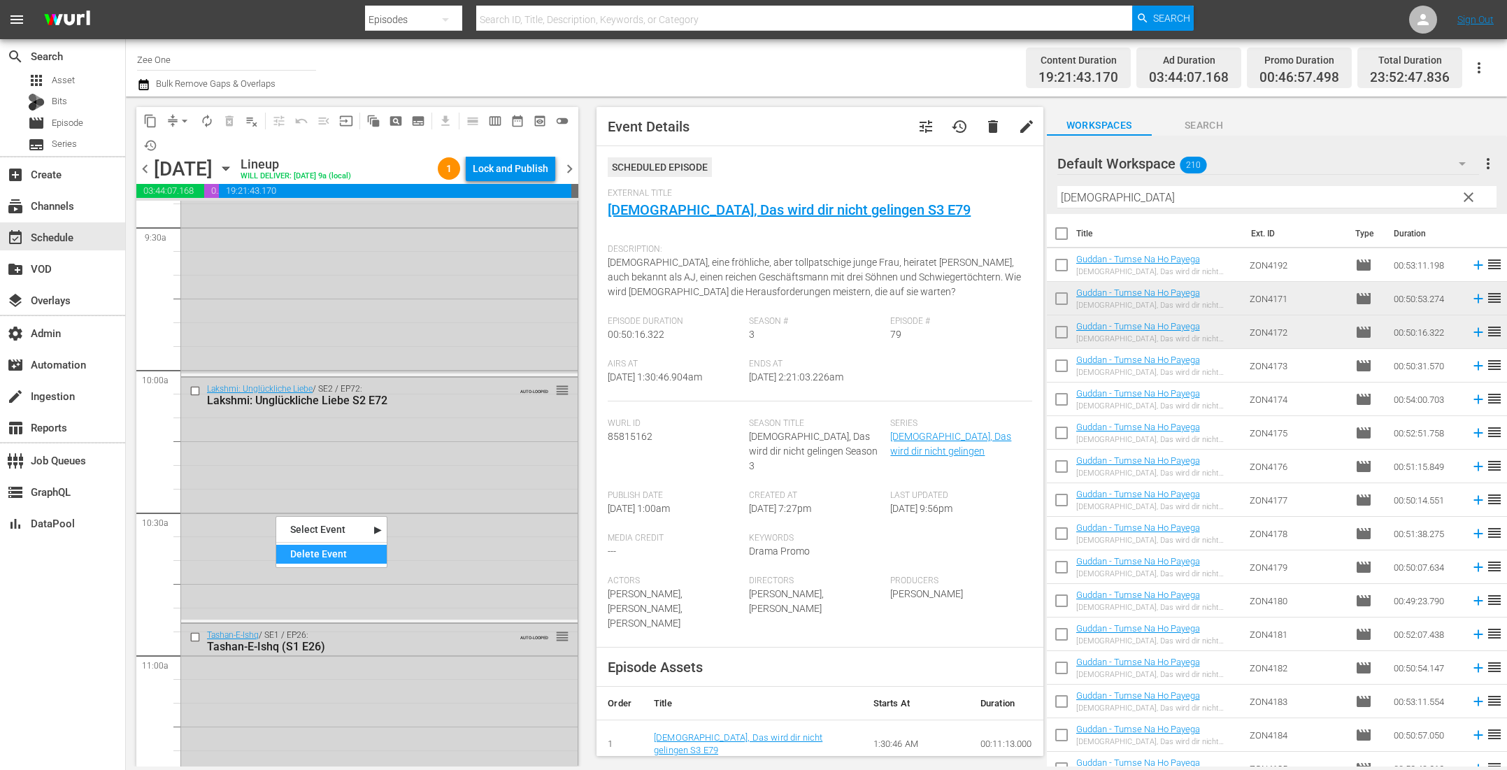
click at [291, 551] on div "Delete Event" at bounding box center [331, 554] width 110 height 19
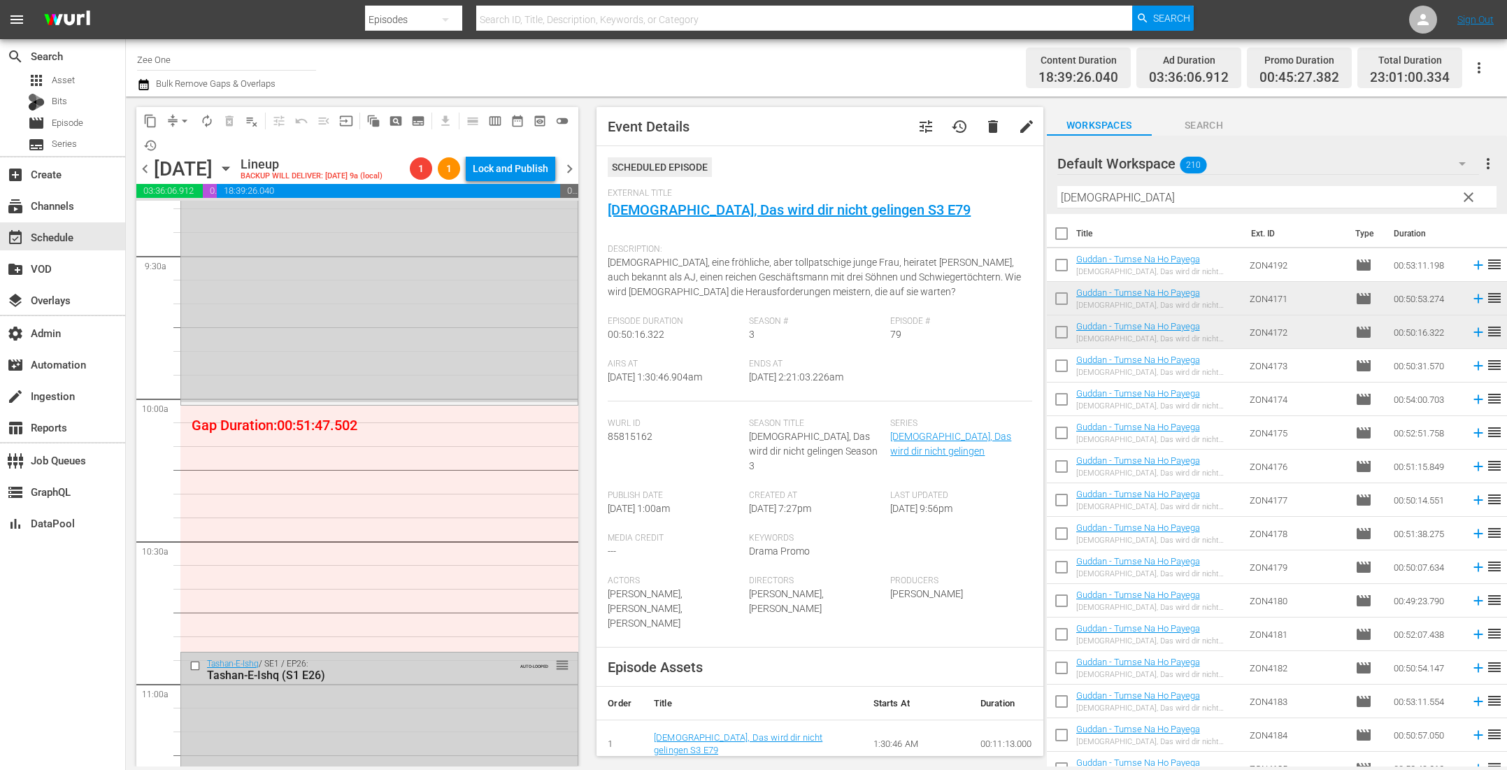
scroll to position [2752, 0]
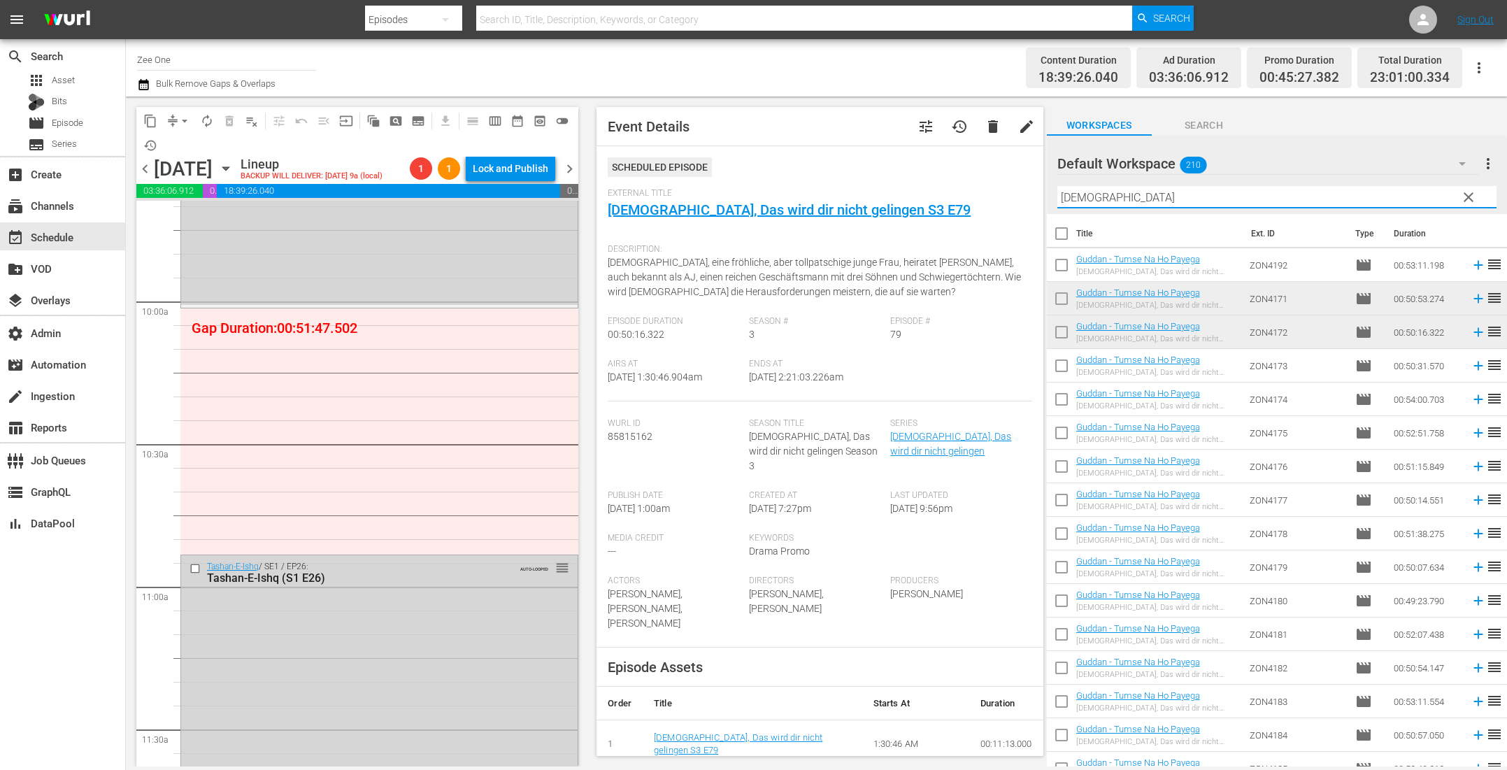
drag, startPoint x: 1108, startPoint y: 203, endPoint x: 991, endPoint y: 192, distance: 117.3
click at [991, 192] on div "content_copy compress arrow_drop_down autorenew_outlined delete_forever_outline…" at bounding box center [816, 432] width 1381 height 670
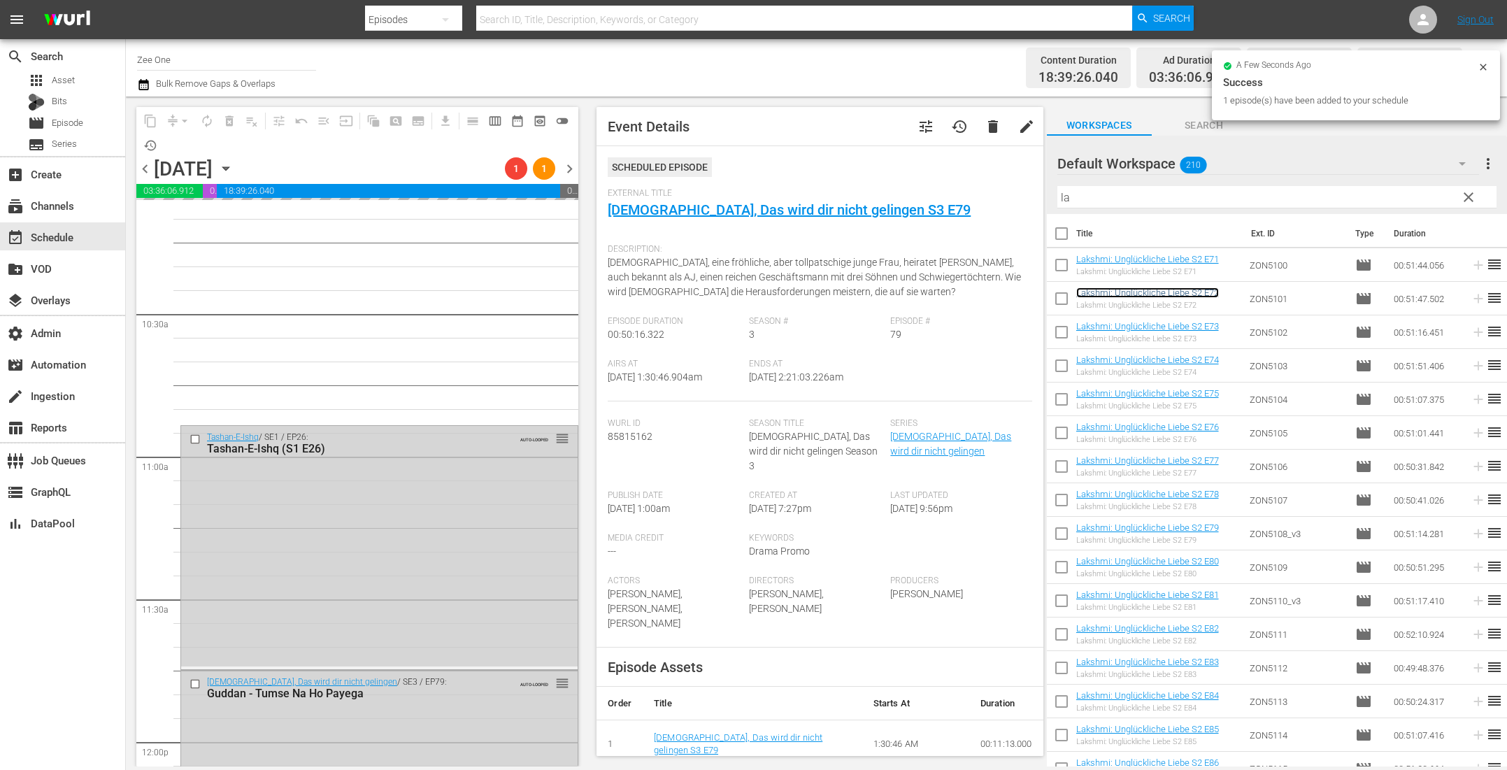
scroll to position [2893, 0]
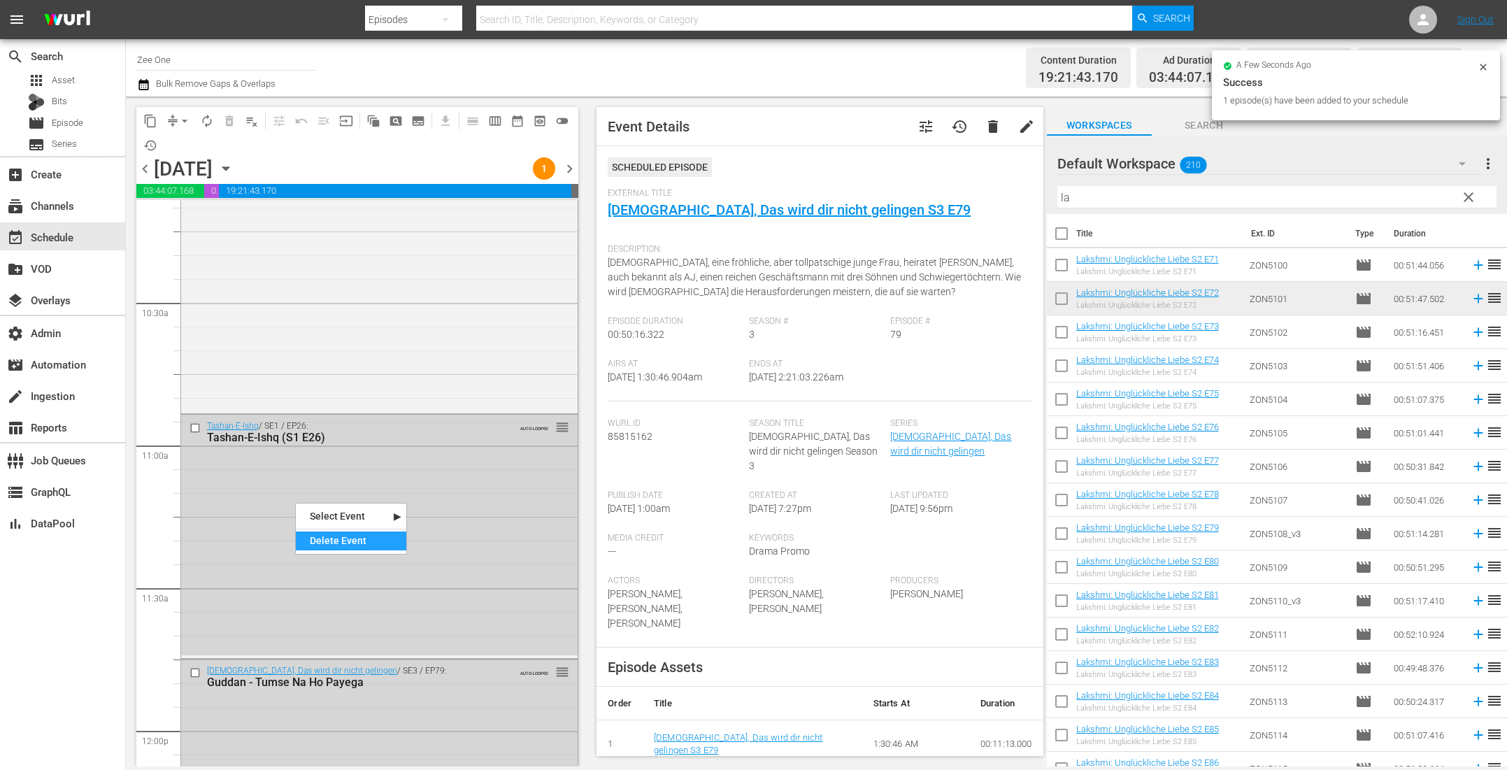
click at [333, 545] on div "Delete Event" at bounding box center [351, 540] width 110 height 19
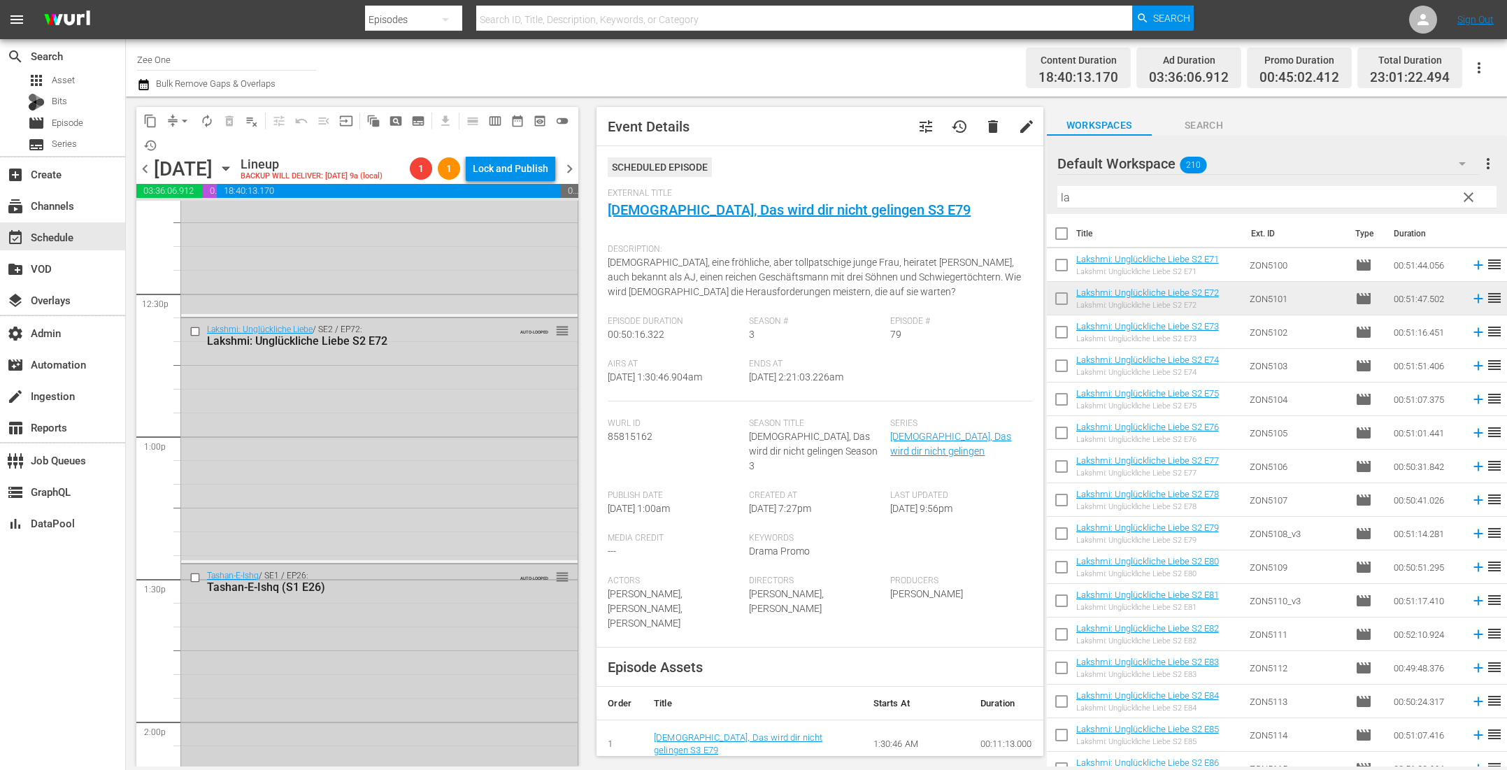
scroll to position [3015, 0]
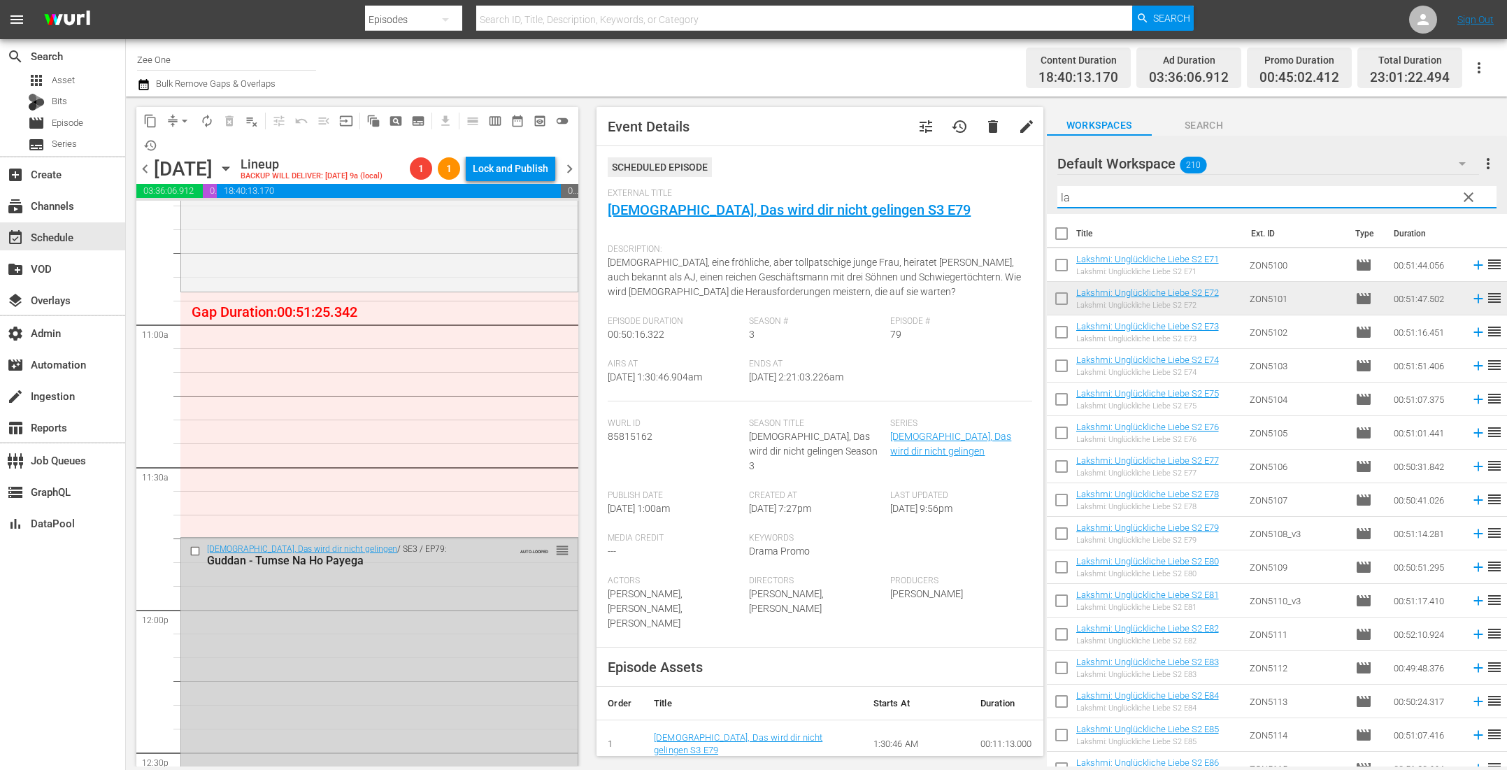
drag, startPoint x: 1118, startPoint y: 200, endPoint x: 909, endPoint y: 178, distance: 210.3
click at [922, 178] on div "content_copy compress arrow_drop_down autorenew_outlined delete_forever_outline…" at bounding box center [816, 432] width 1381 height 670
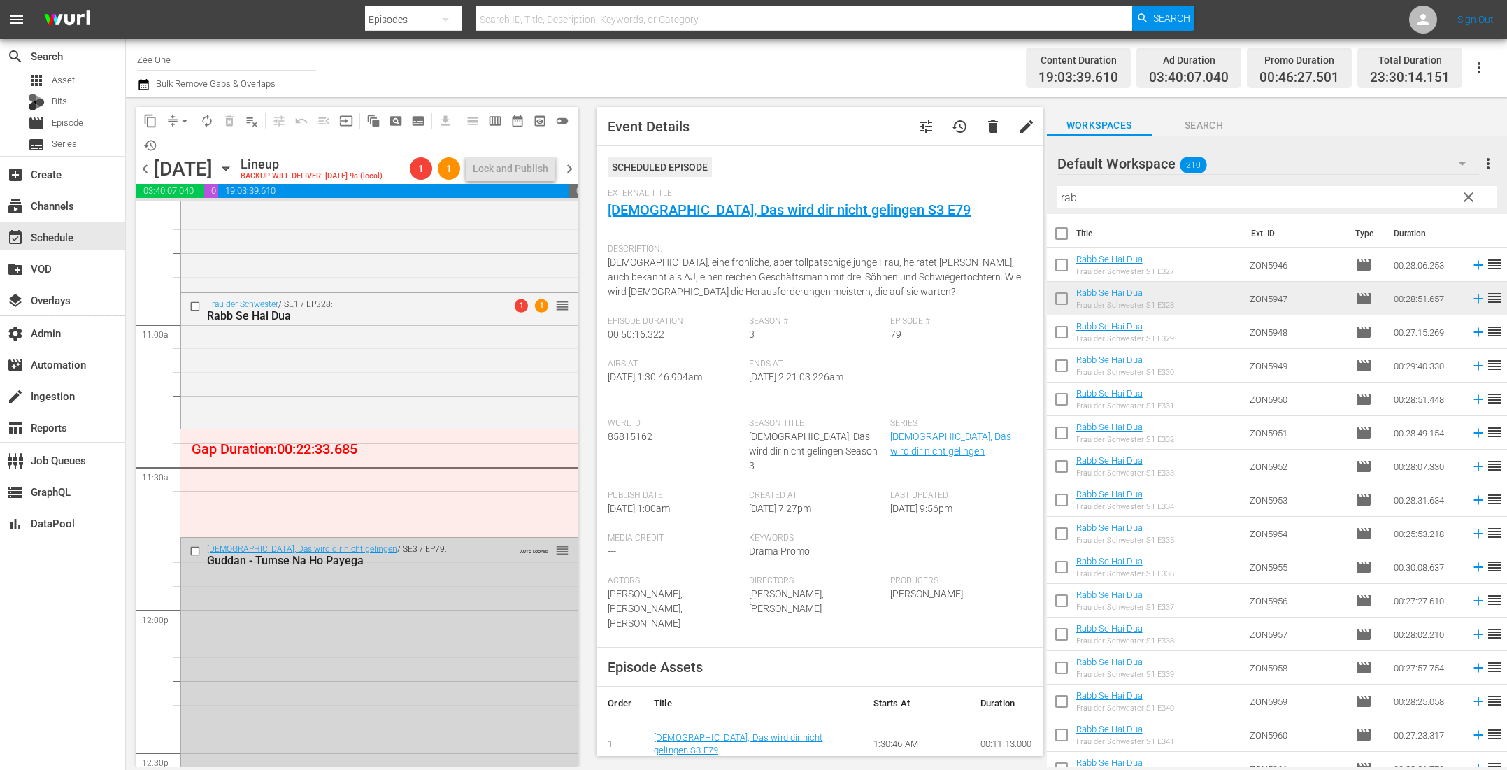
drag, startPoint x: 1074, startPoint y: 201, endPoint x: 1003, endPoint y: 184, distance: 73.3
click at [1003, 184] on div "content_copy compress arrow_drop_down autorenew_outlined delete_forever_outline…" at bounding box center [816, 432] width 1381 height 670
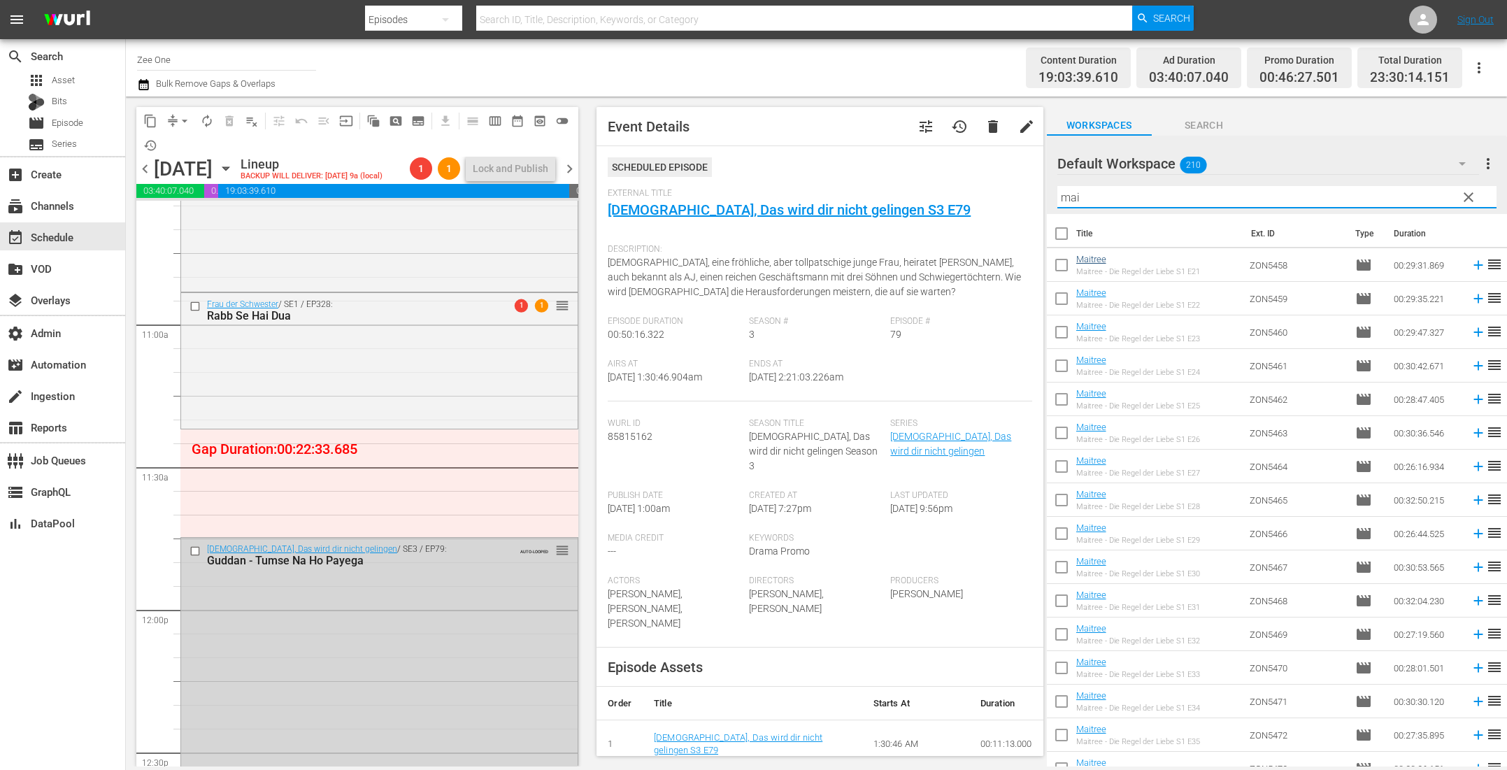
type input "mai"
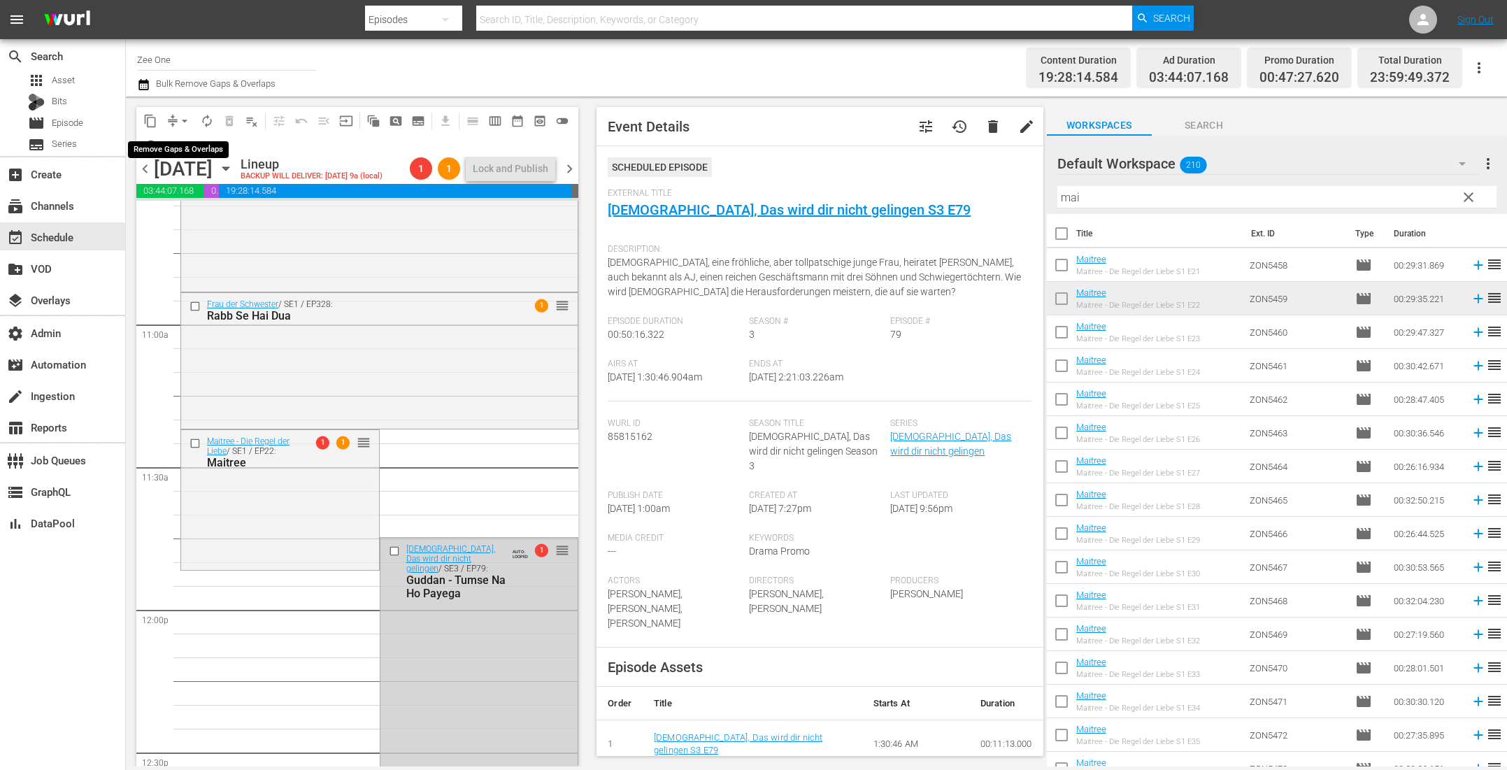
click at [180, 120] on span "arrow_drop_down" at bounding box center [185, 121] width 14 height 14
click at [191, 196] on li "Align to End of Previous Day" at bounding box center [185, 194] width 147 height 23
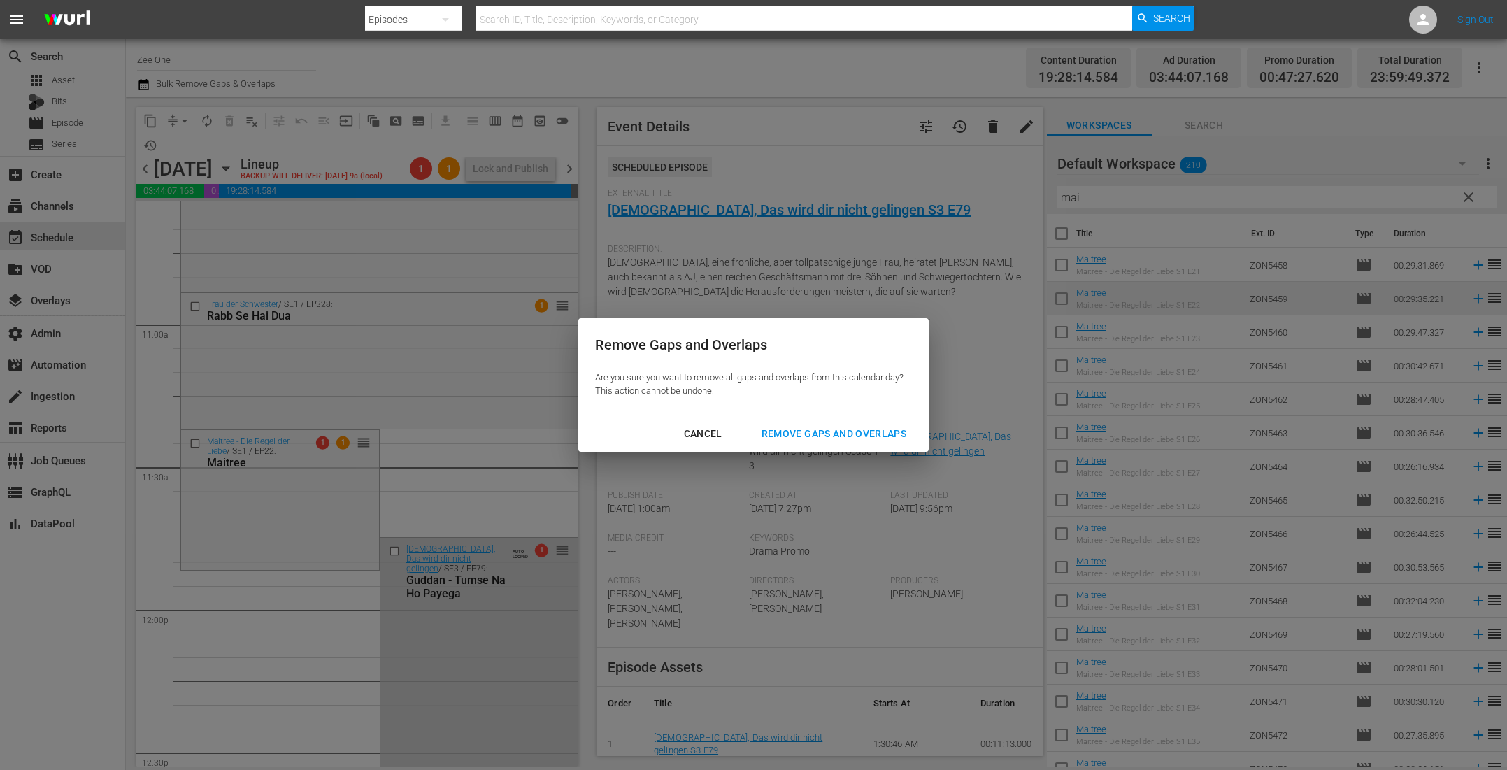
click at [848, 433] on div "Remove Gaps and Overlaps" at bounding box center [833, 433] width 167 height 17
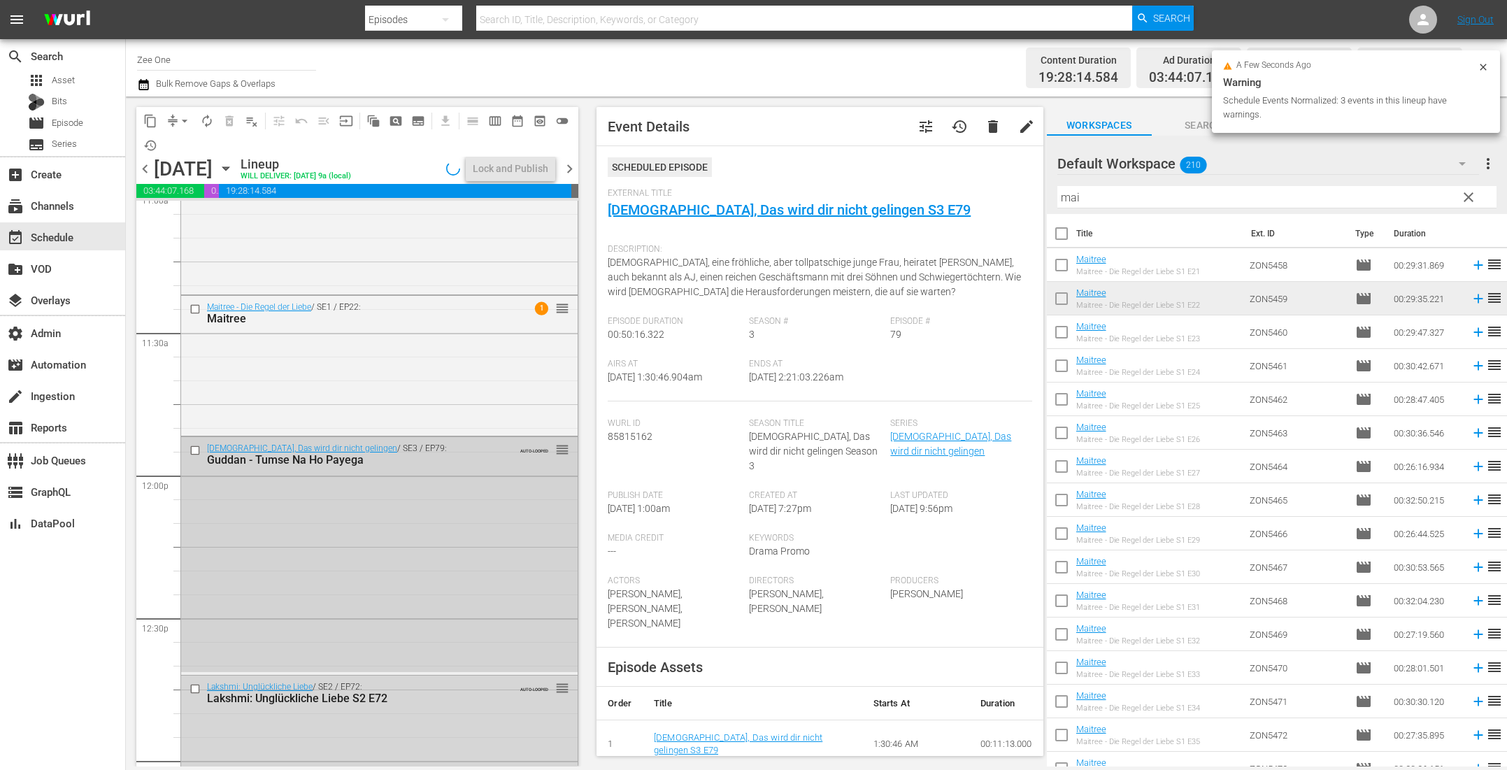
scroll to position [2955, 0]
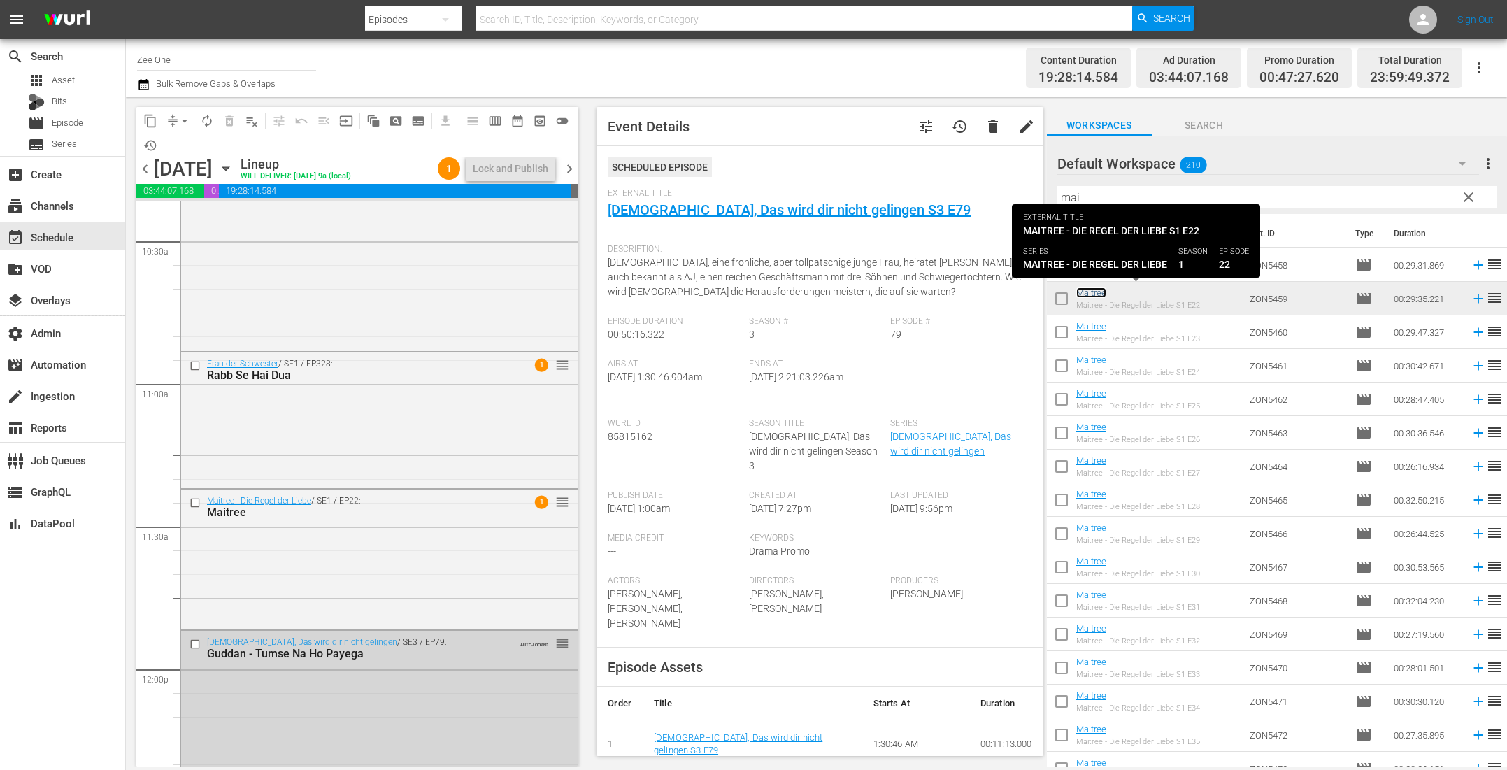
click at [1092, 290] on link "Maitree" at bounding box center [1091, 292] width 30 height 10
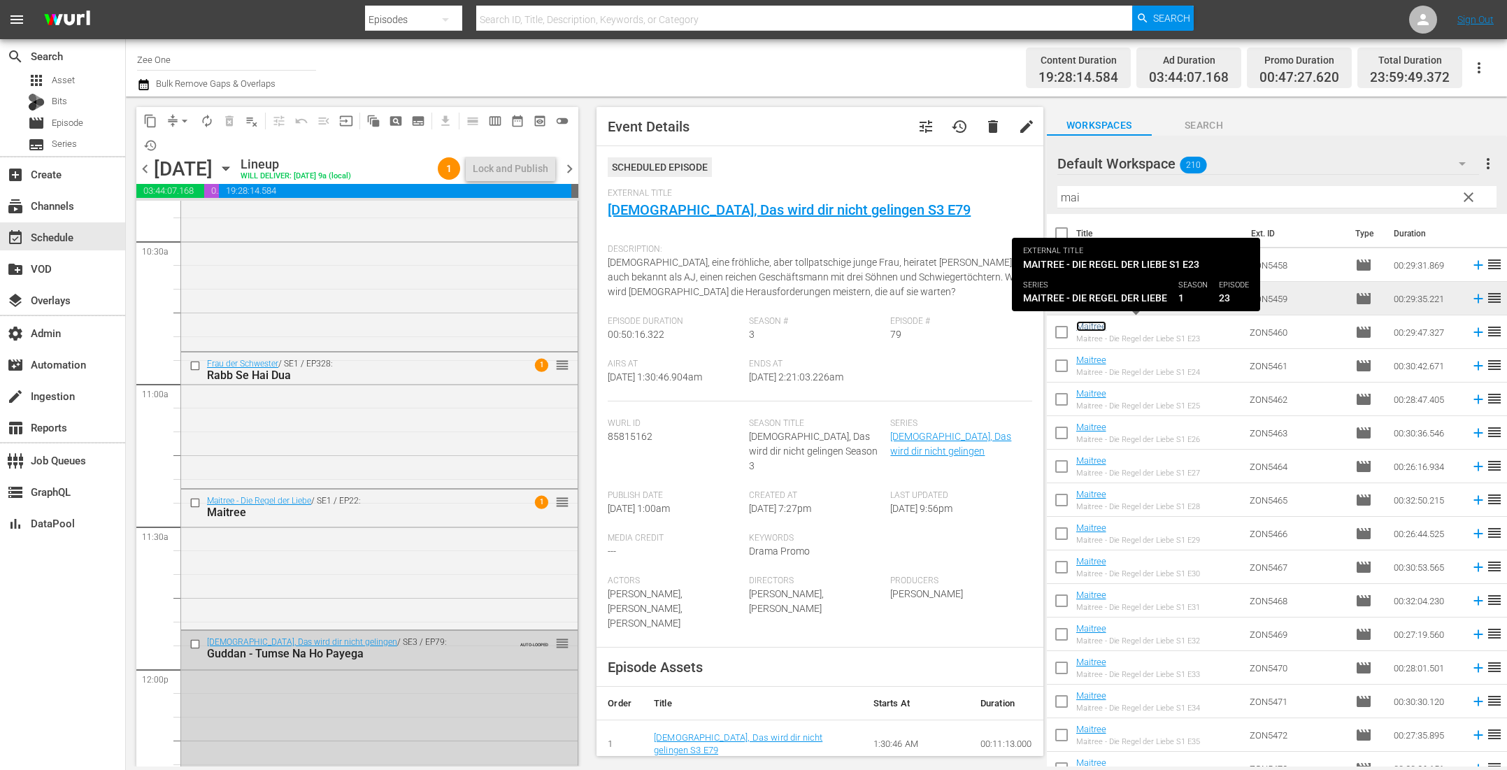
click at [1089, 325] on link "Maitree" at bounding box center [1091, 326] width 30 height 10
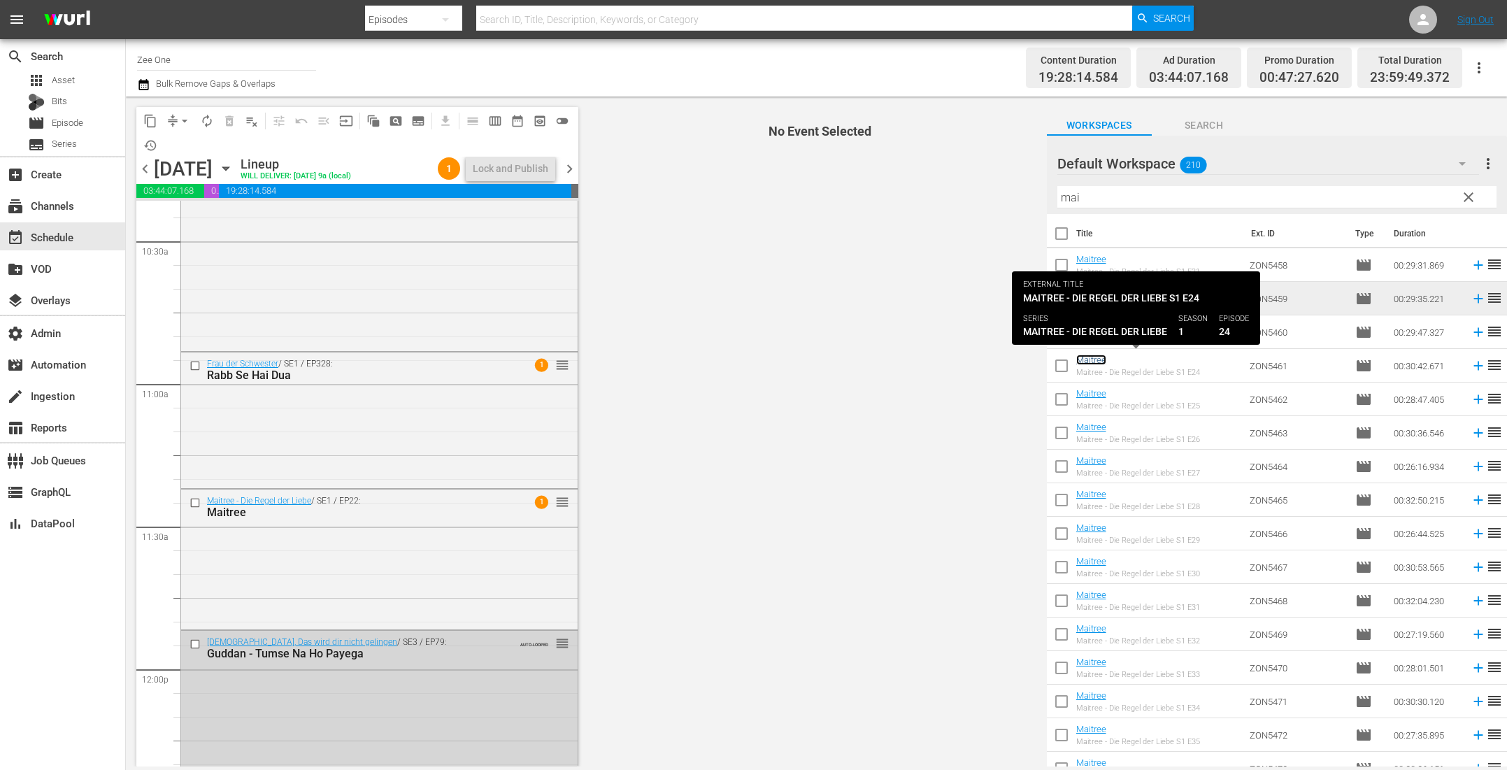
click at [1089, 357] on link "Maitree" at bounding box center [1091, 360] width 30 height 10
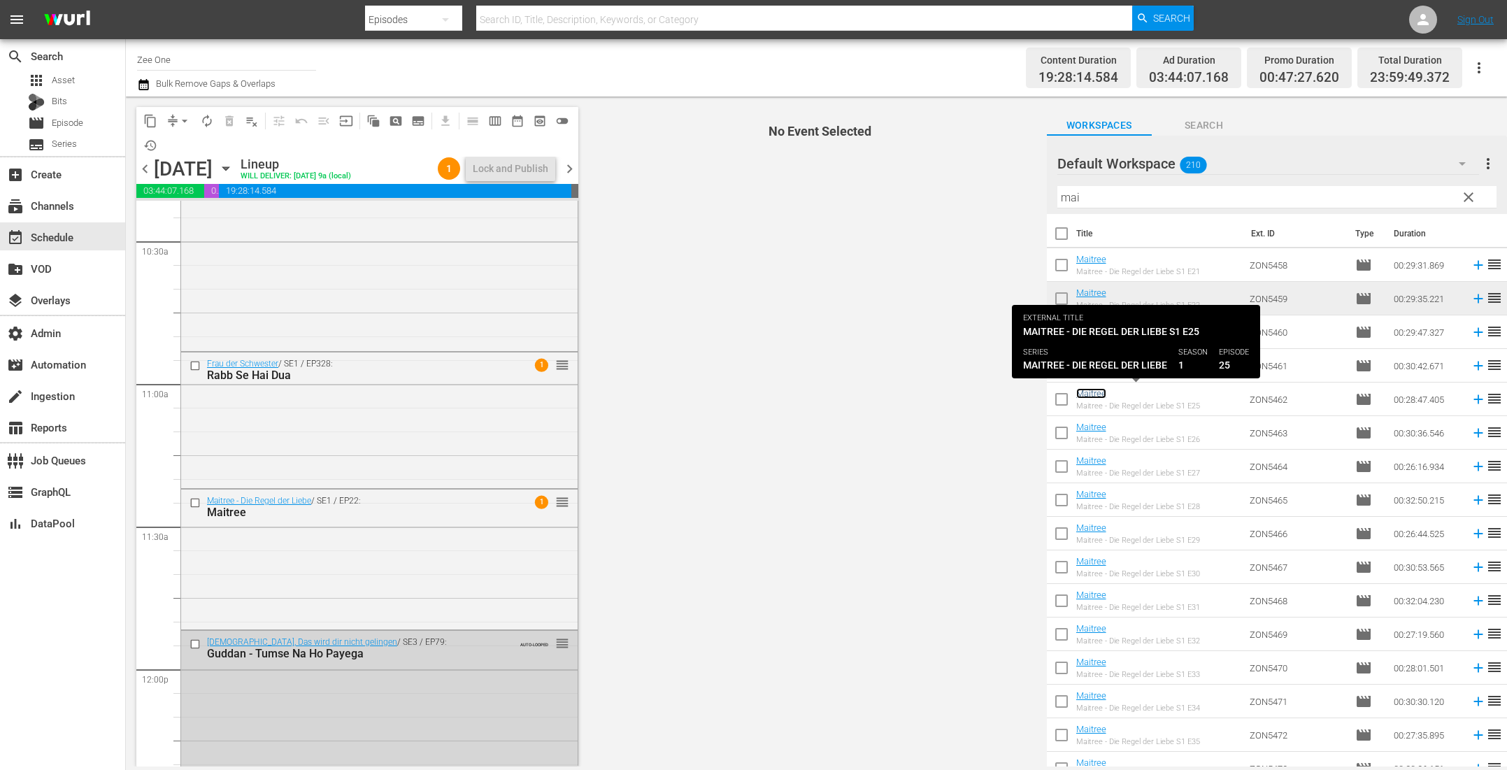
click at [1082, 394] on link "Maitree" at bounding box center [1091, 393] width 30 height 10
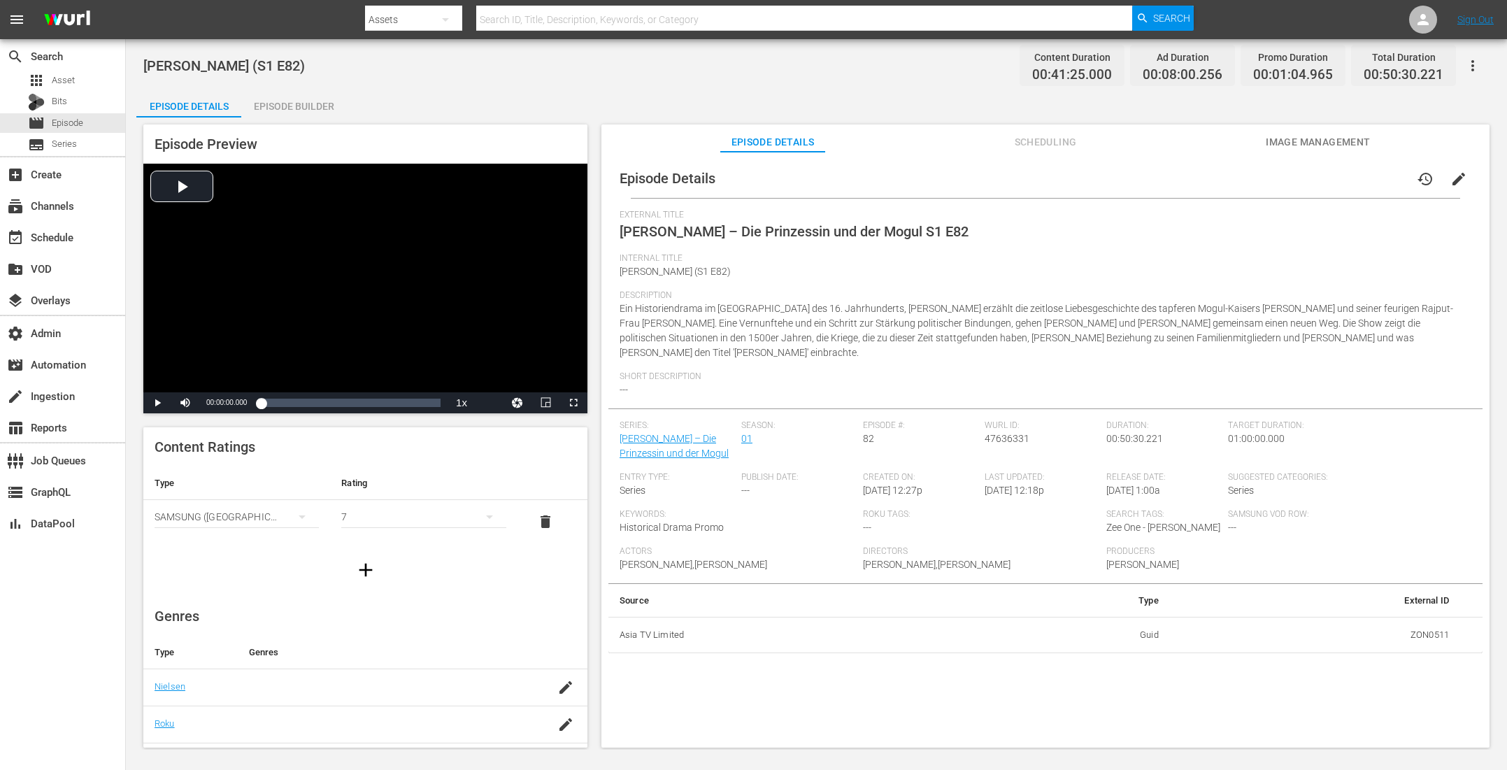
click at [325, 108] on div "Episode Builder" at bounding box center [293, 107] width 105 height 34
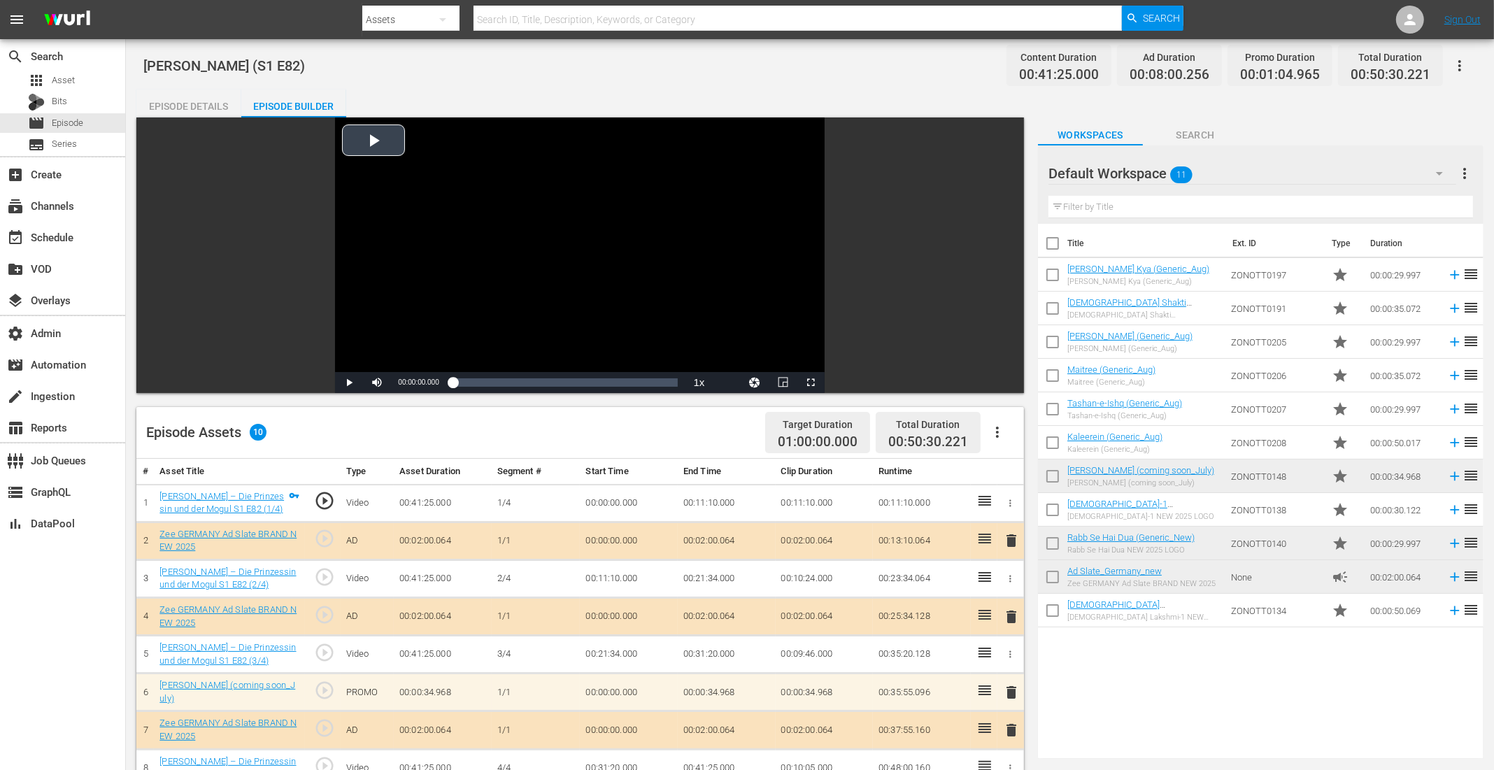
scroll to position [231, 0]
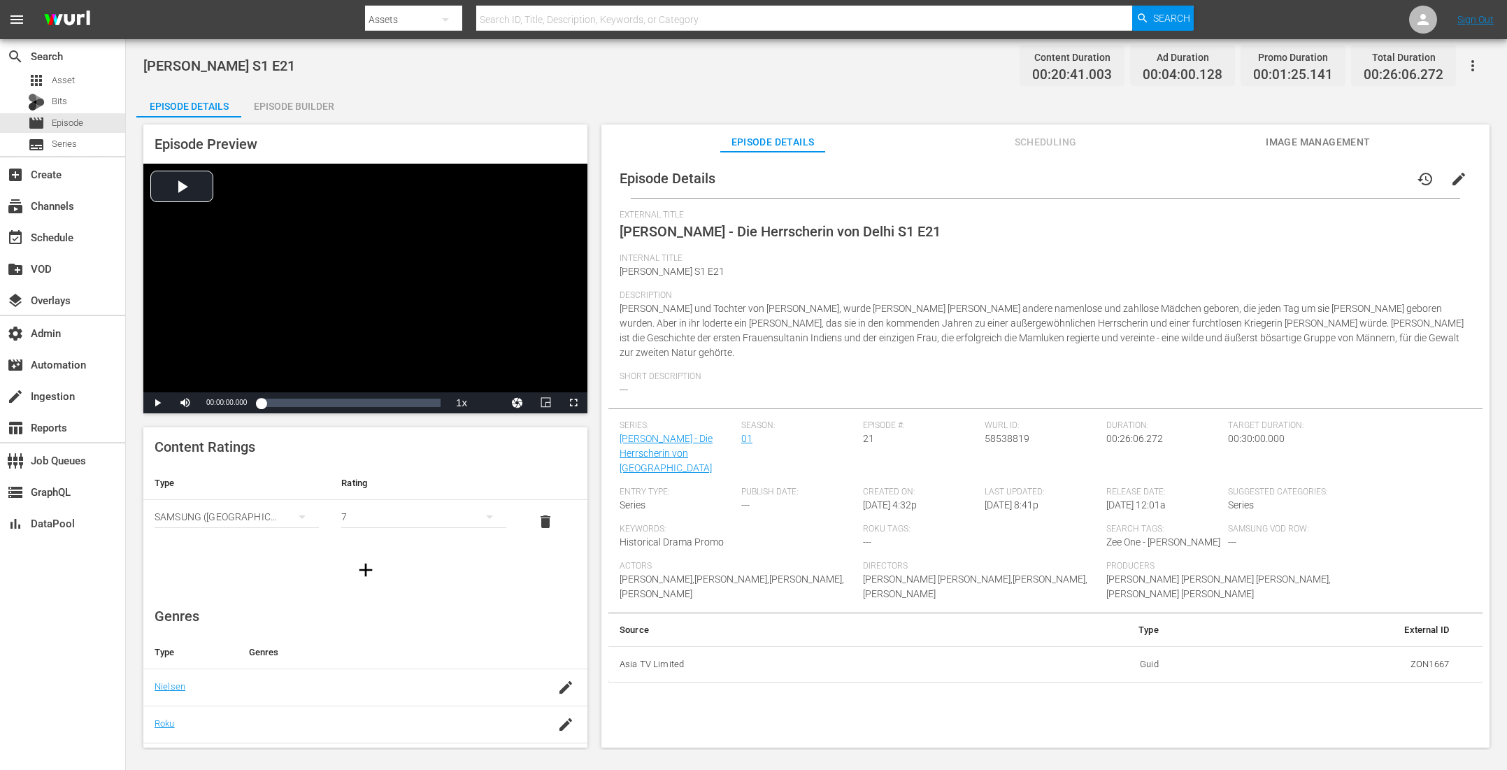
click at [308, 106] on div "Episode Builder" at bounding box center [293, 107] width 105 height 34
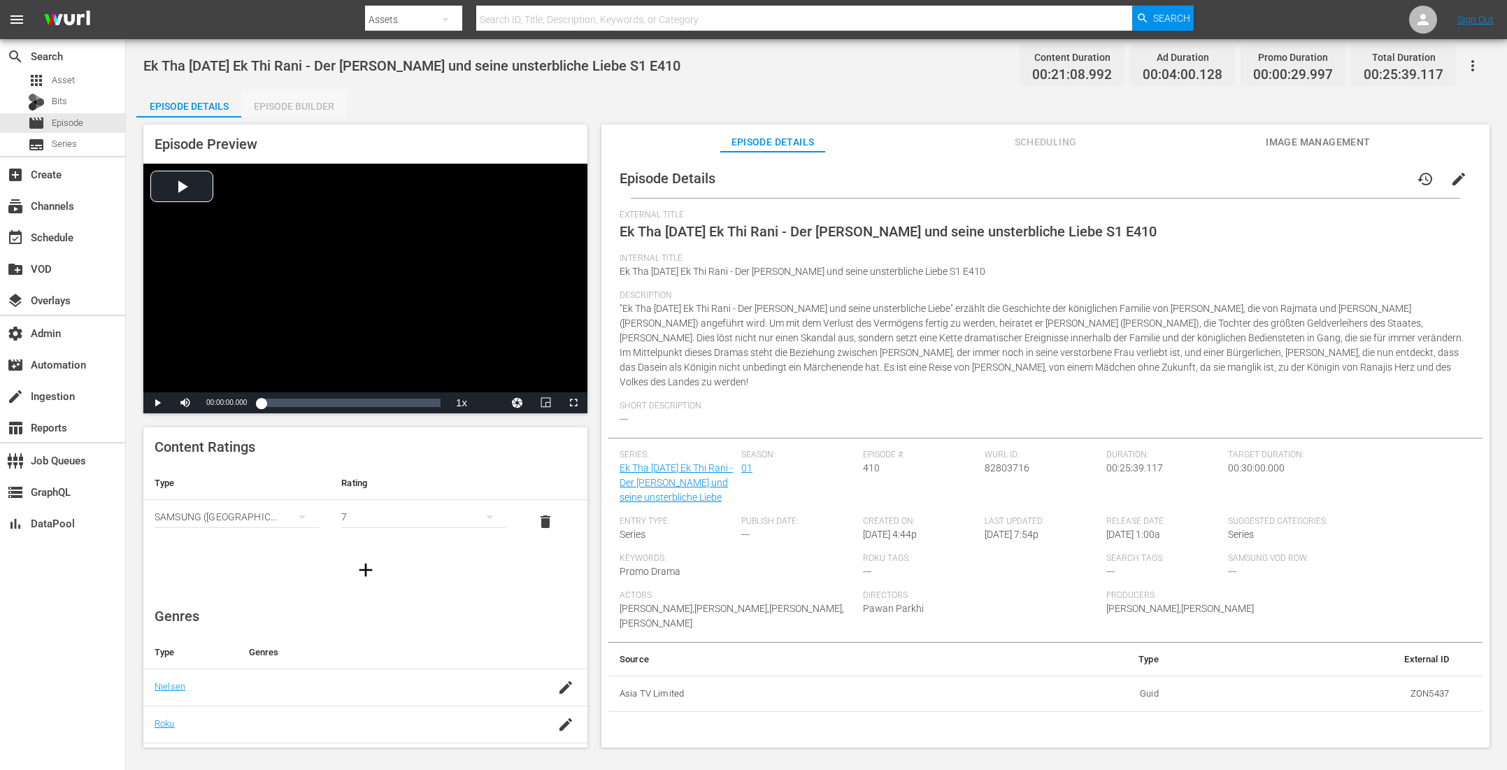
click at [296, 109] on div "Episode Builder" at bounding box center [293, 107] width 105 height 34
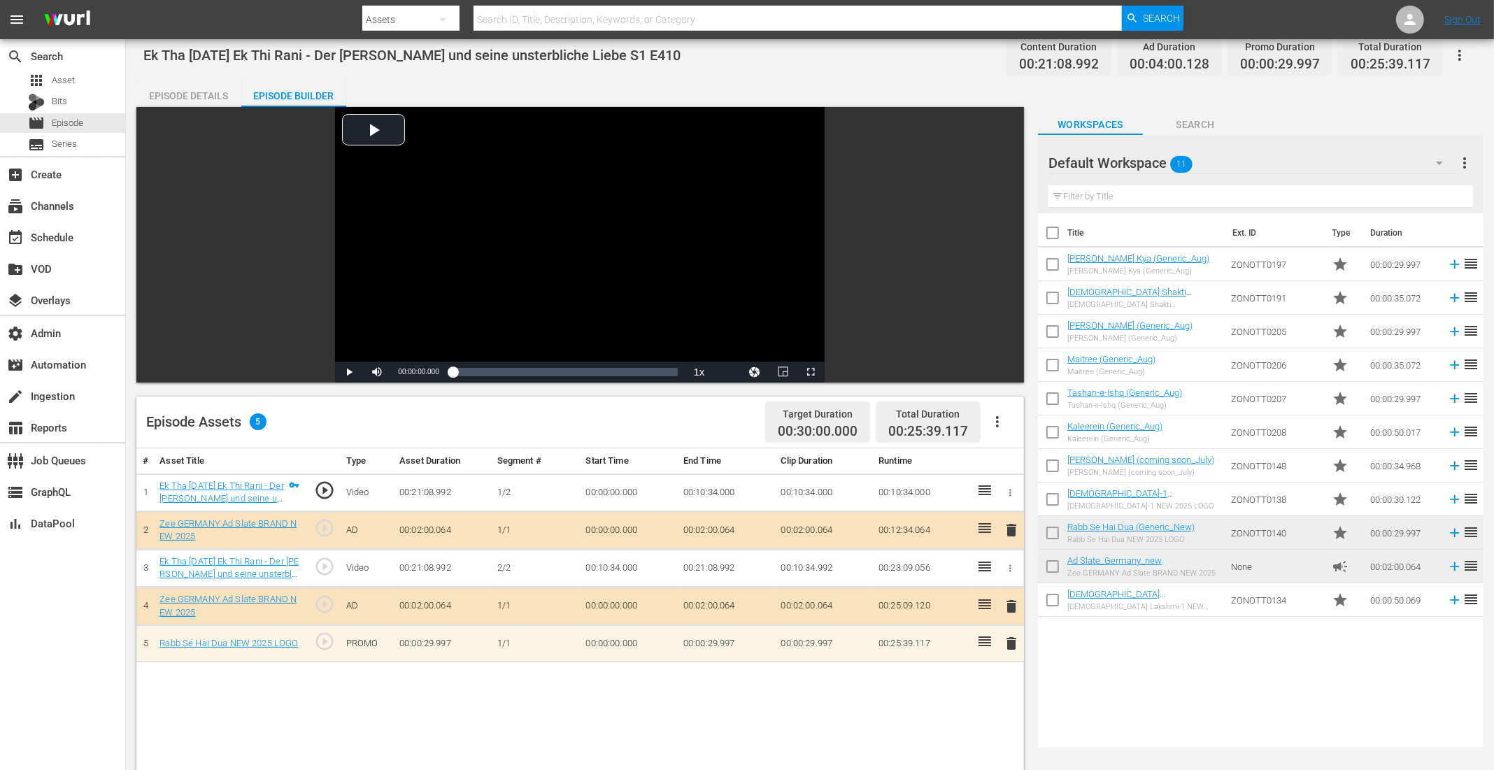
scroll to position [22, 0]
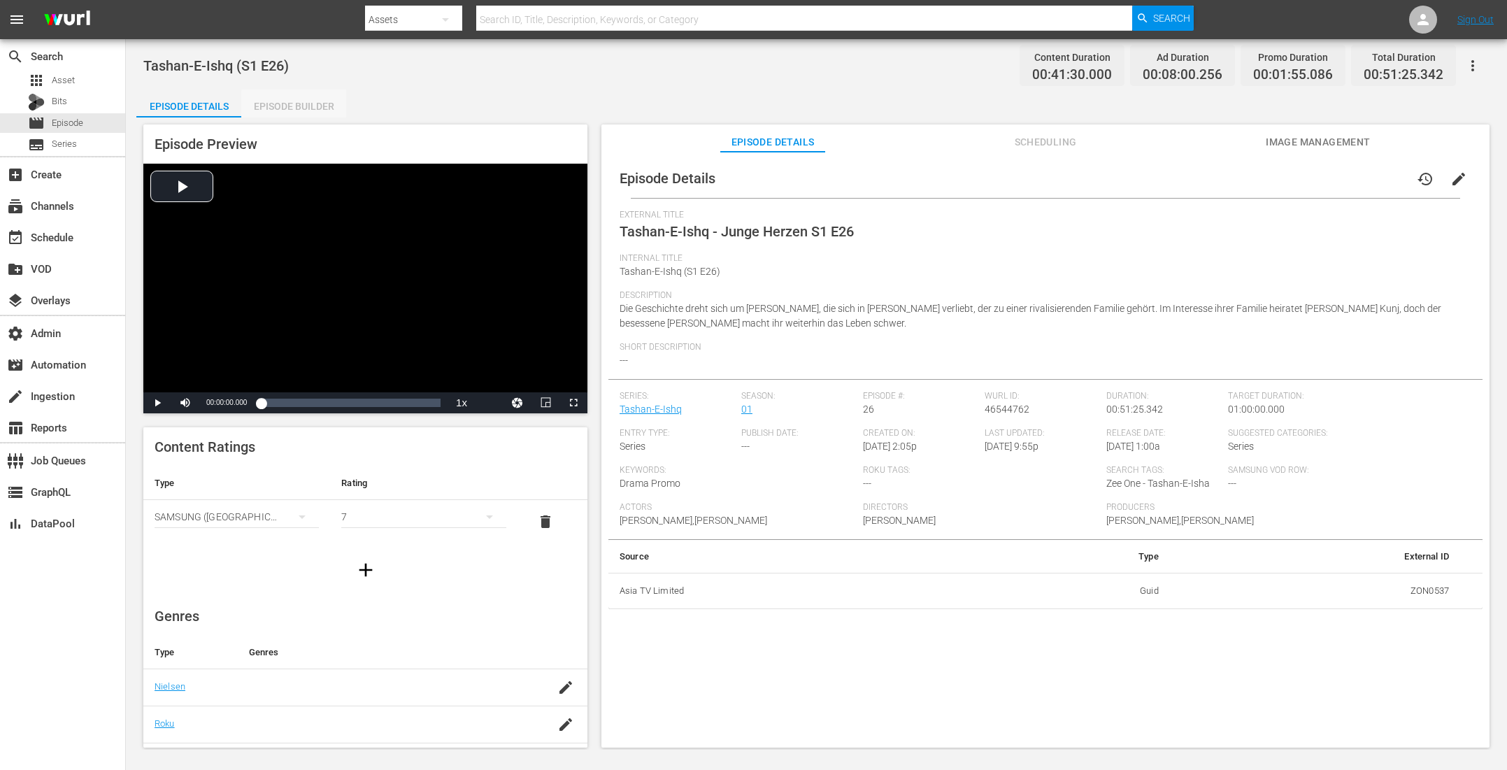
click at [323, 109] on div "Episode Builder" at bounding box center [293, 107] width 105 height 34
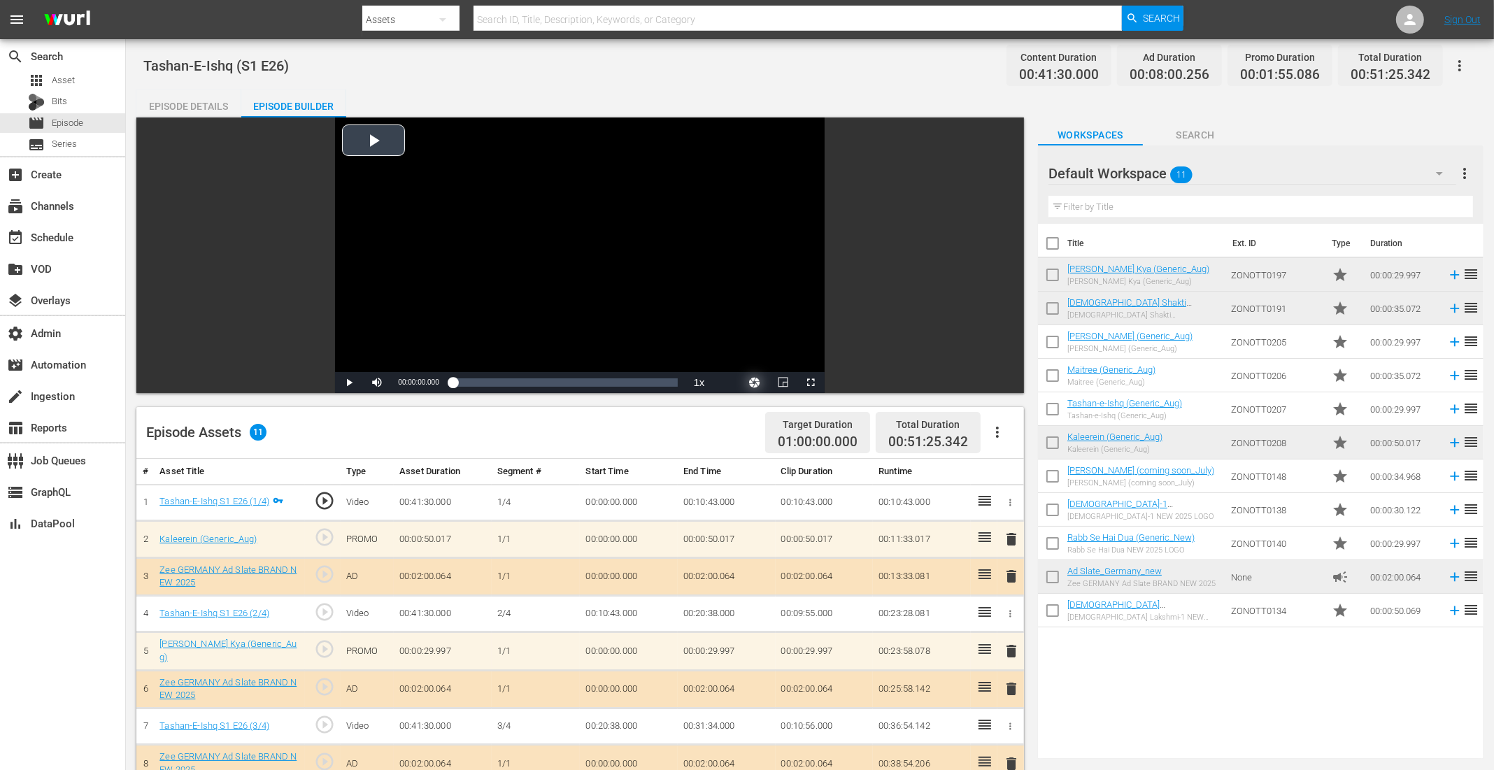
scroll to position [46, 0]
